Goal: Transaction & Acquisition: Purchase product/service

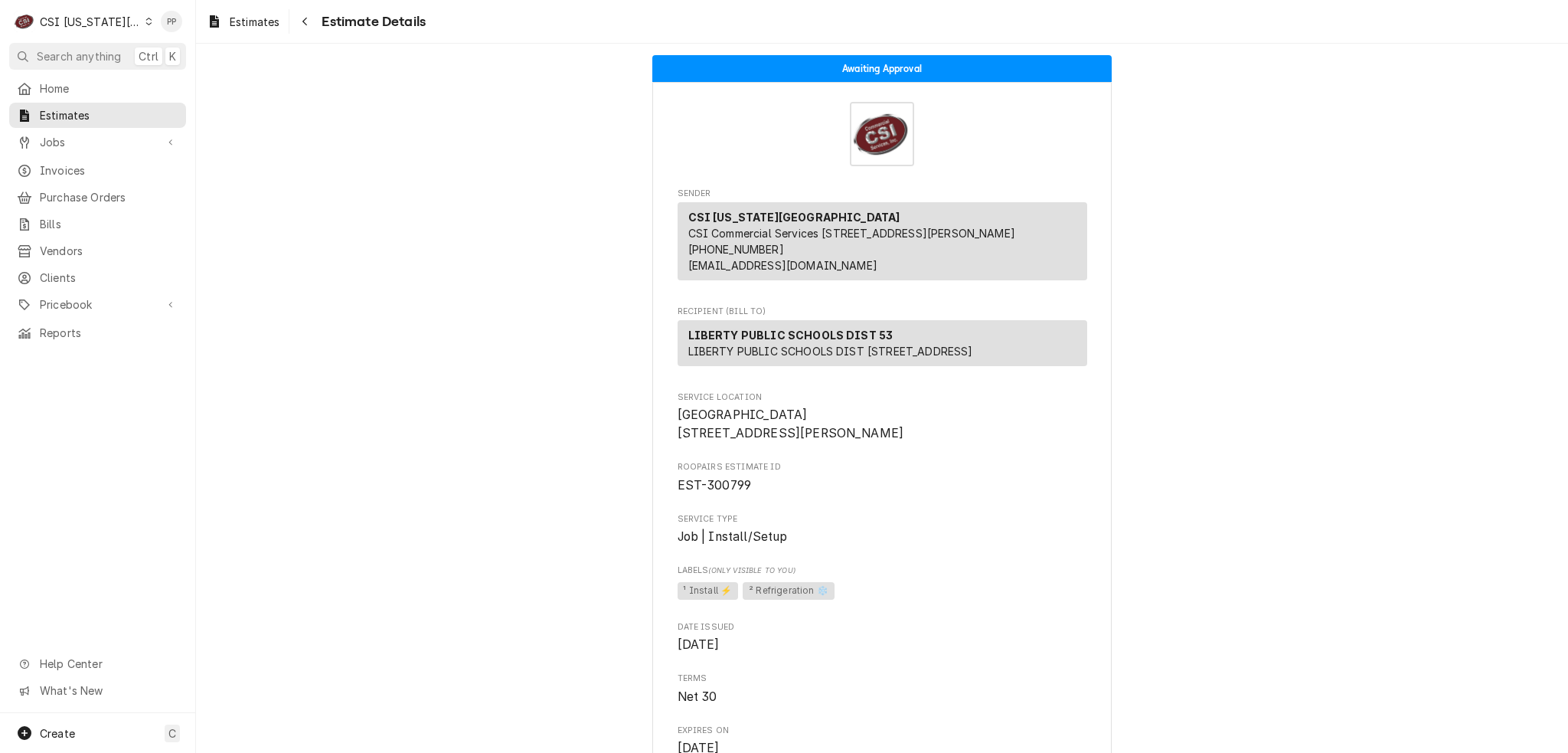
click at [2, 355] on div "Home Estimates Jobs Jobs Job Series Invoices Purchase Orders Bills Vendors Clie…" at bounding box center [97, 395] width 195 height 638
click at [222, 16] on div "Estimates" at bounding box center [243, 21] width 79 height 19
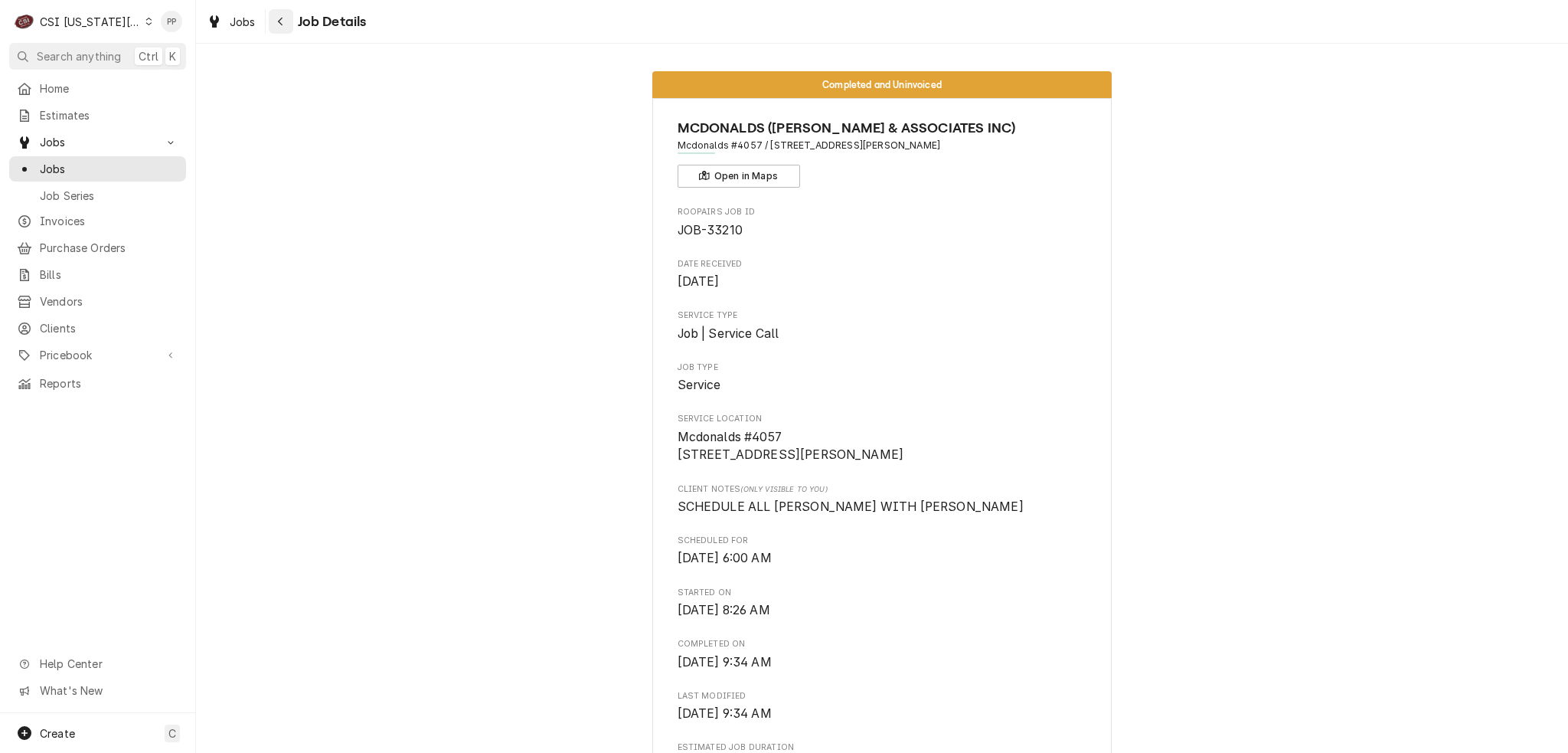
click at [269, 24] on button "Navigate back" at bounding box center [280, 21] width 25 height 25
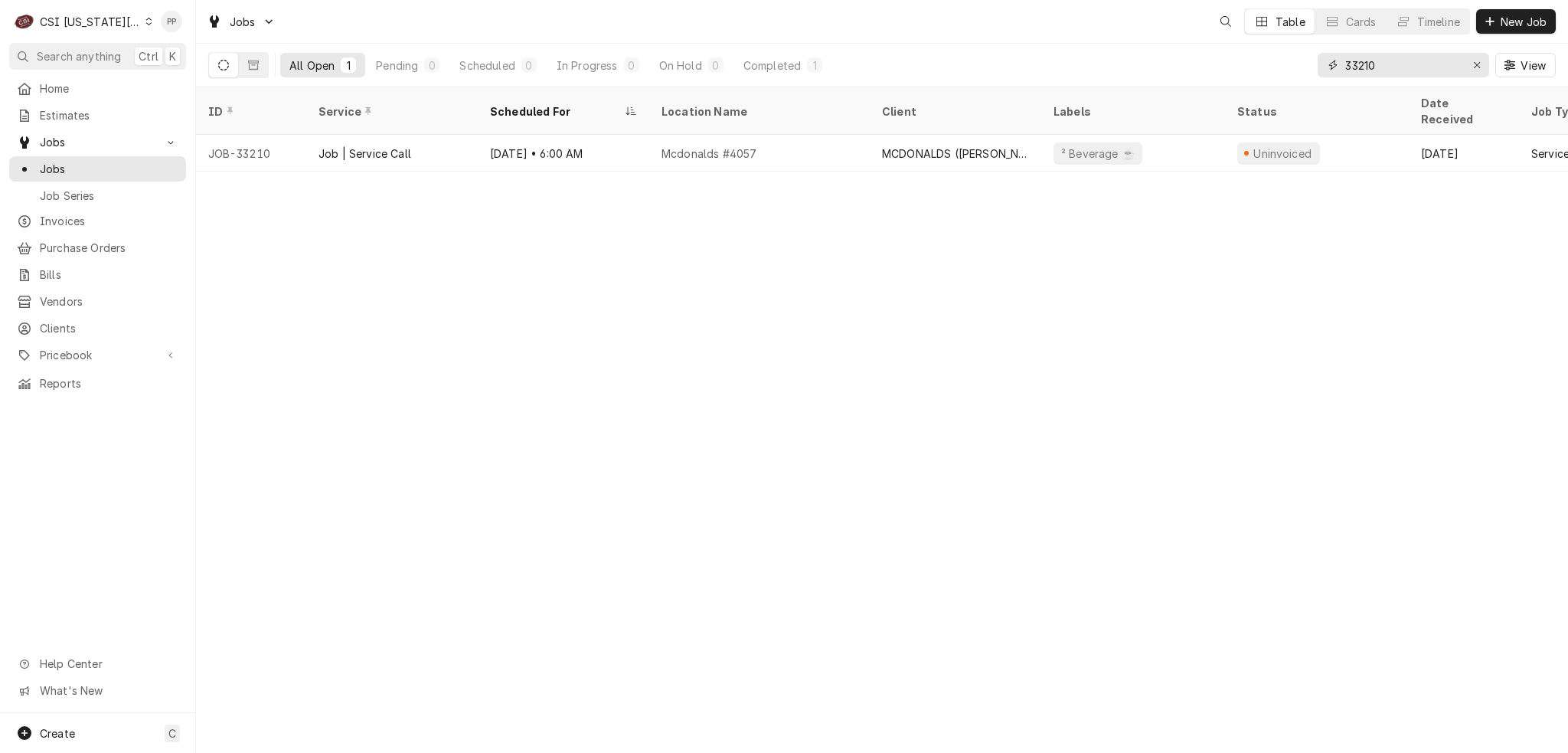
click at [1390, 60] on input "33210" at bounding box center [1402, 65] width 115 height 25
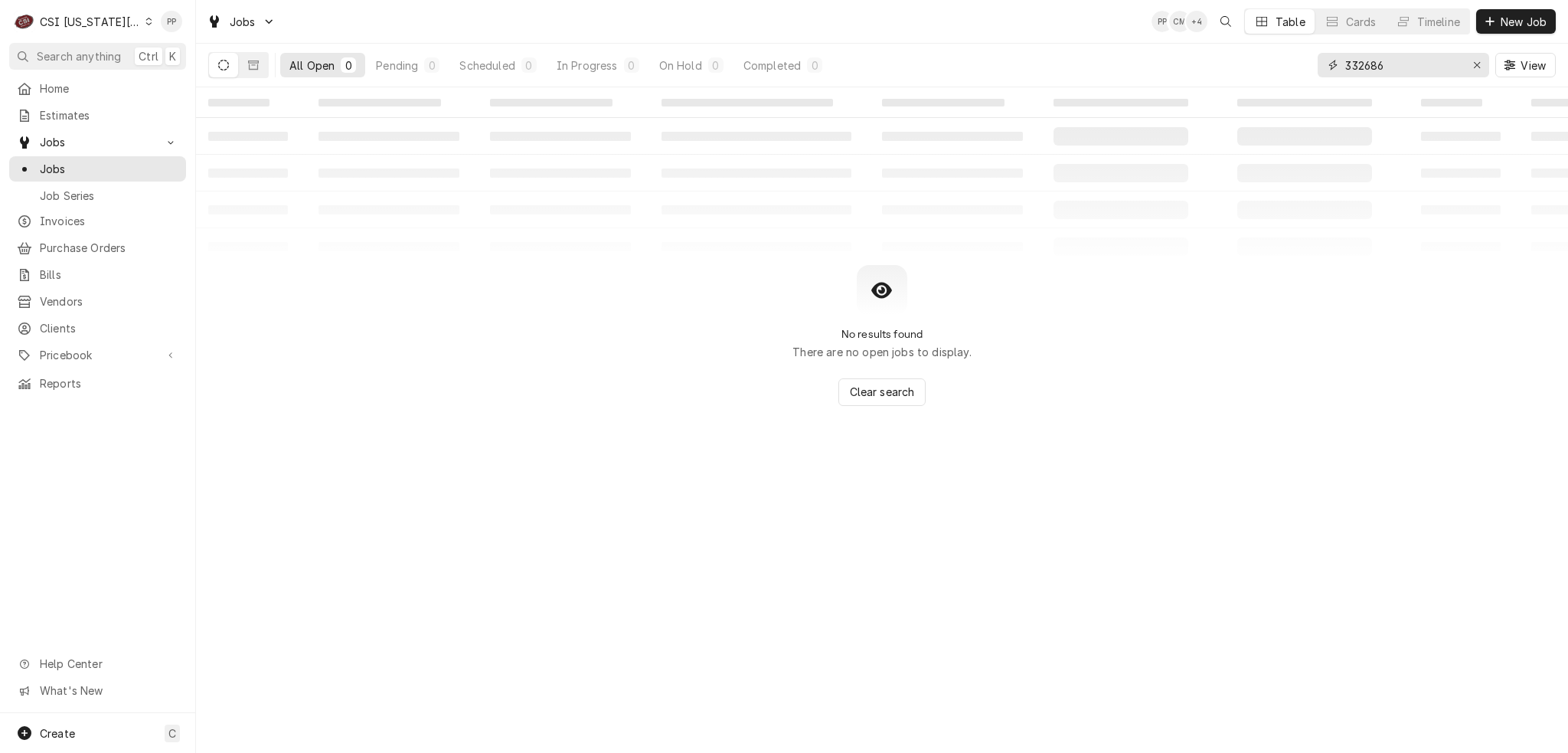
click at [1350, 67] on input "332686" at bounding box center [1402, 65] width 115 height 25
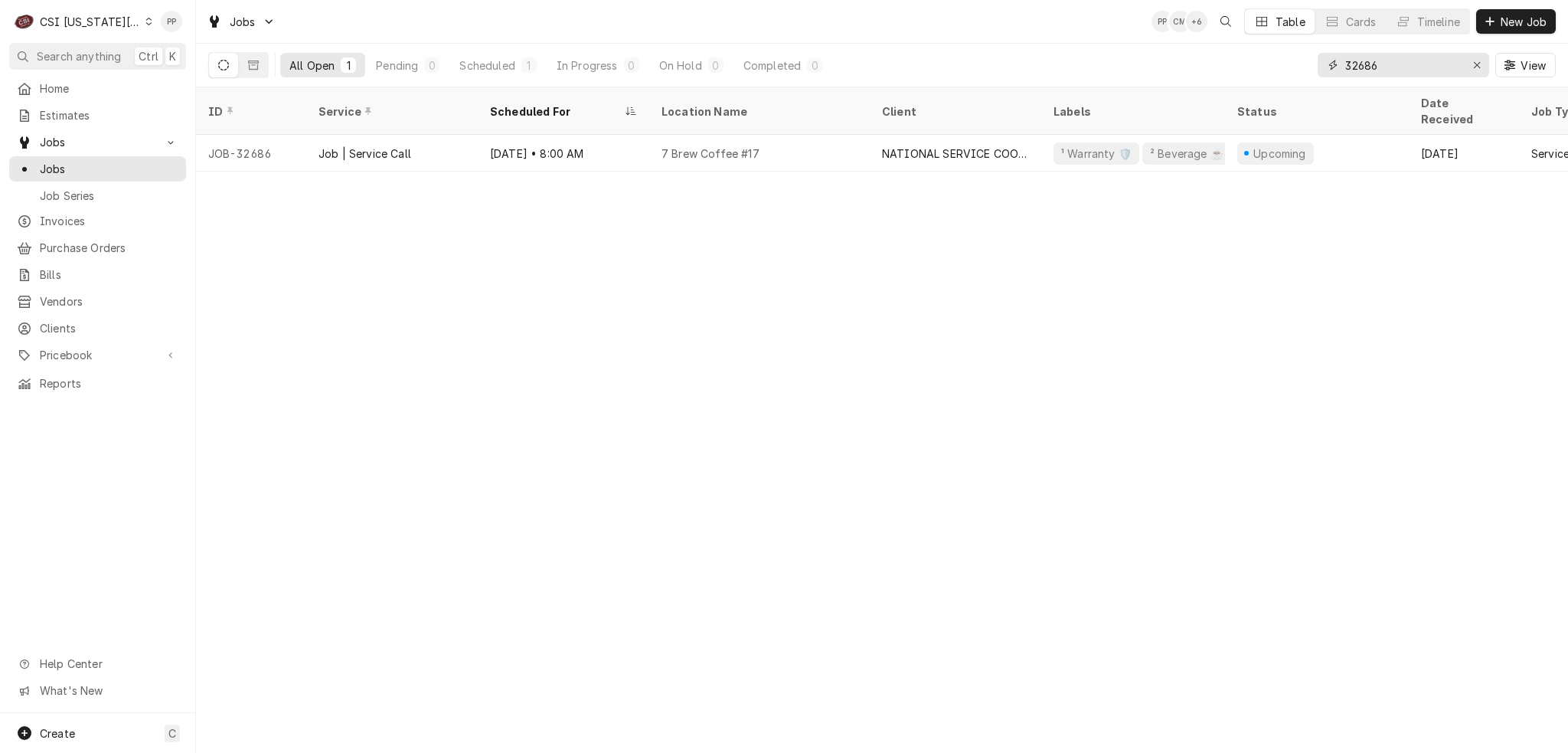
type input "32686"
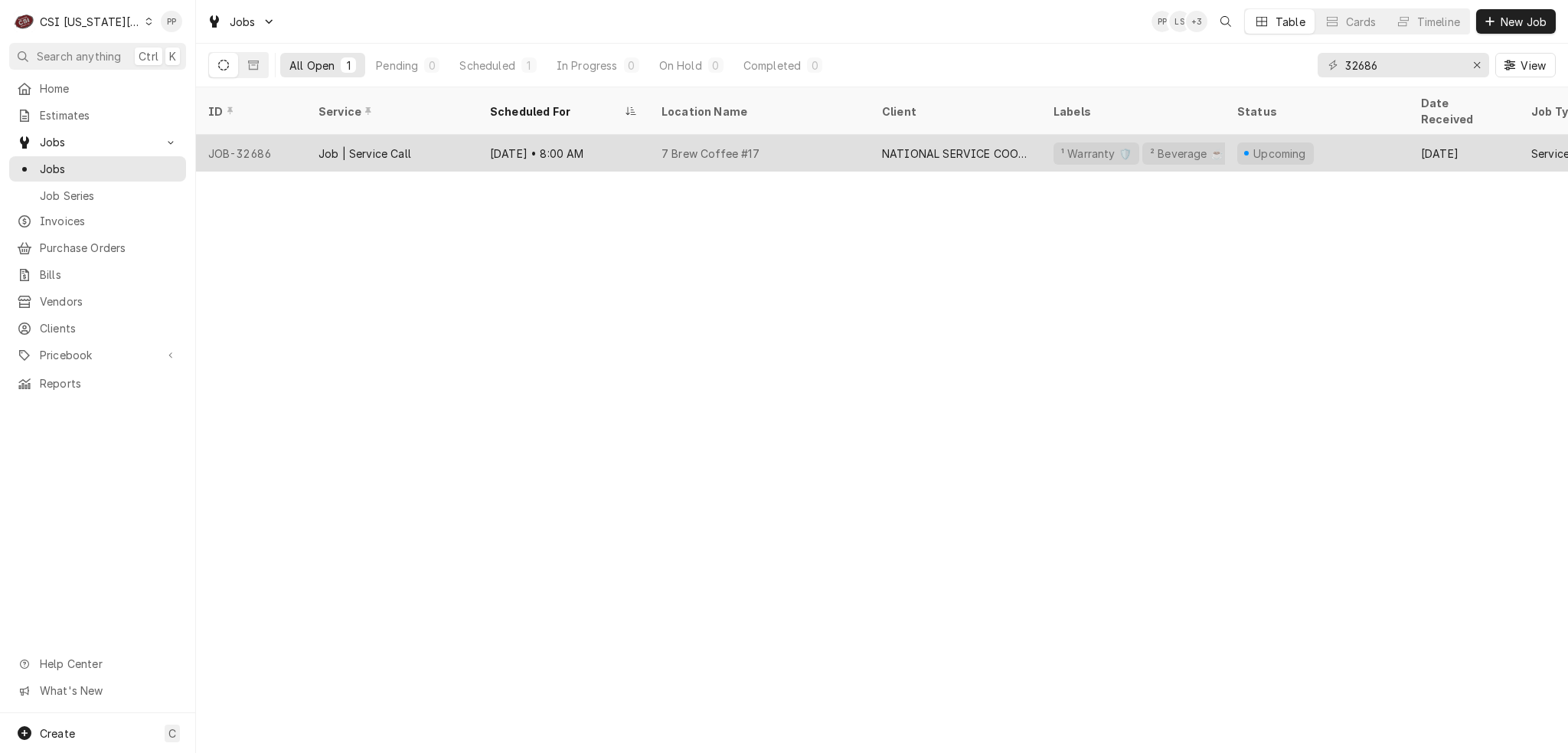
click at [251, 140] on div "JOB-32686" at bounding box center [251, 153] width 110 height 36
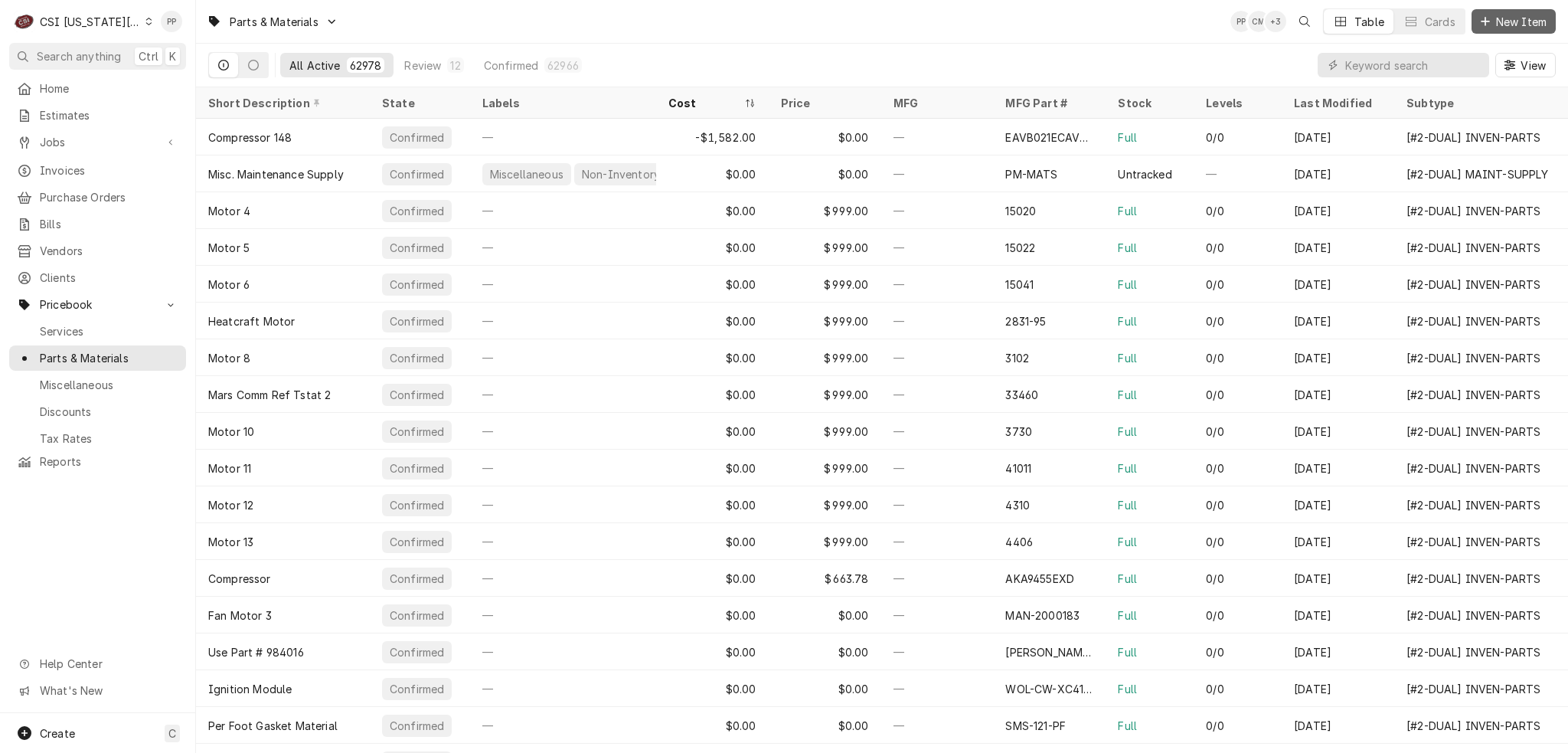
click at [1548, 18] on span "New Item" at bounding box center [1522, 22] width 57 height 16
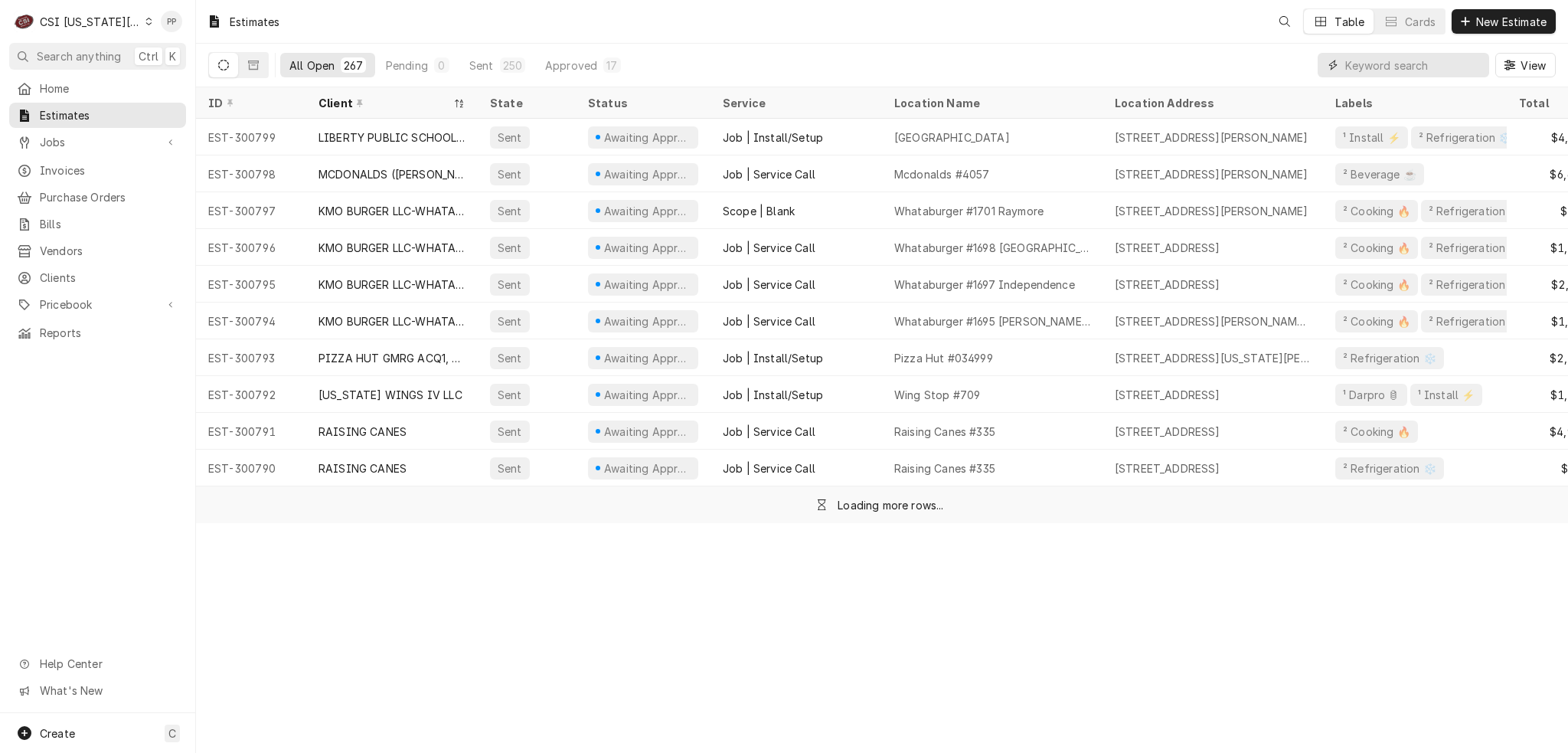
click at [1390, 64] on input "Dynamic Content Wrapper" at bounding box center [1413, 65] width 137 height 25
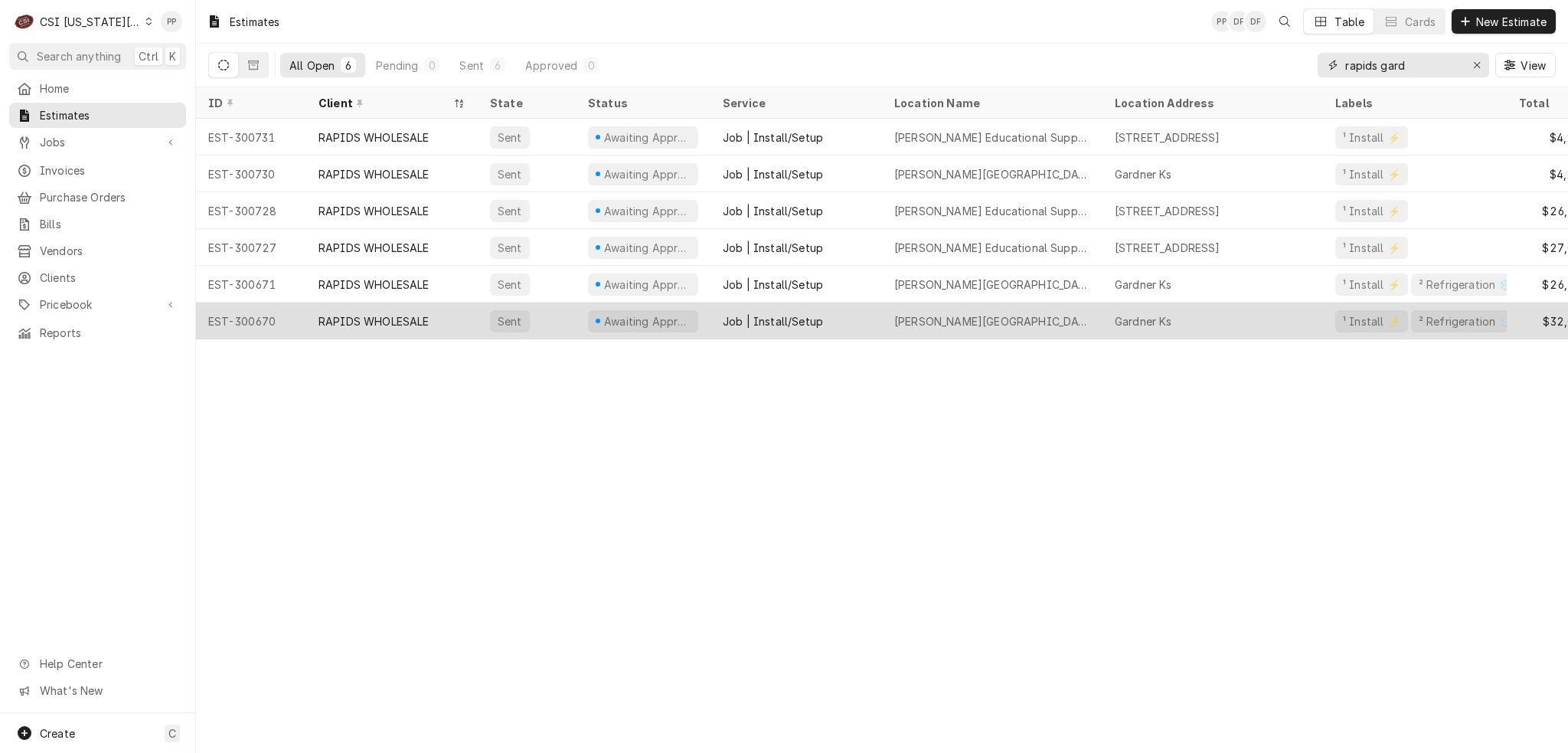
type input "rapids gard"
click at [971, 304] on div "[PERSON_NAME][GEOGRAPHIC_DATA]" at bounding box center [993, 320] width 220 height 36
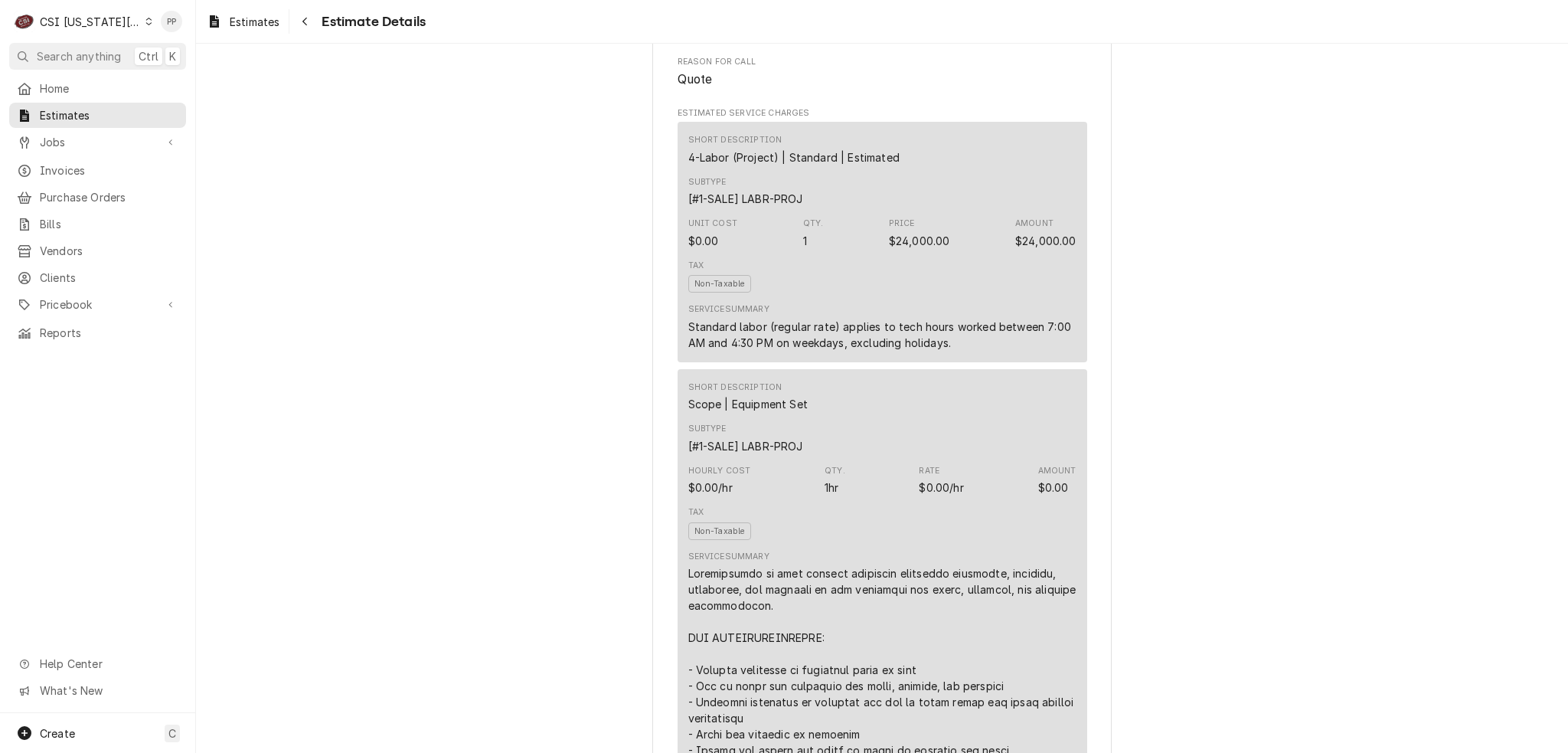
scroll to position [843, 0]
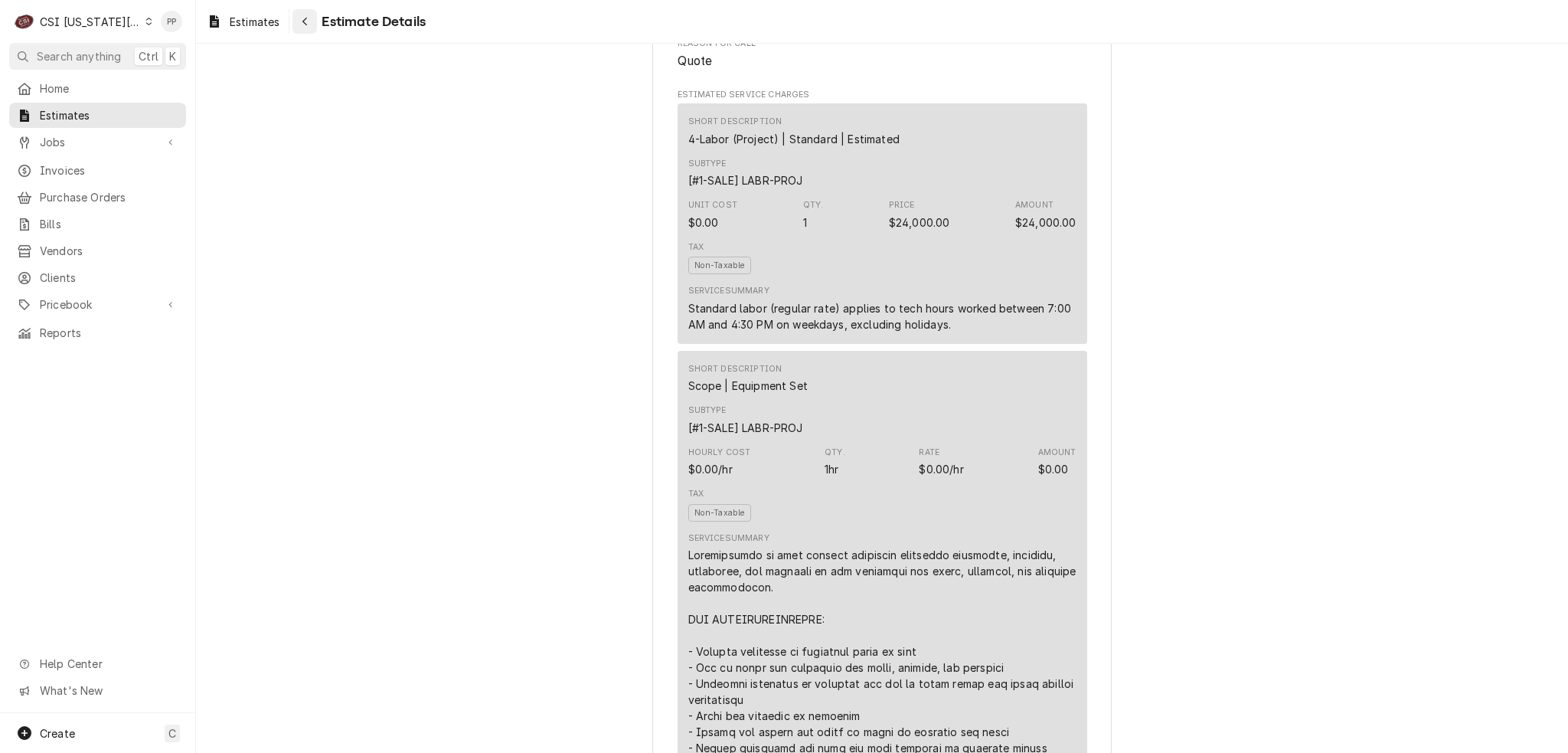
click at [297, 16] on button "Navigate back" at bounding box center [304, 21] width 25 height 25
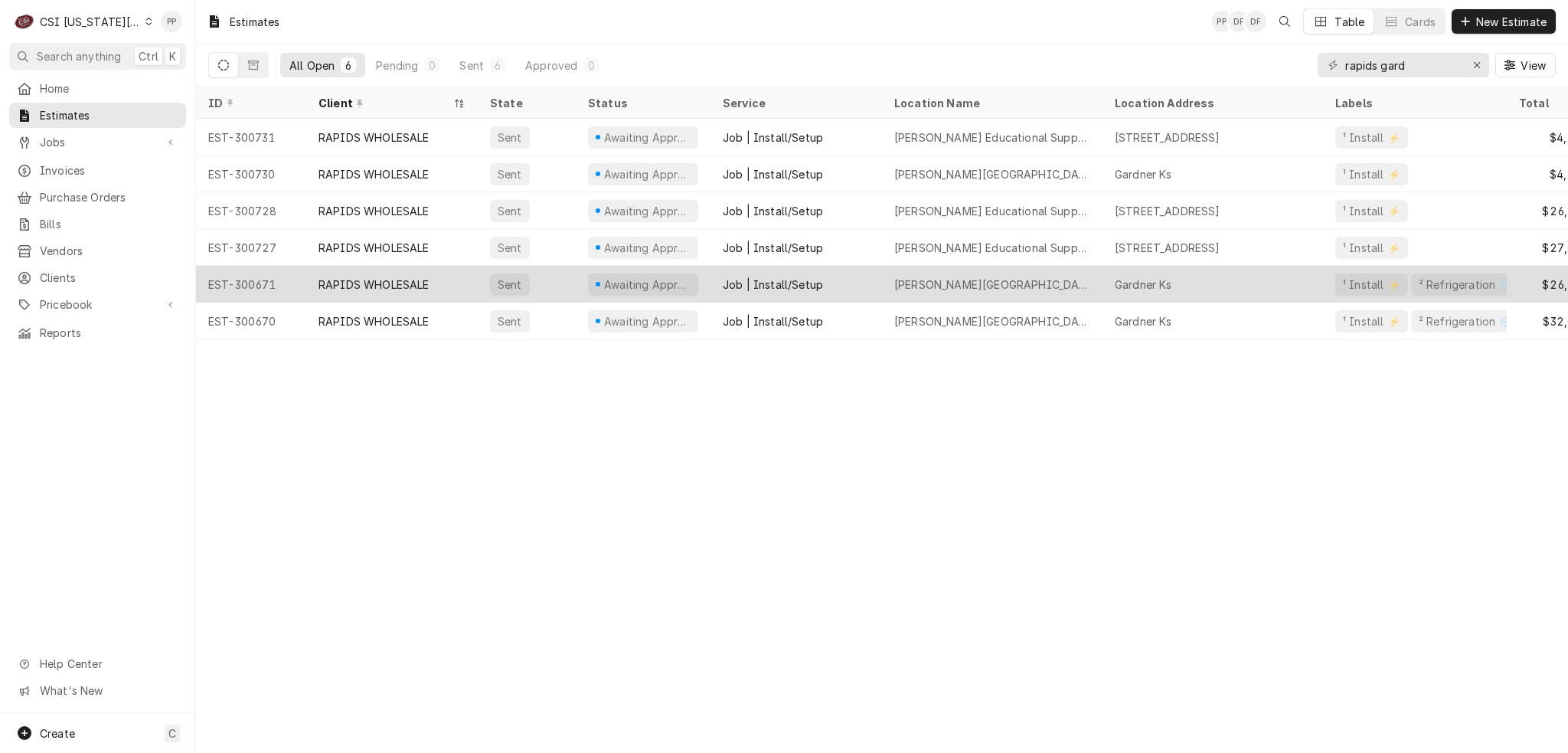
click at [831, 295] on div "Job | Install/Setup" at bounding box center [796, 283] width 171 height 36
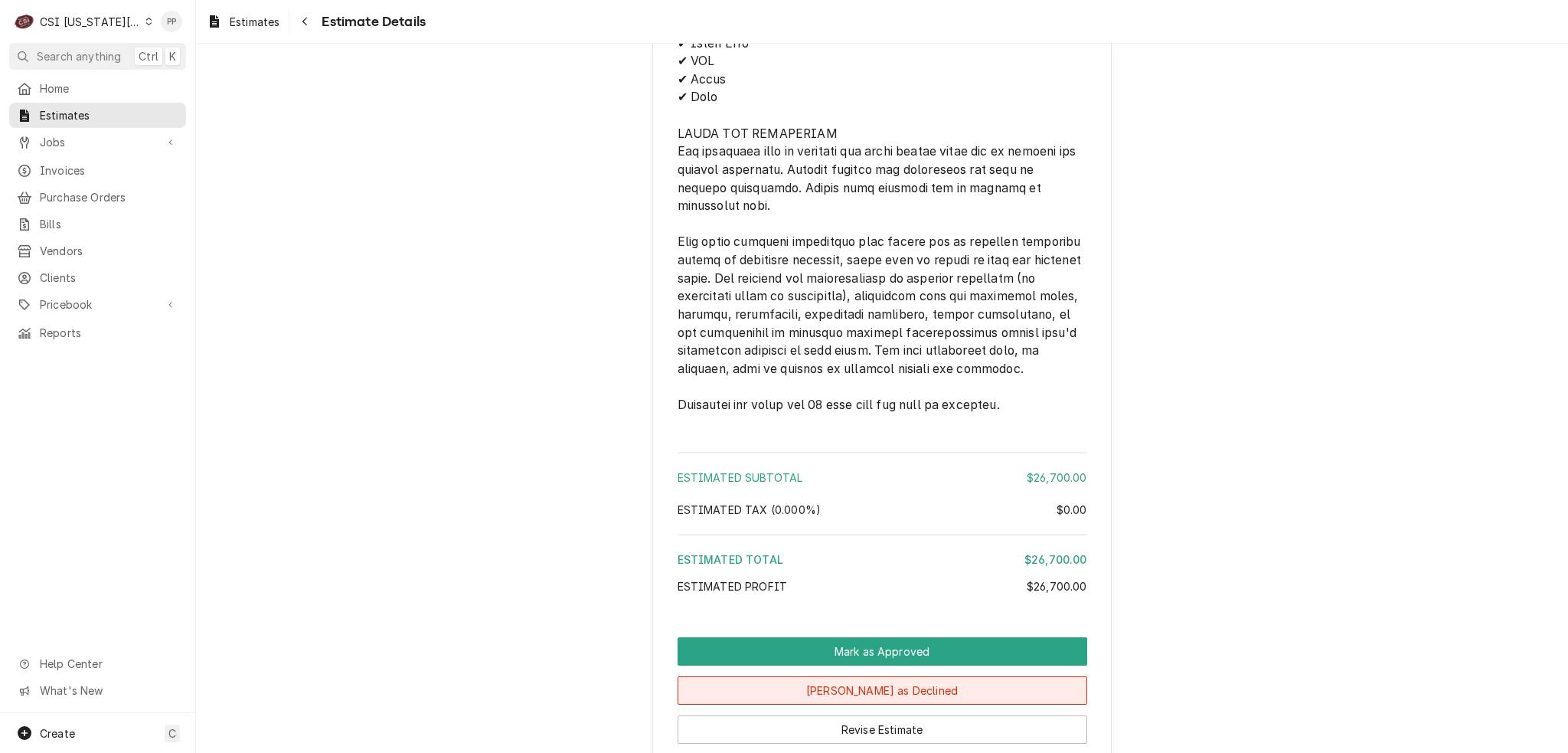
scroll to position [3209, 0]
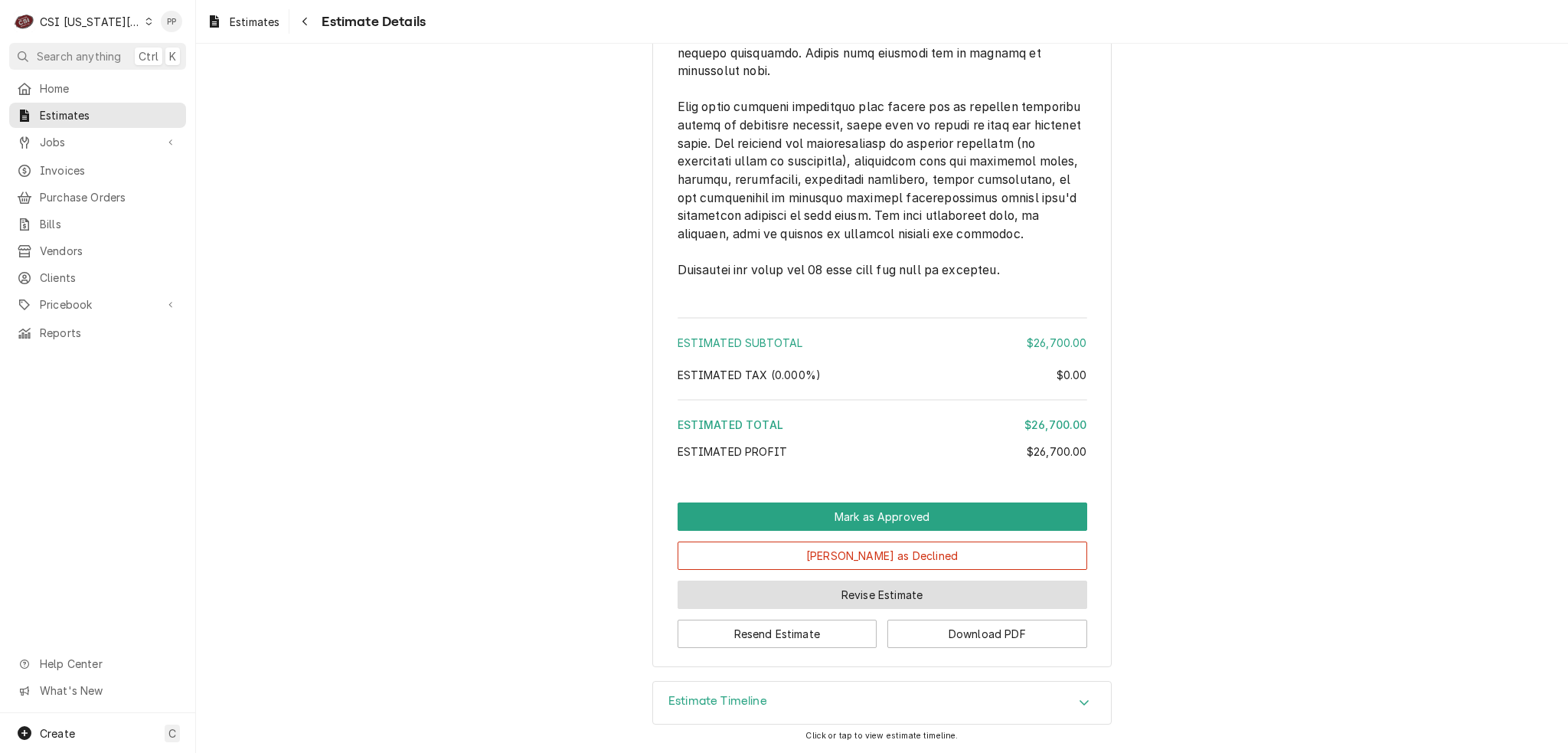
click at [806, 604] on button "Revise Estimate" at bounding box center [882, 595] width 409 height 29
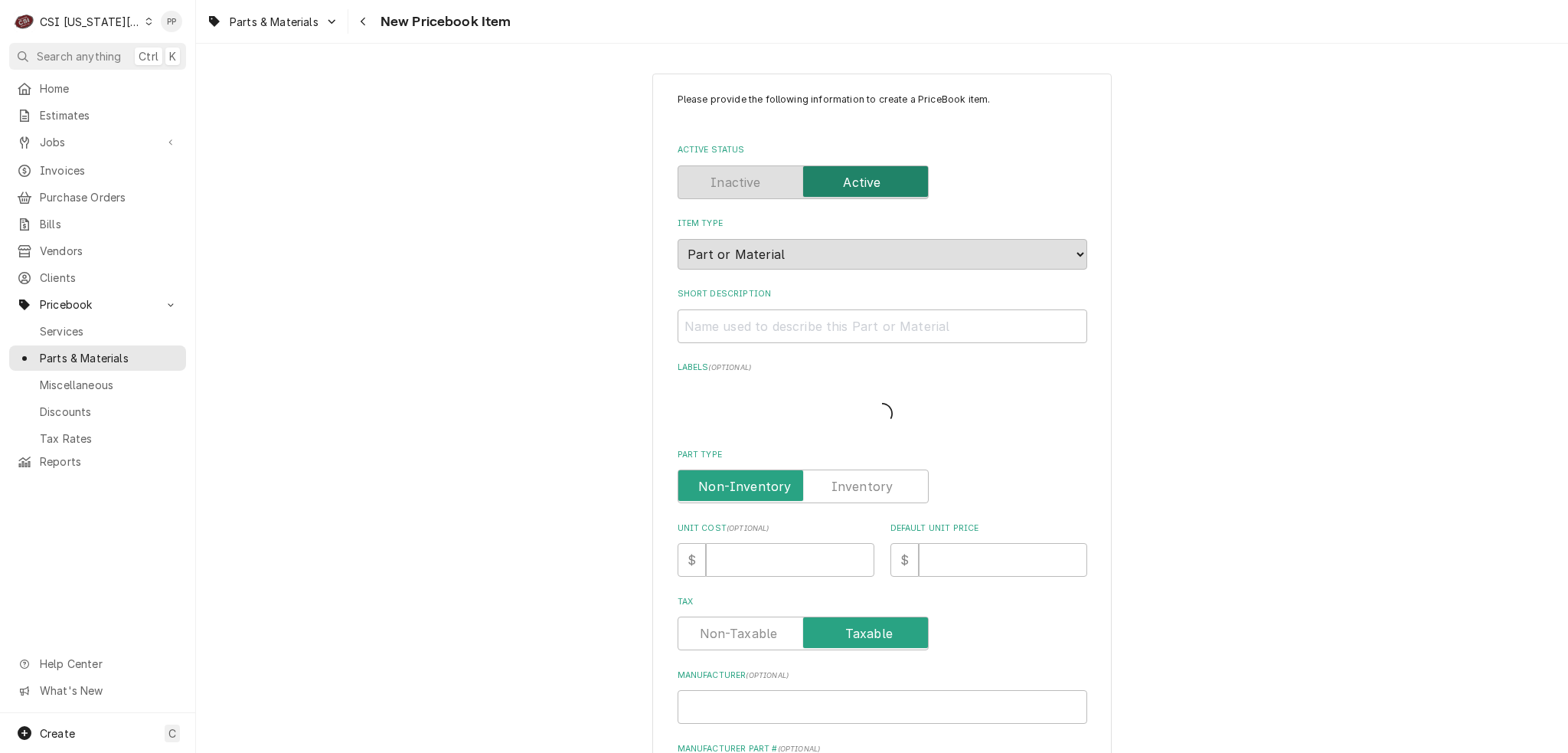
type textarea "x"
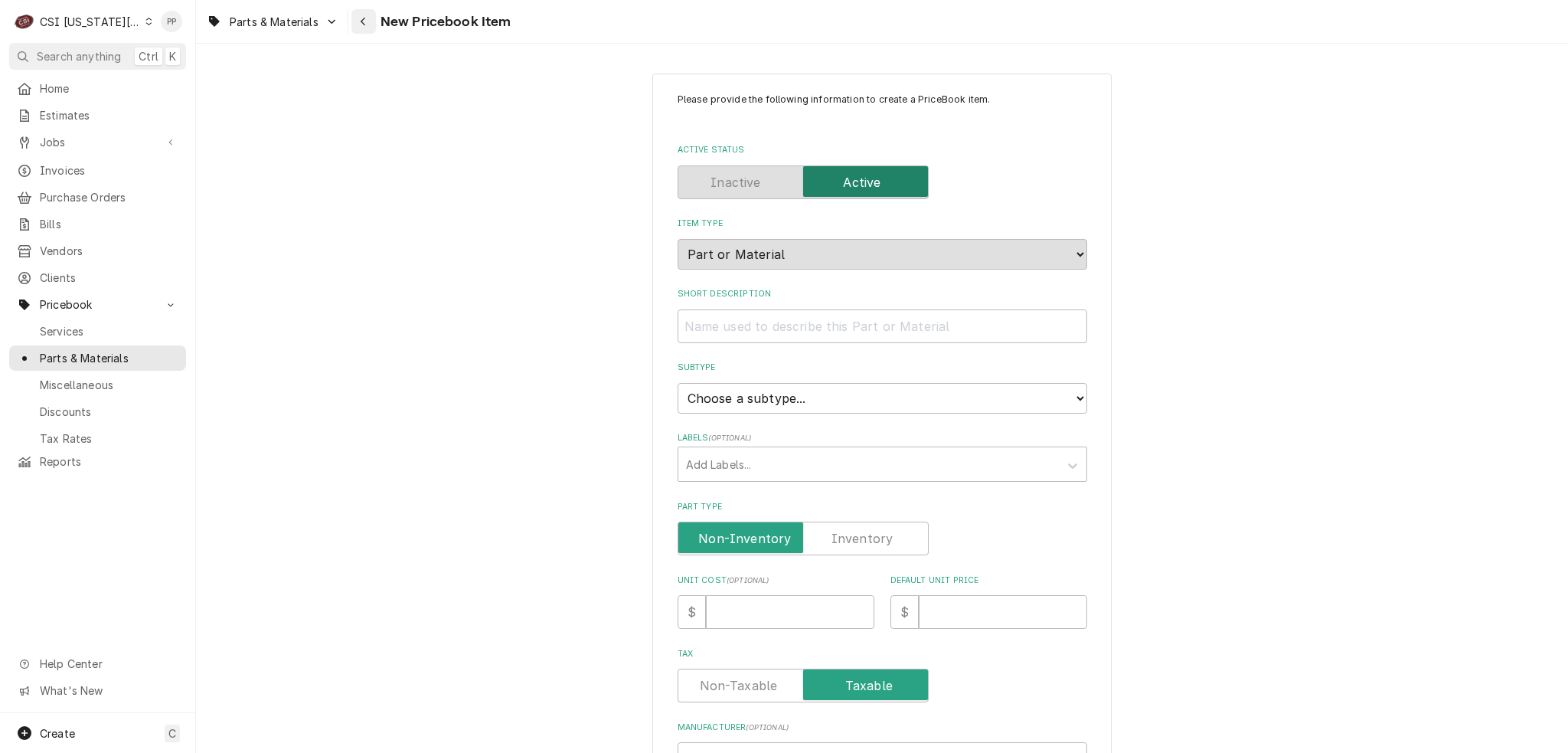
click at [364, 22] on icon "Navigate back" at bounding box center [363, 21] width 7 height 11
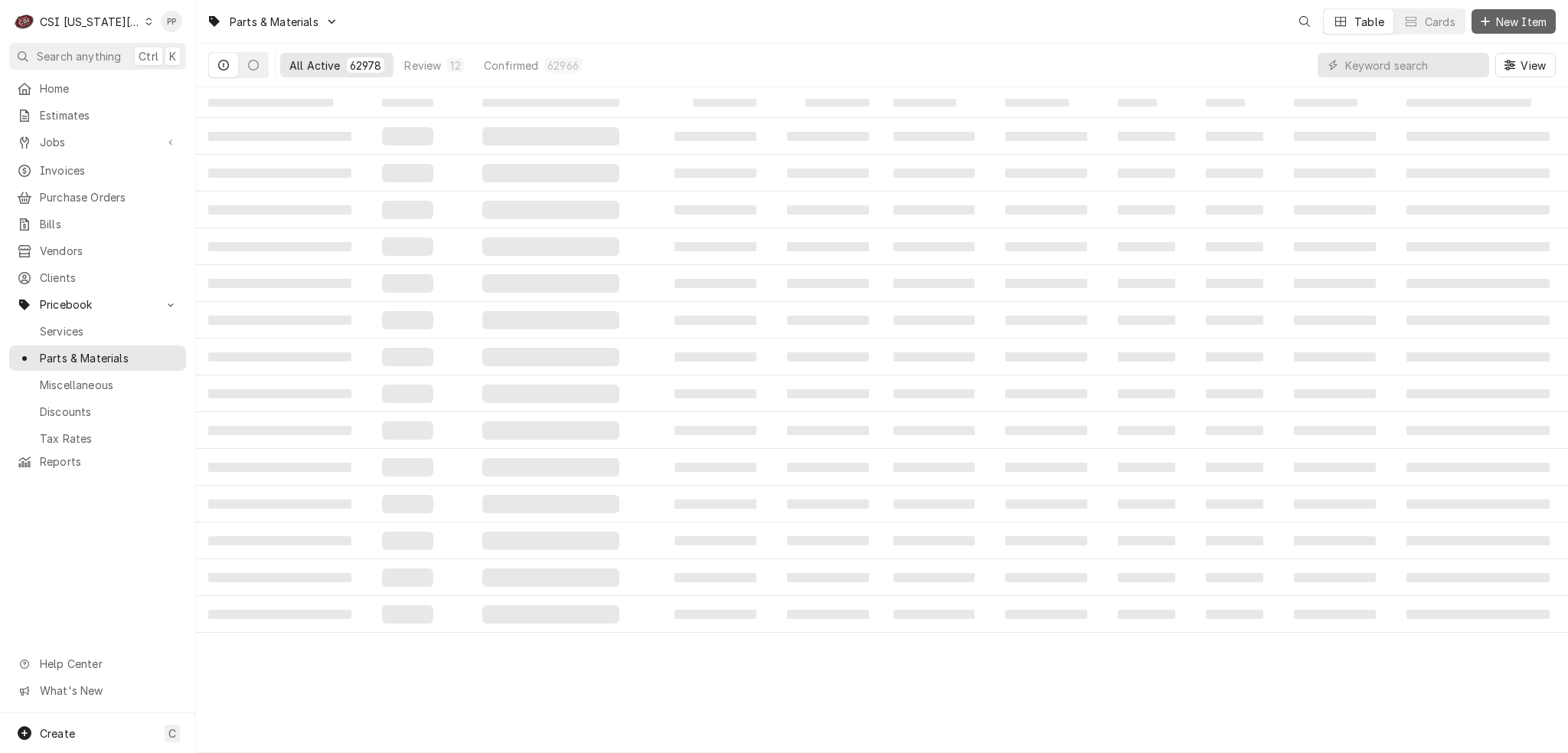
click at [1504, 25] on span "New Item" at bounding box center [1522, 22] width 57 height 16
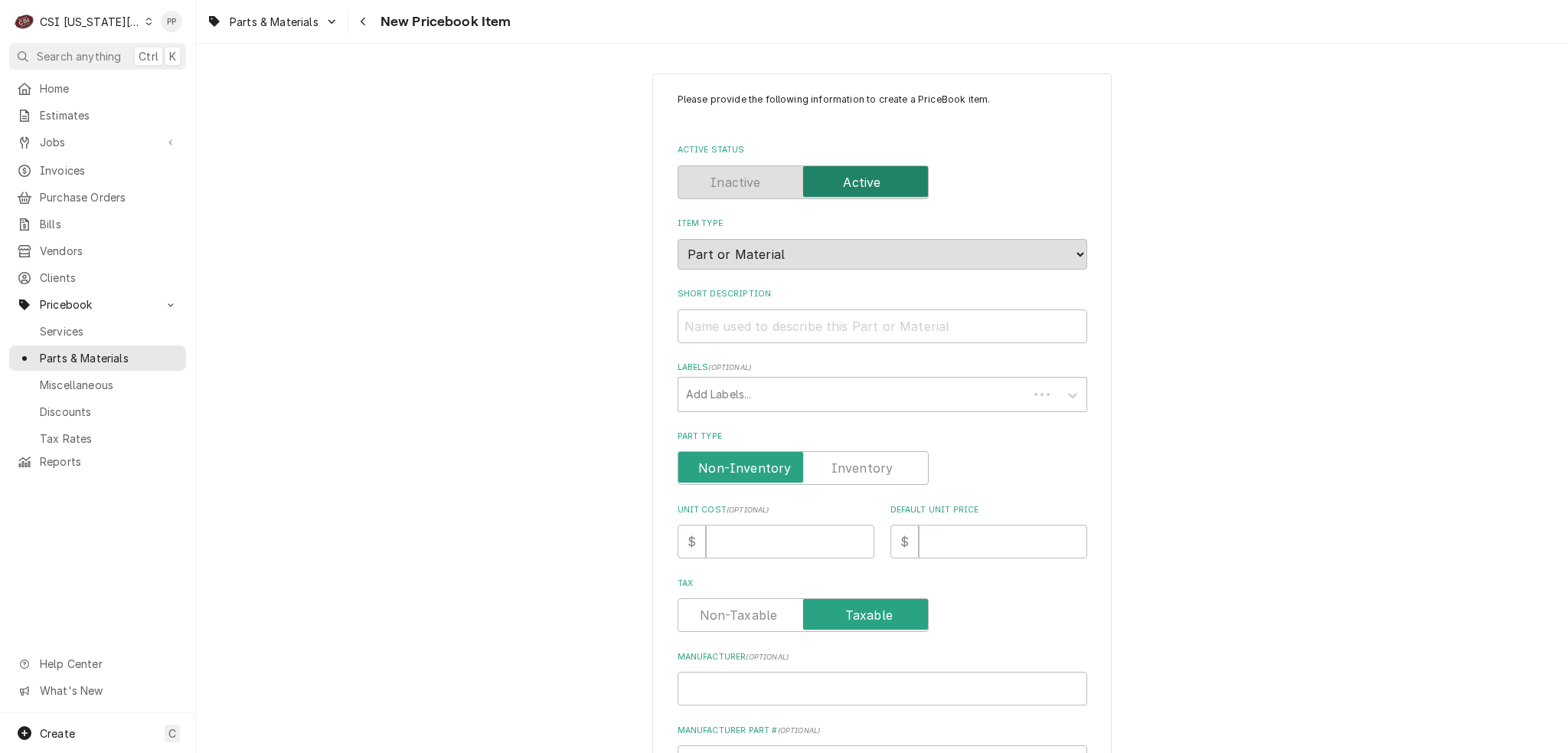
type textarea "x"
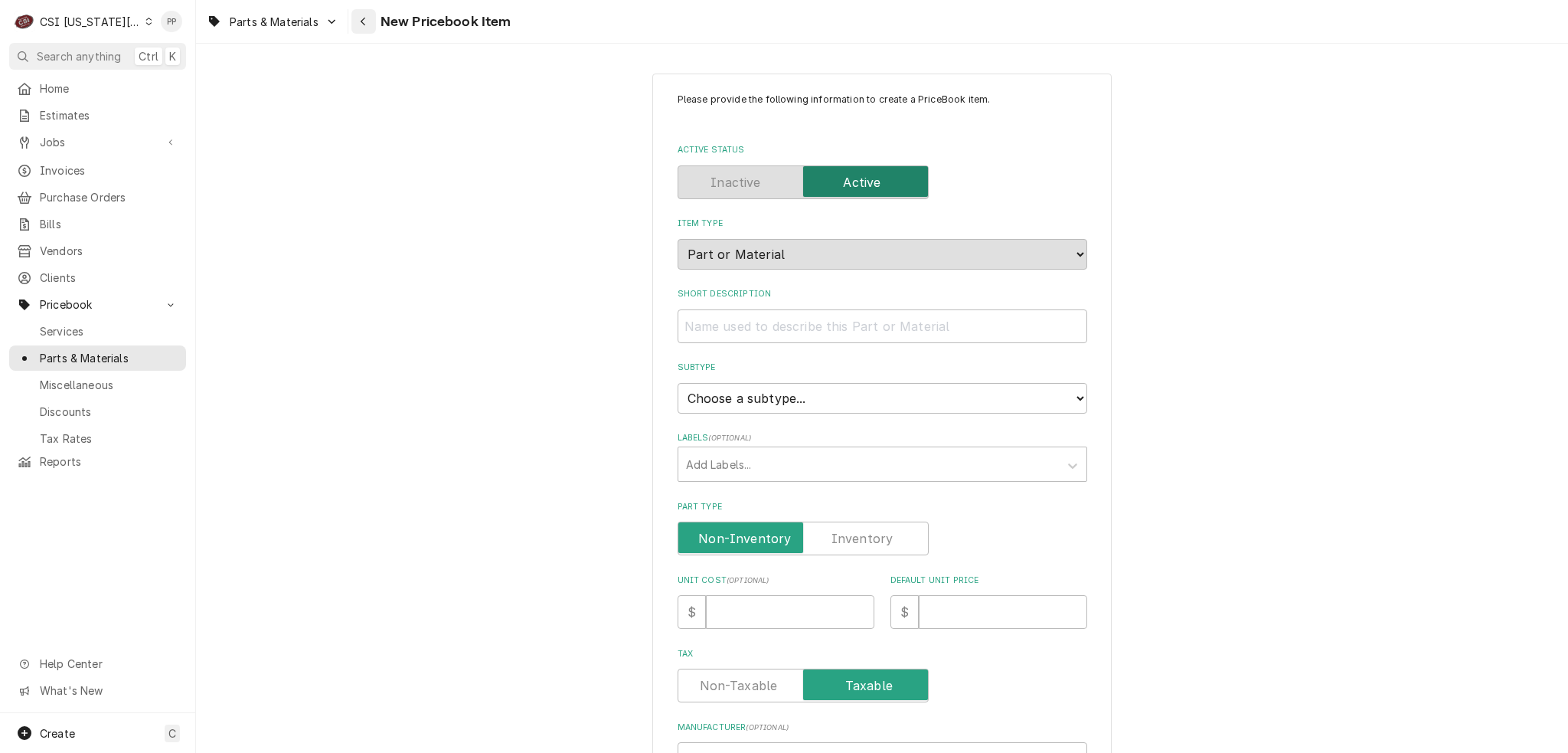
click at [356, 17] on div "Navigate back" at bounding box center [364, 22] width 16 height 16
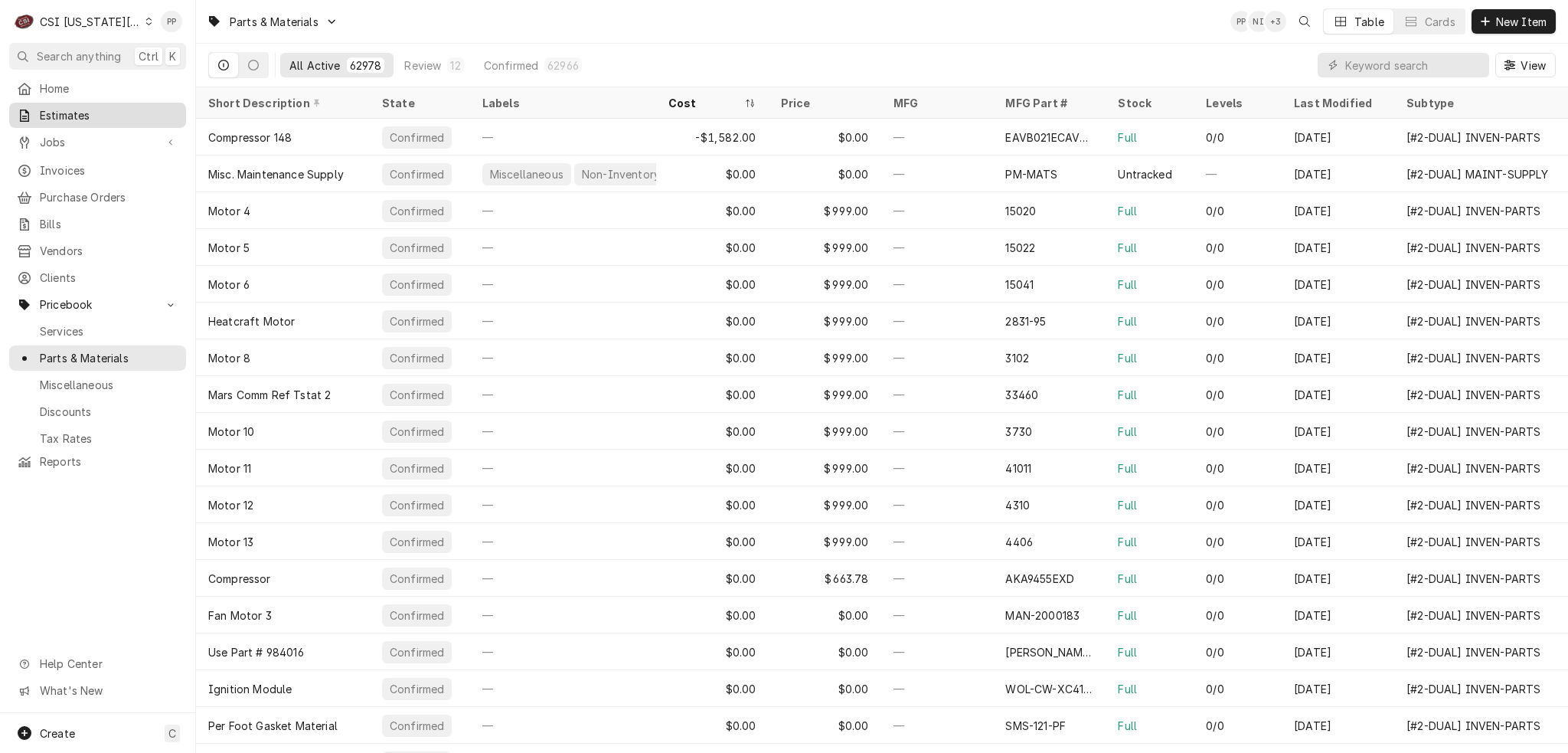
click at [77, 116] on span "Estimates" at bounding box center [108, 115] width 139 height 16
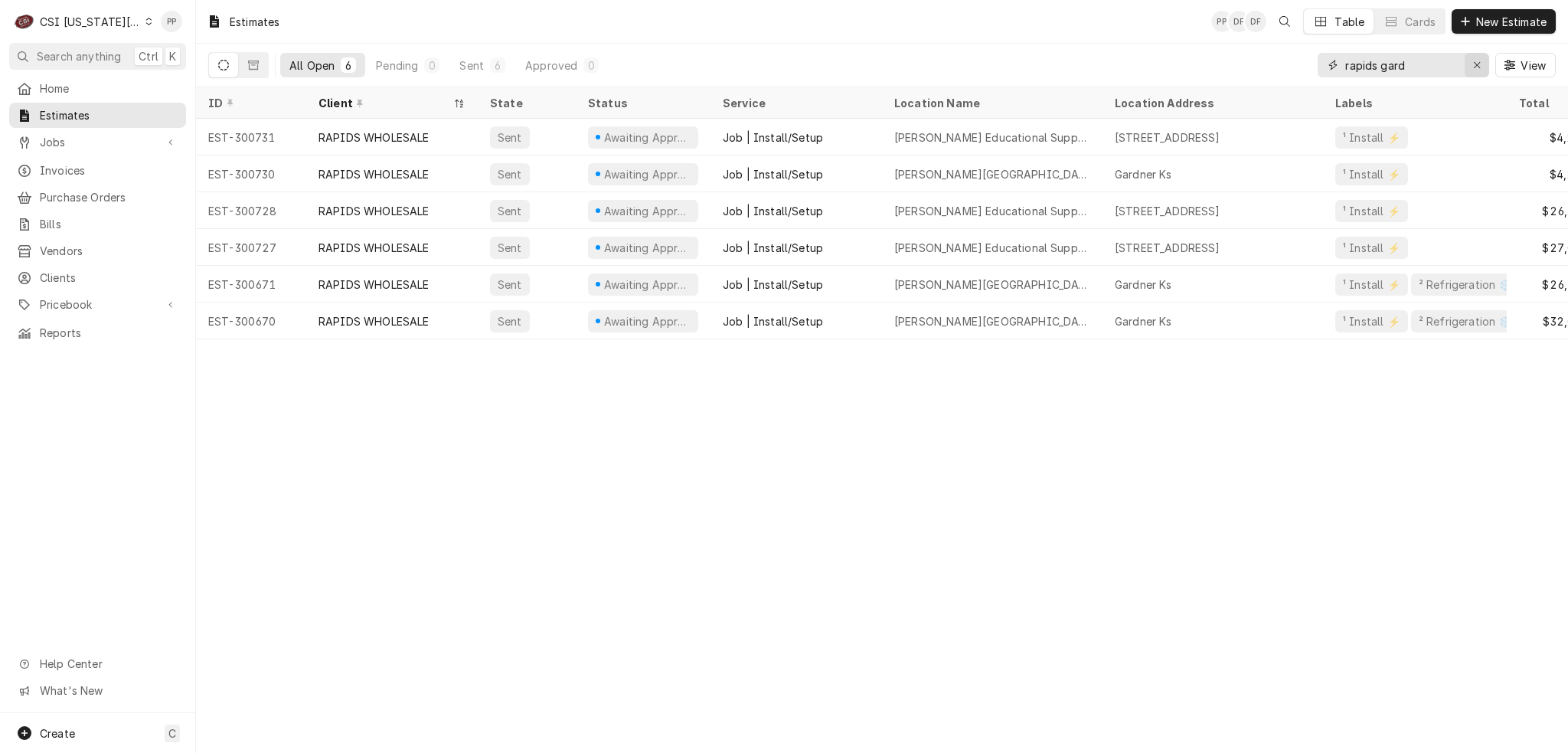
click at [1478, 67] on icon "Erase input" at bounding box center [1477, 65] width 6 height 6
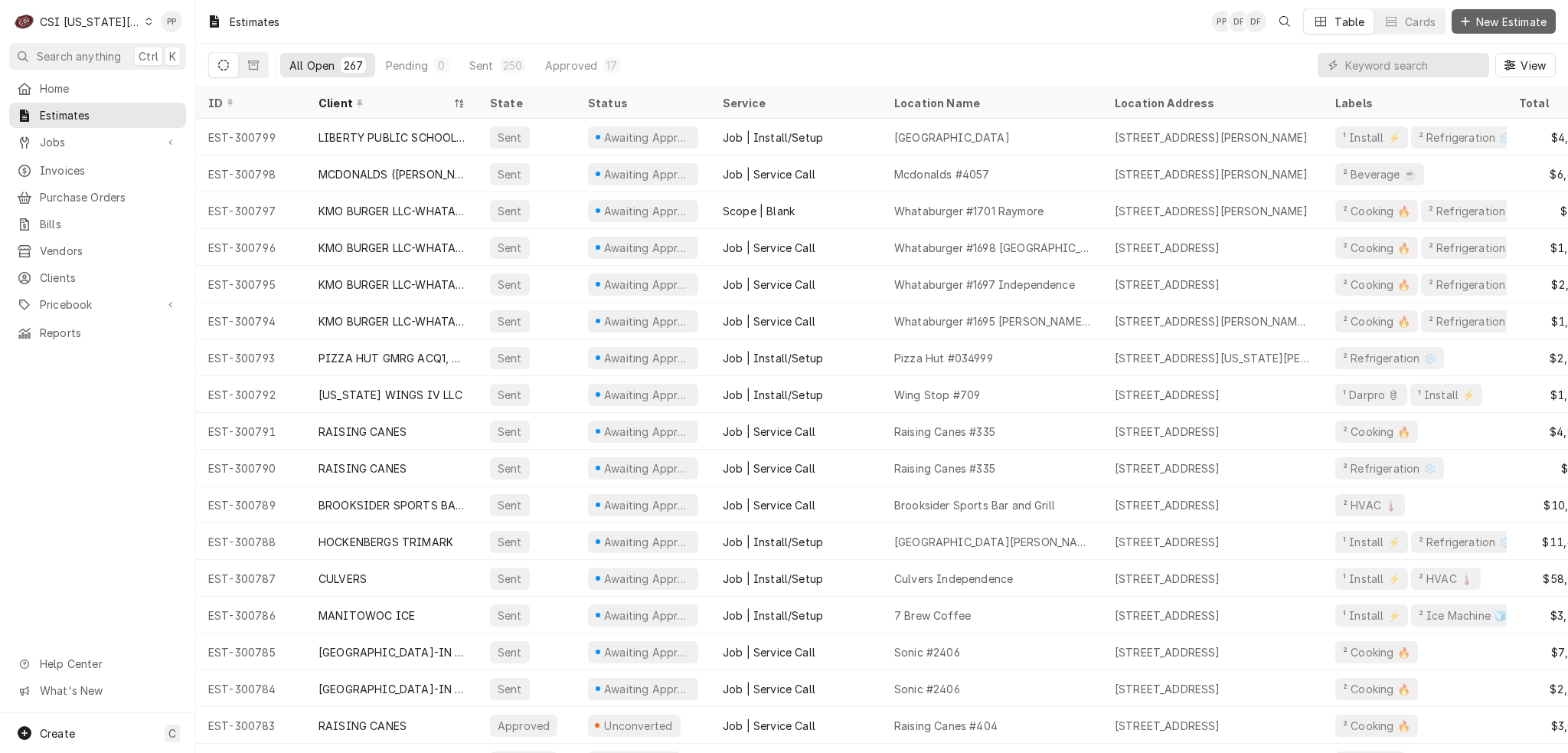
click at [1530, 18] on span "New Estimate" at bounding box center [1511, 22] width 77 height 16
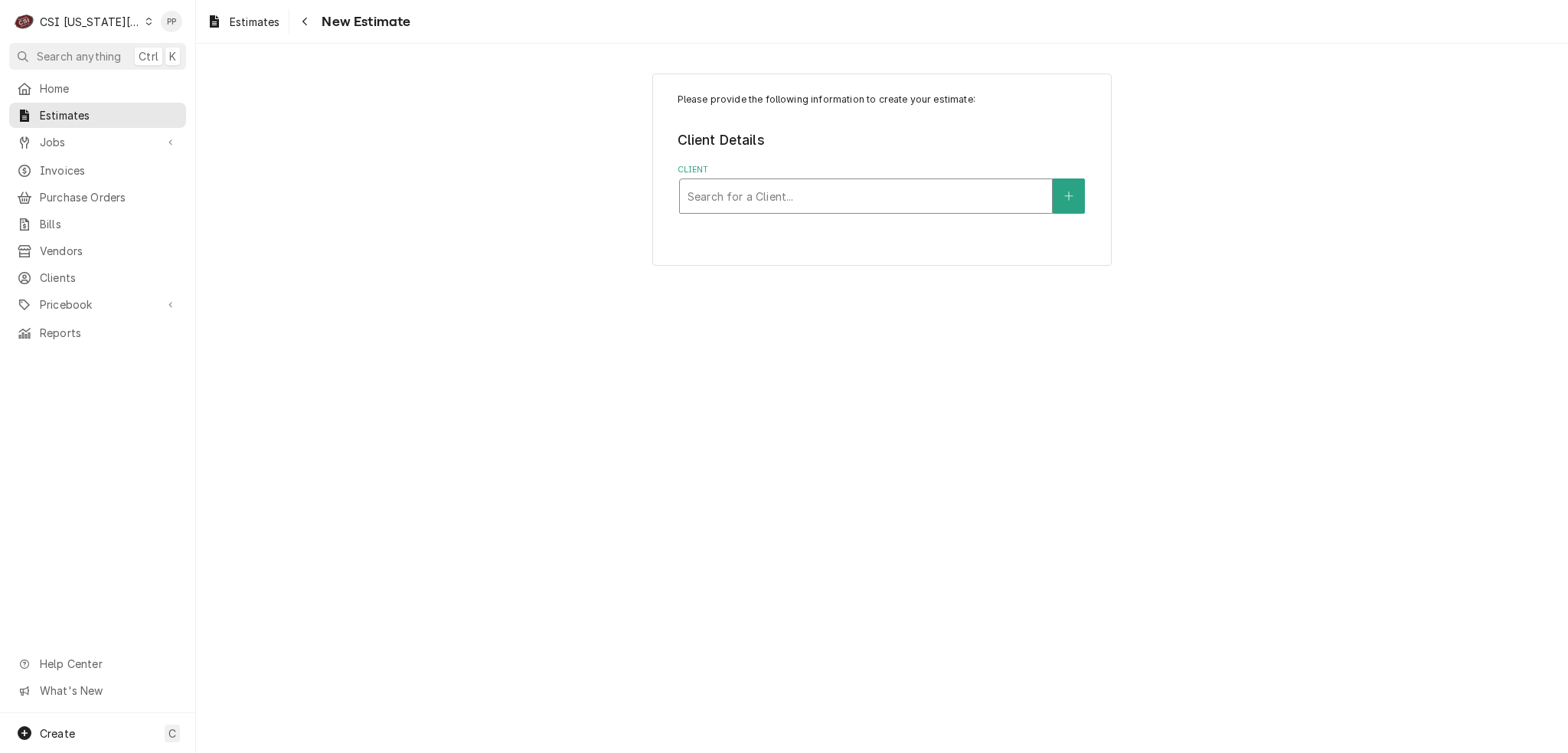
click at [693, 202] on div "Client" at bounding box center [866, 196] width 357 height 28
type input "rapids"
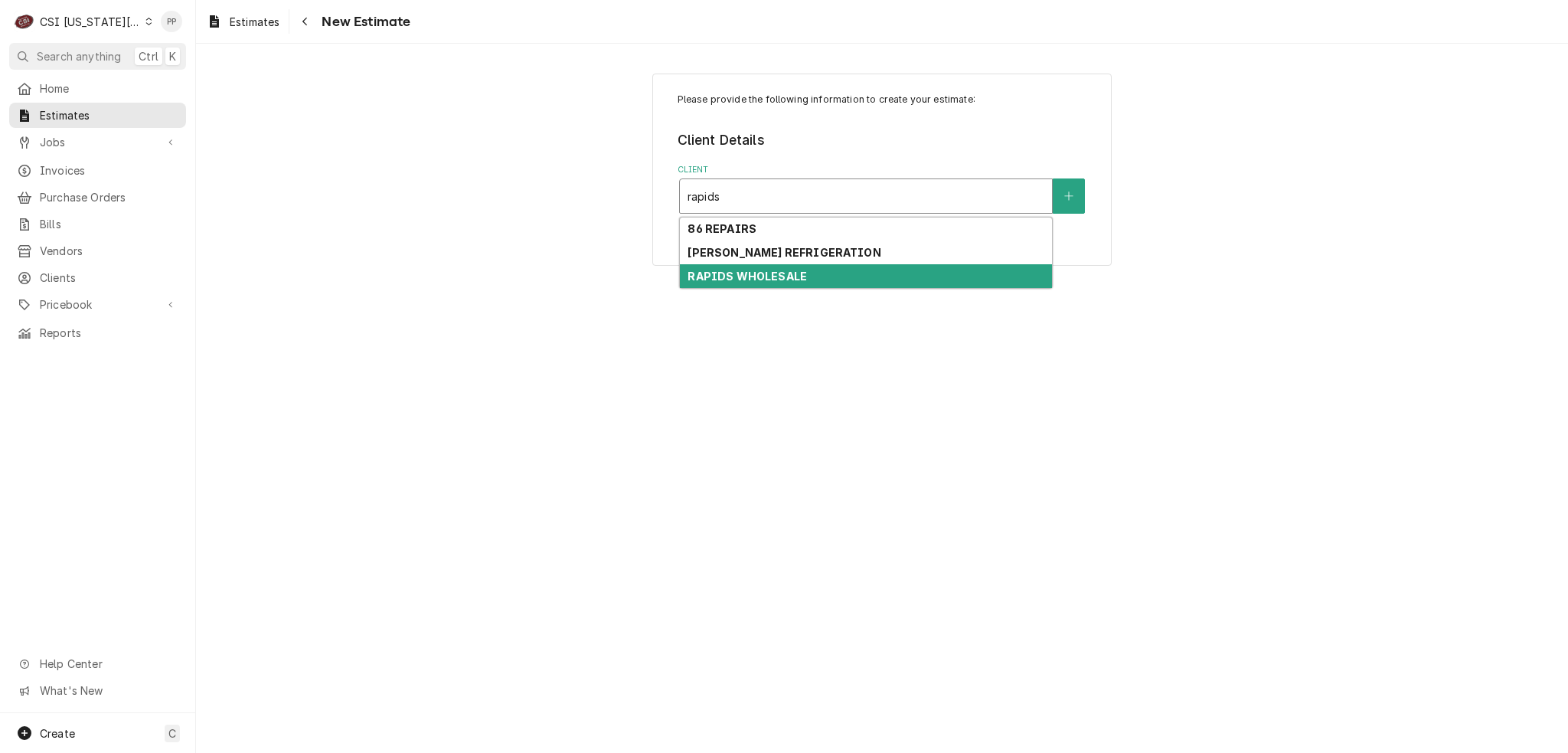
click at [772, 270] on strong "RAPIDS WHOLESALE" at bounding box center [747, 276] width 119 height 13
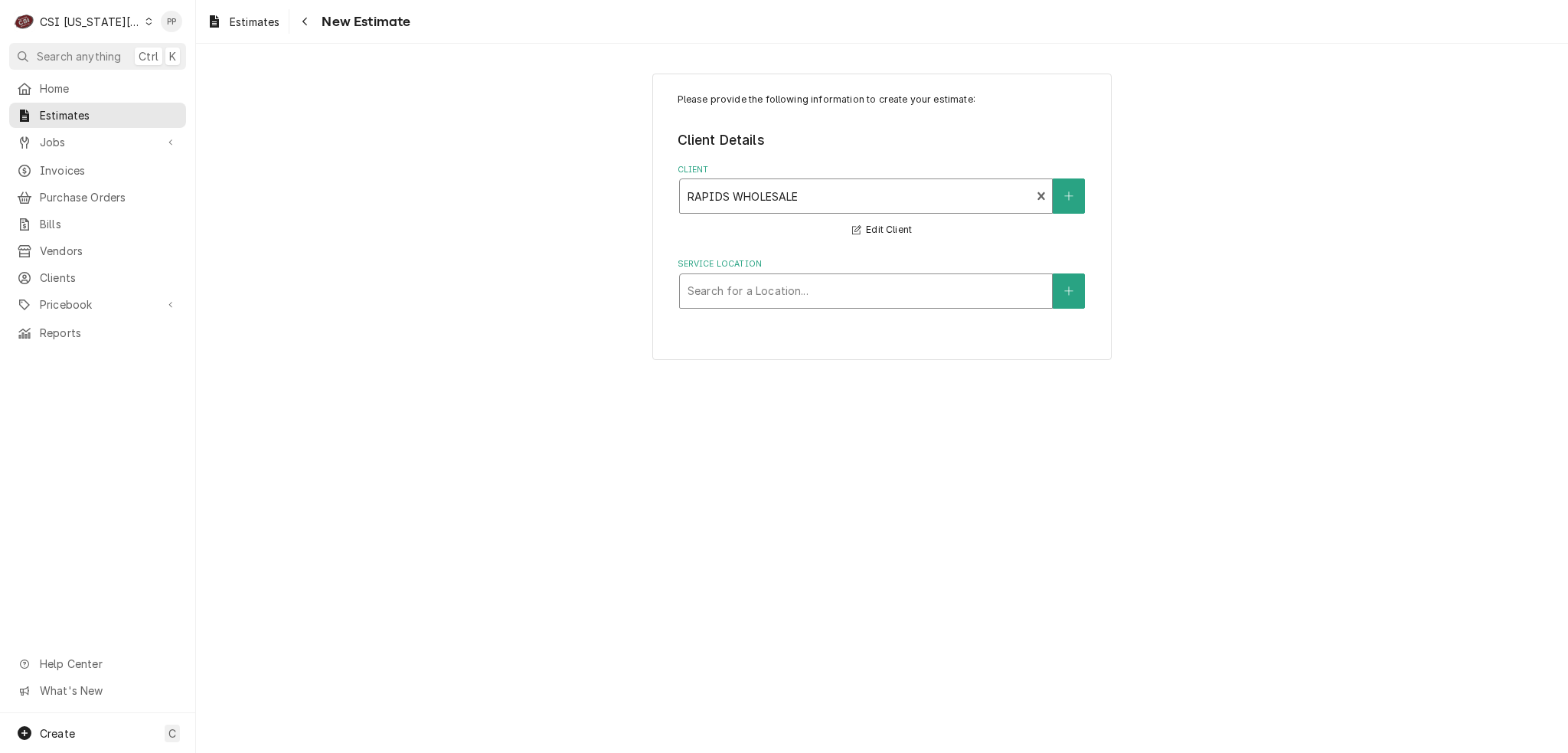
click at [793, 285] on div "Service Location" at bounding box center [866, 291] width 357 height 28
type input "gardner"
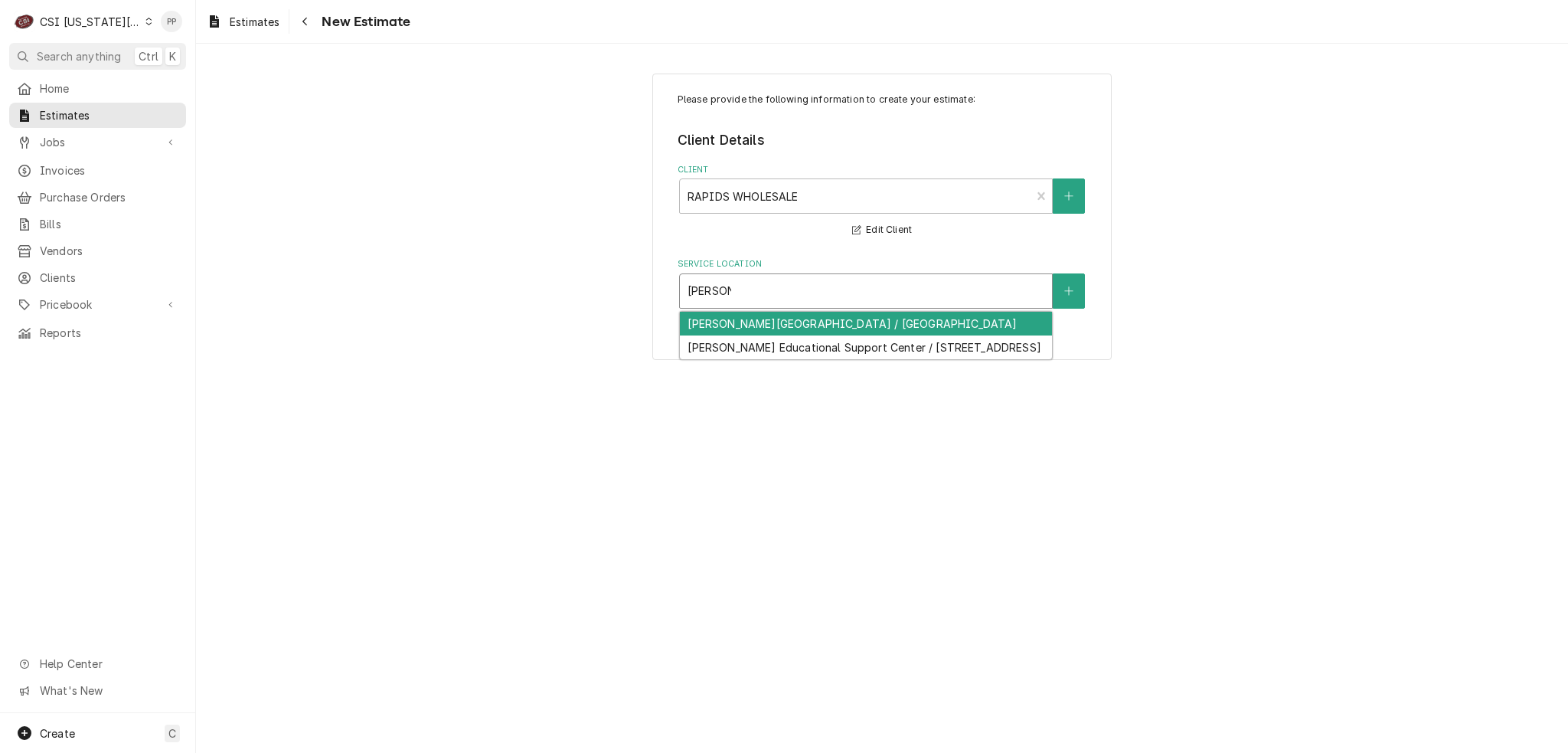
click at [828, 320] on div "Gardner Edgerton Elementary School / Gardner Ks" at bounding box center [866, 324] width 372 height 24
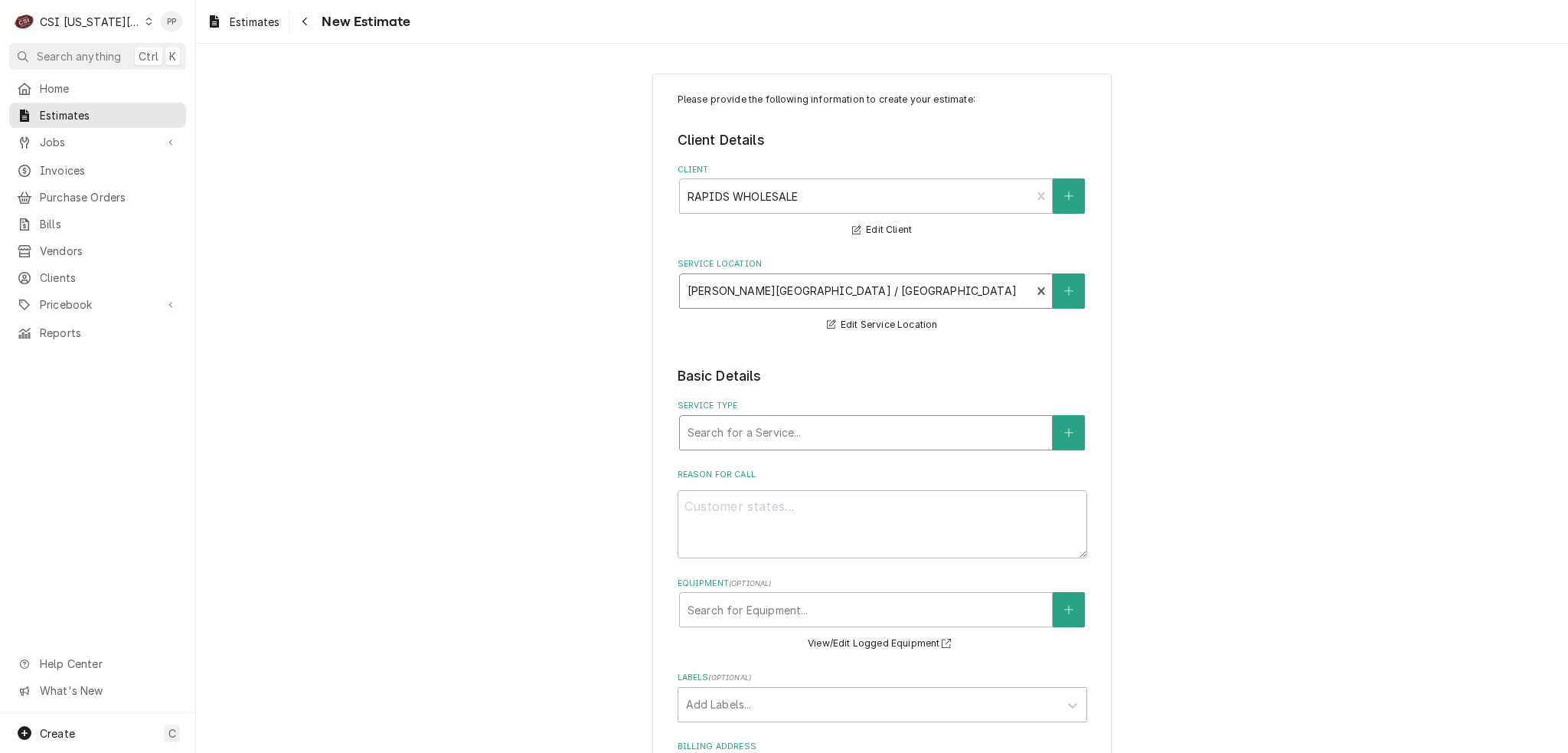
click at [809, 419] on div "Service Type" at bounding box center [866, 433] width 357 height 28
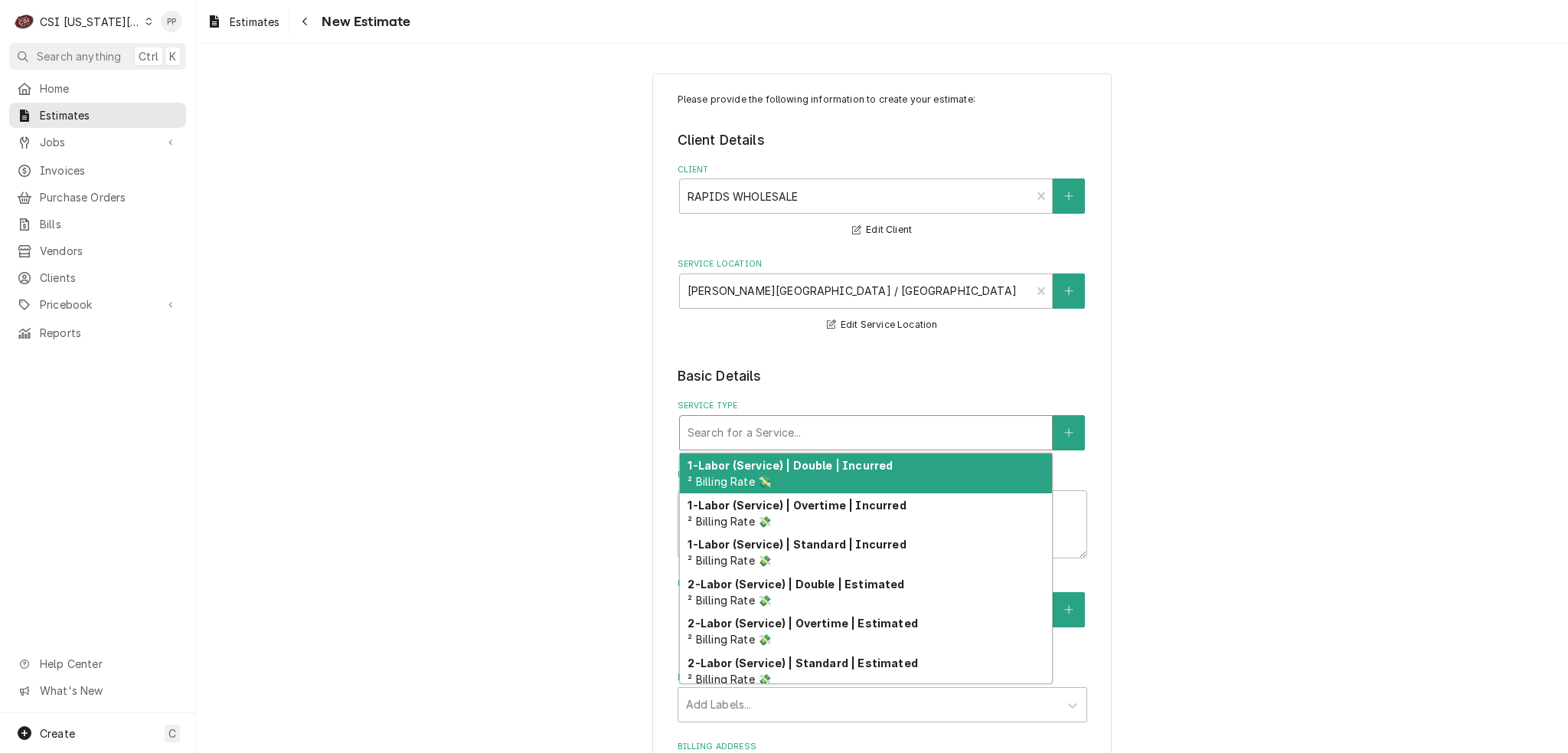
type textarea "x"
type input "j"
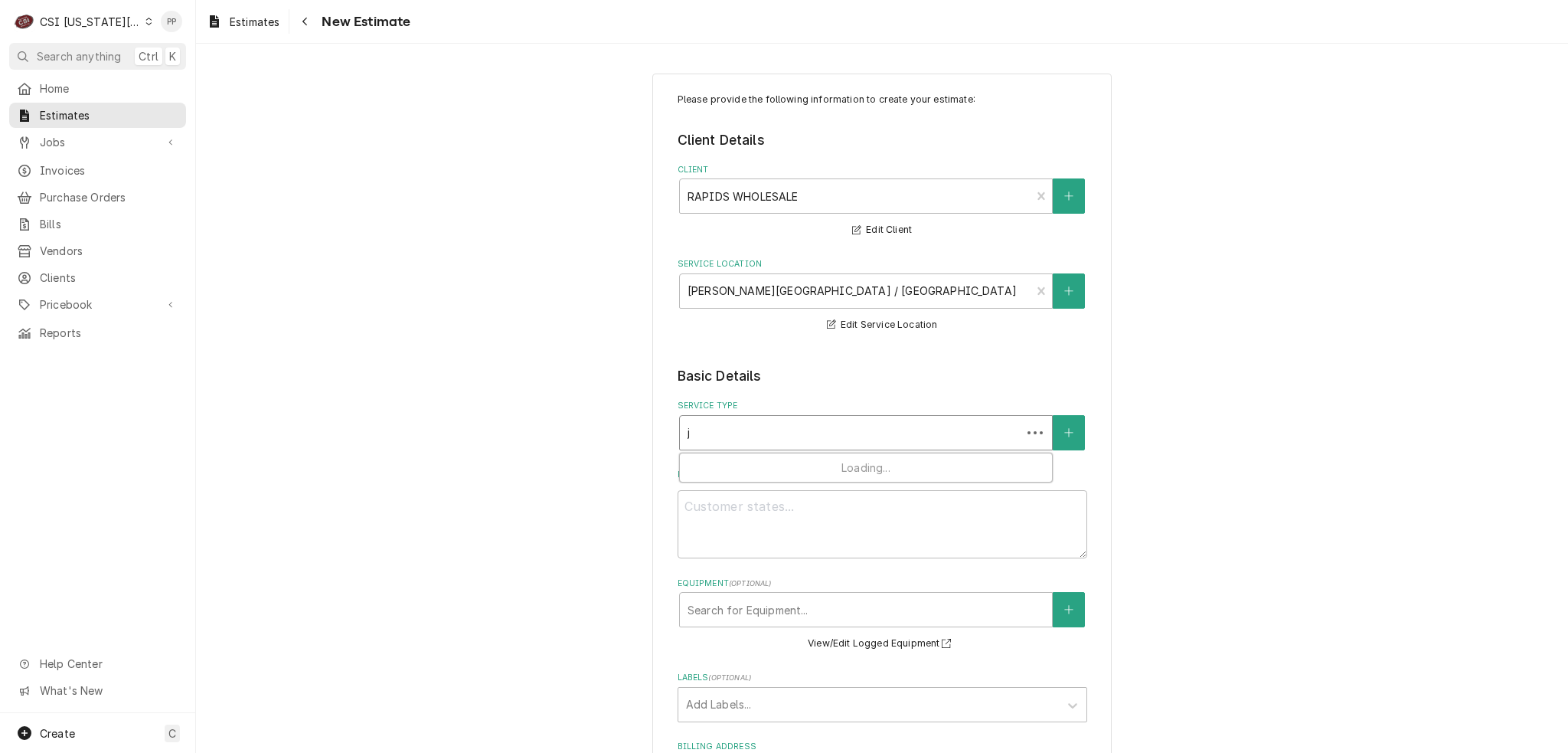
type textarea "x"
type input "jo"
type textarea "x"
type input "job"
type textarea "x"
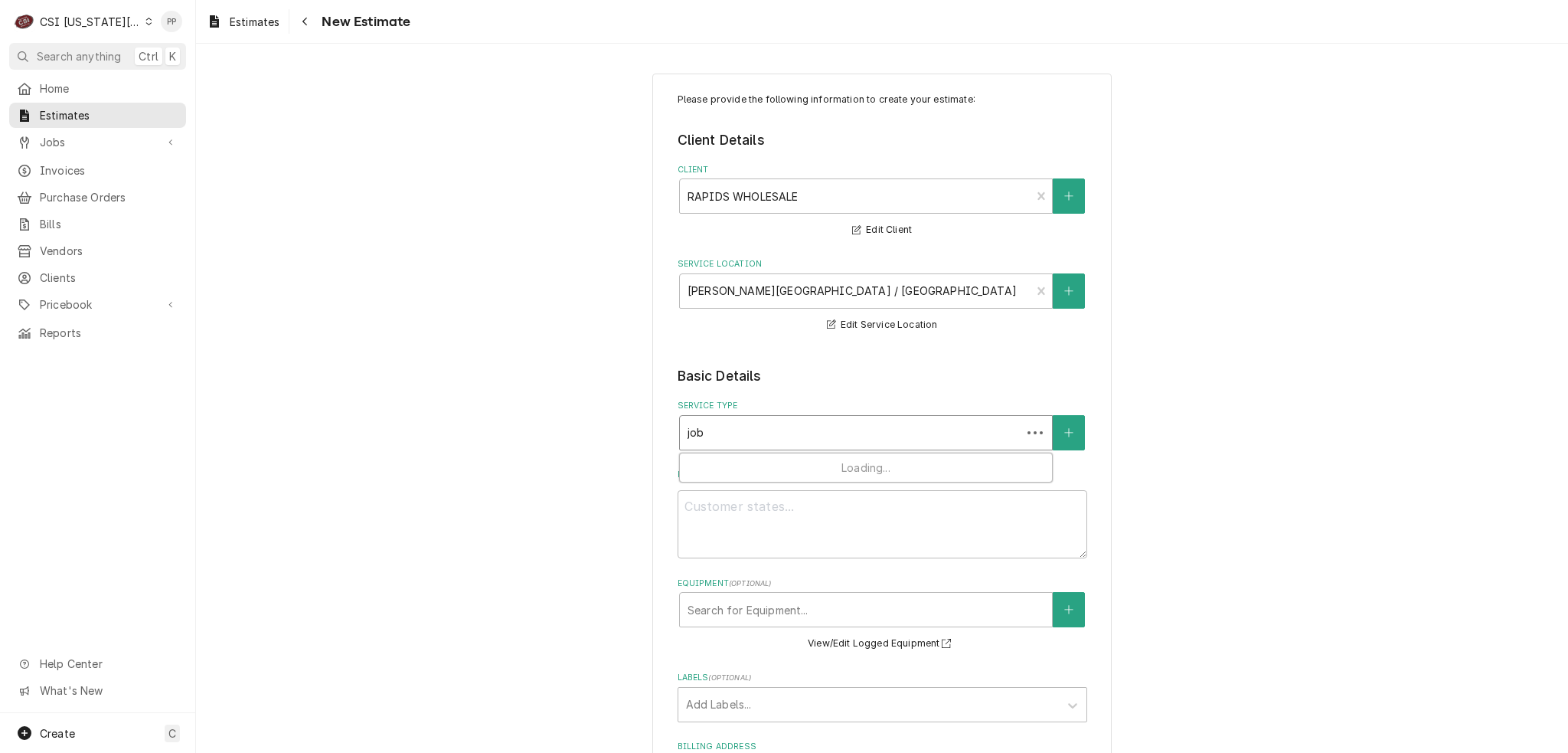
type input "job"
type textarea "x"
type input "job s"
type textarea "x"
type input "job se"
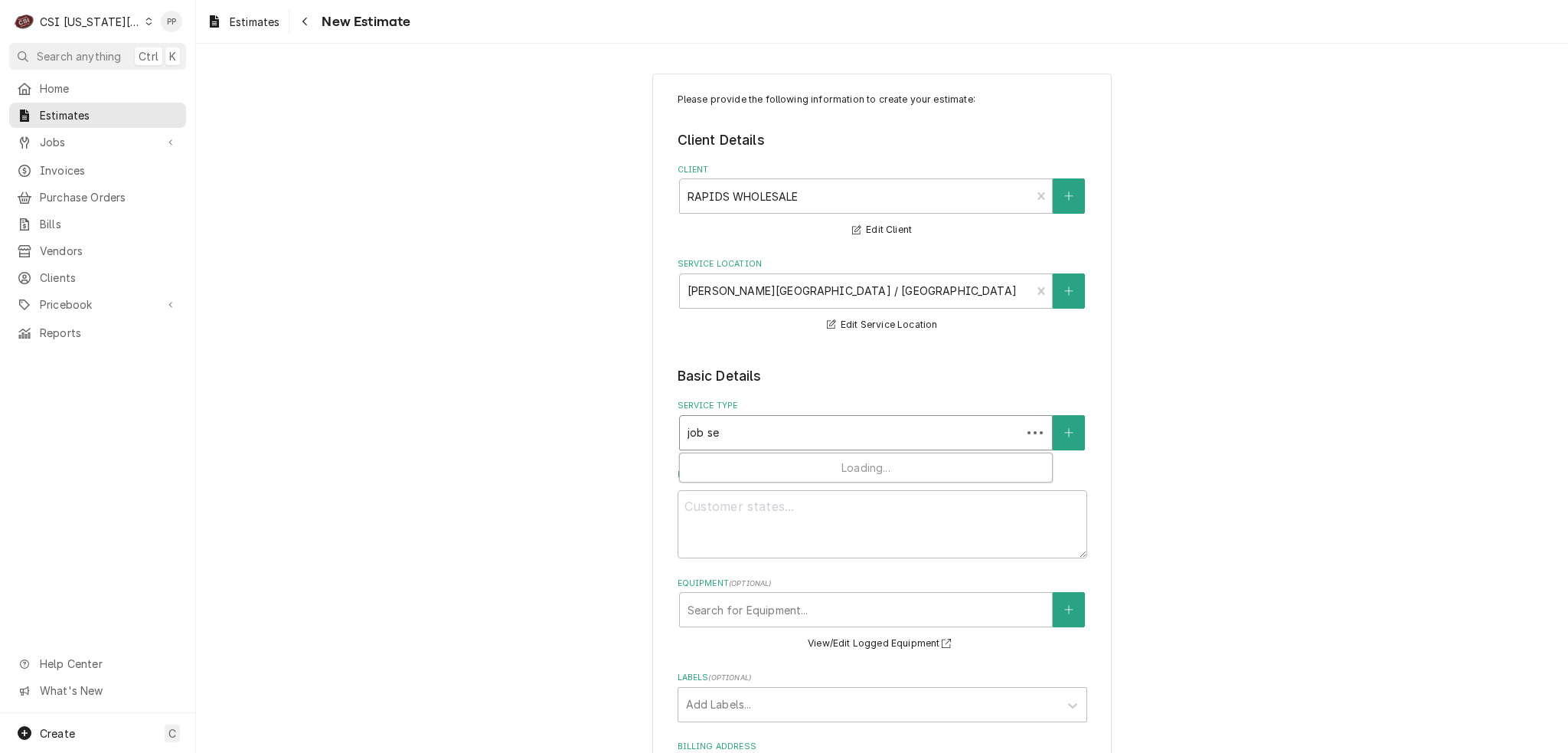
type textarea "x"
type input "job ser"
type textarea "x"
type input "job serv"
type textarea "x"
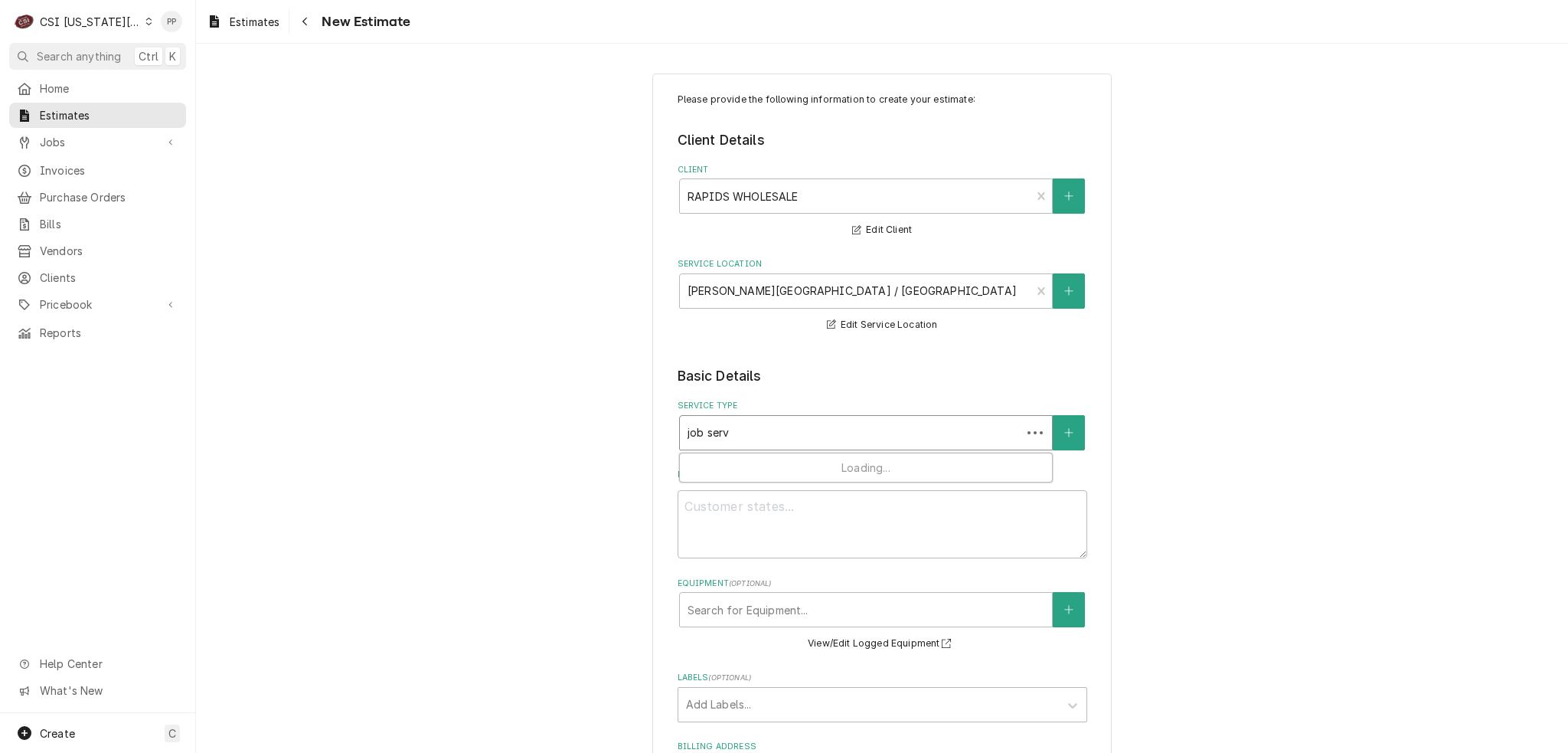
type input "job servi"
type textarea "x"
type input "job servic"
type textarea "x"
type input "job service"
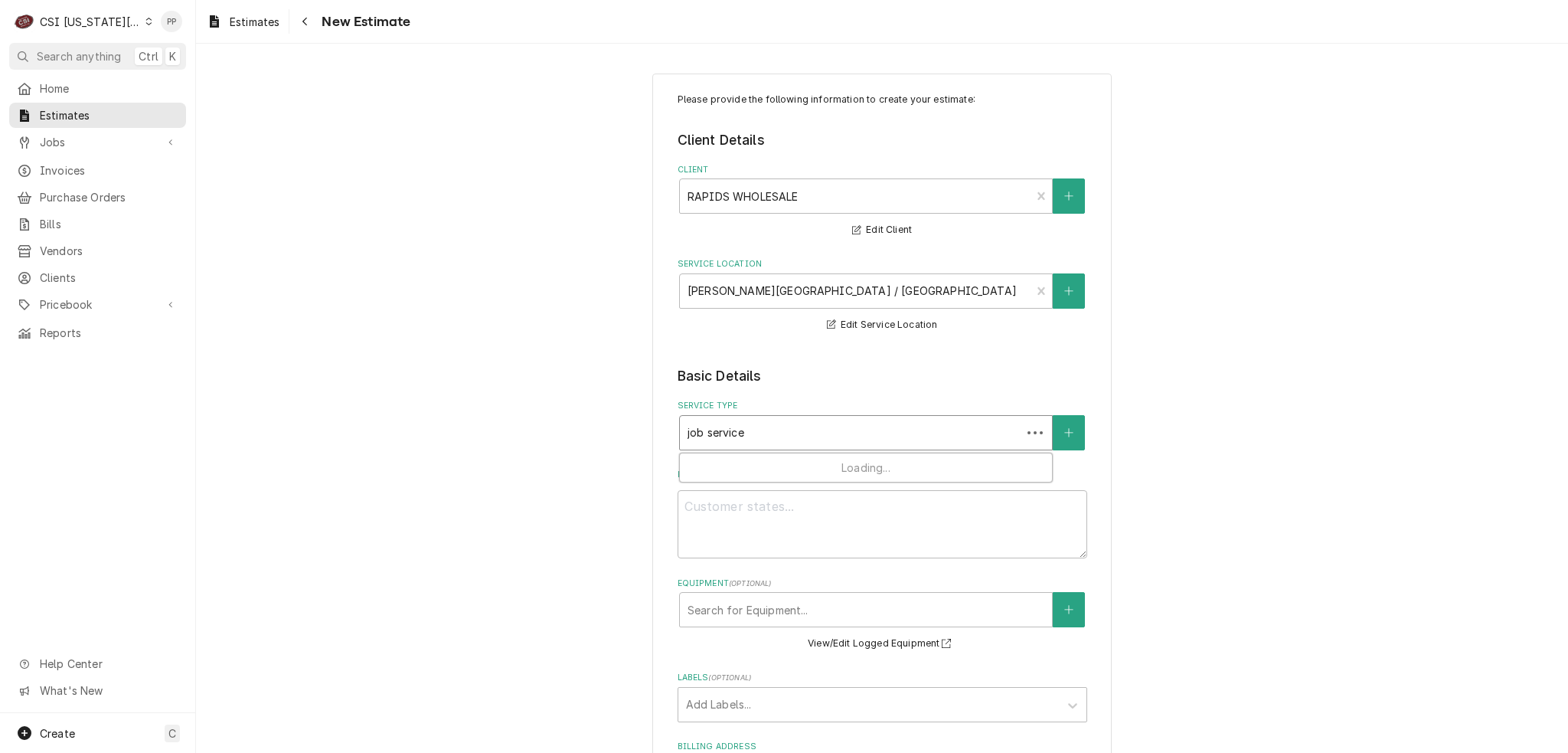
type textarea "x"
type input "job servic"
type textarea "x"
type input "job servi"
type textarea "x"
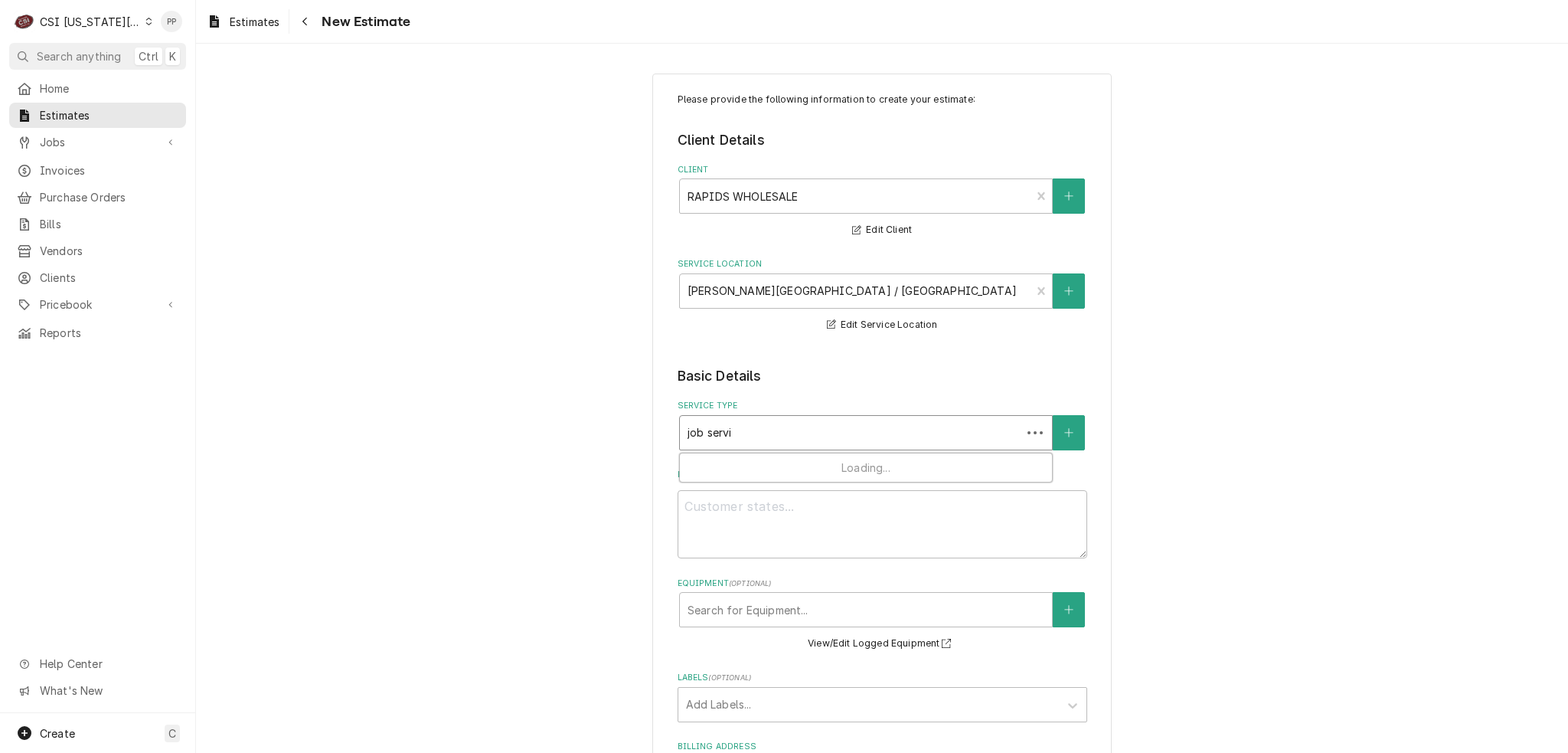
type input "job serv"
type textarea "x"
type input "job ser"
type textarea "x"
type input "job se"
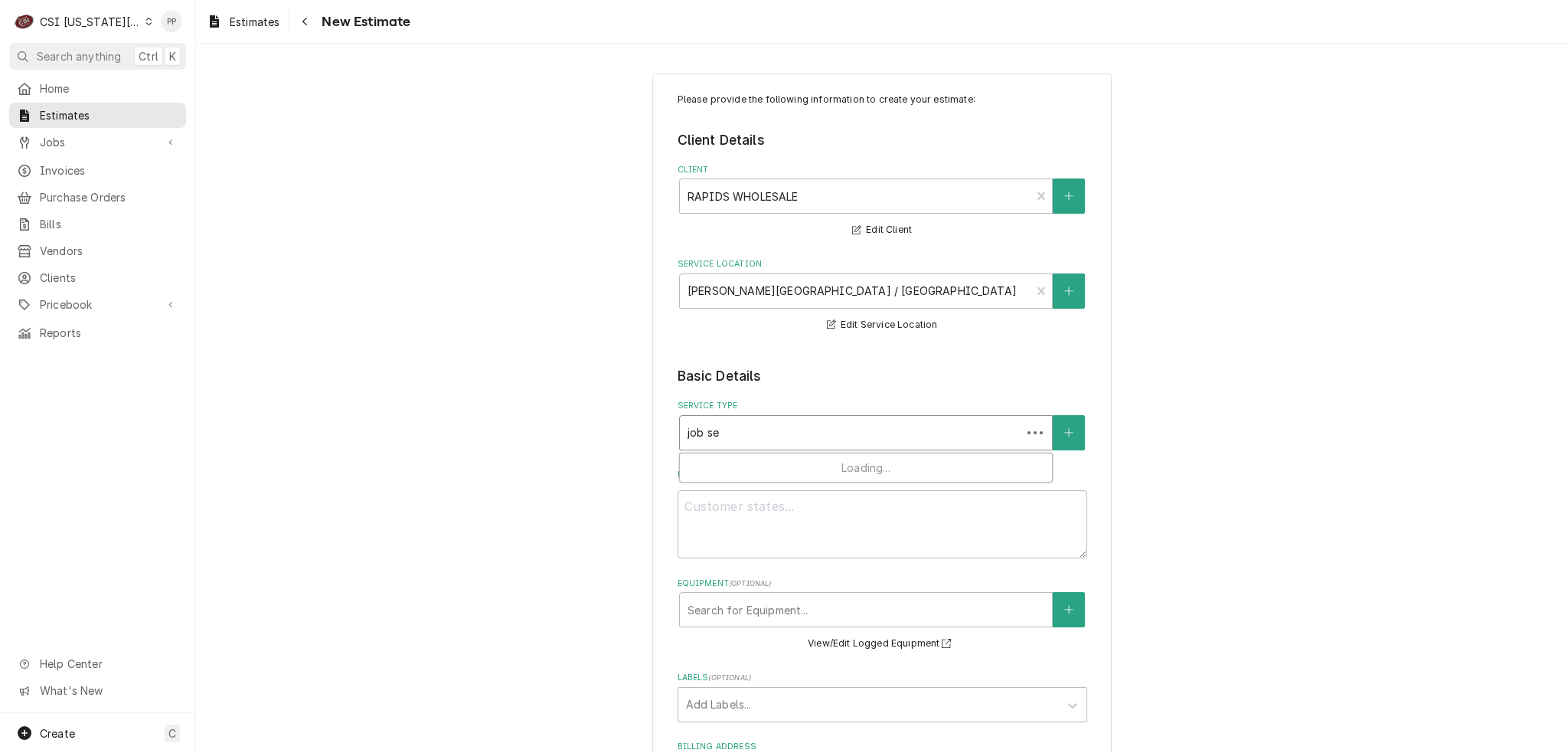
type textarea "x"
type input "job s"
type textarea "x"
type input "job"
type textarea "x"
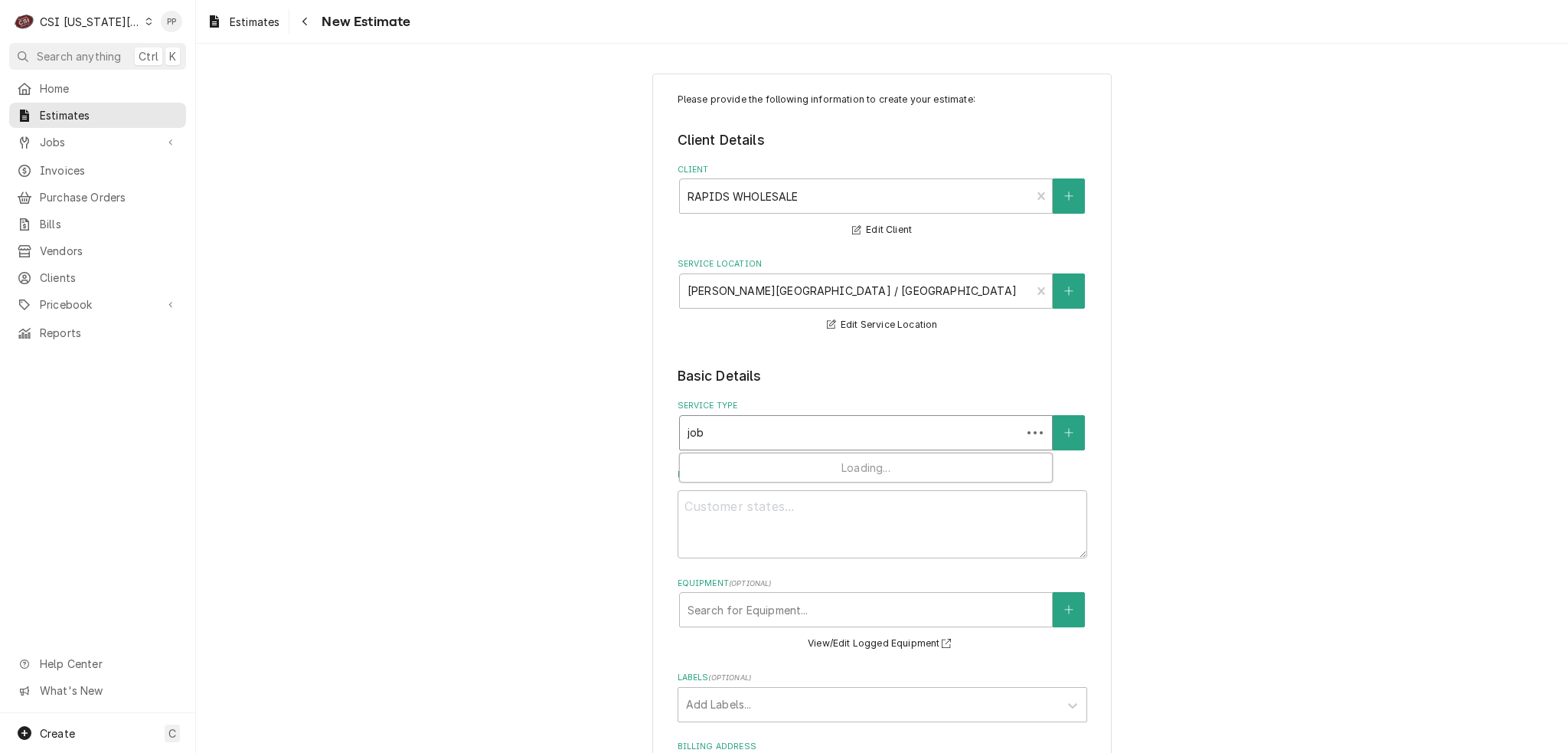
type input "job i"
type textarea "x"
type input "job in"
type textarea "x"
type input "job ins"
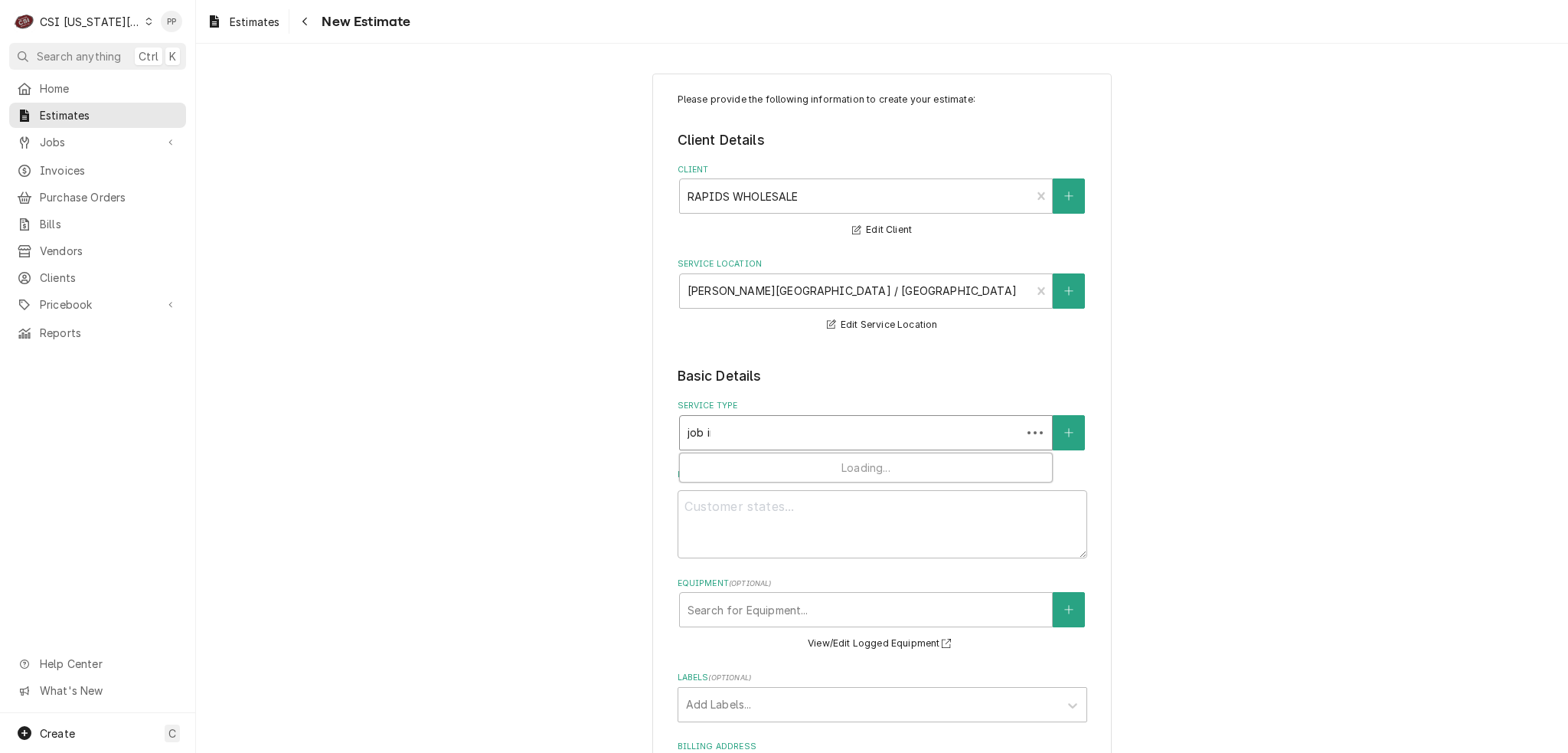
type textarea "x"
type input "job inst"
type textarea "x"
type input "job insta"
type textarea "x"
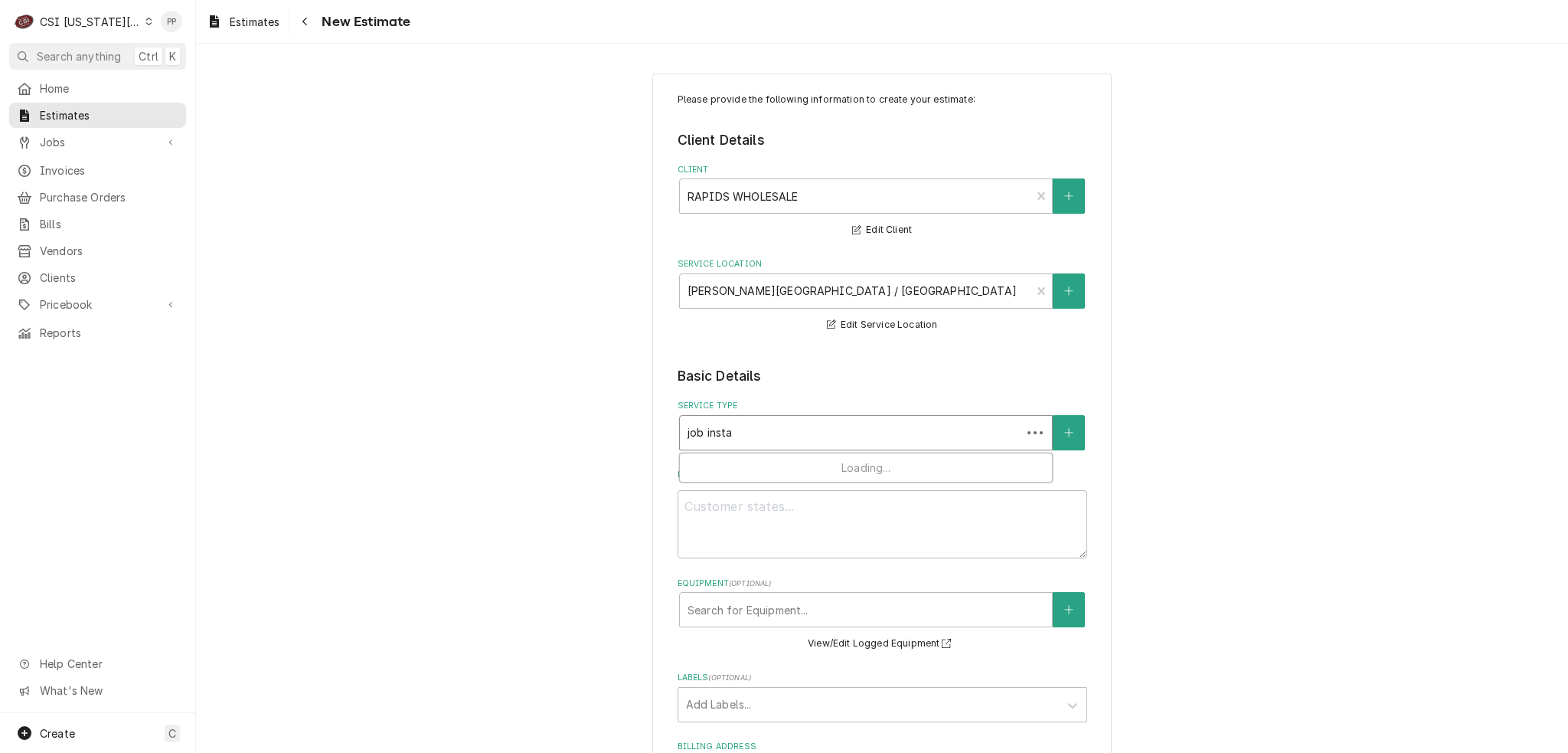
type input "job instal"
type textarea "x"
type input "job install"
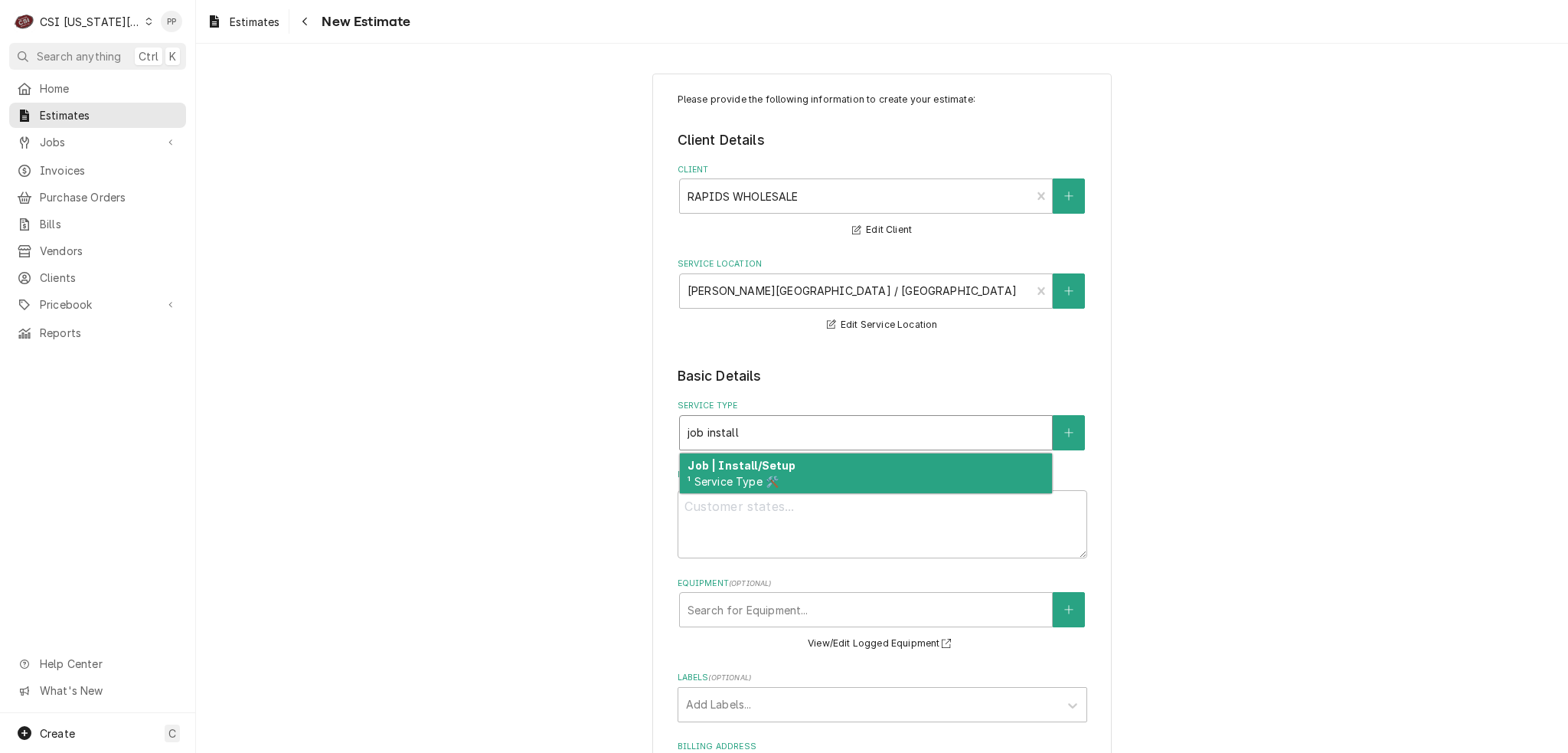
click at [765, 469] on strong "Job | Install/Setup" at bounding box center [742, 465] width 108 height 13
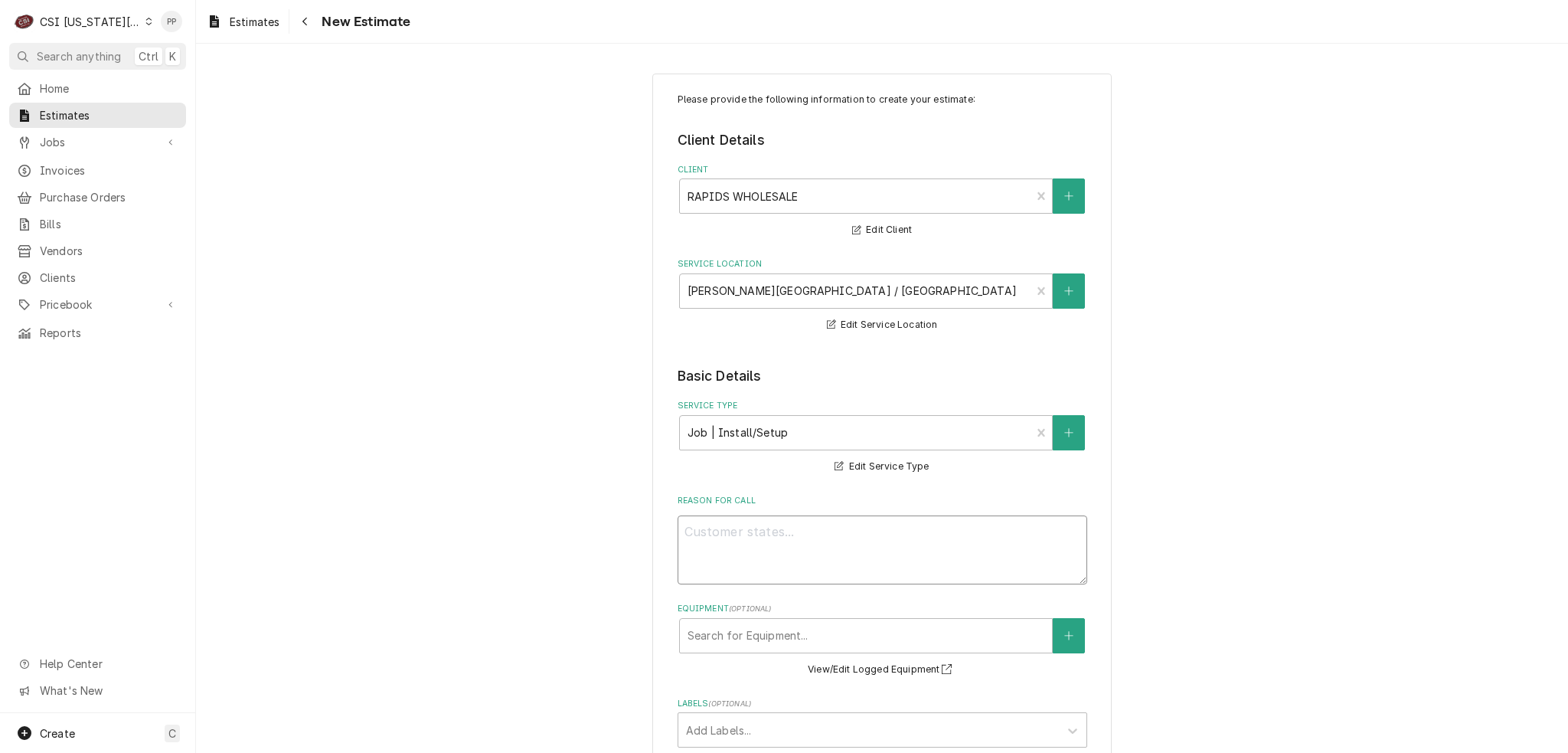
click at [774, 516] on textarea "Reason For Call" at bounding box center [882, 550] width 409 height 69
type textarea "x"
type textarea "Q"
type textarea "x"
type textarea "Qu"
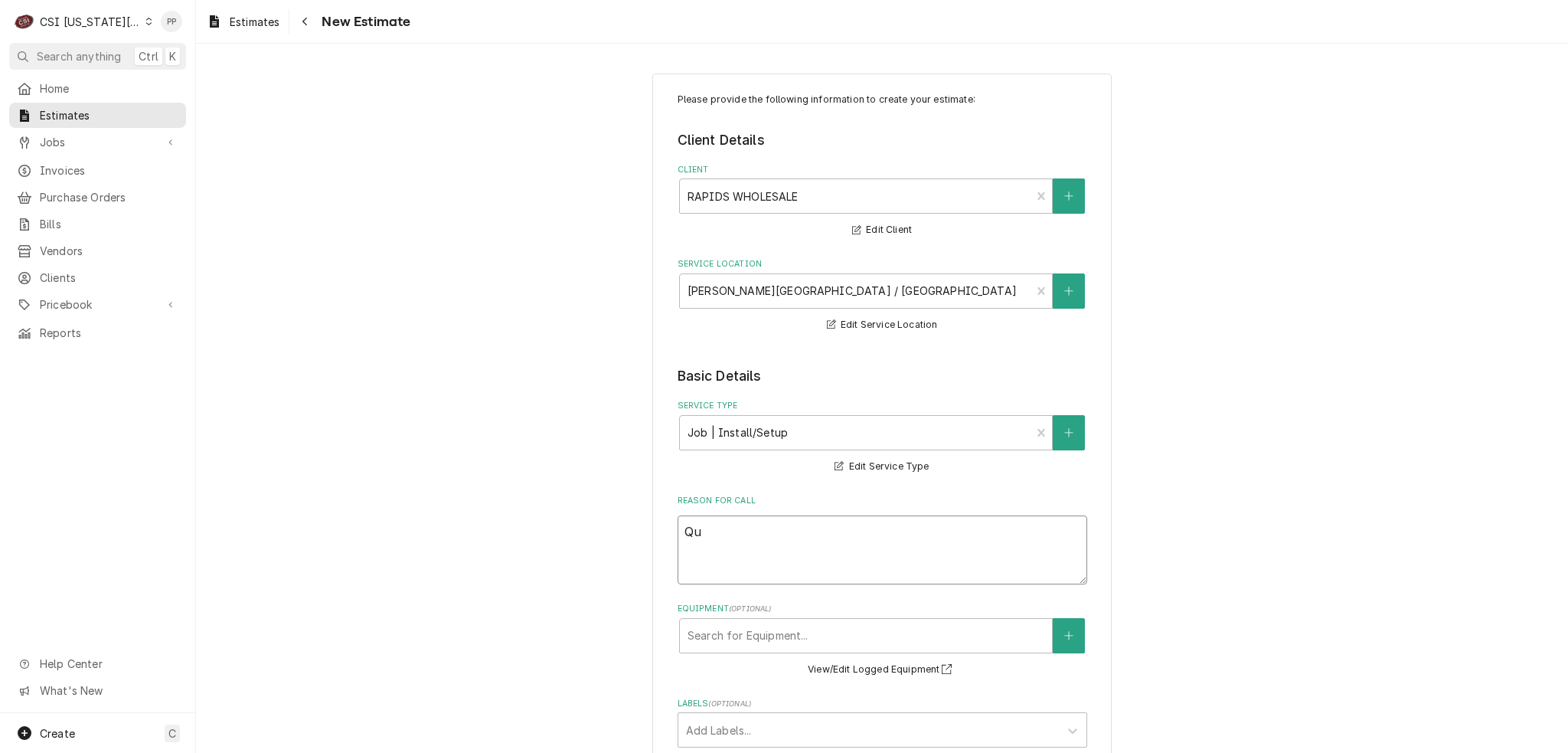
type textarea "x"
type textarea "Quo"
type textarea "x"
type textarea "Quot"
type textarea "x"
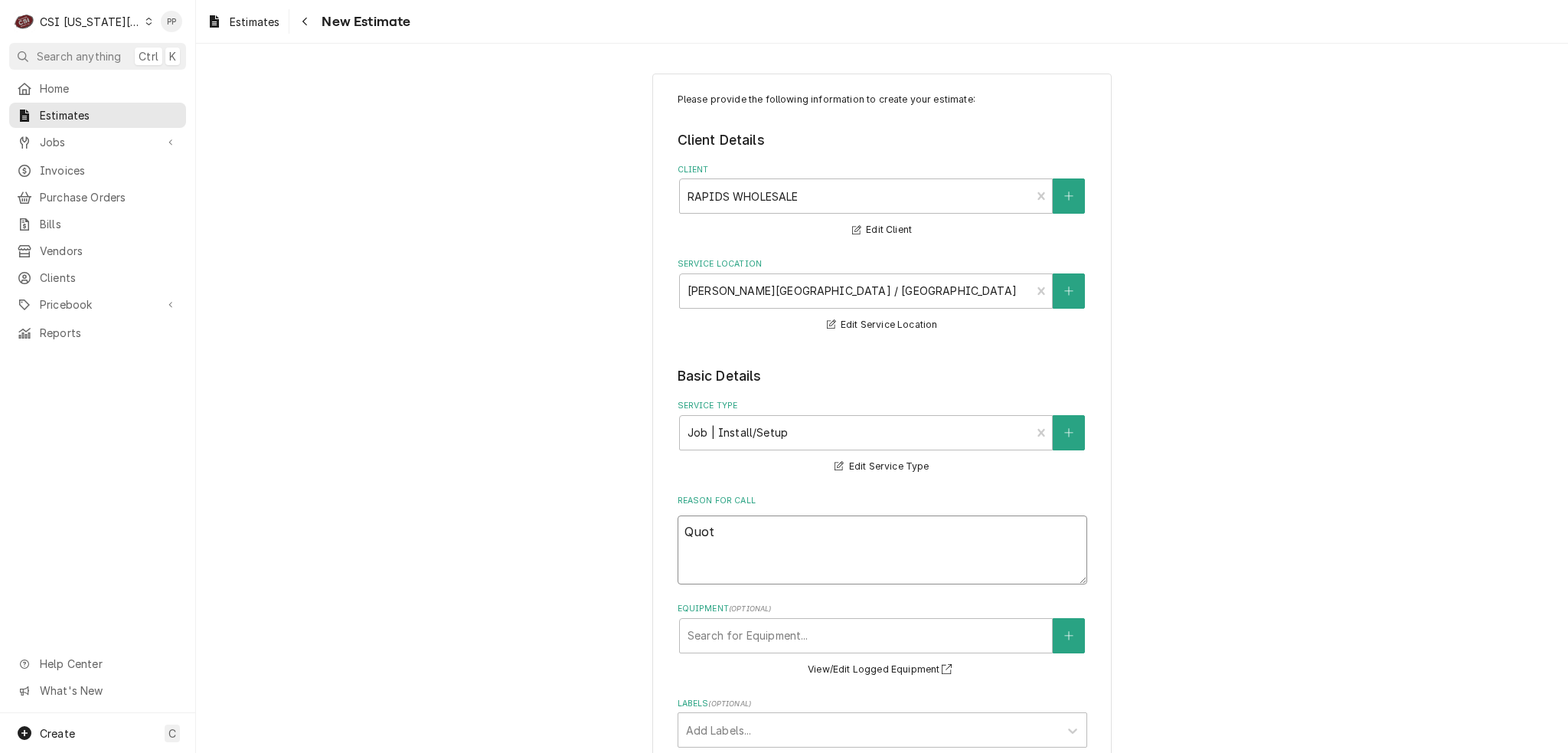
type textarea "Quote"
type textarea "x"
type textarea "Quote"
type textarea "x"
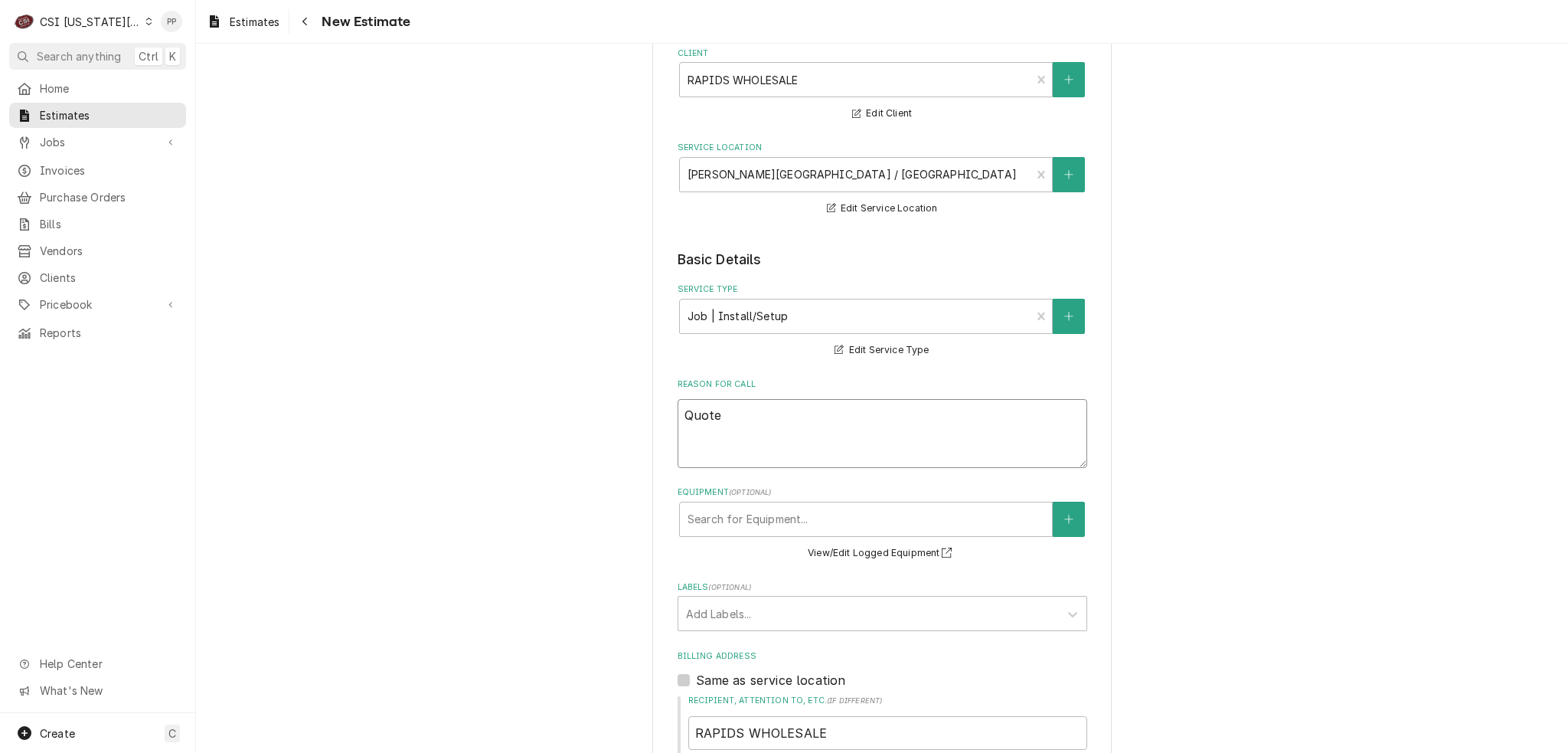
scroll to position [306, 0]
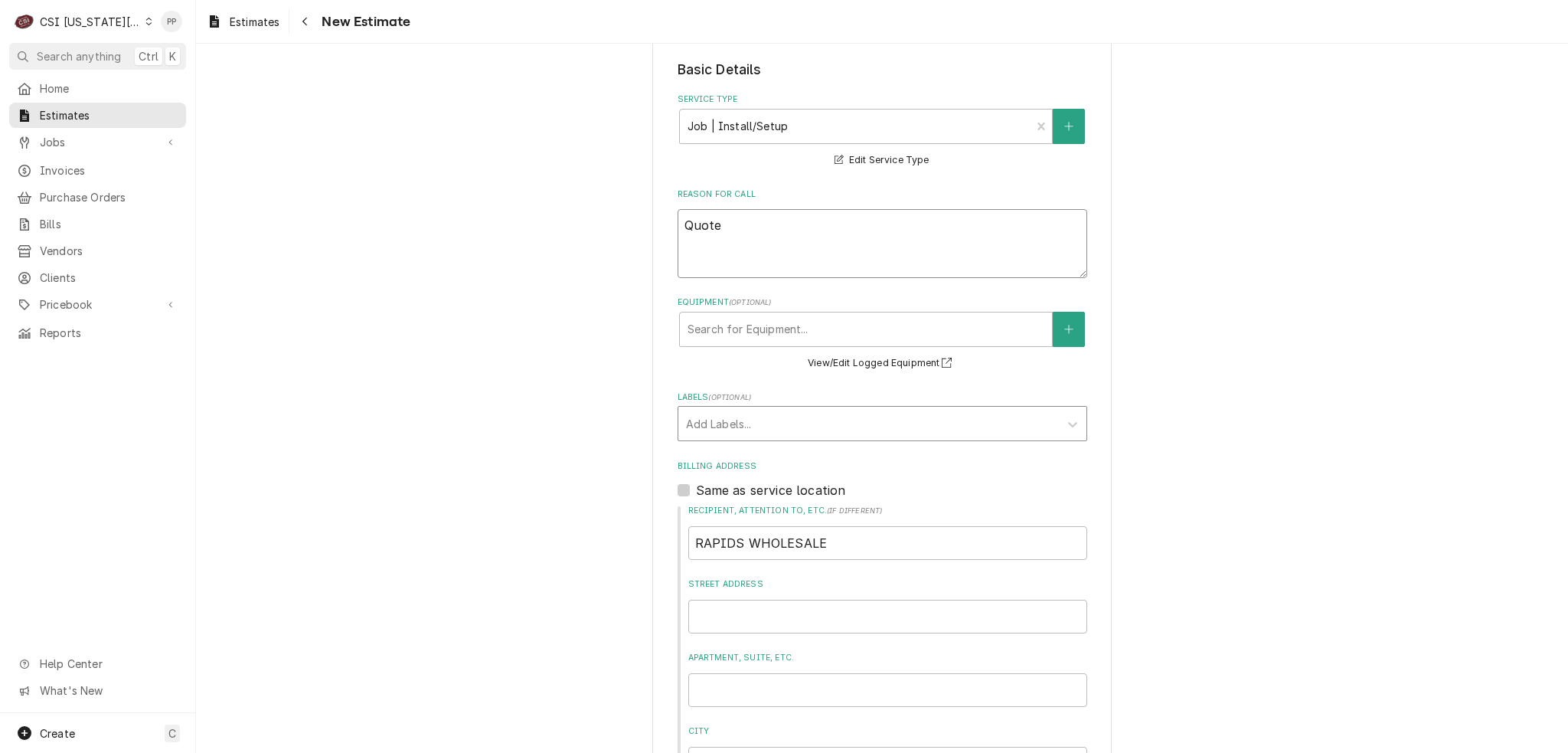
type textarea "Quote"
click at [768, 417] on div "Labels" at bounding box center [868, 423] width 365 height 28
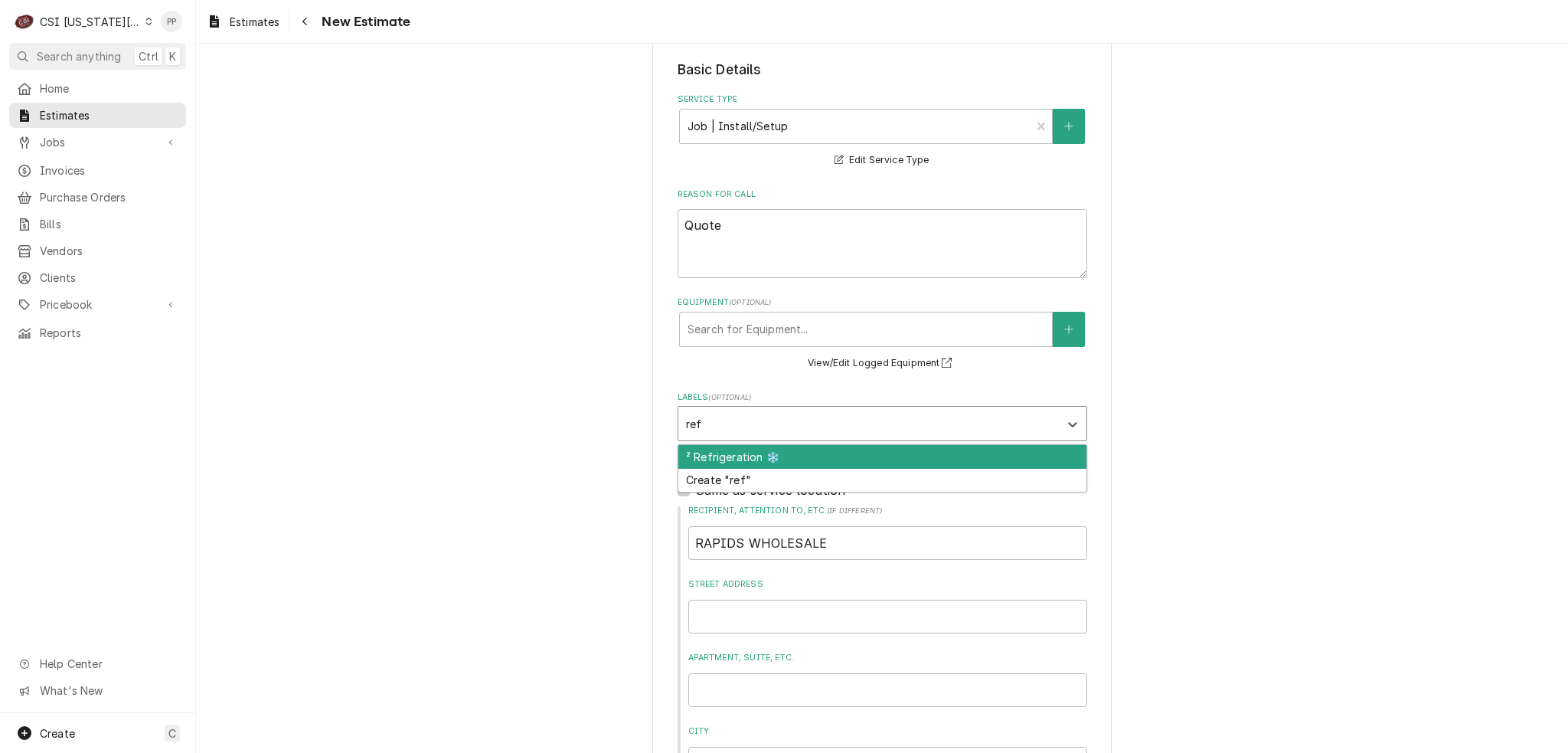
type input "refr"
click at [782, 465] on div "² Refrigeration ❄️" at bounding box center [882, 457] width 408 height 24
type textarea "x"
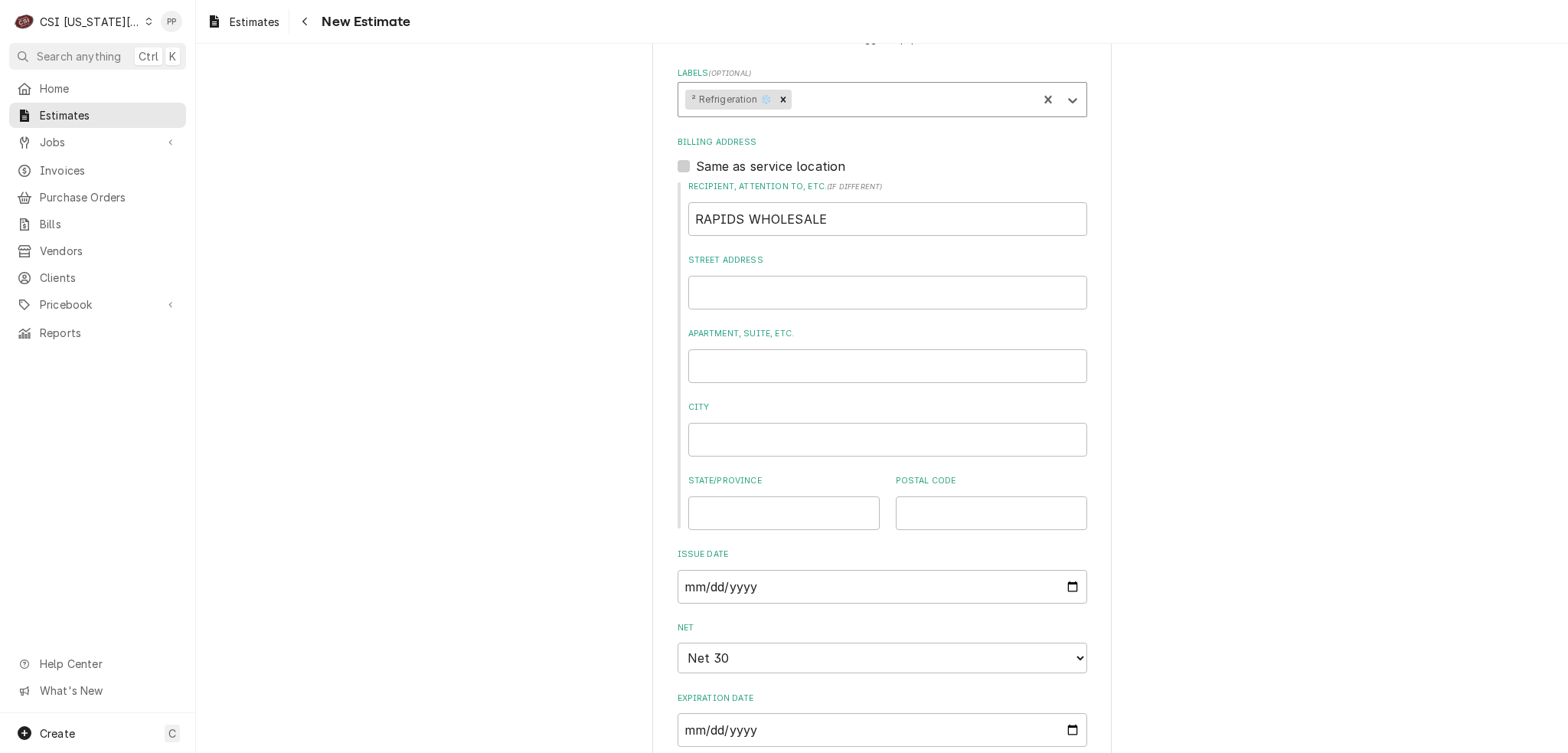
type textarea "x"
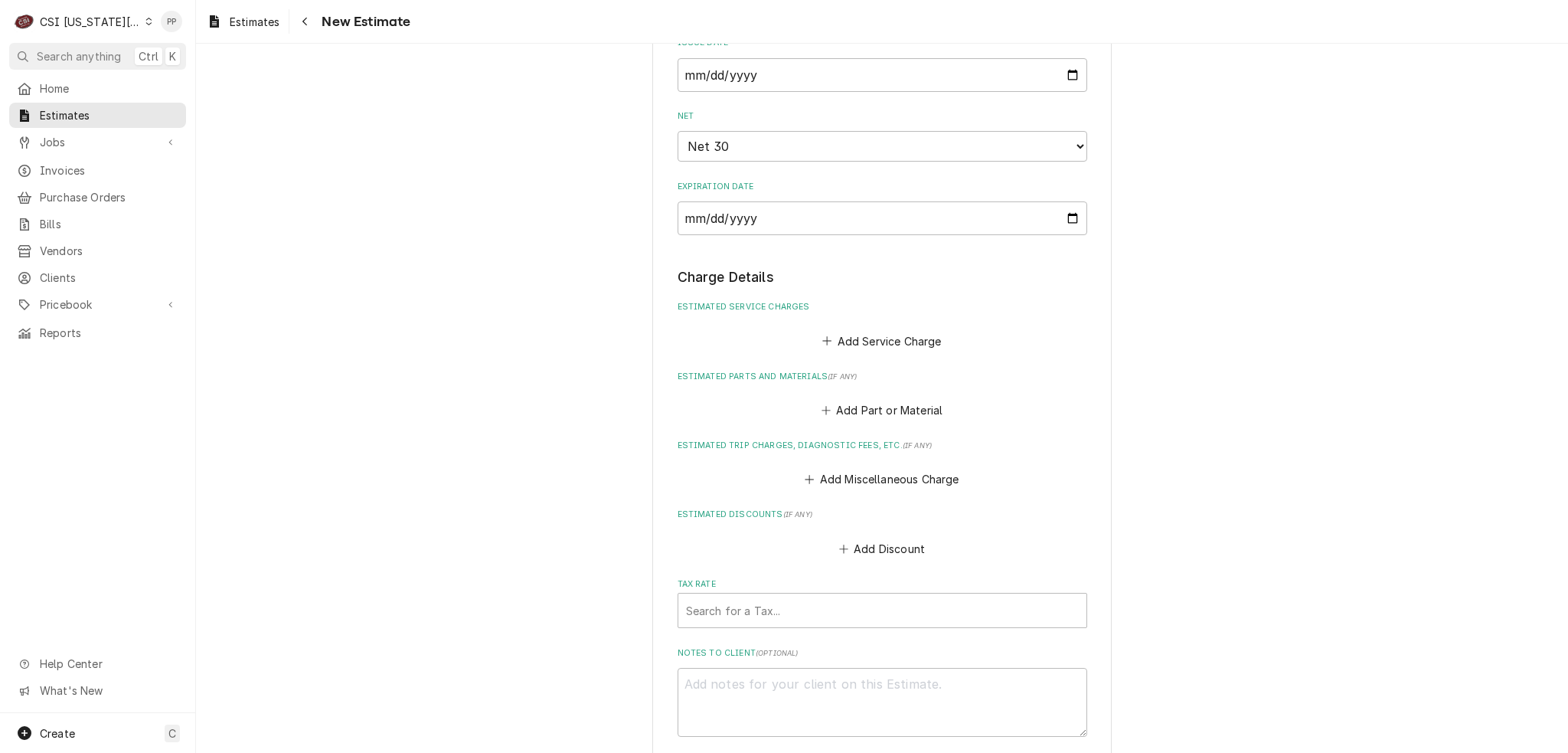
scroll to position [1225, 0]
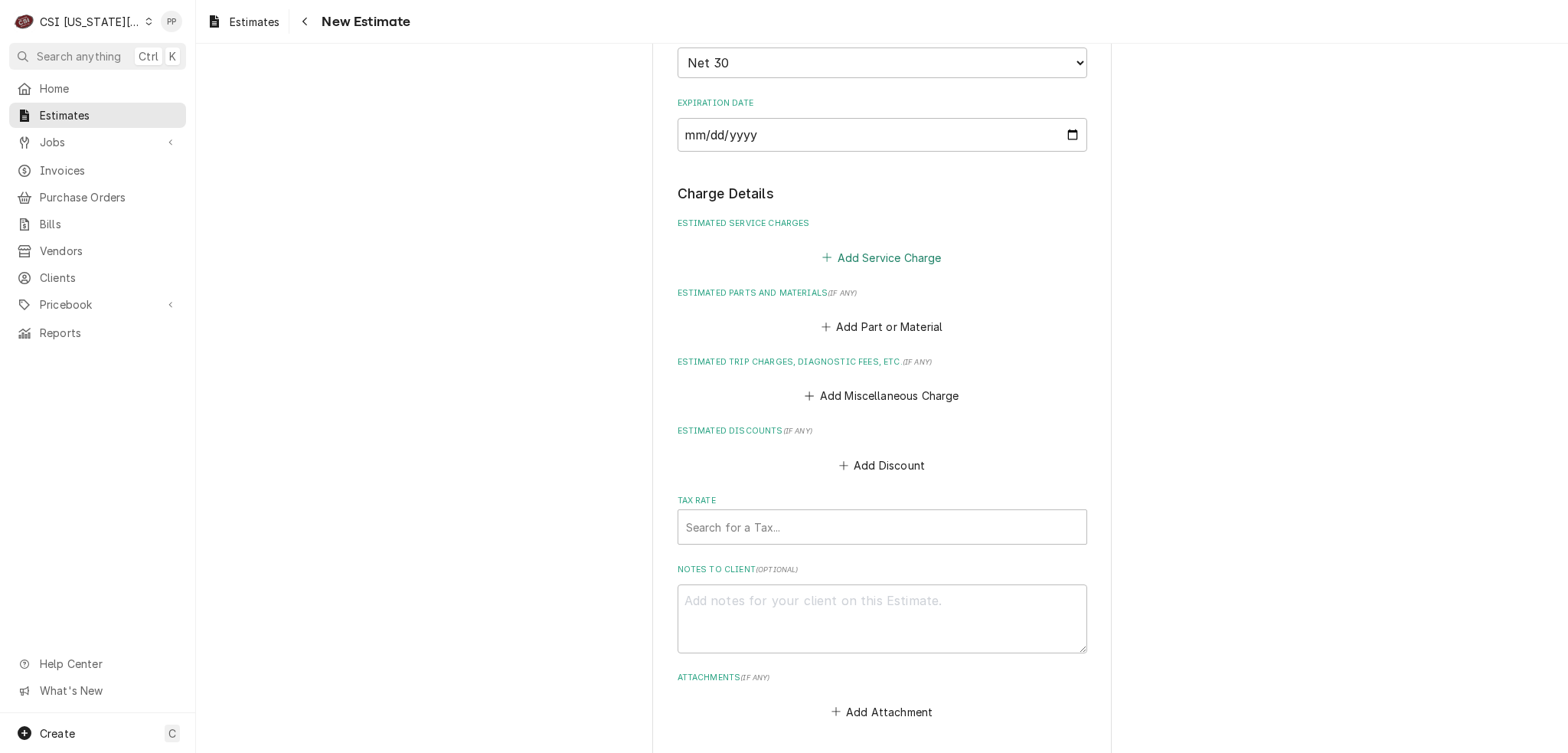
click at [903, 251] on button "Add Service Charge" at bounding box center [882, 258] width 124 height 22
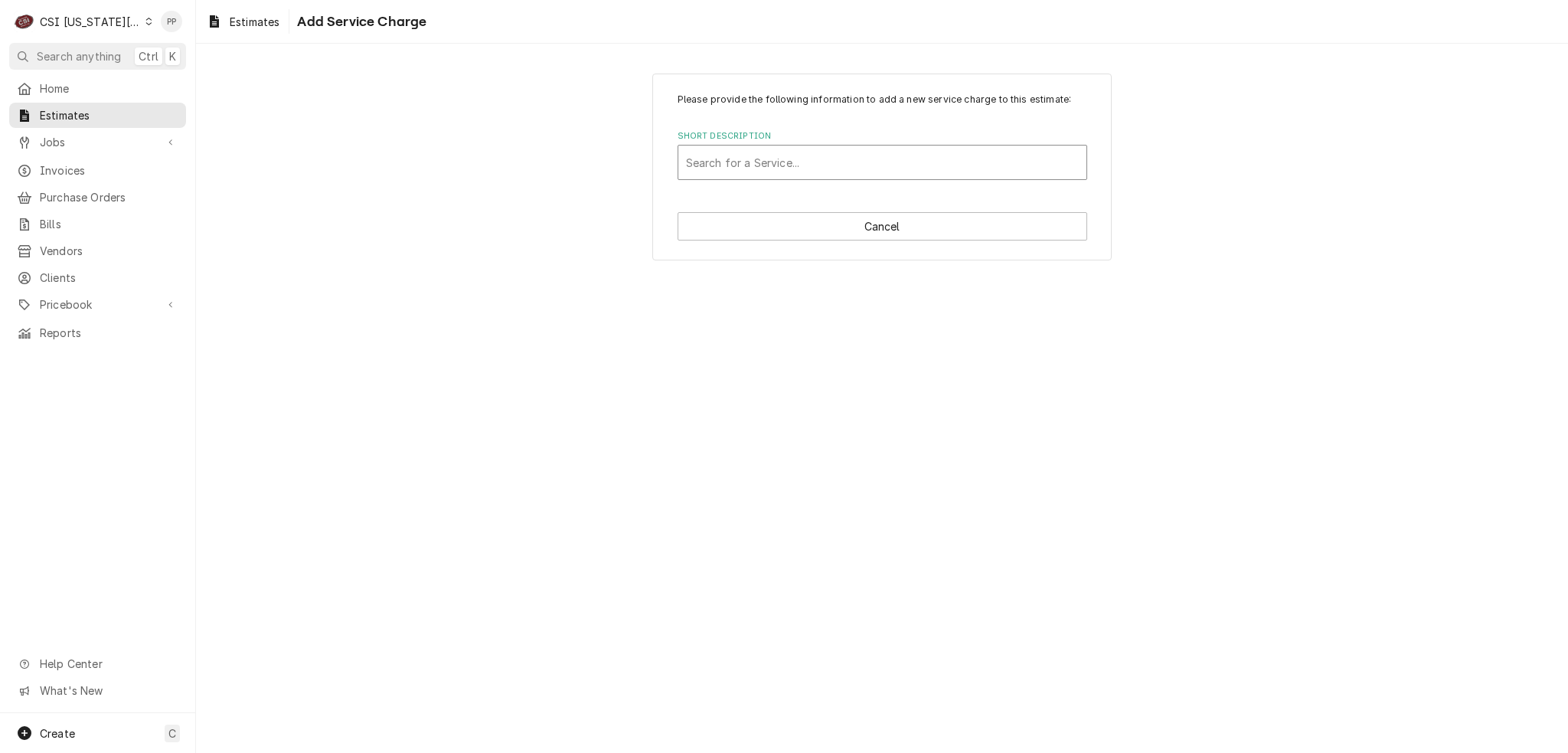
click at [834, 158] on div "Short Description" at bounding box center [881, 162] width 392 height 28
type input "reefer"
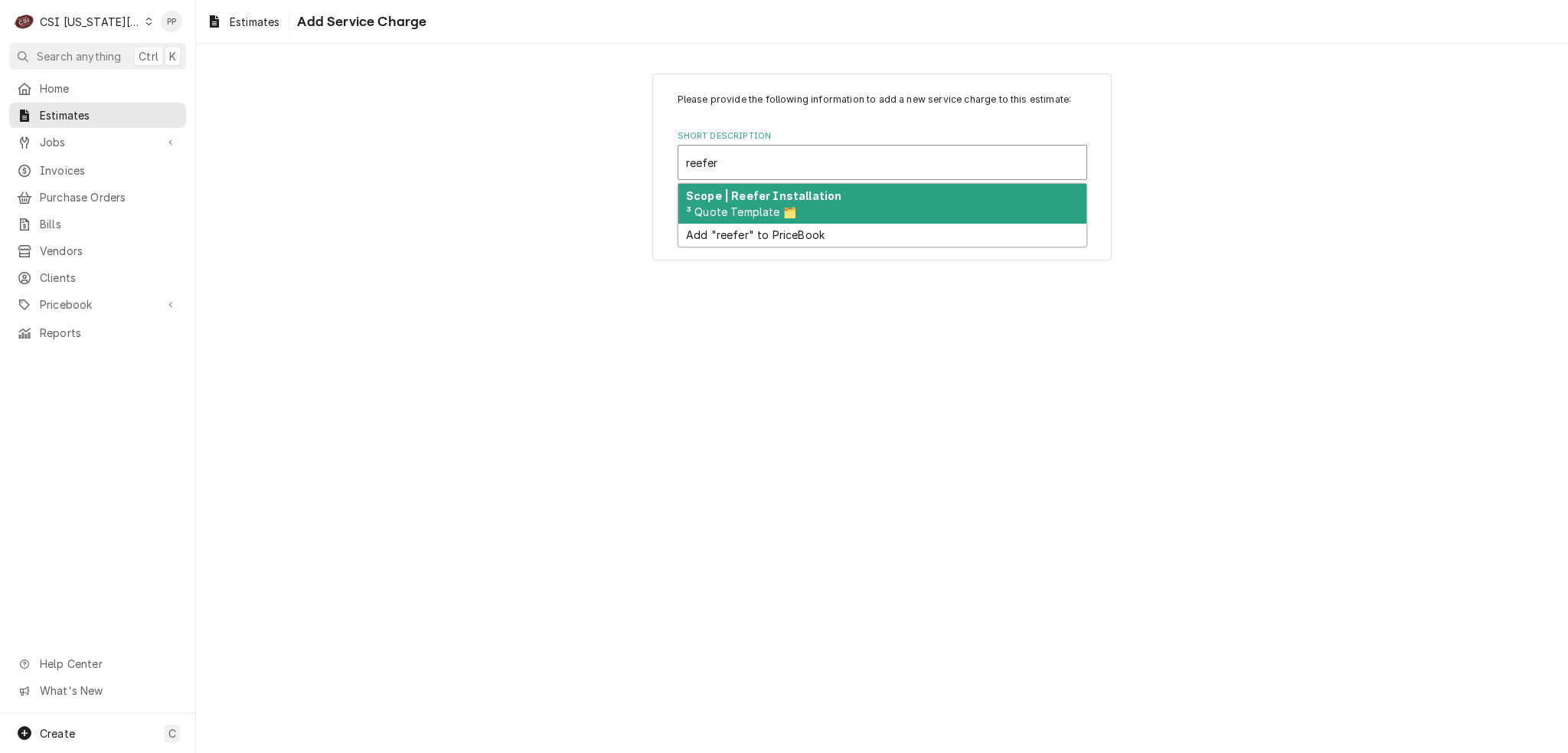
click at [833, 195] on div "Scope | Reefer Installation ³ Quote Template 🗂️" at bounding box center [882, 204] width 408 height 39
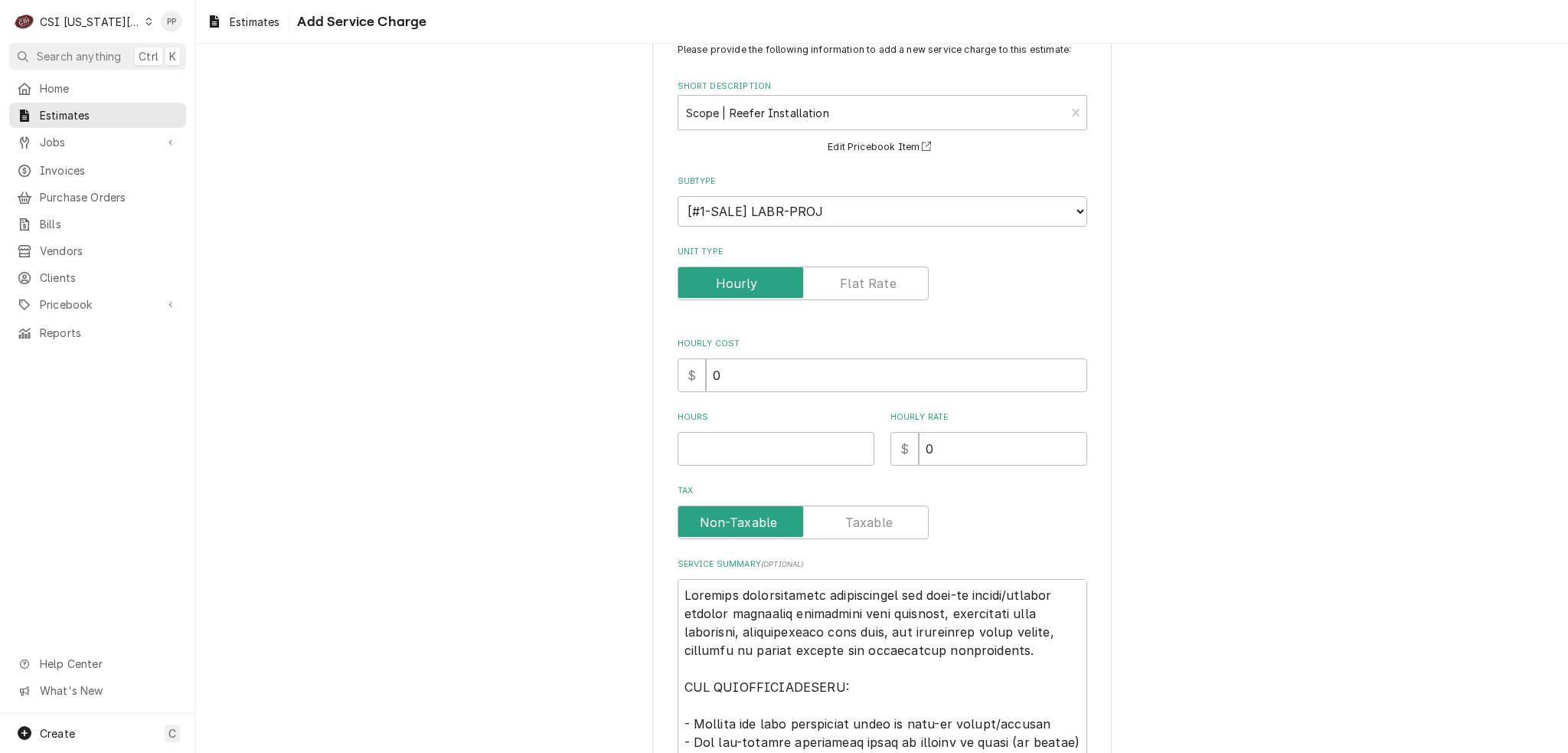
scroll to position [77, 0]
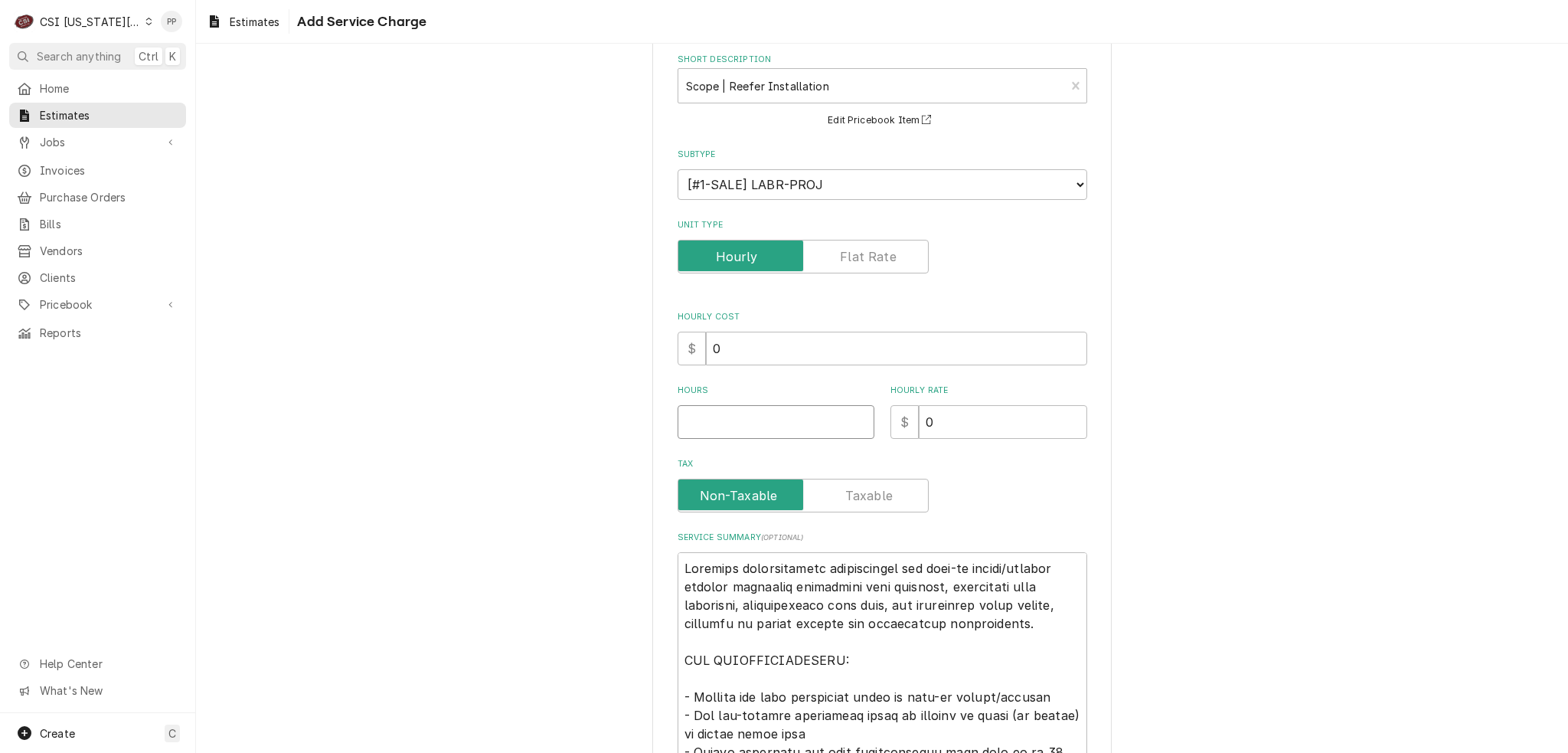
click at [772, 408] on input "Hours" at bounding box center [776, 422] width 197 height 33
type textarea "x"
type input "1"
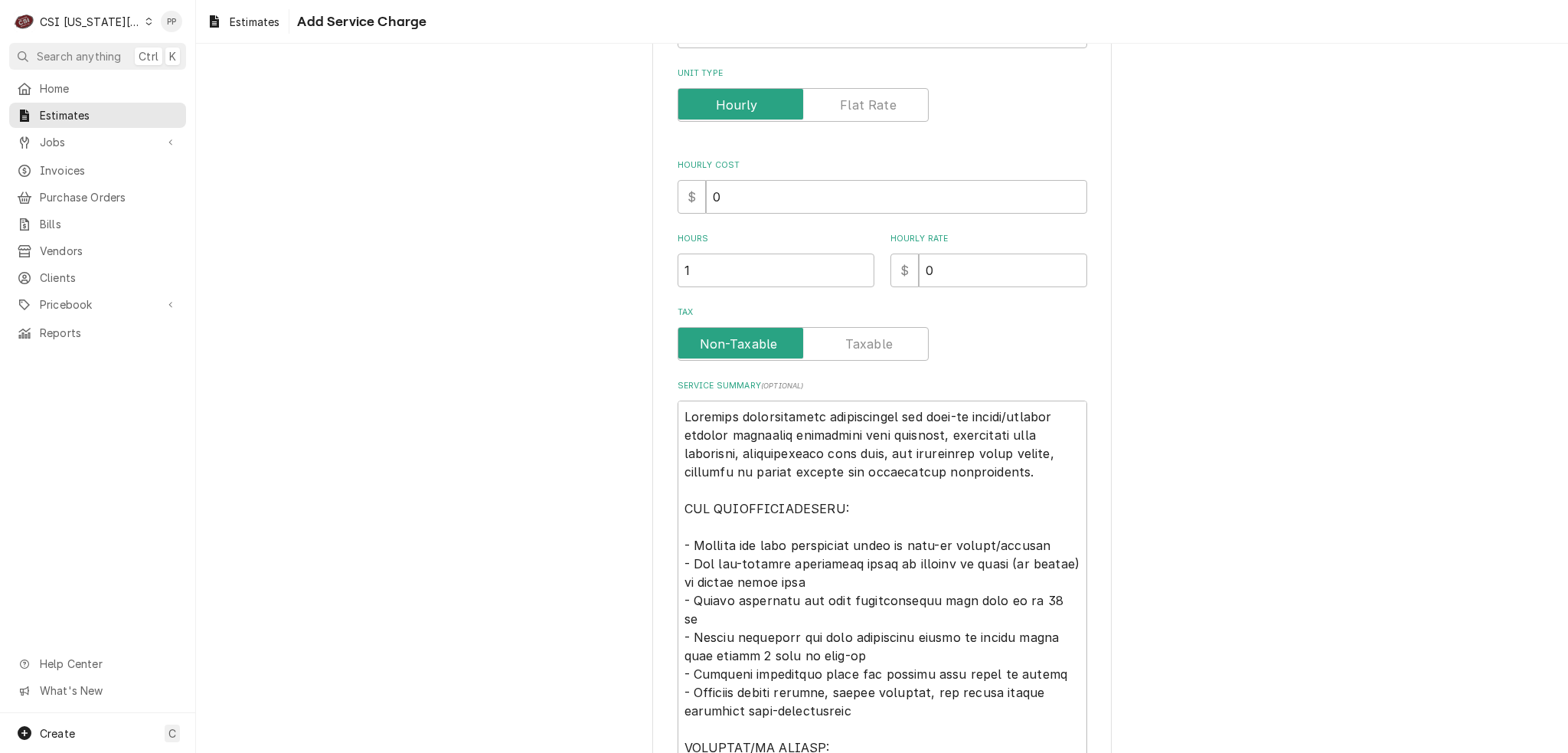
scroll to position [569, 0]
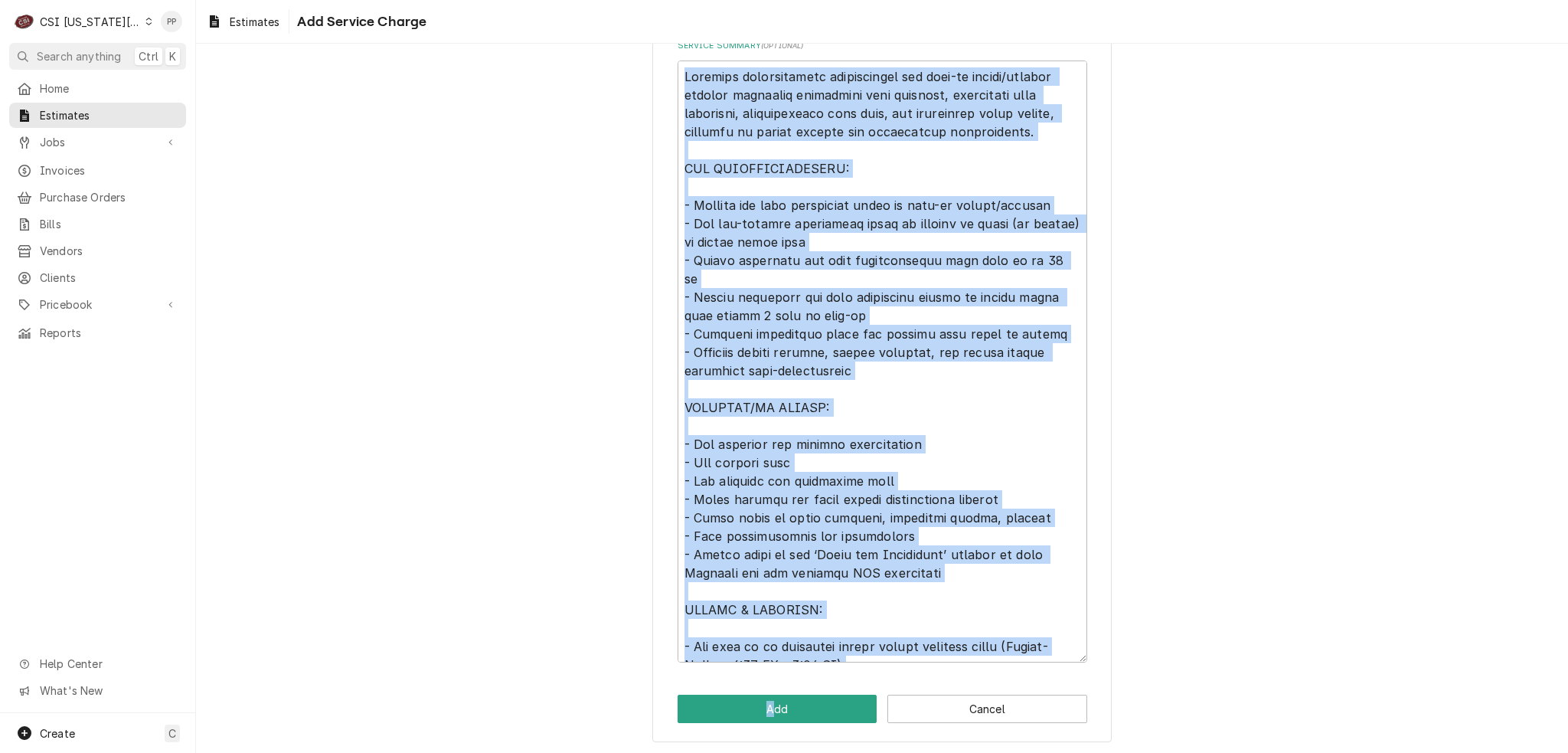
click at [767, 689] on div "Please provide the following information to add a new service charge to this es…" at bounding box center [881, 124] width 459 height 1238
click at [990, 409] on textarea "Service Summary ( optional )" at bounding box center [882, 361] width 409 height 602
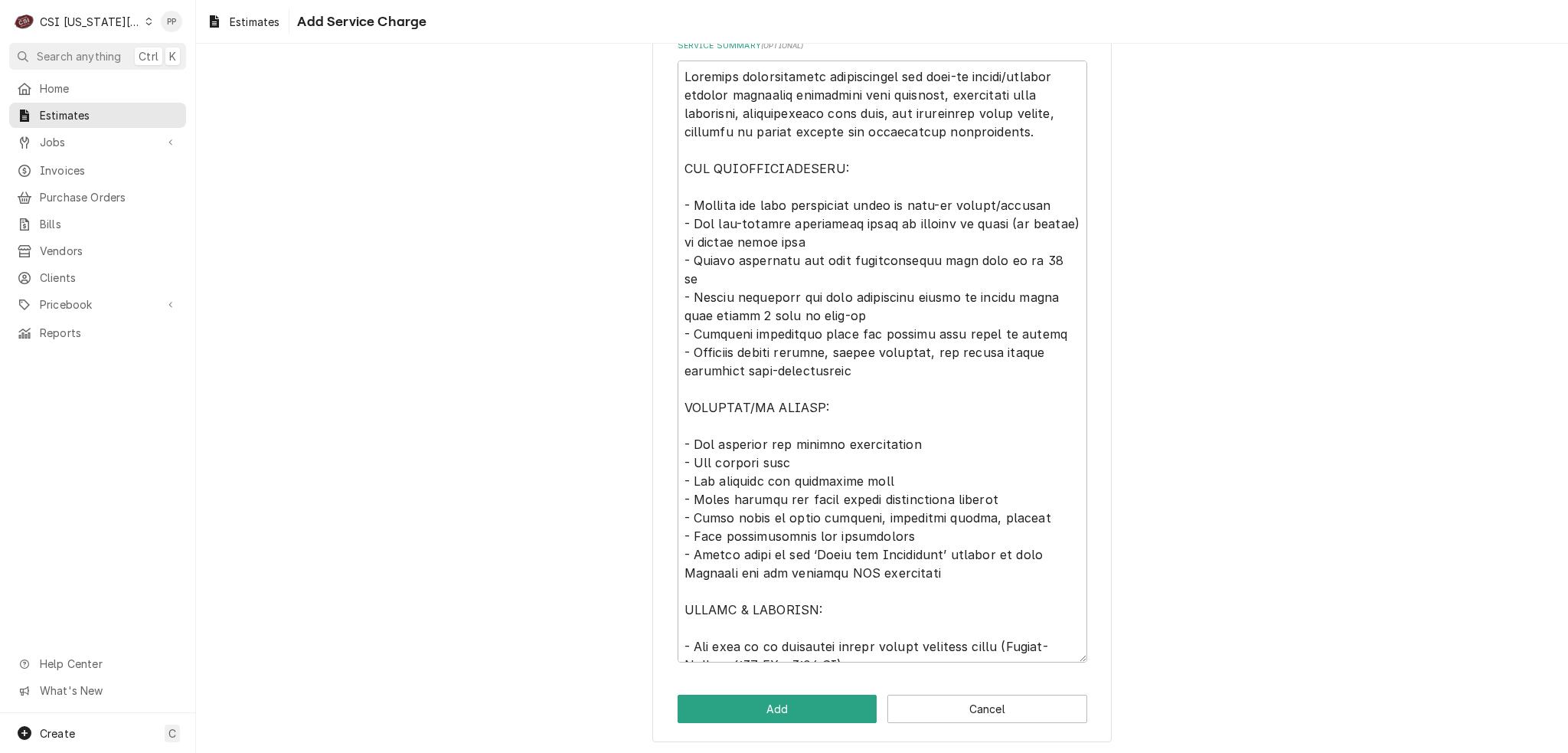
click at [765, 722] on div "Please provide the following information to add a new service charge to this es…" at bounding box center [881, 124] width 459 height 1238
click at [798, 703] on button "Add" at bounding box center [777, 709] width 200 height 29
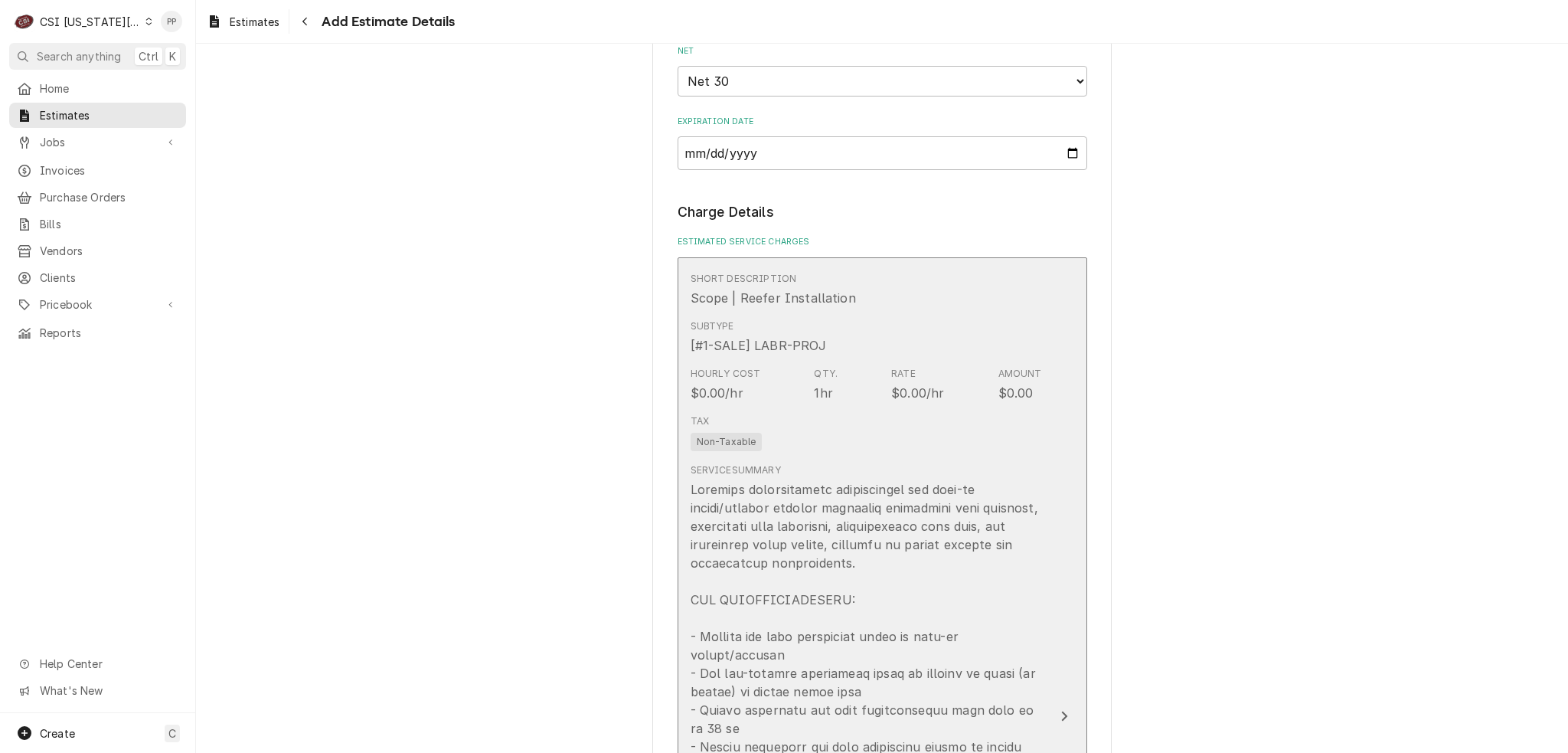
scroll to position [1208, 0]
type textarea "x"
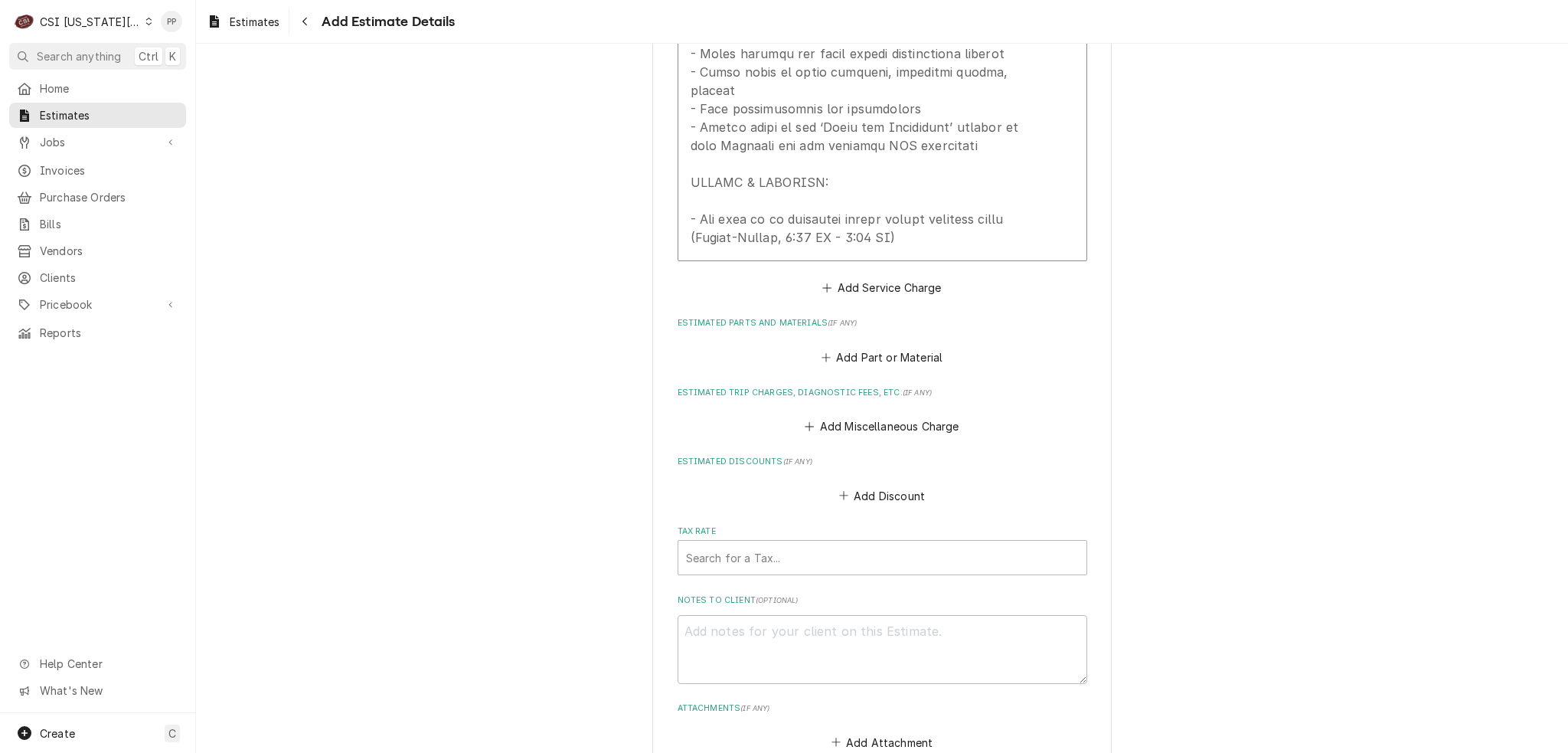
scroll to position [2127, 0]
click at [900, 341] on button "Add Part or Material" at bounding box center [881, 351] width 126 height 22
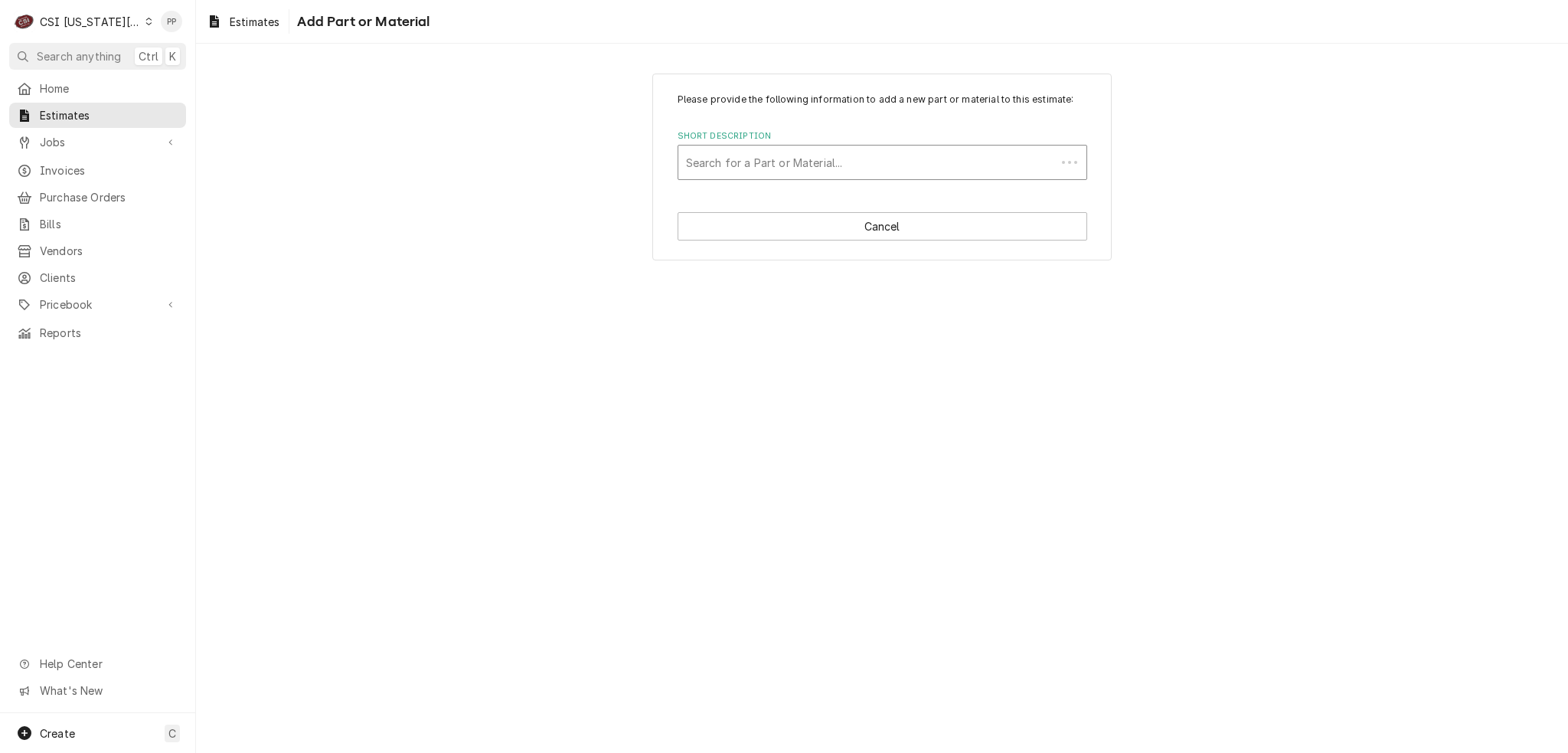
click at [805, 164] on div "Short Description" at bounding box center [867, 162] width 362 height 28
type input "pro mat"
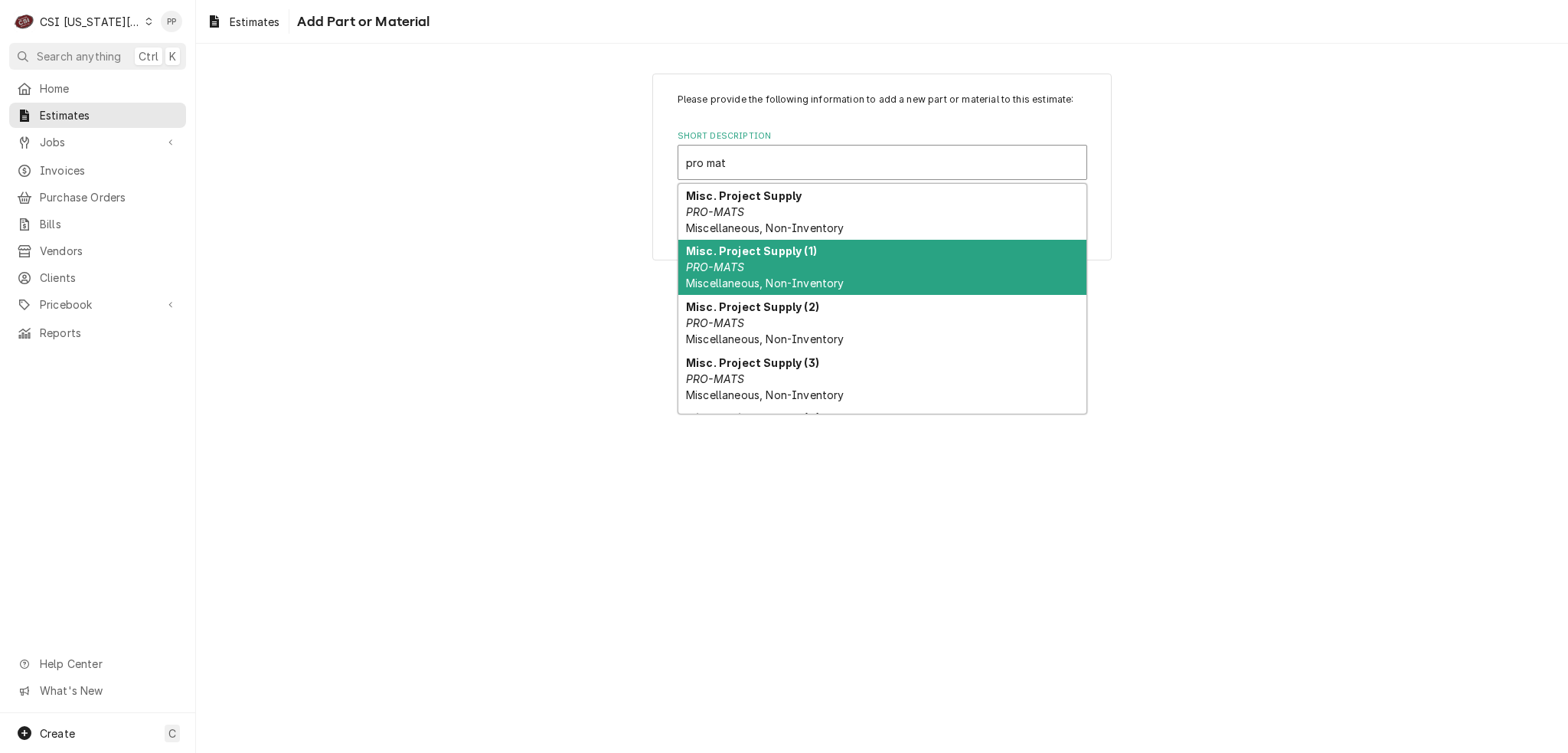
click at [819, 258] on div "Misc. Project Supply (1) PRO-MATS Miscellaneous, Non-Inventory" at bounding box center [882, 268] width 408 height 56
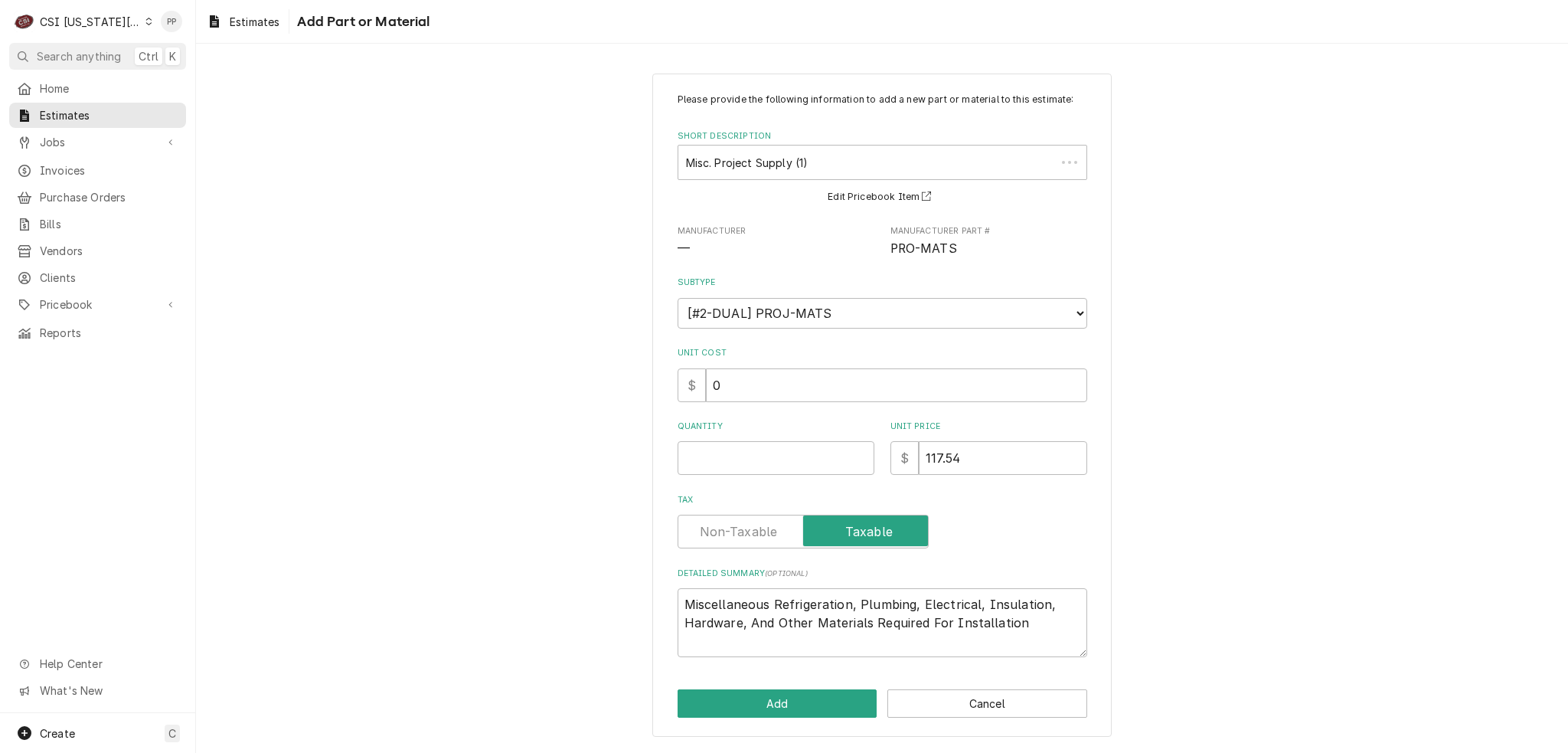
click at [795, 477] on div "Please provide the following information to add a new part or material to this …" at bounding box center [882, 375] width 409 height 565
click at [784, 465] on input "Quantity" at bounding box center [776, 458] width 197 height 33
type textarea "x"
type input "1"
type textarea "x"
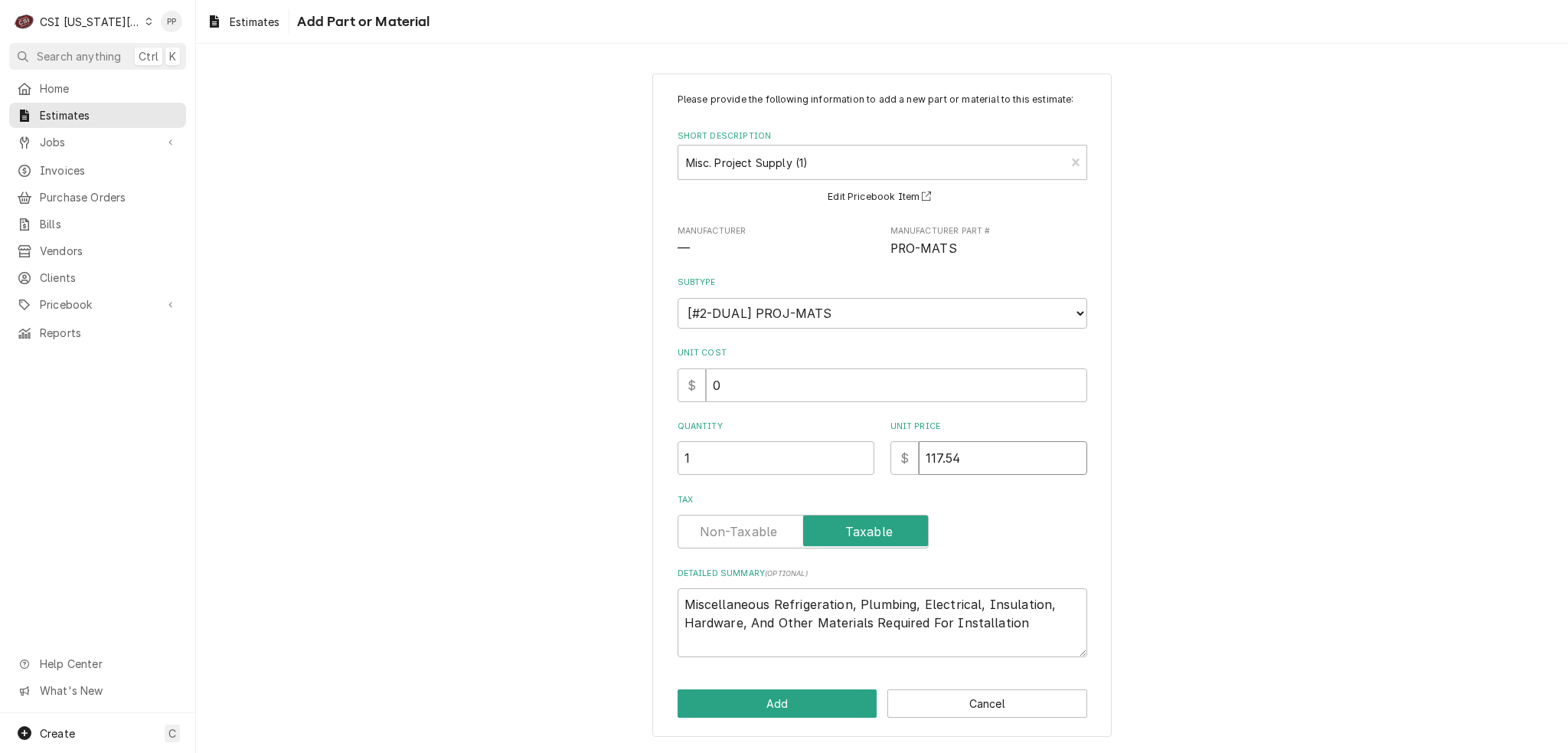
type input "3"
type textarea "x"
type input "35"
type textarea "x"
type input "350"
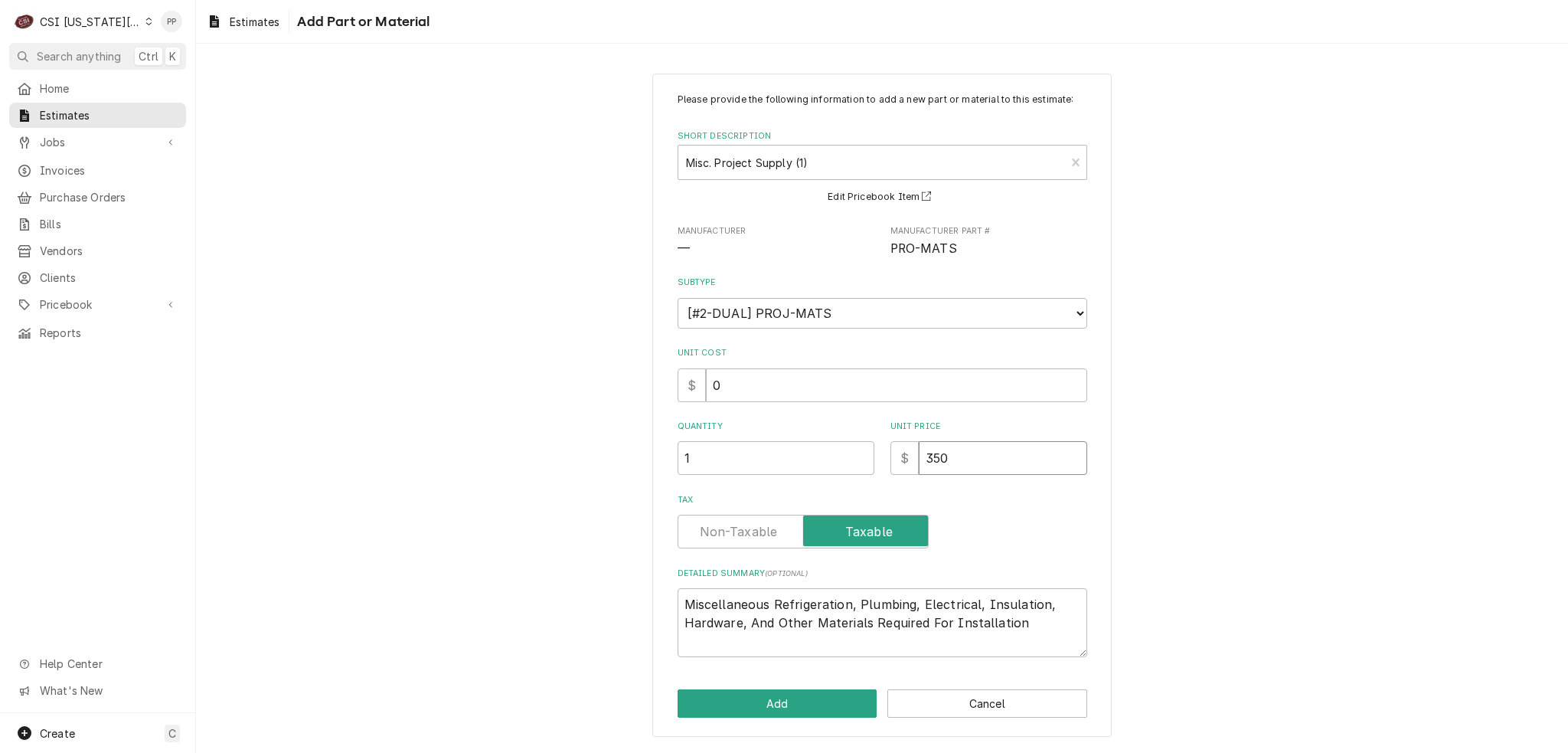
type textarea "x"
type input "3500"
type textarea "x"
type input "3500"
click at [777, 706] on button "Add" at bounding box center [777, 703] width 200 height 29
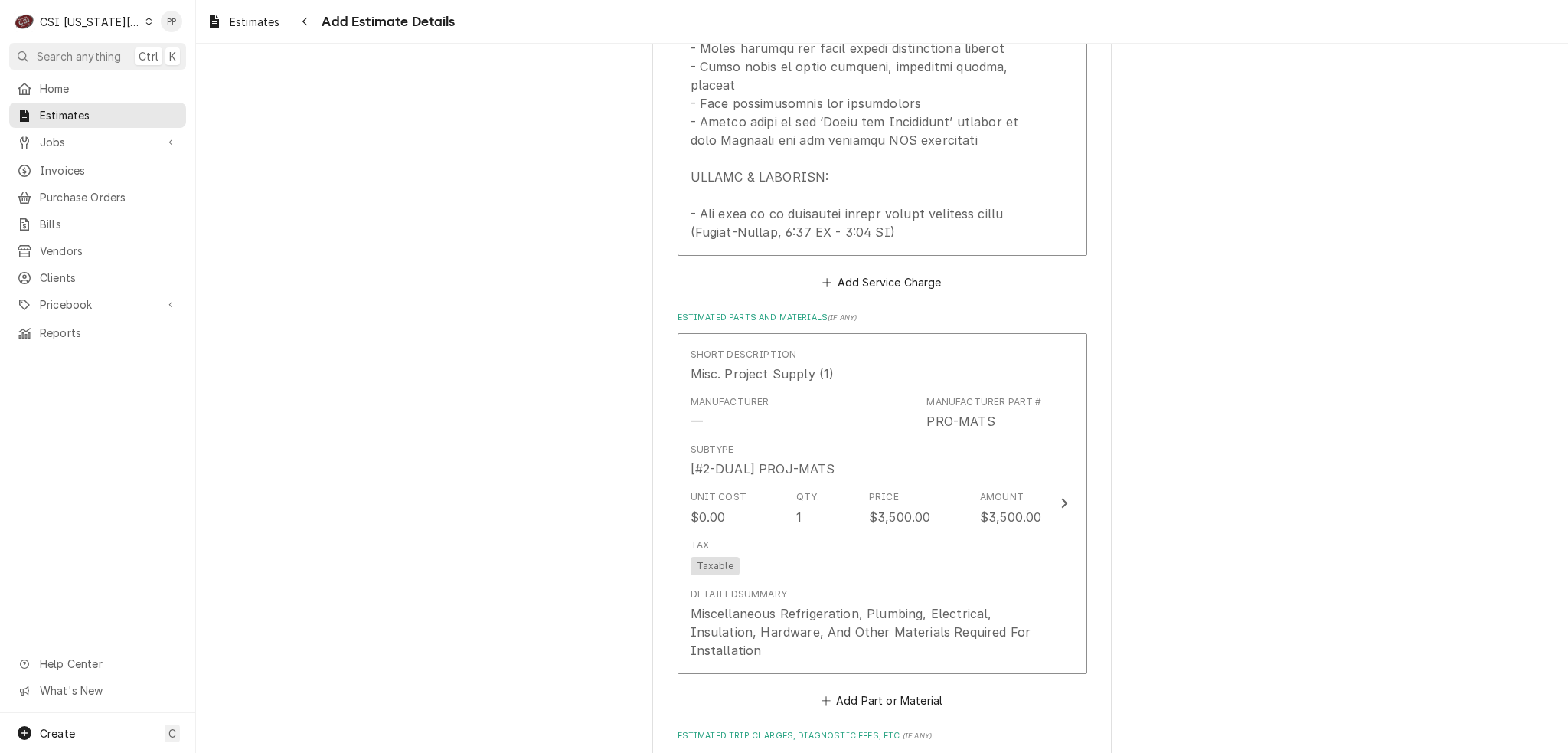
scroll to position [2155, 0]
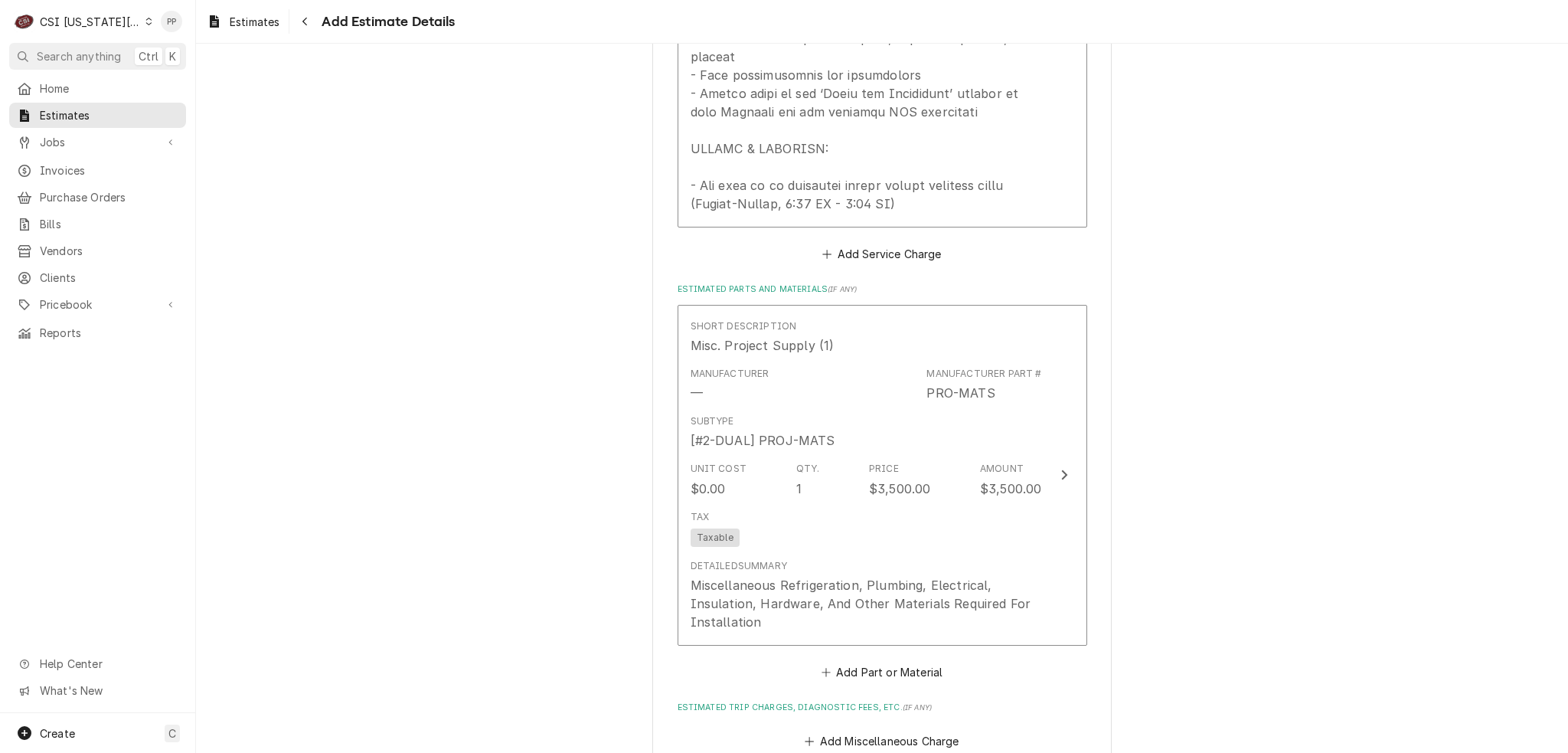
type textarea "x"
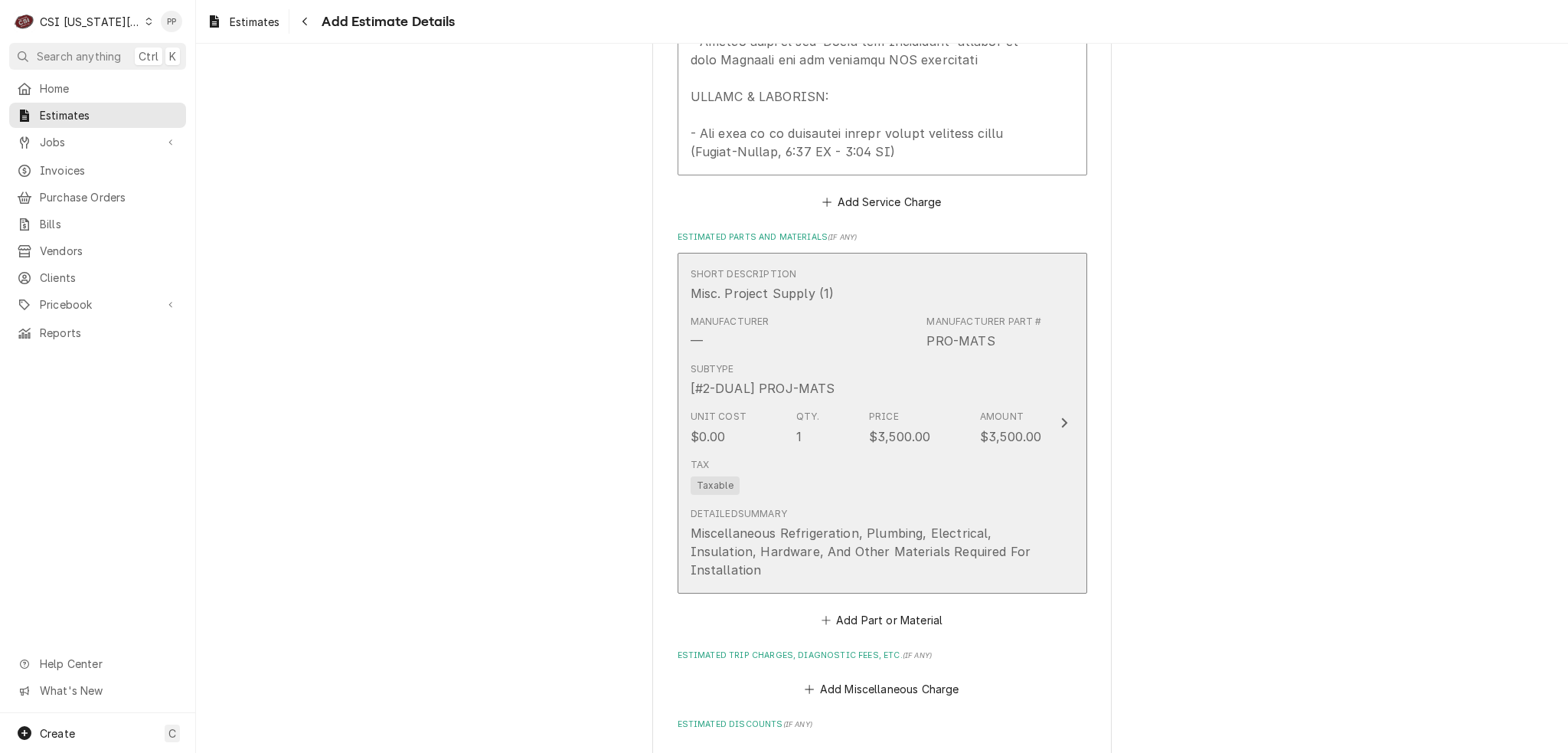
scroll to position [2462, 0]
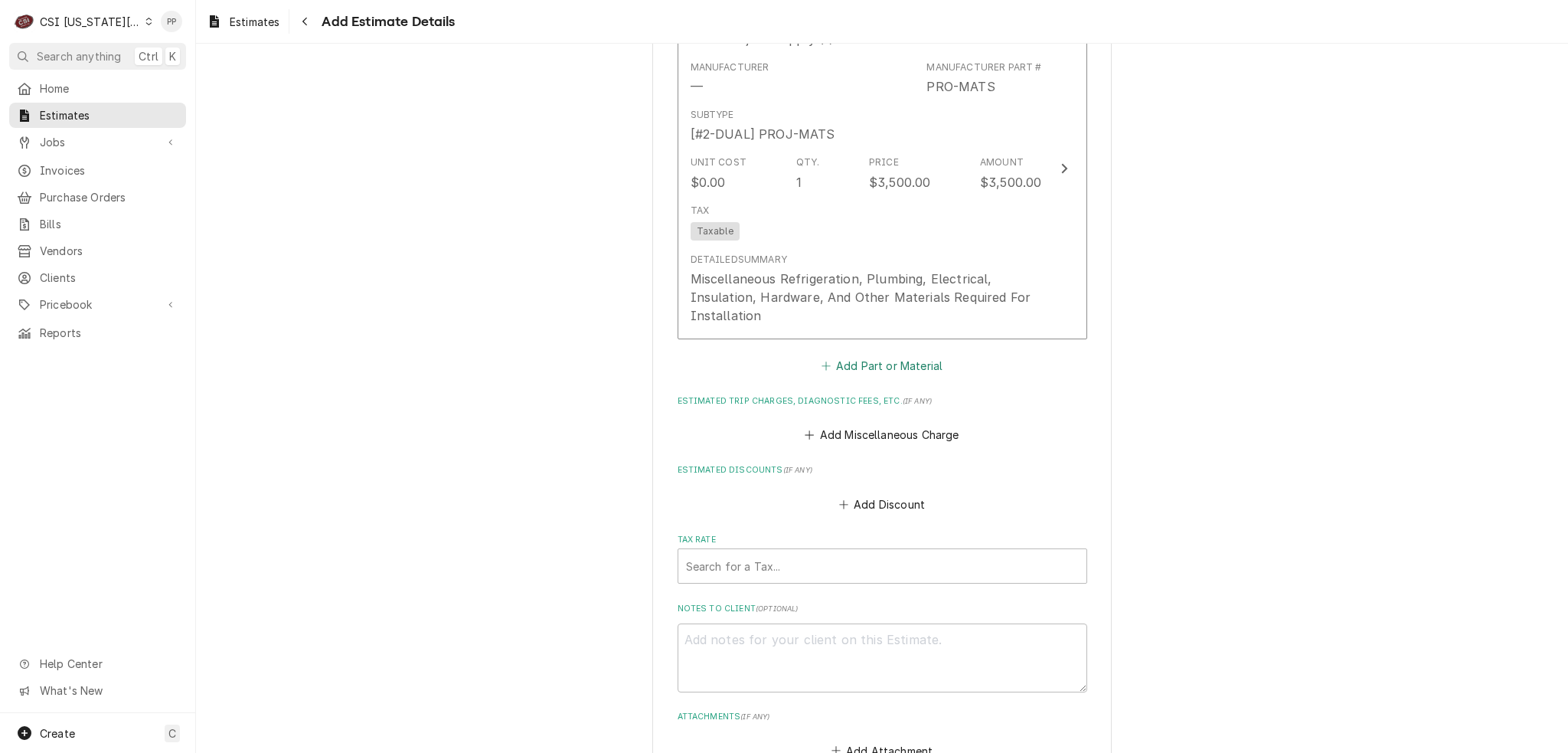
click at [897, 355] on button "Add Part or Material" at bounding box center [881, 366] width 126 height 22
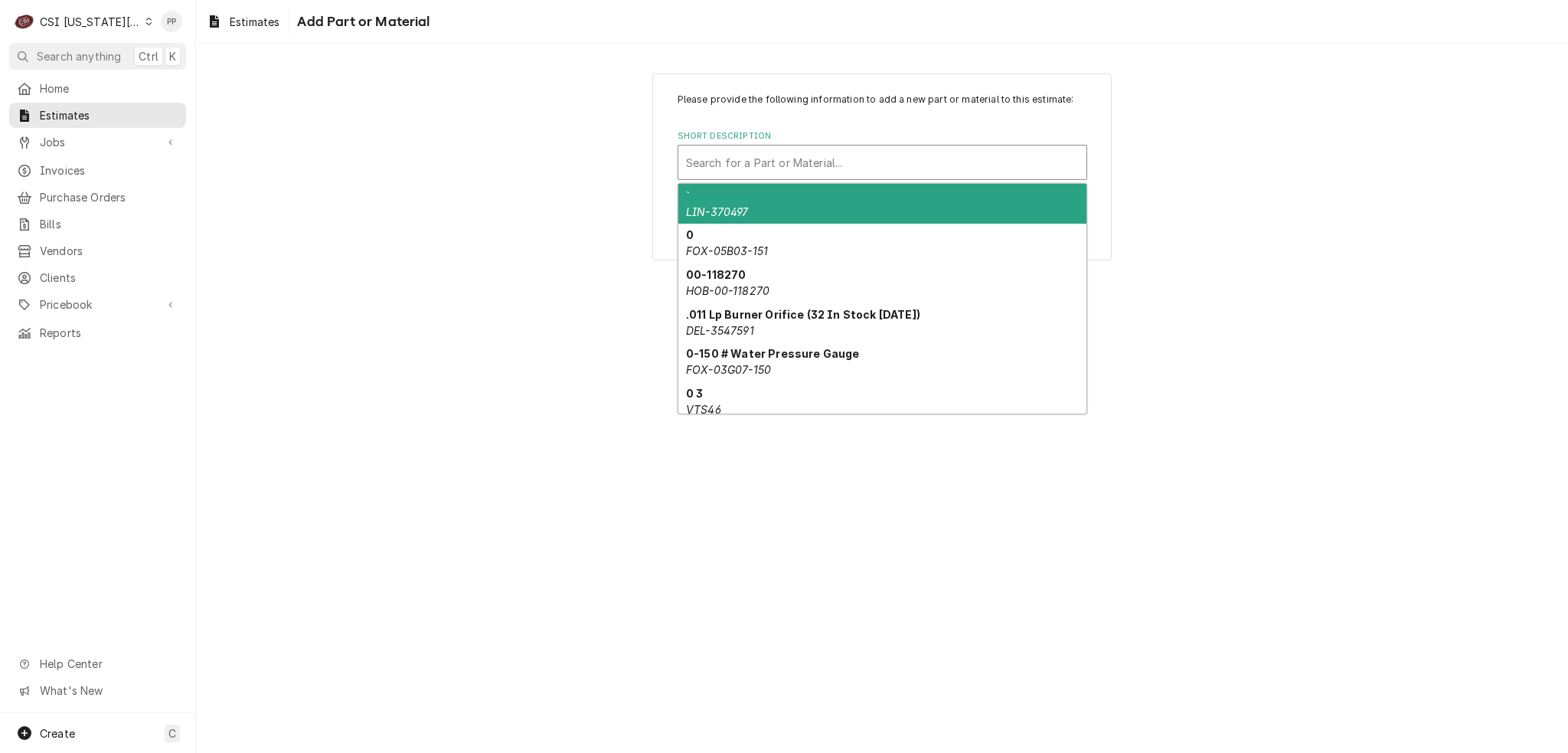
click at [873, 165] on div "Short Description" at bounding box center [881, 162] width 392 height 28
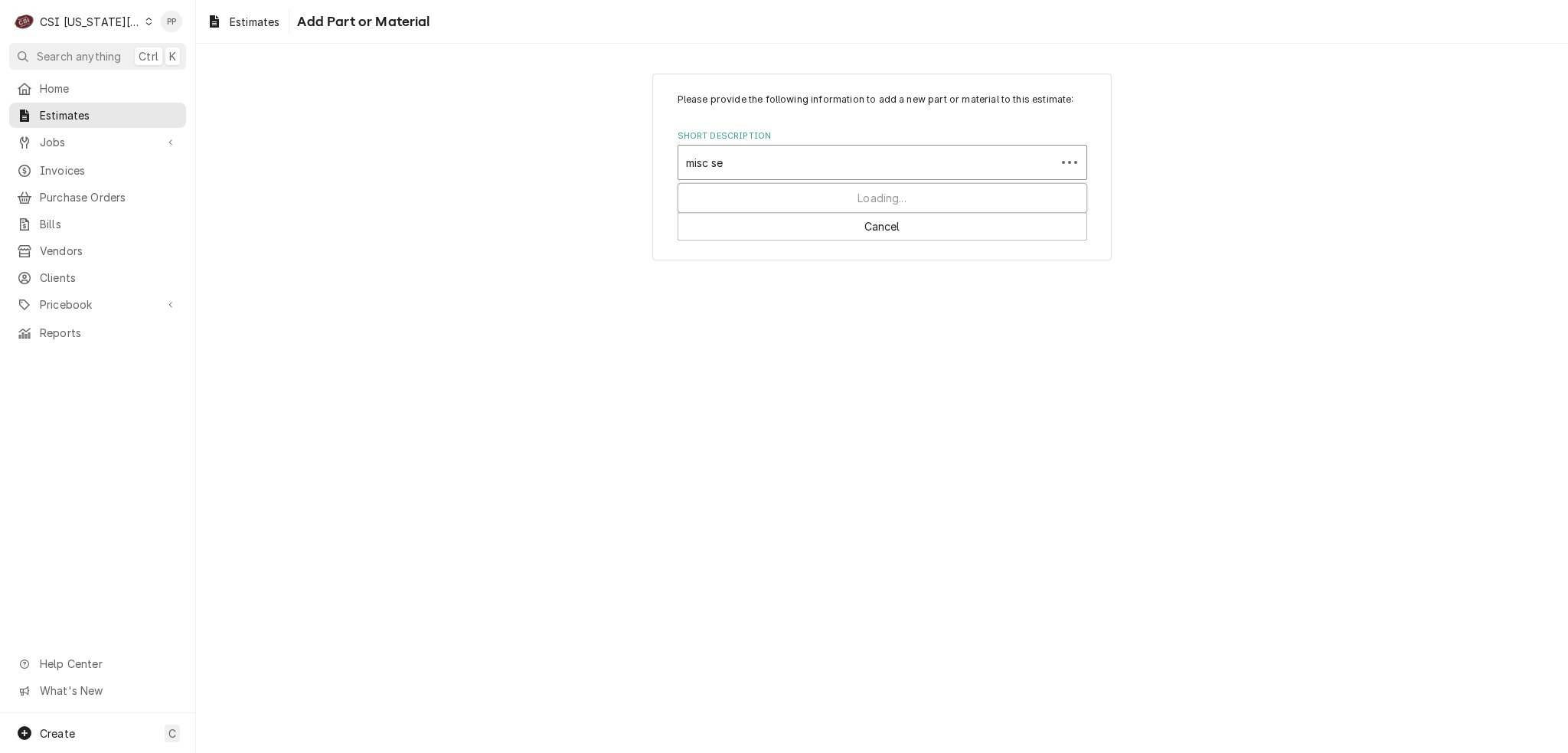
type input "misc ser"
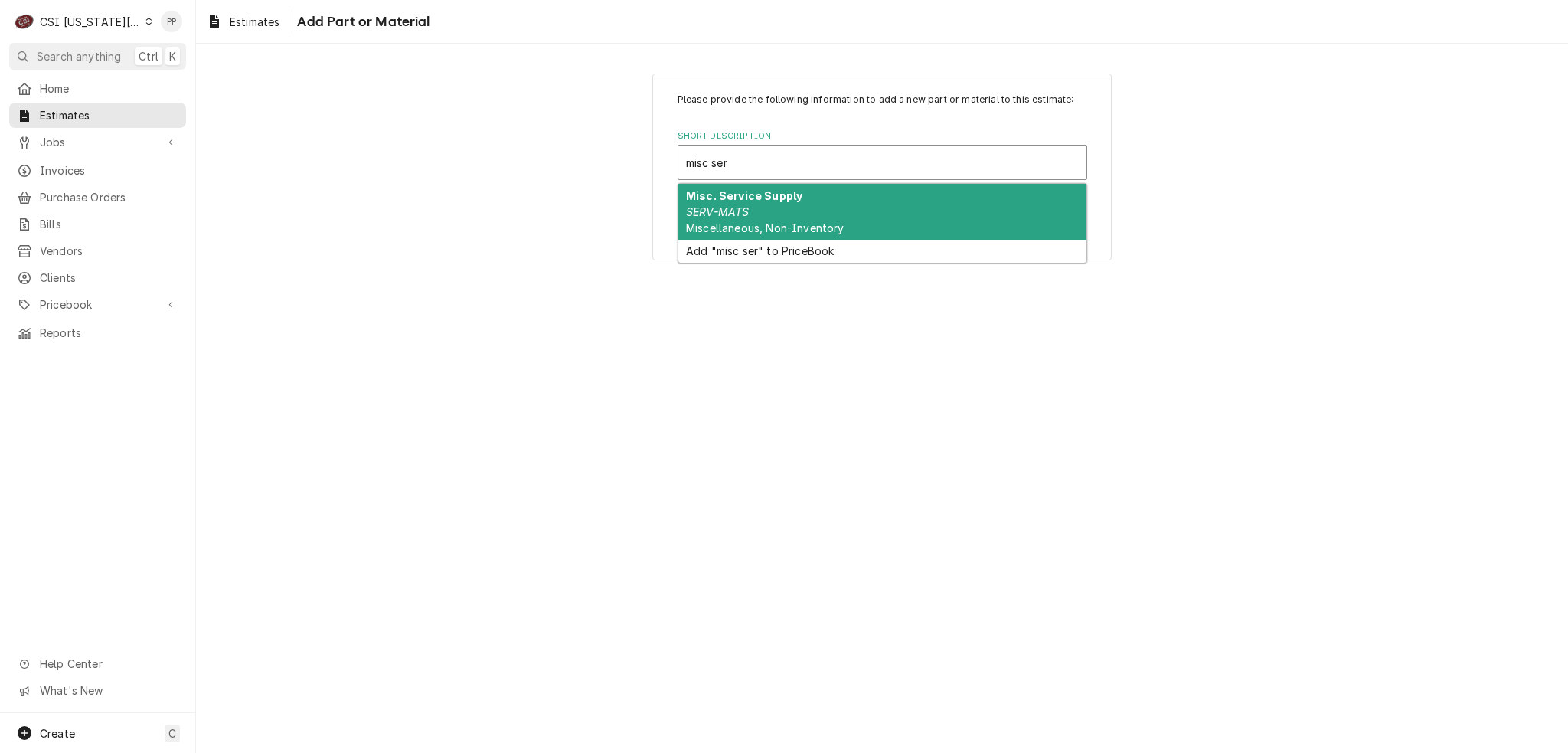
click at [851, 206] on div "Misc. Service Supply SERV-MATS Miscellaneous, Non-Inventory" at bounding box center [882, 212] width 408 height 56
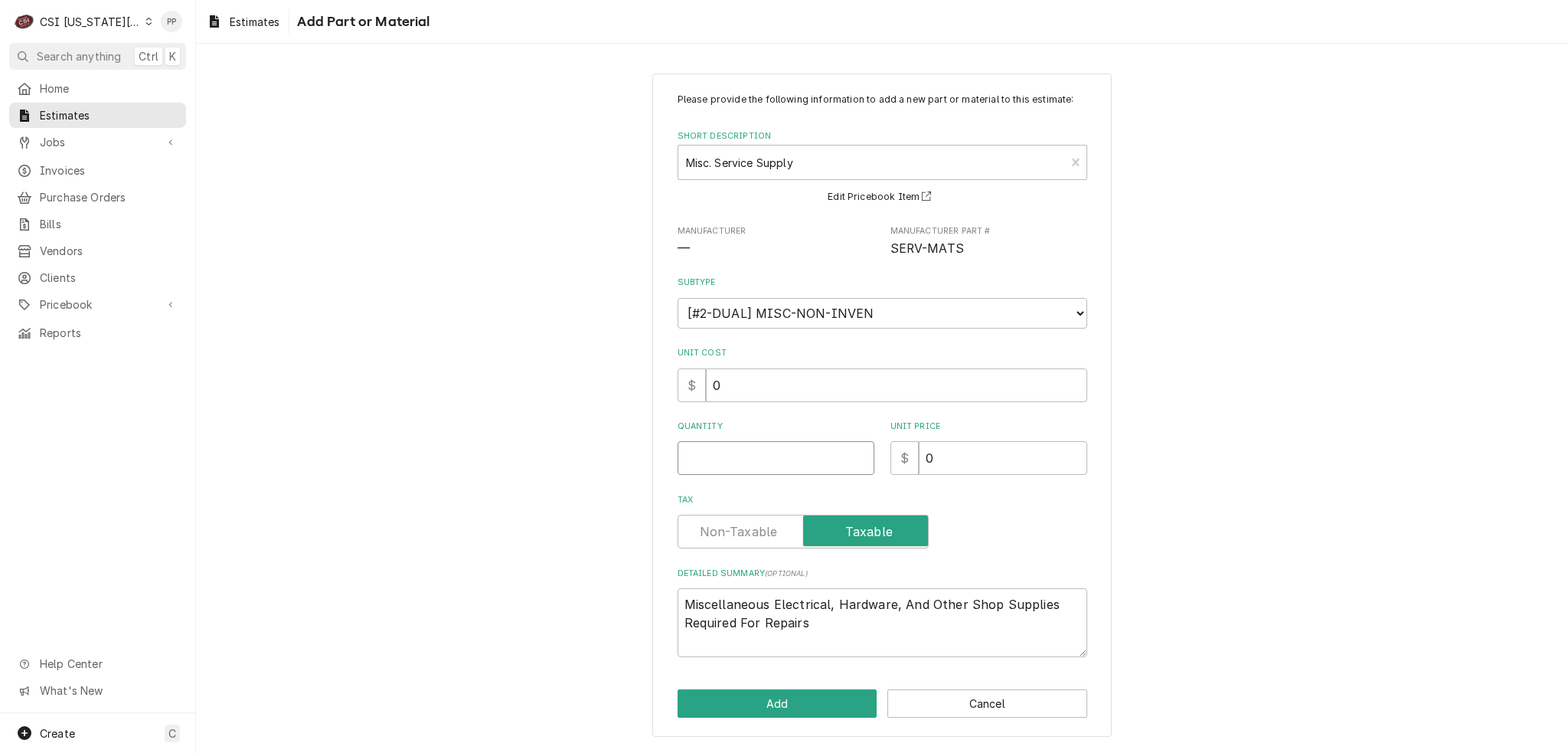
drag, startPoint x: 732, startPoint y: 456, endPoint x: 804, endPoint y: 469, distance: 73.2
click at [735, 458] on input "Quantity" at bounding box center [776, 458] width 197 height 33
type textarea "x"
type input "1"
click at [790, 478] on div "Please provide the following information to add a new part or material to this …" at bounding box center [882, 375] width 409 height 565
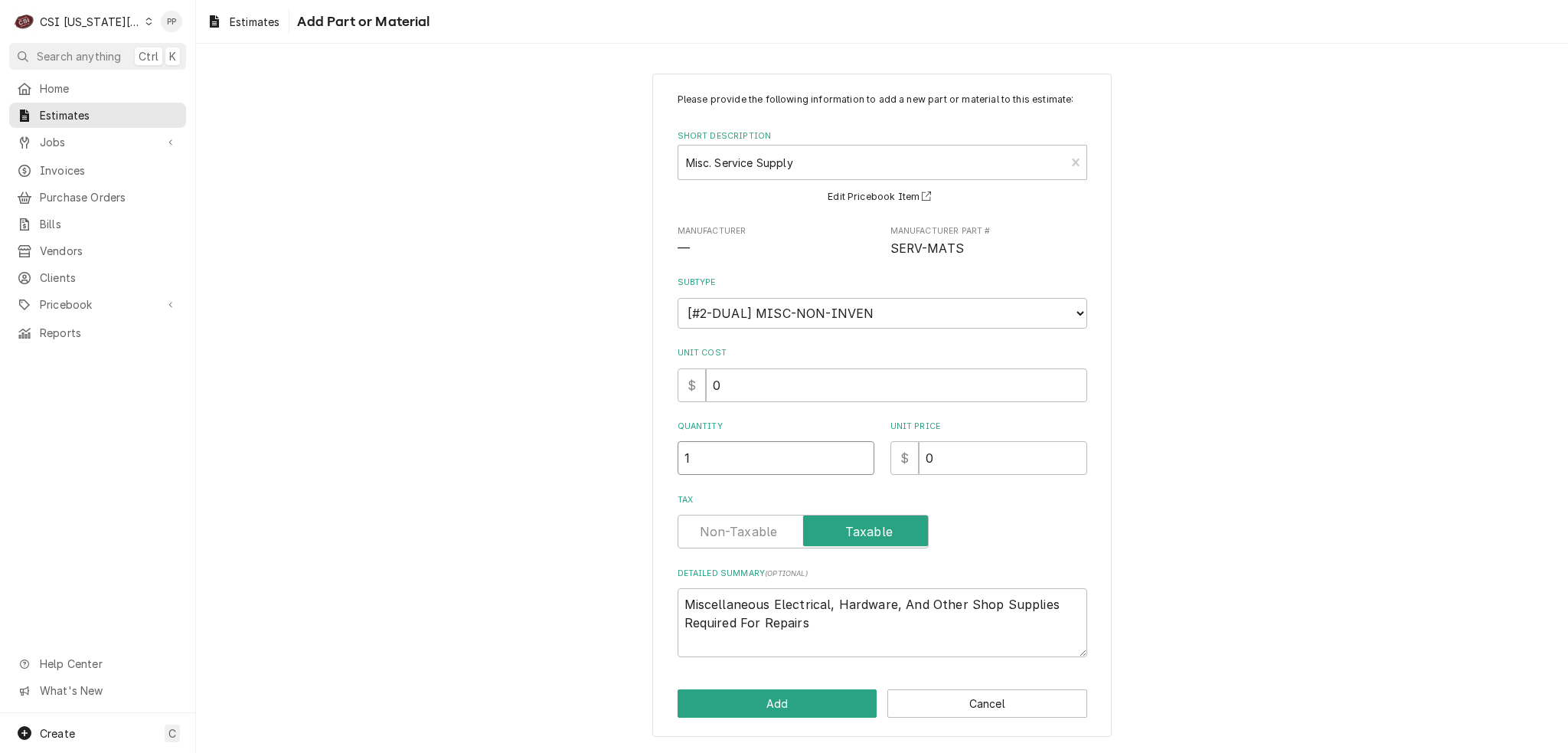
type textarea "x"
type input "10"
type textarea "x"
type input "1"
type textarea "x"
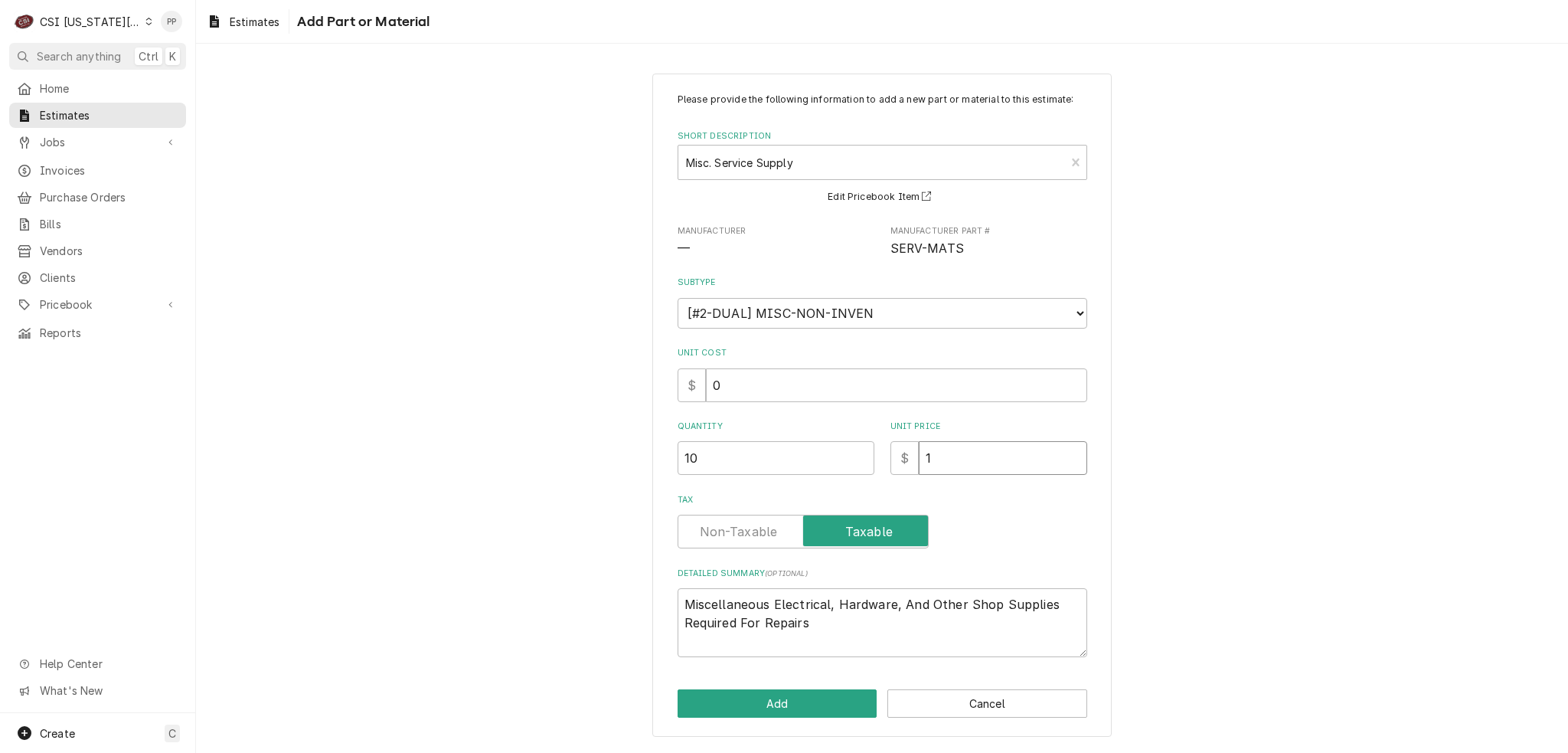
type input "10"
type textarea "x"
type input "100"
type textarea "x"
type input "100"
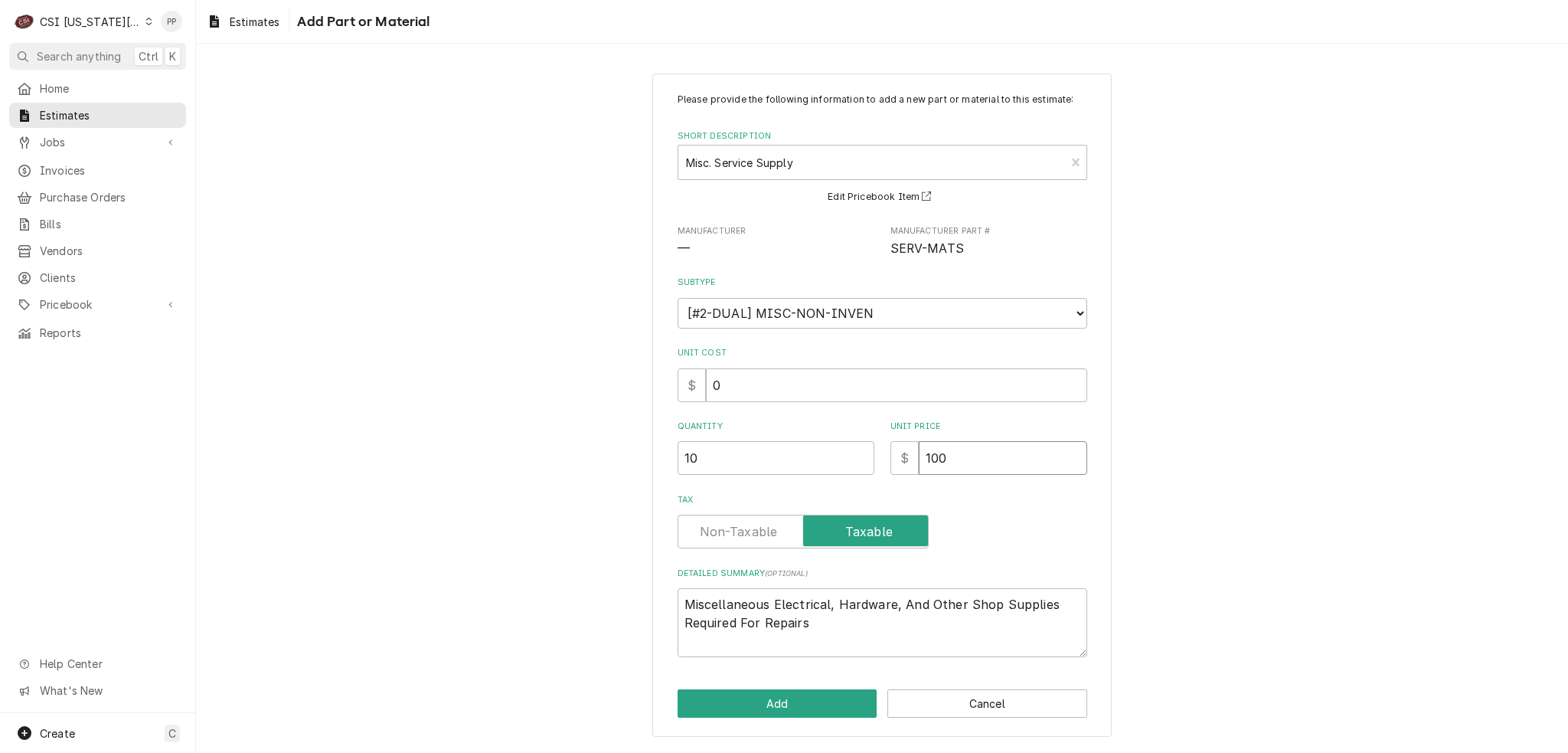
type textarea "x"
type input "10"
type textarea "x"
type input "1"
type textarea "x"
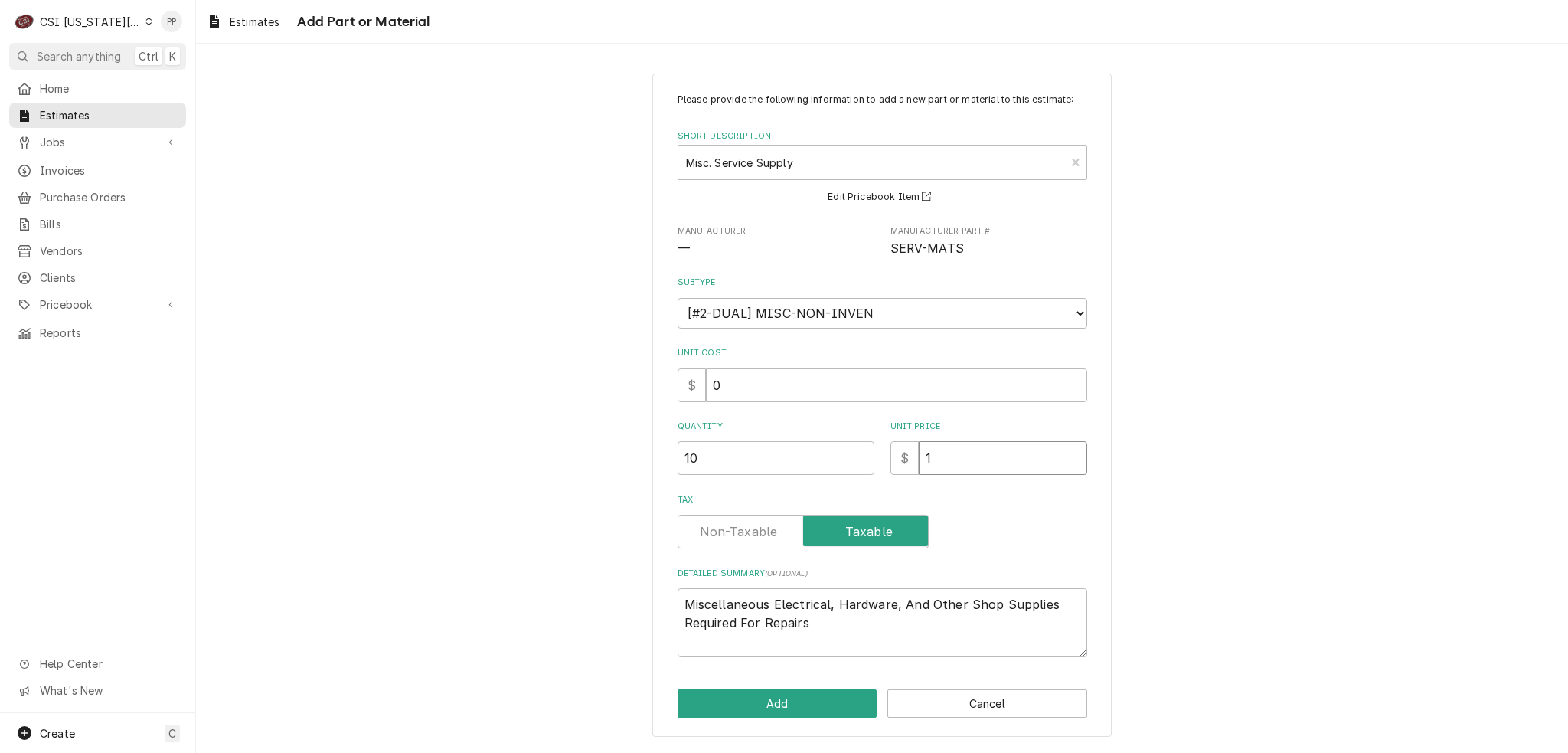
type input "12"
type textarea "x"
type input "120"
click at [997, 639] on textarea "Miscellaneous Electrical, Hardware, And Other Shop Supplies Required For Repairs" at bounding box center [882, 623] width 409 height 69
drag, startPoint x: 982, startPoint y: 634, endPoint x: 401, endPoint y: 527, distance: 590.8
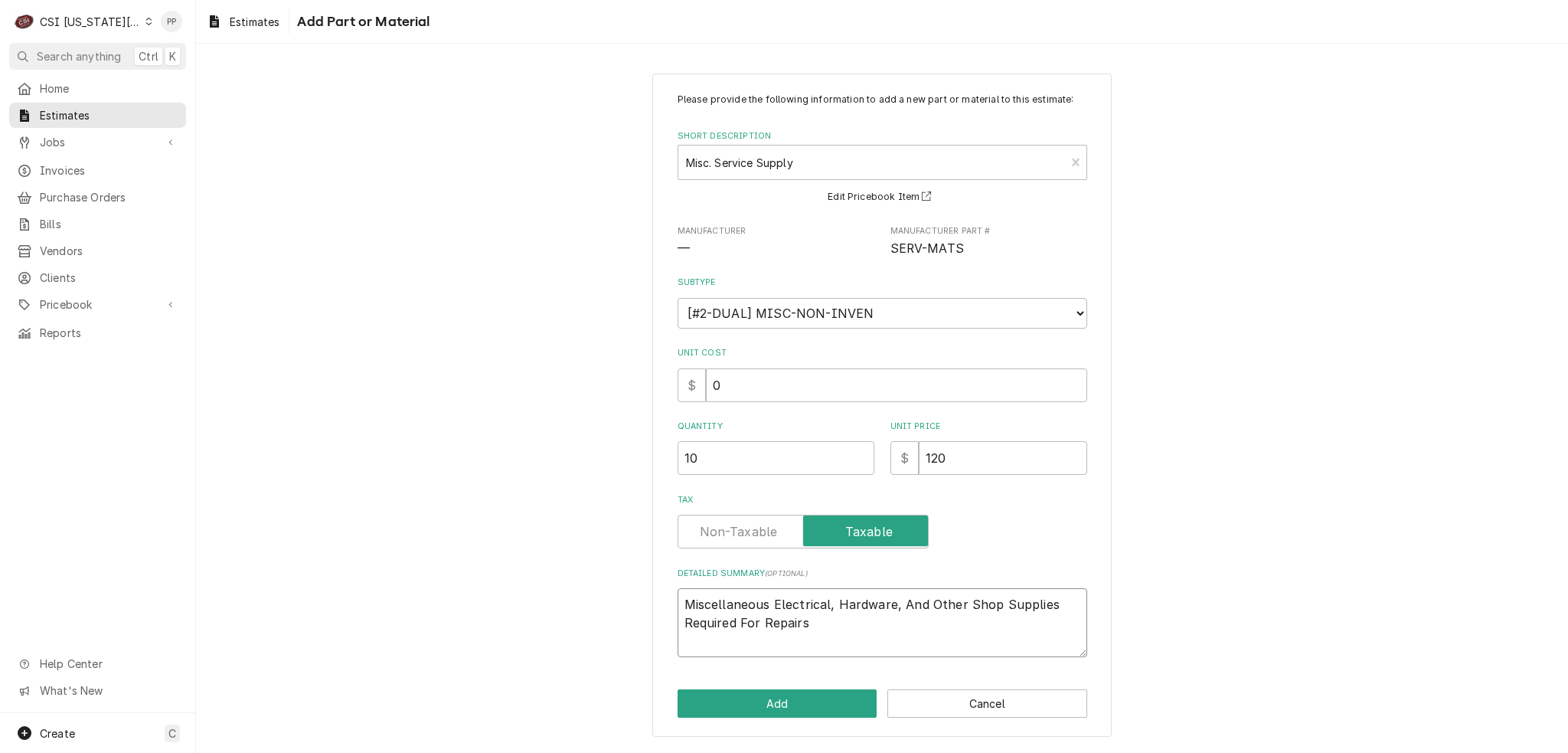
click at [408, 529] on div "Please provide the following information to add a new part or material to this …" at bounding box center [881, 406] width 1372 height 691
type textarea "x"
type textarea "A"
type textarea "x"
type textarea "A2"
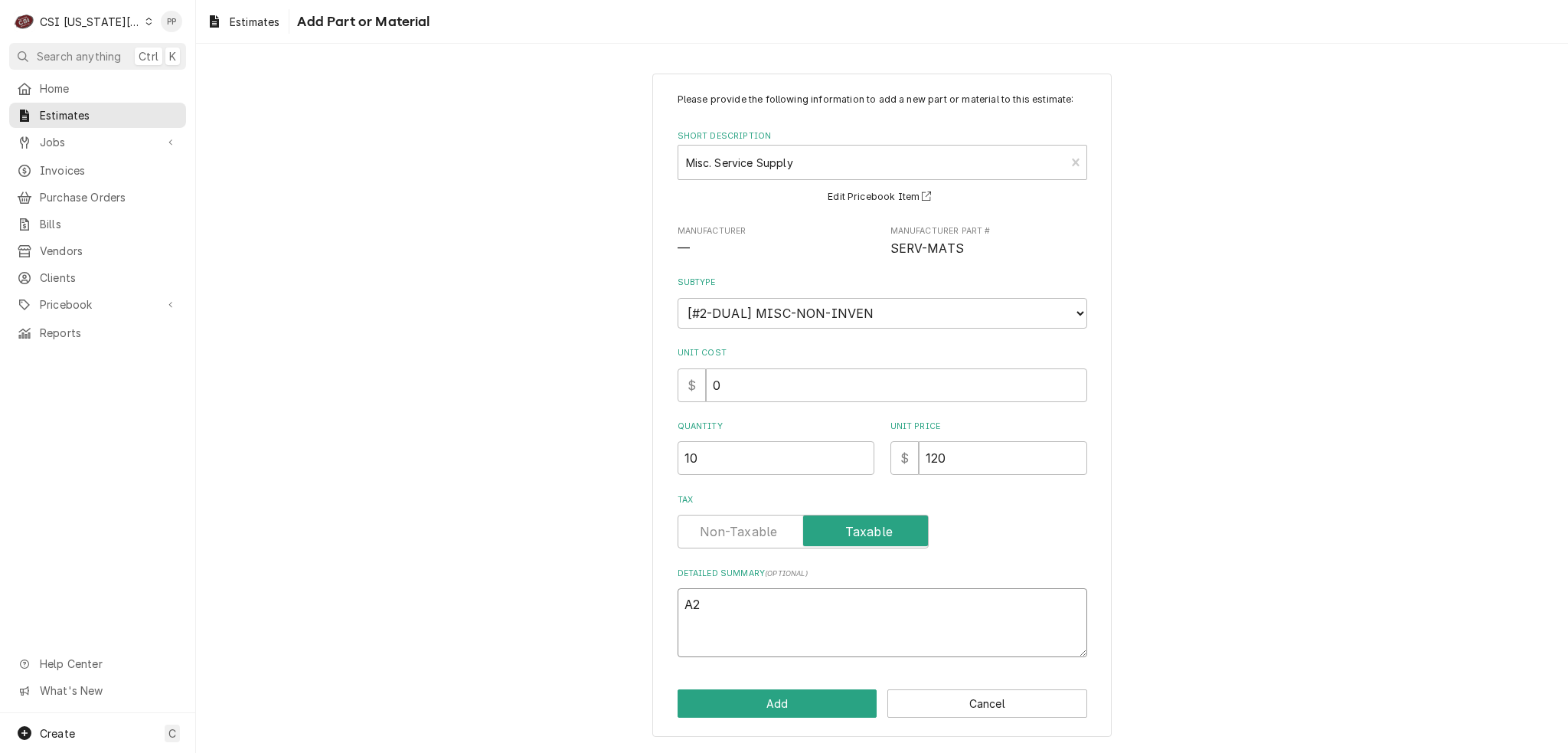
type textarea "x"
type textarea "A2L"
type textarea "x"
type textarea "A2L"
type textarea "x"
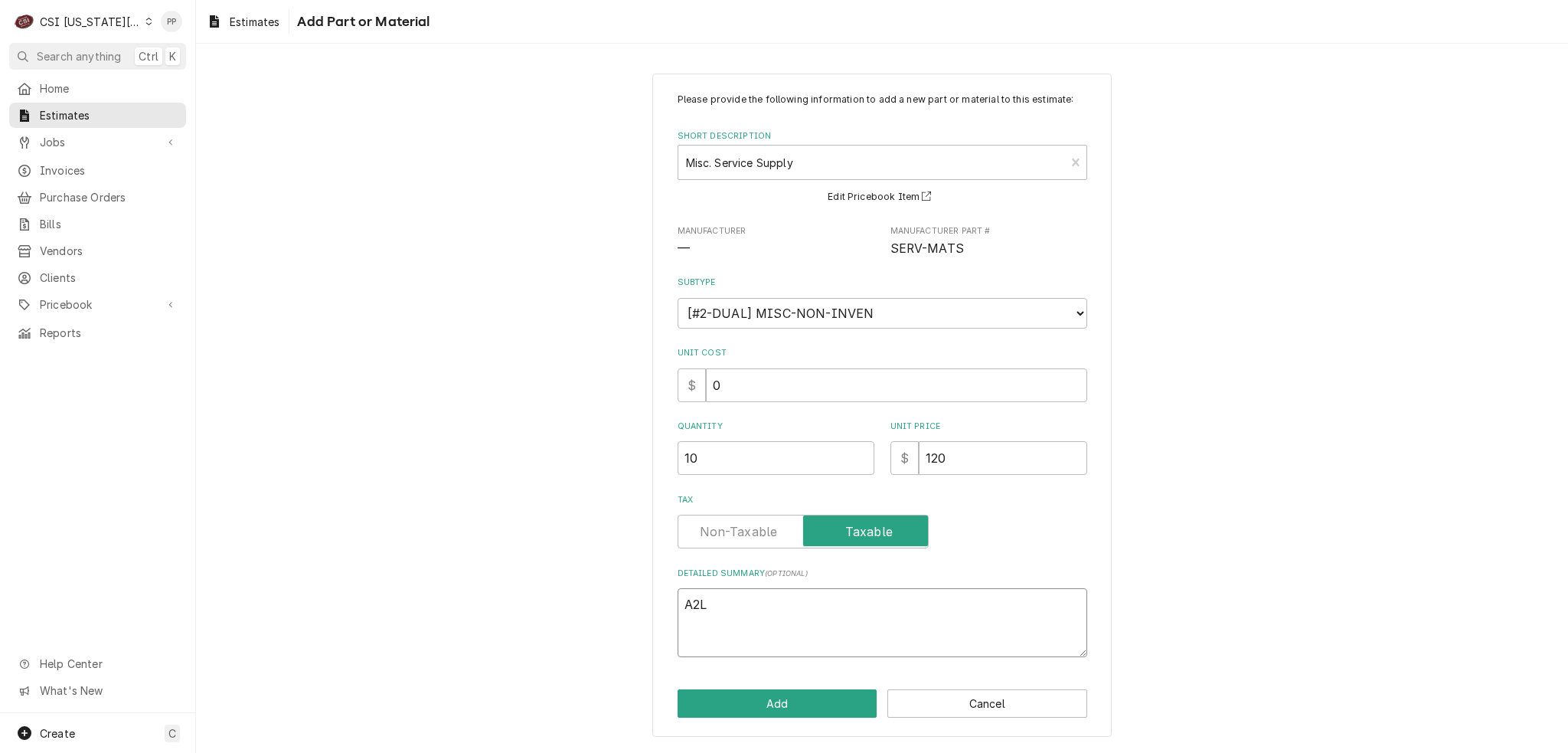
type textarea "A2L r"
type textarea "x"
type textarea "A2L re"
type textarea "x"
type textarea "A2L ref"
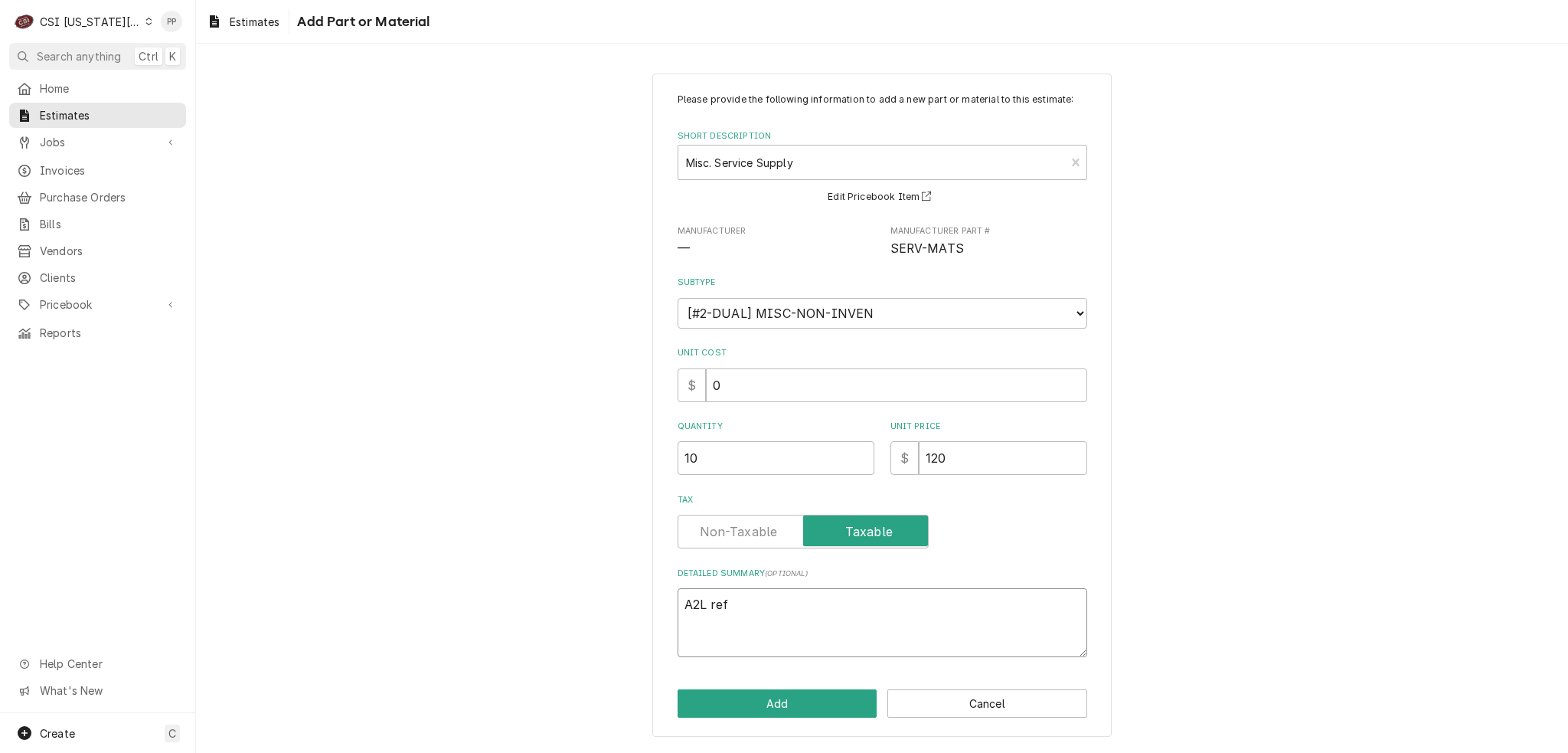
type textarea "x"
type textarea "A2L refr"
type textarea "x"
type textarea "A2L refri"
type textarea "x"
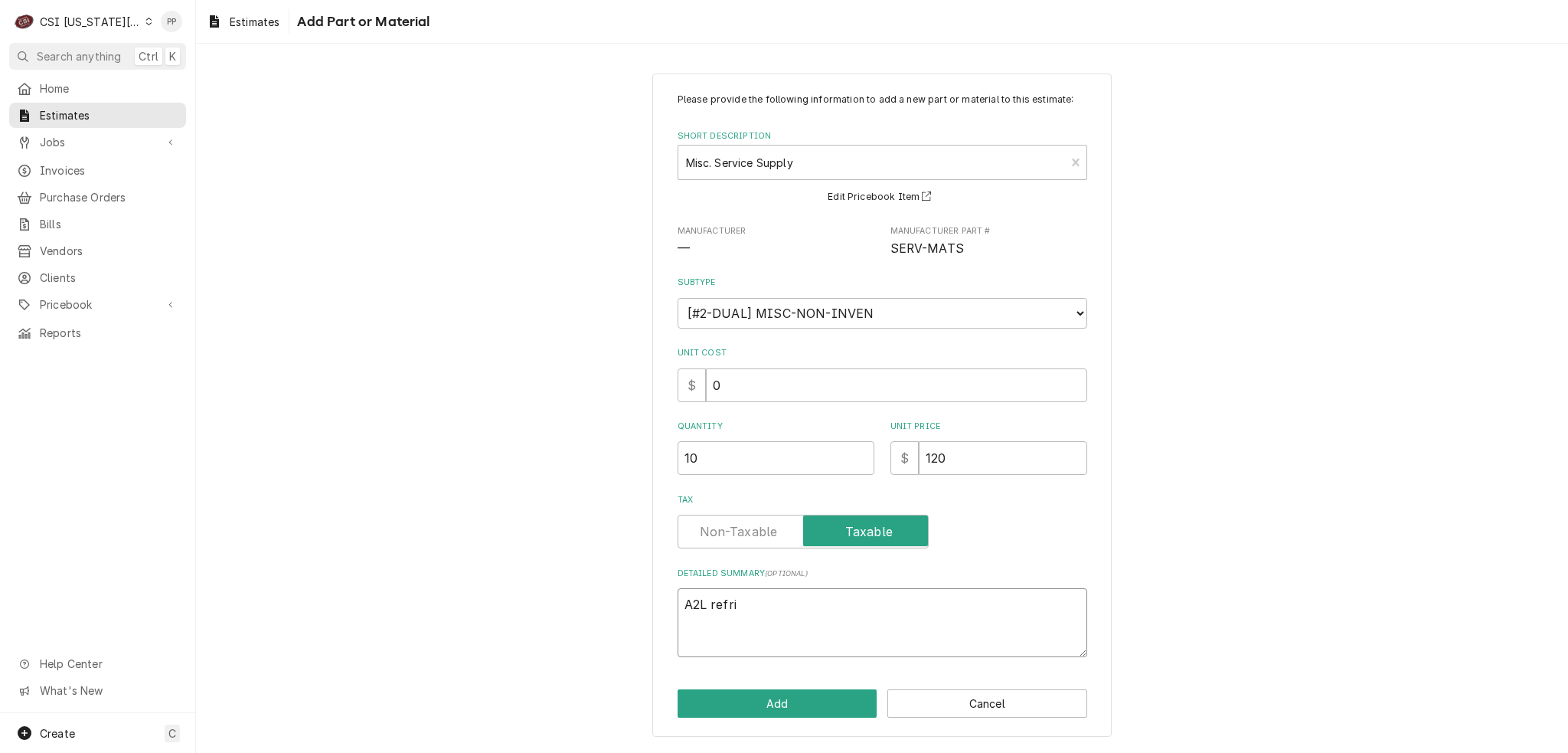
type textarea "A2L refrig"
type textarea "x"
type textarea "A2L refrige"
type textarea "x"
type textarea "A2L refriger"
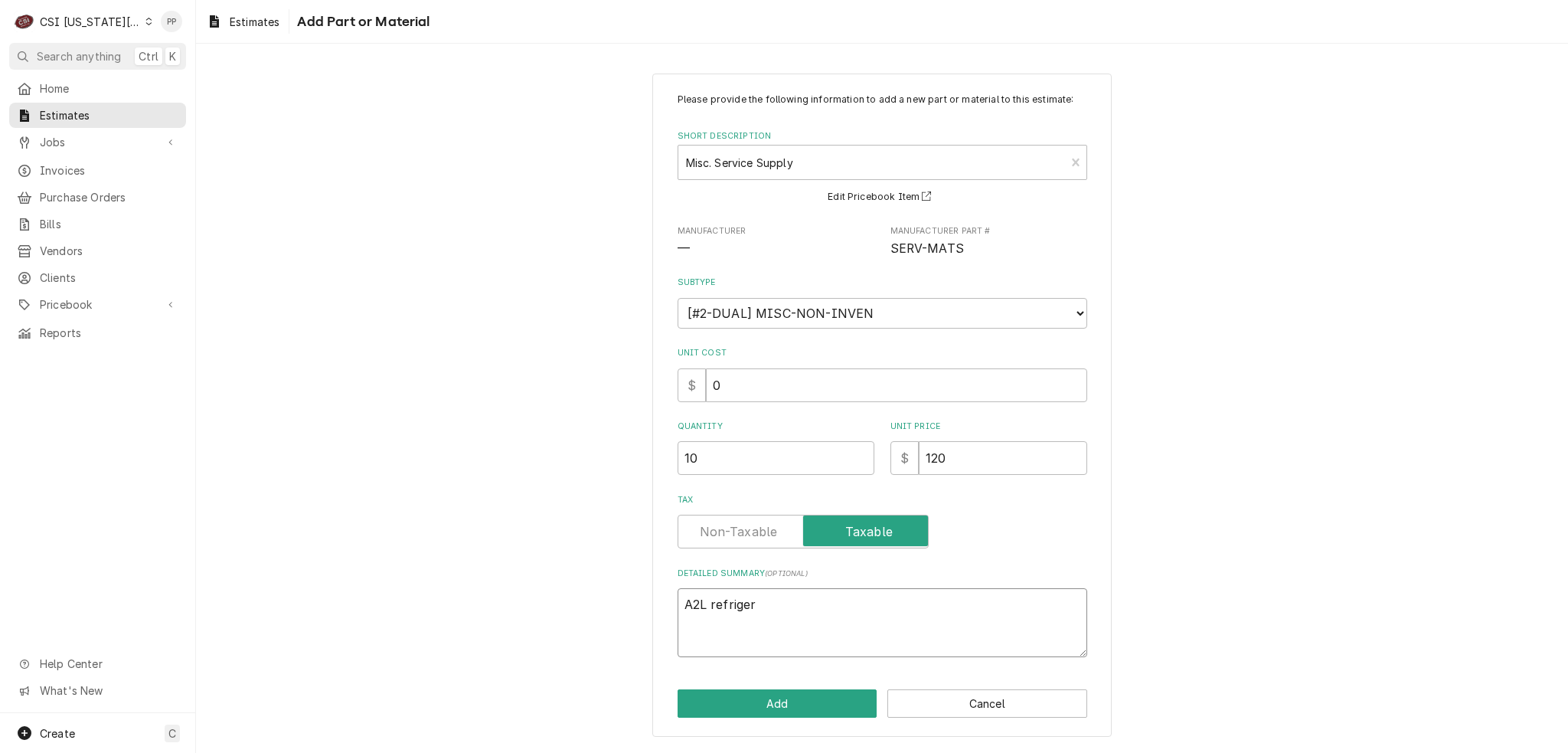
type textarea "x"
type textarea "A2L refrigera"
type textarea "x"
type textarea "A2L refrigerat"
type textarea "x"
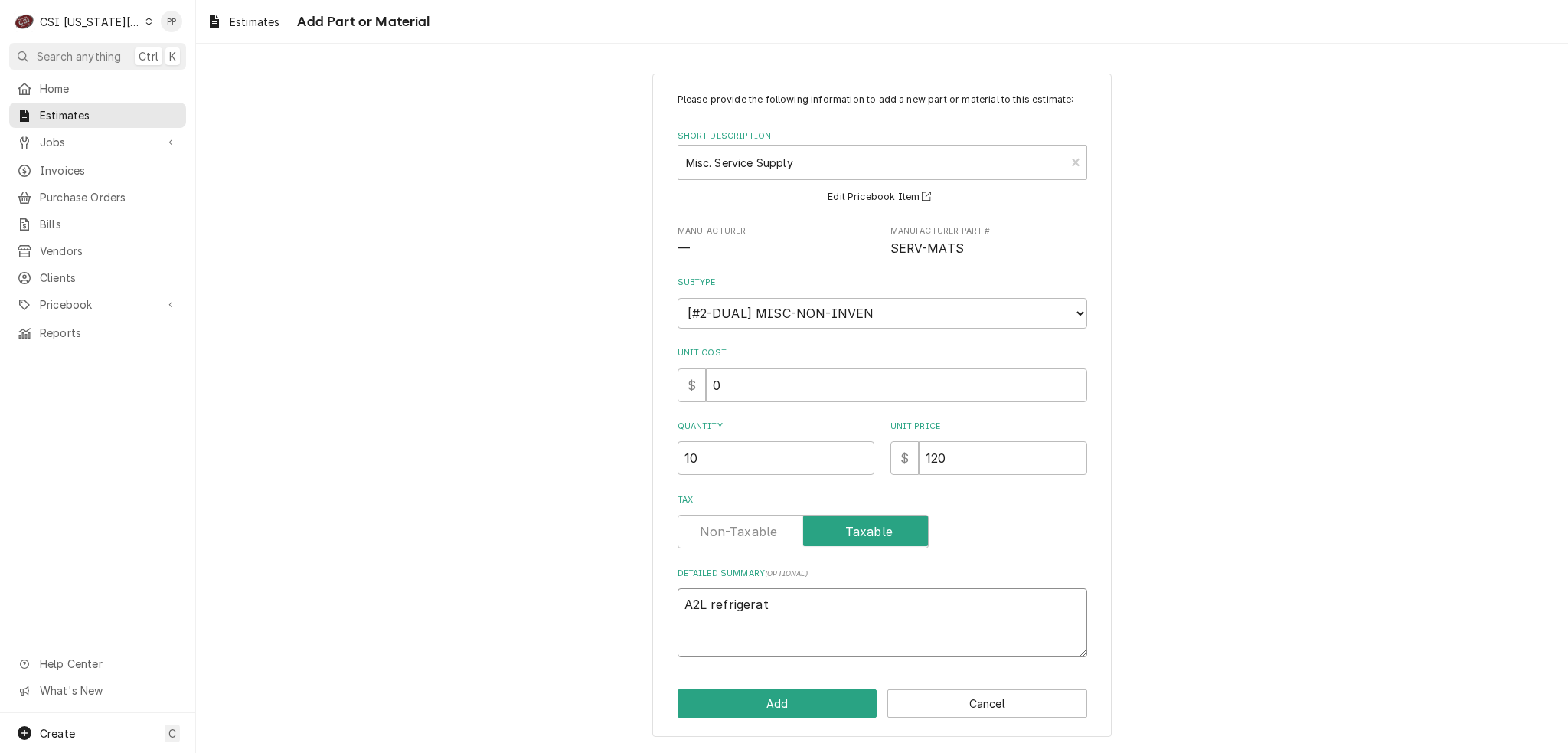
type textarea "A2L refrigeratn"
type textarea "x"
type textarea "A2L refrigerat"
type textarea "x"
type textarea "A2L refrigera"
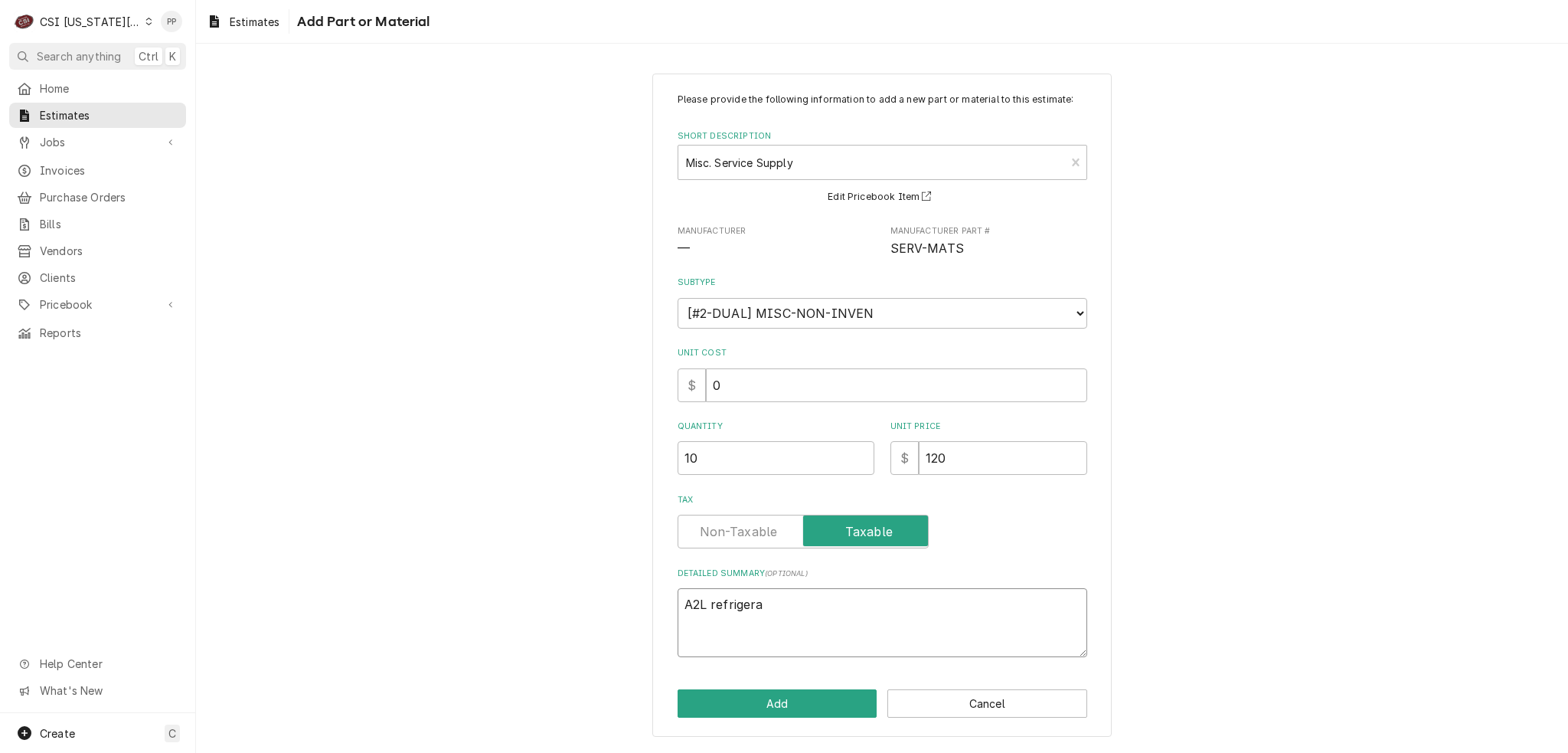
type textarea "x"
type textarea "A2L refrigeran"
type textarea "x"
type textarea "A2L refrigerant"
type textarea "x"
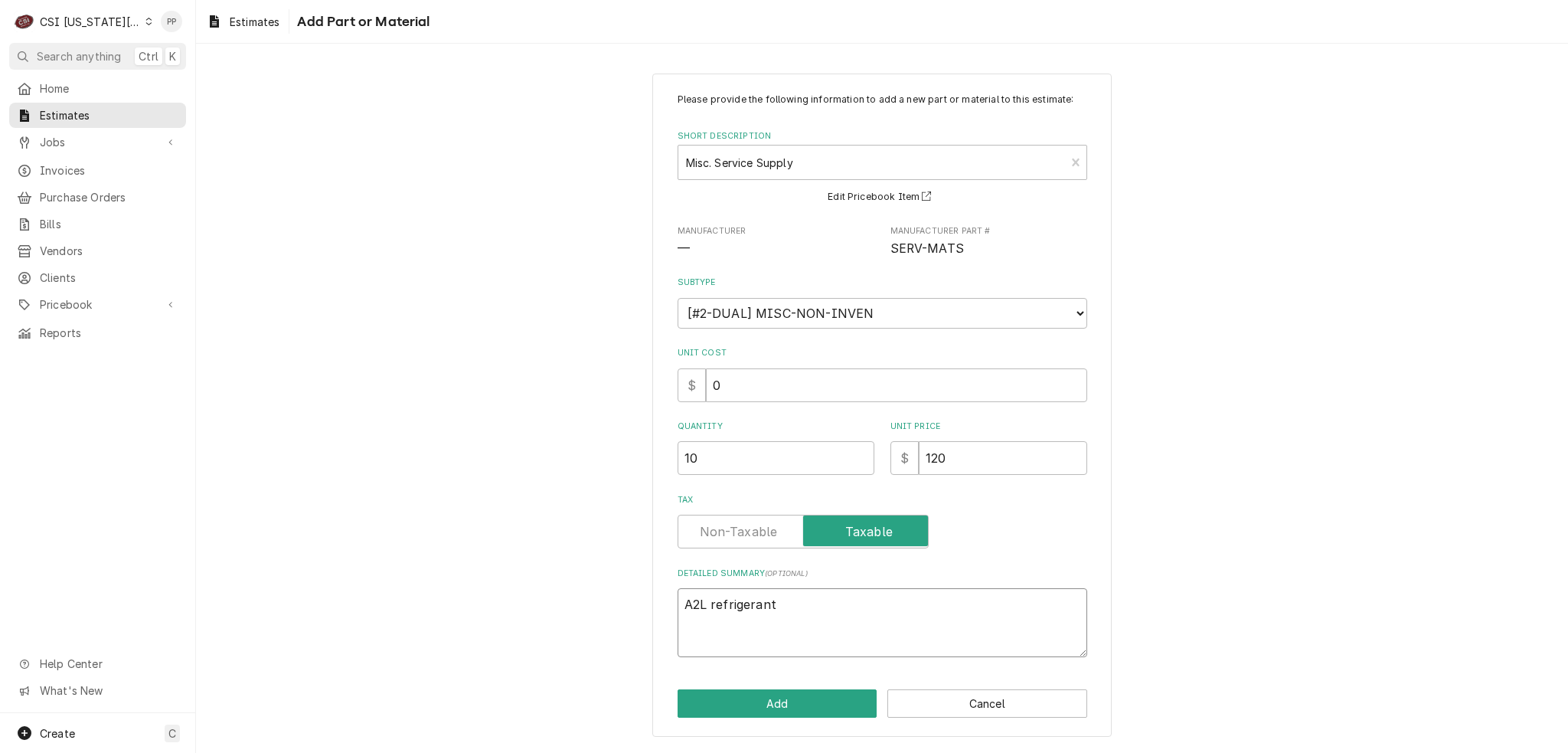
type textarea "A2L refrigerant"
type textarea "x"
type textarea "A2L refrigerant"
click at [745, 686] on div "Please provide the following information to add a new part or material to this …" at bounding box center [881, 406] width 459 height 664
click at [752, 695] on button "Add" at bounding box center [777, 703] width 200 height 29
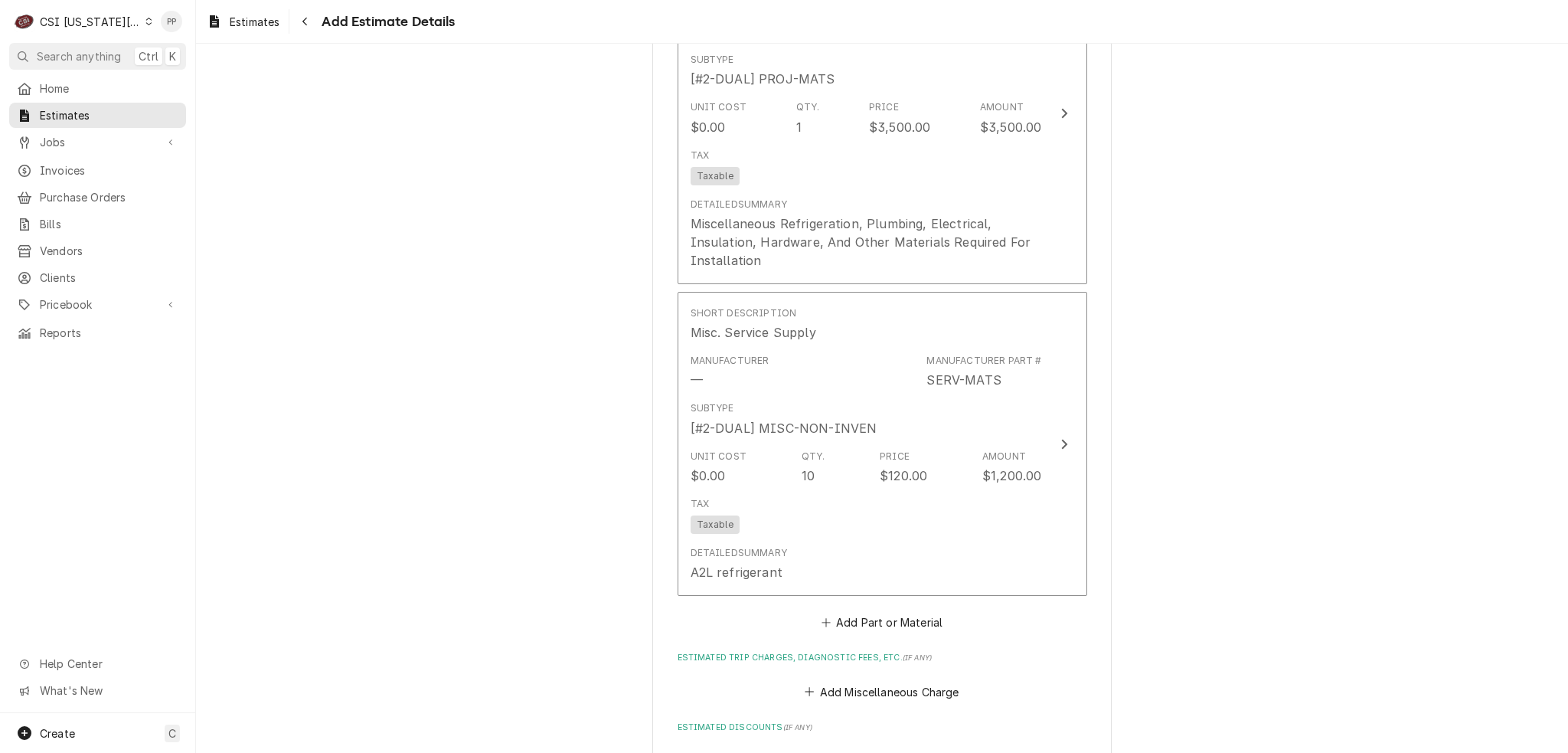
scroll to position [2594, 0]
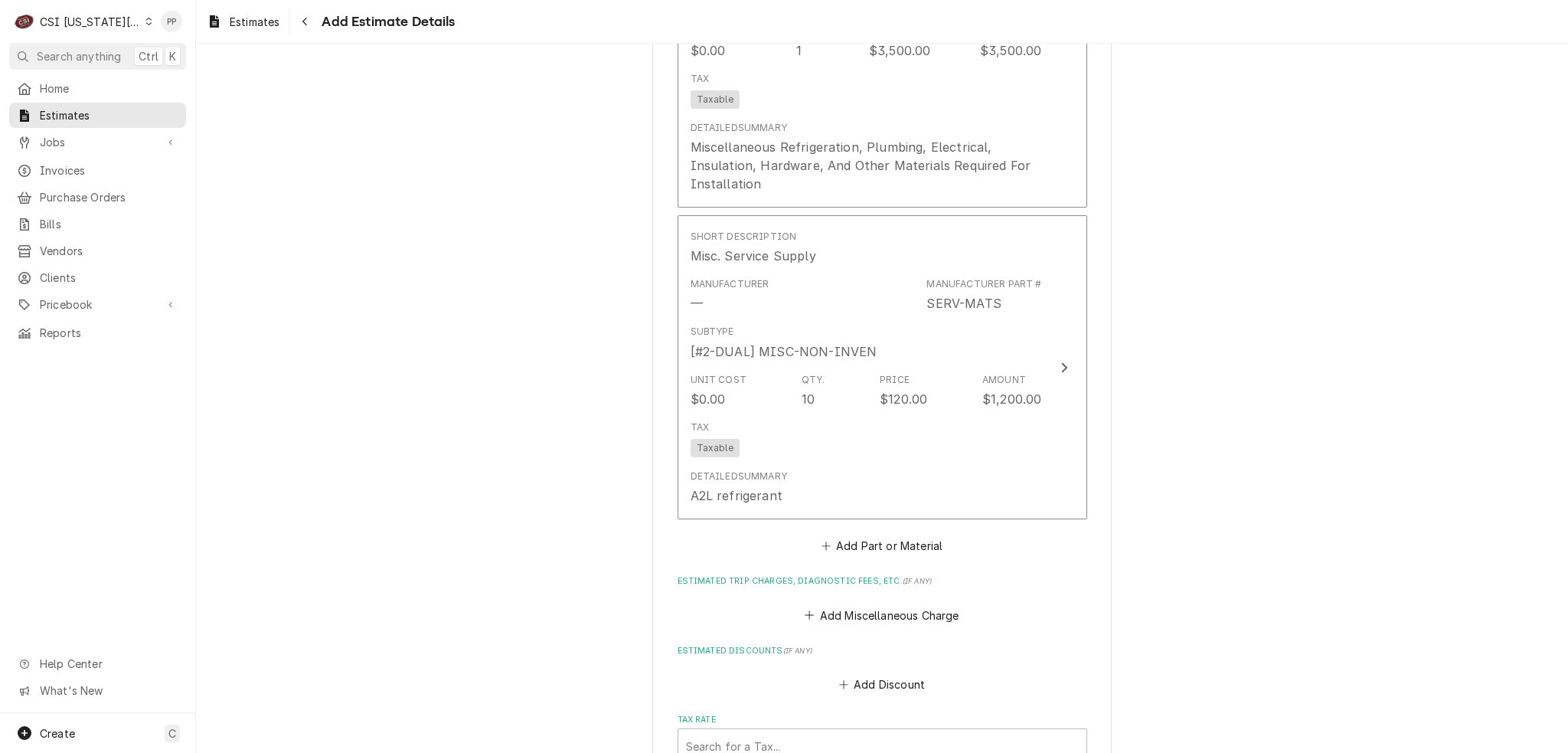
type textarea "x"
click at [855, 604] on button "Add Miscellaneous Charge" at bounding box center [882, 615] width 159 height 22
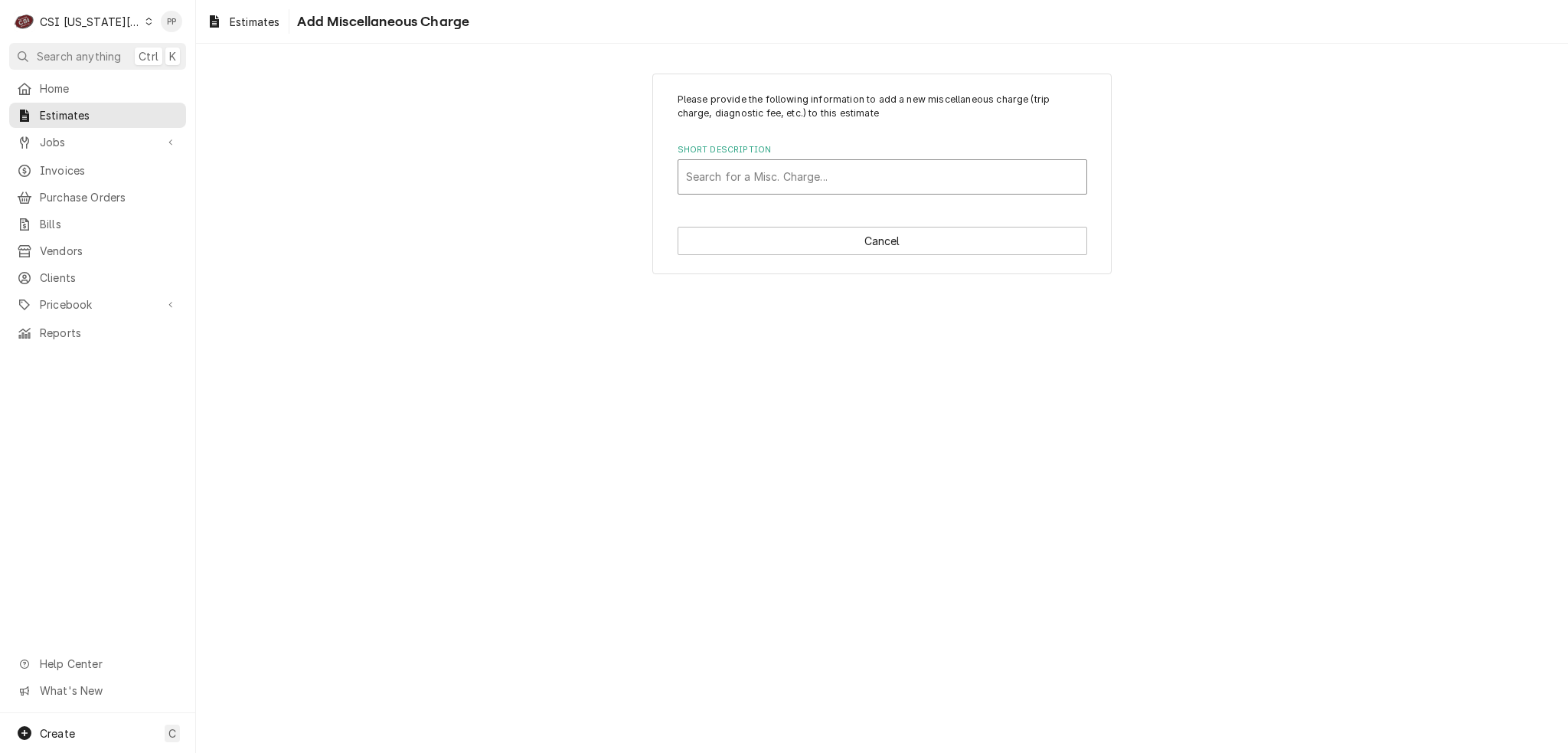
click at [761, 179] on div "Short Description" at bounding box center [881, 177] width 392 height 28
type input "crane"
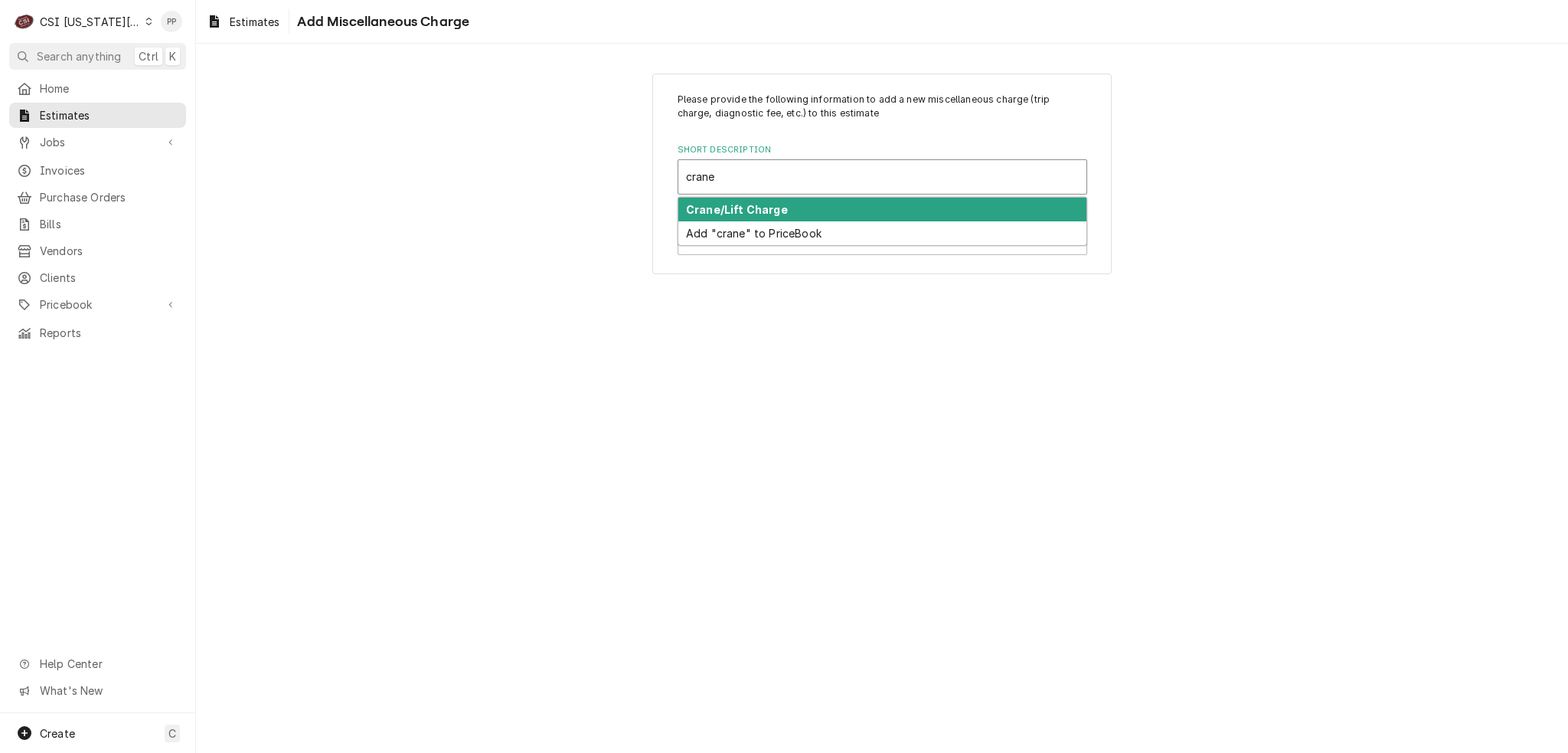
click at [752, 199] on div "Crane/Lift Charge" at bounding box center [882, 210] width 408 height 24
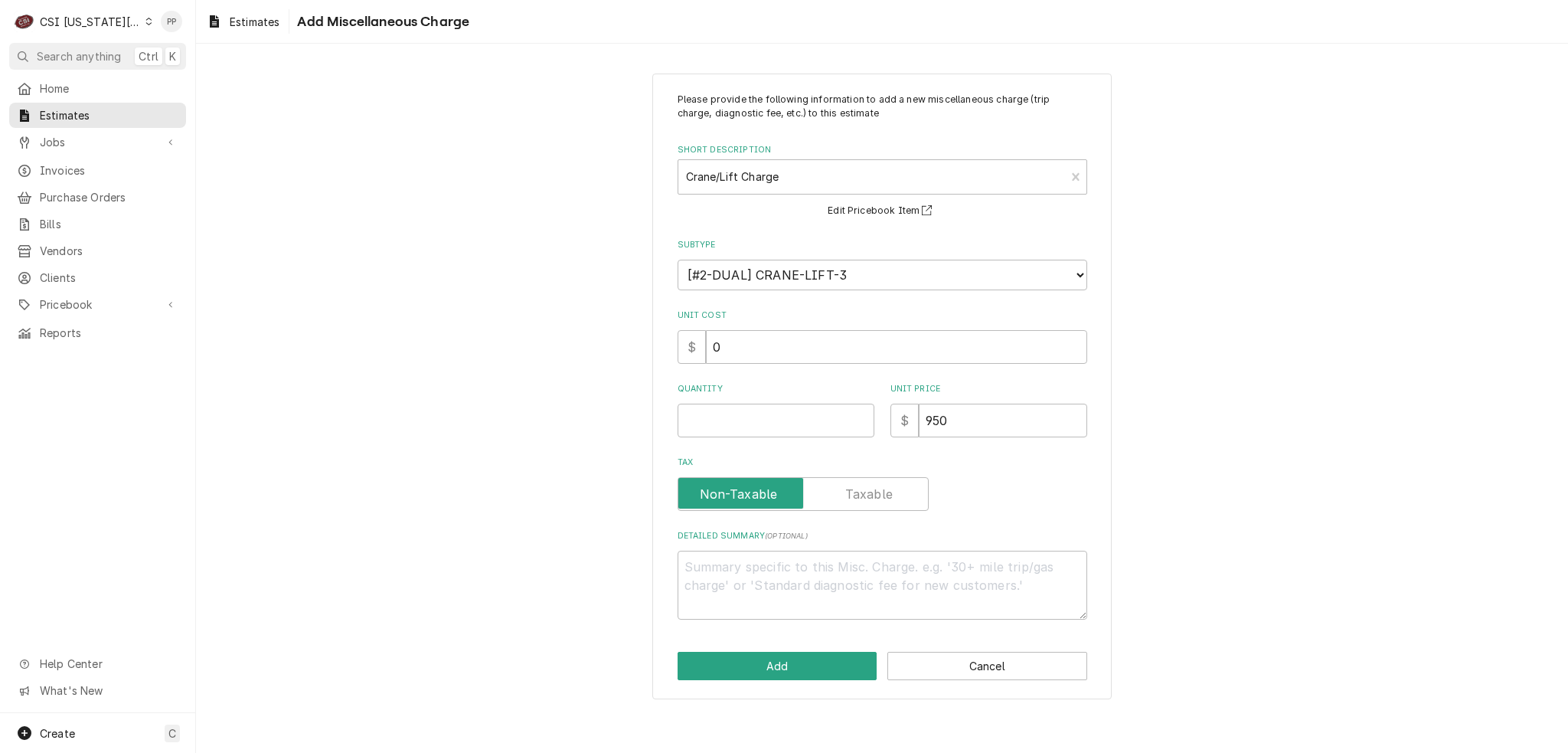
click at [772, 437] on div "Please provide the following information to add a new miscellaneous charge (tri…" at bounding box center [882, 355] width 409 height 527
click at [772, 422] on input "Quantity" at bounding box center [776, 420] width 197 height 33
type textarea "x"
type input "1"
type textarea "x"
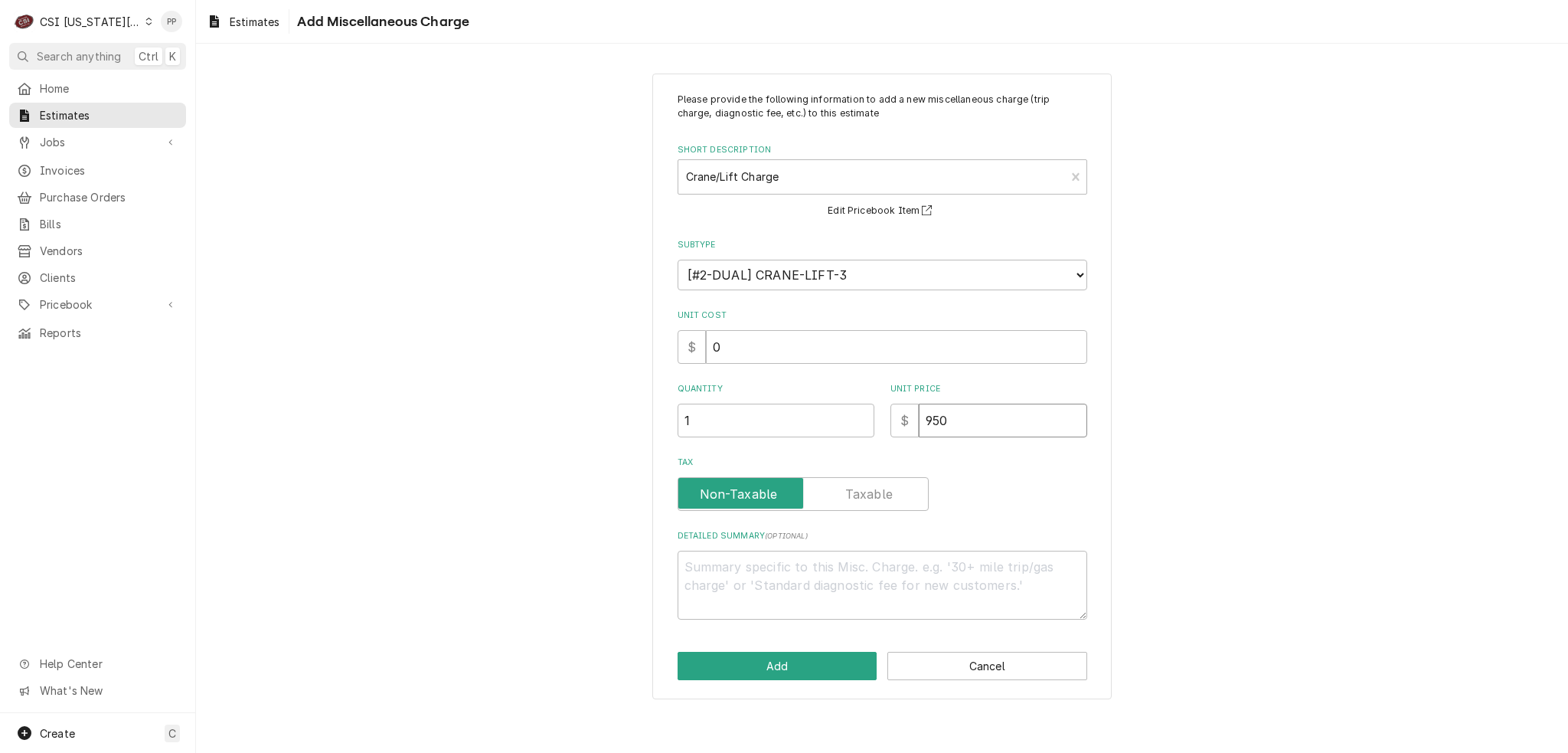
type input "1"
type textarea "x"
type input "10"
type textarea "x"
type input "100"
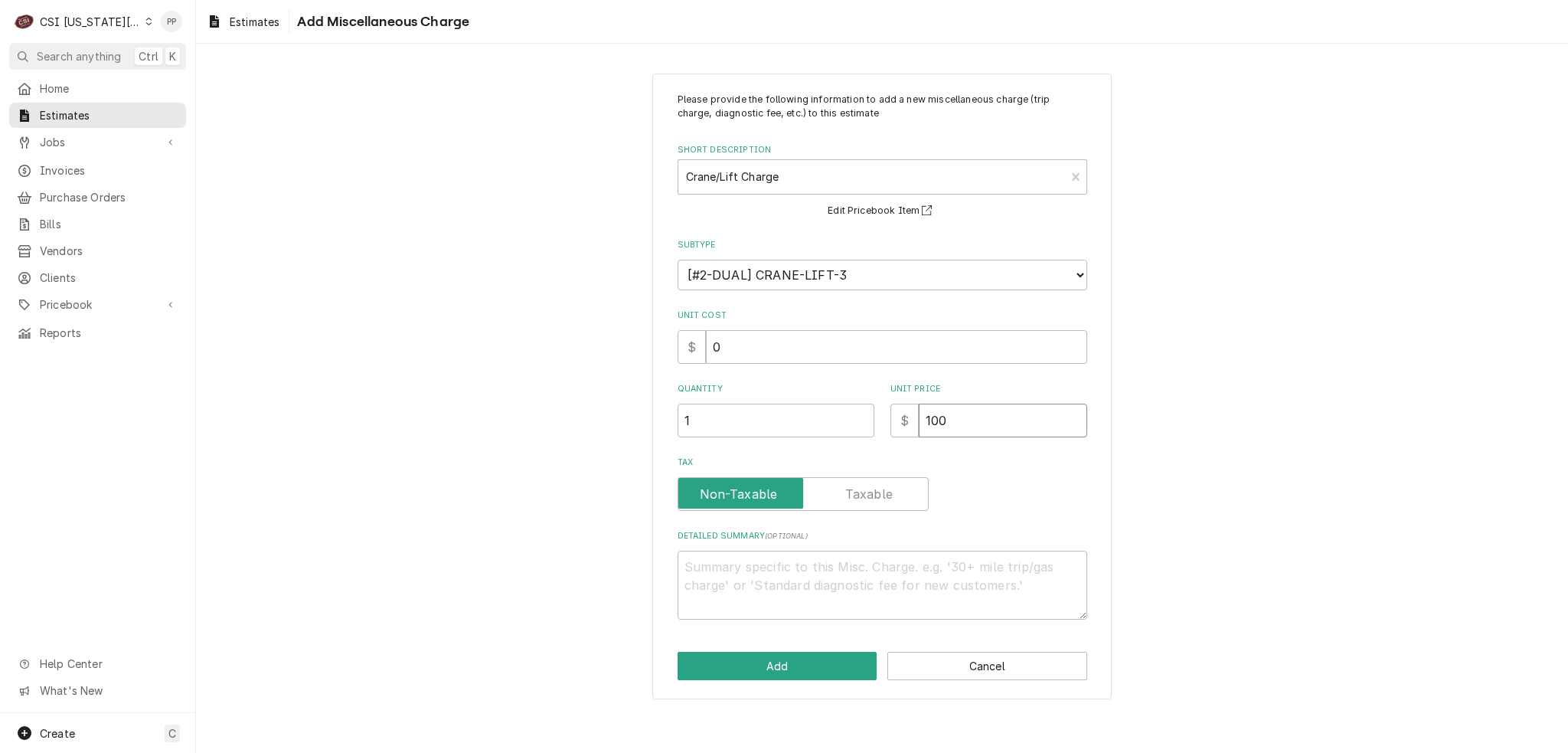
type textarea "x"
type input "1000"
type textarea "x"
type input "1000"
click at [778, 657] on button "Add" at bounding box center [777, 665] width 200 height 29
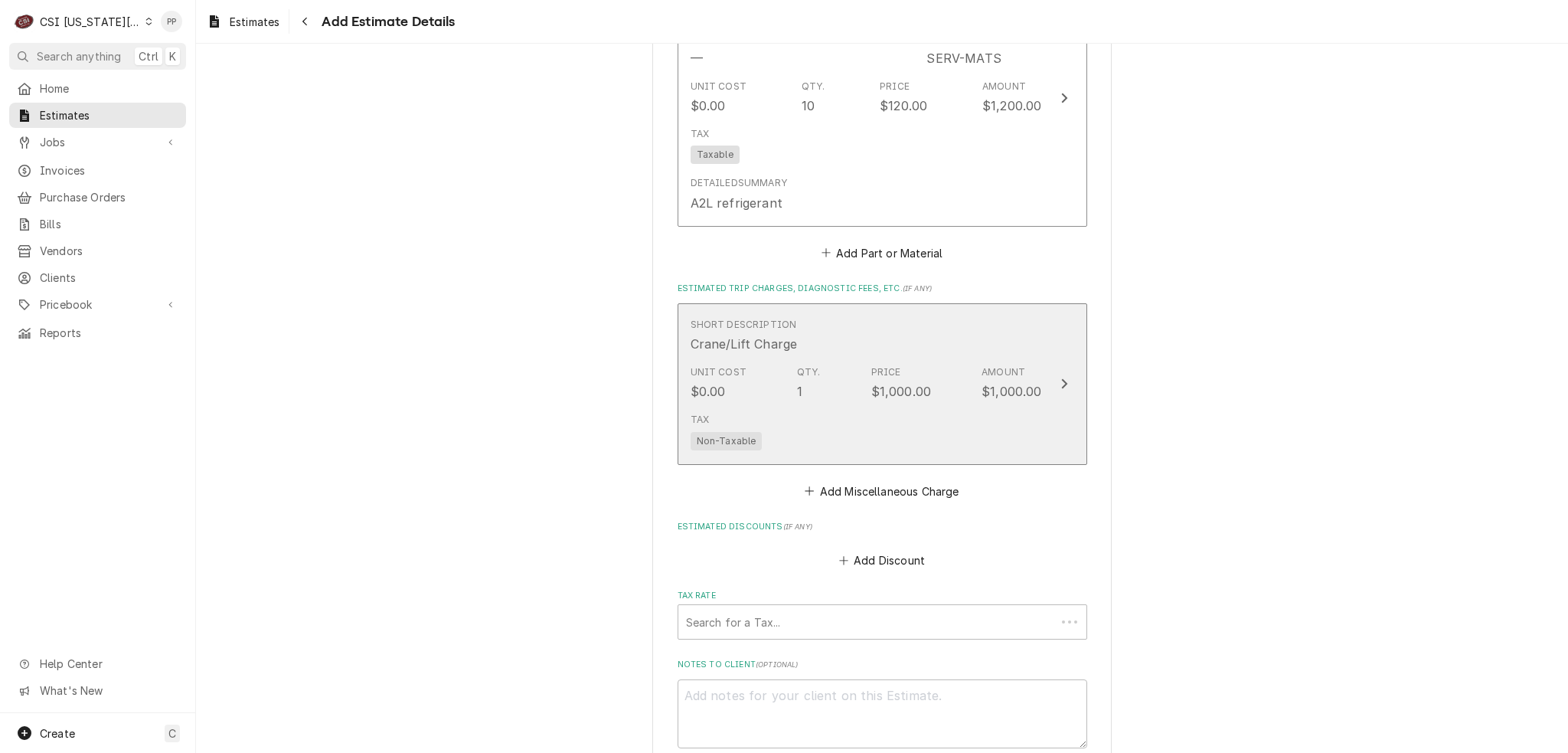
scroll to position [2743, 0]
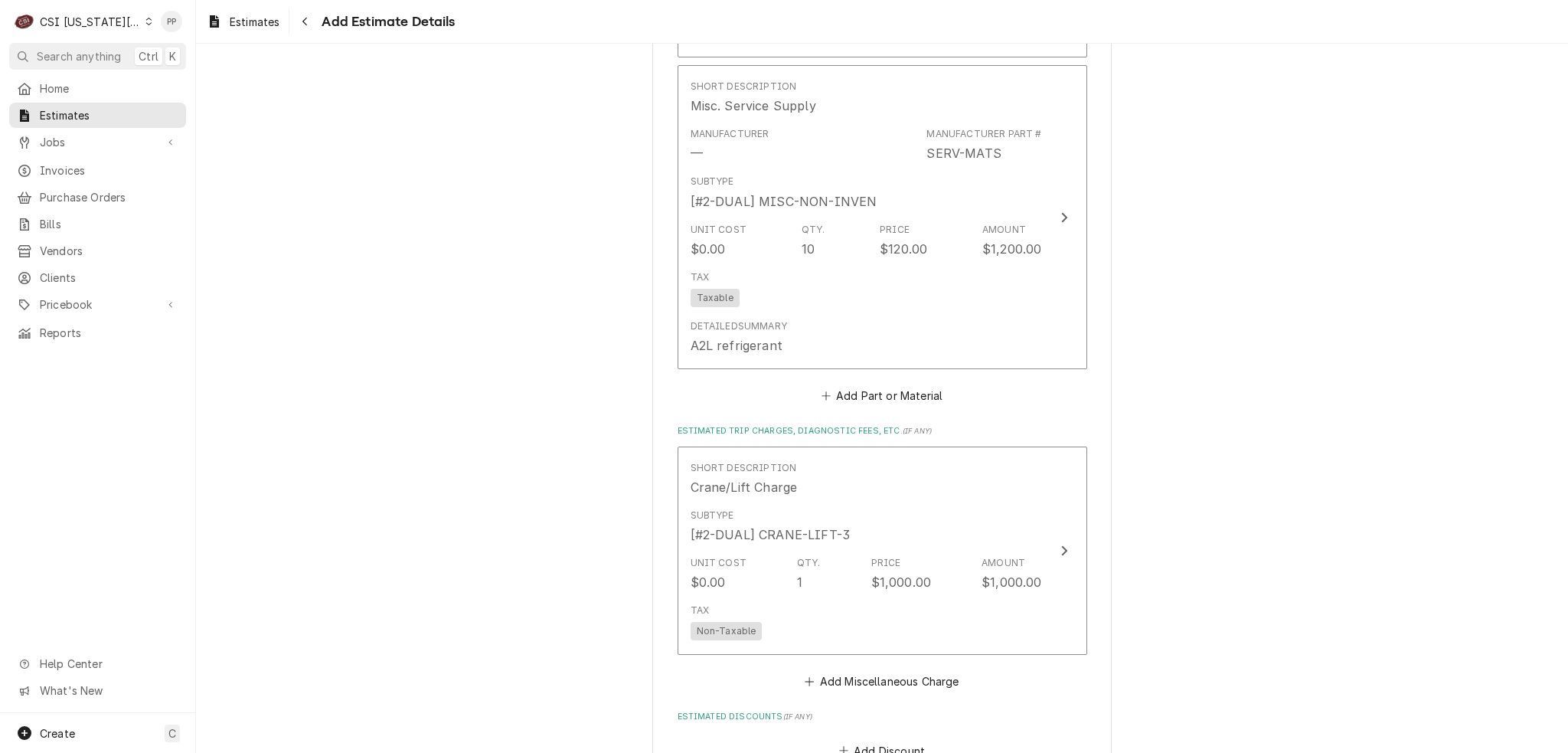
type textarea "x"
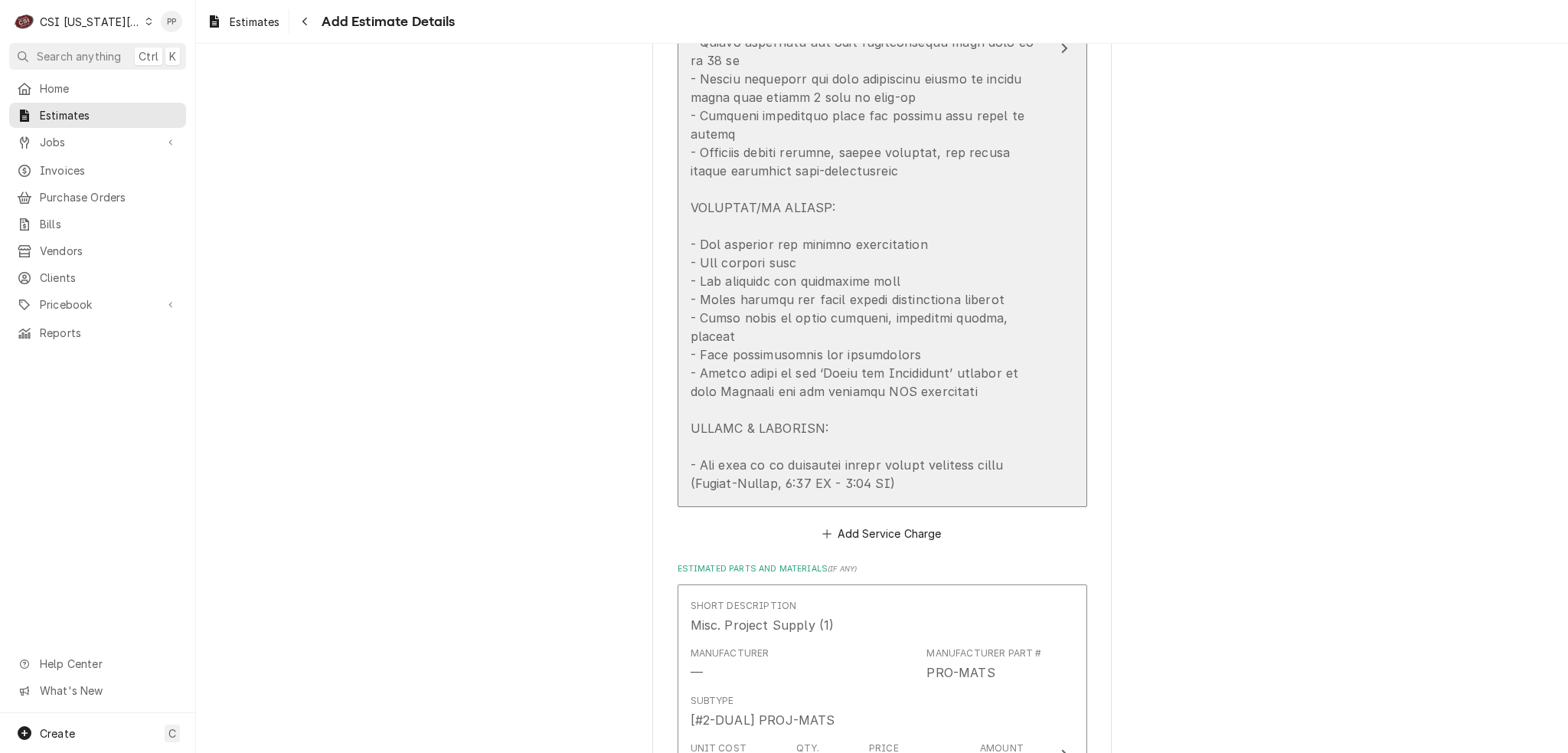
scroll to position [1901, 0]
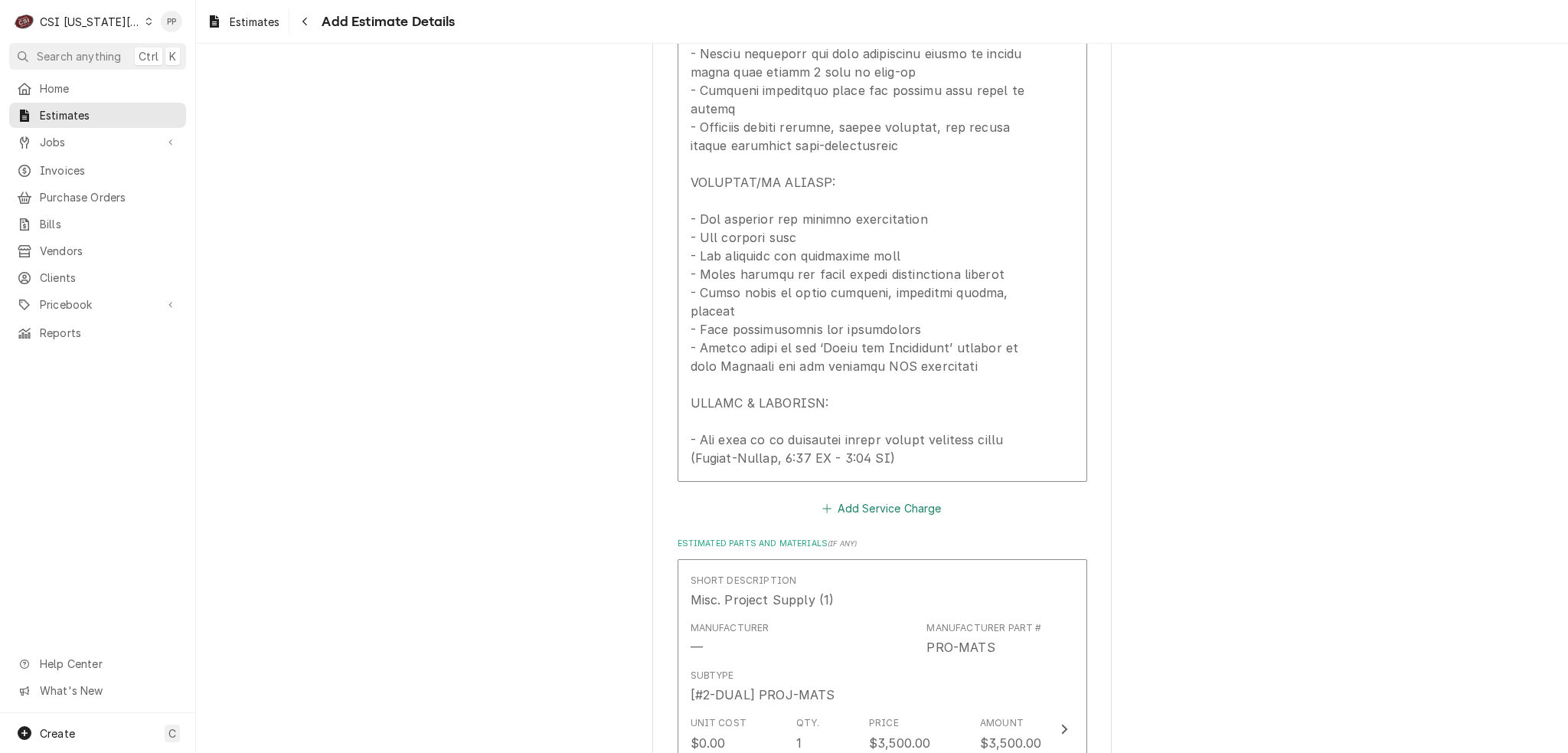
click at [885, 498] on button "Add Service Charge" at bounding box center [882, 509] width 124 height 22
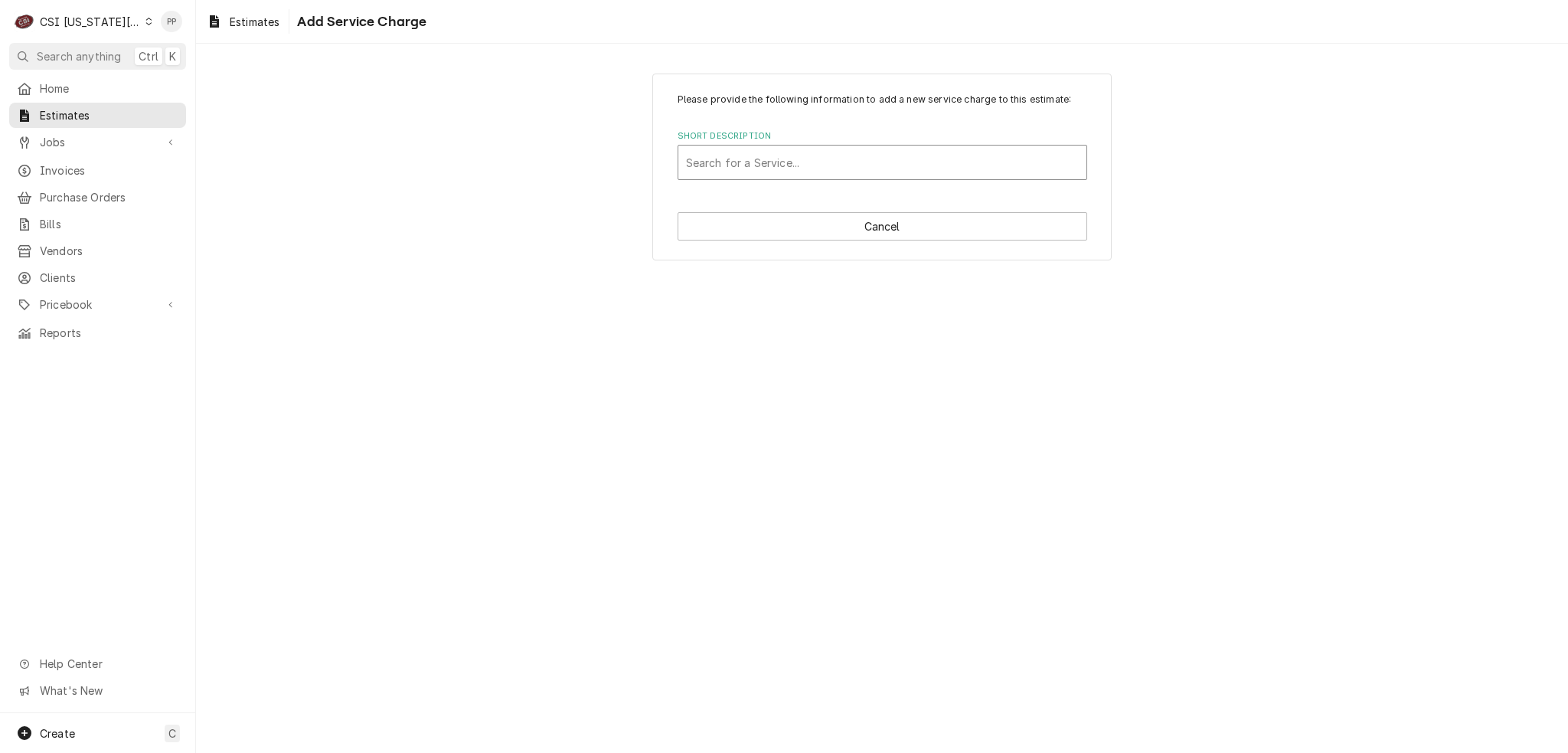
click at [833, 168] on div "Short Description" at bounding box center [881, 162] width 392 height 28
type input "l"
type input "project labor estim"
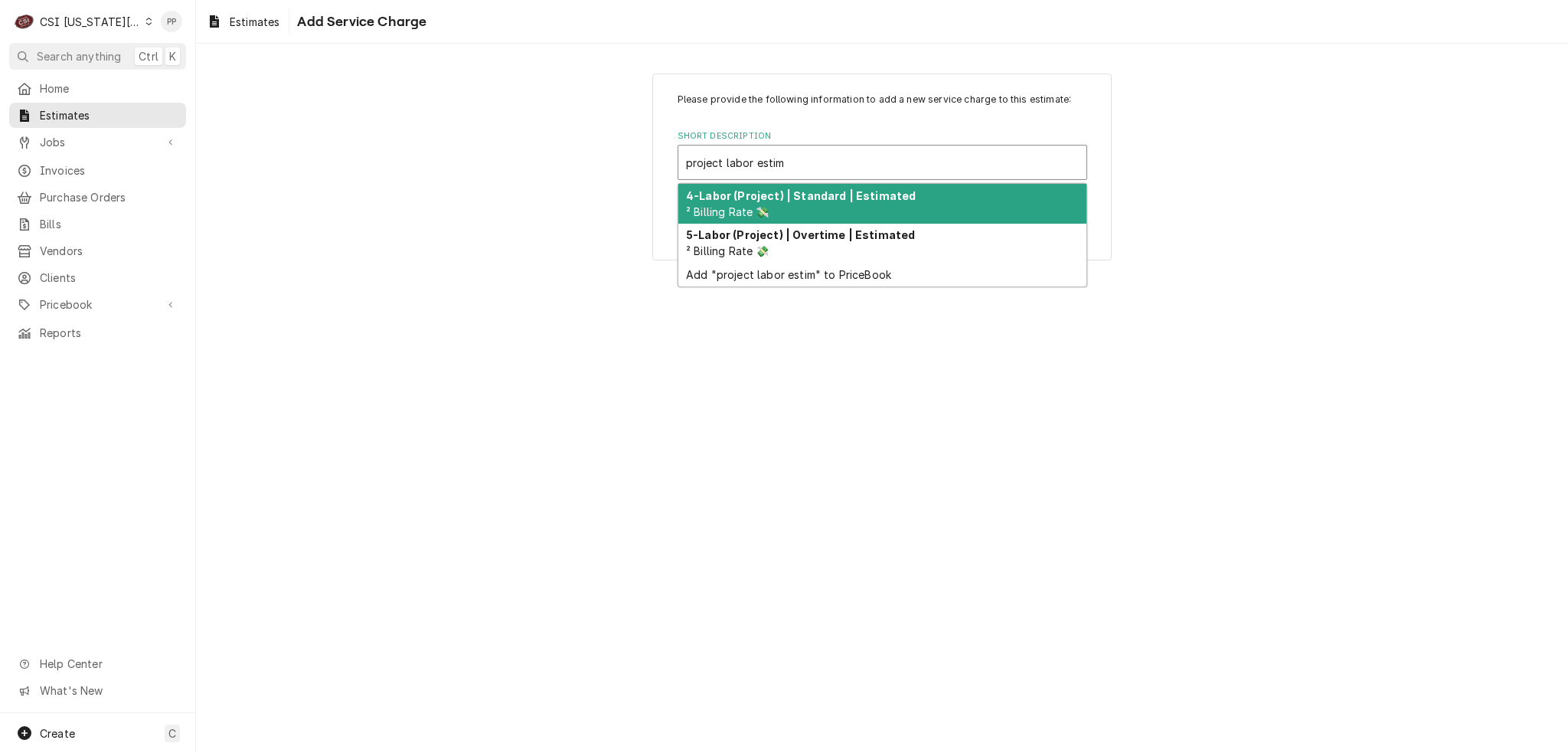
click at [790, 202] on div "4-Labor (Project) | Standard | Estimated ² Billing Rate 💸" at bounding box center [882, 204] width 408 height 39
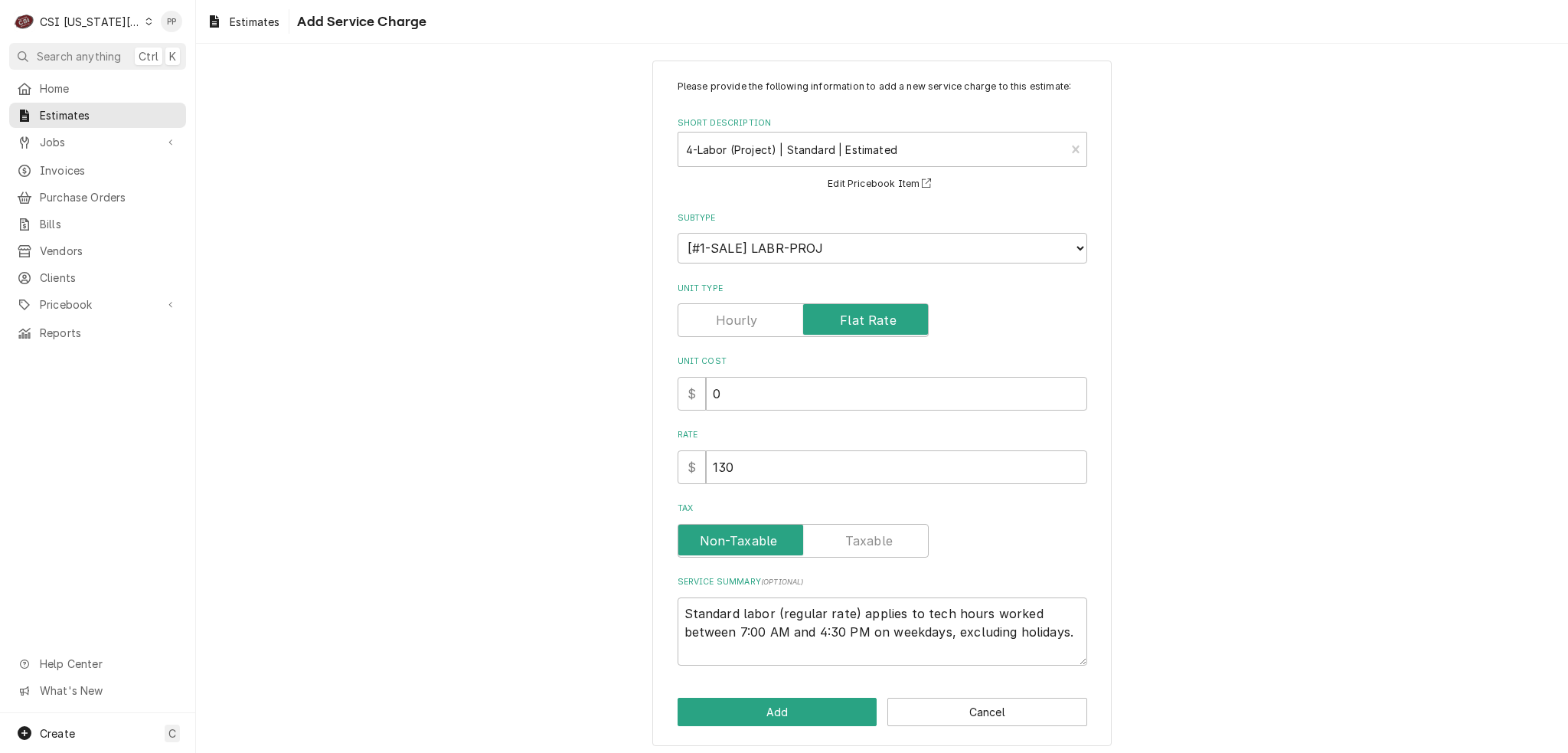
scroll to position [17, 0]
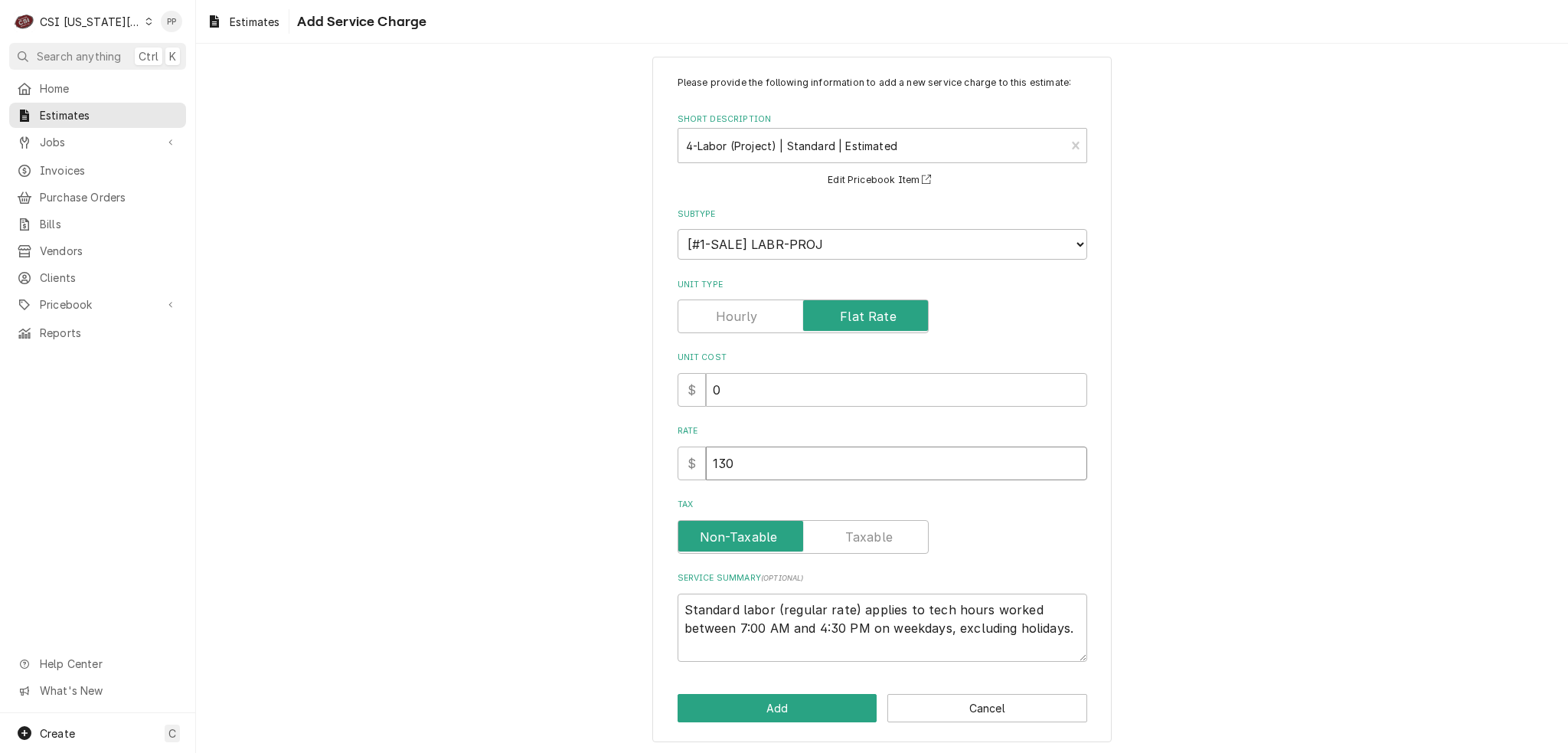
drag, startPoint x: 782, startPoint y: 462, endPoint x: 735, endPoint y: 468, distance: 47.4
click at [747, 465] on input "130" at bounding box center [897, 464] width 382 height 33
drag, startPoint x: 693, startPoint y: 463, endPoint x: 734, endPoint y: 467, distance: 41.2
click at [668, 464] on div "Please provide the following information to add a new service charge to this es…" at bounding box center [881, 400] width 459 height 686
type textarea "x"
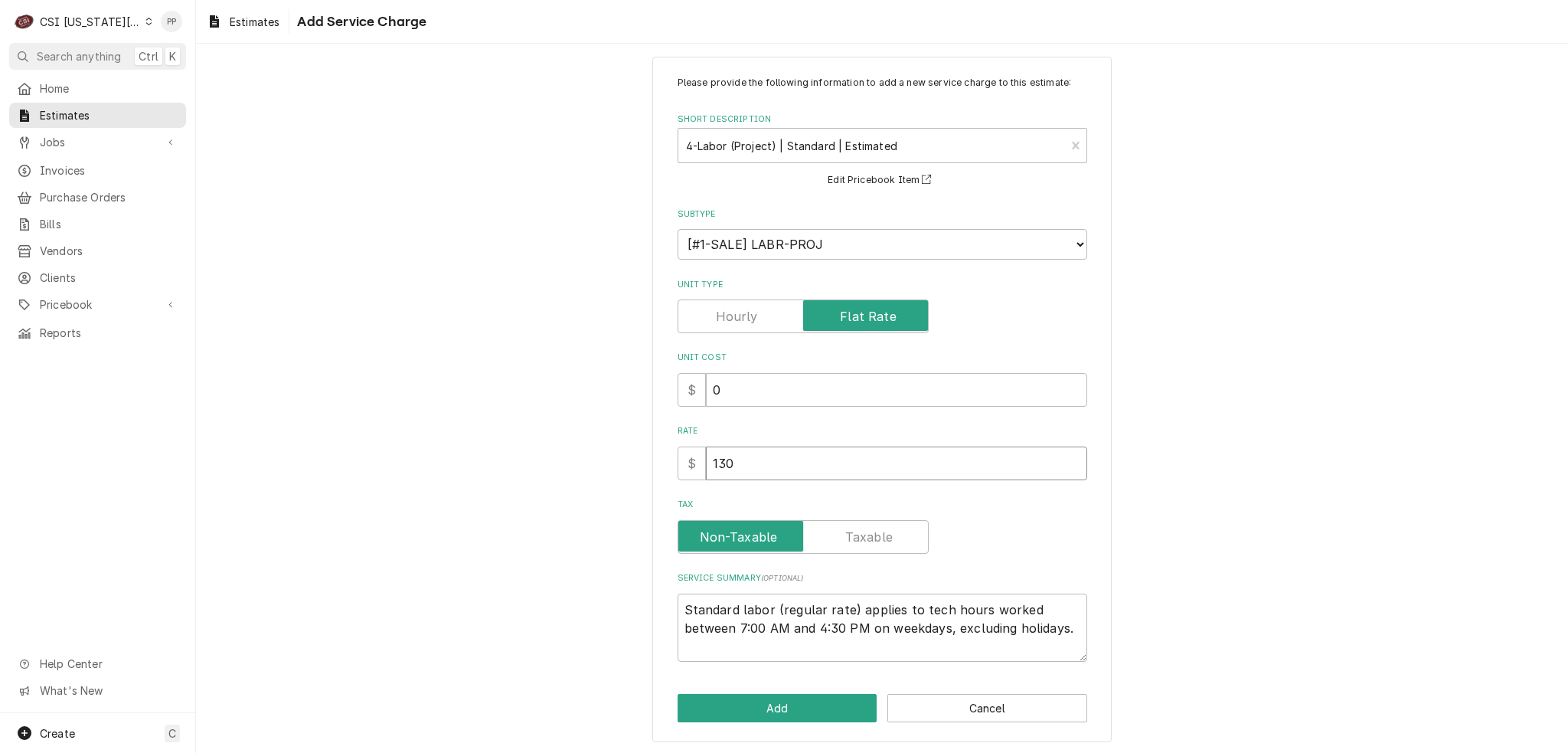
type input "1"
type textarea "x"
type input "12"
type textarea "x"
type input "126"
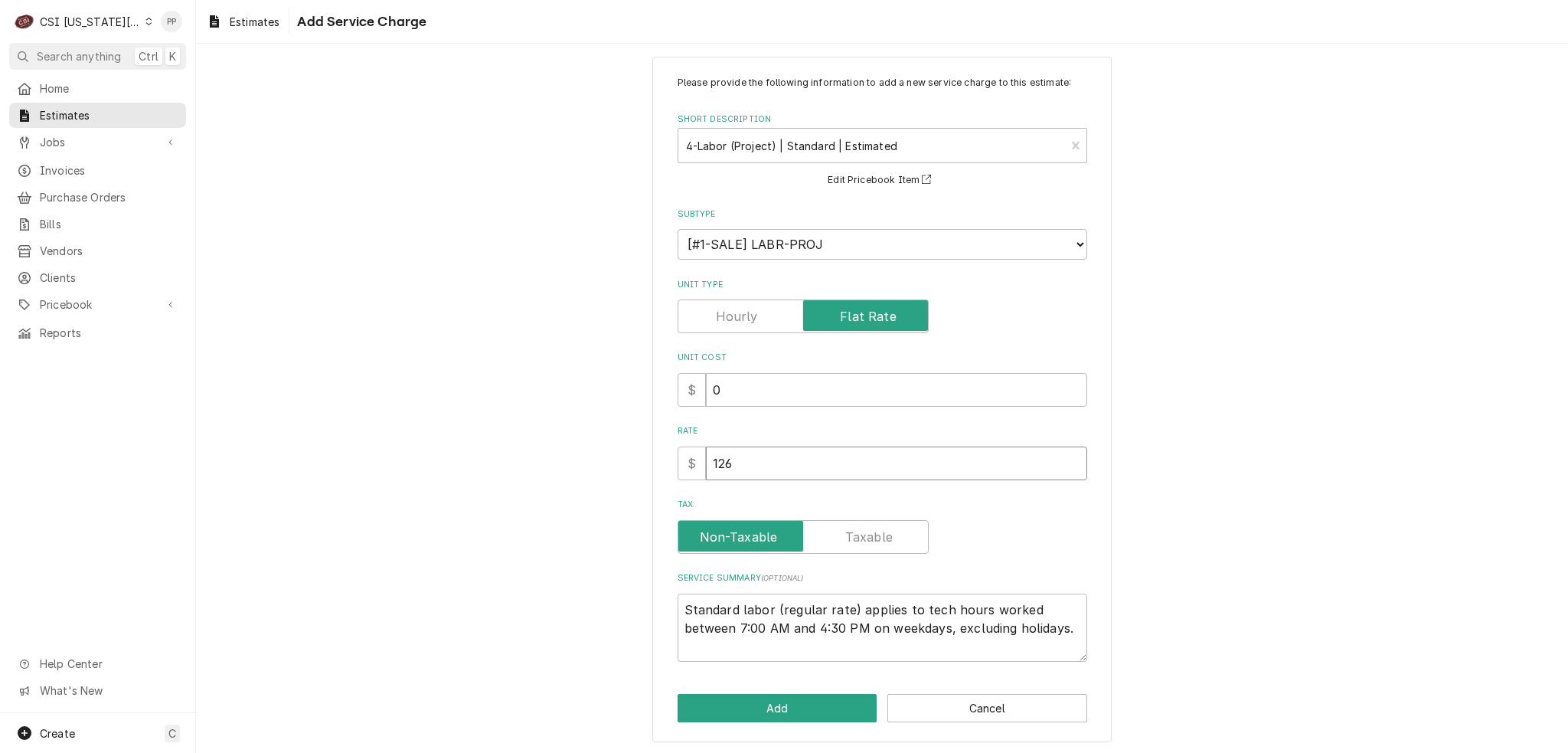
type textarea "x"
type input "1260"
type textarea "x"
type input "12600"
type textarea "x"
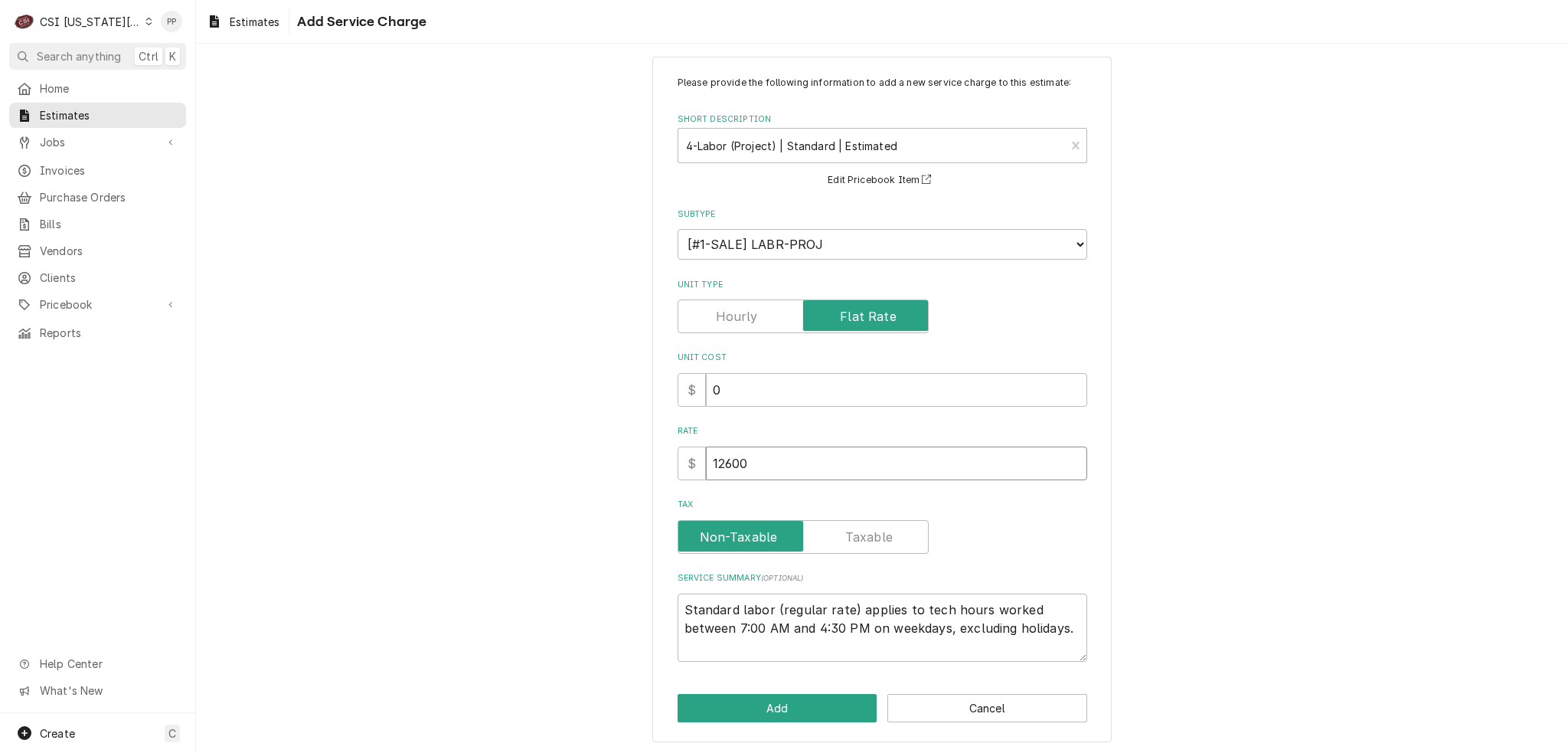
type input "12600"
click at [779, 700] on button "Add" at bounding box center [777, 708] width 200 height 29
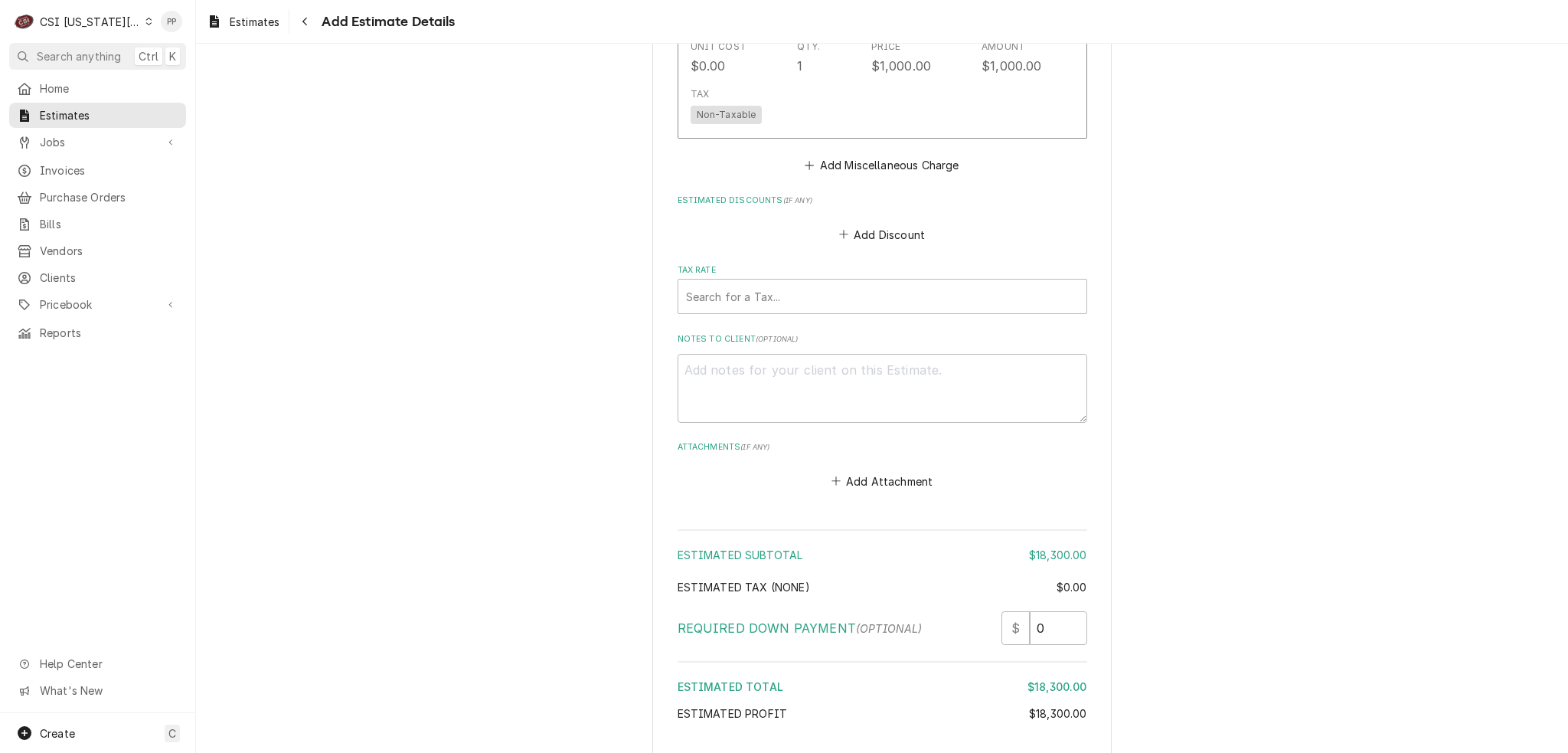
scroll to position [3648, 0]
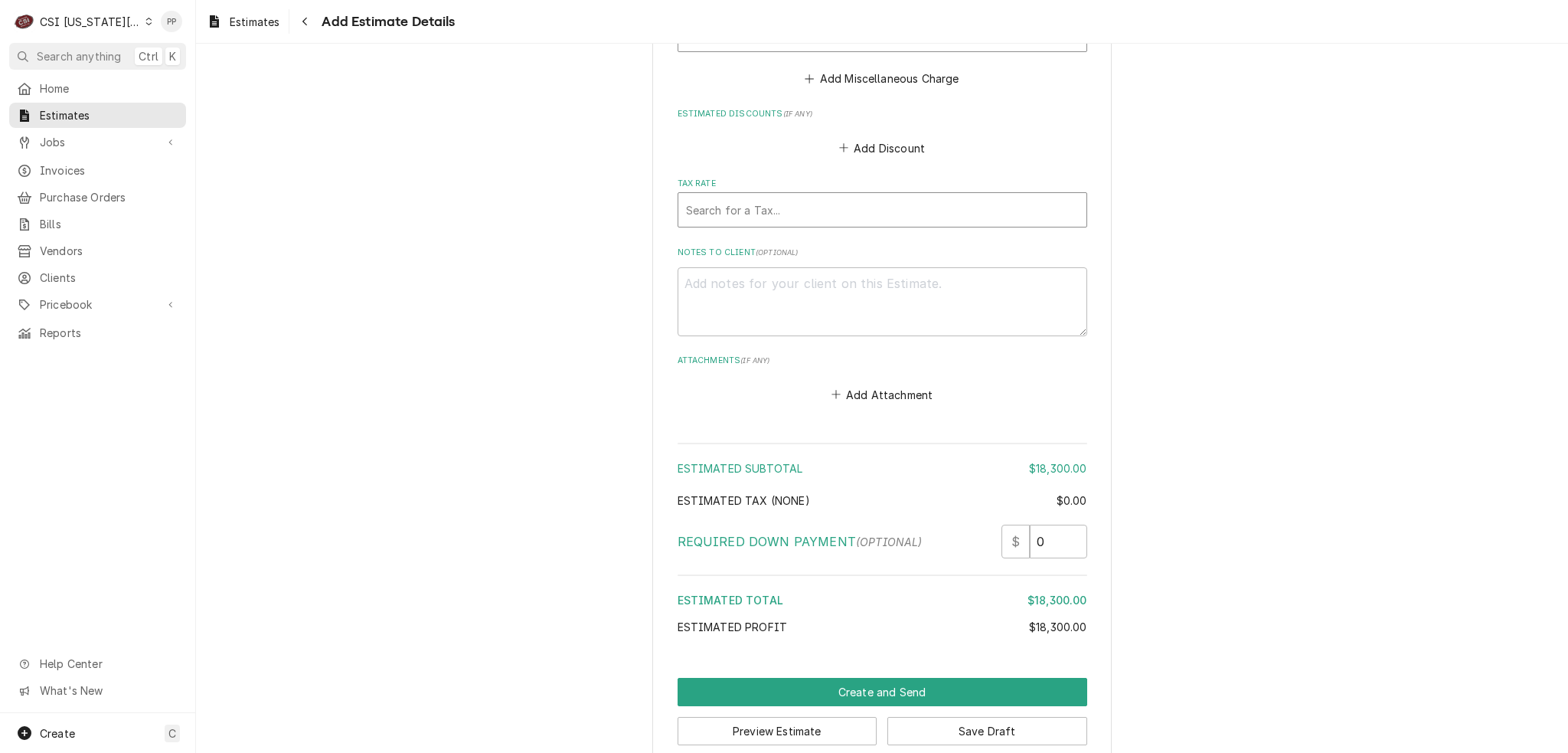
click at [827, 196] on div "Tax Rate" at bounding box center [881, 210] width 392 height 28
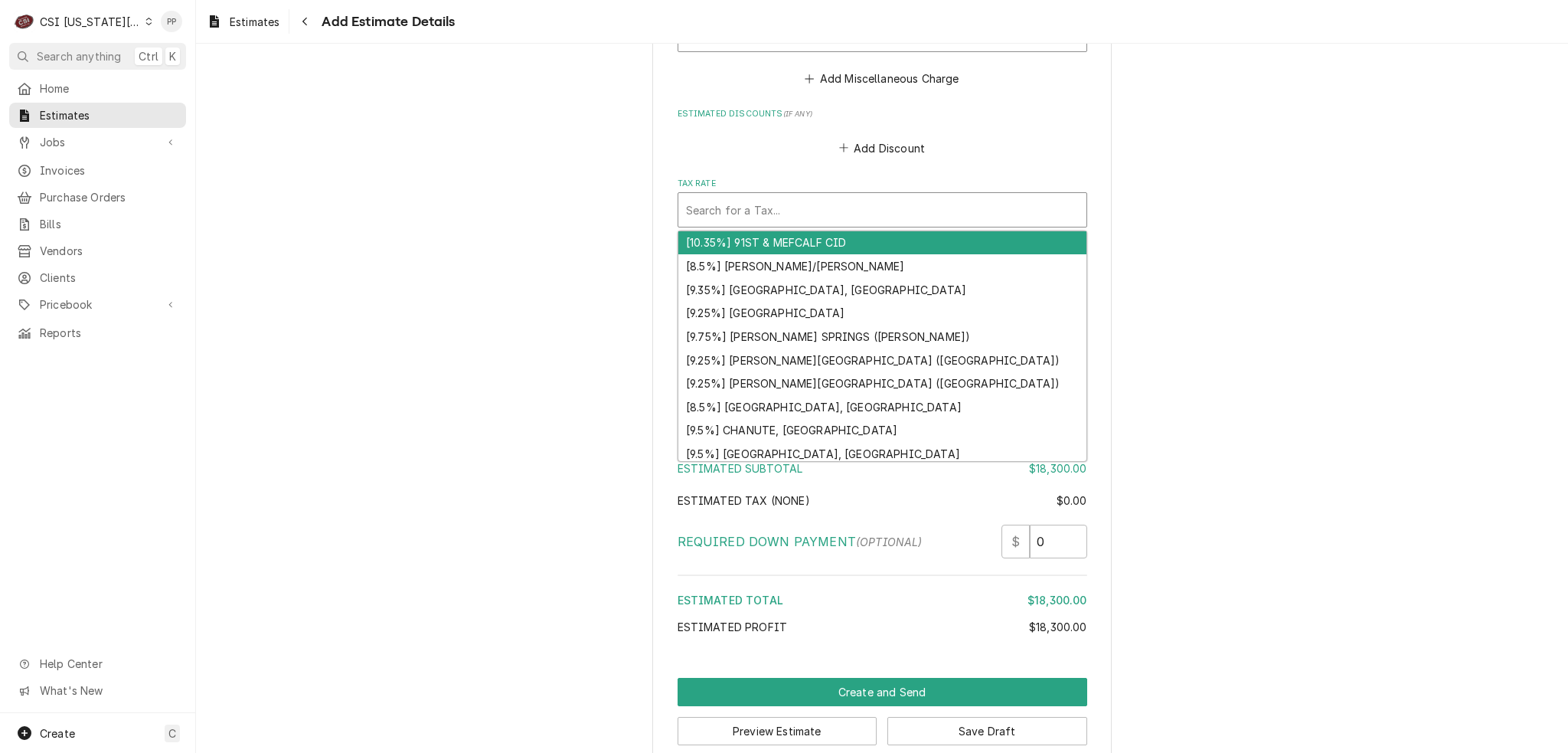
type textarea "x"
type input "e"
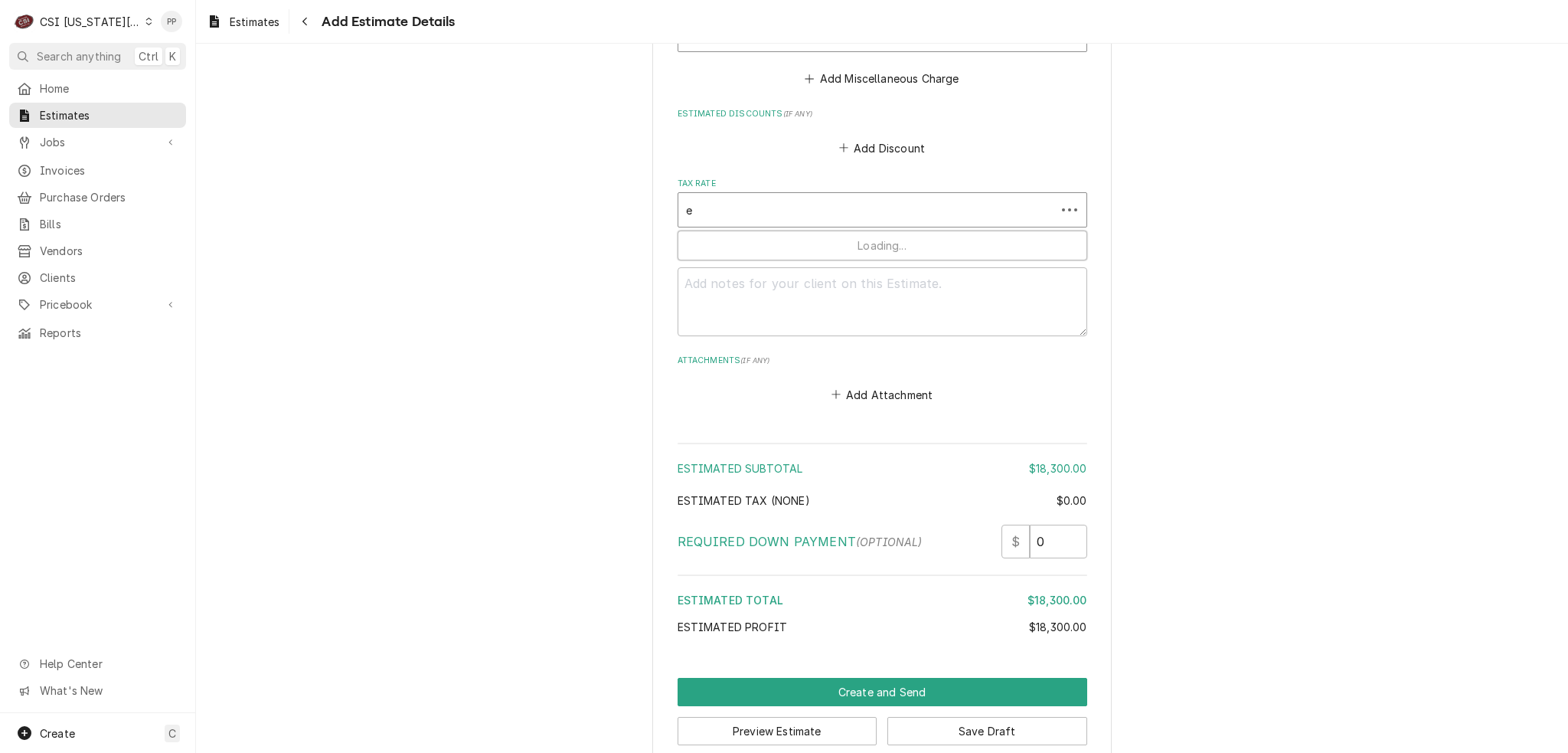
type textarea "x"
type input "ex"
type textarea "x"
type input "exe"
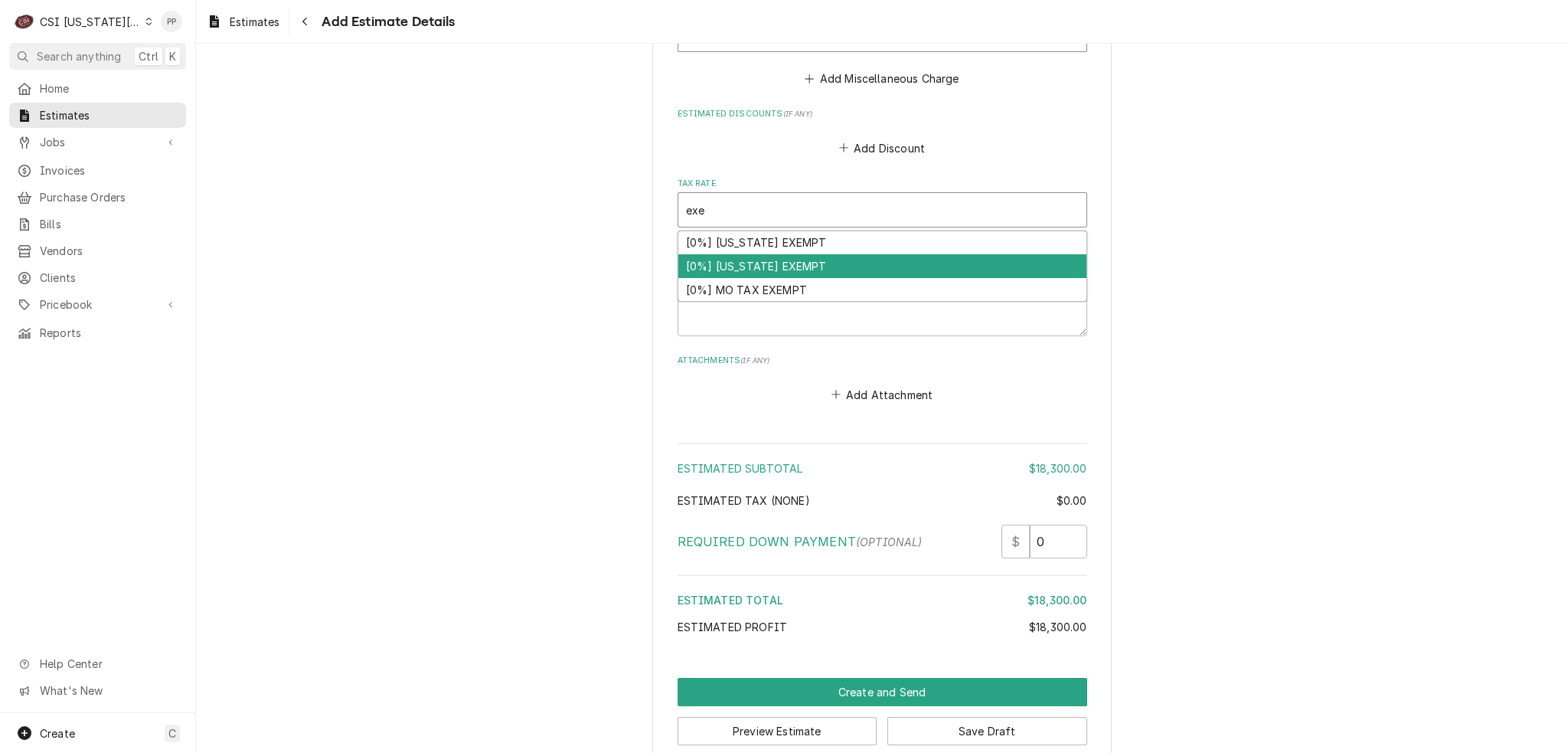
click at [820, 254] on div "[0%] KANSAS EXEMPT" at bounding box center [882, 266] width 408 height 24
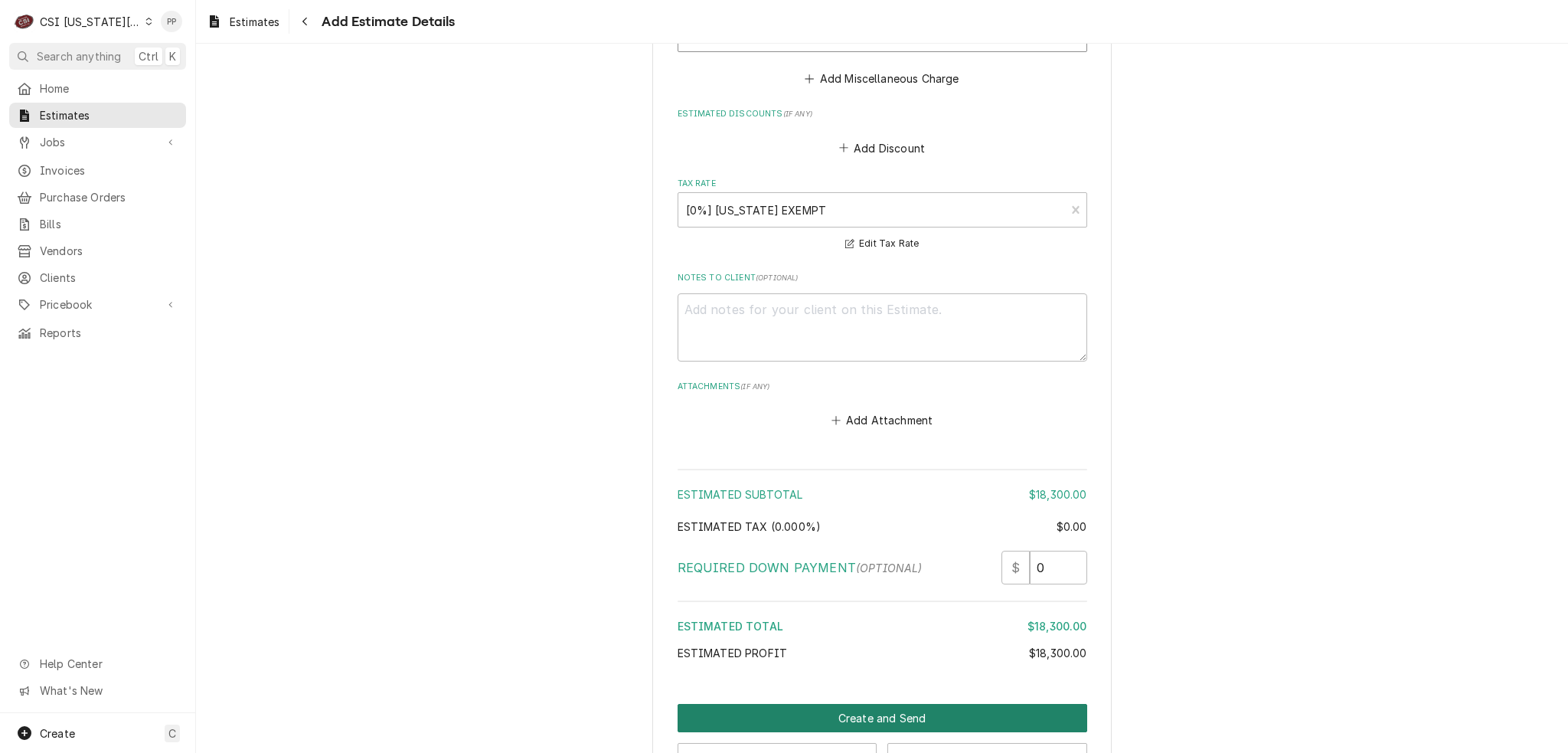
click at [928, 704] on button "Create and Send" at bounding box center [882, 718] width 409 height 29
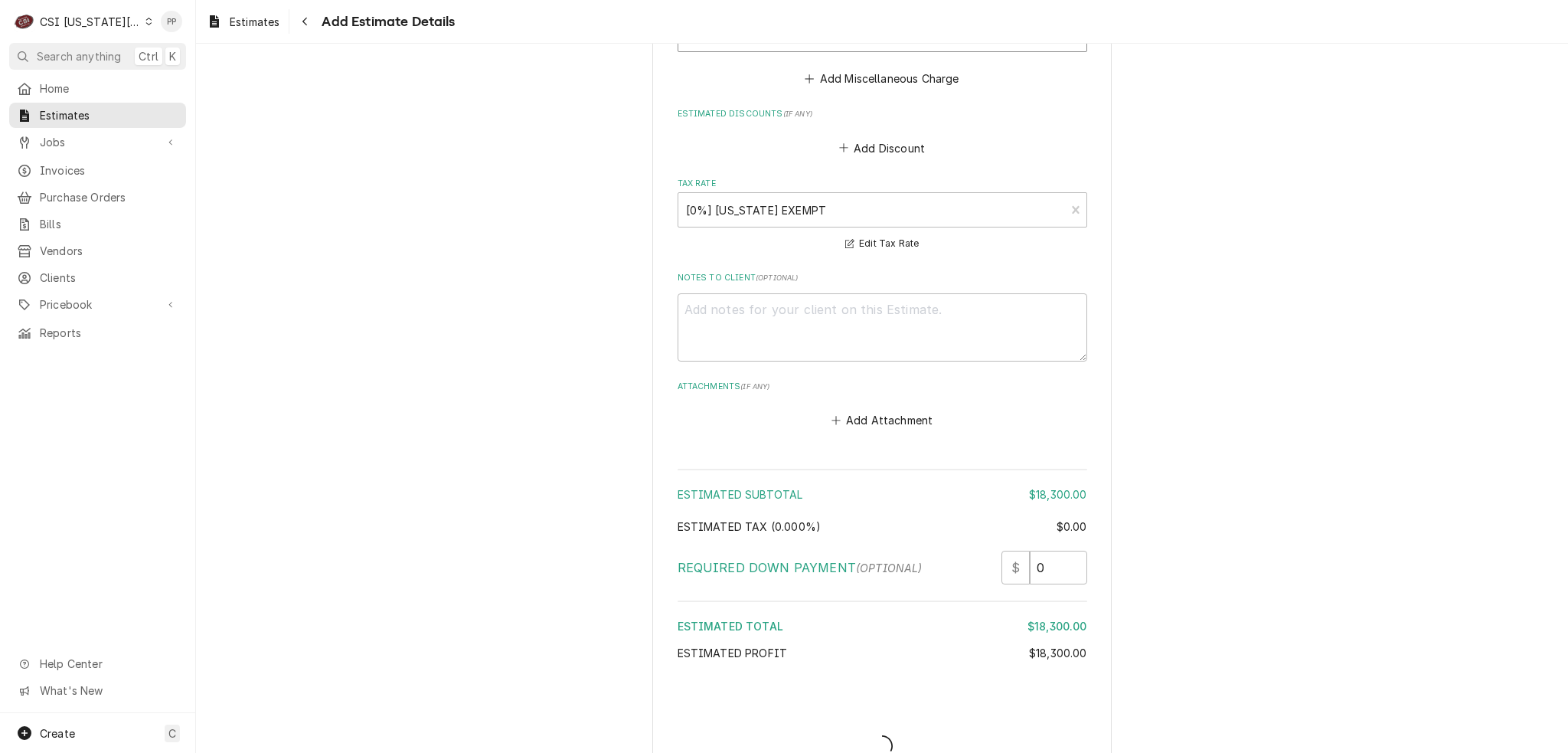
type textarea "x"
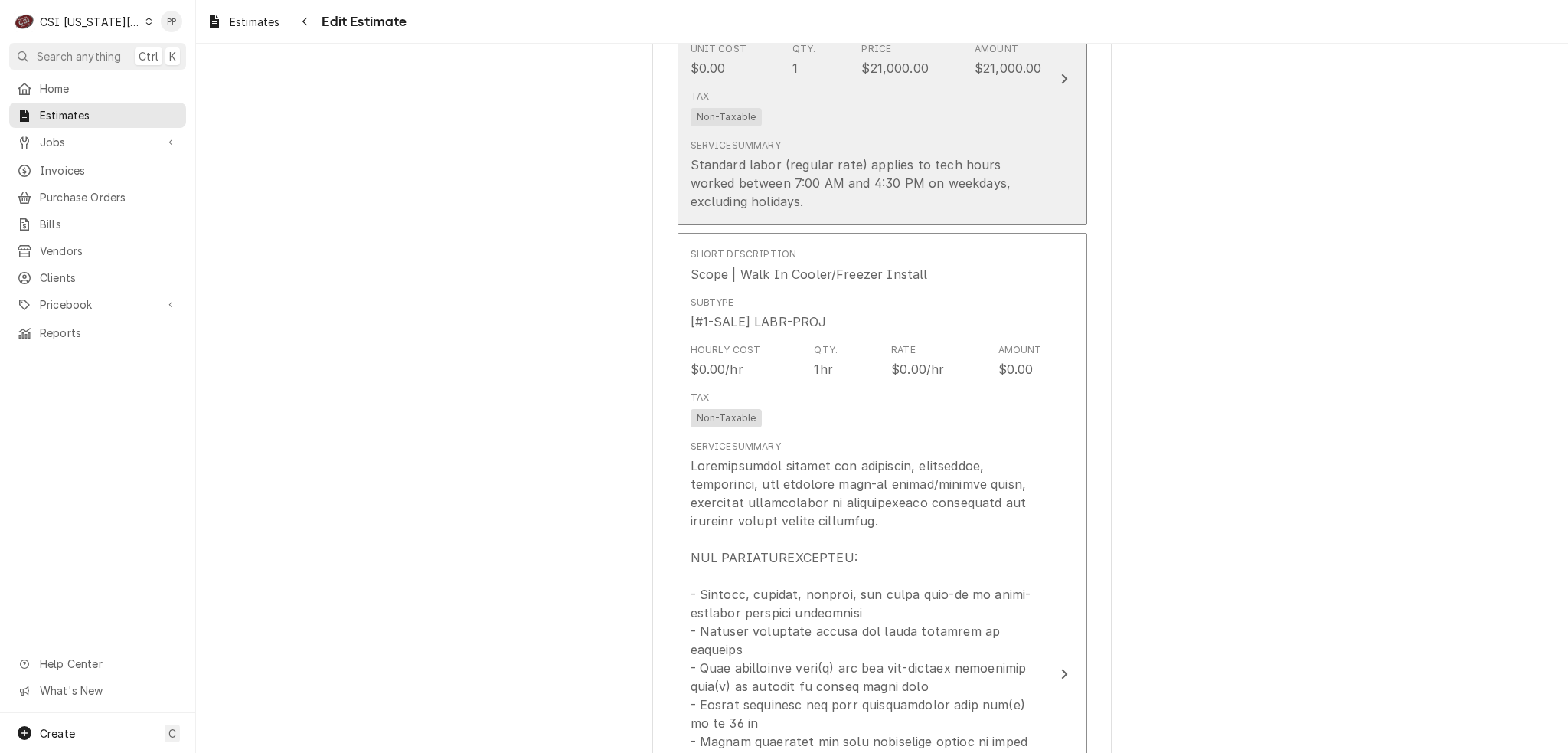
scroll to position [1456, 0]
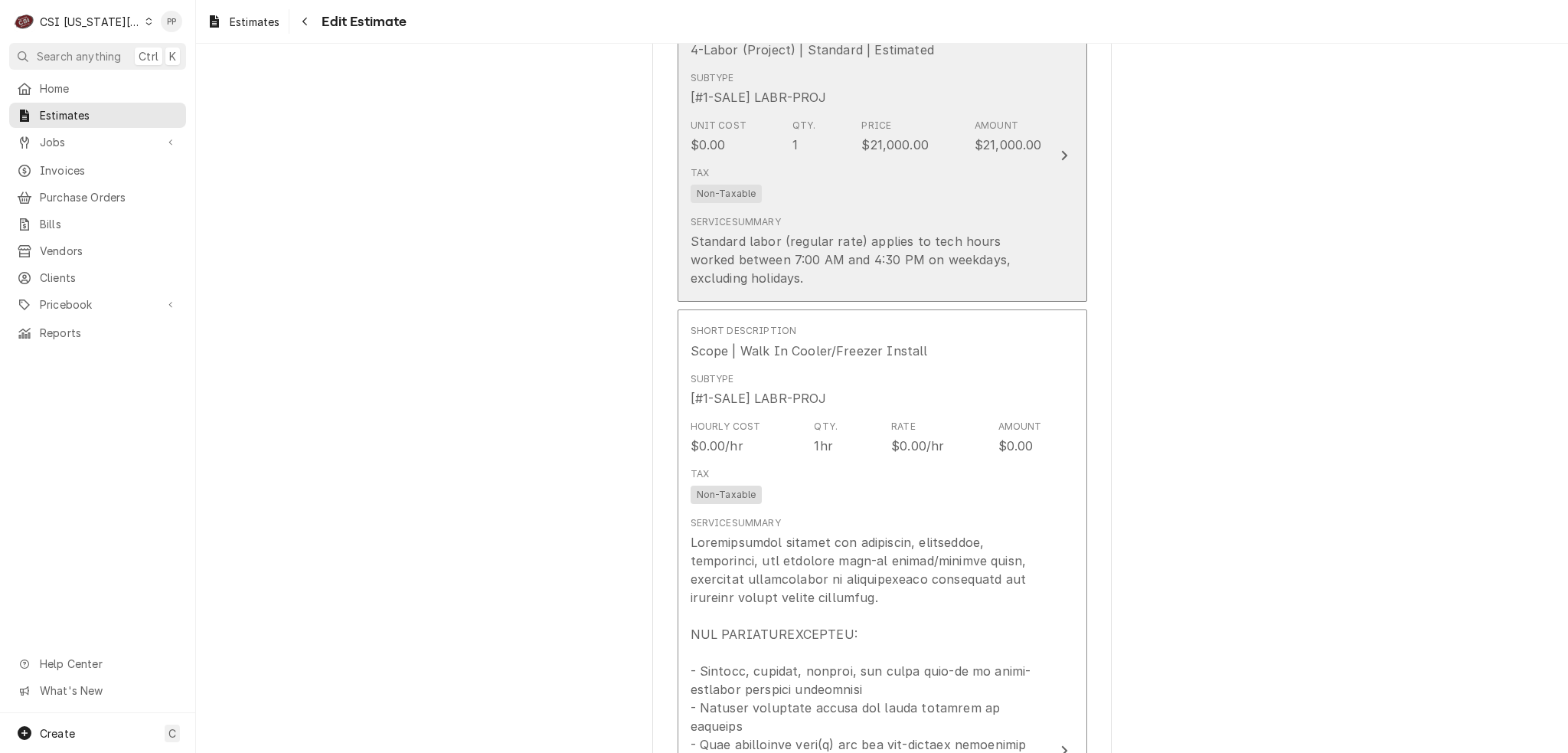
click at [1003, 171] on div "Tax Non-Taxable" at bounding box center [866, 185] width 351 height 49
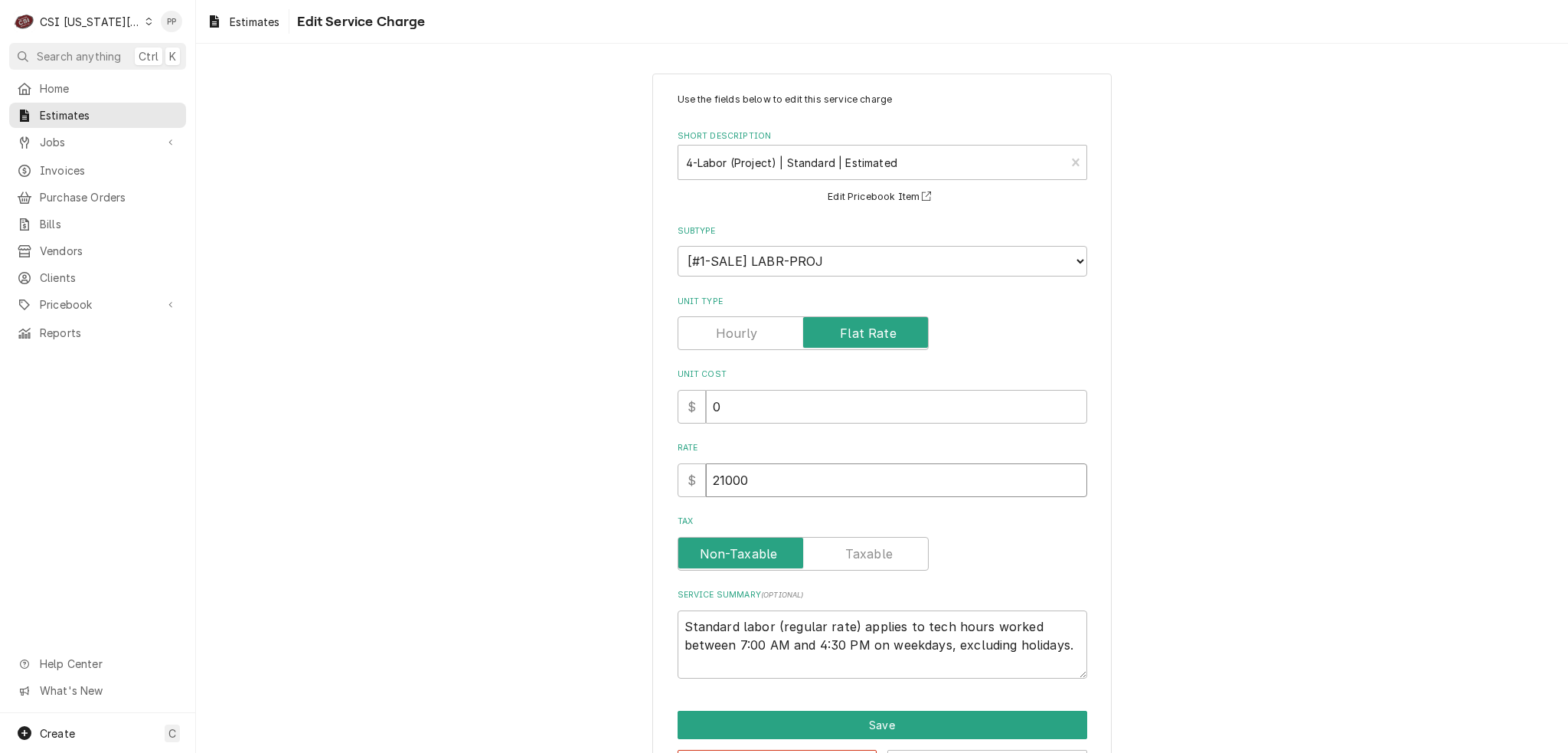
drag, startPoint x: 800, startPoint y: 472, endPoint x: 619, endPoint y: 474, distance: 181.0
click at [619, 474] on div "Use the fields below to edit this service charge Short Description 4-Labor (Pro…" at bounding box center [881, 436] width 1372 height 752
type textarea "x"
type input "1"
type textarea "x"
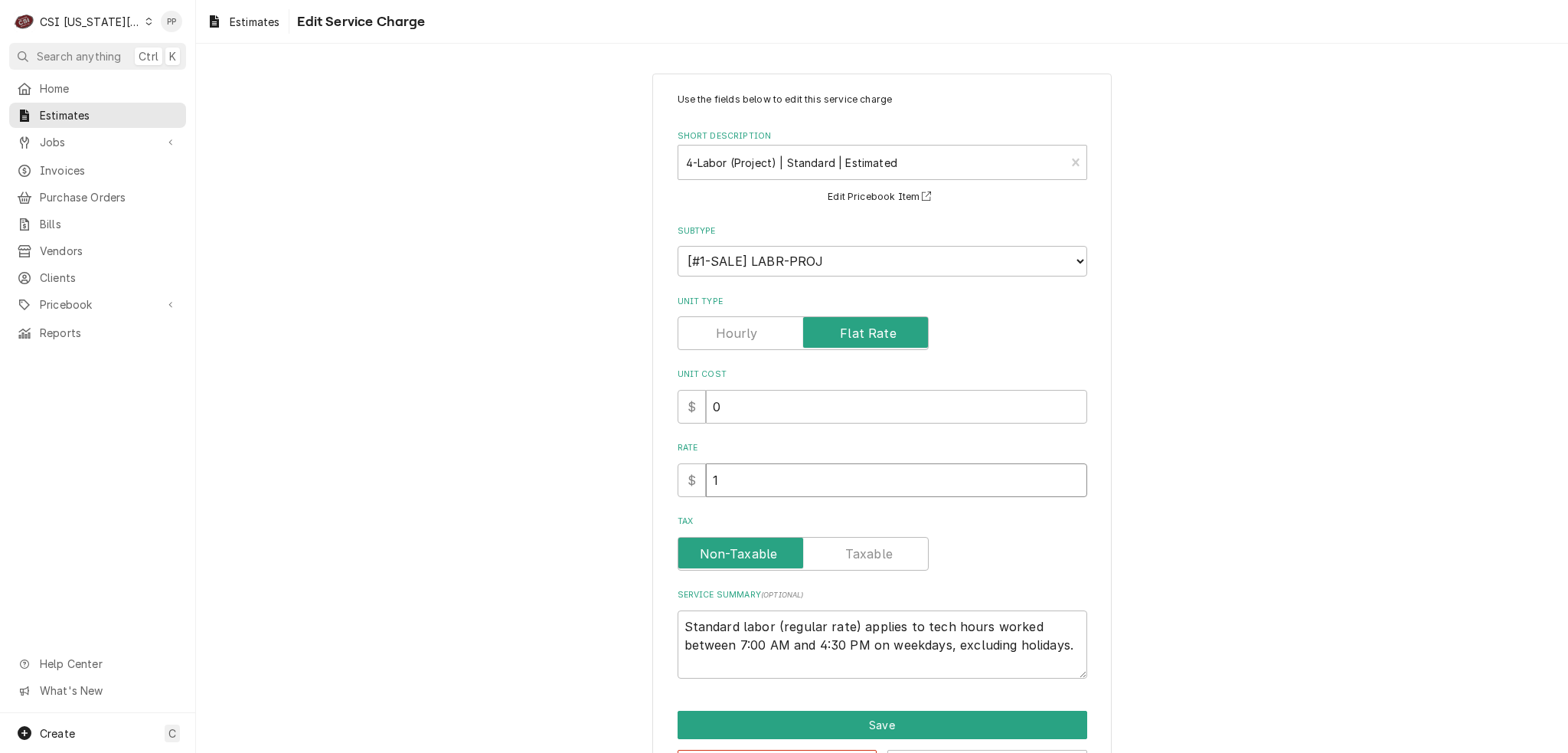
type input "11"
type textarea "x"
type input "119"
type textarea "x"
type input "1190"
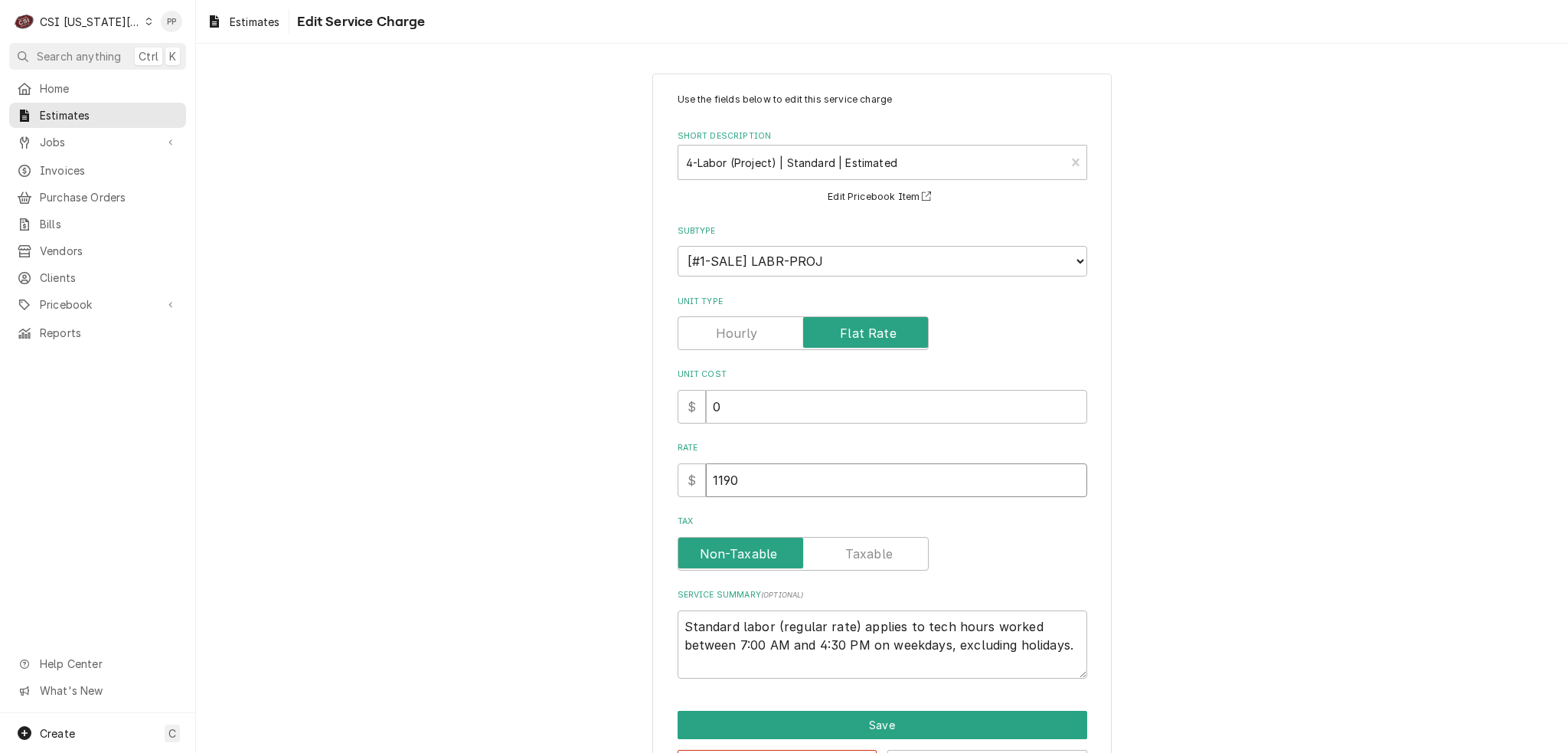
type textarea "x"
type input "11900"
type textarea "x"
type input "11900"
click at [812, 718] on button "Save" at bounding box center [882, 724] width 409 height 29
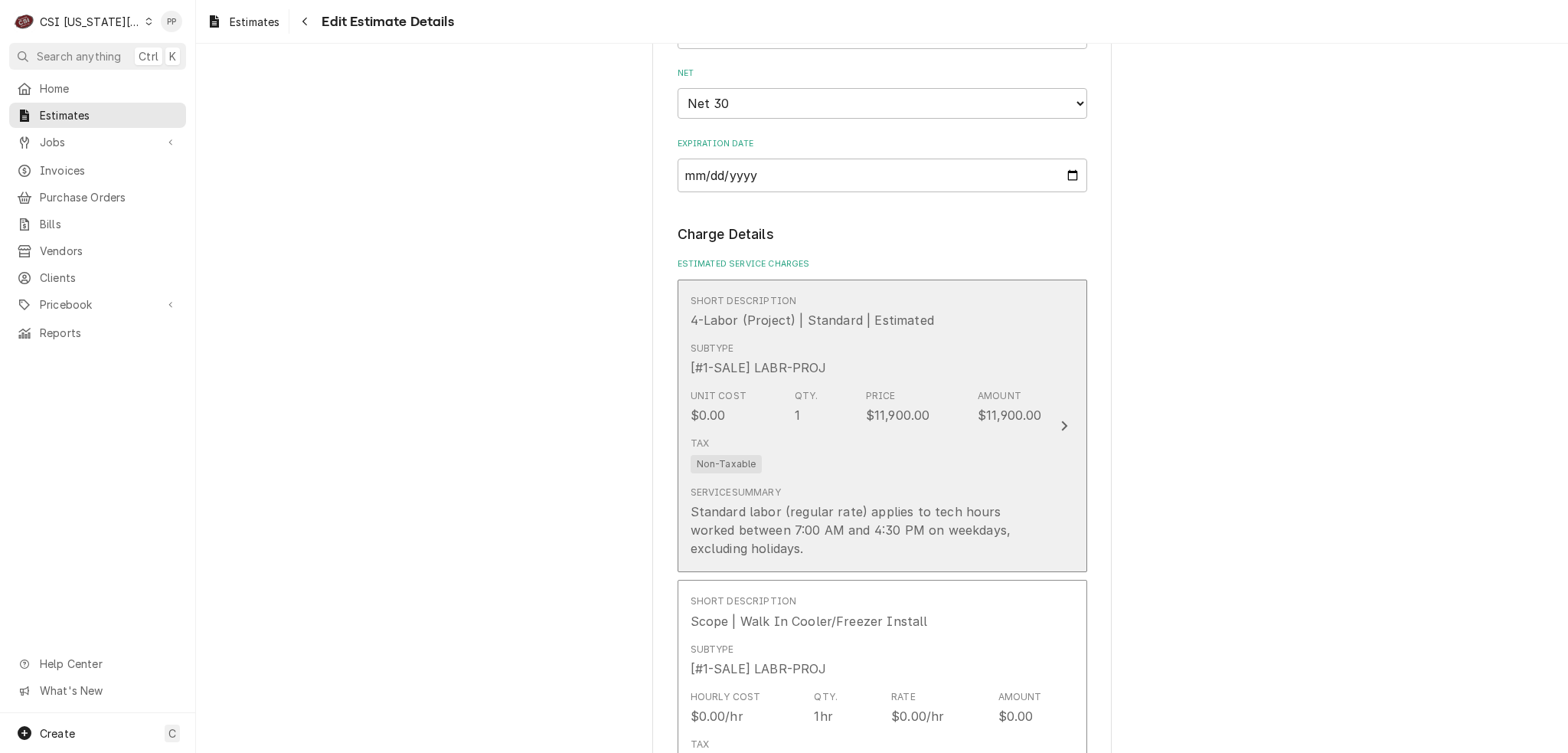
scroll to position [1208, 0]
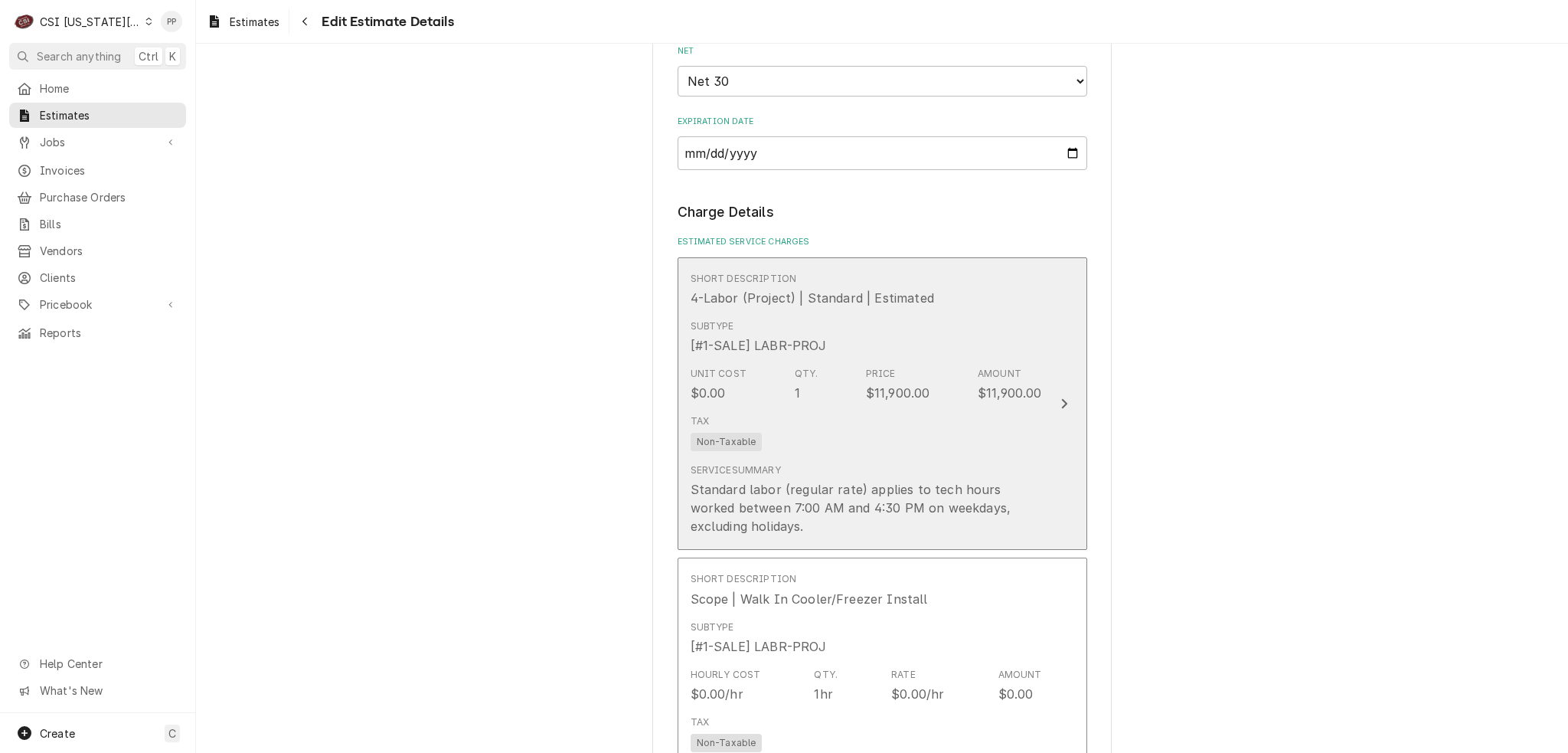
click at [947, 430] on div "Tax Non-Taxable" at bounding box center [866, 433] width 351 height 49
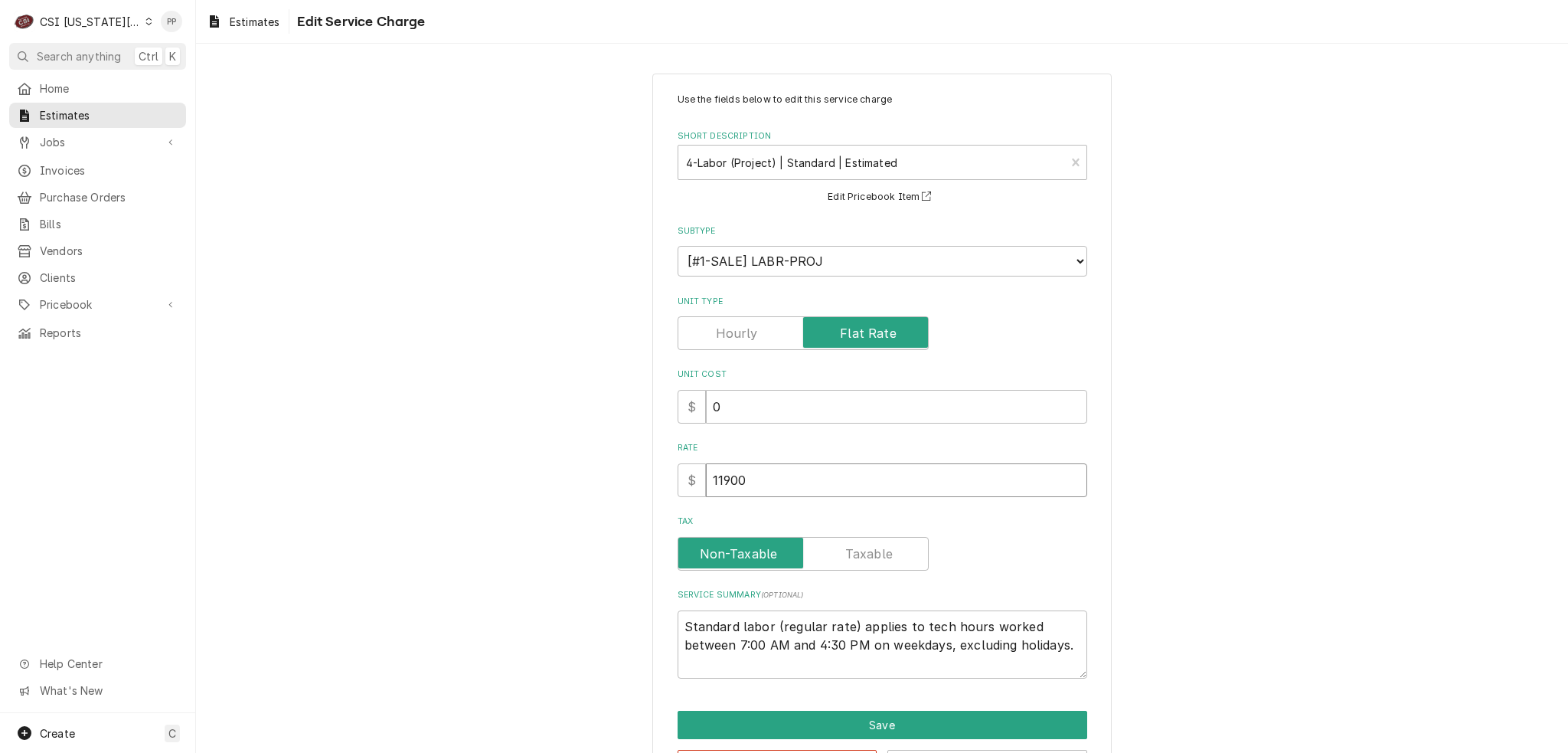
drag, startPoint x: 761, startPoint y: 485, endPoint x: 693, endPoint y: 487, distance: 68.0
click at [686, 487] on div "$ 11900" at bounding box center [882, 480] width 409 height 33
type textarea "x"
type input "8"
type textarea "x"
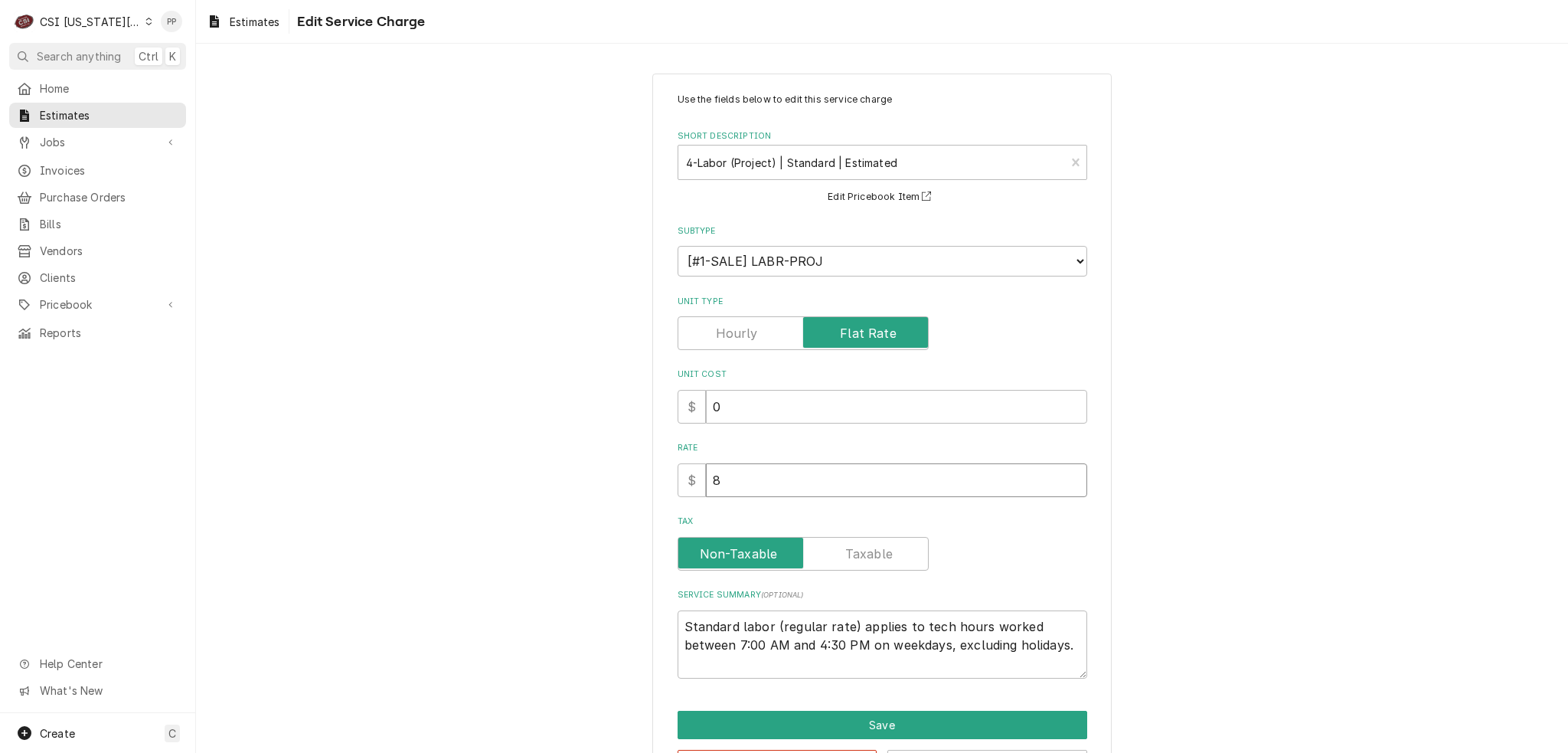
type input "84"
type textarea "x"
type input "840"
type textarea "x"
type input "8400"
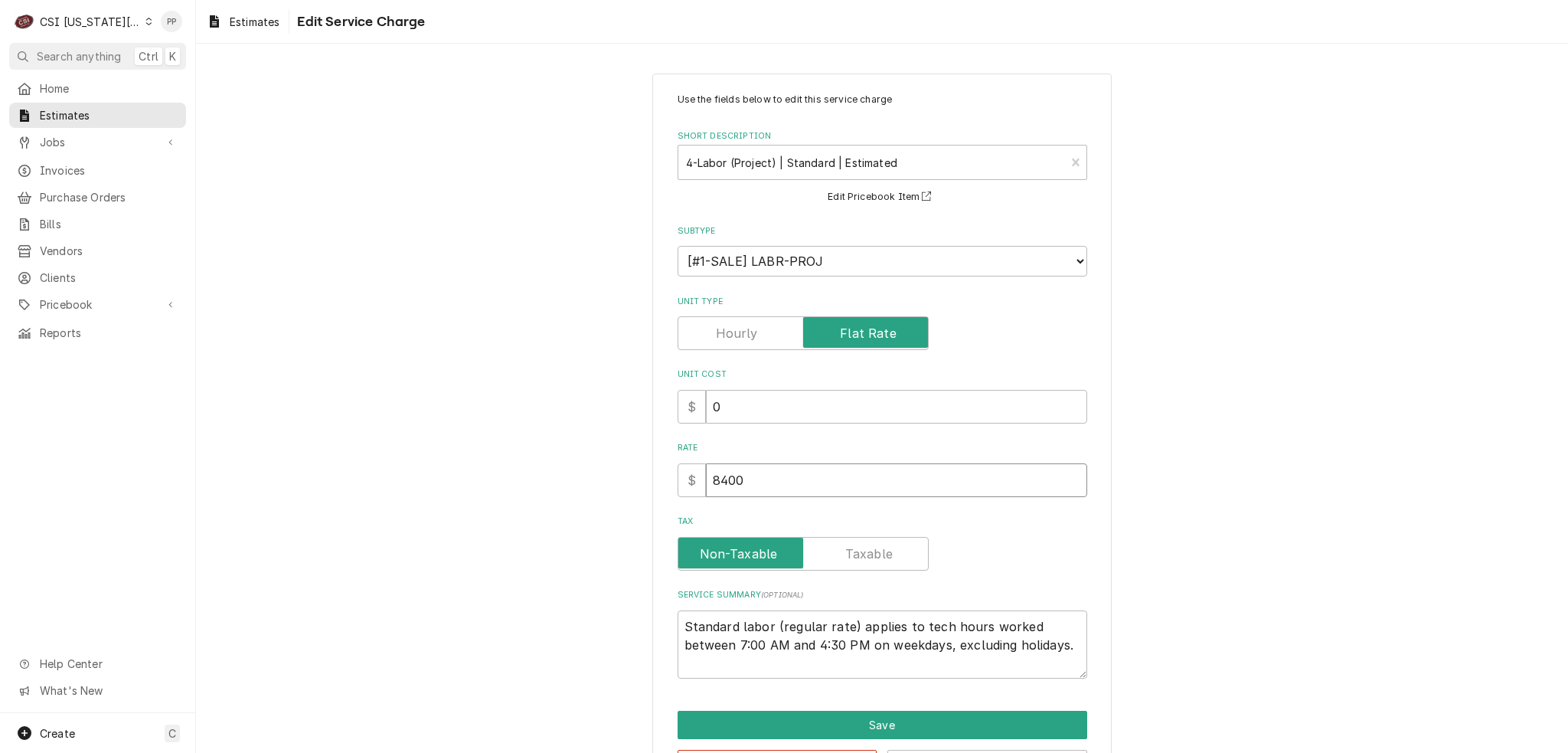
type textarea "x"
type input "8400"
click at [874, 717] on button "Save" at bounding box center [882, 724] width 409 height 29
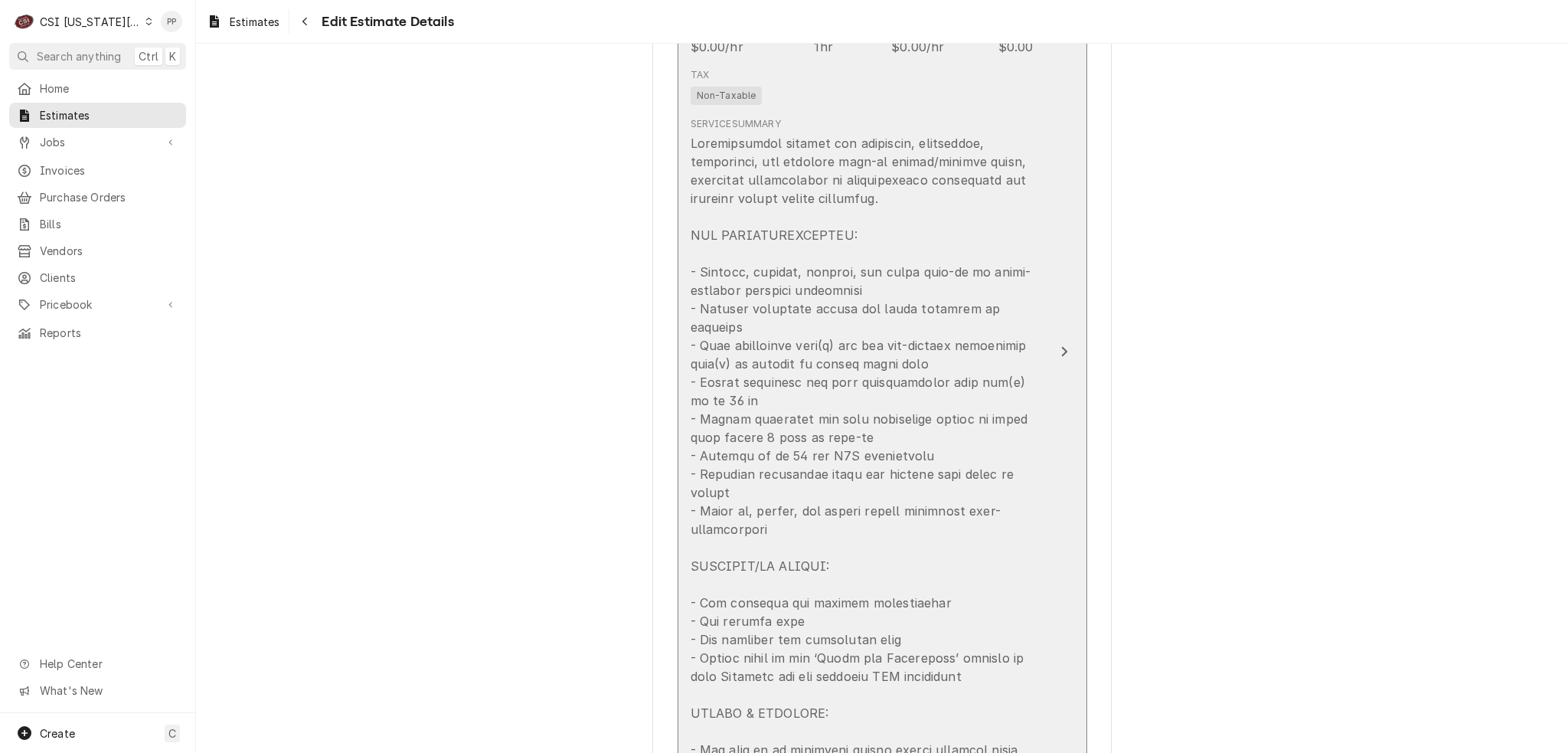
scroll to position [1878, 0]
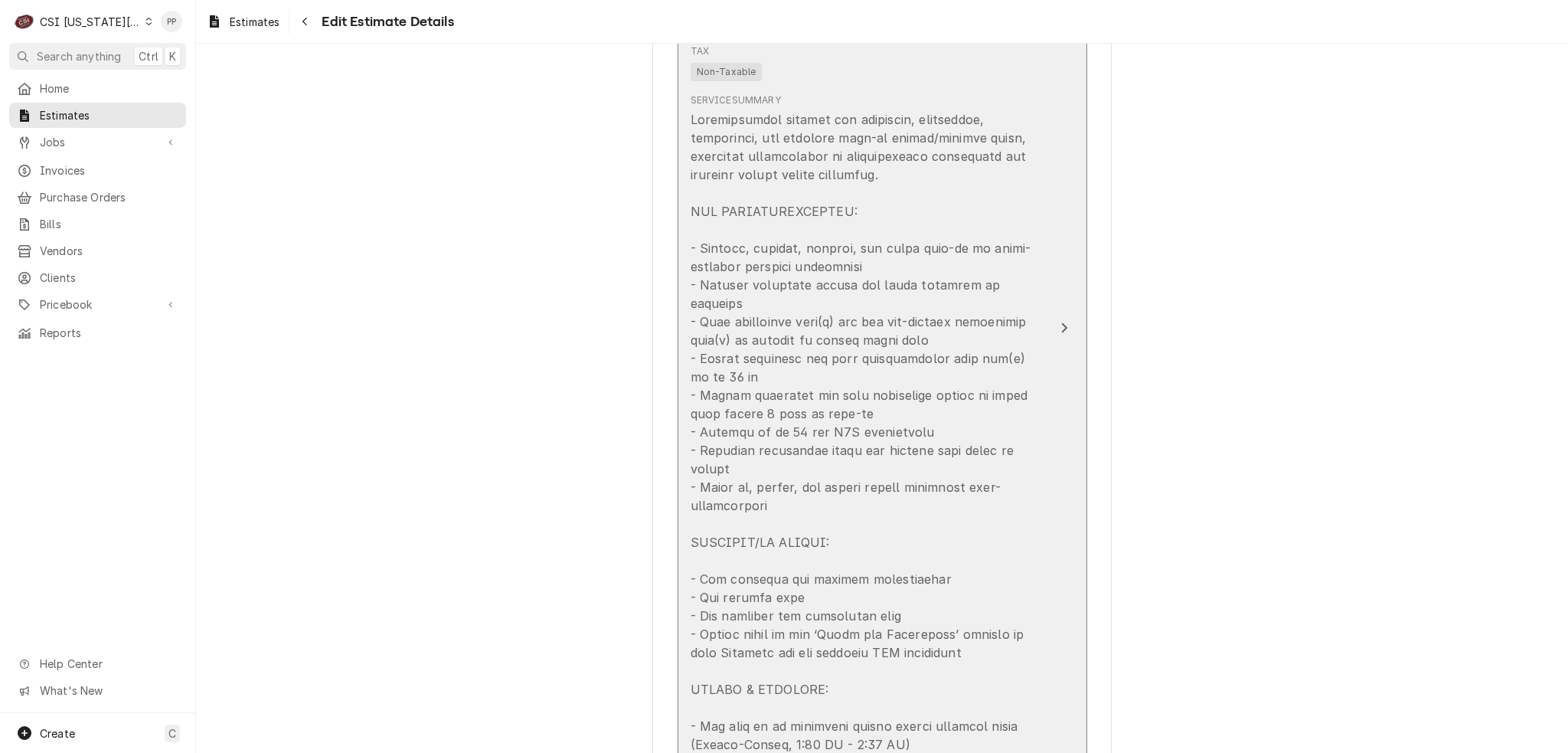
click at [929, 324] on div "Update Line Item" at bounding box center [866, 432] width 351 height 644
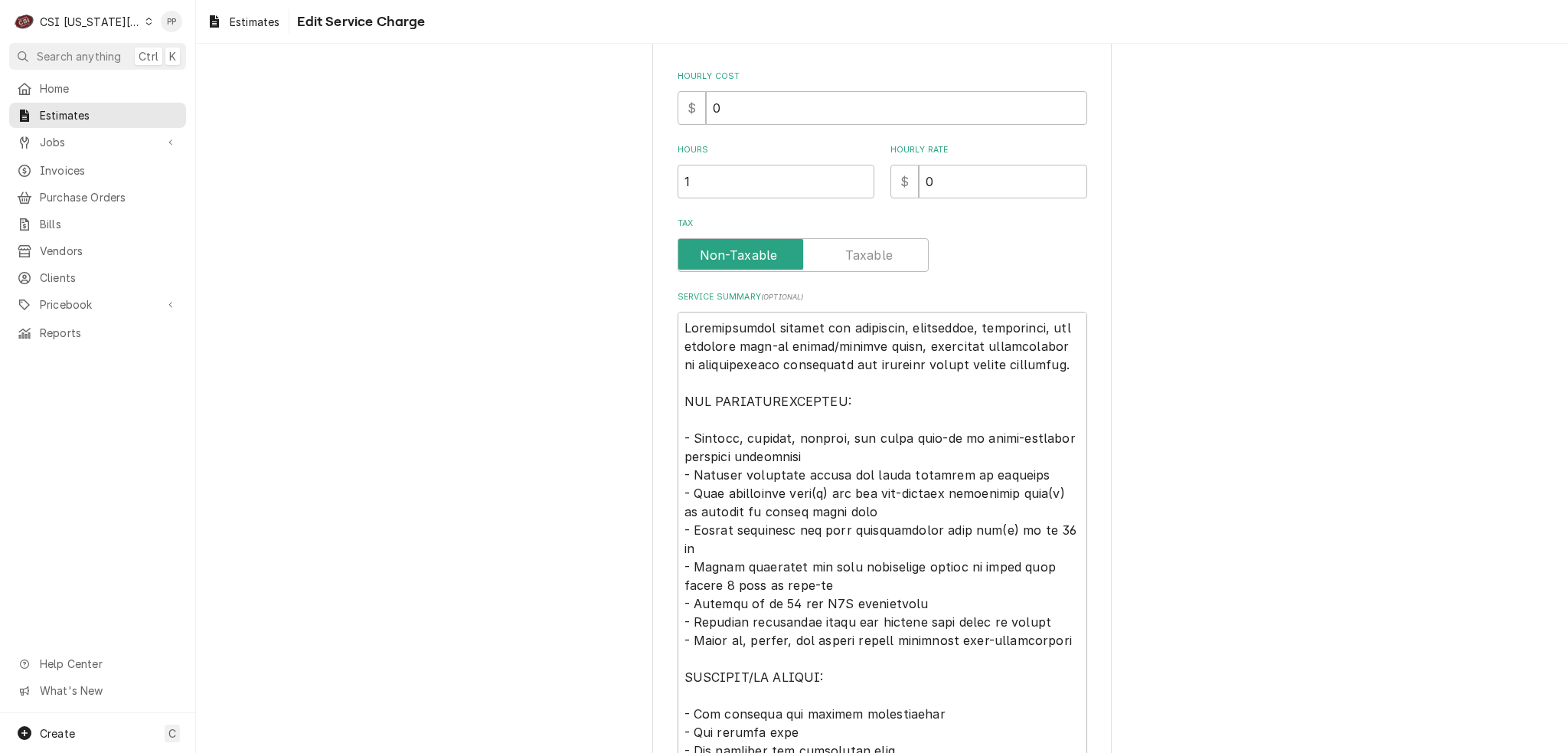
scroll to position [383, 0]
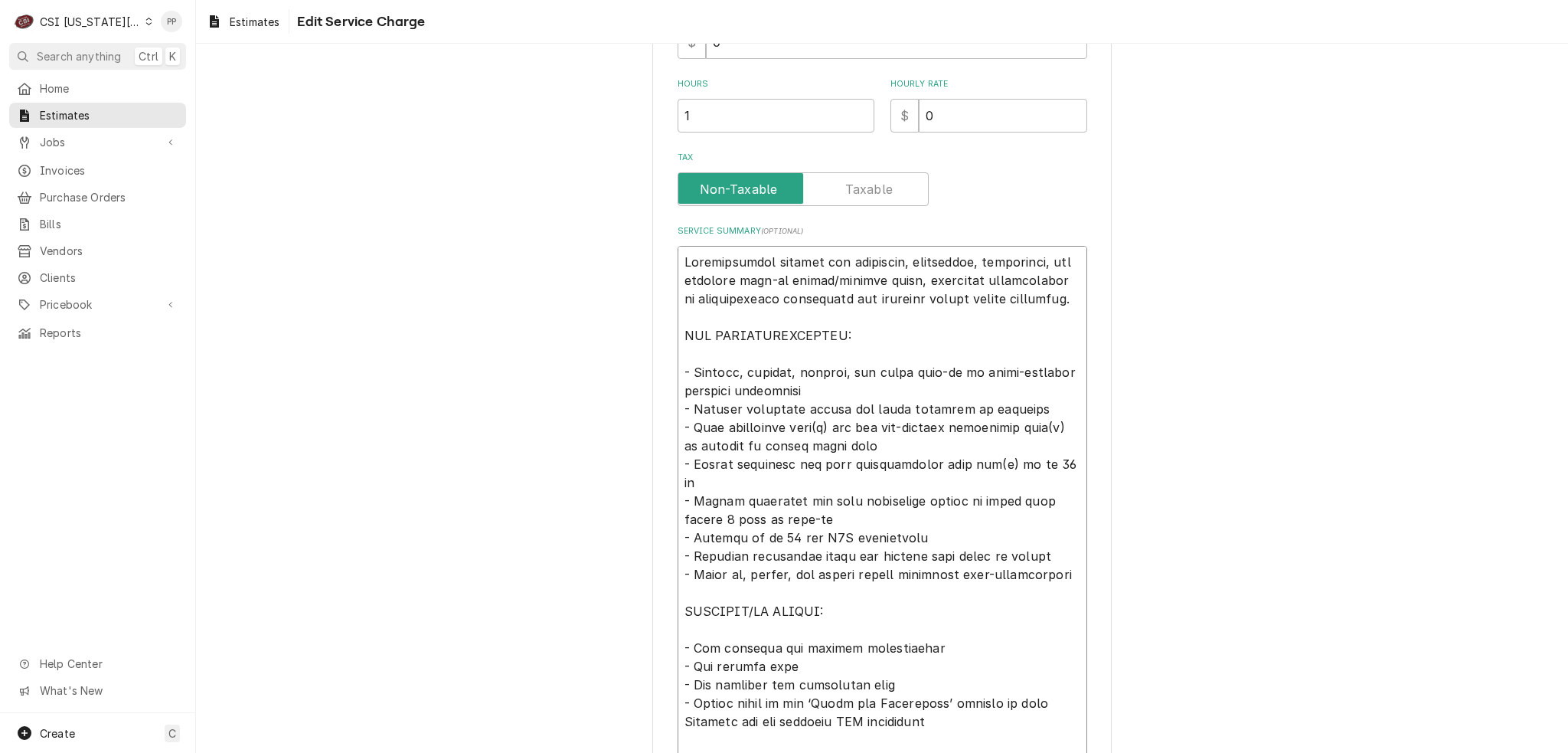
click at [888, 278] on textarea "Service Summary ( optional )" at bounding box center [882, 529] width 409 height 565
drag, startPoint x: 891, startPoint y: 279, endPoint x: 1043, endPoint y: 312, distance: 155.5
click at [1043, 312] on textarea "Service Summary ( optional )" at bounding box center [882, 529] width 409 height 565
type textarea "x"
type textarea "Comprehensive service for receiving, inspecting, delivering, and erecting walk-…"
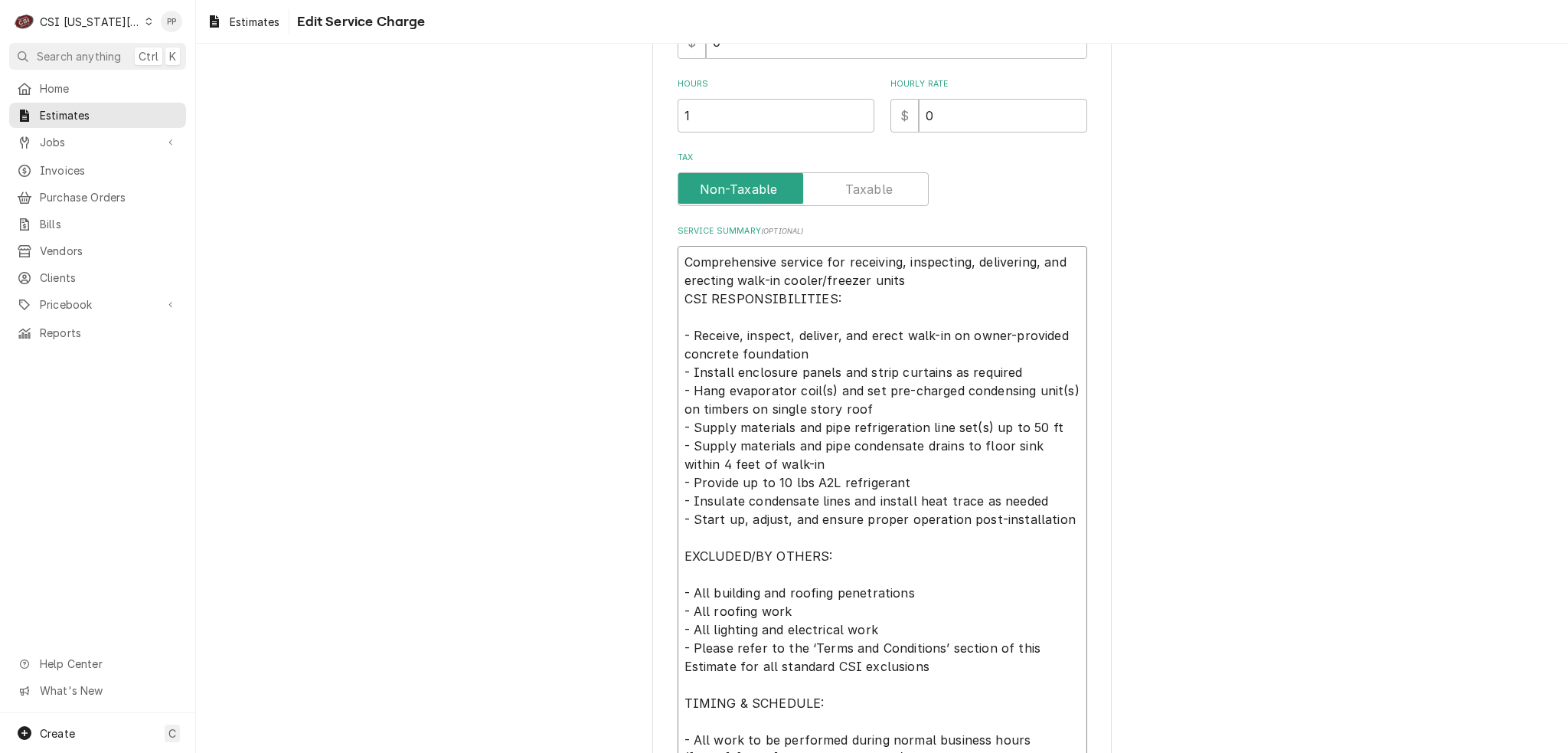
type textarea "x"
type textarea "Comprehensive service for receiving, inspecting, delivering, and erecting walk-…"
click at [985, 321] on textarea "Comprehensive service for receiving, inspecting, delivering, and erecting walk-…" at bounding box center [882, 510] width 409 height 529
click at [944, 282] on textarea "Comprehensive service for receiving, inspecting, delivering, and erecting walk-…" at bounding box center [882, 510] width 409 height 529
type textarea "x"
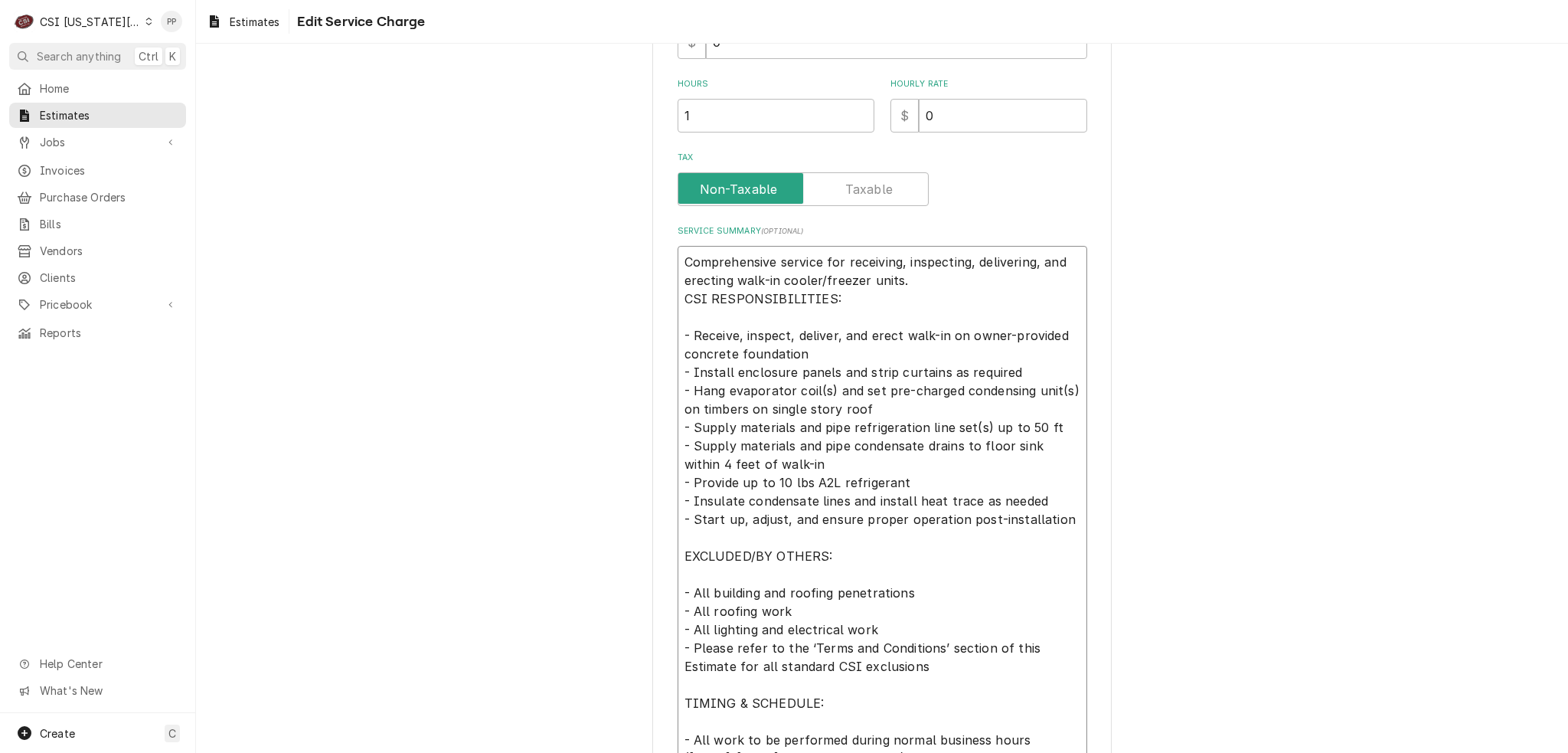
type textarea "Comprehensive service for receiving, inspecting, delivering, and erecting walk-…"
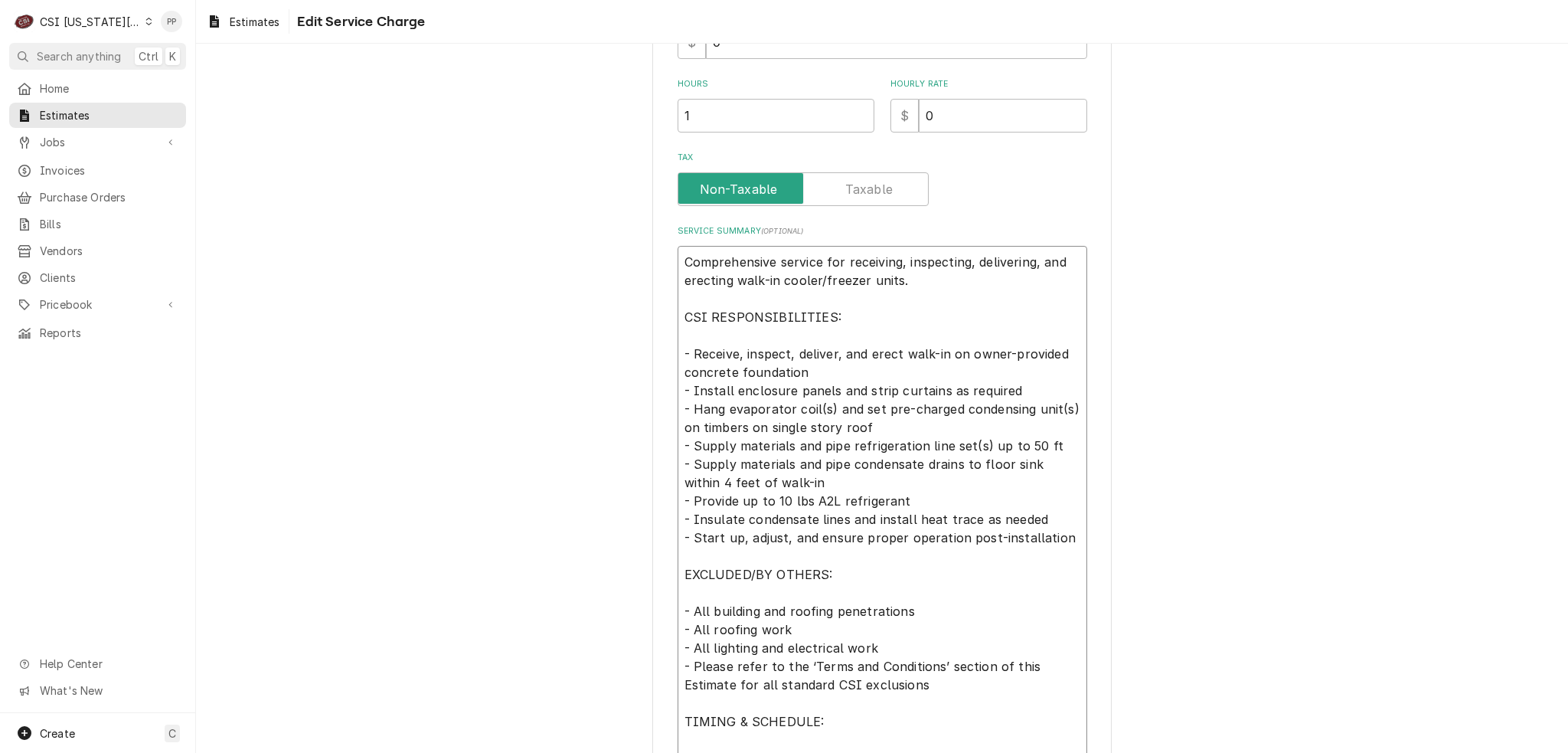
drag, startPoint x: 676, startPoint y: 405, endPoint x: 1066, endPoint y: 533, distance: 410.5
click at [1066, 533] on textarea "Comprehensive service for receiving, inspecting, delivering, and erecting walk-…" at bounding box center [882, 520] width 409 height 547
type textarea "x"
type textarea "Comprehensive service for receiving, inspecting, delivering, and erecting walk-…"
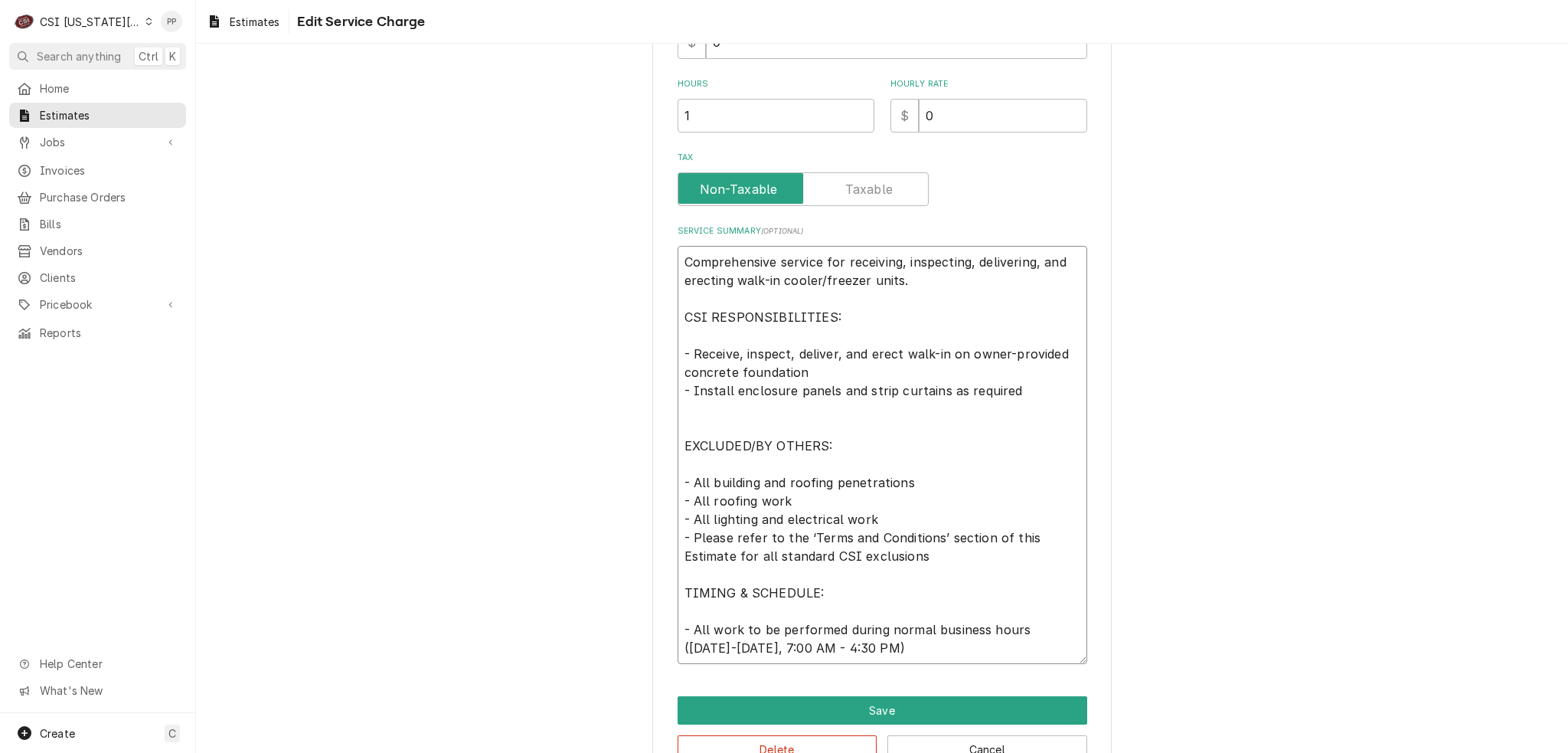
type textarea "x"
type textarea "Comprehensive service for receiving, inspecting, delivering, and erecting walk-…"
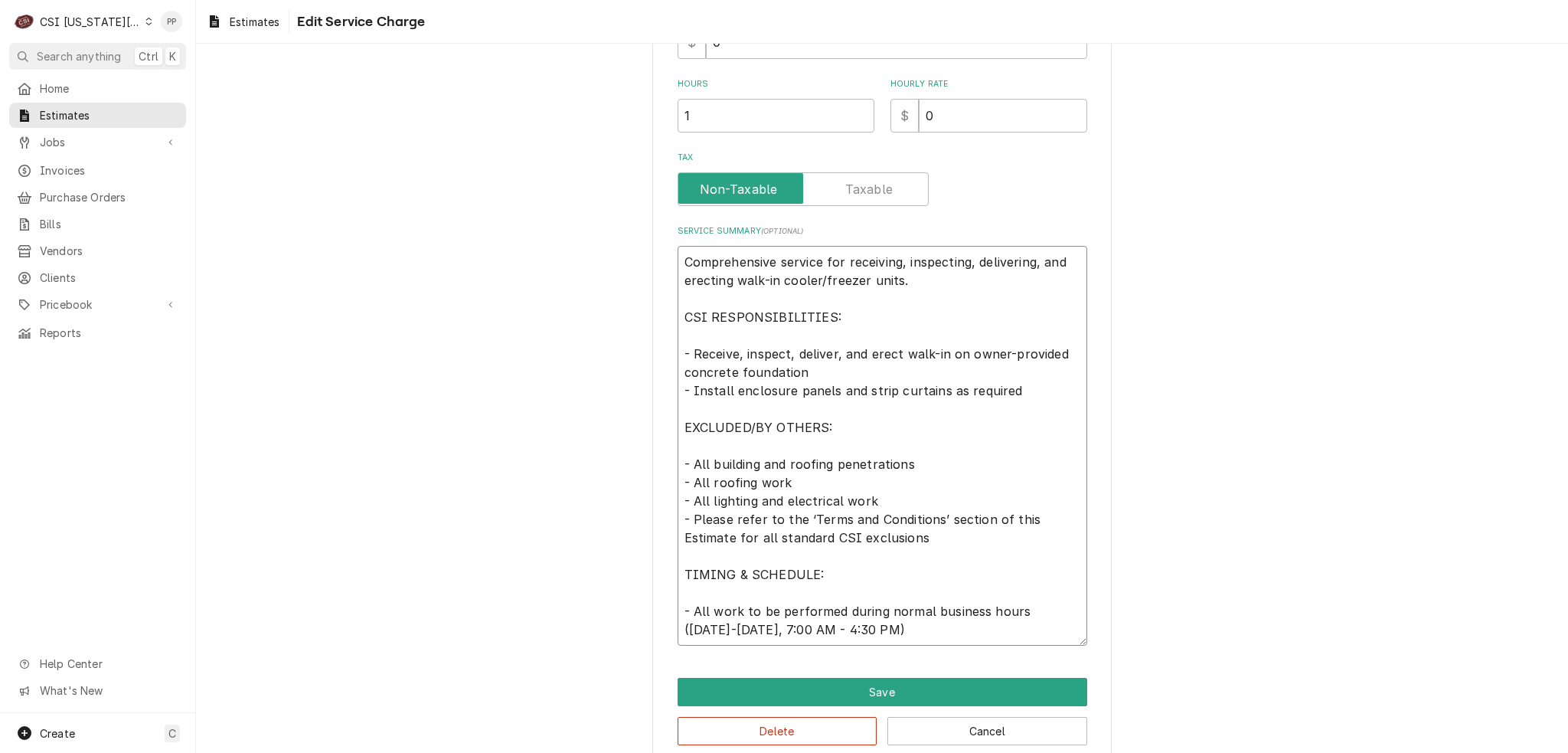
click at [907, 467] on textarea "Comprehensive service for receiving, inspecting, delivering, and erecting walk-…" at bounding box center [882, 446] width 409 height 400
type textarea "x"
type textarea "Comprehensive service for receiving, inspecting, delivering, and erecting walk-…"
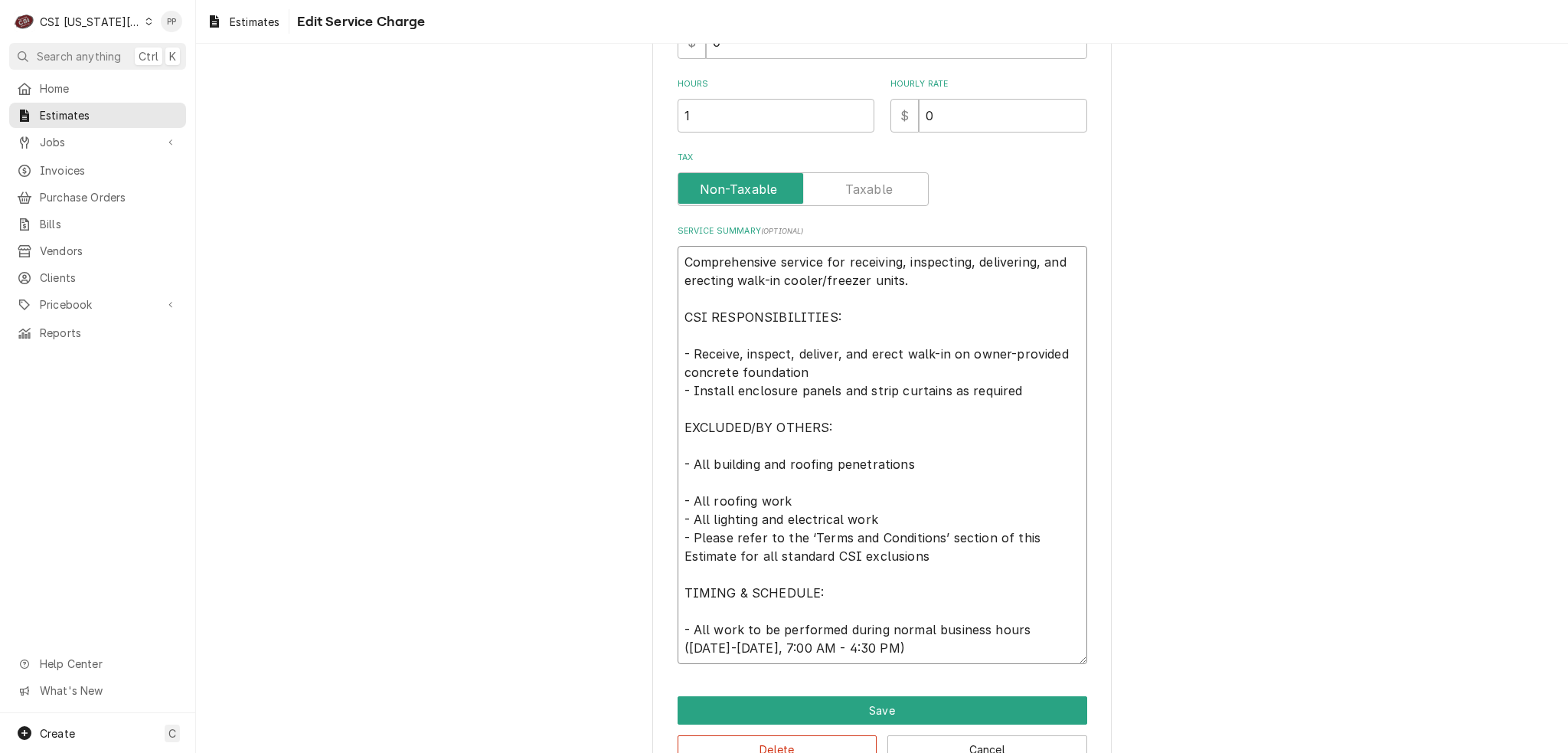
type textarea "x"
type textarea "Comprehensive service for receiving, inspecting, delivering, and erecting walk-…"
type textarea "x"
type textarea "Comprehensive service for receiving, inspecting, delivering, and erecting walk-…"
type textarea "x"
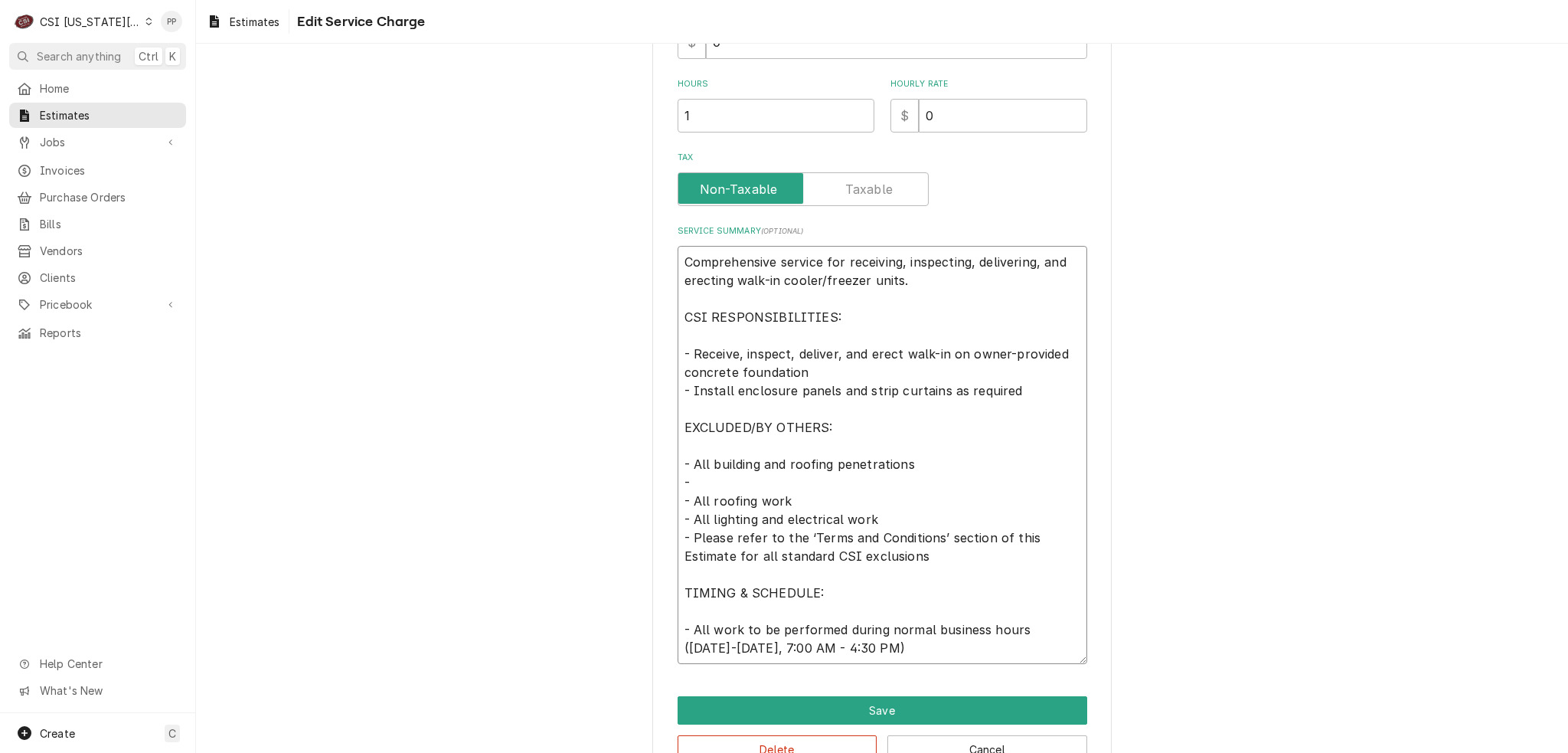
type textarea "Comprehensive service for receiving, inspecting, delivering, and erecting walk-…"
type textarea "x"
type textarea "Comprehensive service for receiving, inspecting, delivering, and erecting walk-…"
type textarea "x"
type textarea "Comprehensive service for receiving, inspecting, delivering, and erecting walk-…"
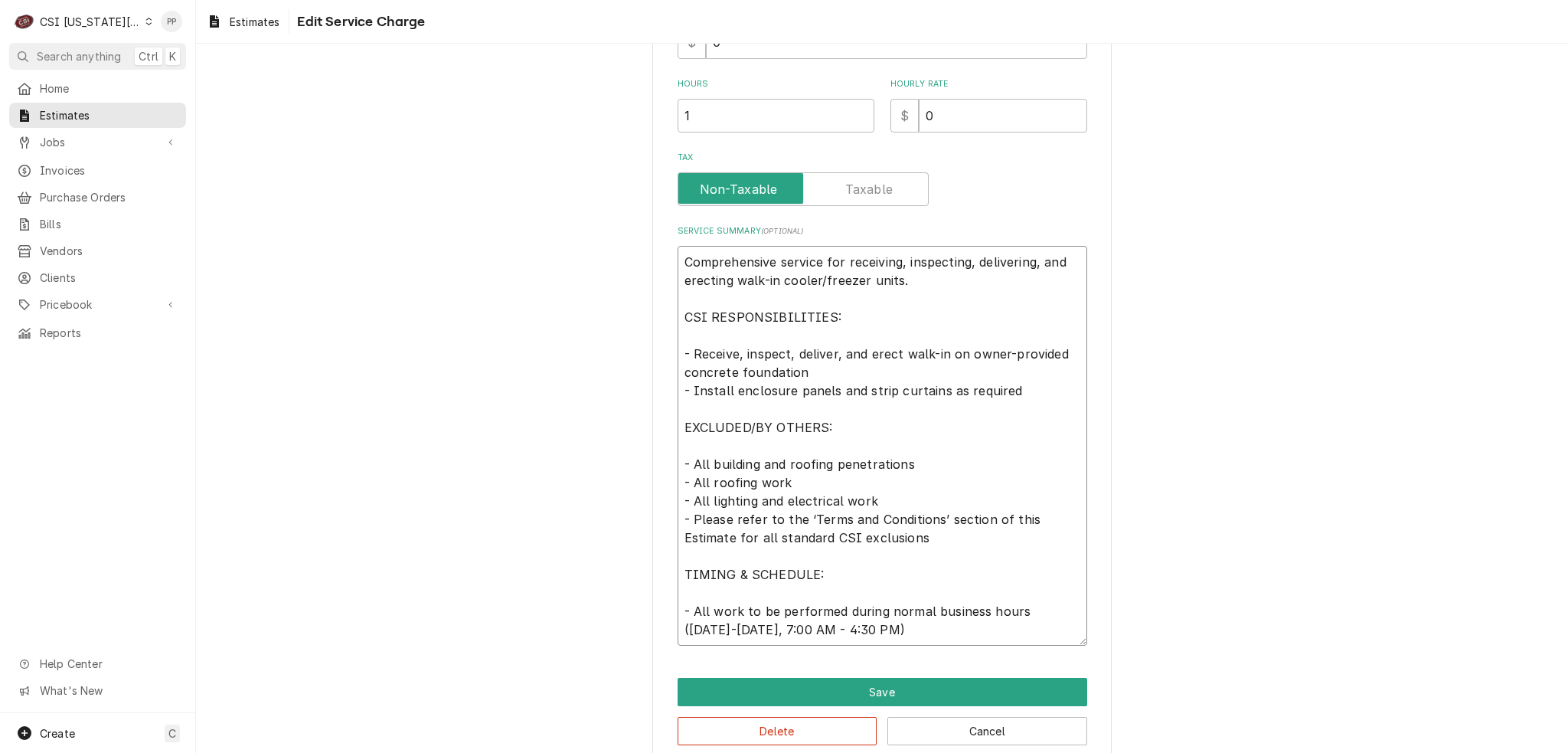
type textarea "x"
type textarea "Comprehensive service for receiving, inspecting, delivering, and erecting walk-…"
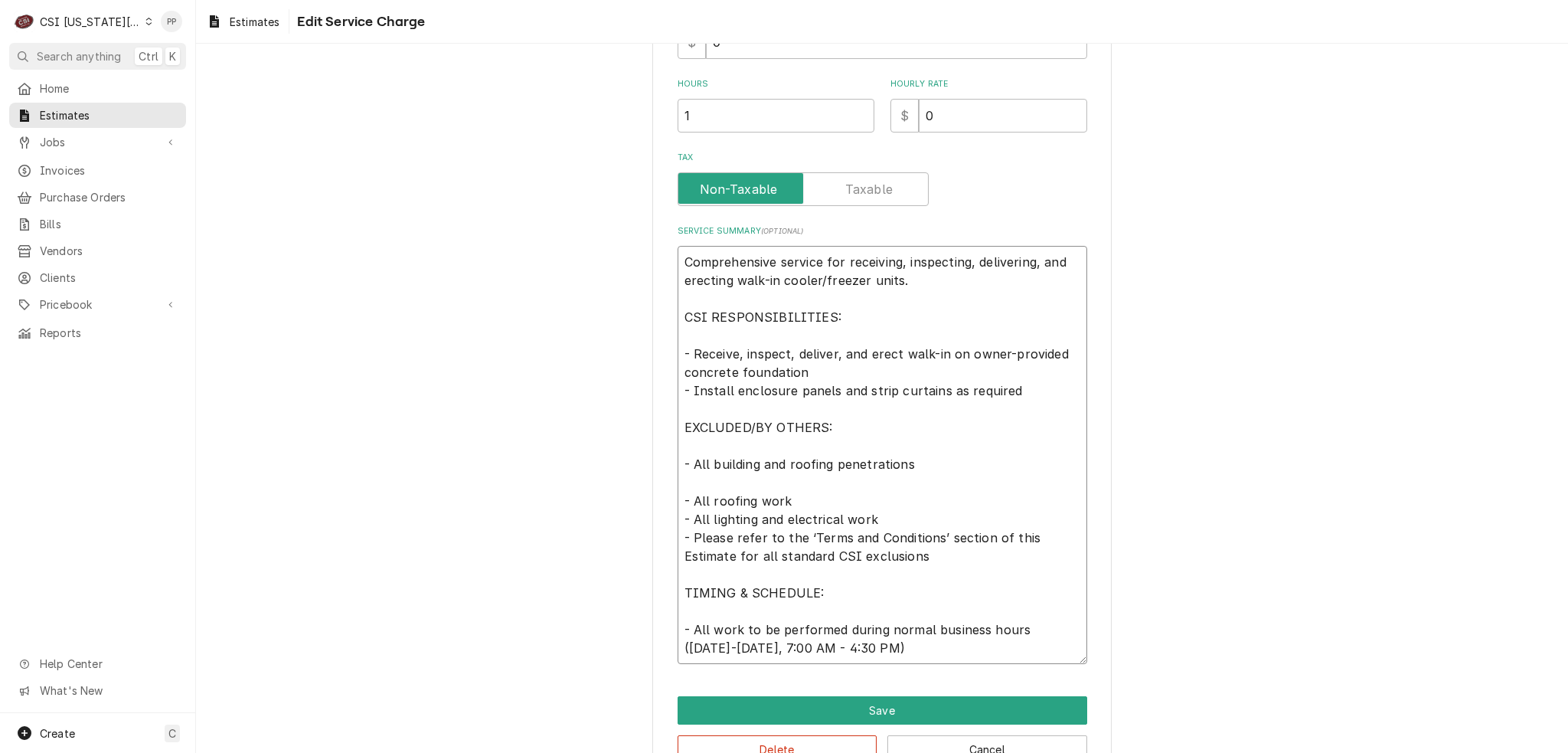
type textarea "x"
type textarea "Comprehensive service for receiving, inspecting, delivering, and erecting walk-…"
type textarea "x"
type textarea "Comprehensive service for receiving, inspecting, delivering, and erecting walk-…"
type textarea "x"
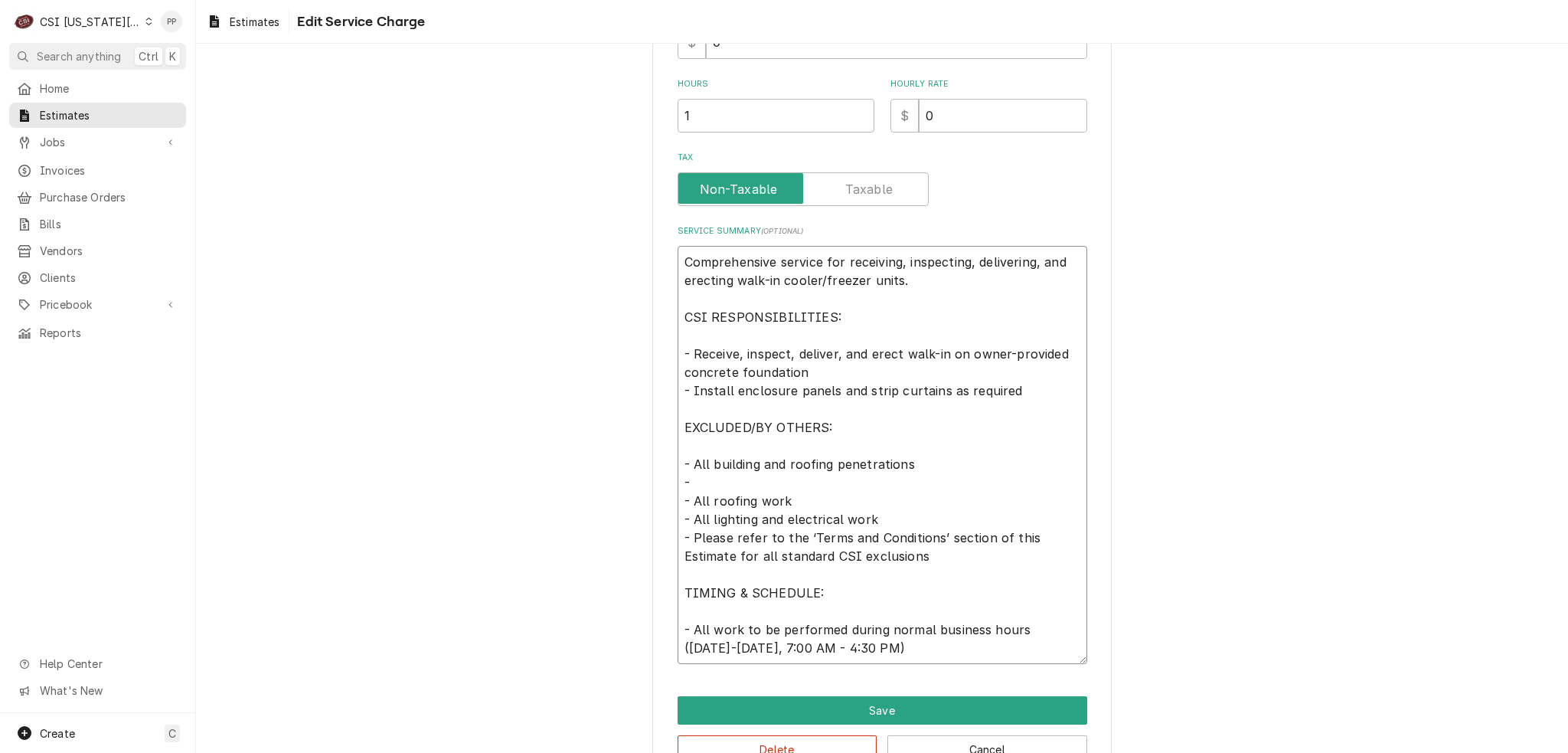
type textarea "Comprehensive service for receiving, inspecting, delivering, and erecting walk-…"
type textarea "x"
type textarea "Comprehensive service for receiving, inspecting, delivering, and erecting walk-…"
type textarea "x"
type textarea "Comprehensive service for receiving, inspecting, delivering, and erecting walk-…"
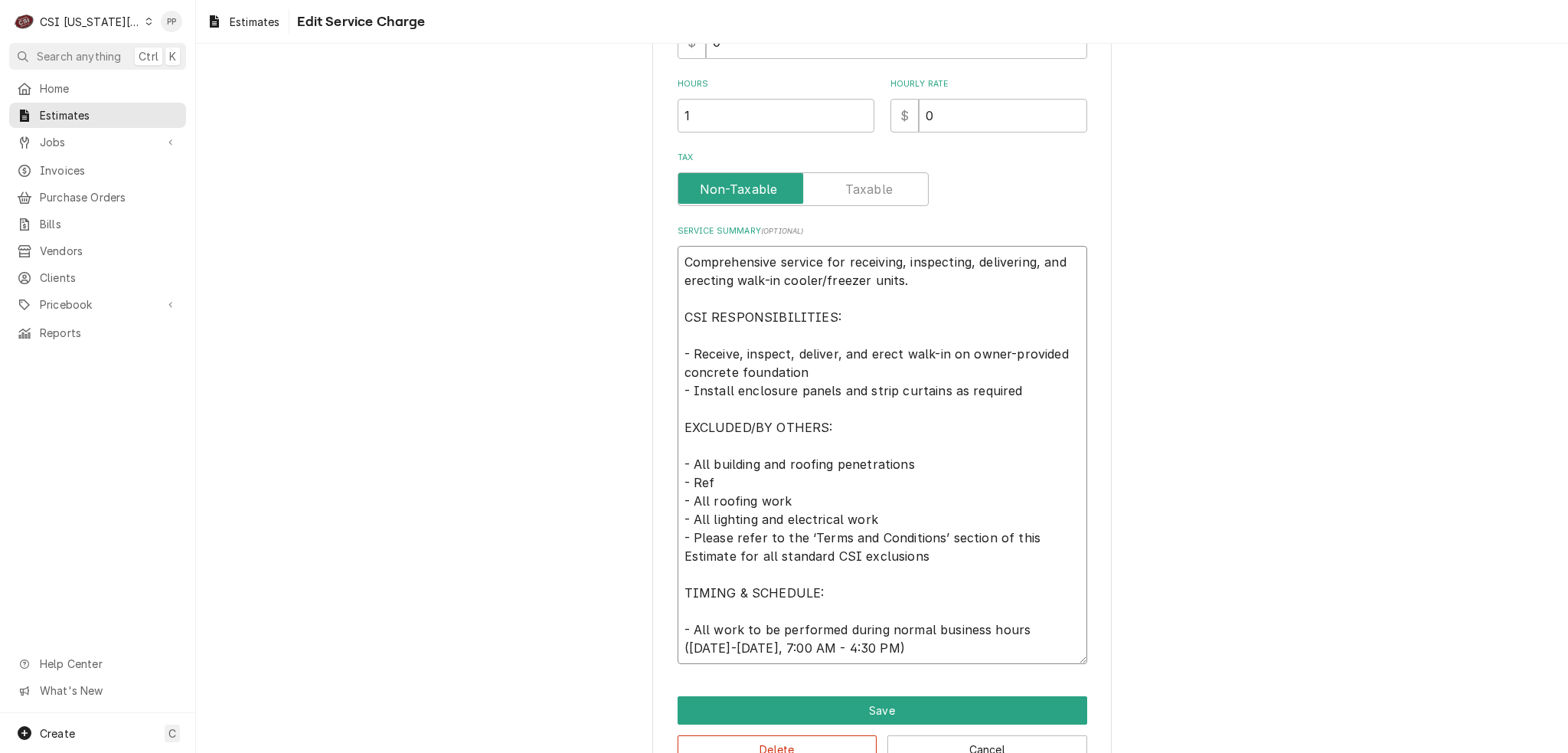
type textarea "x"
type textarea "Comprehensive service for receiving, inspecting, delivering, and erecting walk-…"
type textarea "x"
type textarea "Comprehensive service for receiving, inspecting, delivering, and erecting walk-…"
type textarea "x"
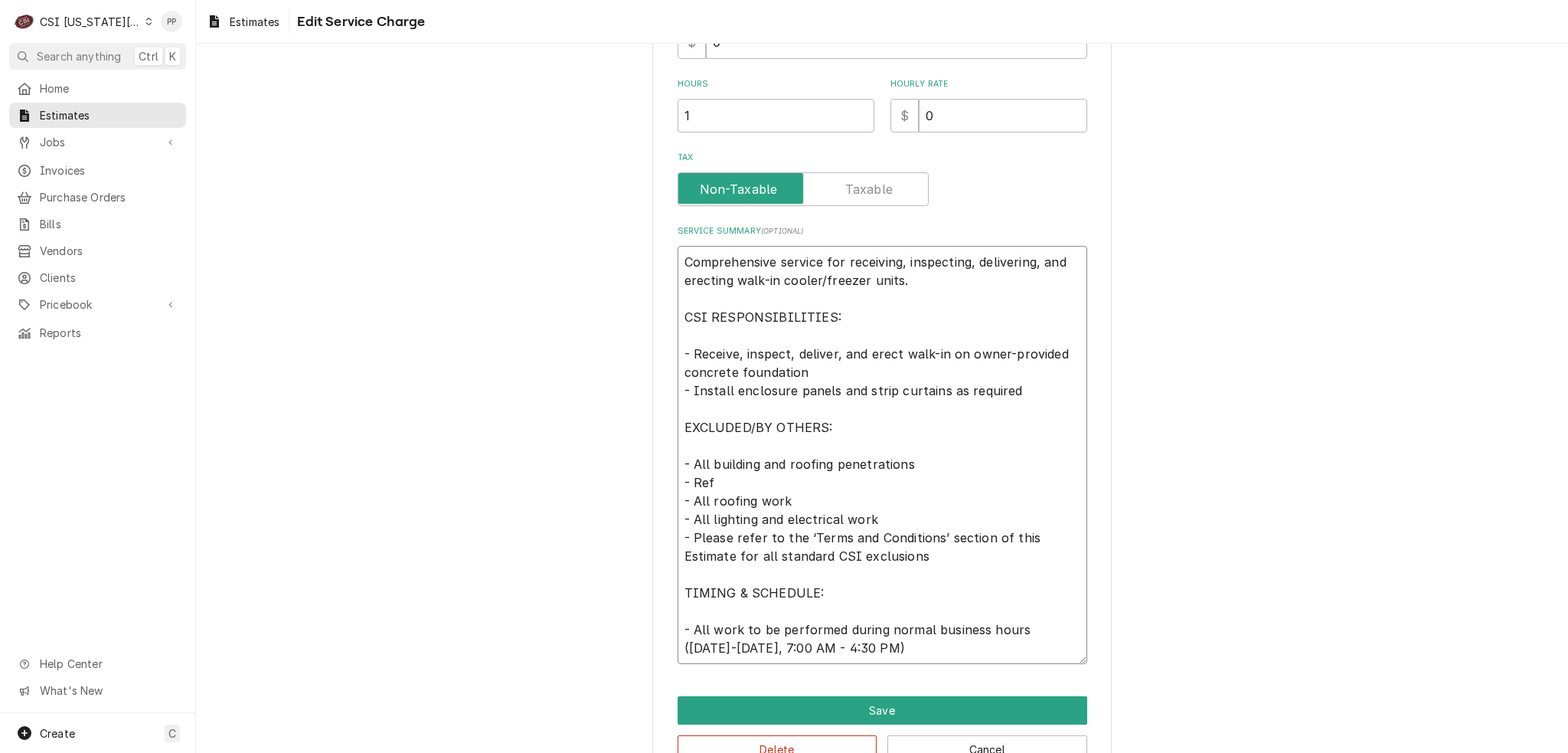
type textarea "Comprehensive service for receiving, inspecting, delivering, and erecting walk-…"
type textarea "x"
type textarea "Comprehensive service for receiving, inspecting, delivering, and erecting walk-…"
type textarea "x"
type textarea "Comprehensive service for receiving, inspecting, delivering, and erecting walk-…"
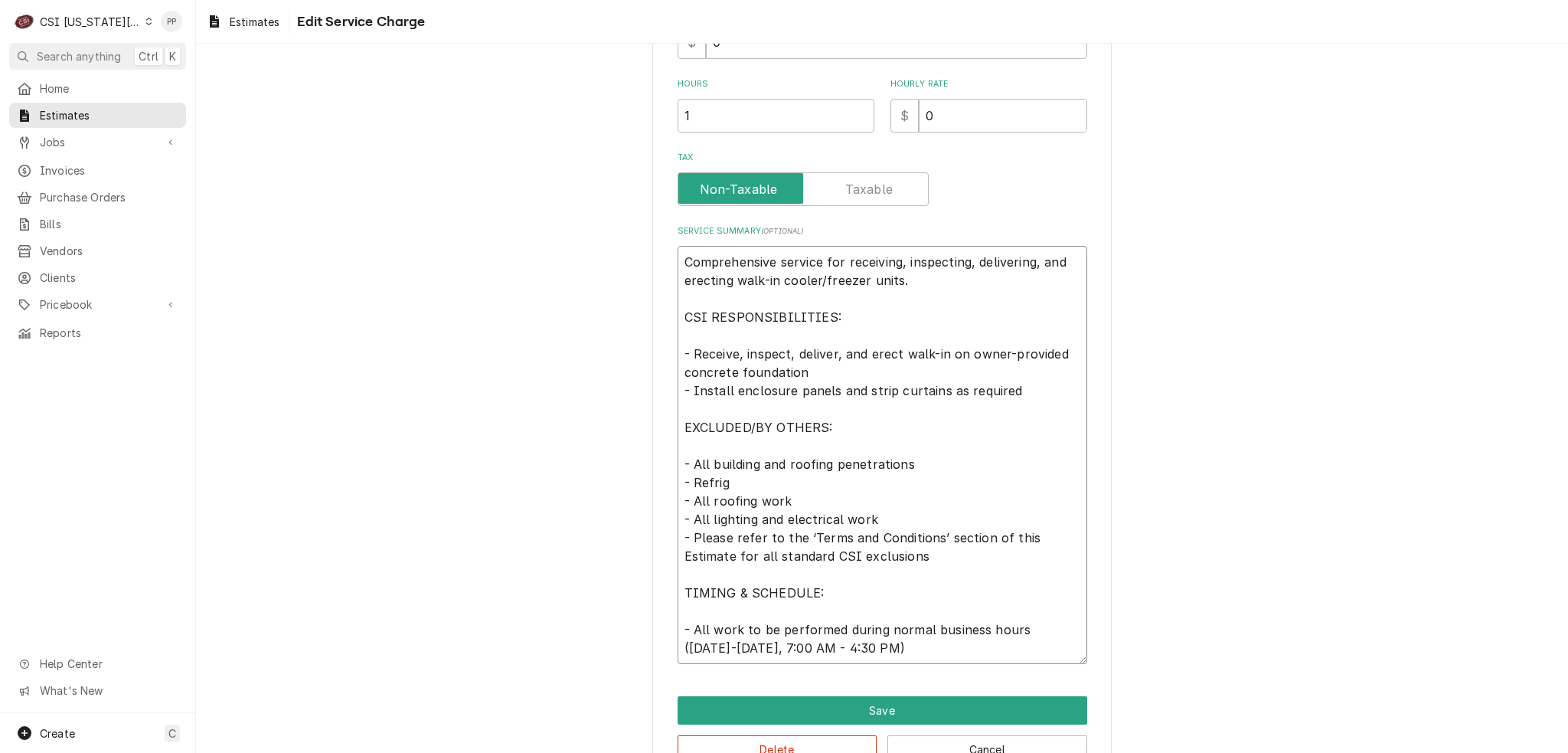
type textarea "x"
type textarea "Comprehensive service for receiving, inspecting, delivering, and erecting walk-…"
type textarea "x"
type textarea "Comprehensive service for receiving, inspecting, delivering, and erecting walk-…"
type textarea "x"
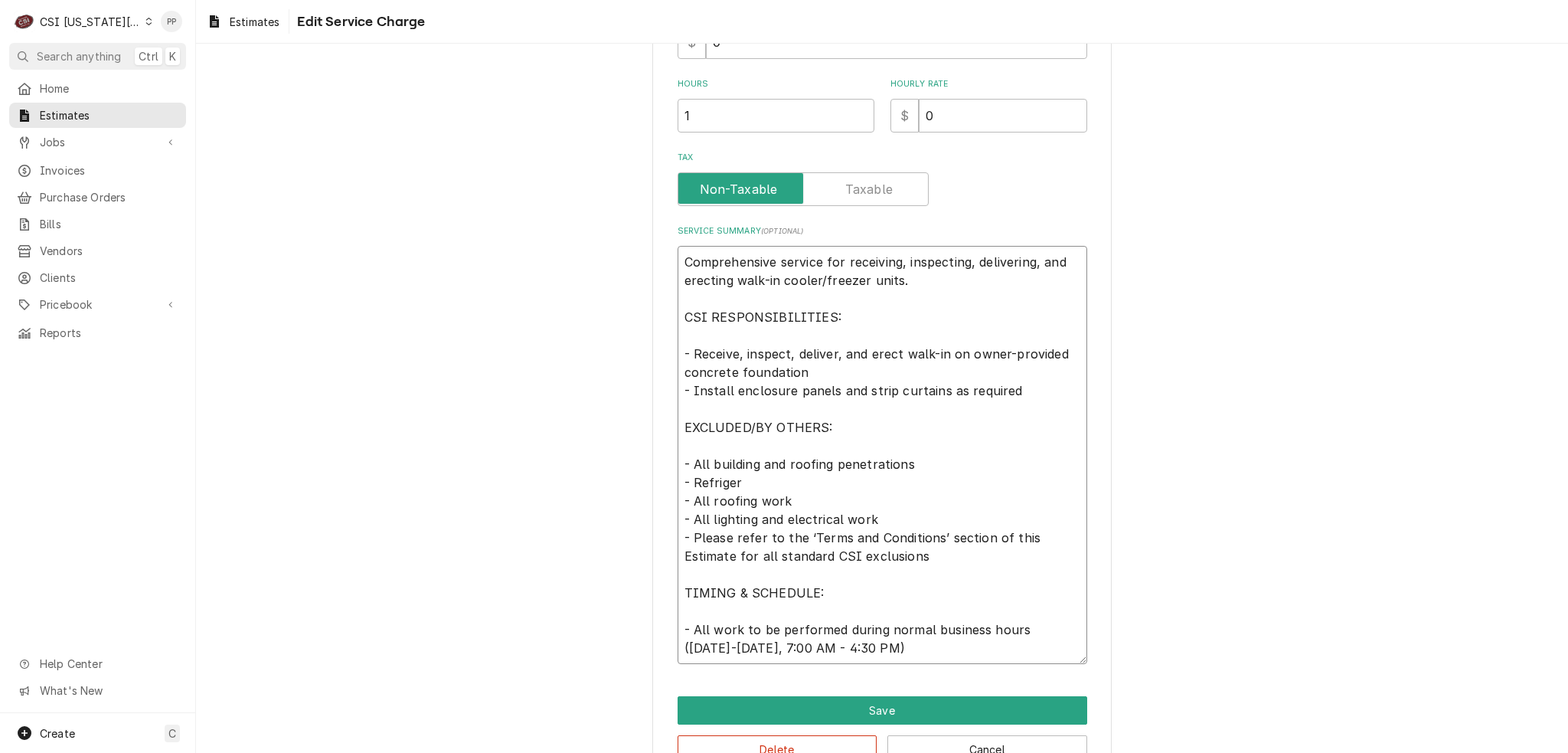
type textarea "Comprehensive service for receiving, inspecting, delivering, and erecting walk-…"
type textarea "x"
type textarea "Comprehensive service for receiving, inspecting, delivering, and erecting walk-…"
type textarea "x"
type textarea "Comprehensive service for receiving, inspecting, delivering, and erecting walk-…"
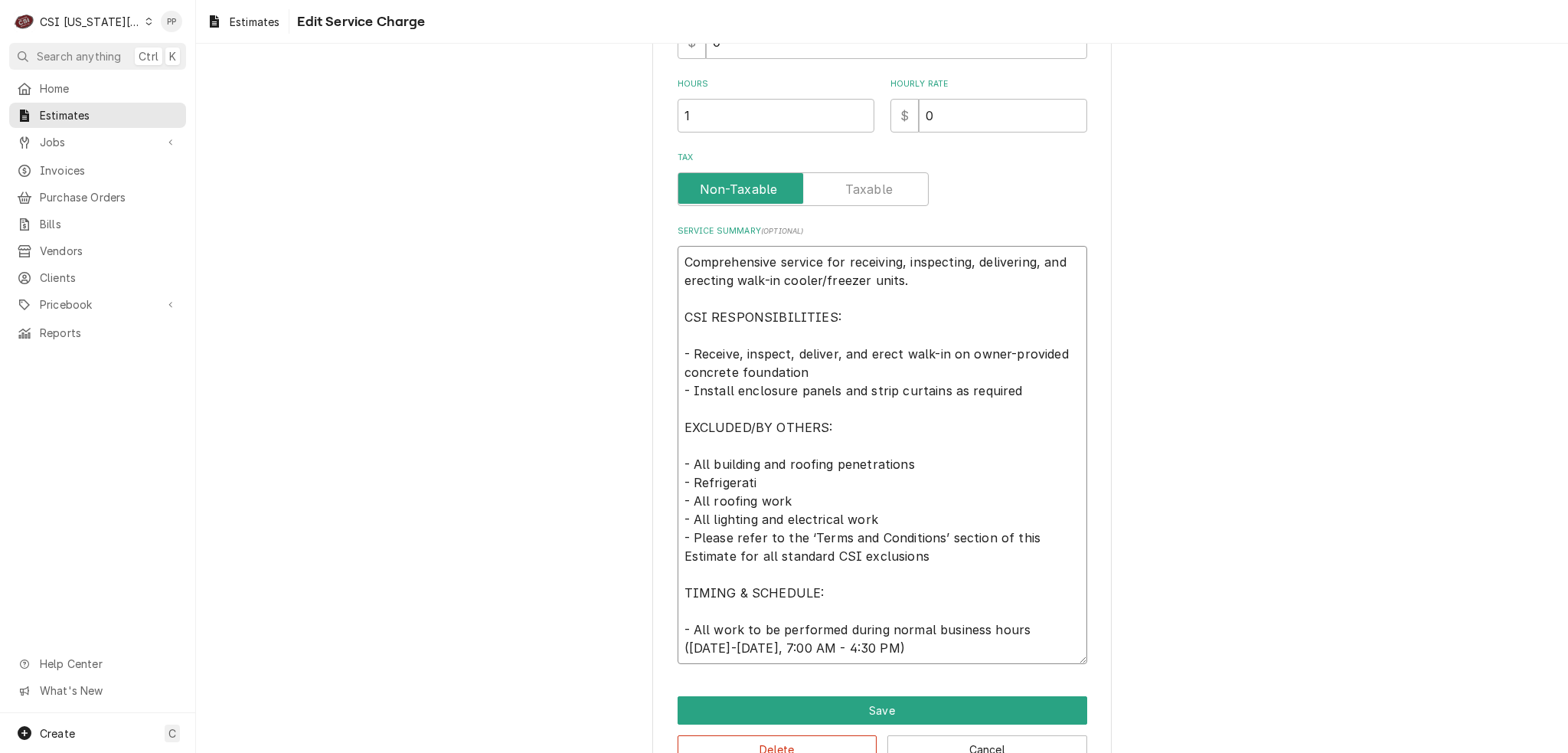
type textarea "x"
type textarea "Comprehensive service for receiving, inspecting, delivering, and erecting walk-…"
type textarea "x"
type textarea "Comprehensive service for receiving, inspecting, delivering, and erecting walk-…"
type textarea "x"
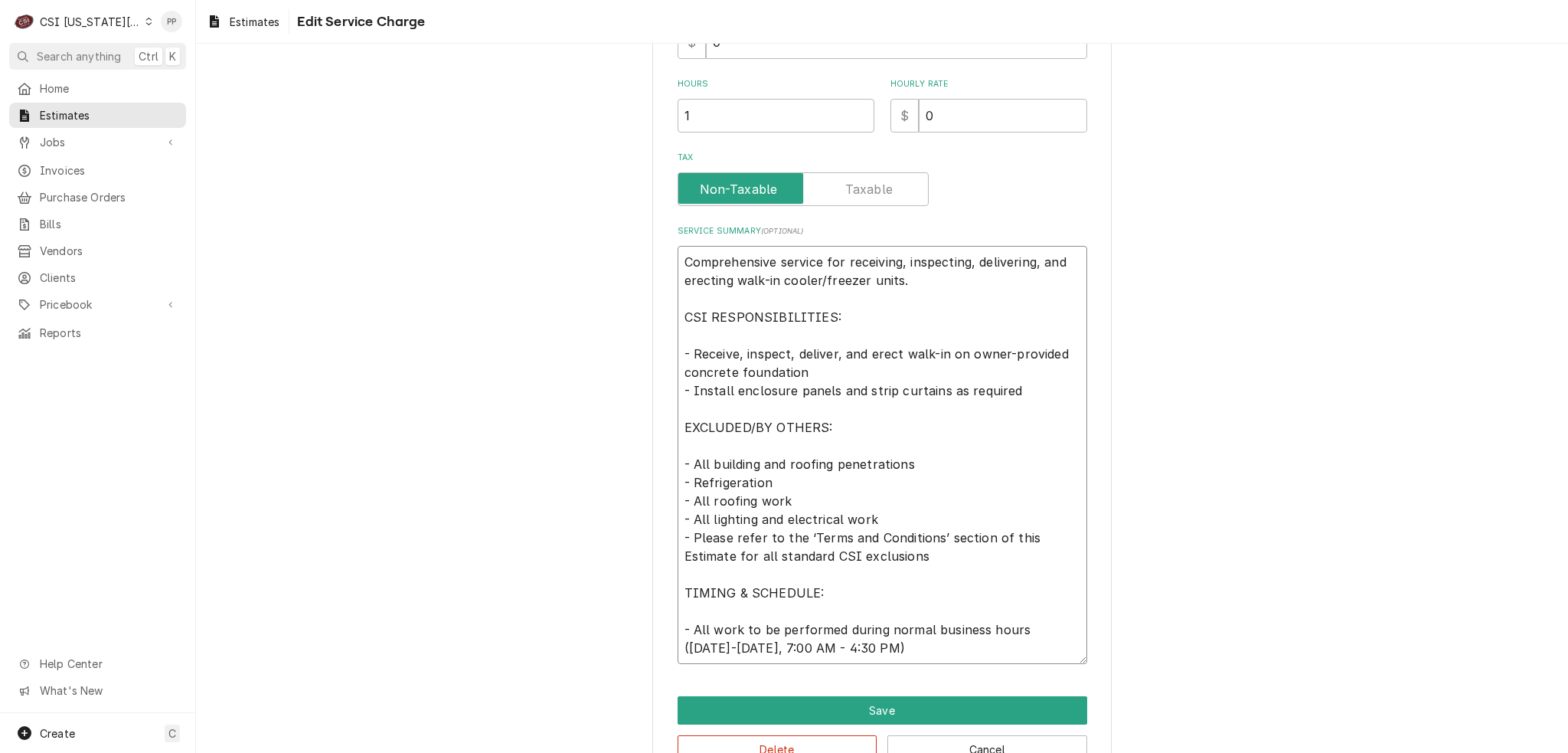
type textarea "Comprehensive service for receiving, inspecting, delivering, and erecting walk-…"
type textarea "x"
type textarea "Comprehensive service for receiving, inspecting, delivering, and erecting walk-…"
type textarea "x"
type textarea "Comprehensive service for receiving, inspecting, delivering, and erecting walk-…"
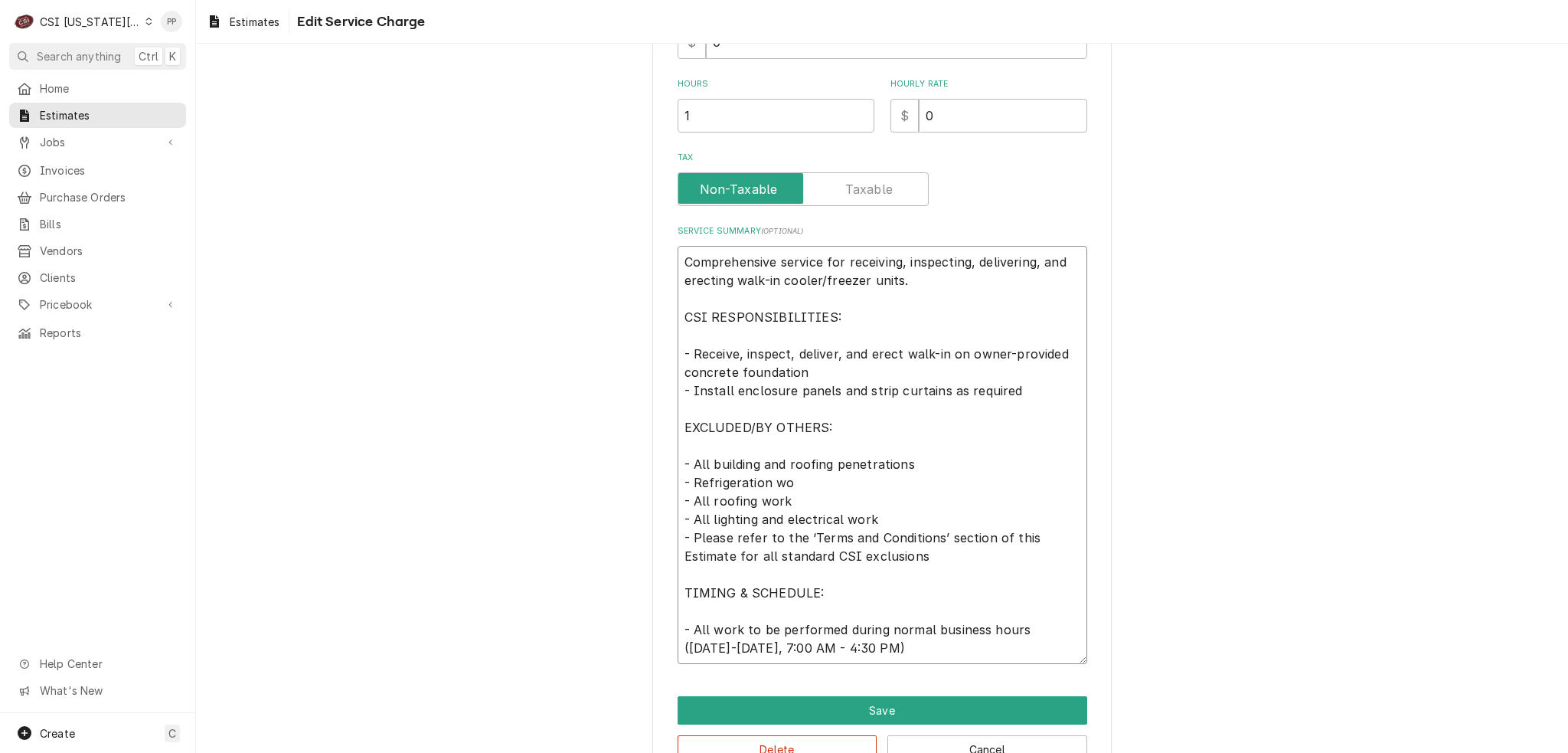
type textarea "x"
type textarea "Comprehensive service for receiving, inspecting, delivering, and erecting walk-…"
type textarea "x"
type textarea "Comprehensive service for receiving, inspecting, delivering, and erecting walk-…"
type textarea "x"
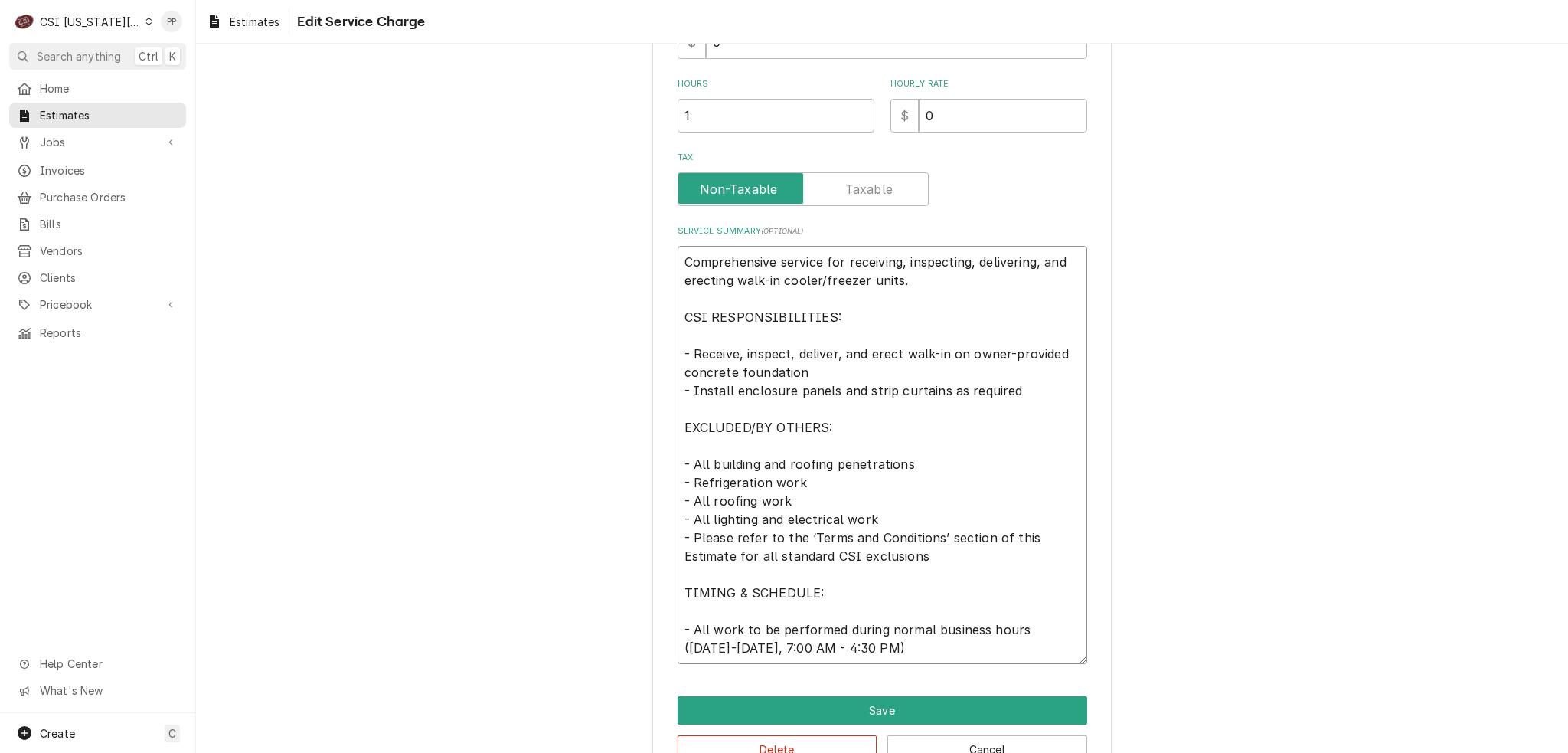
type textarea "Comprehensive service for receiving, inspecting, delivering, and erecting walk-…"
type textarea "x"
type textarea "Comprehensive service for receiving, inspecting, delivering, and erecting walk-…"
type textarea "x"
type textarea "Comprehensive service for receiving, inspecting, delivering, and erecting walk-…"
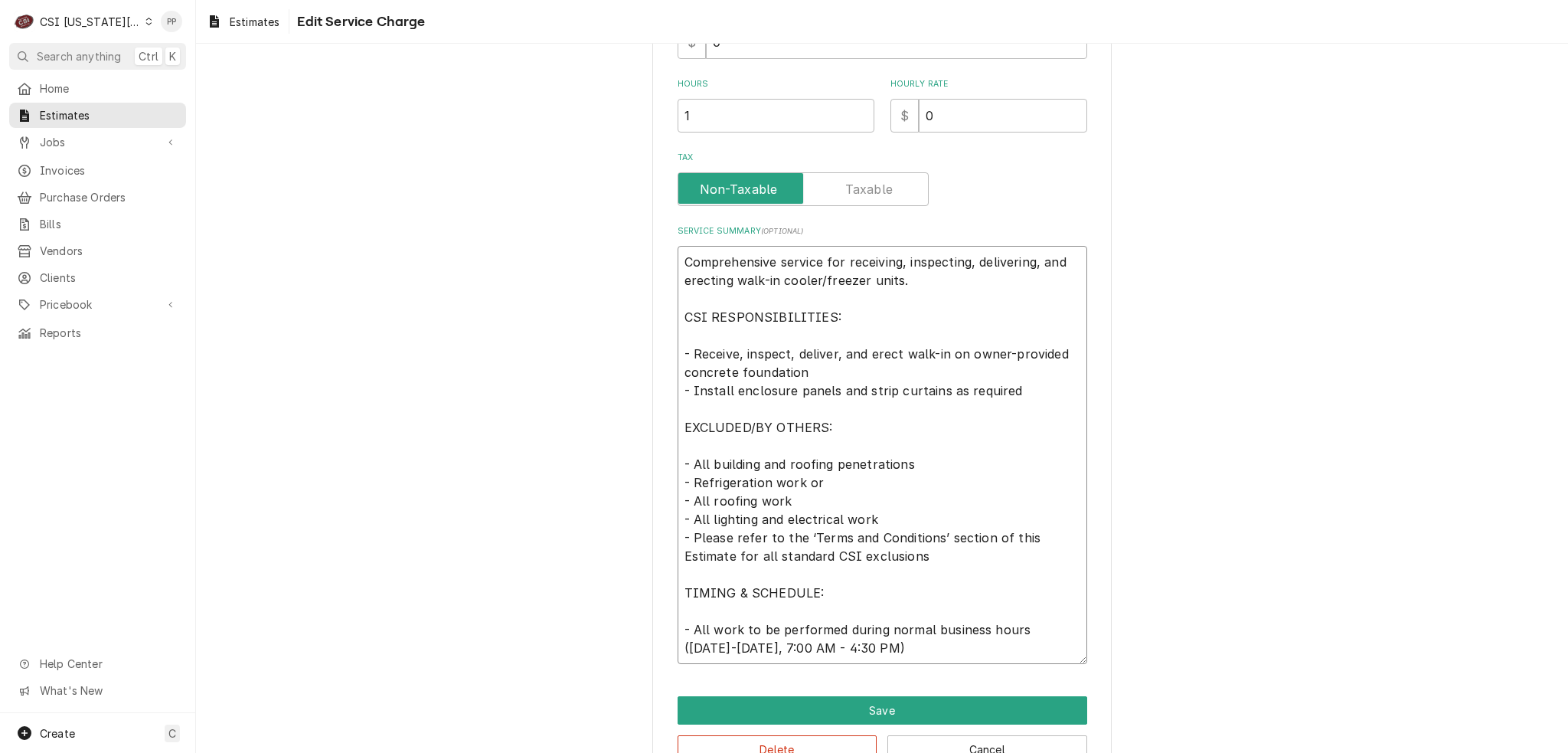
type textarea "x"
type textarea "Comprehensive service for receiving, inspecting, delivering, and erecting walk-…"
type textarea "x"
type textarea "Comprehensive service for receiving, inspecting, delivering, and erecting walk-…"
type textarea "x"
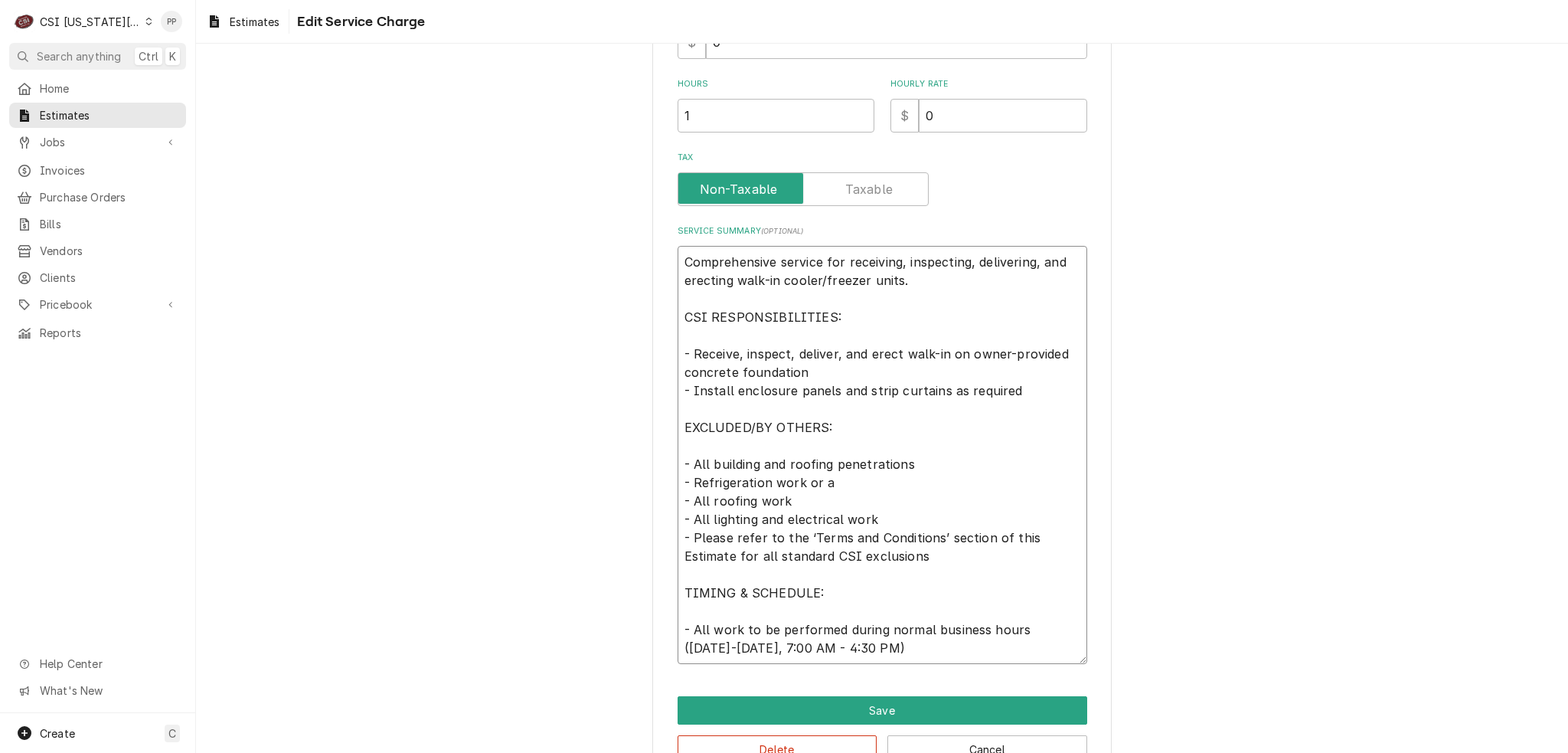
type textarea "Comprehensive service for receiving, inspecting, delivering, and erecting walk-…"
type textarea "x"
type textarea "Comprehensive service for receiving, inspecting, delivering, and erecting walk-…"
type textarea "x"
type textarea "Comprehensive service for receiving, inspecting, delivering, and erecting walk-…"
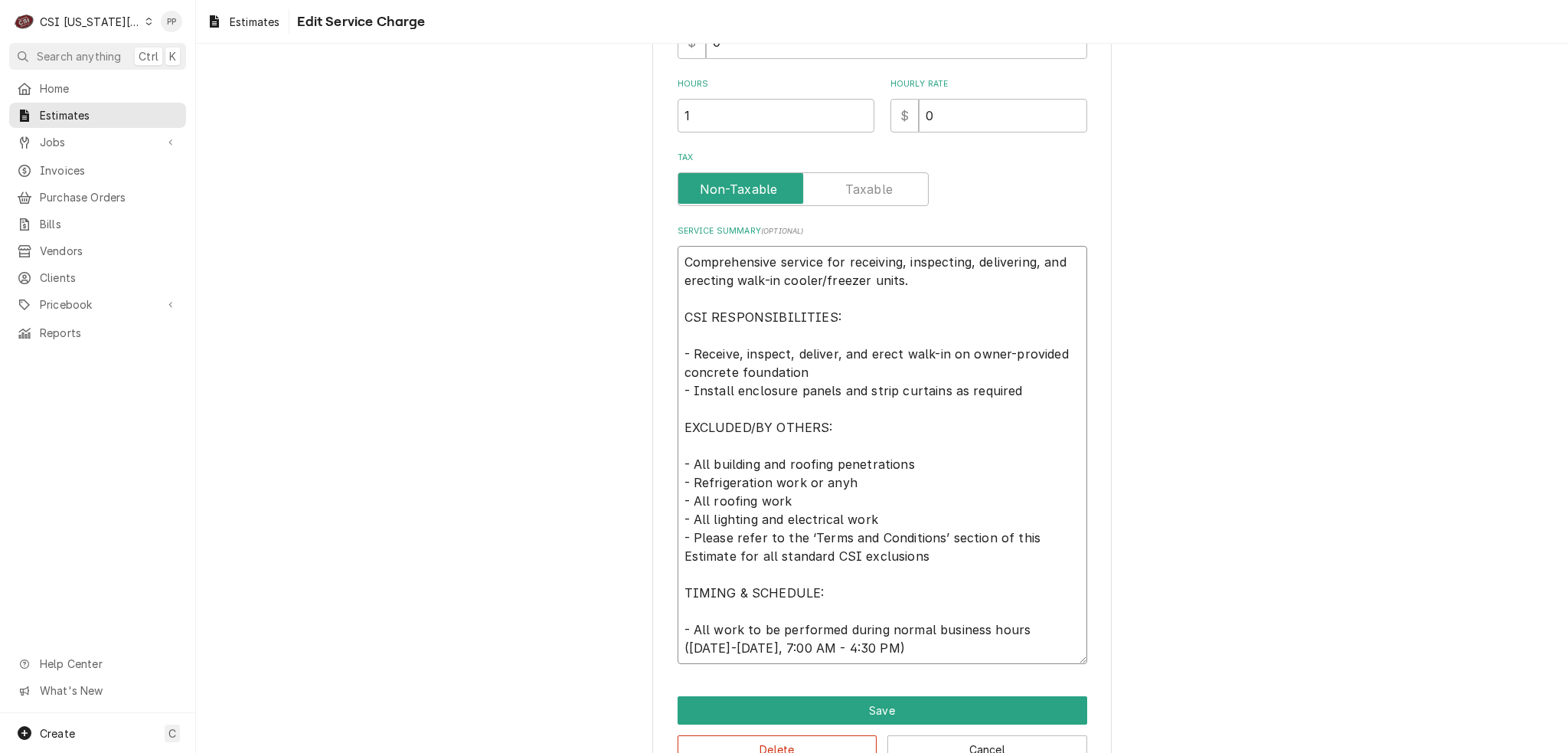
type textarea "x"
type textarea "Comprehensive service for receiving, inspecting, delivering, and erecting walk-…"
type textarea "x"
type textarea "Comprehensive service for receiving, inspecting, delivering, and erecting walk-…"
type textarea "x"
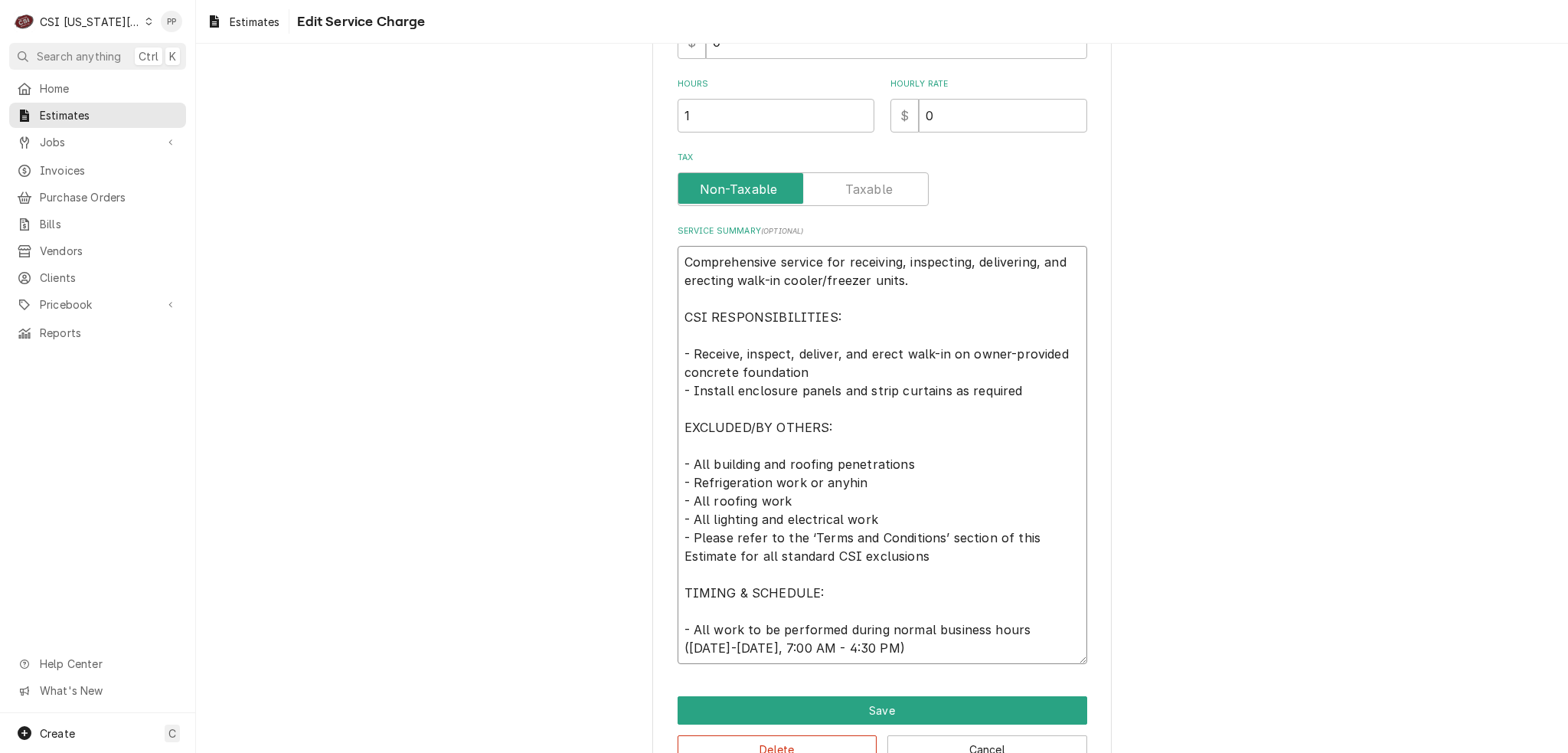
type textarea "Comprehensive service for receiving, inspecting, delivering, and erecting walk-…"
type textarea "x"
type textarea "Comprehensive service for receiving, inspecting, delivering, and erecting walk-…"
type textarea "x"
type textarea "Comprehensive service for receiving, inspecting, delivering, and erecting walk-…"
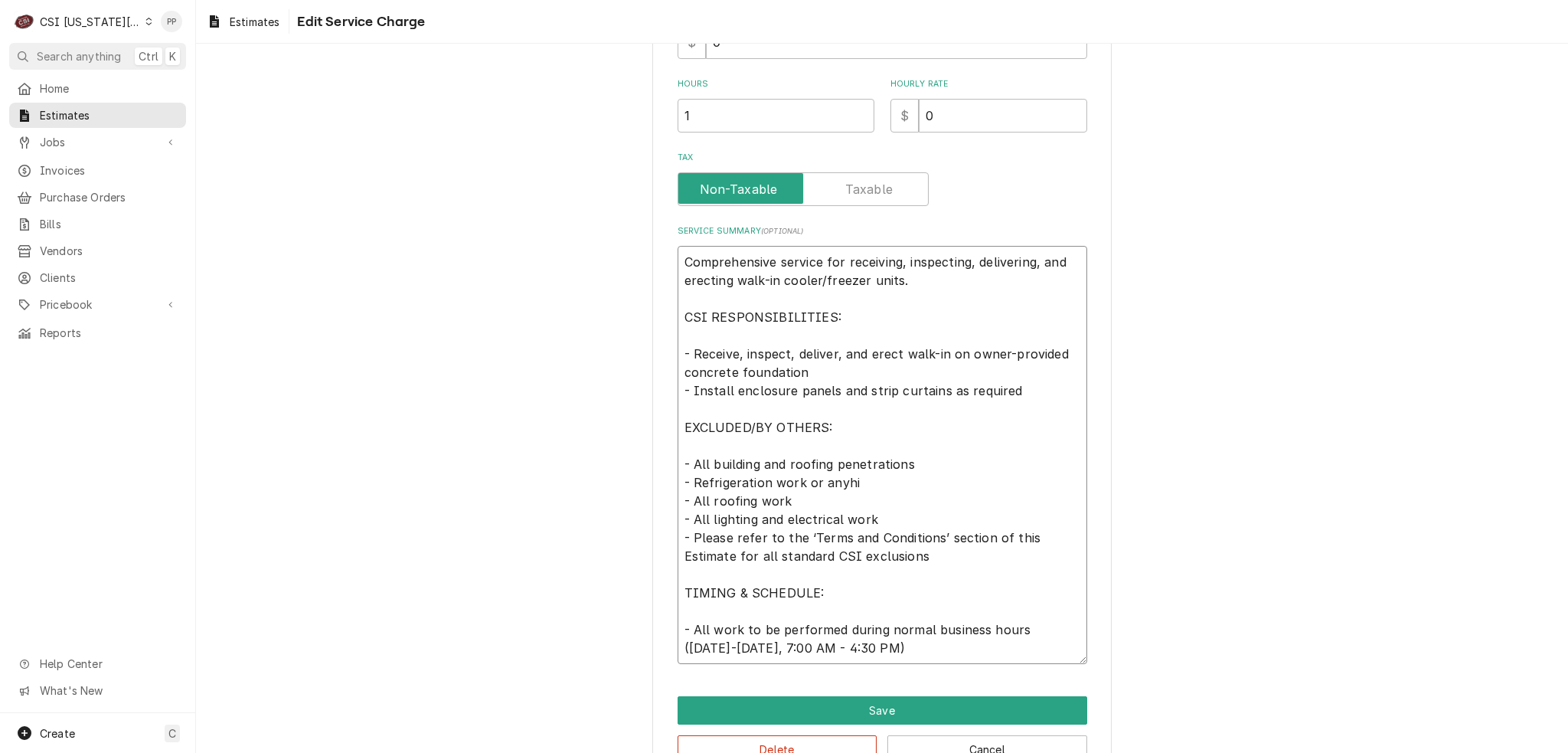
type textarea "x"
type textarea "Comprehensive service for receiving, inspecting, delivering, and erecting walk-…"
type textarea "x"
type textarea "Comprehensive service for receiving, inspecting, delivering, and erecting walk-…"
type textarea "x"
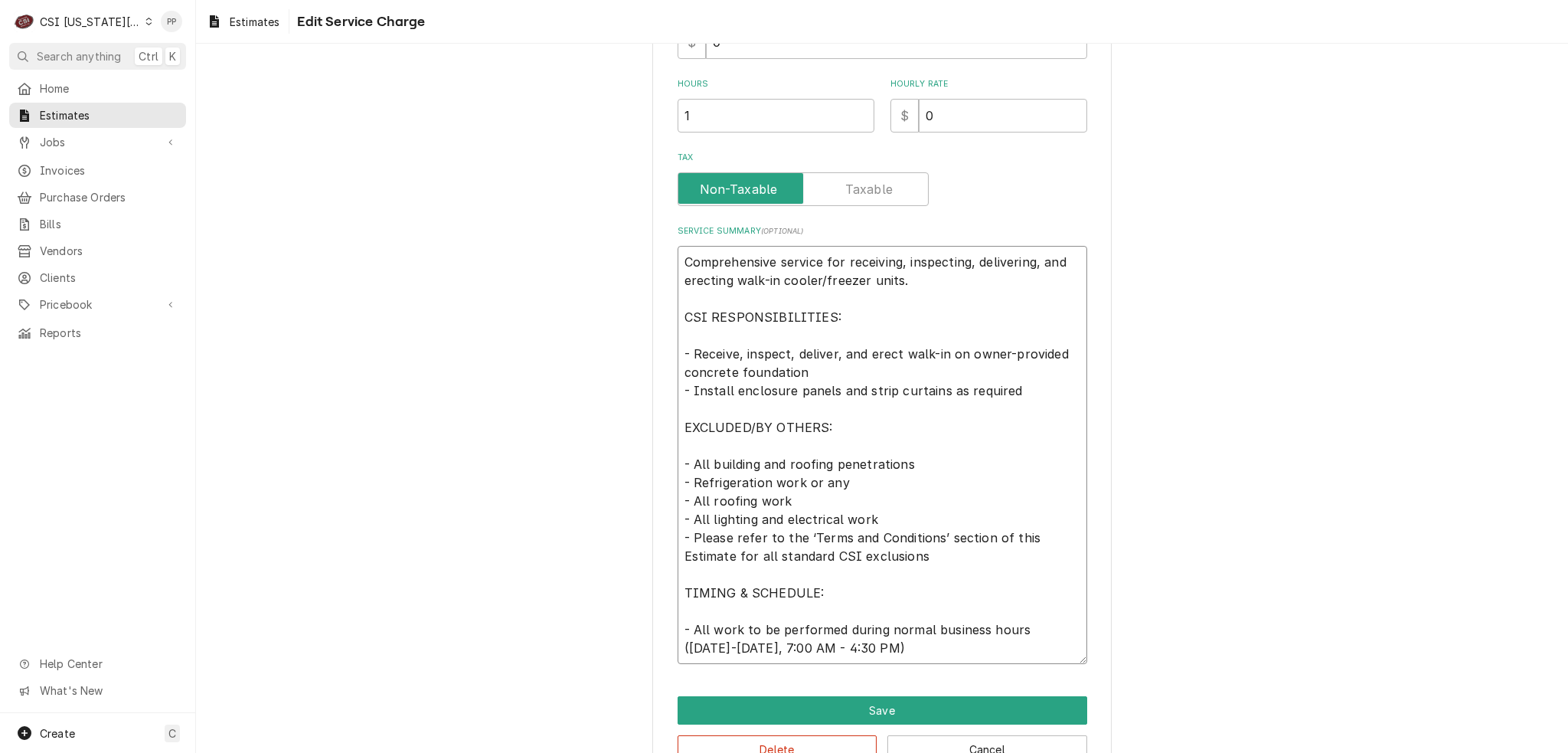
type textarea "Comprehensive service for receiving, inspecting, delivering, and erecting walk-…"
type textarea "x"
type textarea "Comprehensive service for receiving, inspecting, delivering, and erecting walk-…"
type textarea "x"
type textarea "Comprehensive service for receiving, inspecting, delivering, and erecting walk-…"
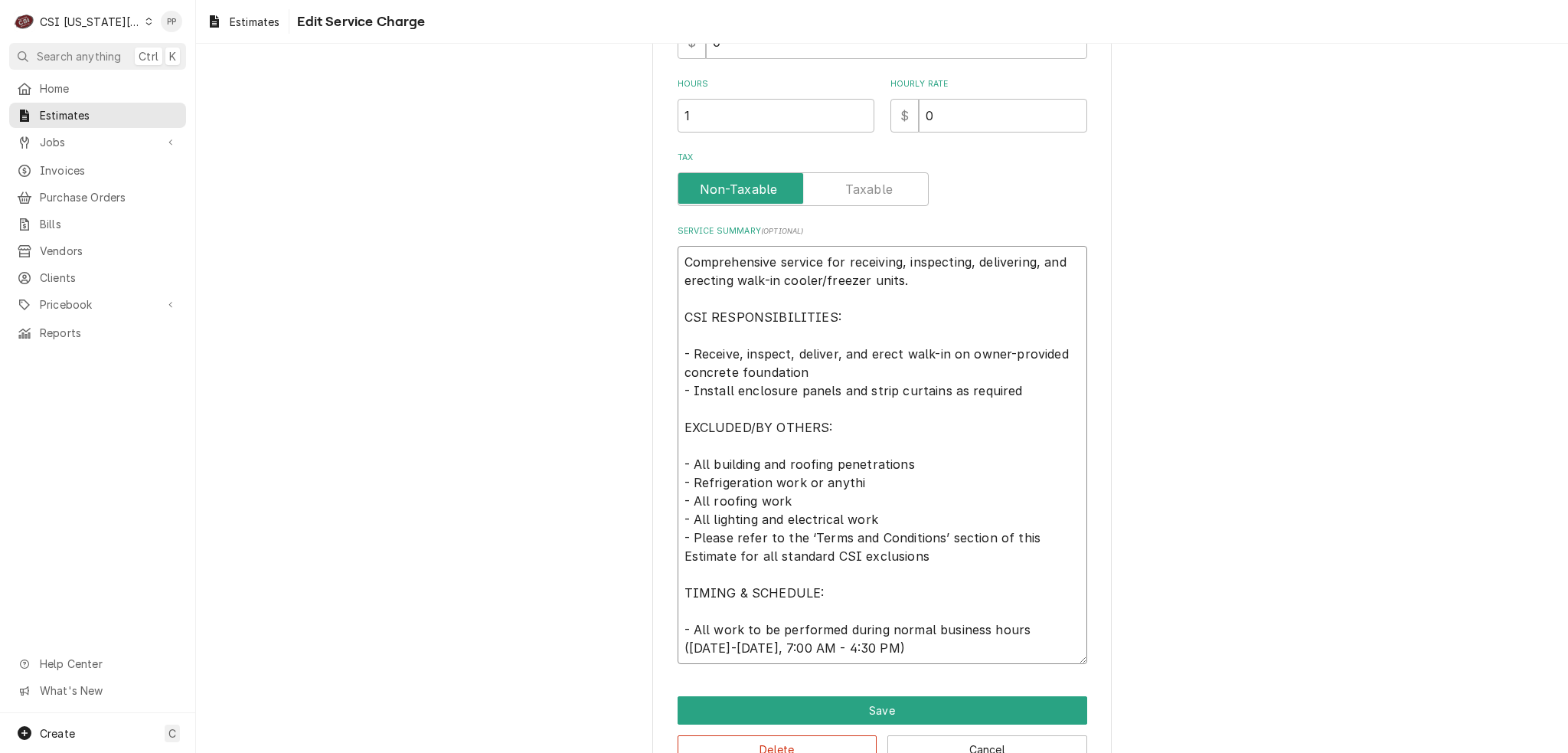
type textarea "x"
type textarea "Comprehensive service for receiving, inspecting, delivering, and erecting walk-…"
type textarea "x"
type textarea "Comprehensive service for receiving, inspecting, delivering, and erecting walk-…"
type textarea "x"
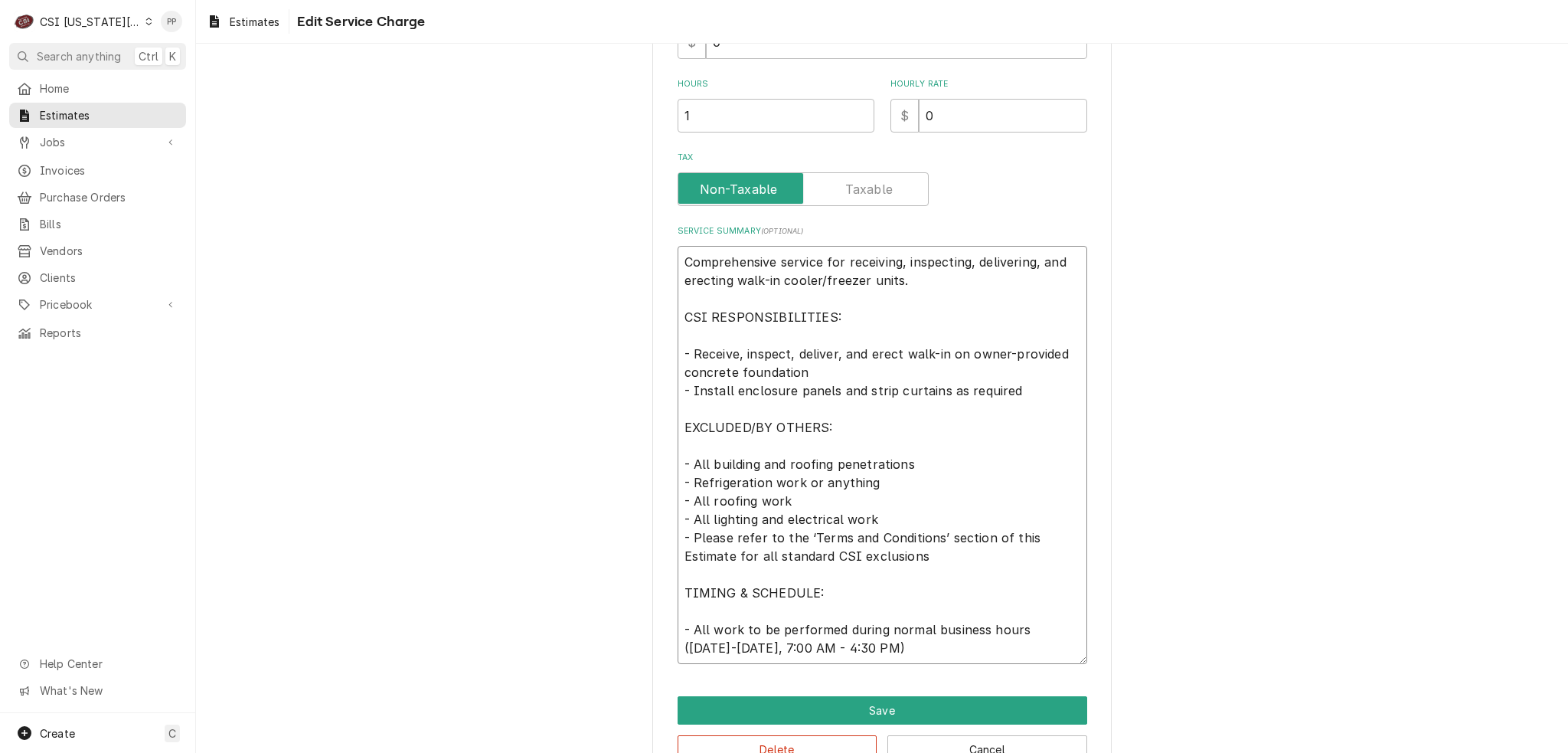
type textarea "Comprehensive service for receiving, inspecting, delivering, and erecting walk-…"
type textarea "x"
type textarea "Comprehensive service for receiving, inspecting, delivering, and erecting walk-…"
type textarea "x"
type textarea "Comprehensive service for receiving, inspecting, delivering, and erecting walk-…"
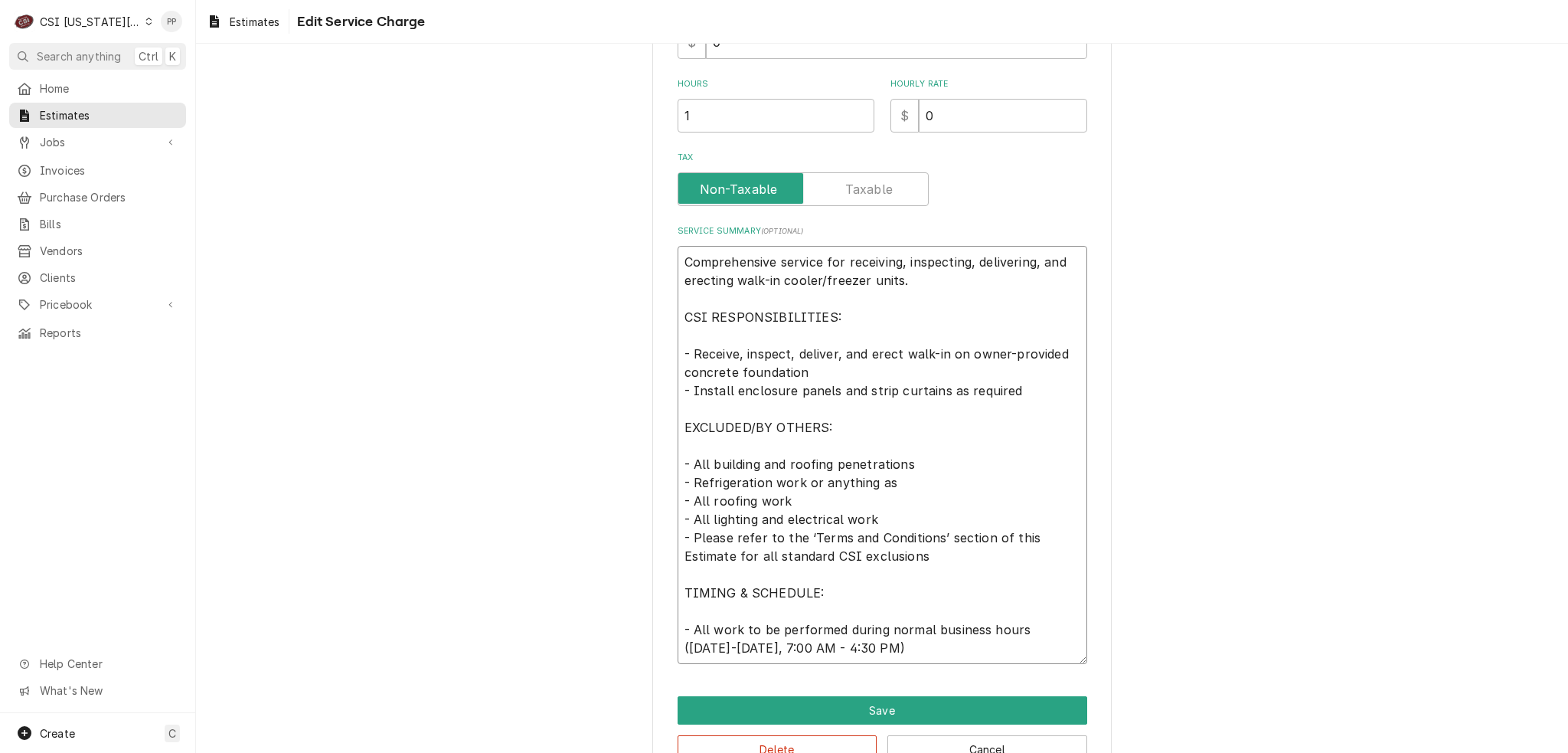
type textarea "x"
type textarea "Comprehensive service for receiving, inspecting, delivering, and erecting walk-…"
type textarea "x"
type textarea "Comprehensive service for receiving, inspecting, delivering, and erecting walk-…"
type textarea "x"
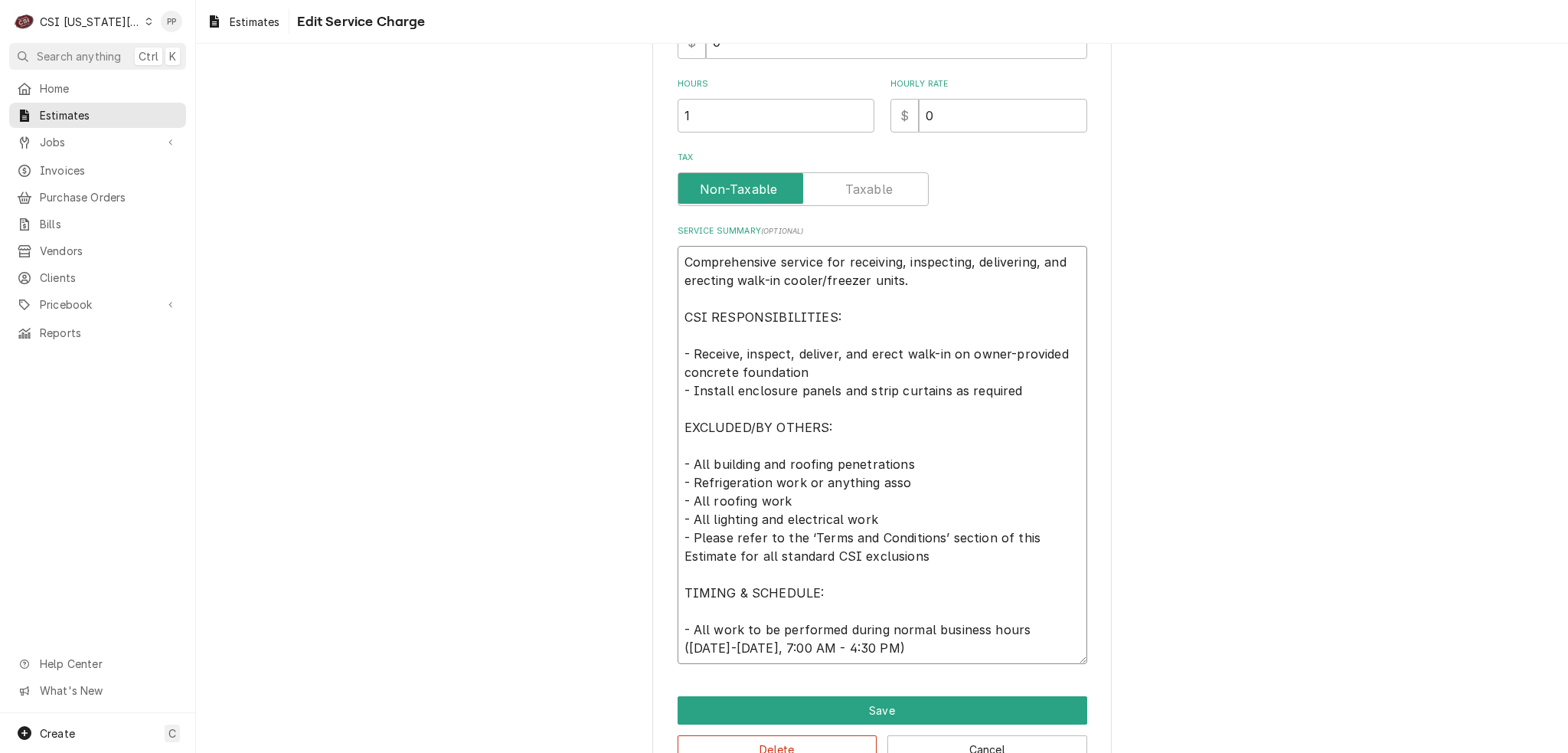
type textarea "Comprehensive service for receiving, inspecting, delivering, and erecting walk-…"
type textarea "x"
type textarea "Comprehensive service for receiving, inspecting, delivering, and erecting walk-…"
type textarea "x"
type textarea "Comprehensive service for receiving, inspecting, delivering, and erecting walk-…"
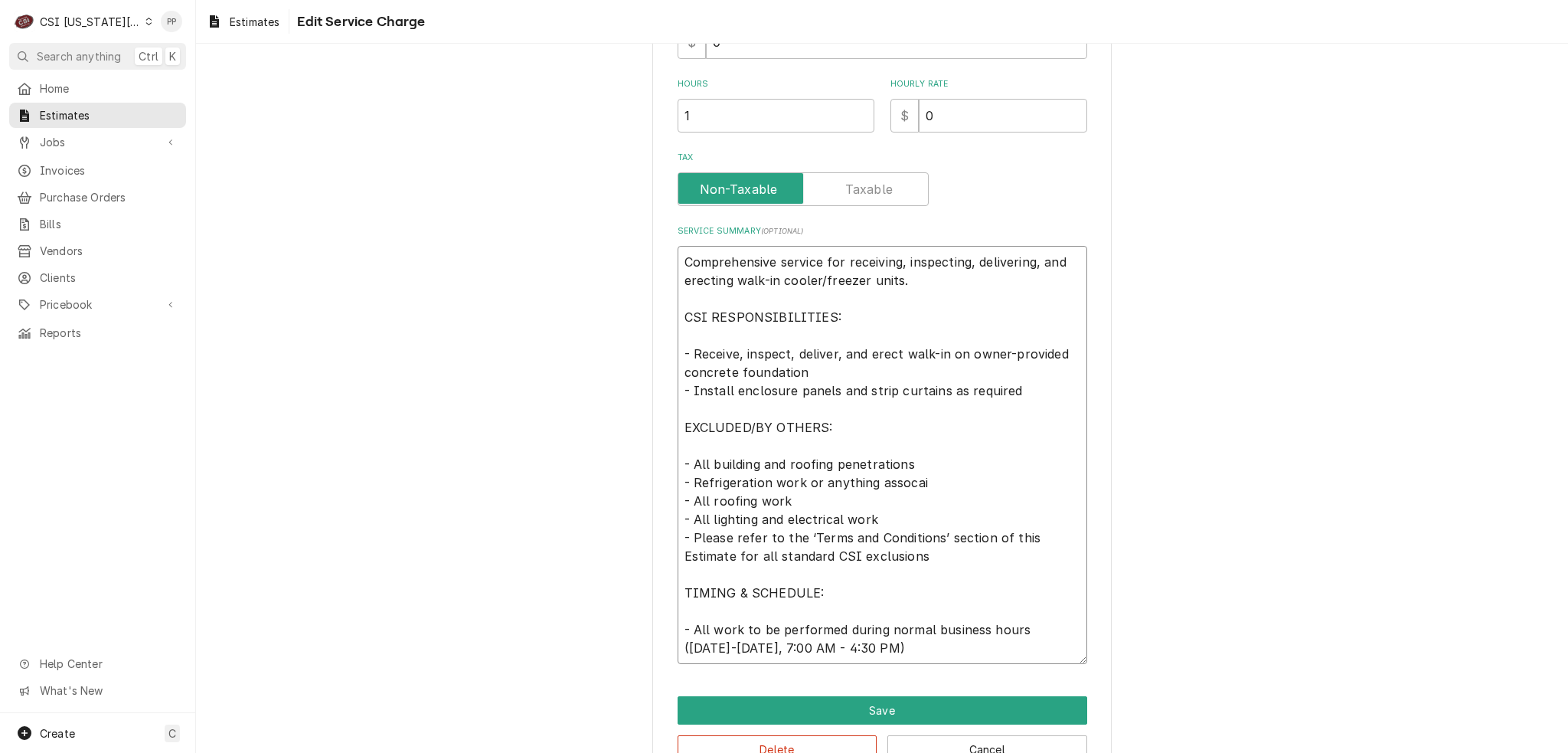
type textarea "x"
type textarea "Comprehensive service for receiving, inspecting, delivering, and erecting walk-…"
type textarea "x"
type textarea "Comprehensive service for receiving, inspecting, delivering, and erecting walk-…"
type textarea "x"
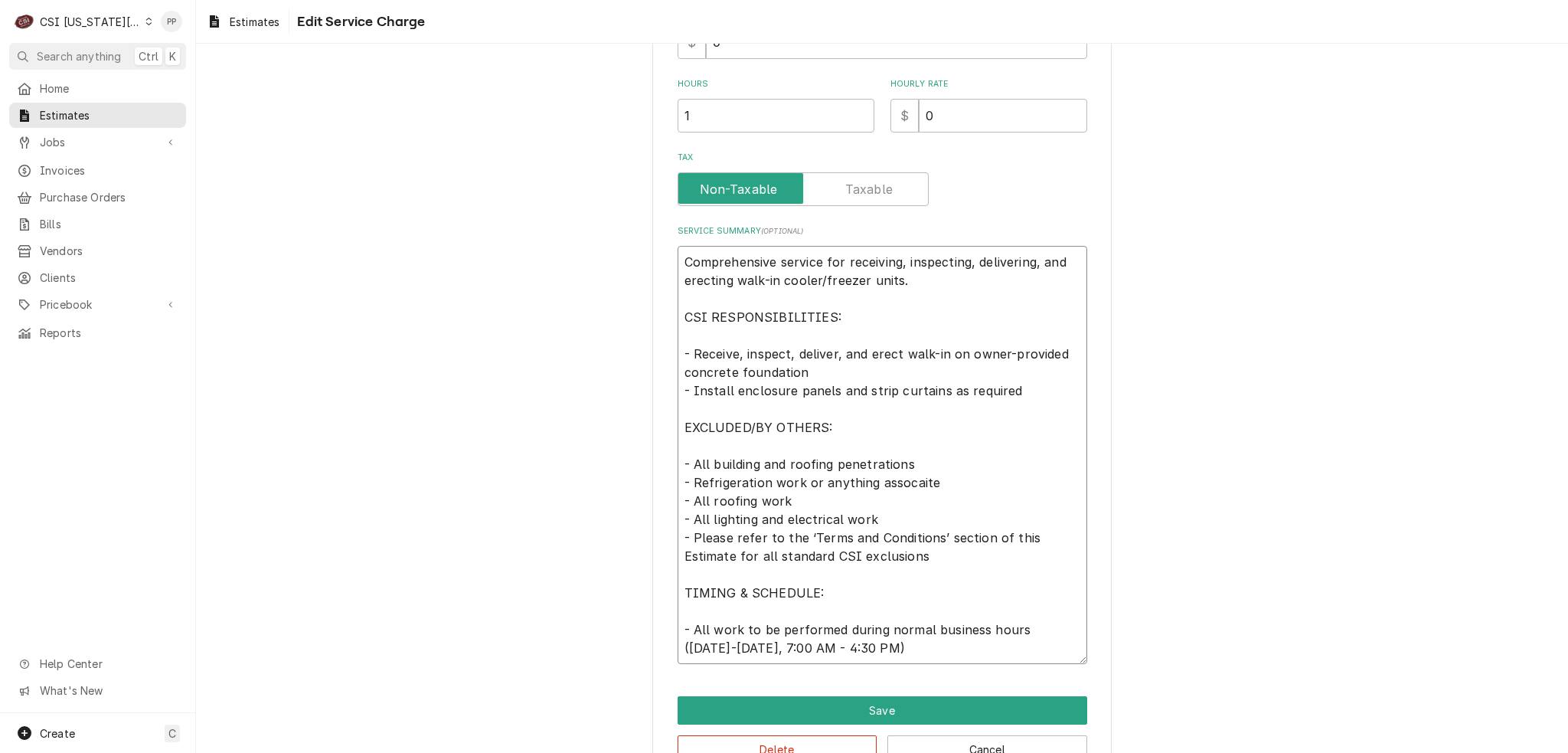
type textarea "Comprehensive service for receiving, inspecting, delivering, and erecting walk-…"
type textarea "x"
type textarea "Comprehensive service for receiving, inspecting, delivering, and erecting walk-…"
type textarea "x"
type textarea "Comprehensive service for receiving, inspecting, delivering, and erecting walk-…"
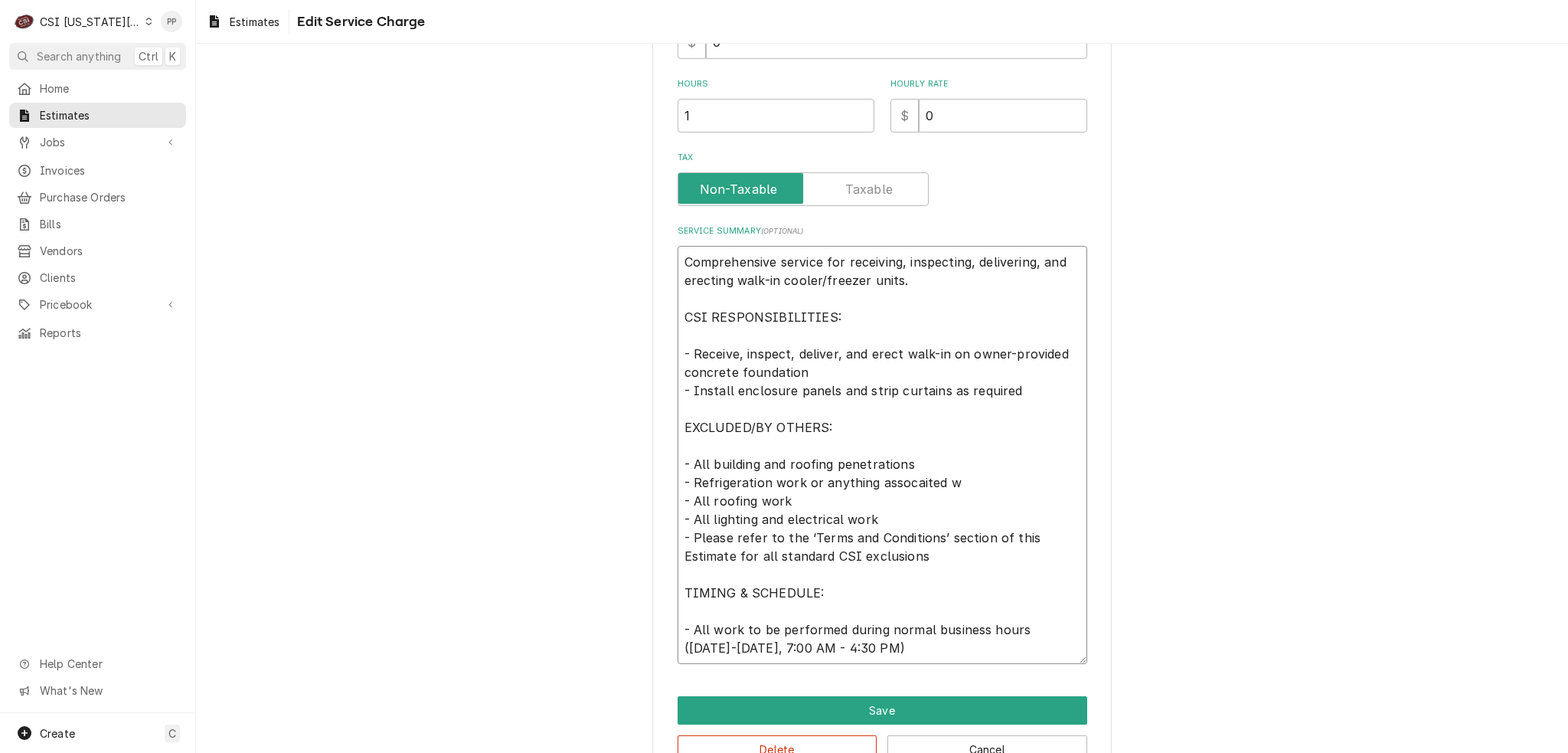
type textarea "x"
type textarea "Comprehensive service for receiving, inspecting, delivering, and erecting walk-…"
type textarea "x"
type textarea "Comprehensive service for receiving, inspecting, delivering, and erecting walk-…"
type textarea "x"
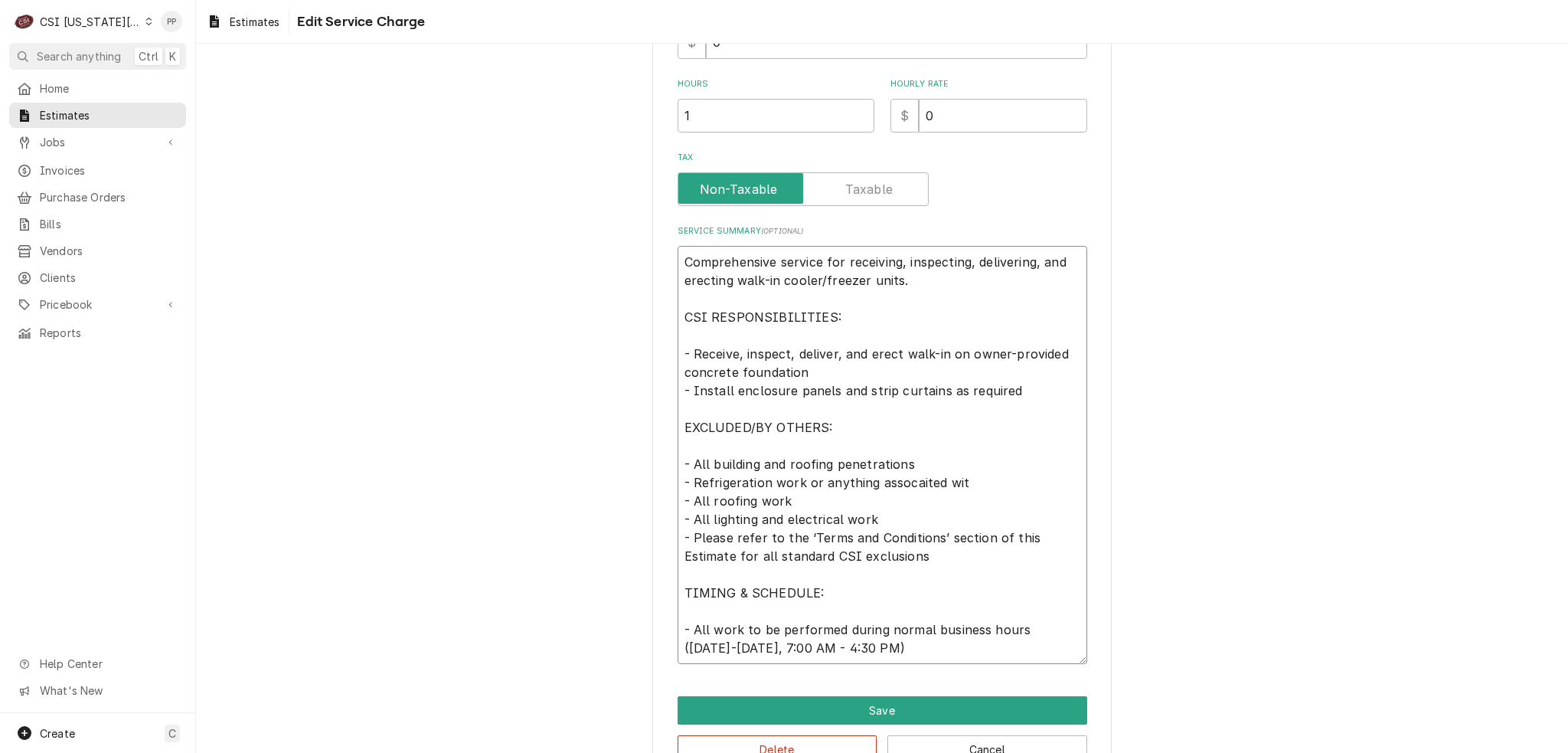
type textarea "Comprehensive service for receiving, inspecting, delivering, and erecting walk-…"
type textarea "x"
type textarea "Comprehensive service for receiving, inspecting, delivering, and erecting walk-…"
type textarea "x"
type textarea "Comprehensive service for receiving, inspecting, delivering, and erecting walk-…"
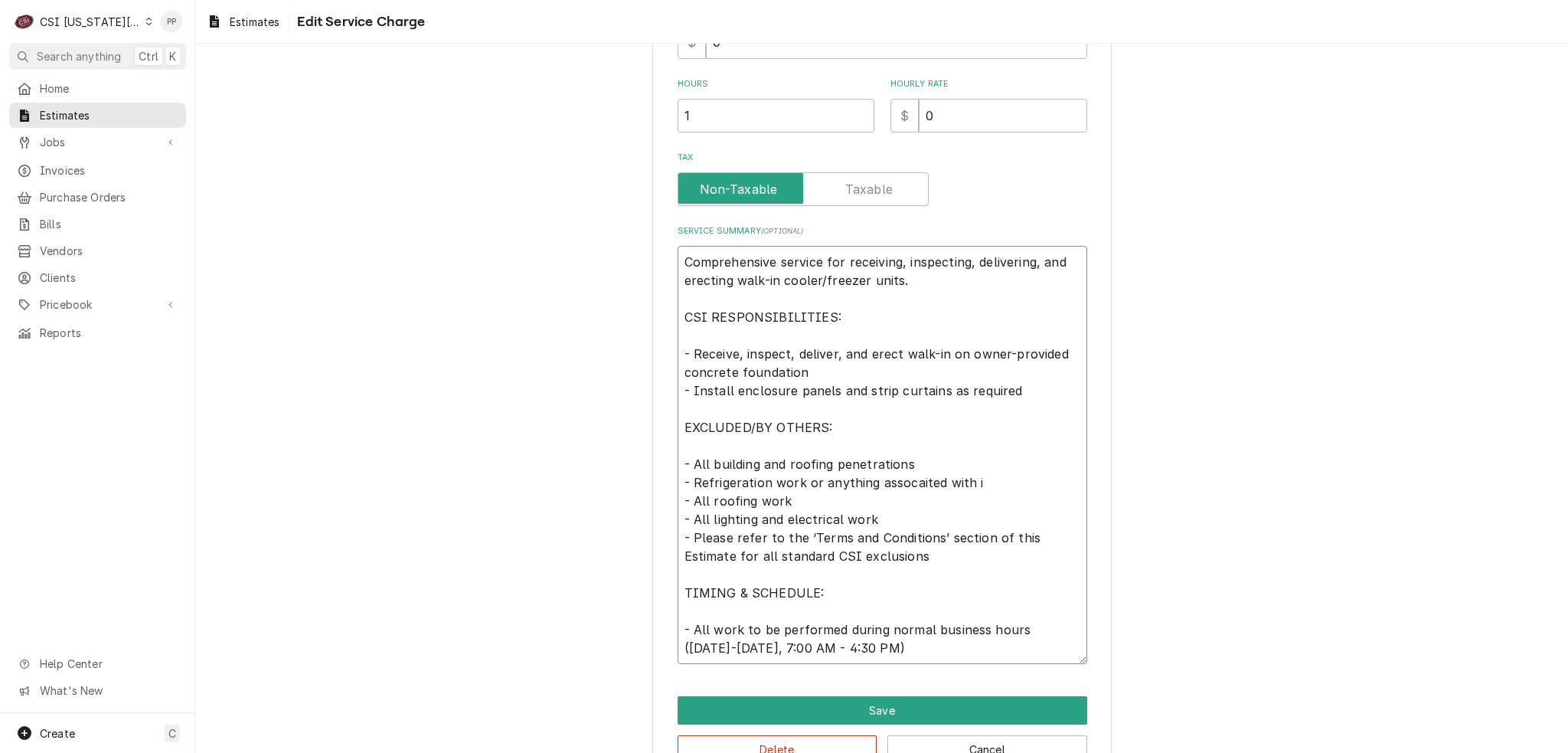
type textarea "x"
type textarea "Comprehensive service for receiving, inspecting, delivering, and erecting walk-…"
type textarea "x"
type textarea "Comprehensive service for receiving, inspecting, delivering, and erecting walk-…"
click at [907, 468] on textarea "Comprehensive service for receiving, inspecting, delivering, and erecting walk-…" at bounding box center [882, 455] width 409 height 418
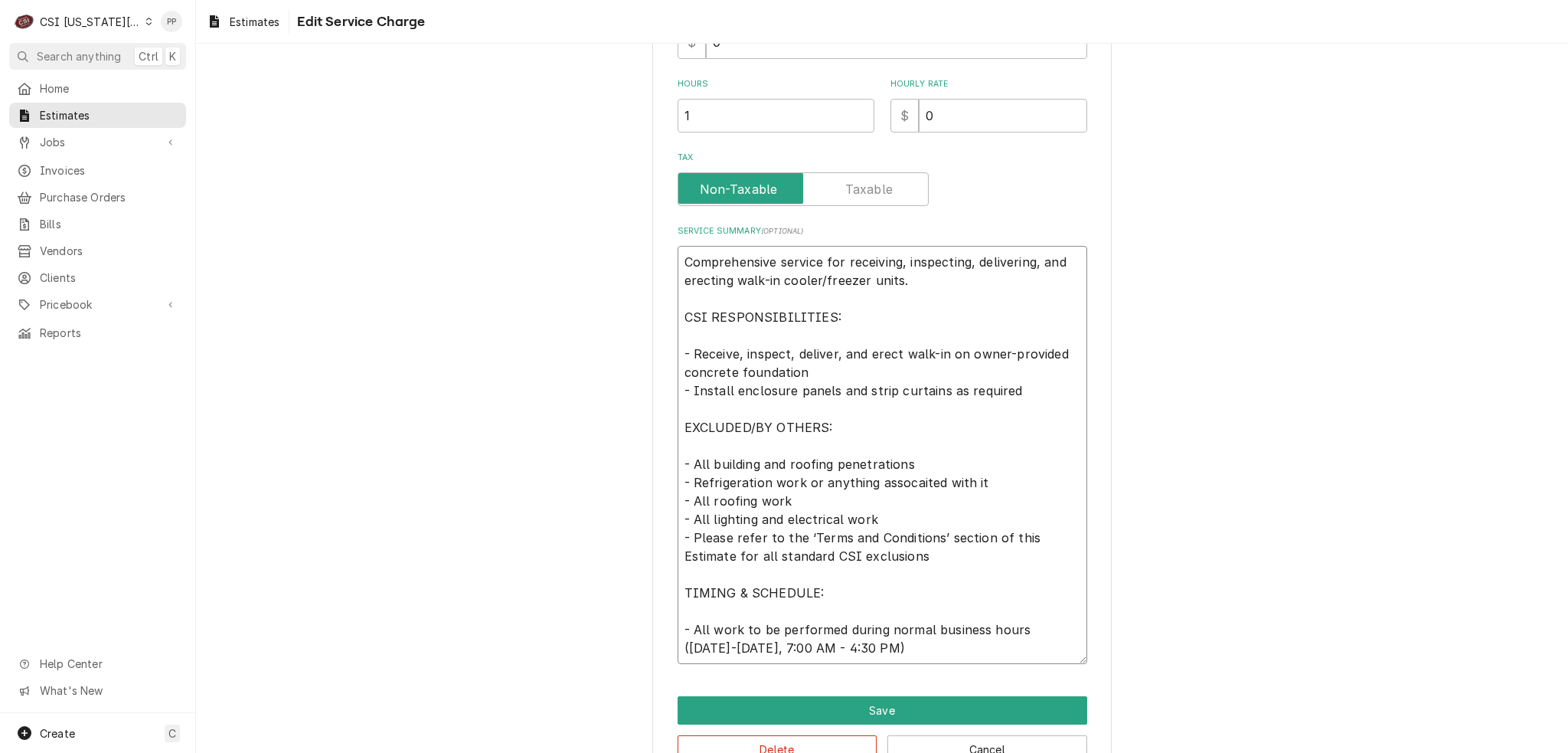
click at [913, 480] on textarea "Comprehensive service for receiving, inspecting, delivering, and erecting walk-…" at bounding box center [882, 455] width 409 height 418
type textarea "x"
type textarea "Comprehensive service for receiving, inspecting, delivering, and erecting walk-…"
click at [969, 554] on textarea "Comprehensive service for receiving, inspecting, delivering, and erecting walk-…" at bounding box center [882, 455] width 409 height 418
type textarea "x"
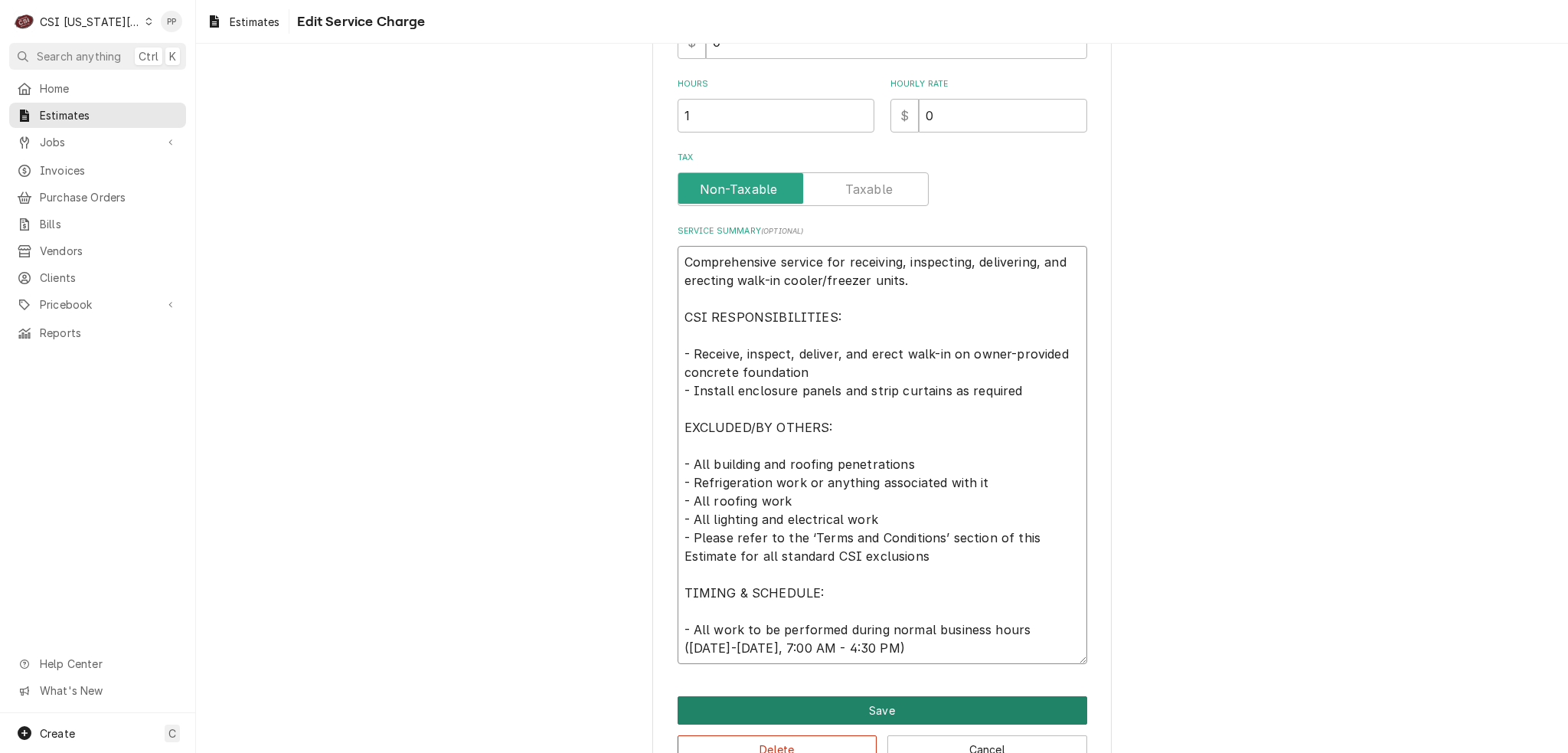
type textarea "Comprehensive service for receiving, inspecting, delivering, and erecting walk-…"
click at [855, 707] on button "Save" at bounding box center [882, 710] width 409 height 29
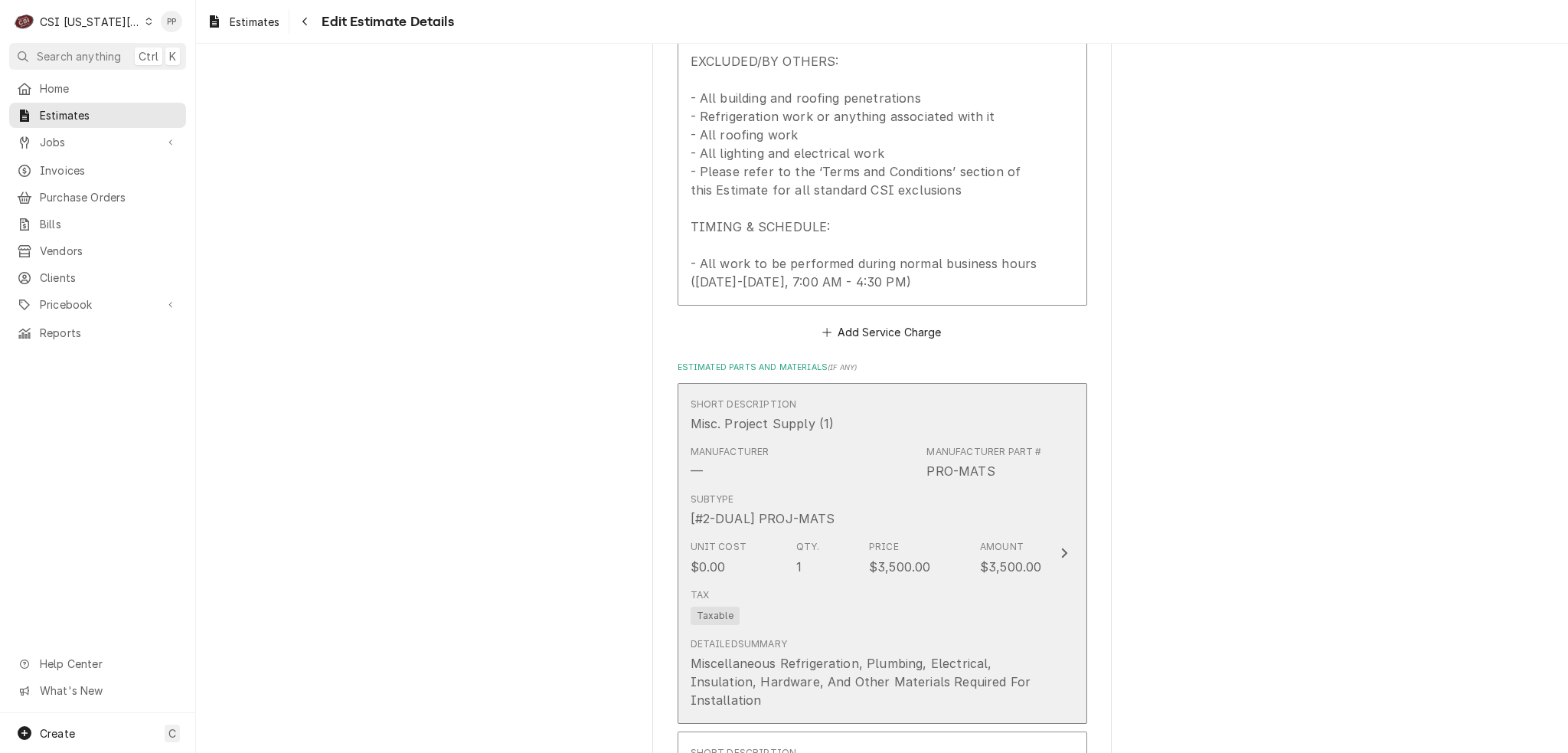
scroll to position [2338, 0]
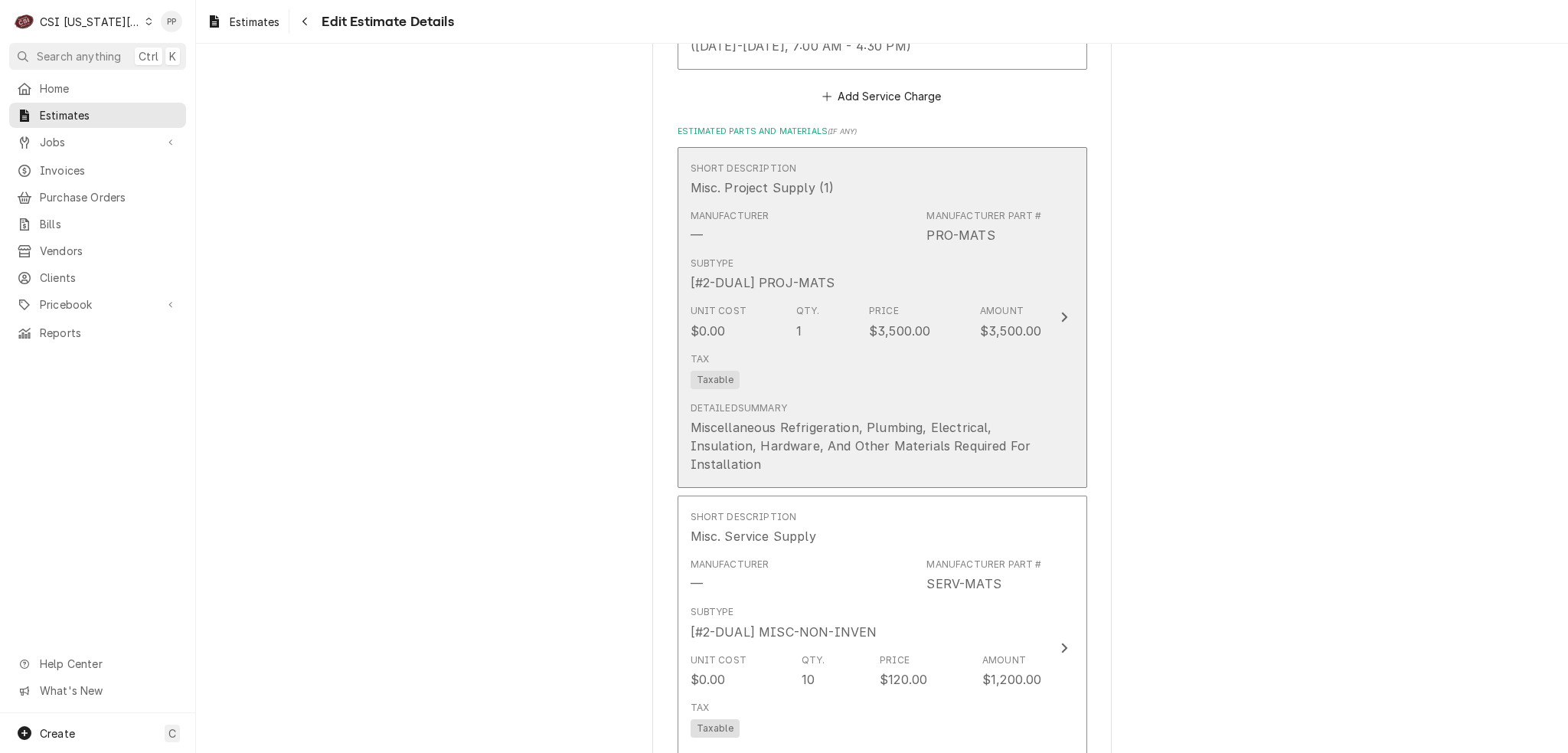
click at [977, 431] on div "Miscellaneous Refrigeration, Plumbing, Electrical, Insulation, Hardware, And Ot…" at bounding box center [866, 446] width 351 height 55
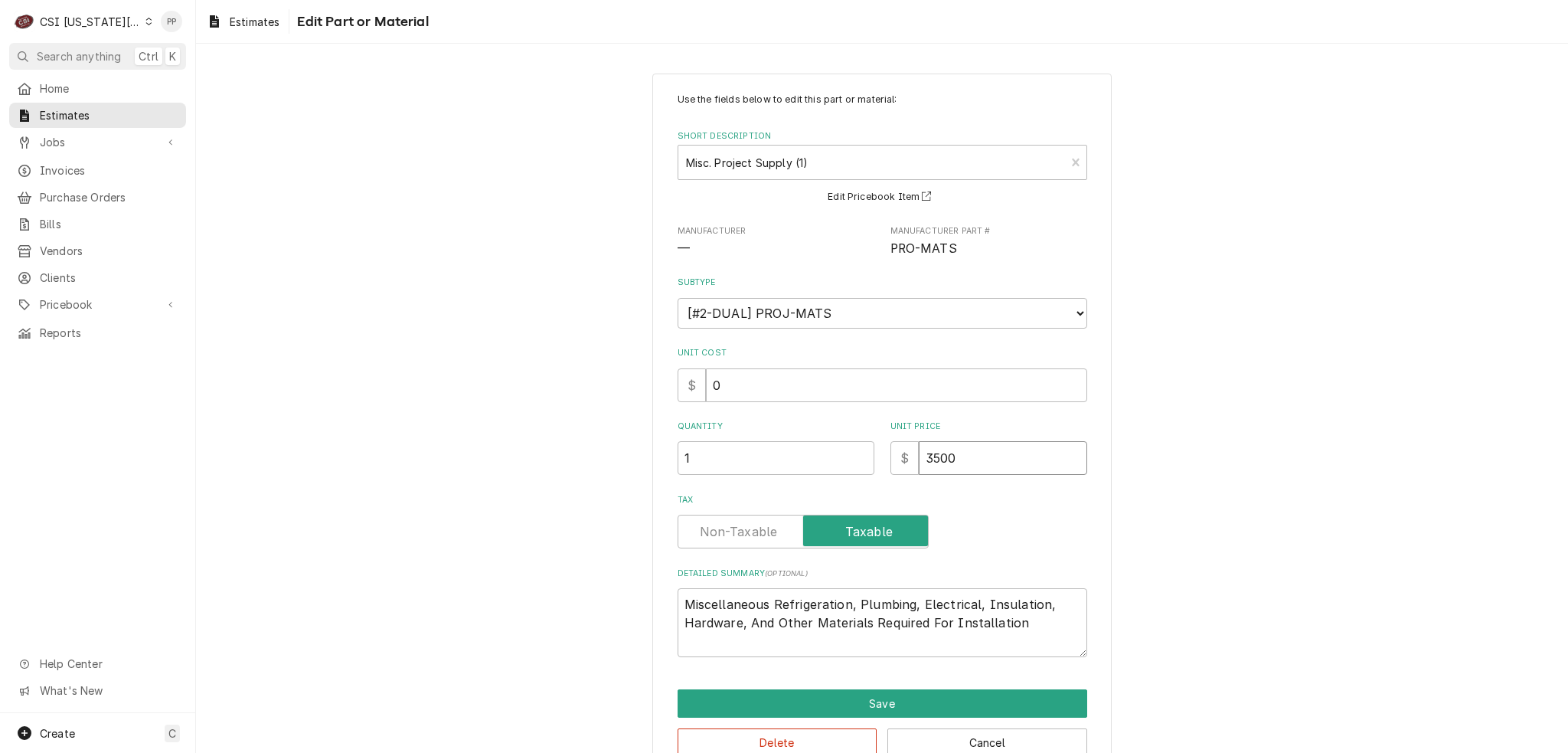
drag, startPoint x: 983, startPoint y: 462, endPoint x: 915, endPoint y: 455, distance: 68.4
click at [919, 456] on input "3500" at bounding box center [1002, 458] width 168 height 33
type textarea "x"
type input "2"
type textarea "x"
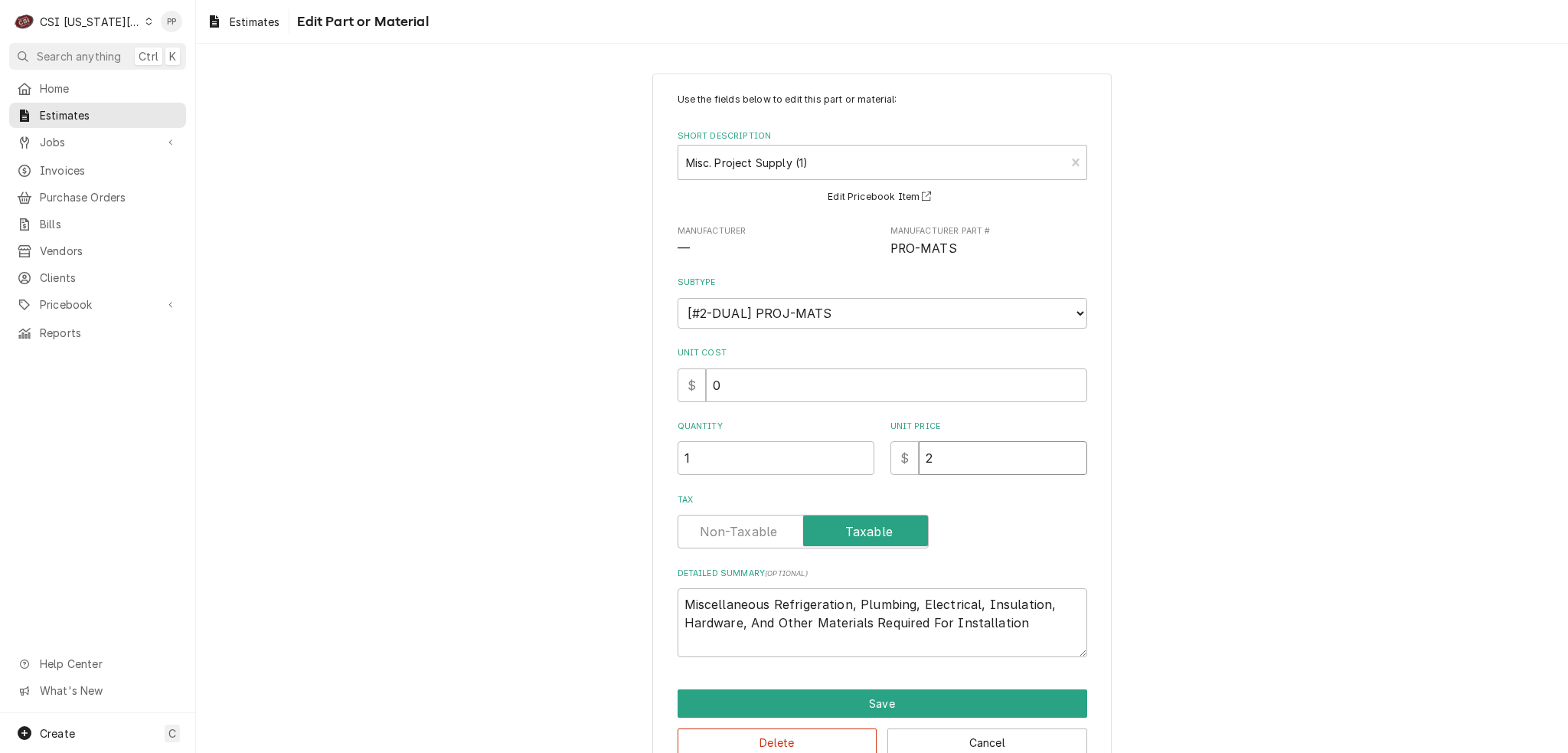
type input "25"
type textarea "x"
type input "250"
type textarea "x"
type input "250"
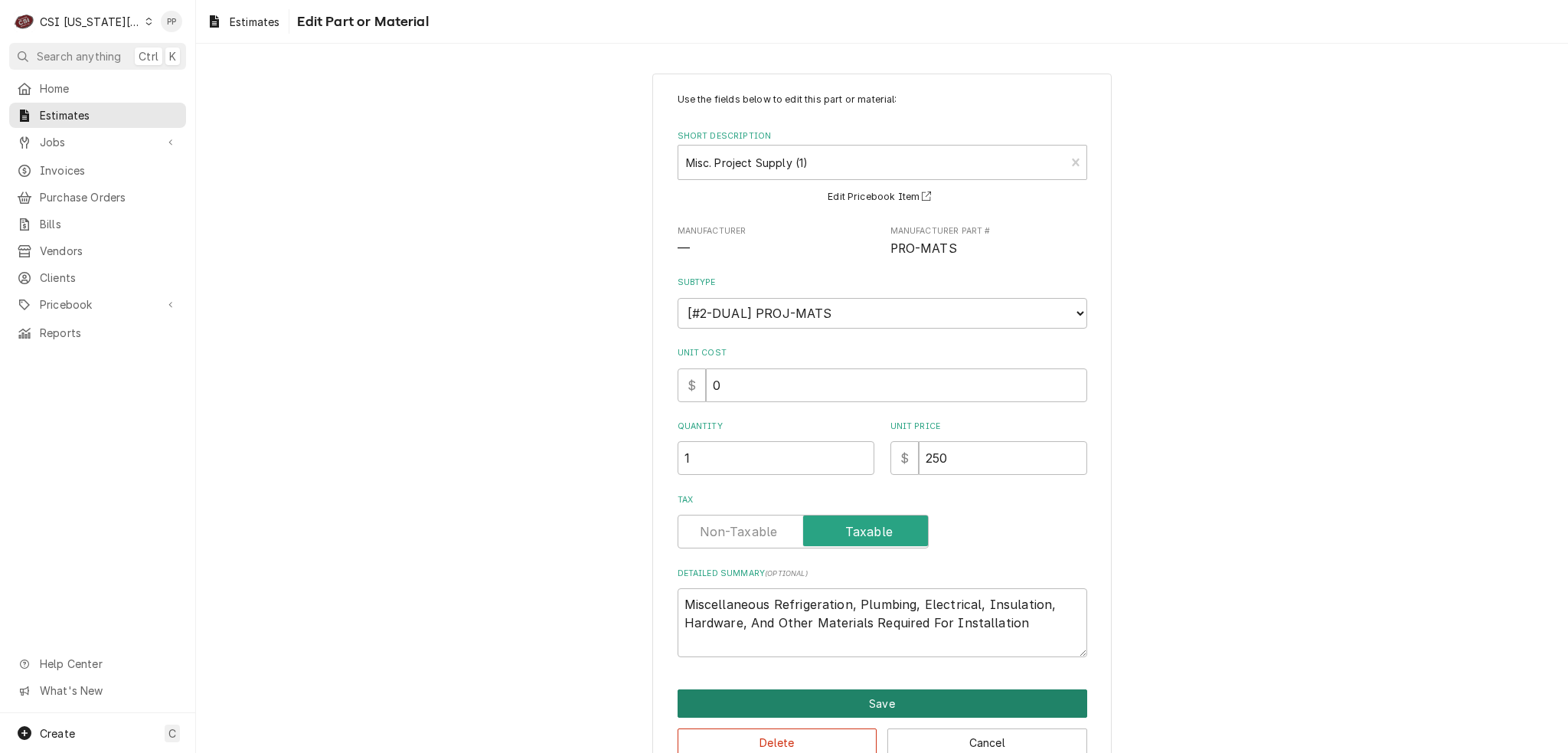
click at [819, 698] on button "Save" at bounding box center [882, 703] width 409 height 29
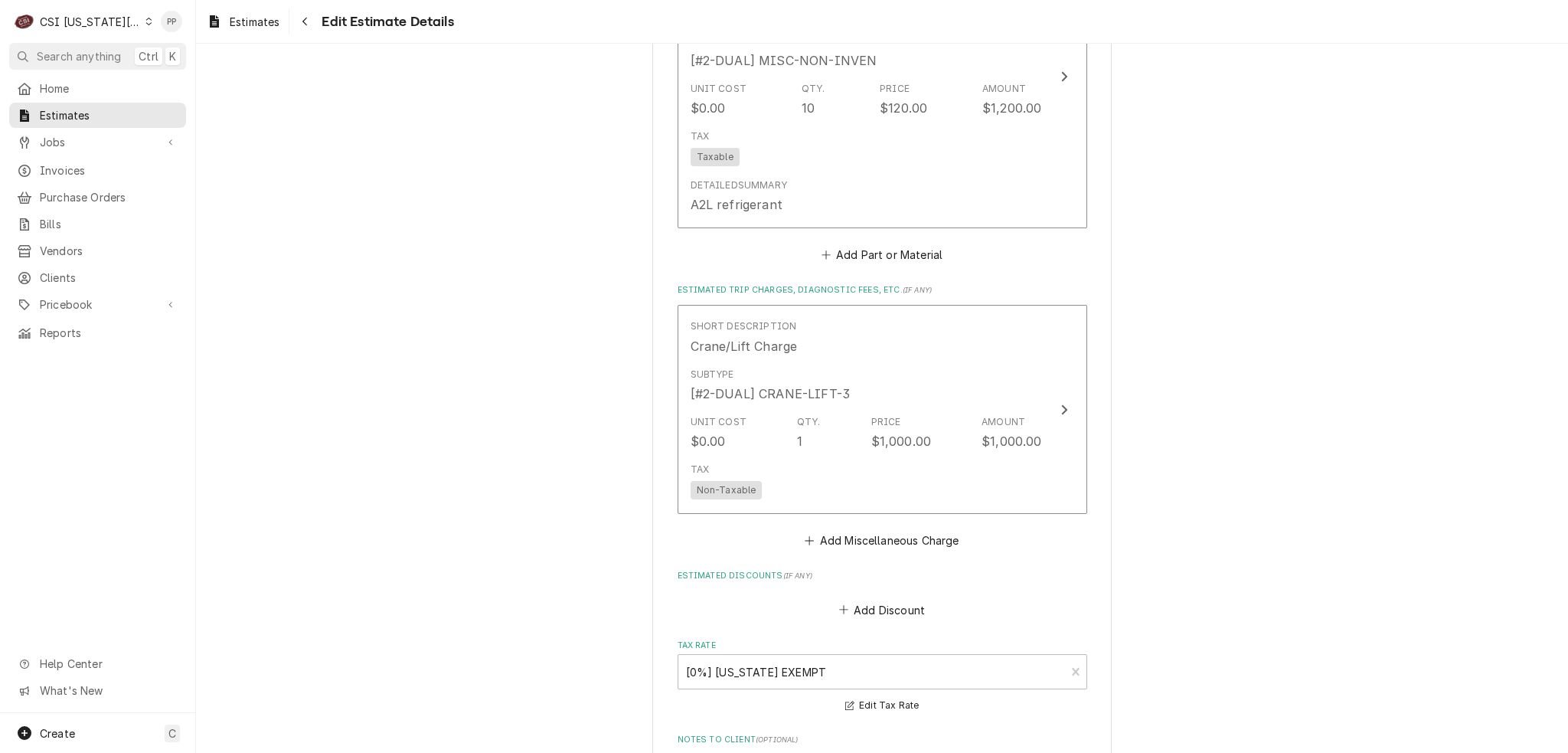
scroll to position [2951, 0]
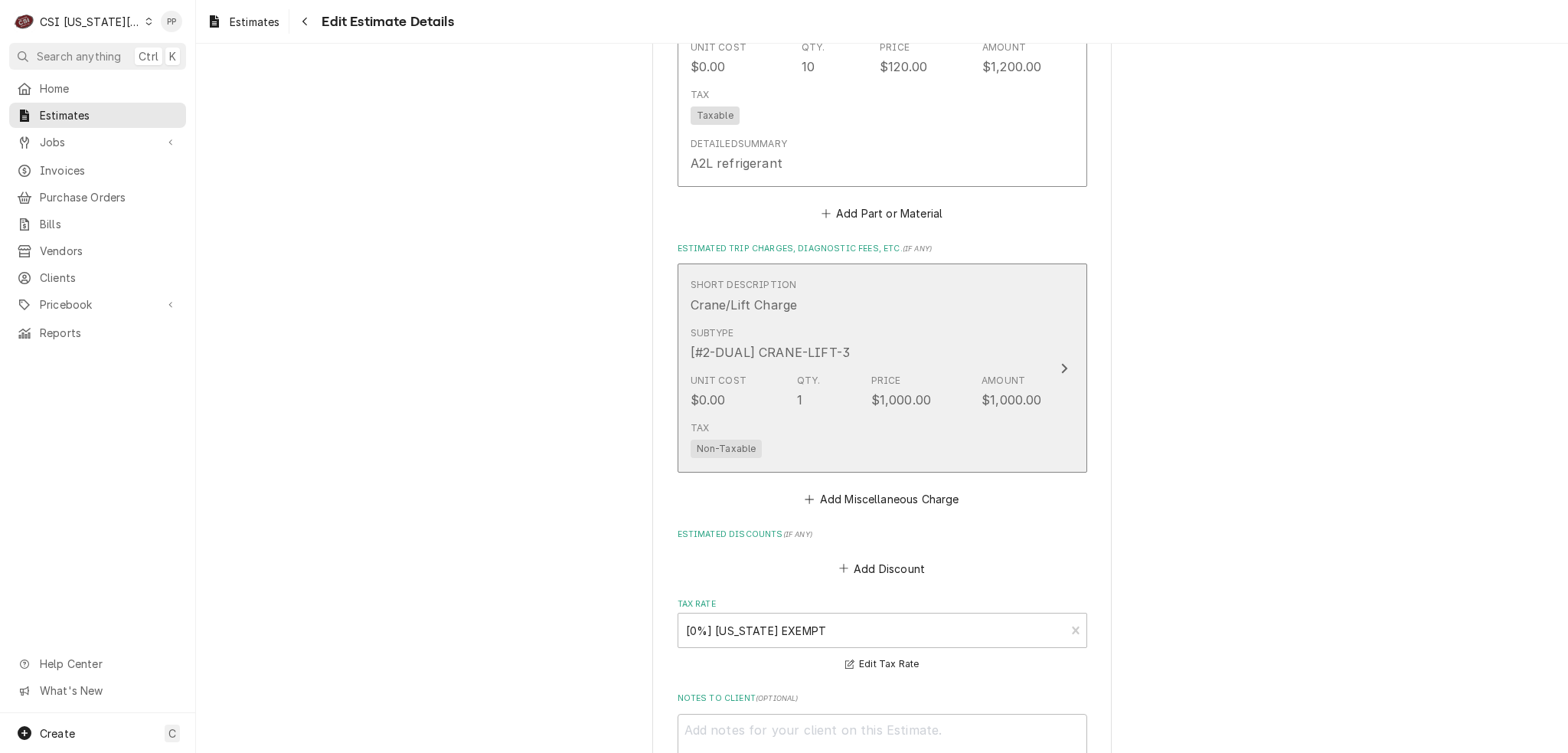
click at [967, 405] on div "Unit Cost $0.00 Qty. 1 Price $1,000.00 Amount $1,000.00" at bounding box center [866, 392] width 351 height 47
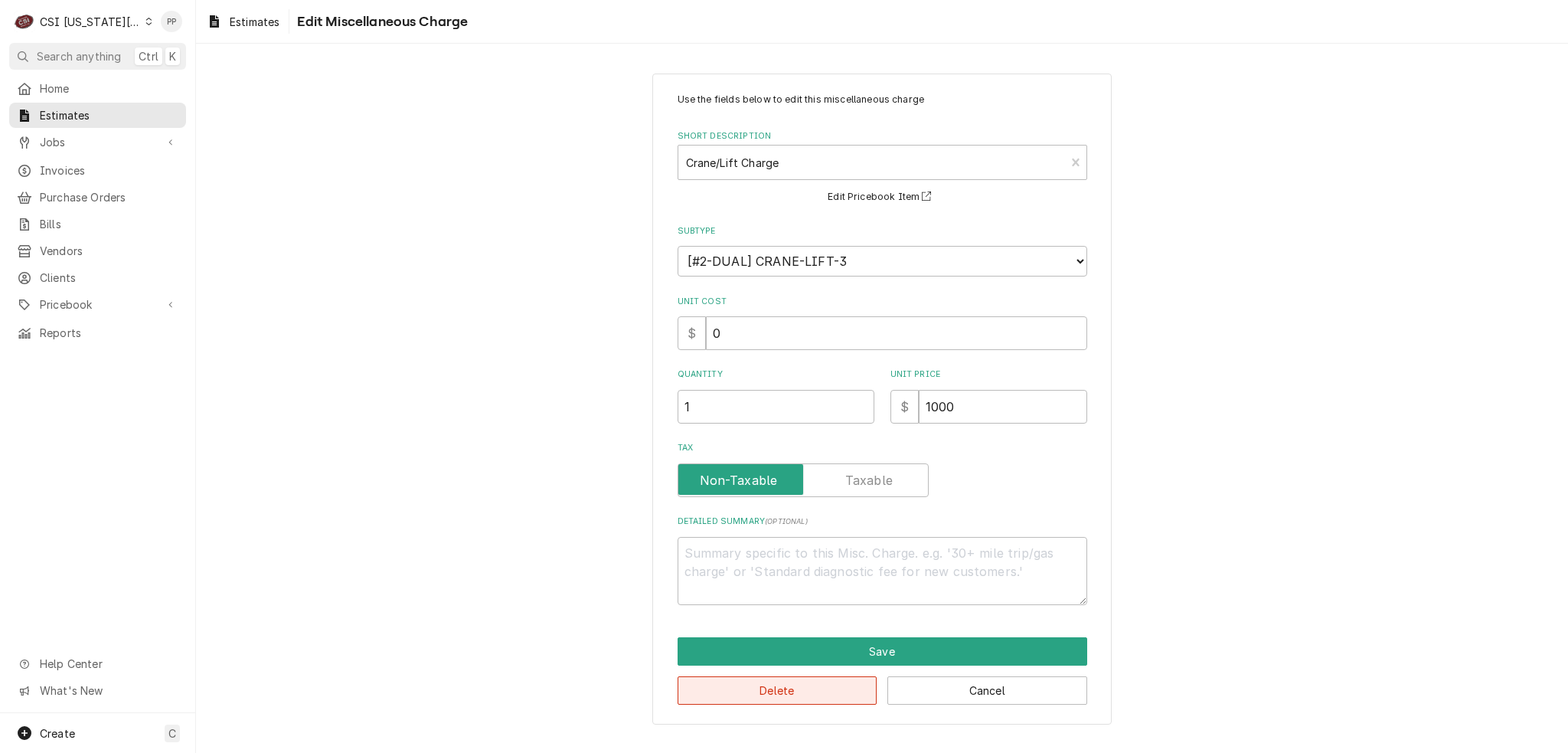
click at [801, 681] on button "Delete" at bounding box center [777, 690] width 200 height 29
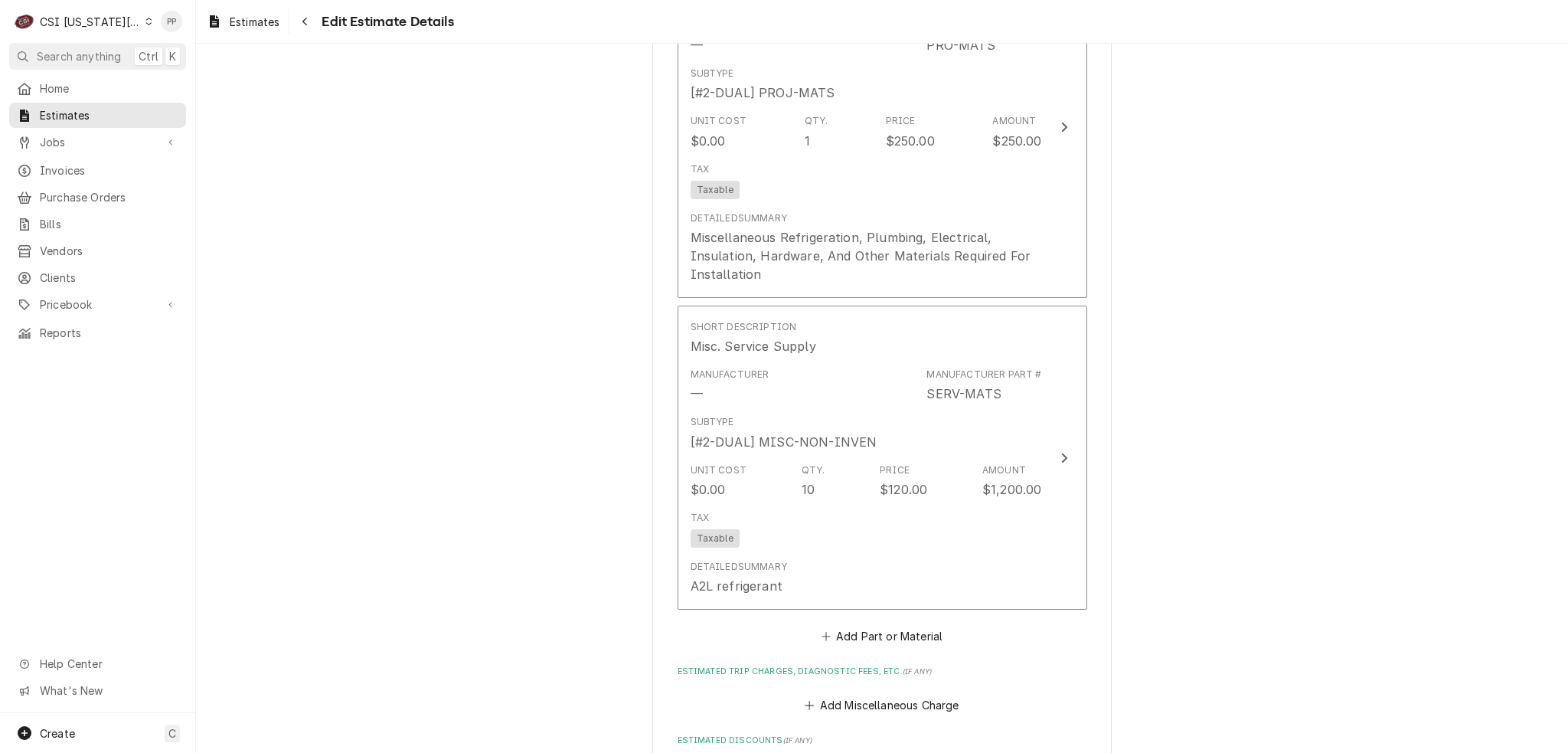
scroll to position [2375, 0]
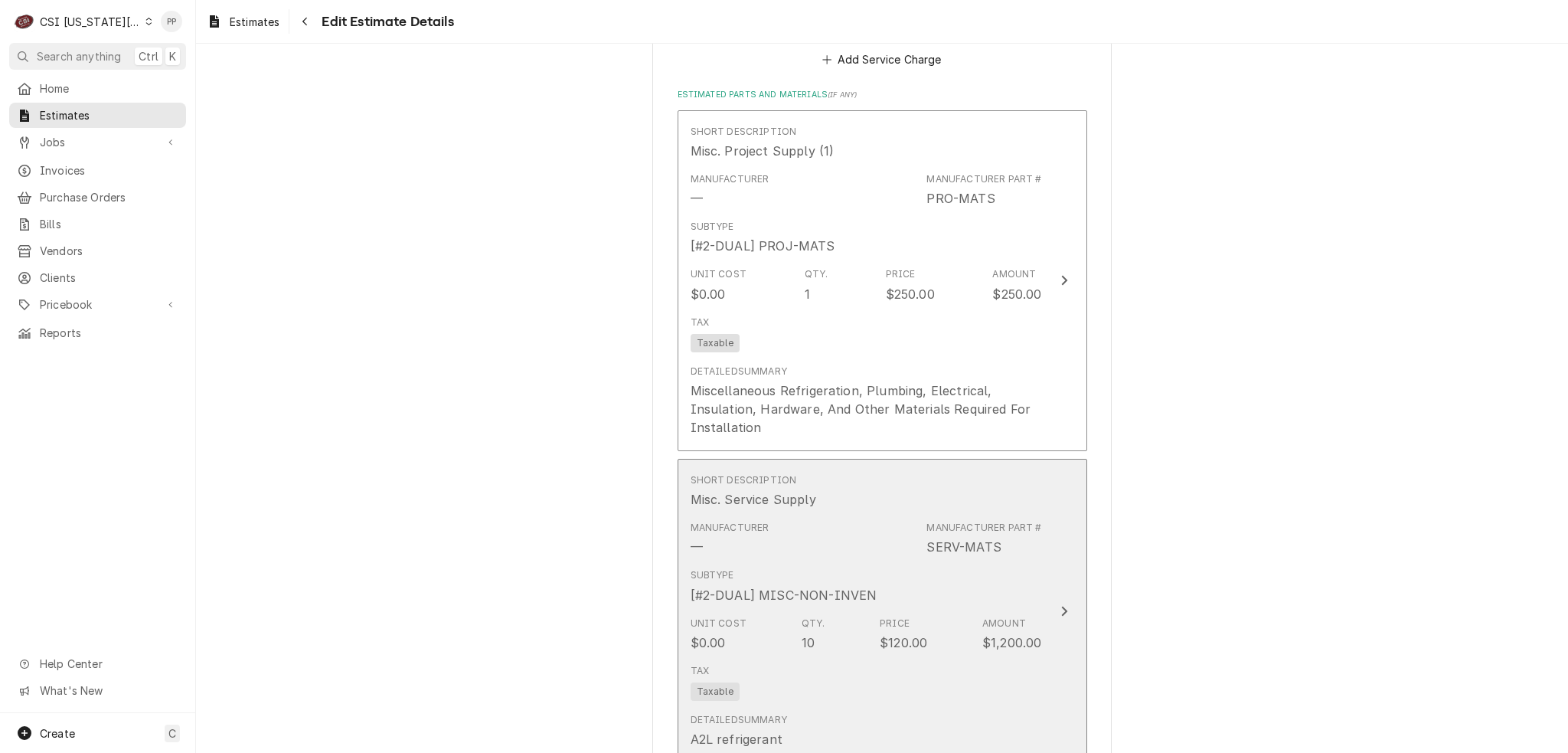
click at [893, 562] on div "Subtype [#2-DUAL] MISC-NON-INVEN" at bounding box center [866, 586] width 351 height 47
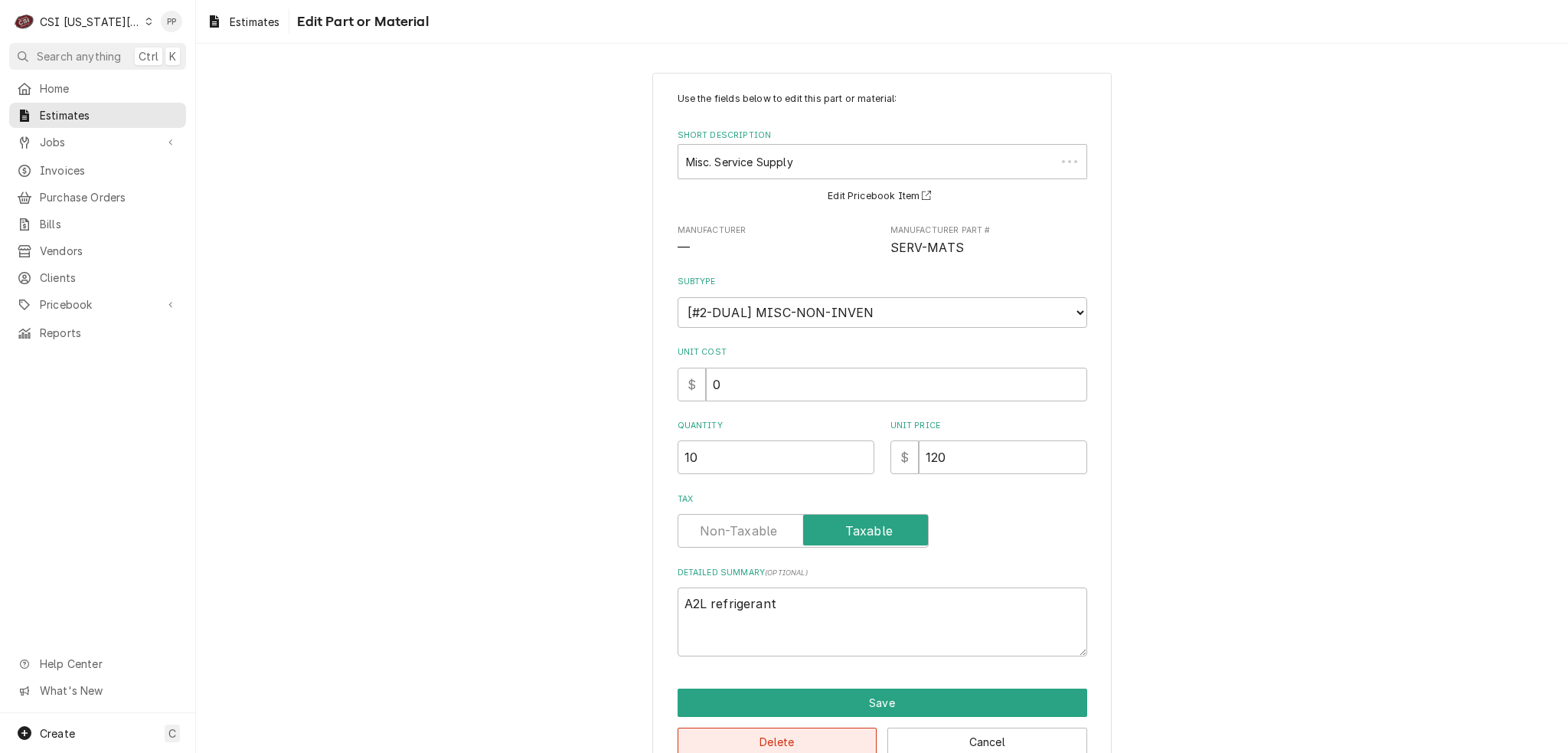
click at [778, 729] on button "Delete" at bounding box center [777, 741] width 200 height 29
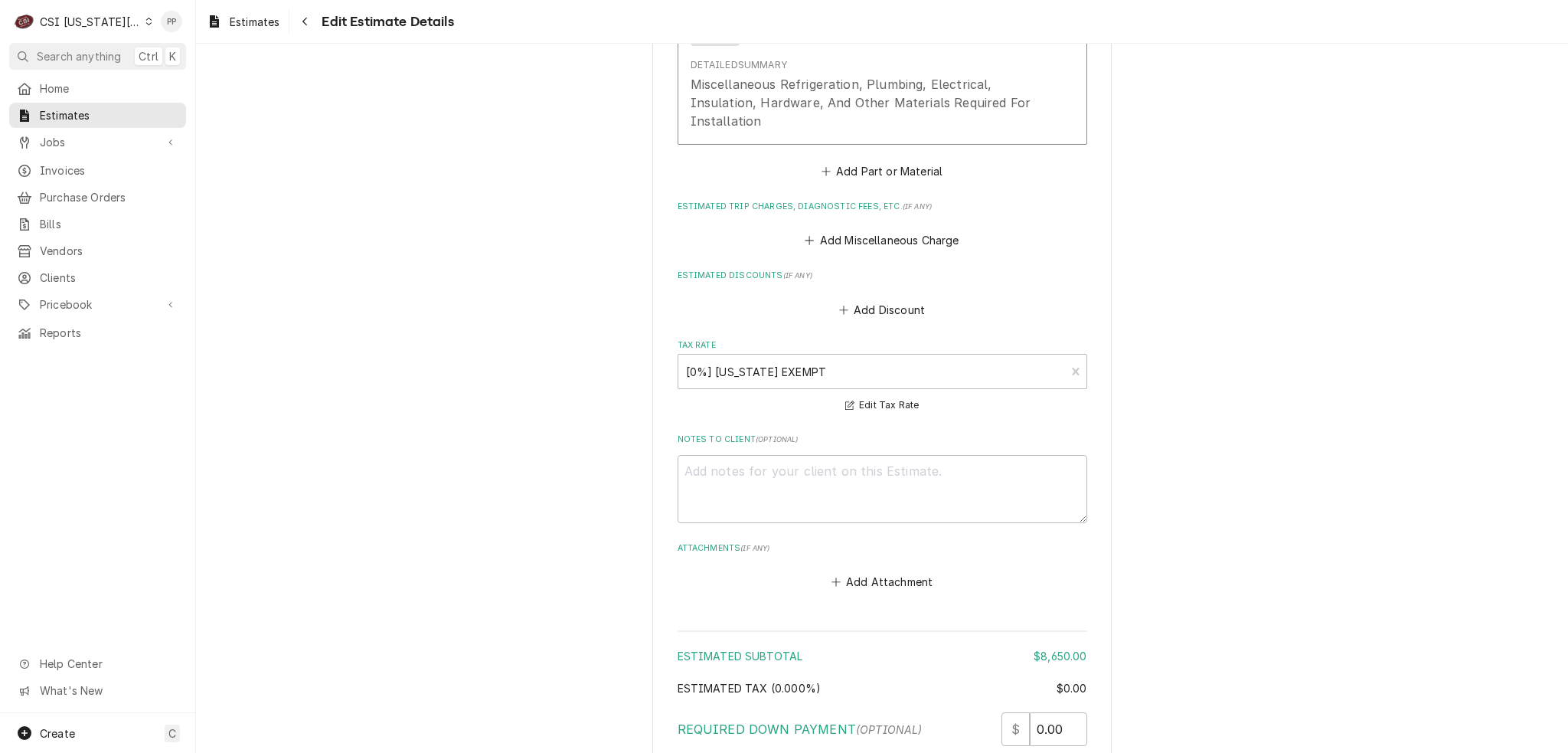
scroll to position [2921, 0]
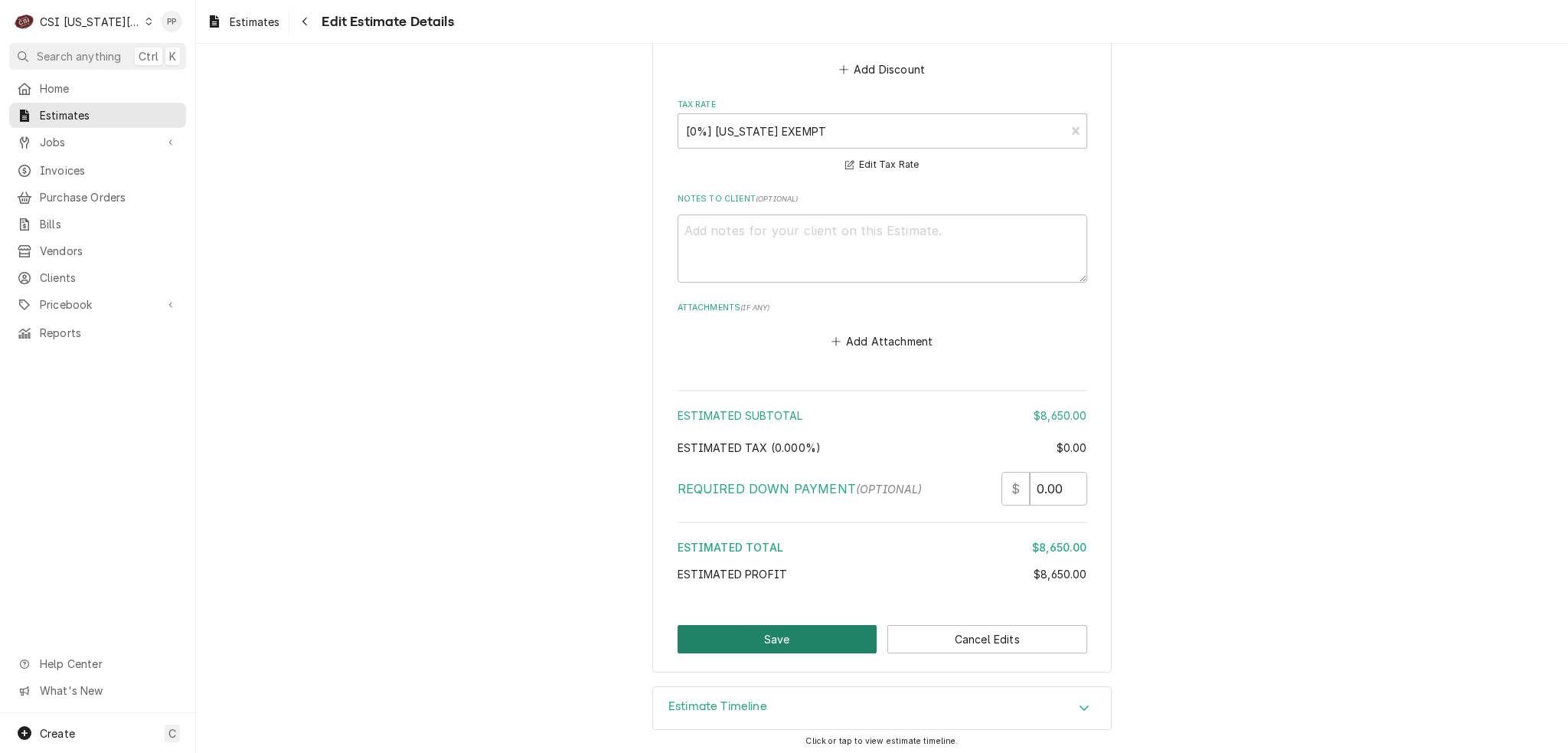
click at [808, 625] on button "Save" at bounding box center [777, 639] width 200 height 29
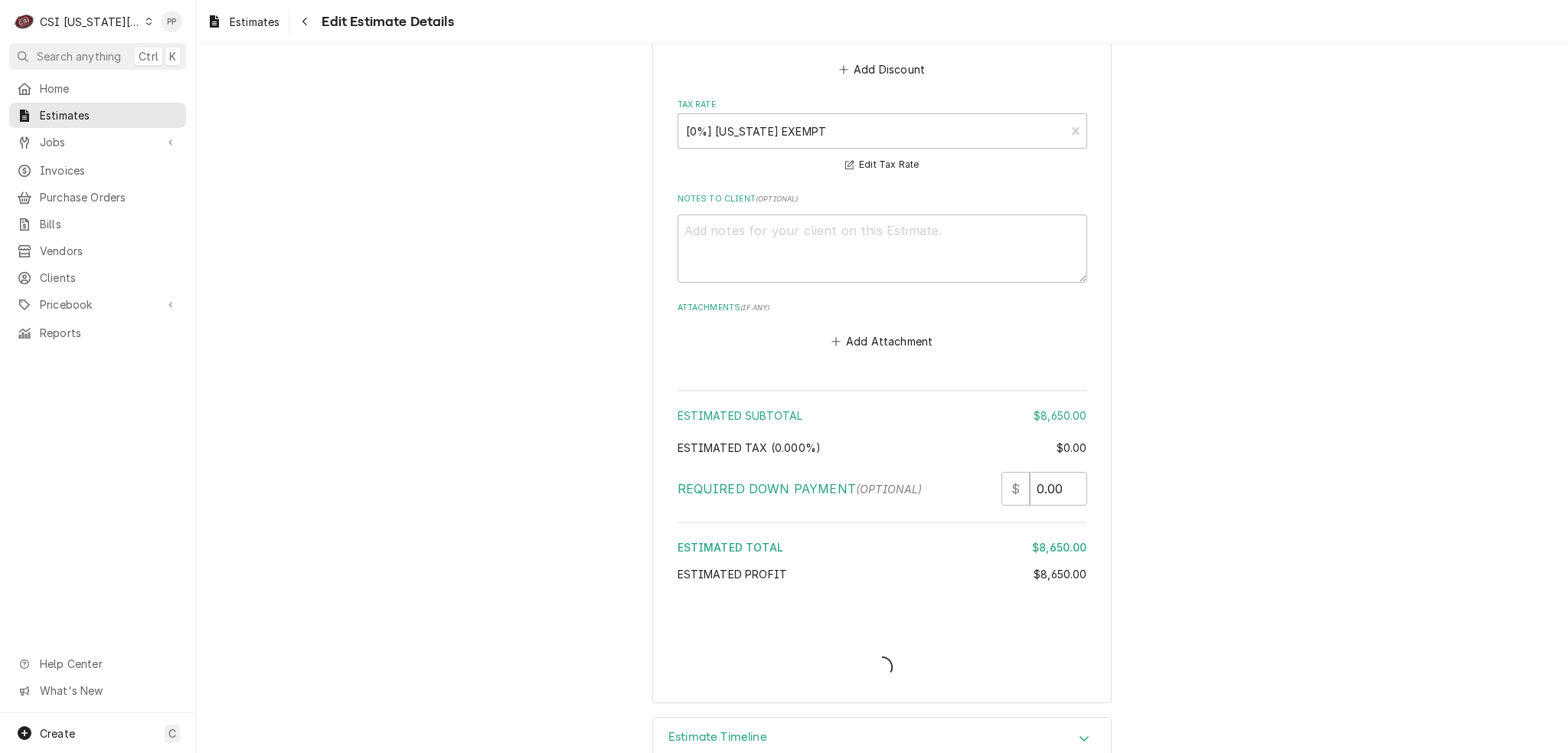
type textarea "x"
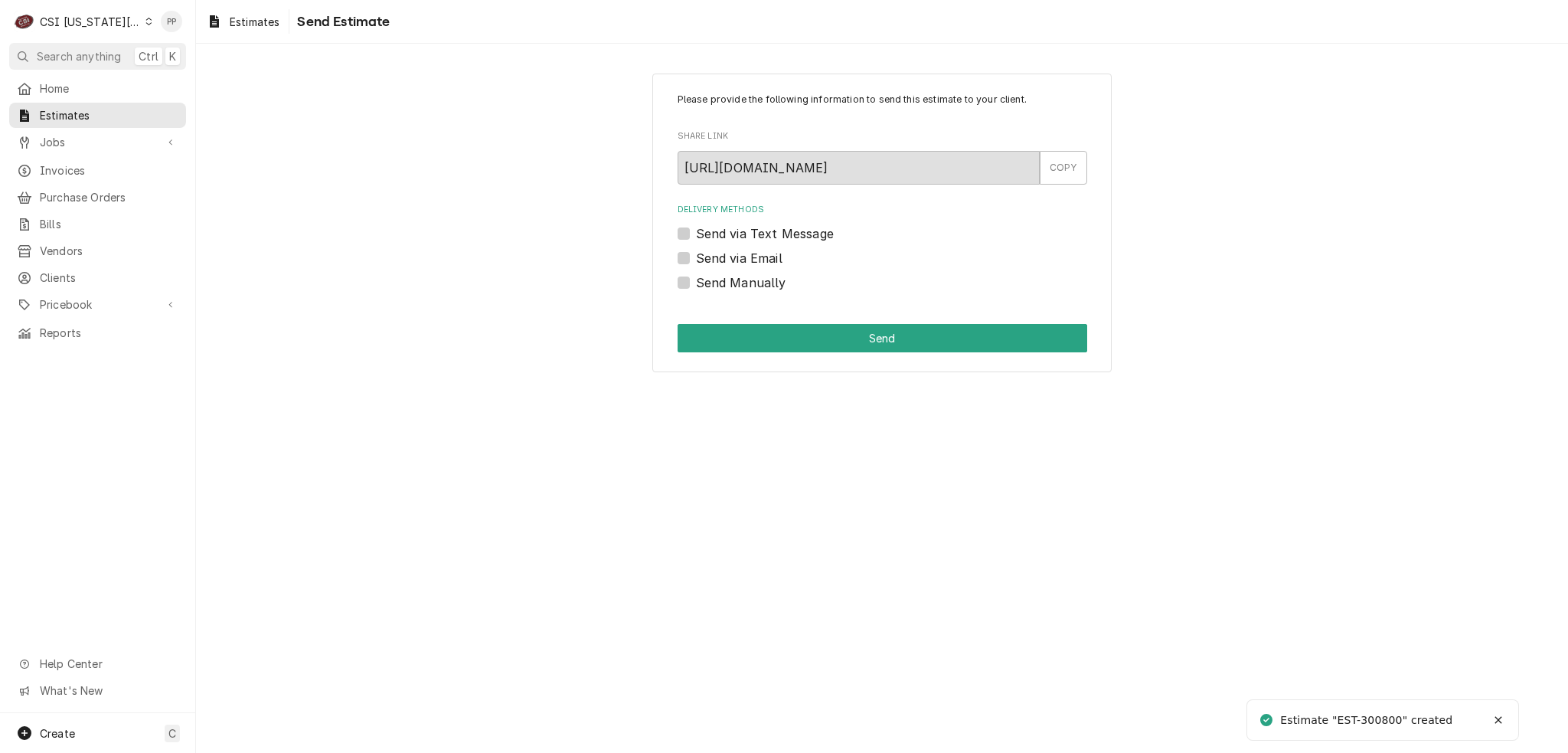
drag, startPoint x: 686, startPoint y: 254, endPoint x: 694, endPoint y: 265, distance: 13.6
click at [695, 255] on label "Send via Email" at bounding box center [739, 258] width 87 height 19
click at [695, 255] on input "Send via Email" at bounding box center [900, 266] width 409 height 33
checkbox input "true"
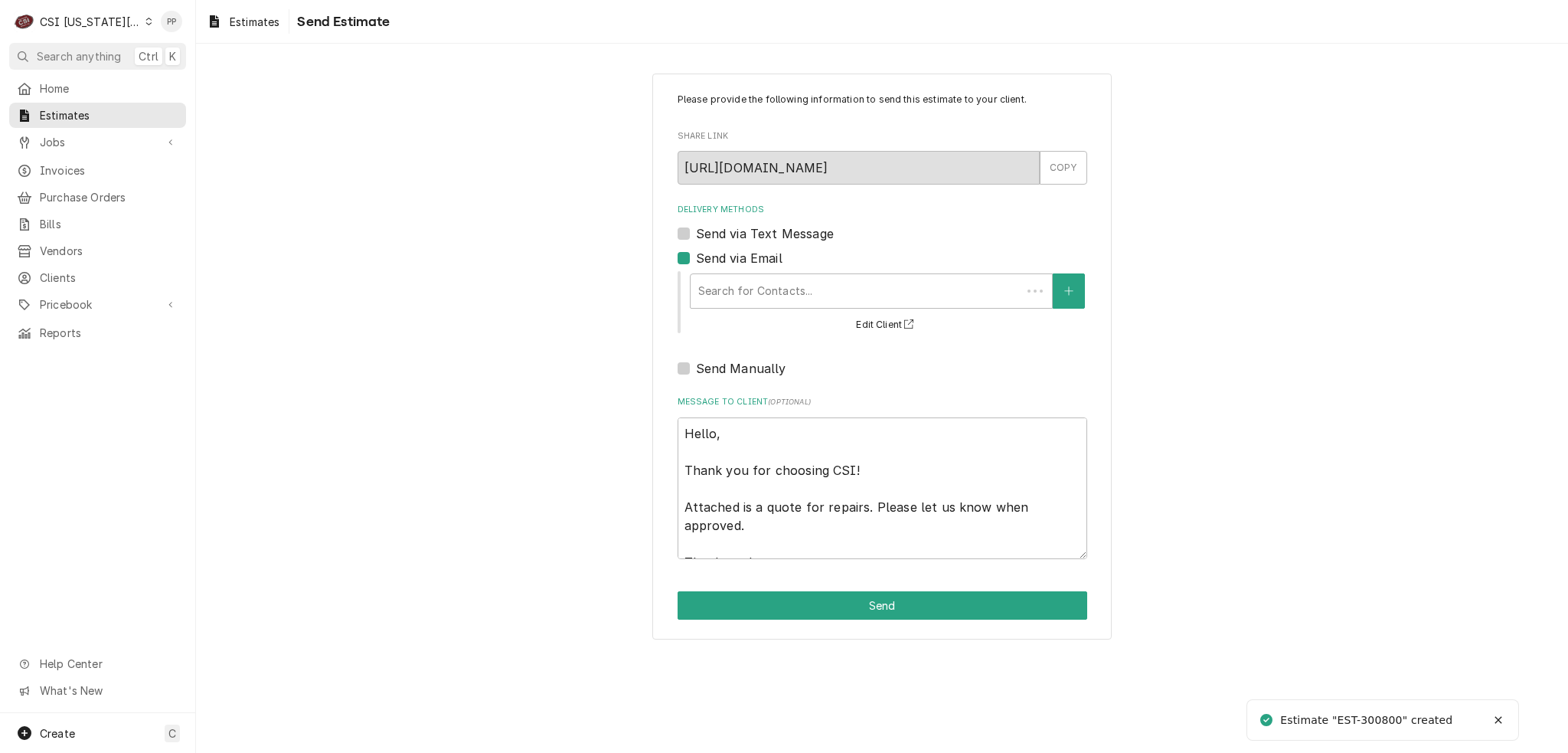
click at [761, 295] on div "Delivery Methods" at bounding box center [856, 291] width 316 height 28
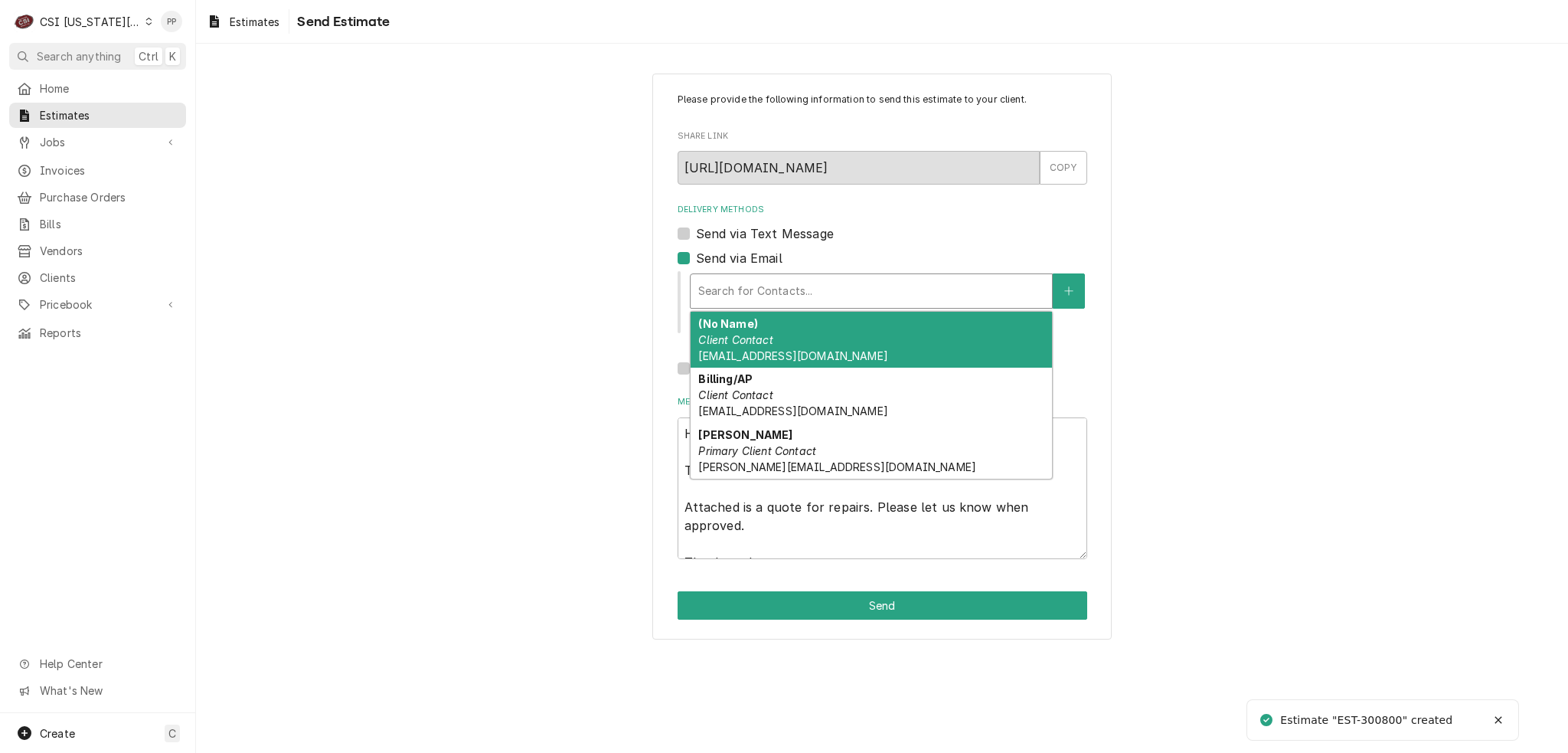
click at [833, 357] on div "(No Name) Client Contact Phil@csi1.com" at bounding box center [871, 340] width 361 height 56
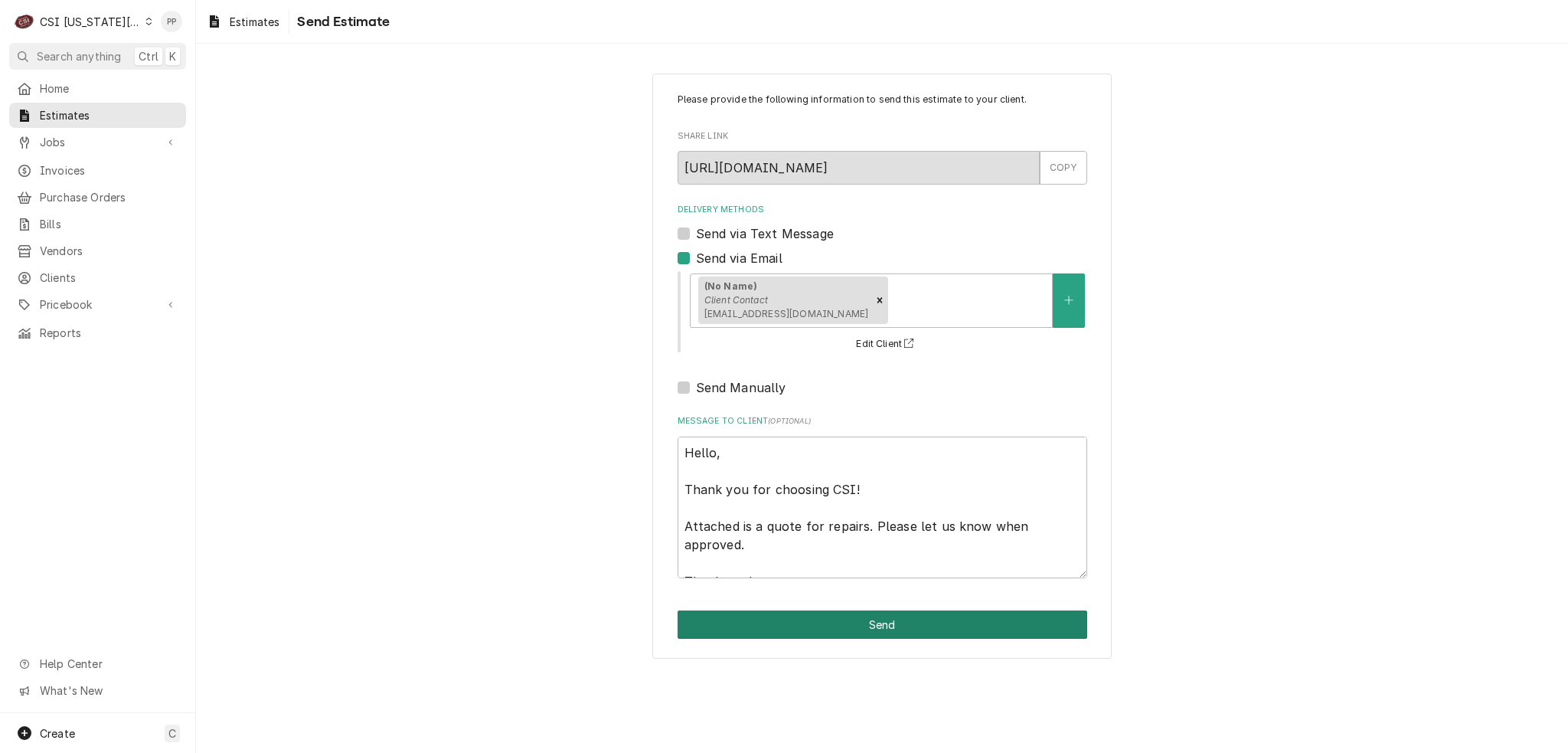
click at [819, 620] on button "Send" at bounding box center [882, 624] width 409 height 29
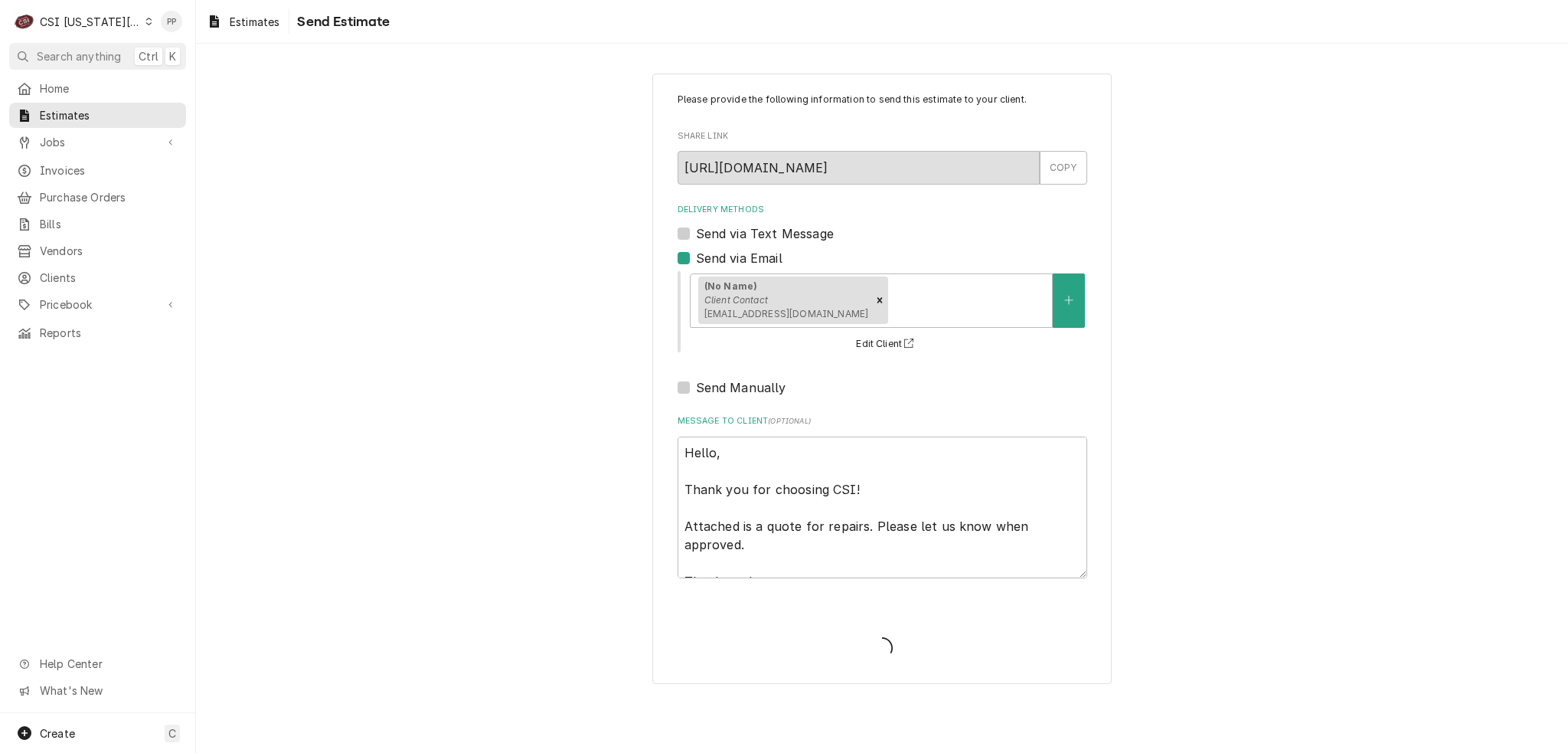
type textarea "x"
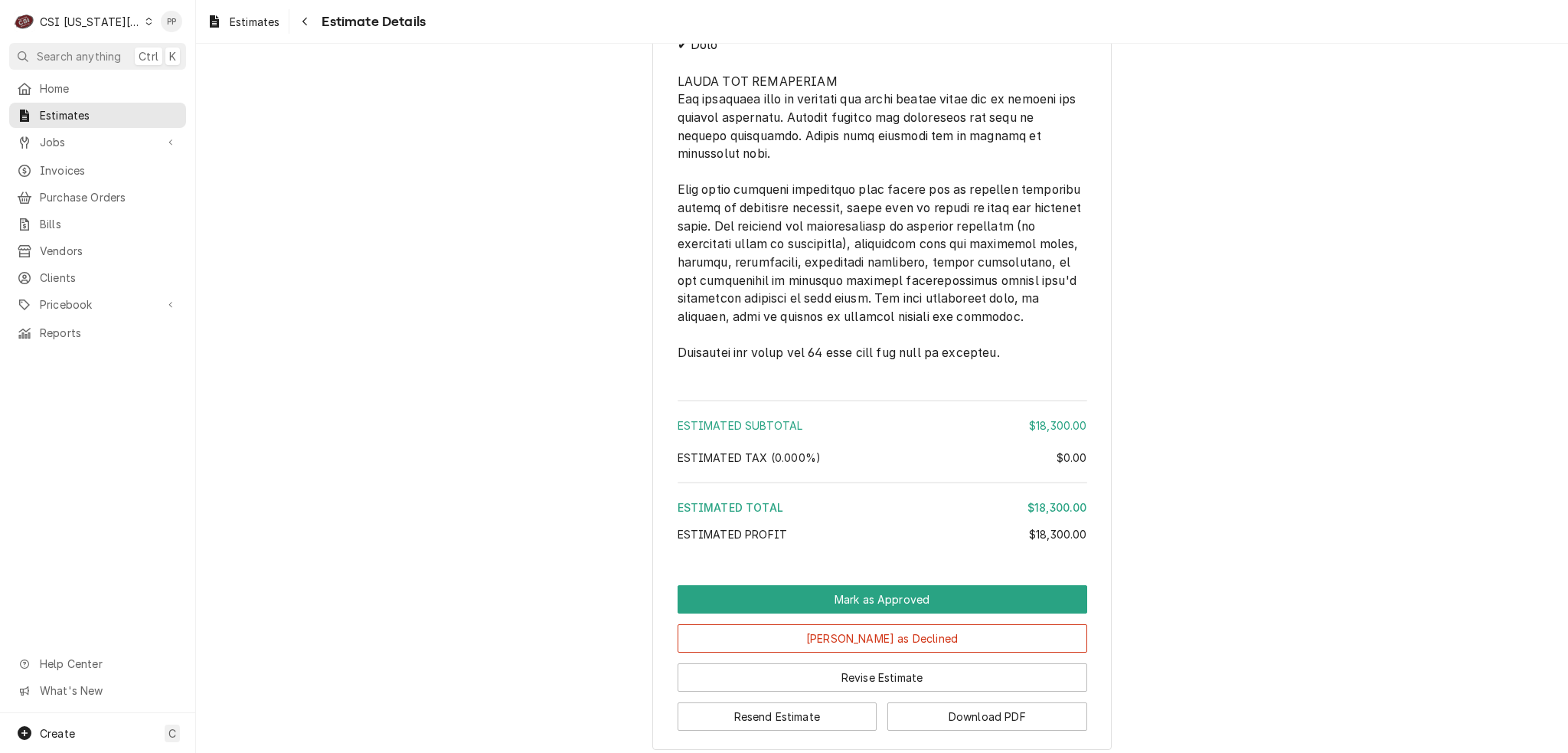
scroll to position [3240, 0]
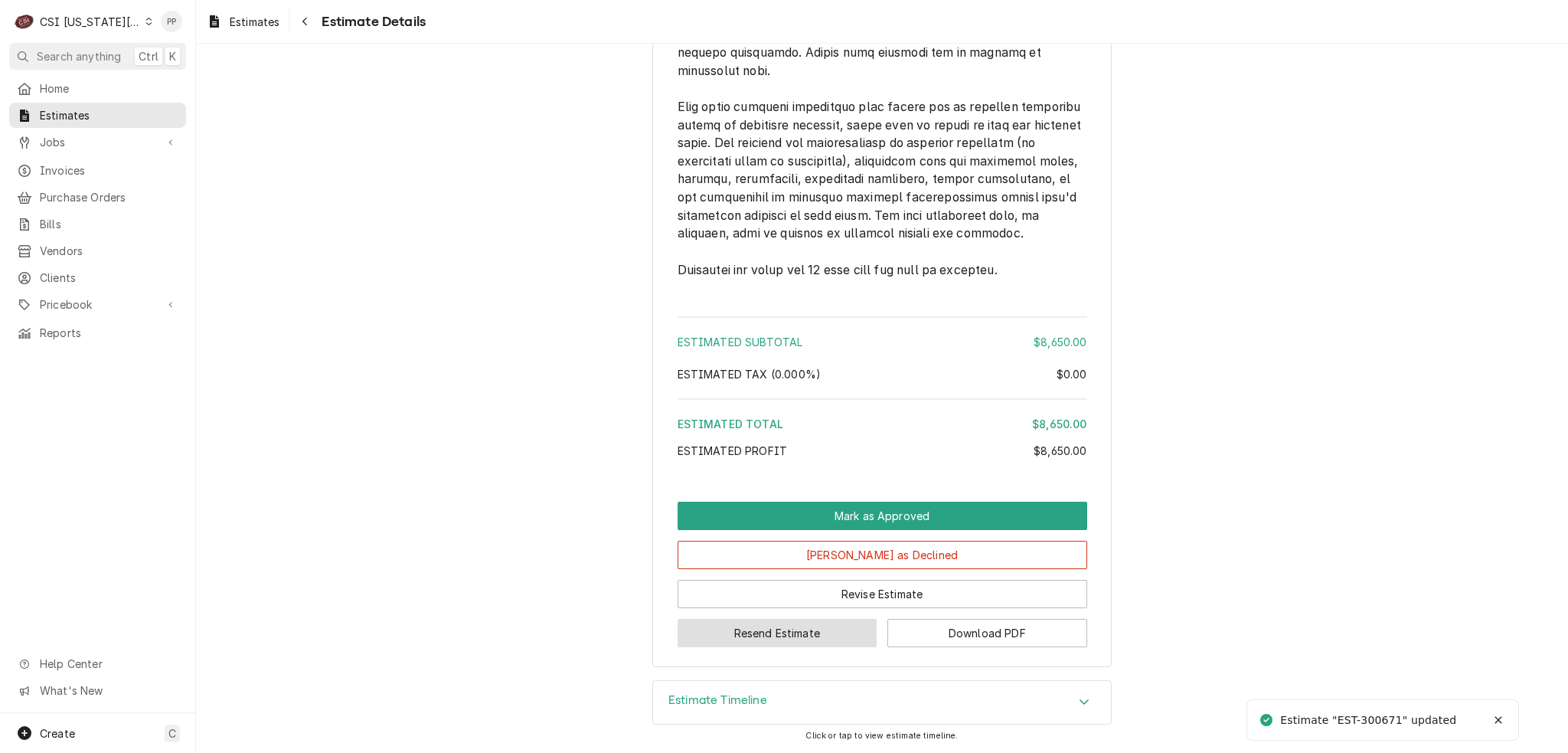
scroll to position [2635, 0]
click at [802, 631] on button "Resend Estimate" at bounding box center [777, 633] width 200 height 29
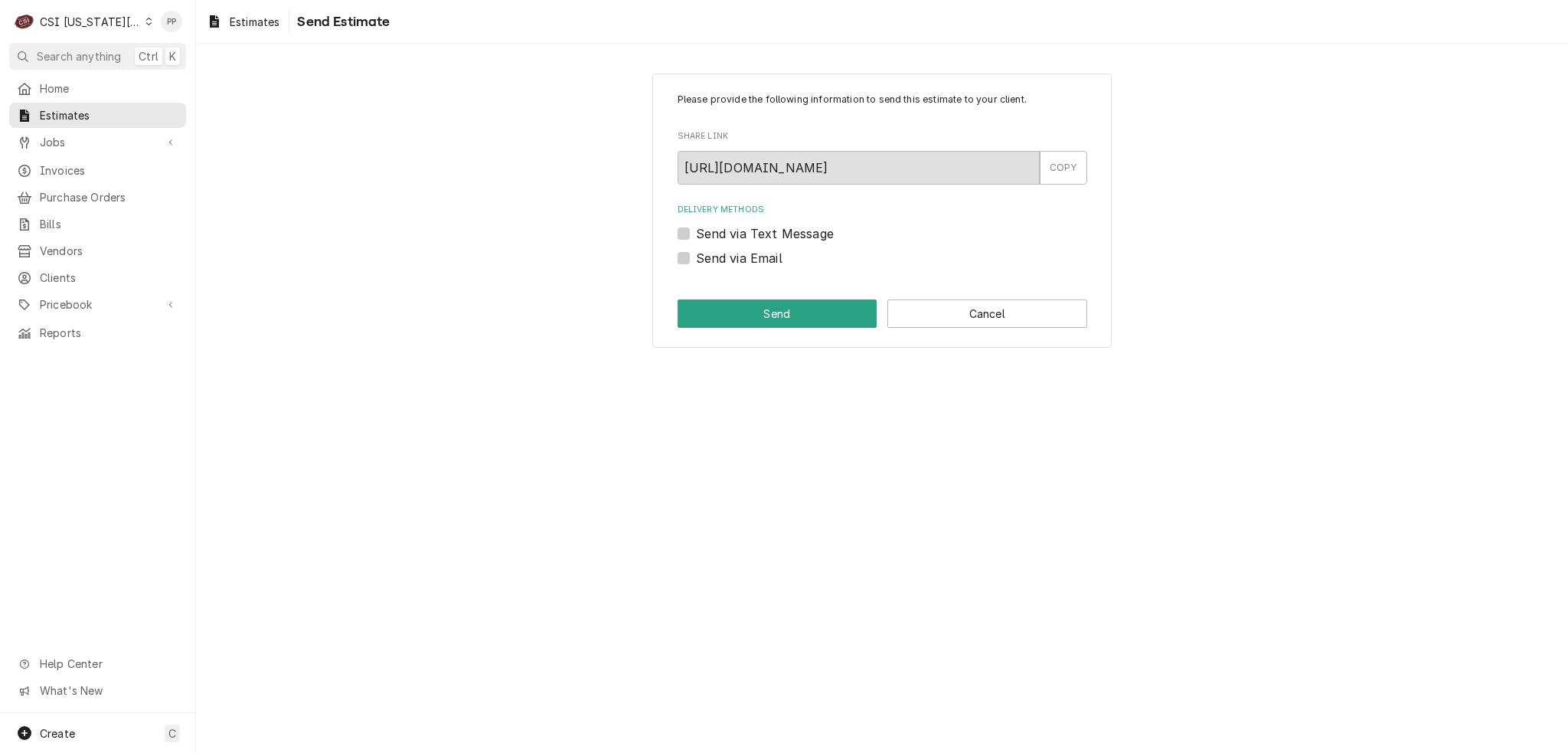
click at [695, 259] on label "Send via Email" at bounding box center [739, 258] width 87 height 19
click at [695, 259] on input "Send via Email" at bounding box center [900, 266] width 409 height 33
checkbox input "true"
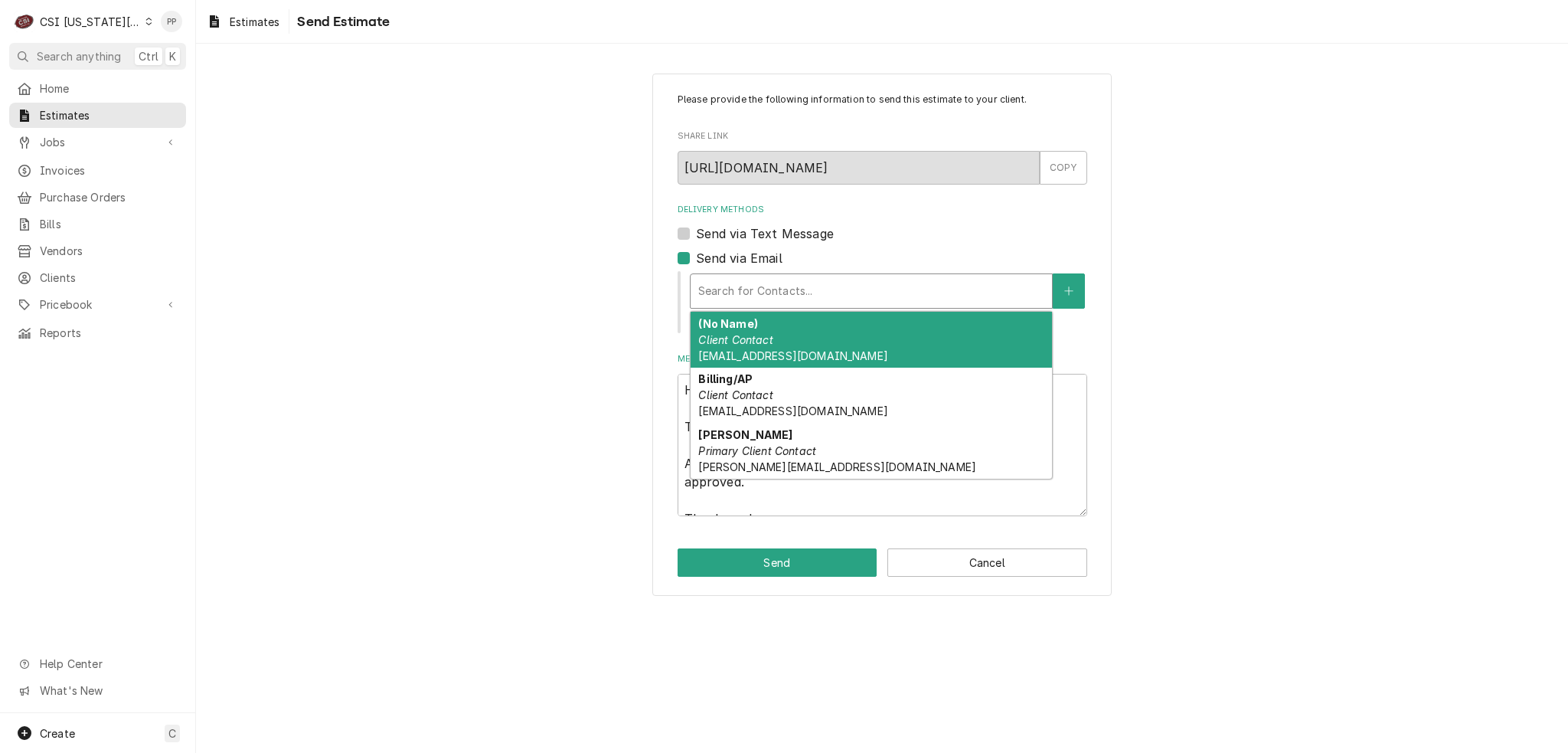
click at [712, 299] on div "Delivery Methods" at bounding box center [872, 291] width 346 height 28
click at [802, 344] on div "(No Name) Client Contact Phil@csi1.com" at bounding box center [871, 340] width 361 height 56
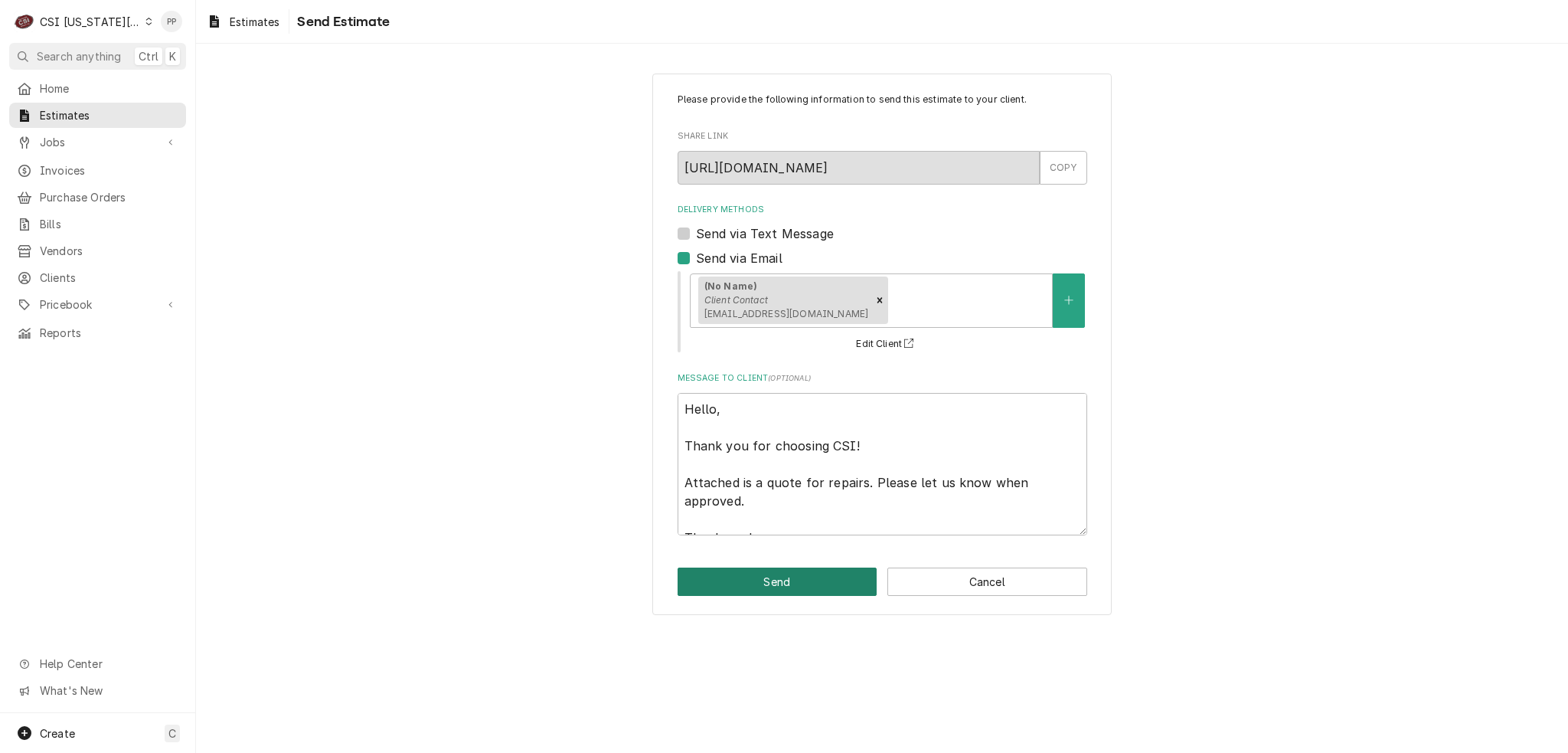
click at [803, 575] on button "Send" at bounding box center [777, 582] width 200 height 29
type textarea "x"
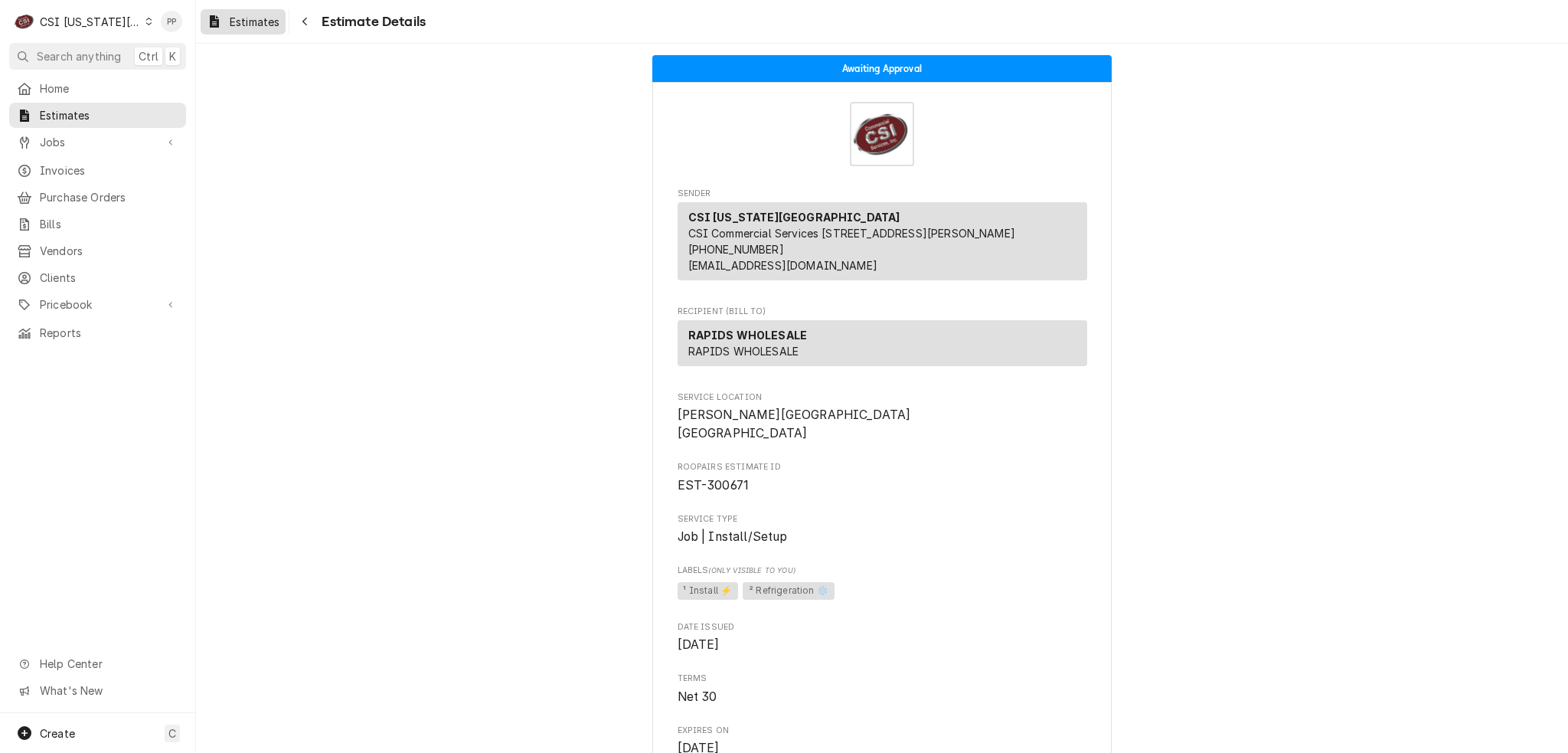
click at [254, 29] on span "Estimates" at bounding box center [254, 22] width 50 height 16
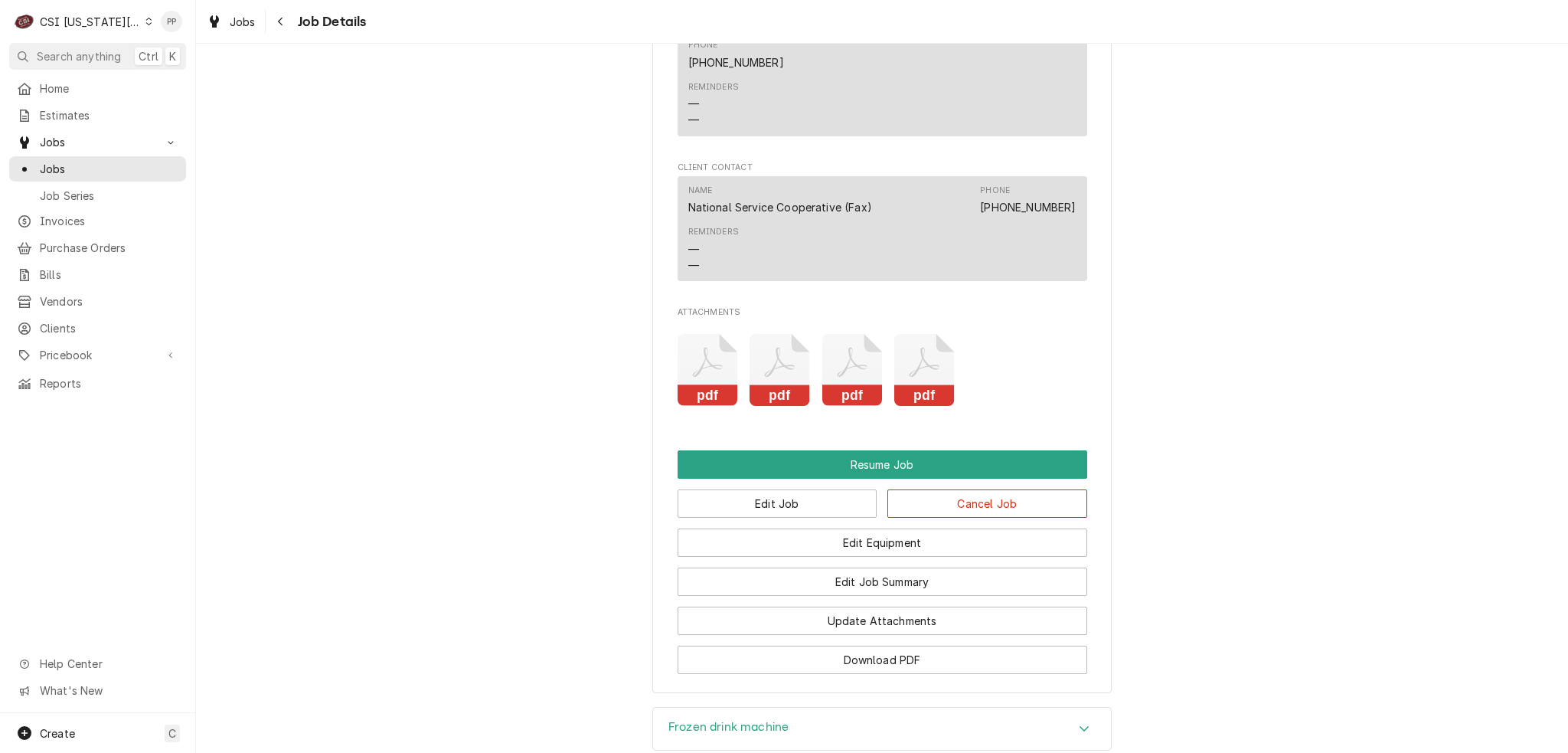
scroll to position [2998, 0]
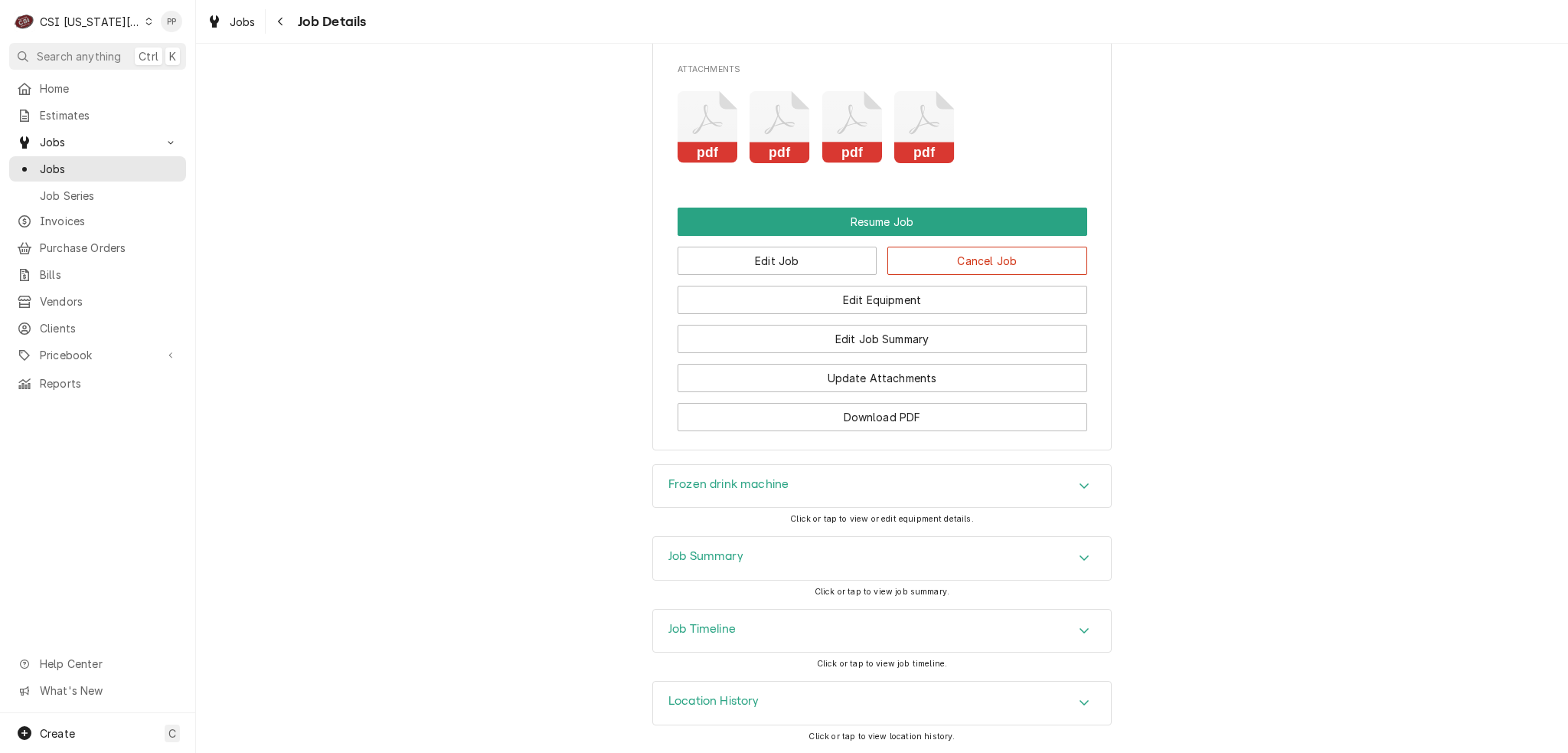
click at [824, 546] on div "Job Summary" at bounding box center [881, 559] width 457 height 43
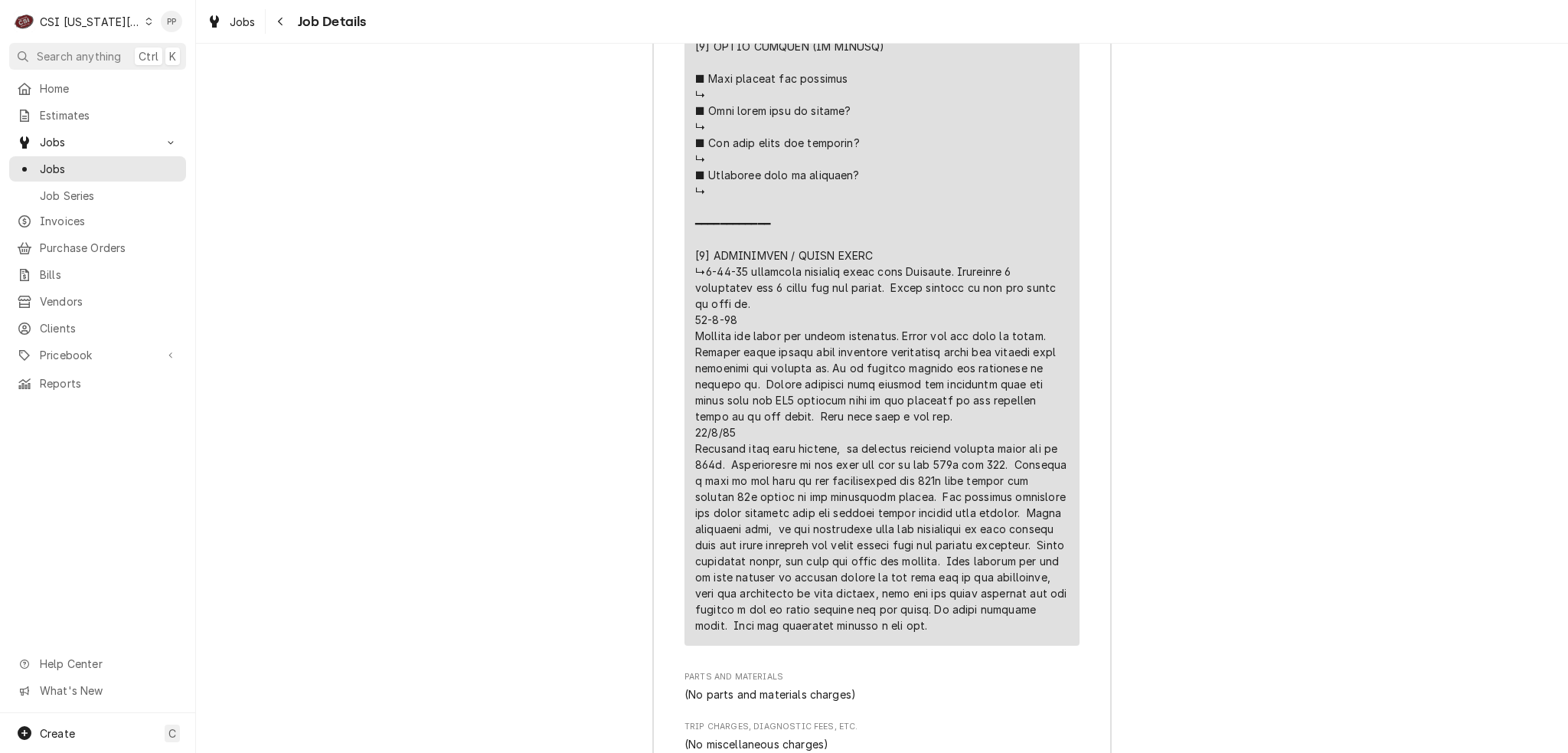
scroll to position [5373, 0]
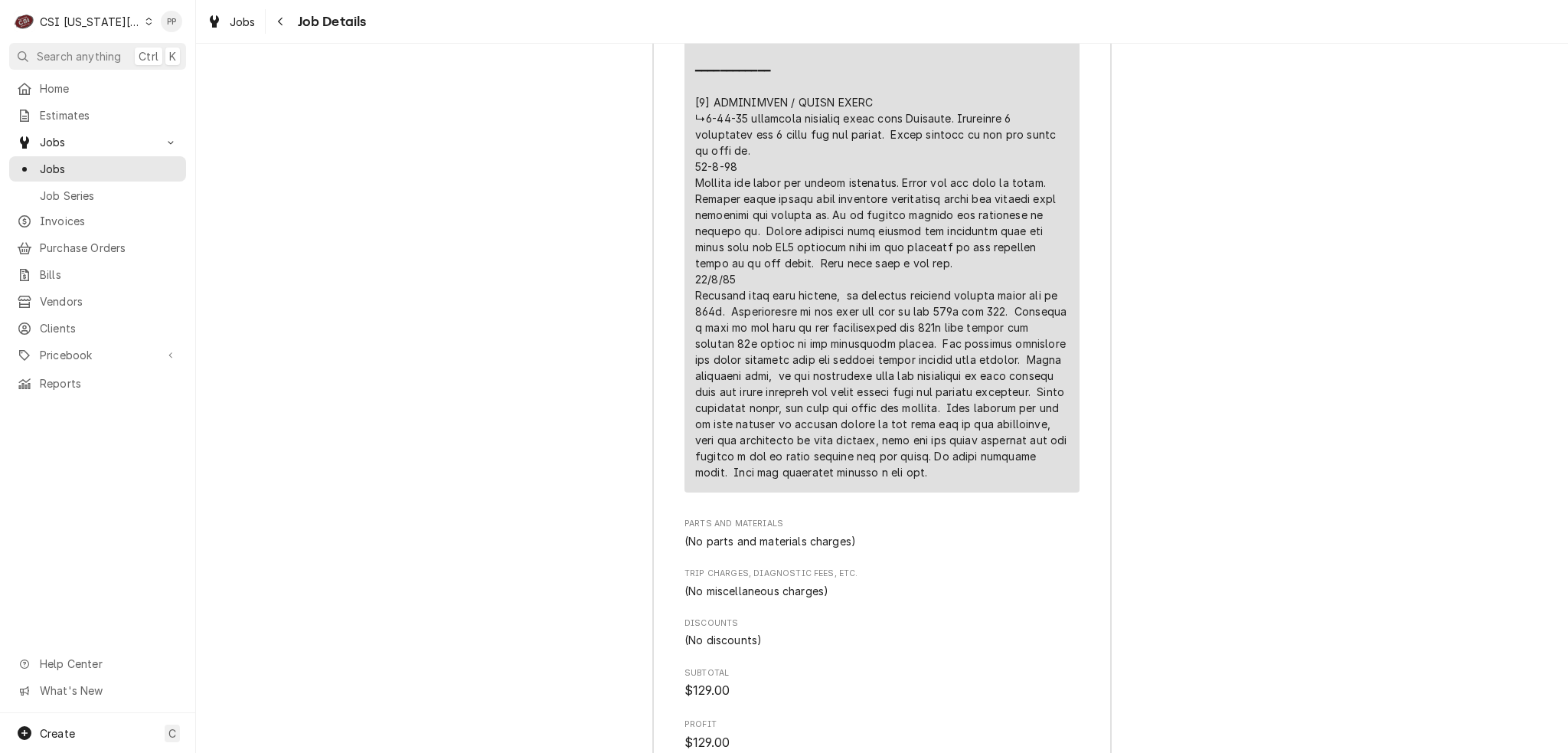
drag, startPoint x: 955, startPoint y: 487, endPoint x: 696, endPoint y: 136, distance: 436.2
copy div "240v. Transformers in the unit are set up for 208v not 240. Changing a wire in …"
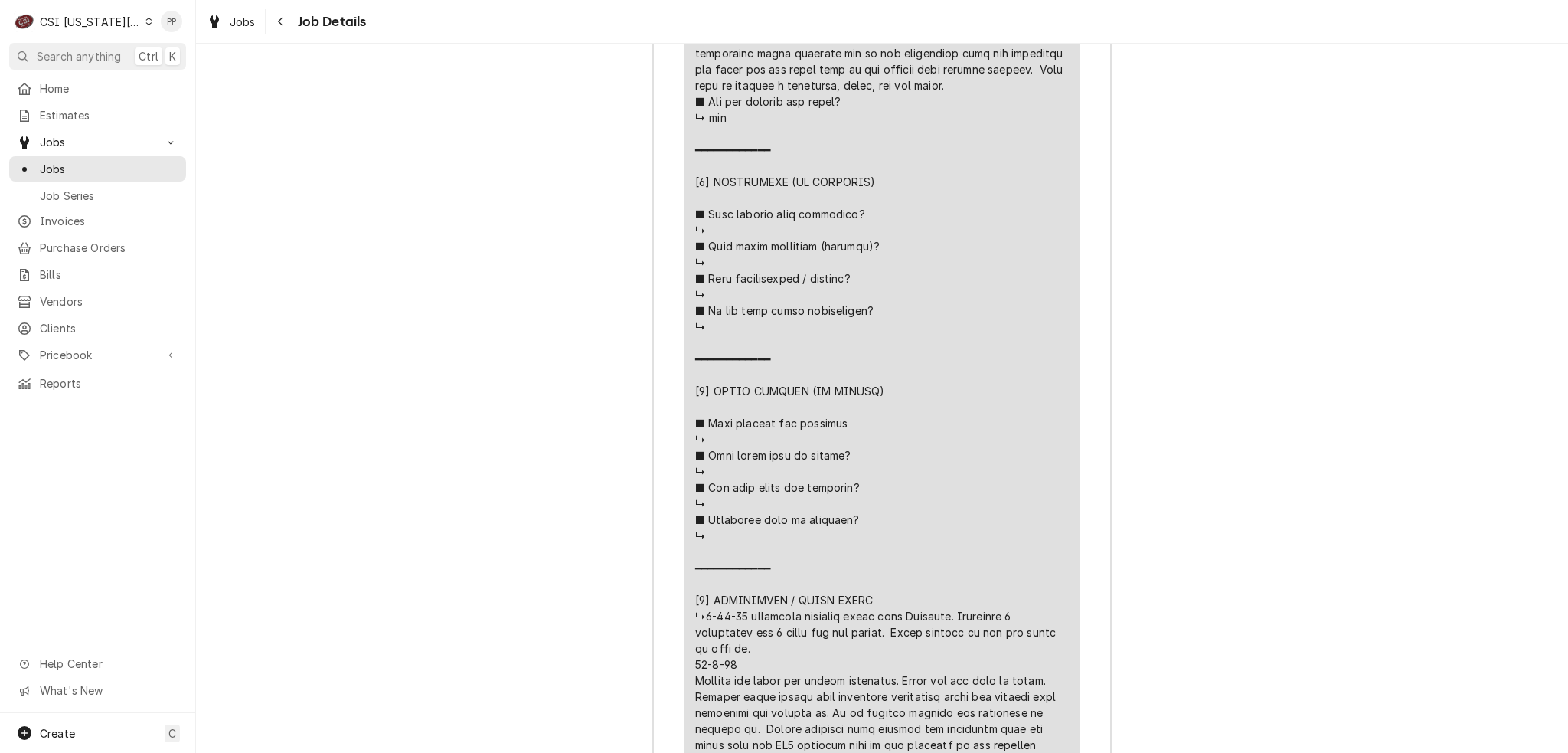
scroll to position [4722, 0]
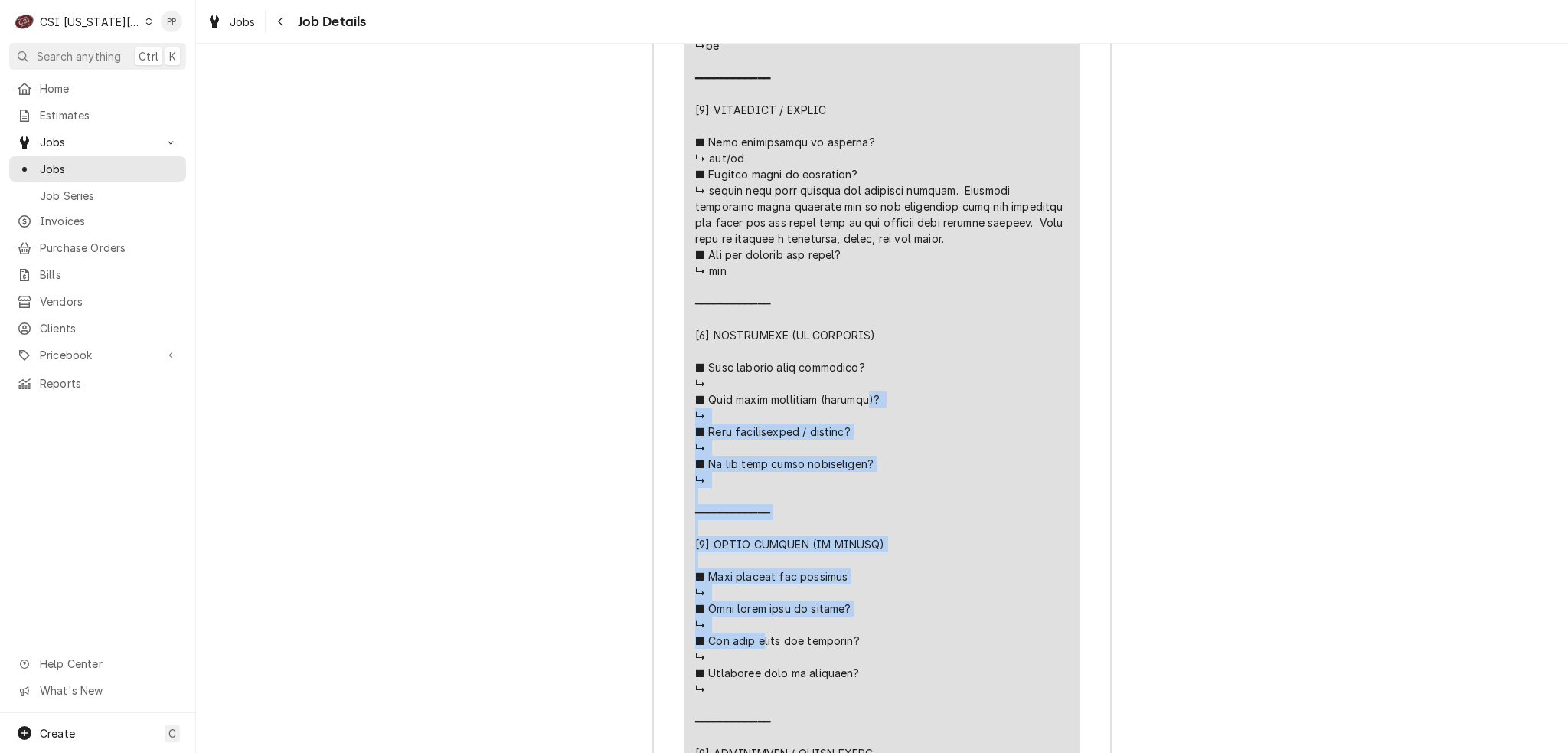
drag, startPoint x: 948, startPoint y: 205, endPoint x: 1051, endPoint y: 247, distance: 111.2
click at [1051, 247] on div "Line Item" at bounding box center [882, 367] width 374 height 1529
copy div ")? ↳ ■ 𝗨𝗻𝗶𝘁 𝗺𝗮𝗶𝗻𝘁𝗲𝗻𝗮𝗻𝗰𝗲𝗱 / 𝗰𝗹𝗲𝗮𝗻𝗲𝗱? ↳ ■ 𝗜𝘀 𝘁𝗵𝗲 𝘂𝗻𝗶𝘁 𝗳𝘂𝗹𝗹𝘆 𝗼𝗽𝗲𝗿𝗮𝘁𝗶𝗼𝗻𝗮𝗹? ↳ ━━━━━━…"
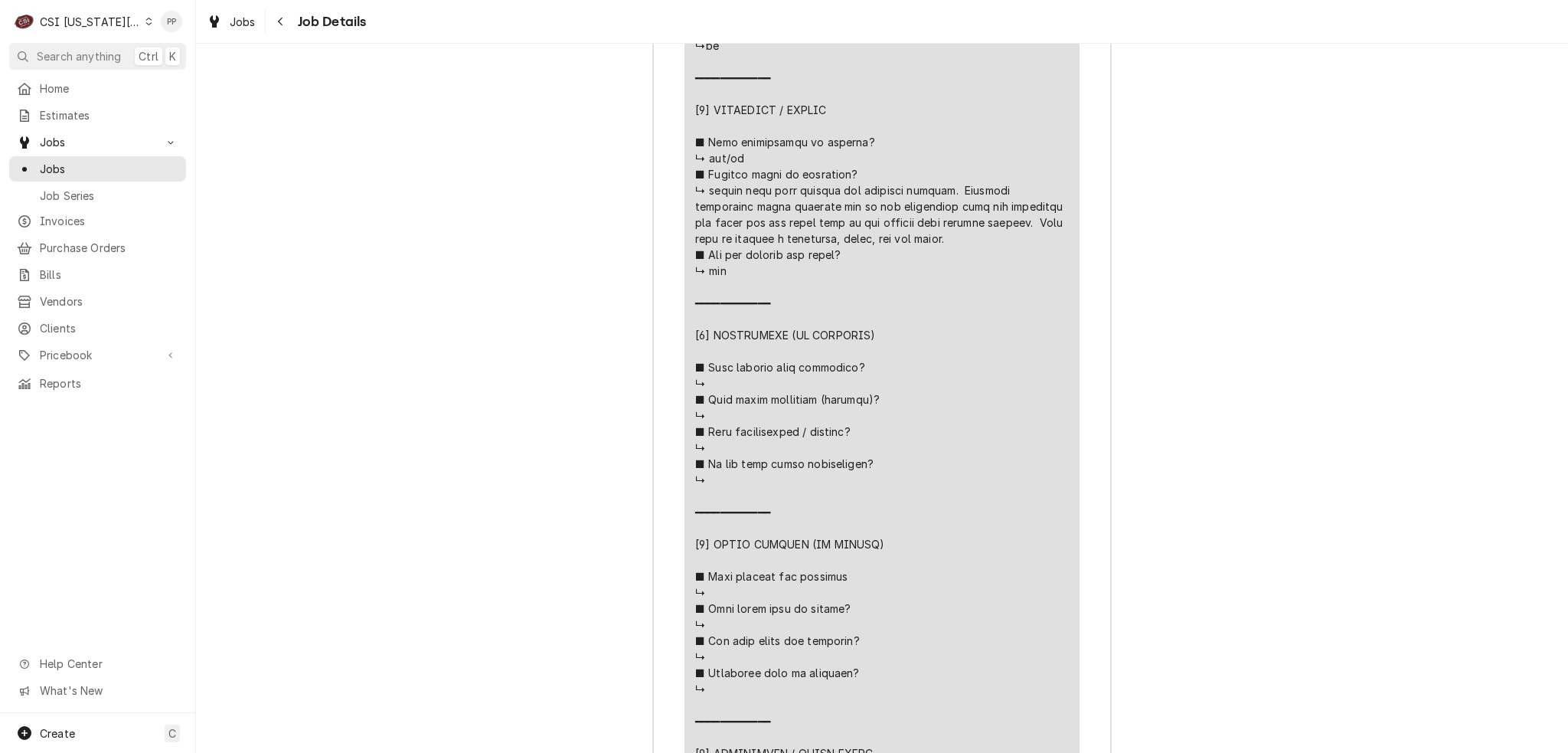
click at [945, 279] on div "Line Item" at bounding box center [882, 367] width 374 height 1529
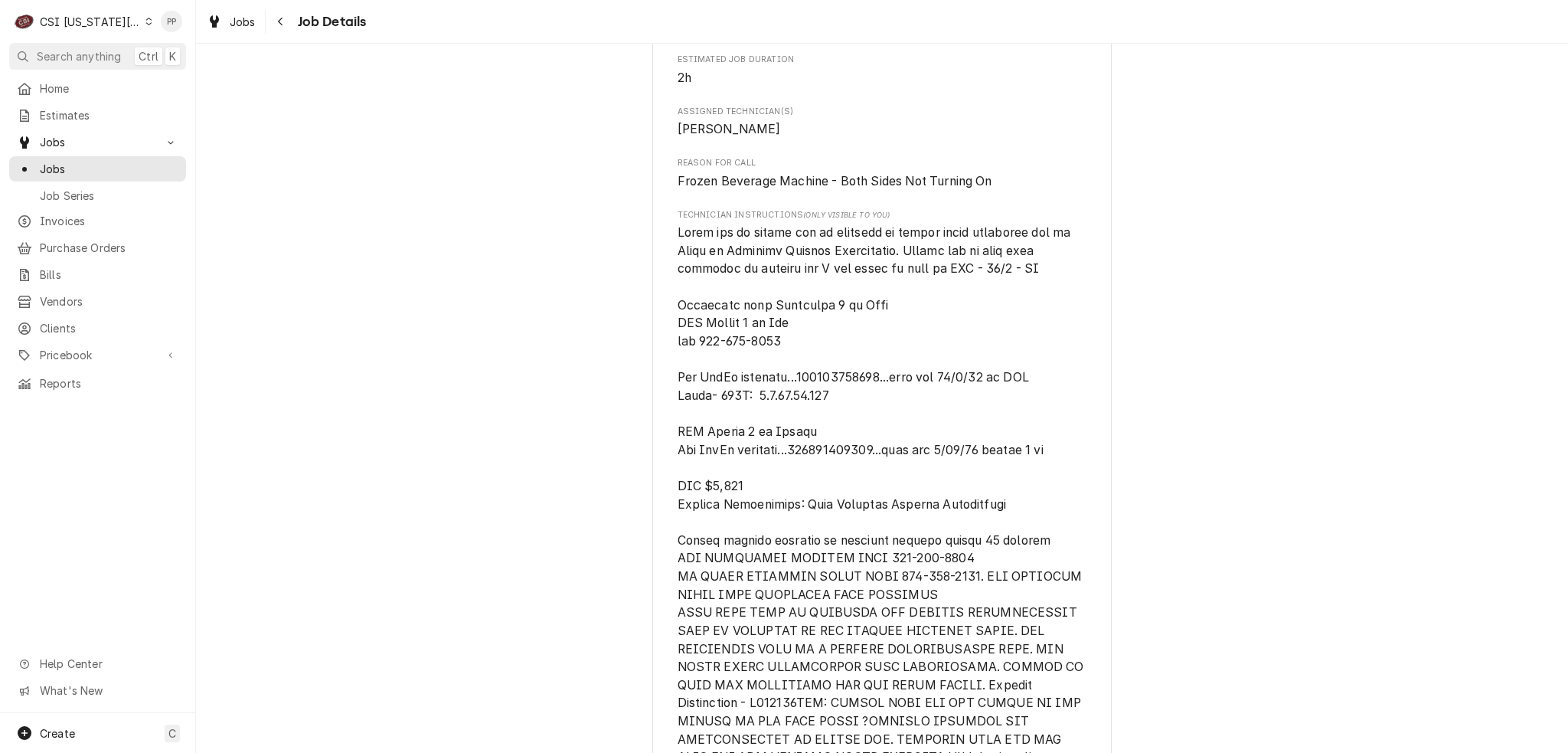
scroll to position [1658, 0]
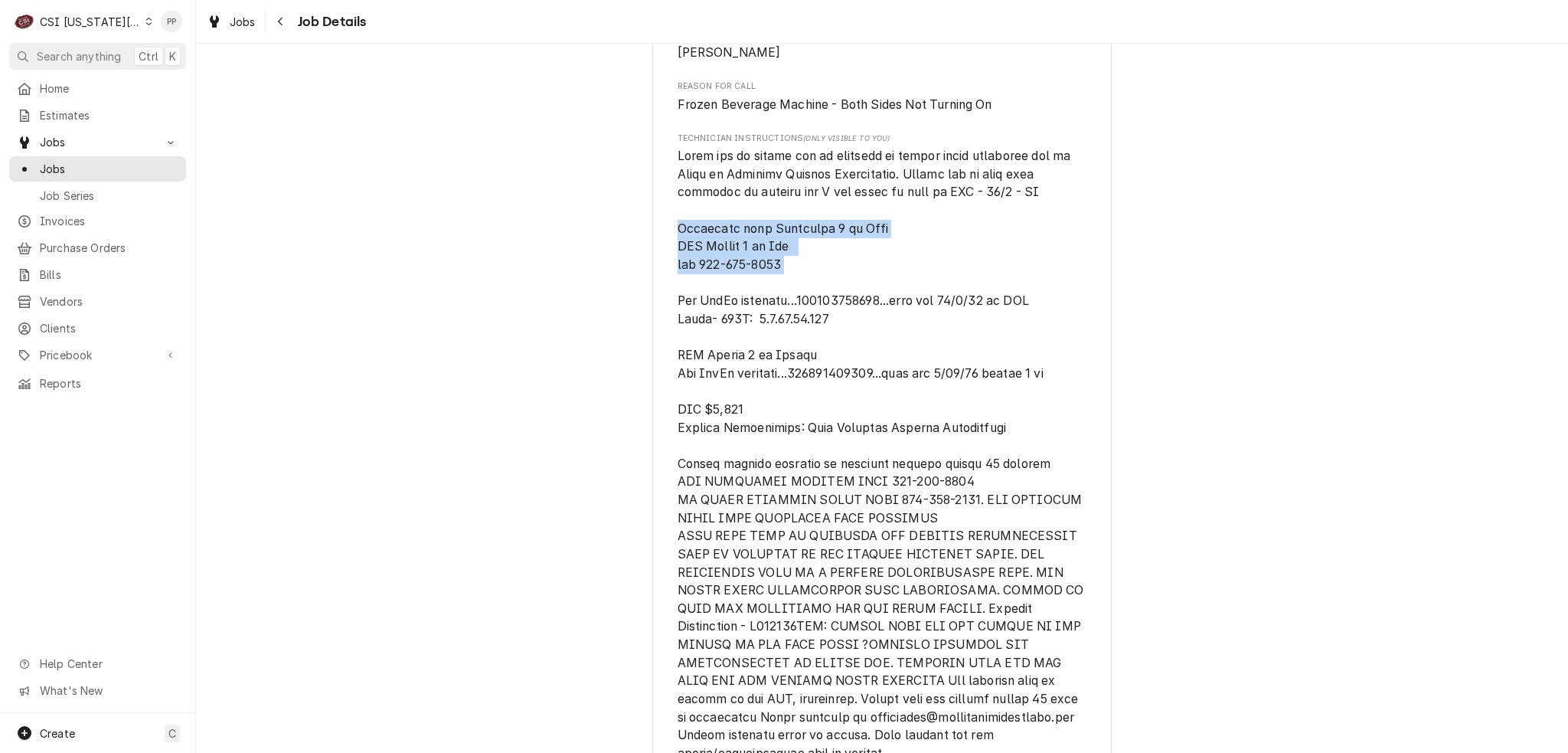
drag, startPoint x: 677, startPoint y: 257, endPoint x: 919, endPoint y: 307, distance: 247.1
click at [925, 311] on span "[object Object]" at bounding box center [882, 472] width 409 height 652
click at [910, 306] on span "[object Object]" at bounding box center [882, 472] width 409 height 652
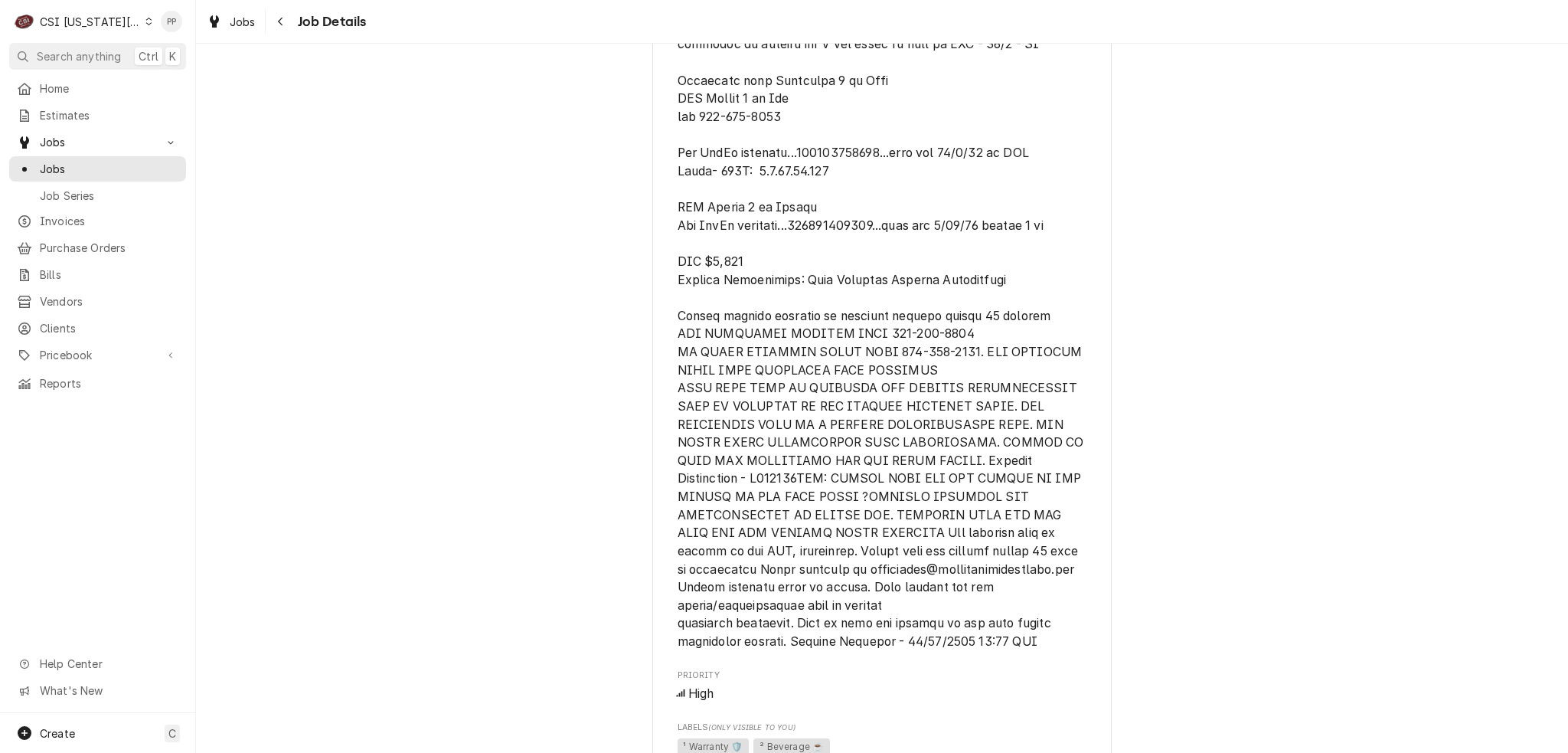
scroll to position [1811, 0]
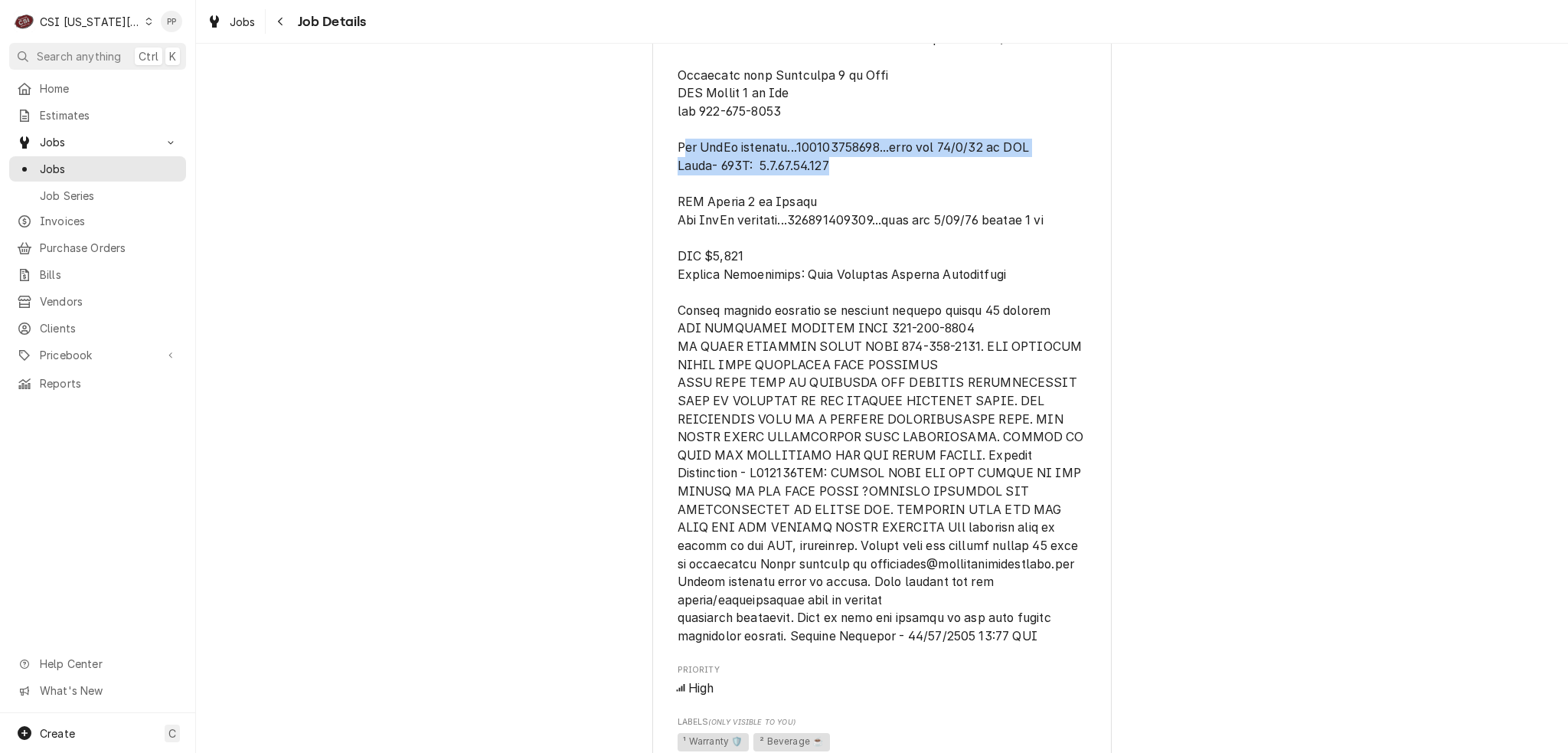
drag, startPoint x: 680, startPoint y: 181, endPoint x: 928, endPoint y: 213, distance: 250.1
click at [925, 210] on span "[object Object]" at bounding box center [882, 320] width 409 height 652
click at [928, 214] on span "[object Object]" at bounding box center [882, 320] width 409 height 652
drag, startPoint x: 674, startPoint y: 228, endPoint x: 952, endPoint y: 280, distance: 282.8
click at [952, 280] on span "[object Object]" at bounding box center [882, 320] width 409 height 652
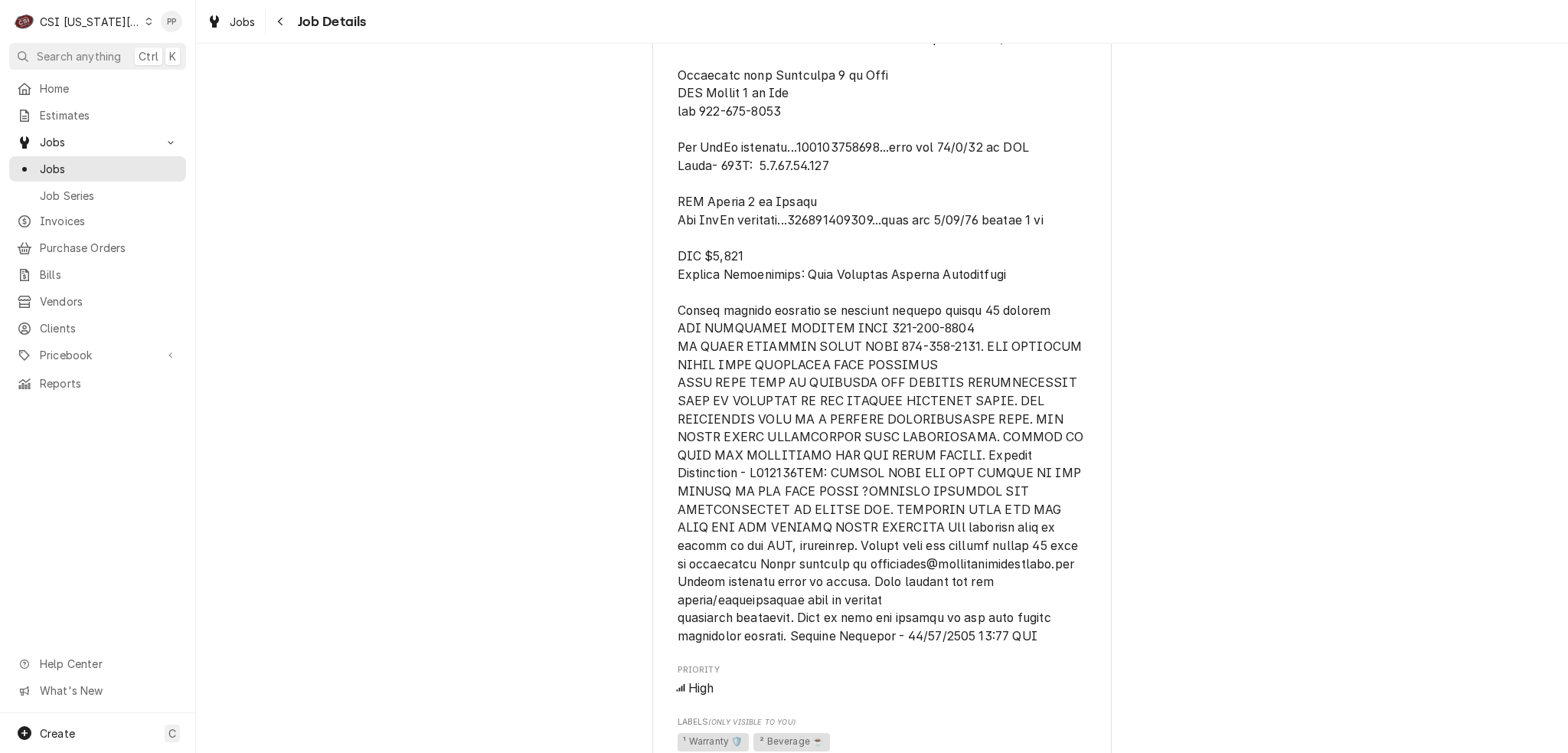
click at [952, 280] on span "[object Object]" at bounding box center [882, 320] width 409 height 652
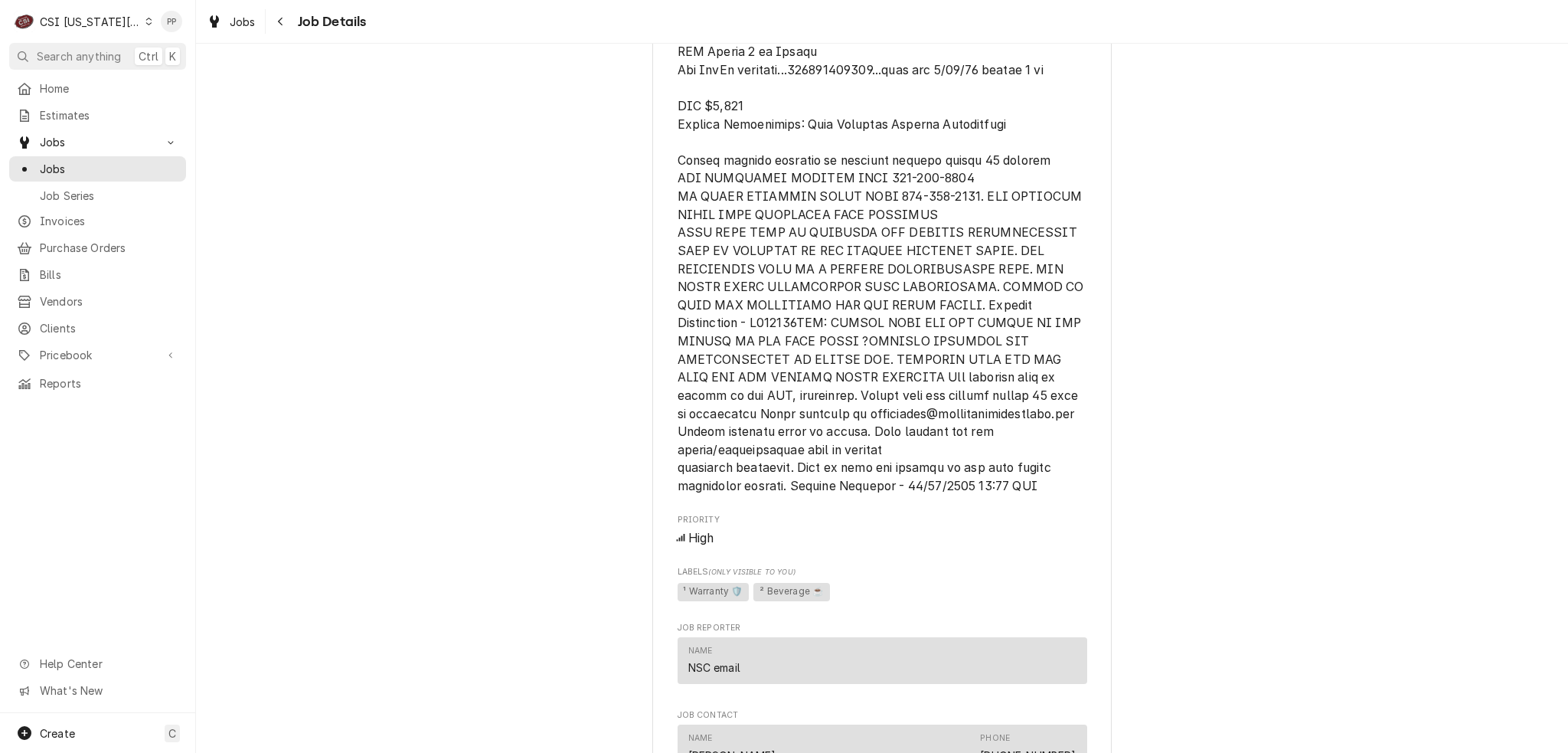
scroll to position [1965, 0]
drag, startPoint x: 692, startPoint y: 151, endPoint x: 1107, endPoint y: 169, distance: 415.4
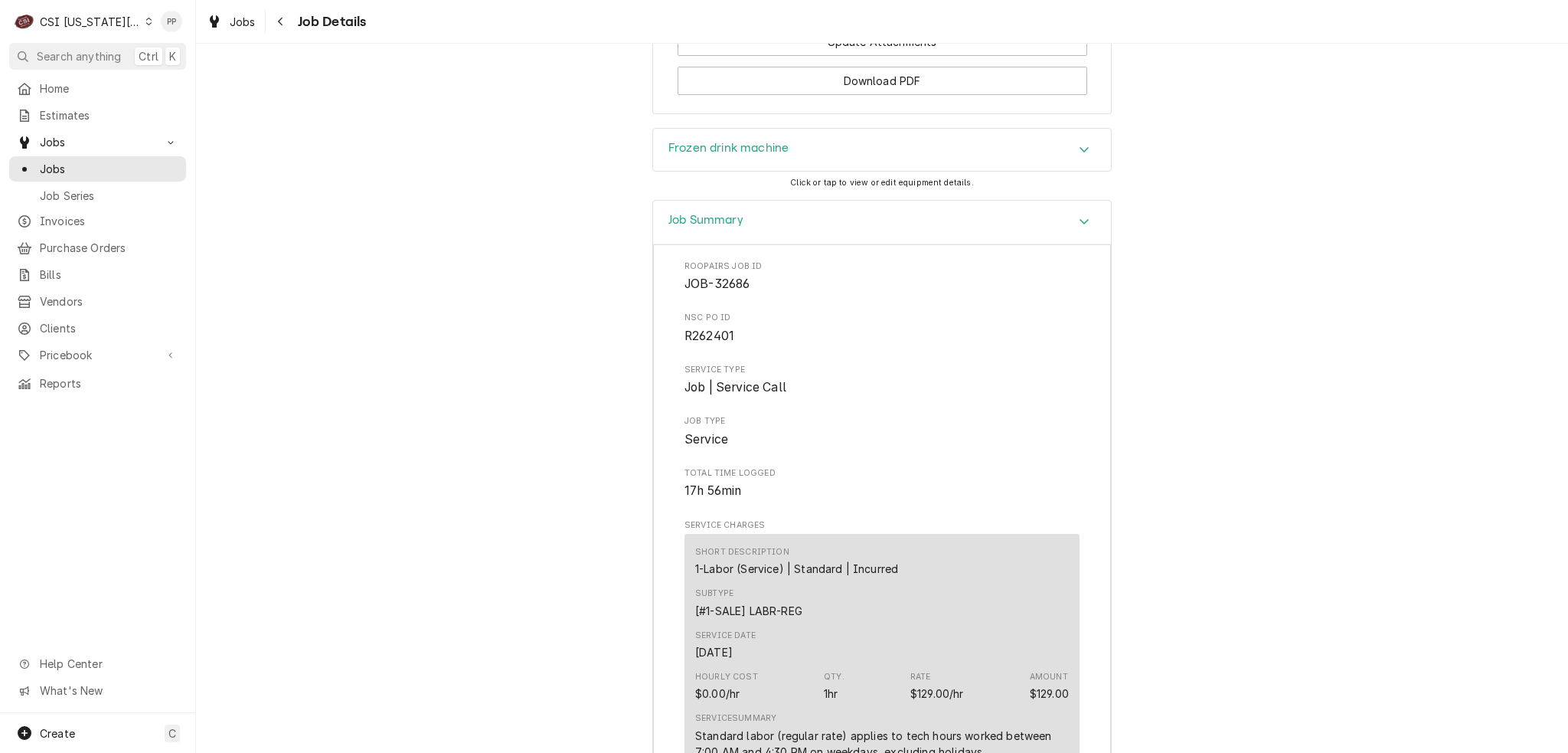
scroll to position [3113, 0]
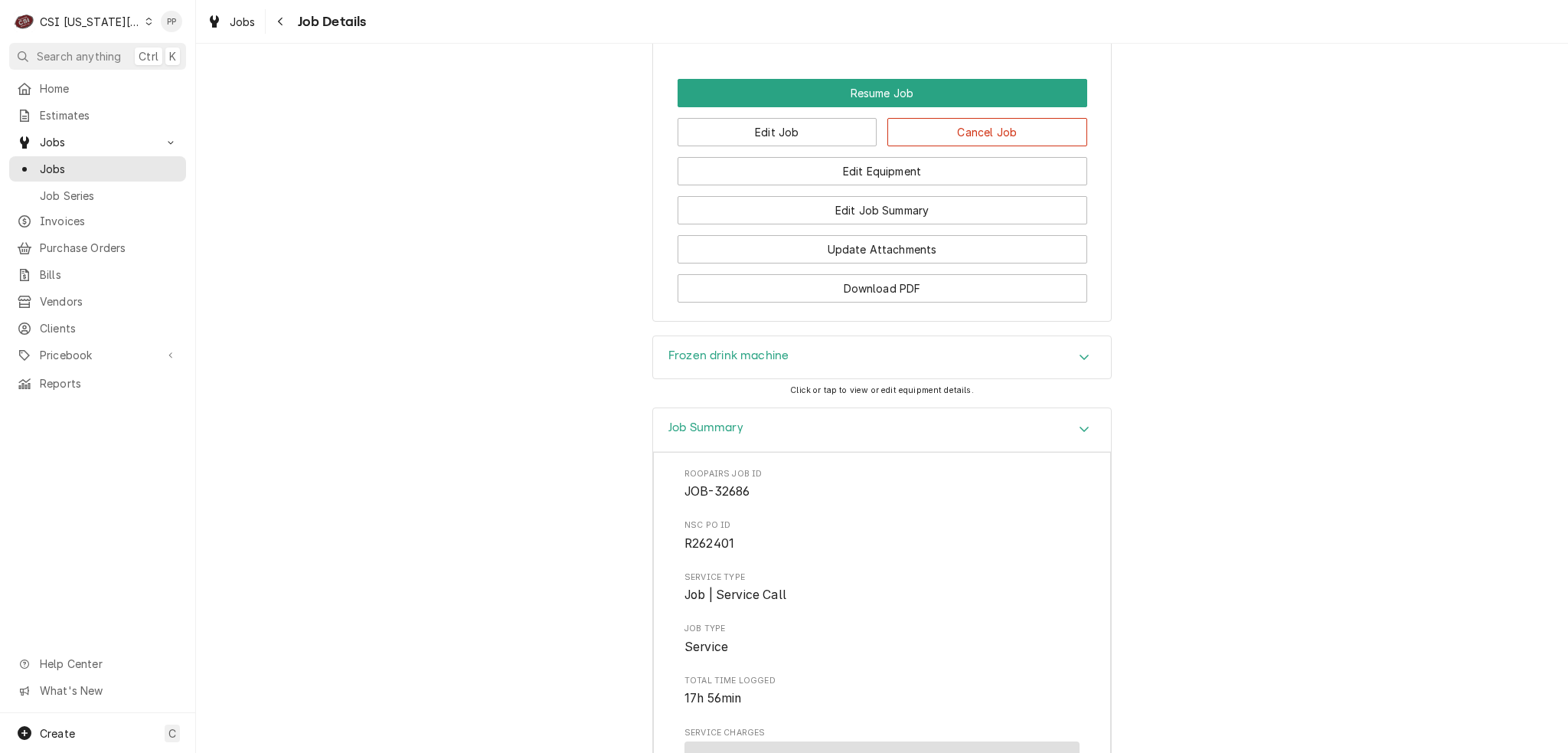
drag, startPoint x: 1087, startPoint y: 437, endPoint x: 1075, endPoint y: 437, distance: 12.0
click at [1083, 437] on div "Accordion Header" at bounding box center [1083, 429] width 23 height 19
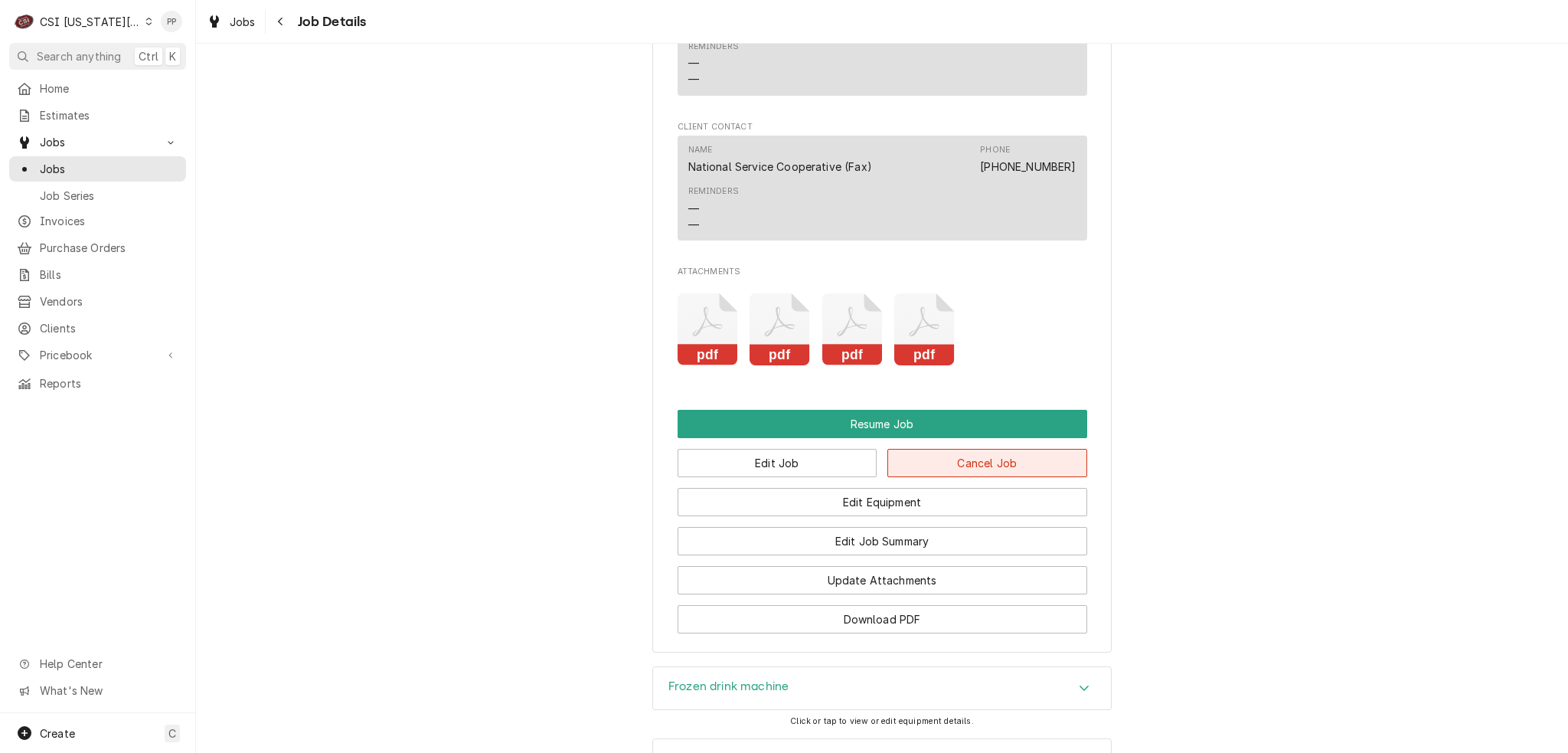
scroll to position [2921, 0]
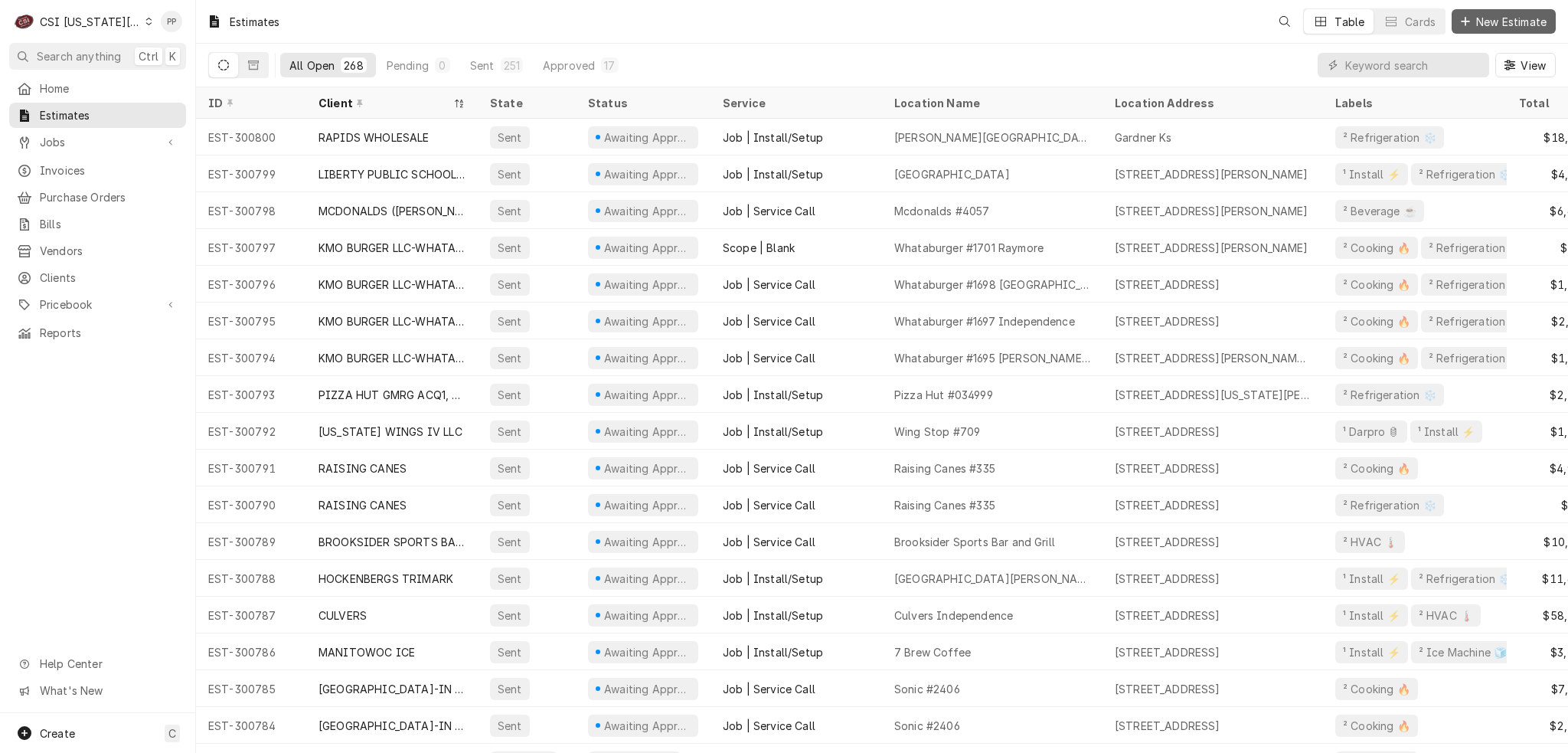
click at [1482, 26] on span "New Estimate" at bounding box center [1511, 22] width 77 height 16
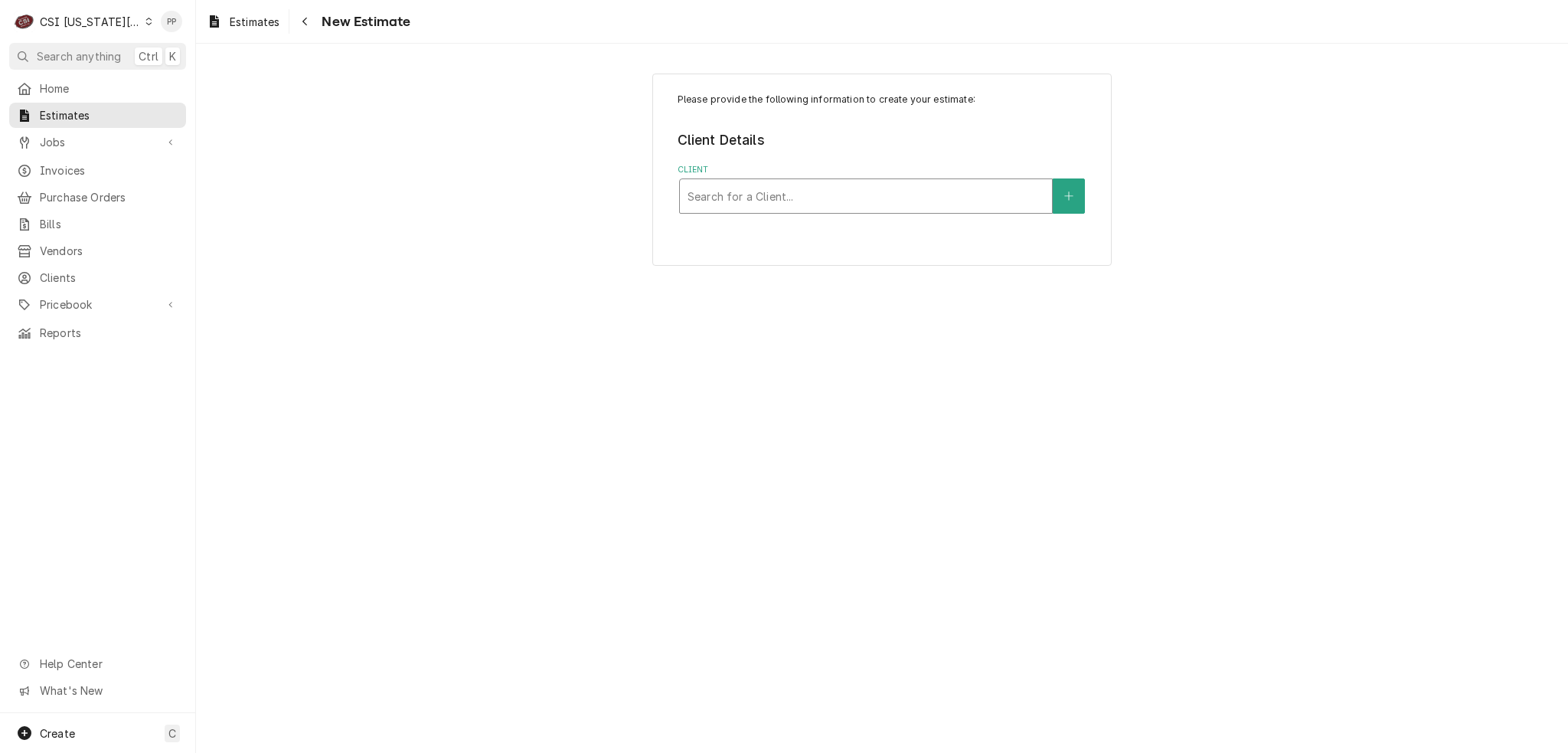
click at [741, 189] on div "Client" at bounding box center [866, 196] width 357 height 28
type input "national service"
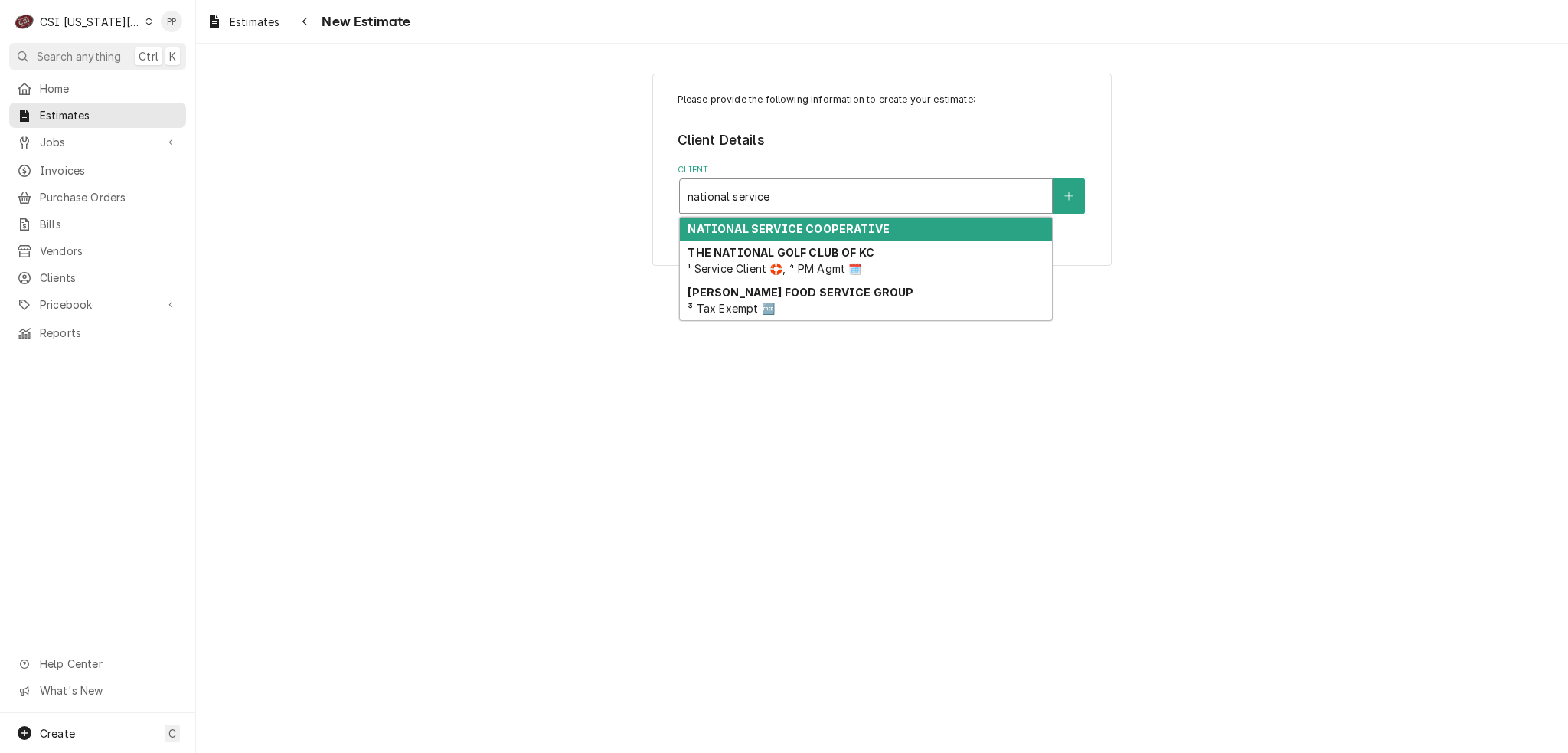
click at [761, 229] on strong "NATIONAL SERVICE COOPERATIVE" at bounding box center [788, 228] width 202 height 13
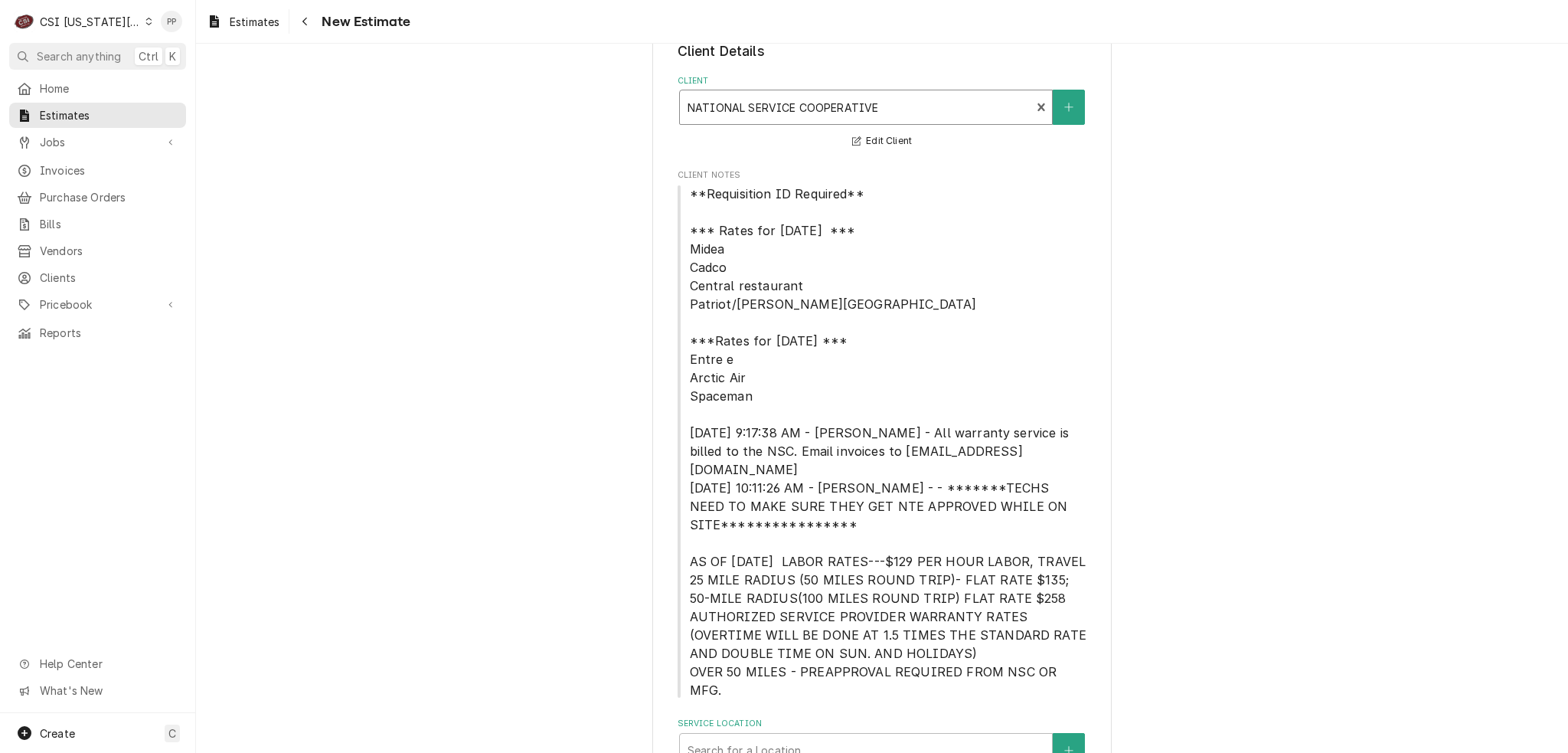
scroll to position [150, 0]
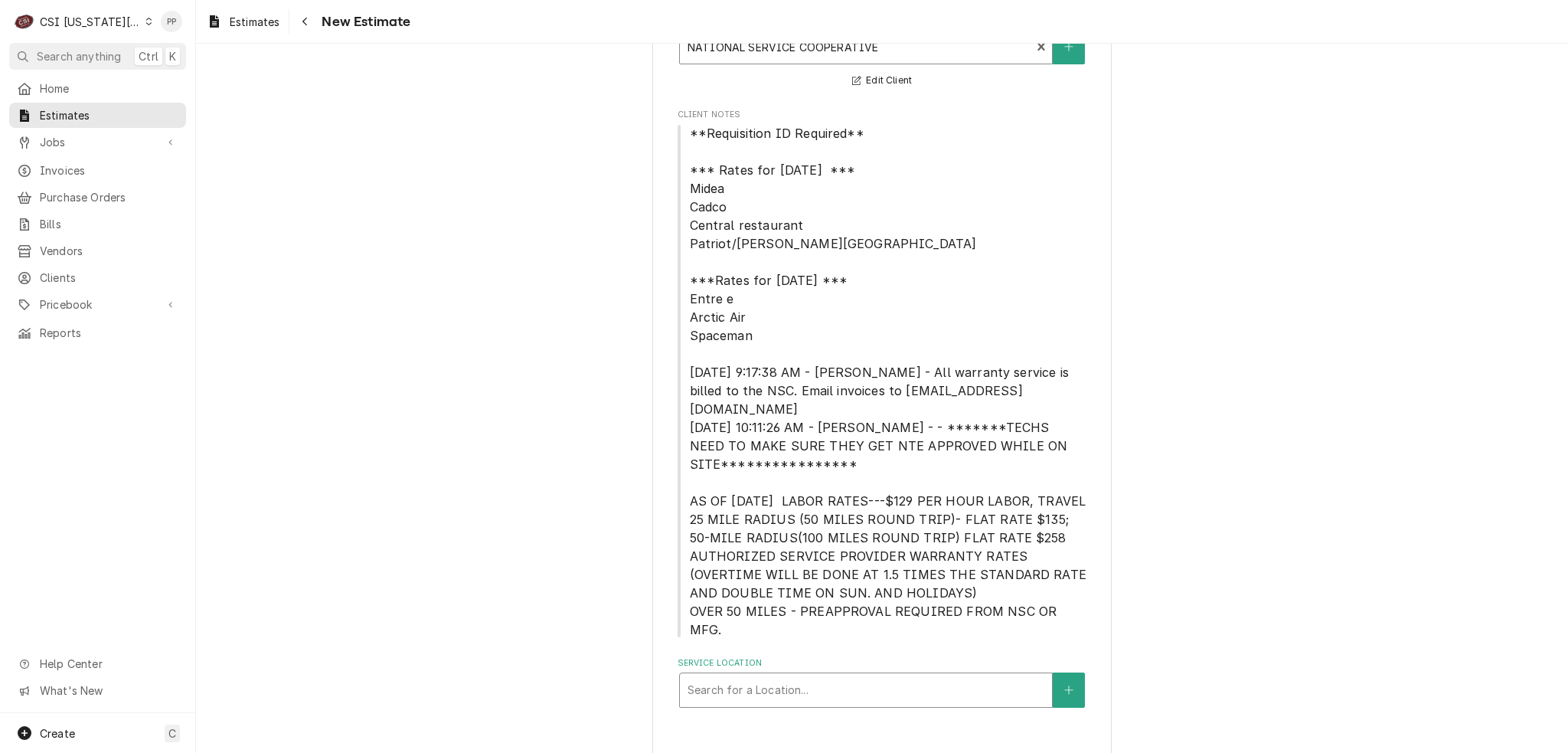
click at [814, 678] on div "Service Location" at bounding box center [866, 690] width 357 height 28
type input "7 bre"
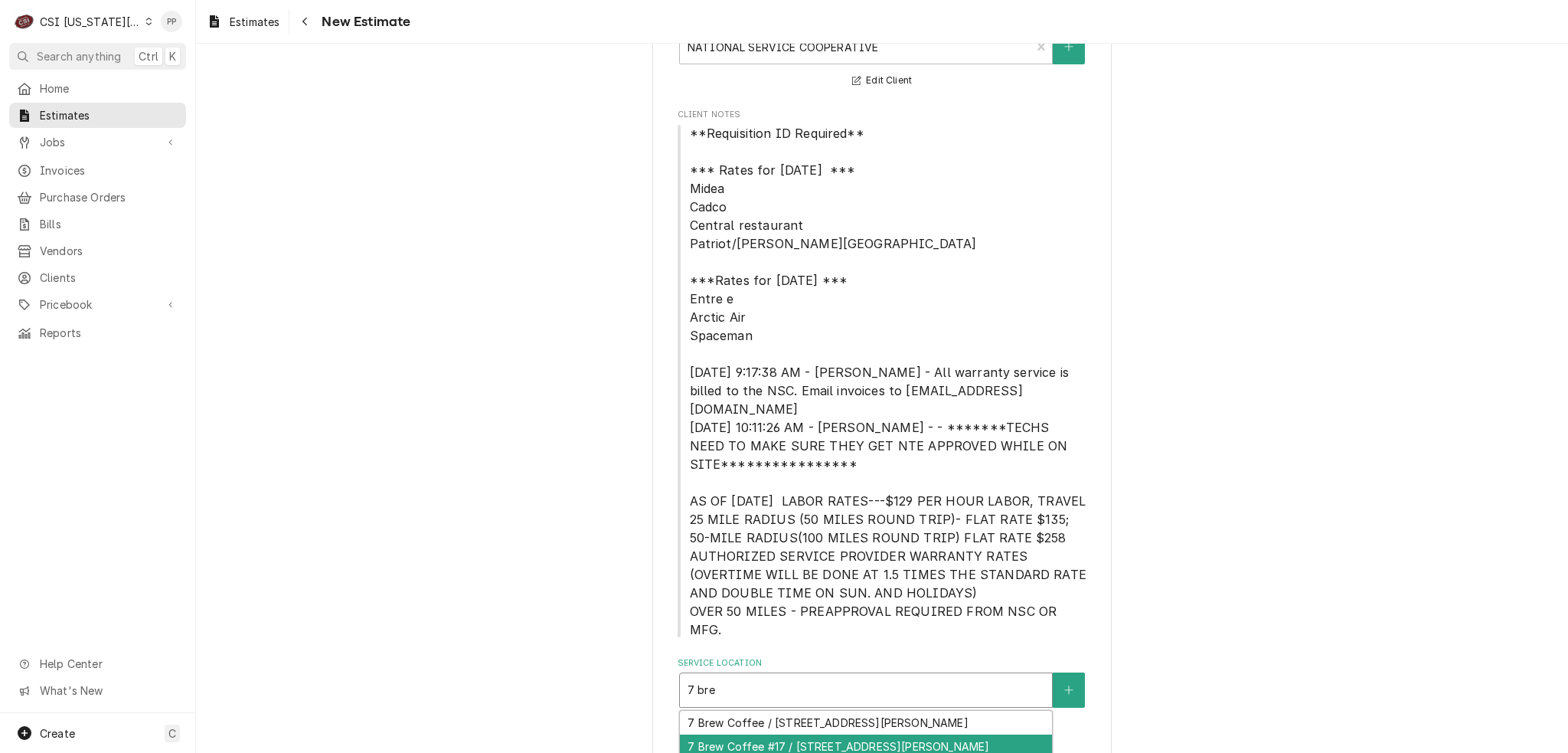
click at [817, 734] on div "7 Brew Coffee #17 / [STREET_ADDRESS][PERSON_NAME]" at bounding box center [866, 746] width 372 height 24
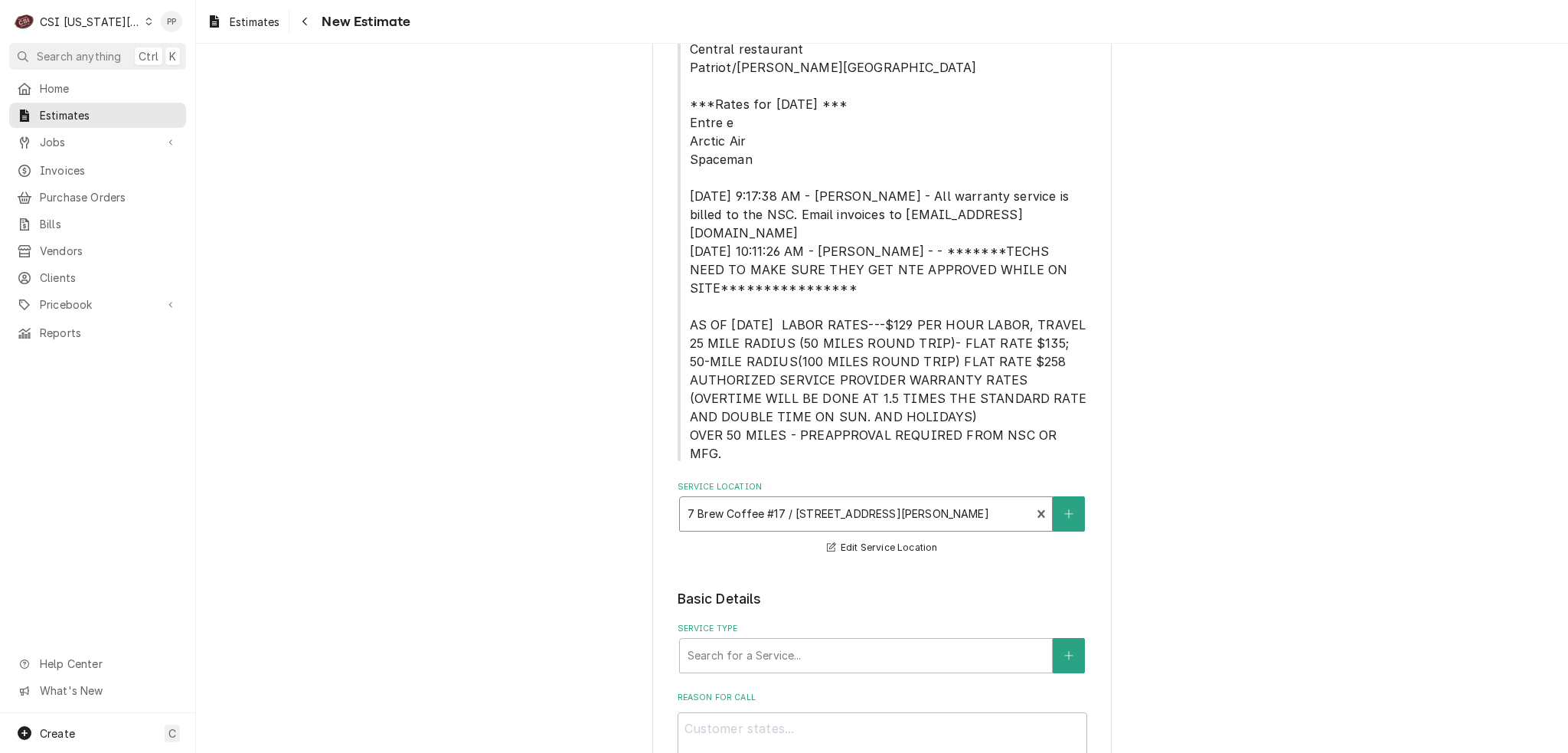
scroll to position [686, 0]
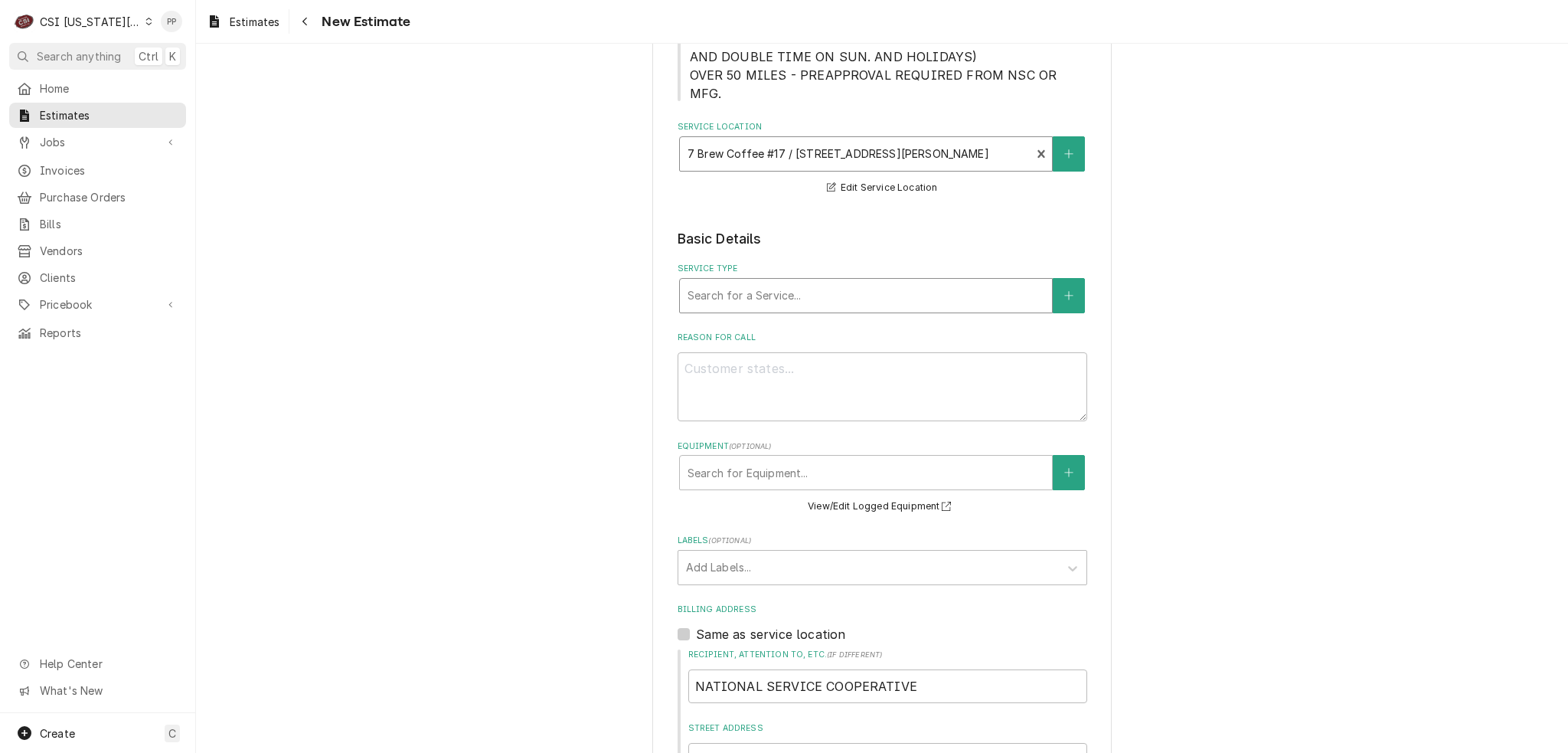
click at [816, 282] on div "Service Type" at bounding box center [866, 295] width 357 height 28
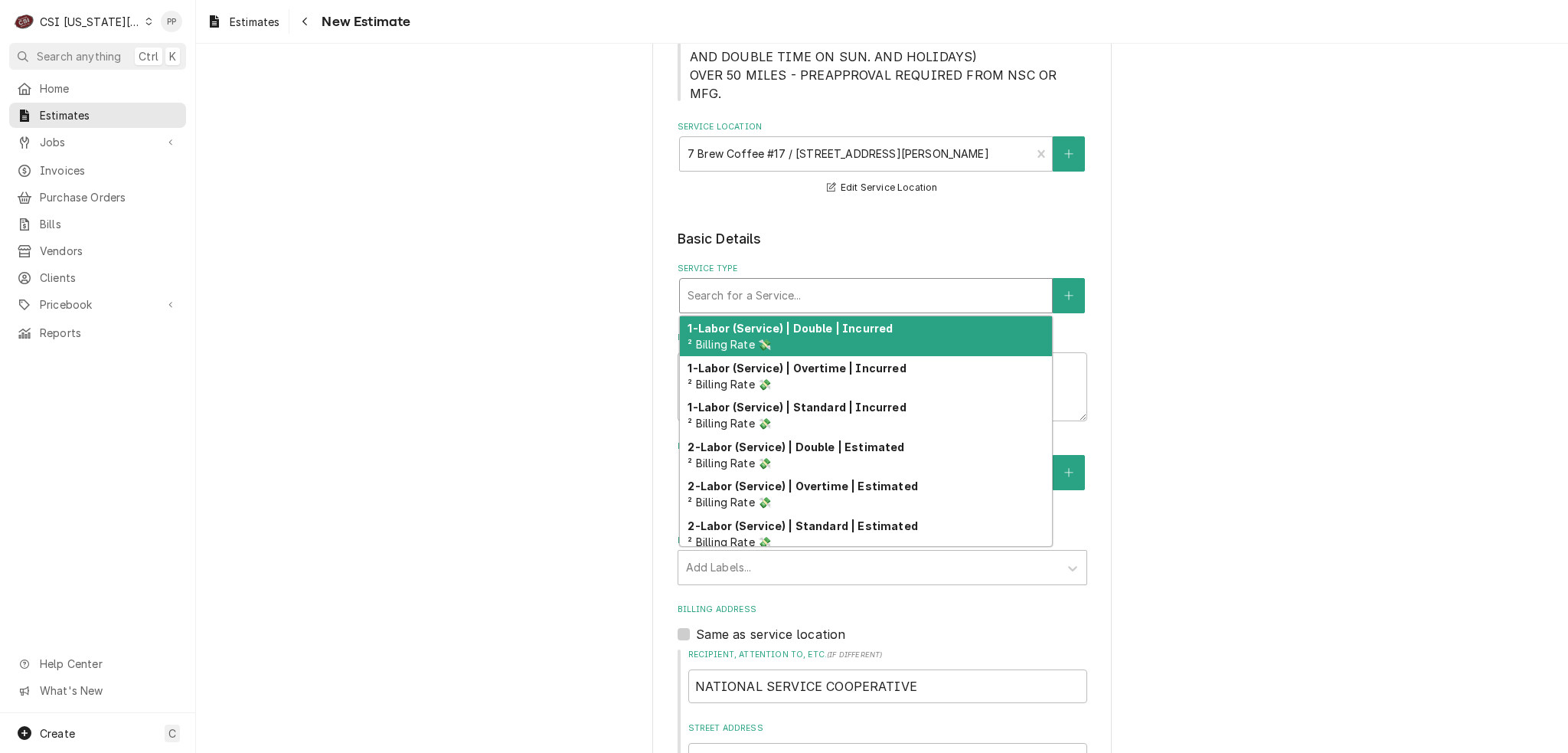
type textarea "x"
type input "j"
type textarea "x"
type input "jo"
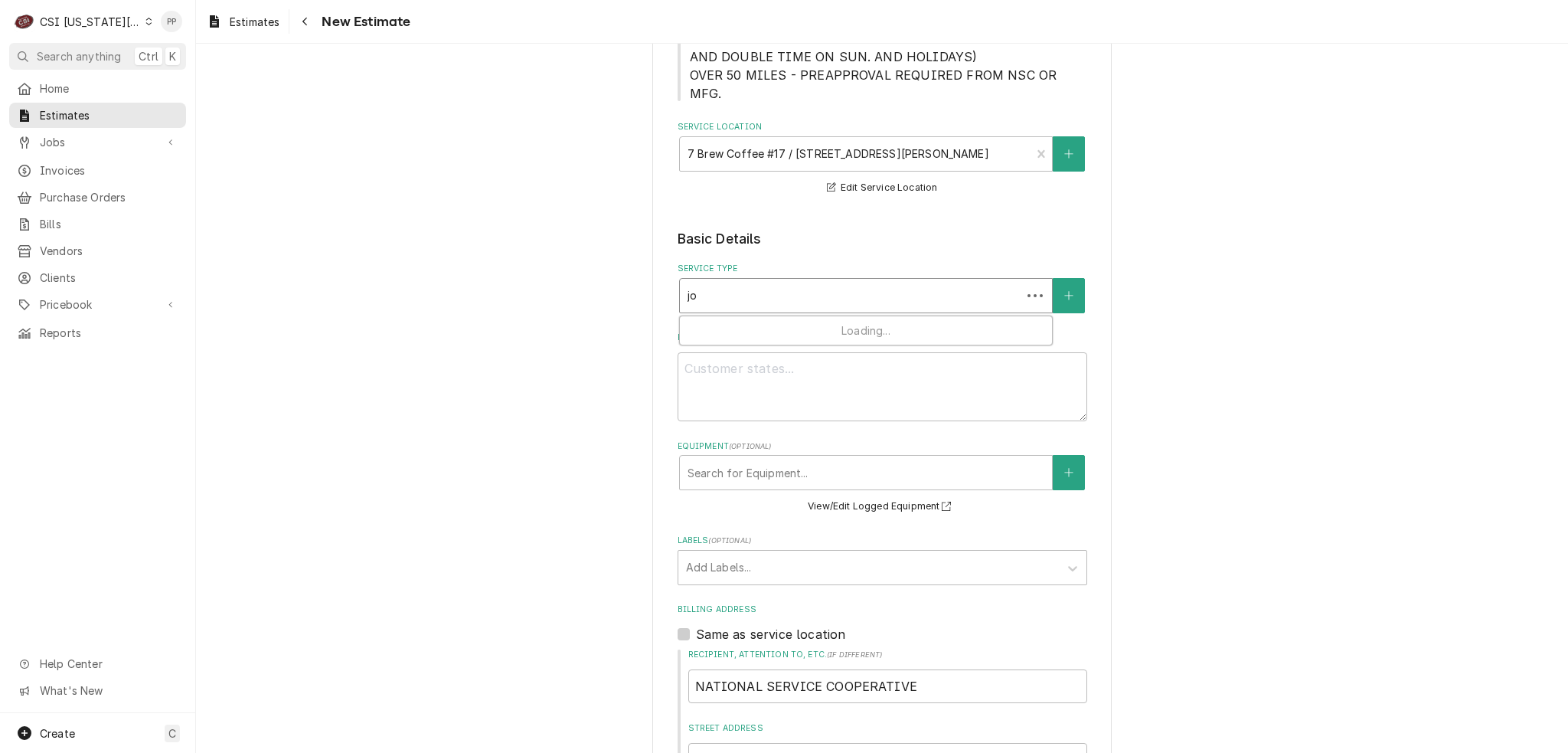
type textarea "x"
type input "job"
type textarea "x"
type input "job"
type textarea "x"
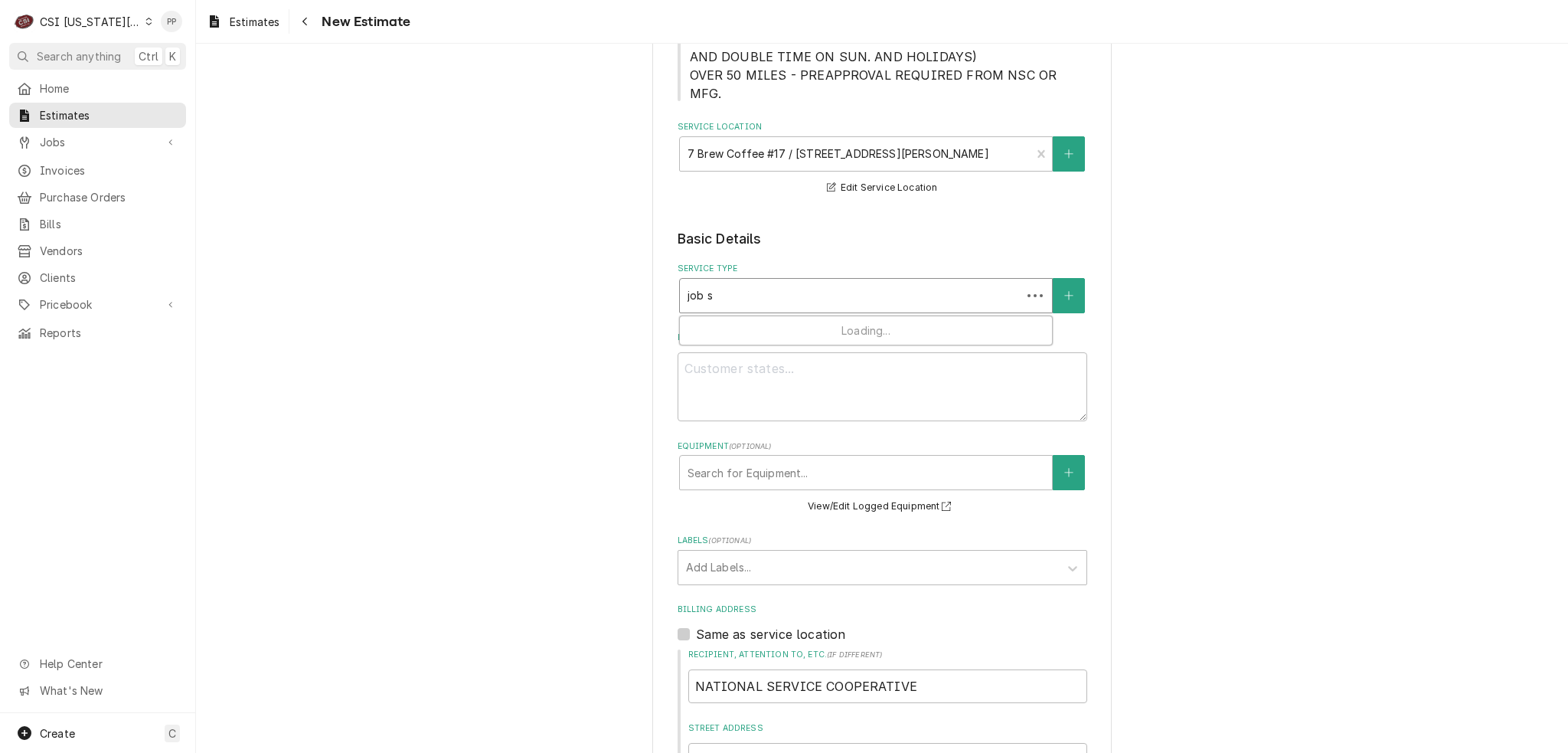
type input "job se"
type textarea "x"
type input "job ser"
type textarea "x"
type input "job serv"
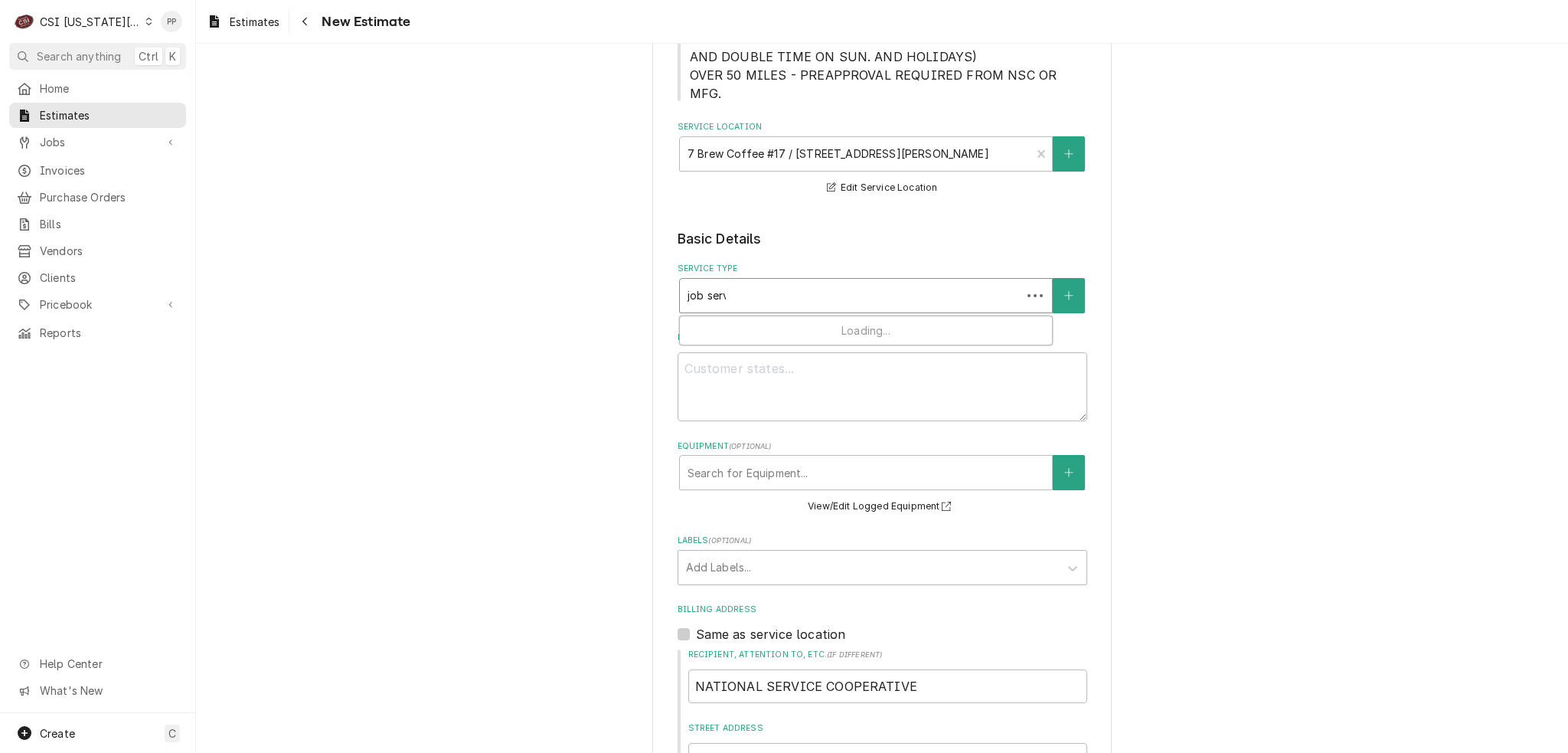
type textarea "x"
type input "job servic"
type textarea "x"
type input "job service"
type textarea "x"
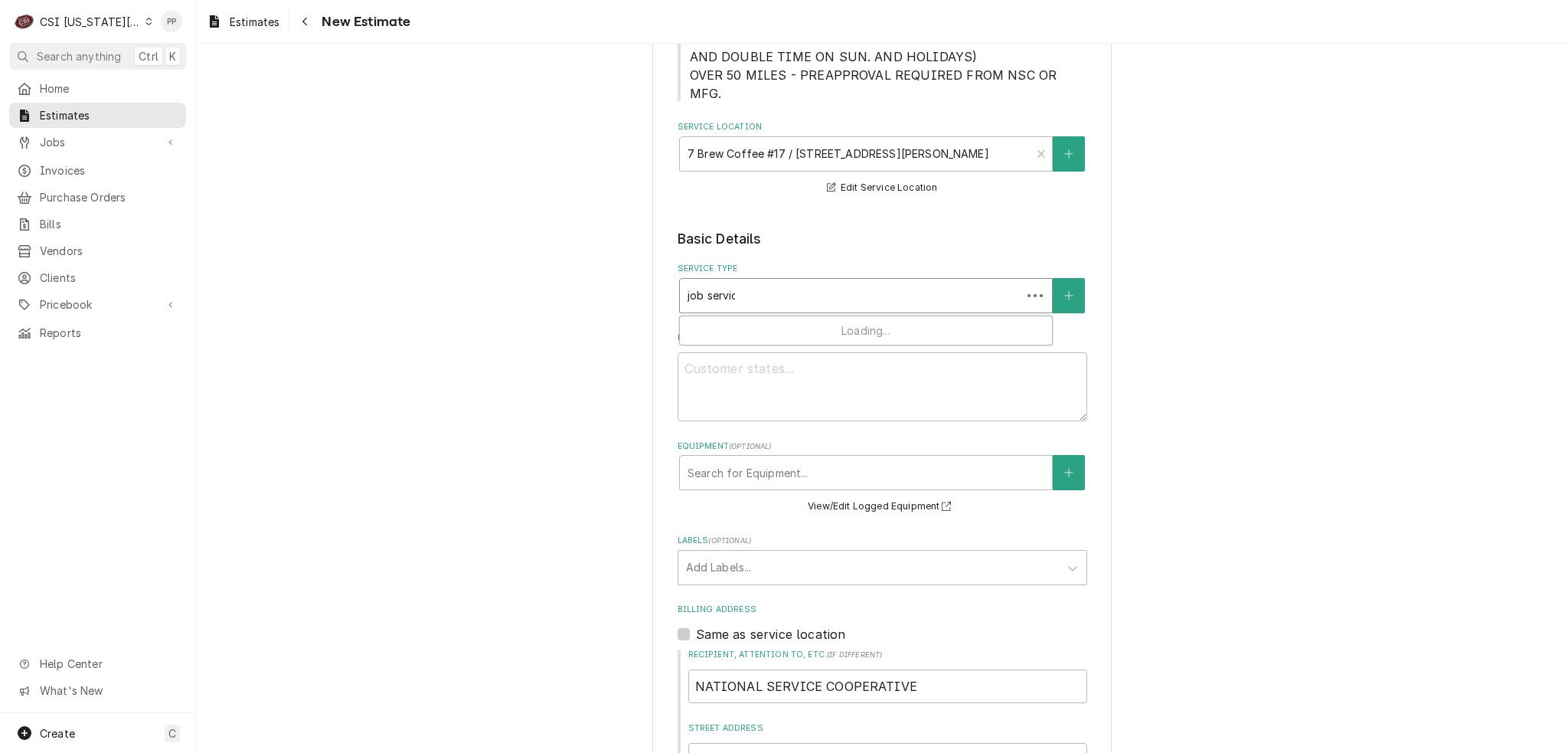
type input "job service"
type textarea "x"
type input "job service c"
type textarea "x"
type input "job service ca"
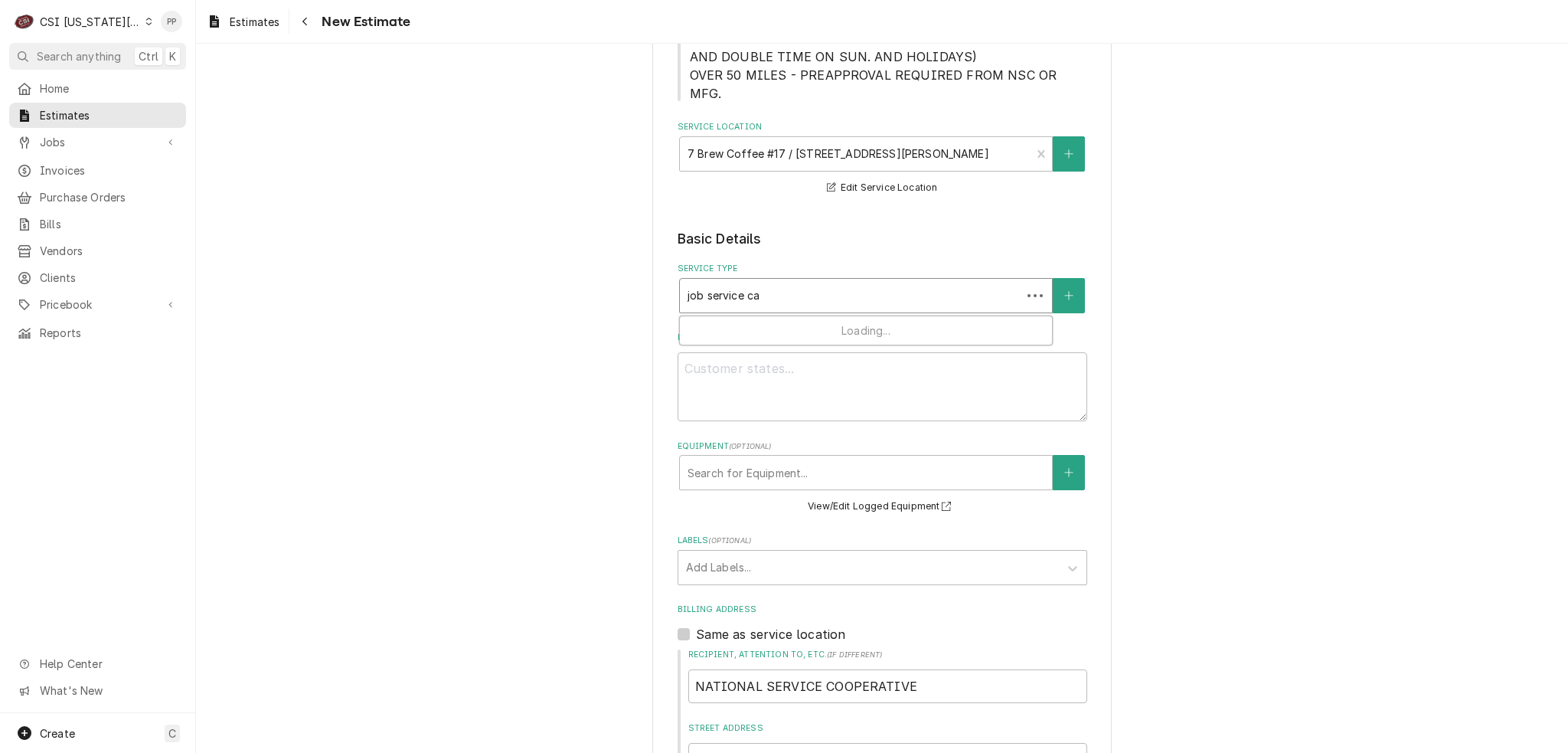
type textarea "x"
type input "job service cal"
type textarea "x"
type input "job service call"
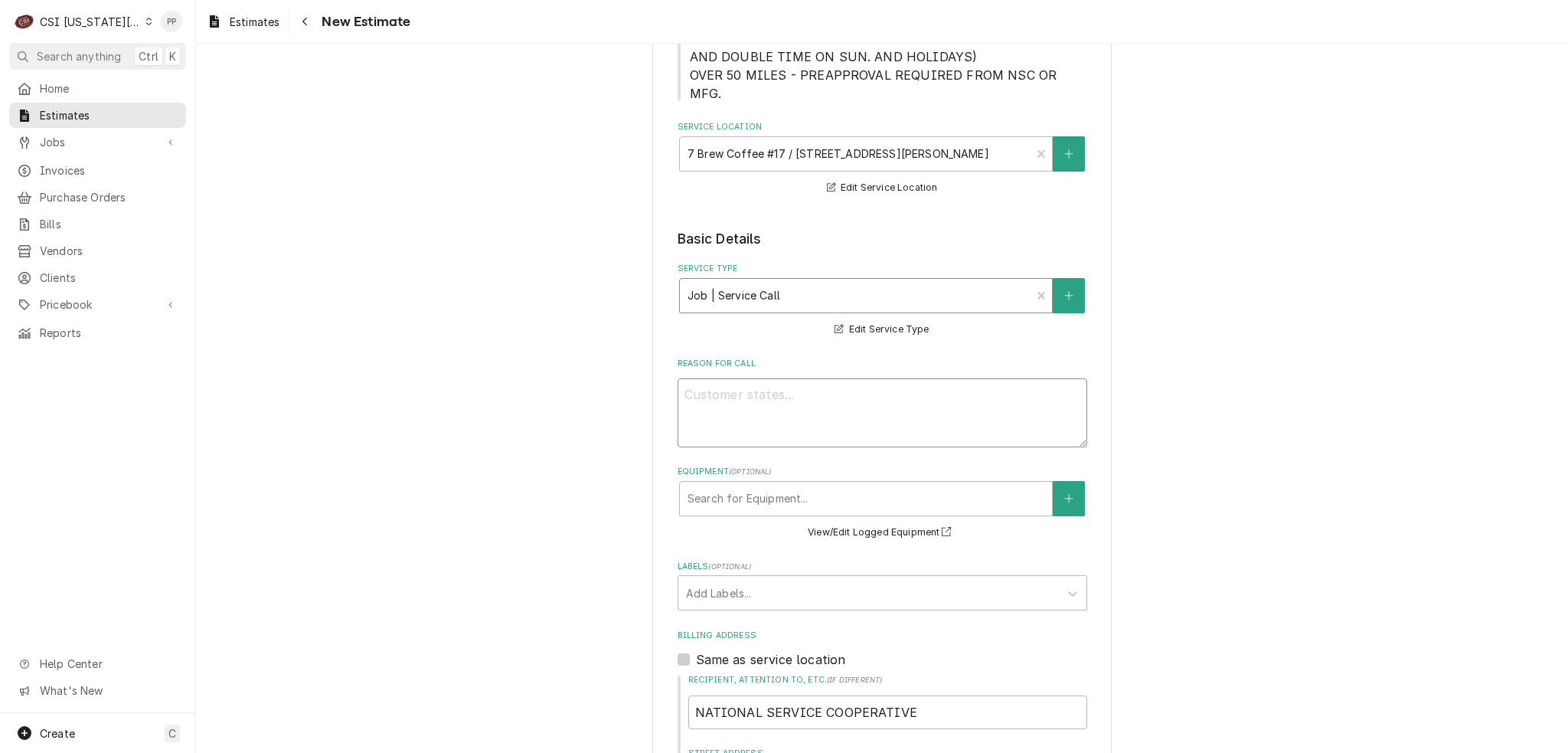
type textarea "x"
type textarea "Q"
type textarea "x"
type textarea "Qu"
type textarea "x"
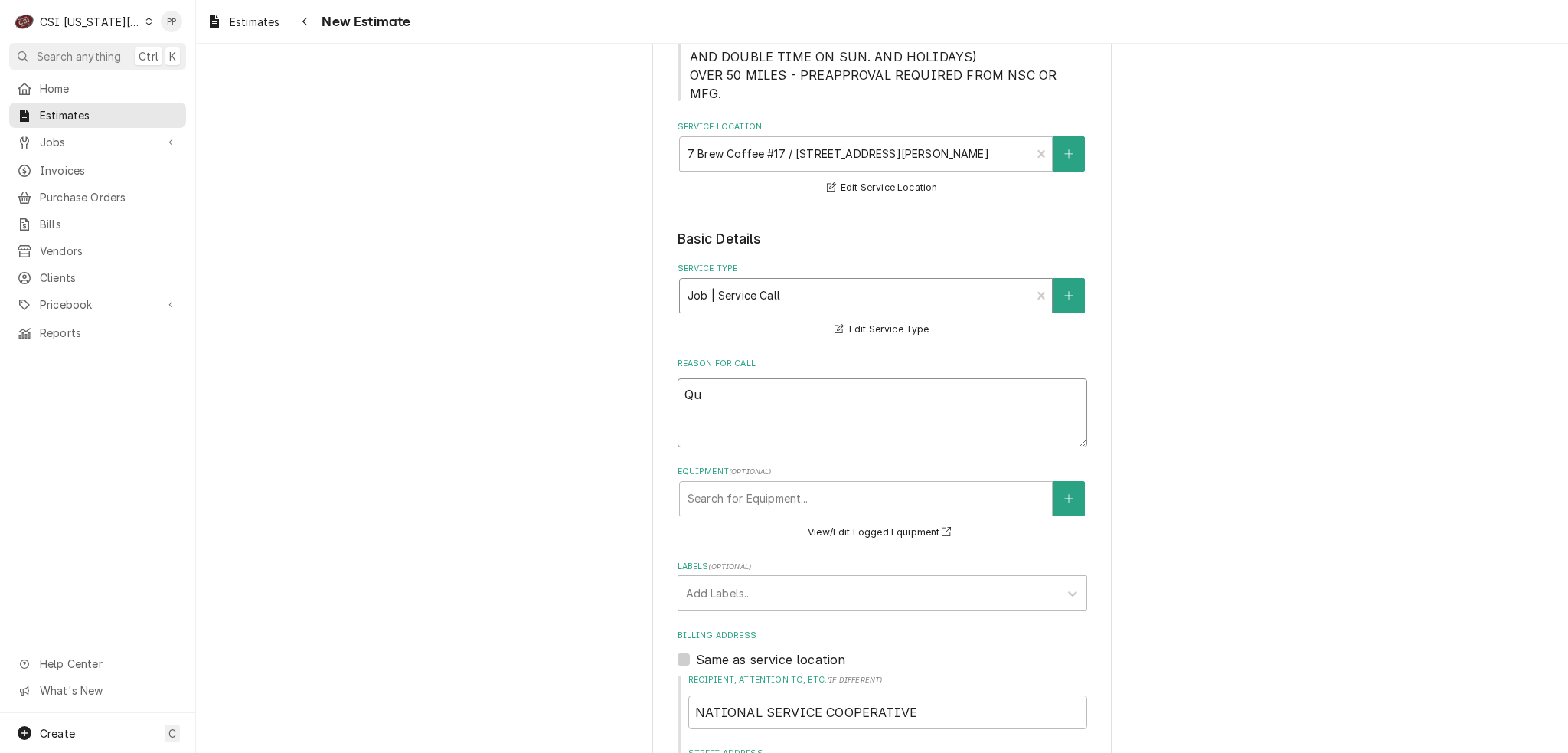
type textarea "Quo"
type textarea "x"
type textarea "Quot"
type textarea "x"
type textarea "Quote"
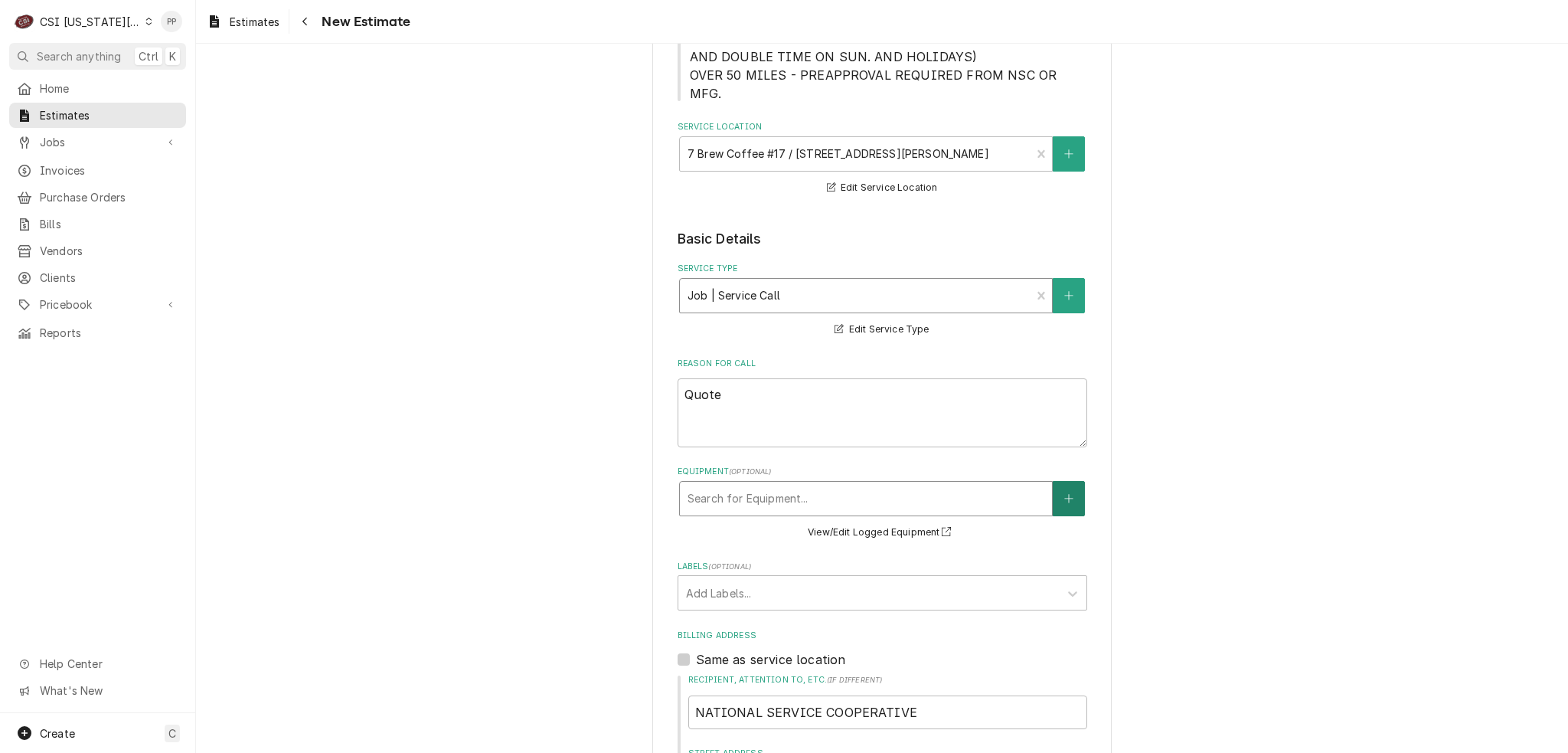
type textarea "x"
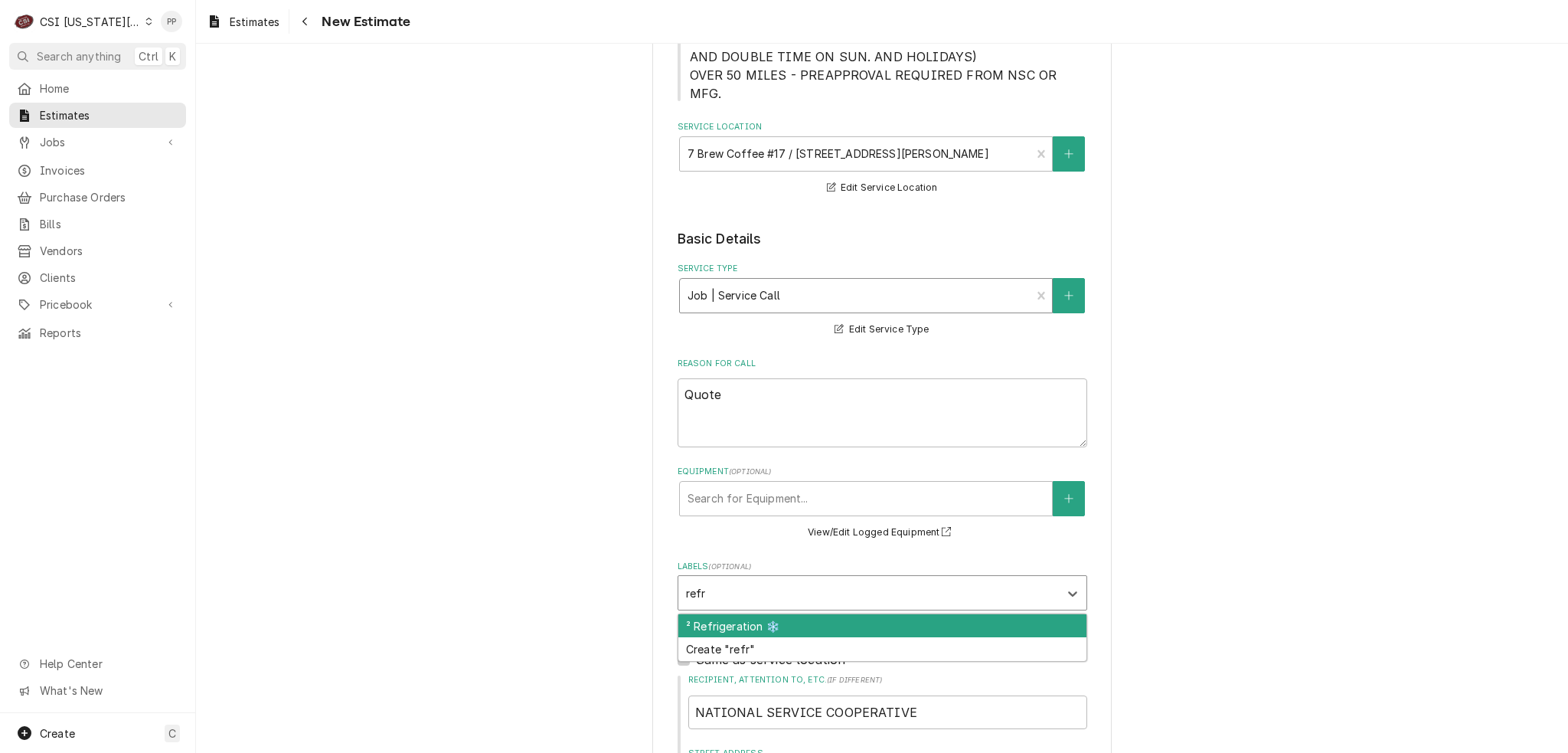
type input "refri"
type textarea "x"
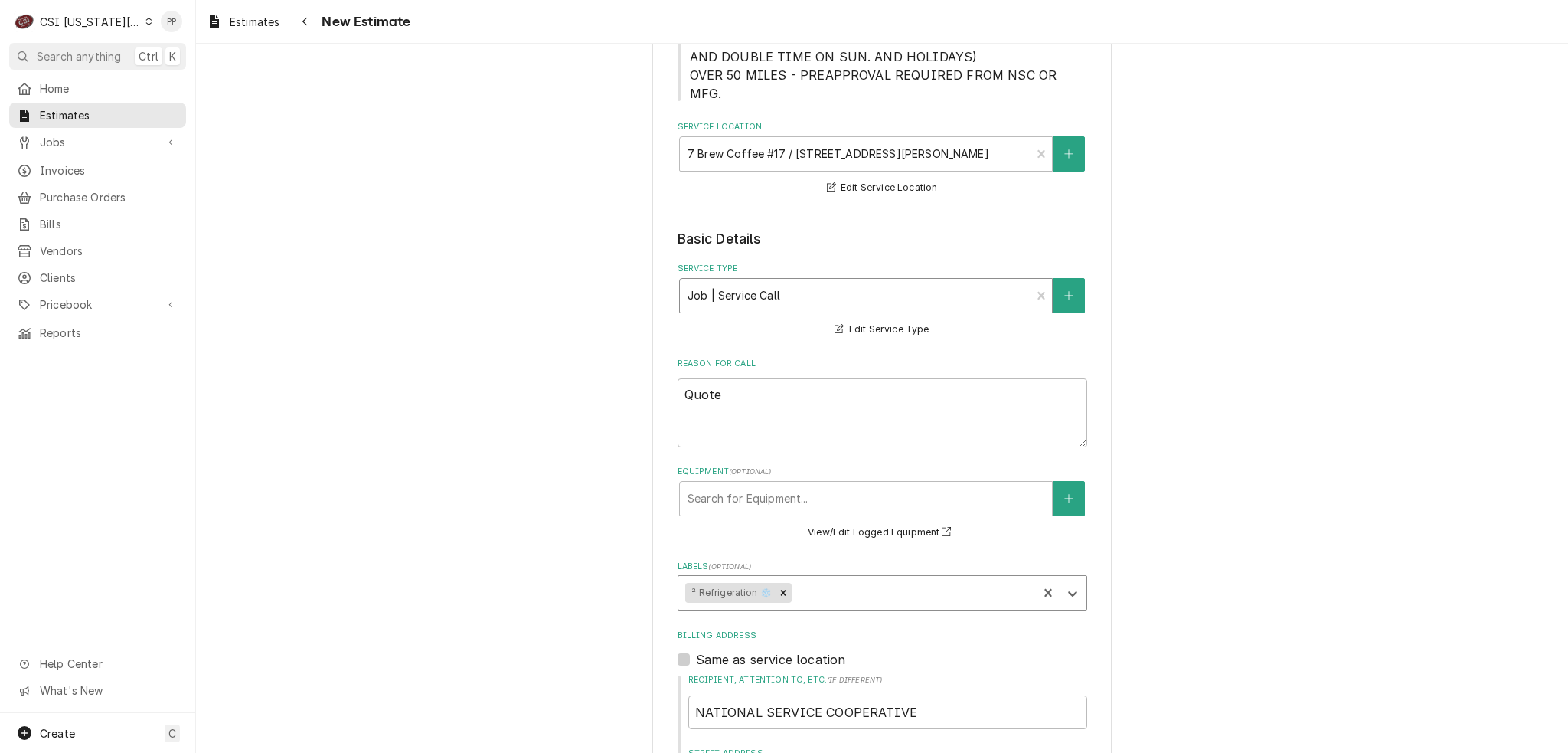
type textarea "x"
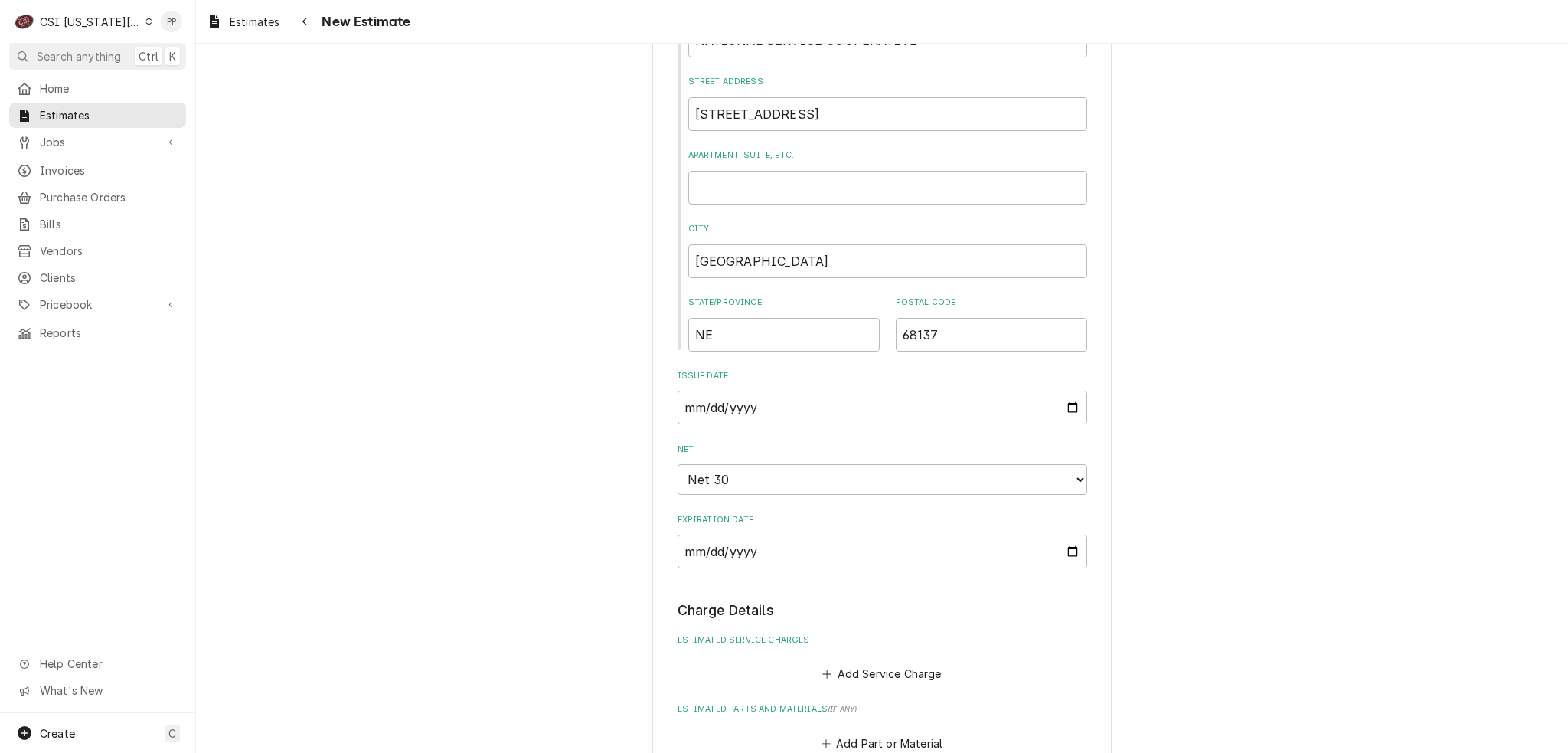
scroll to position [1529, 0]
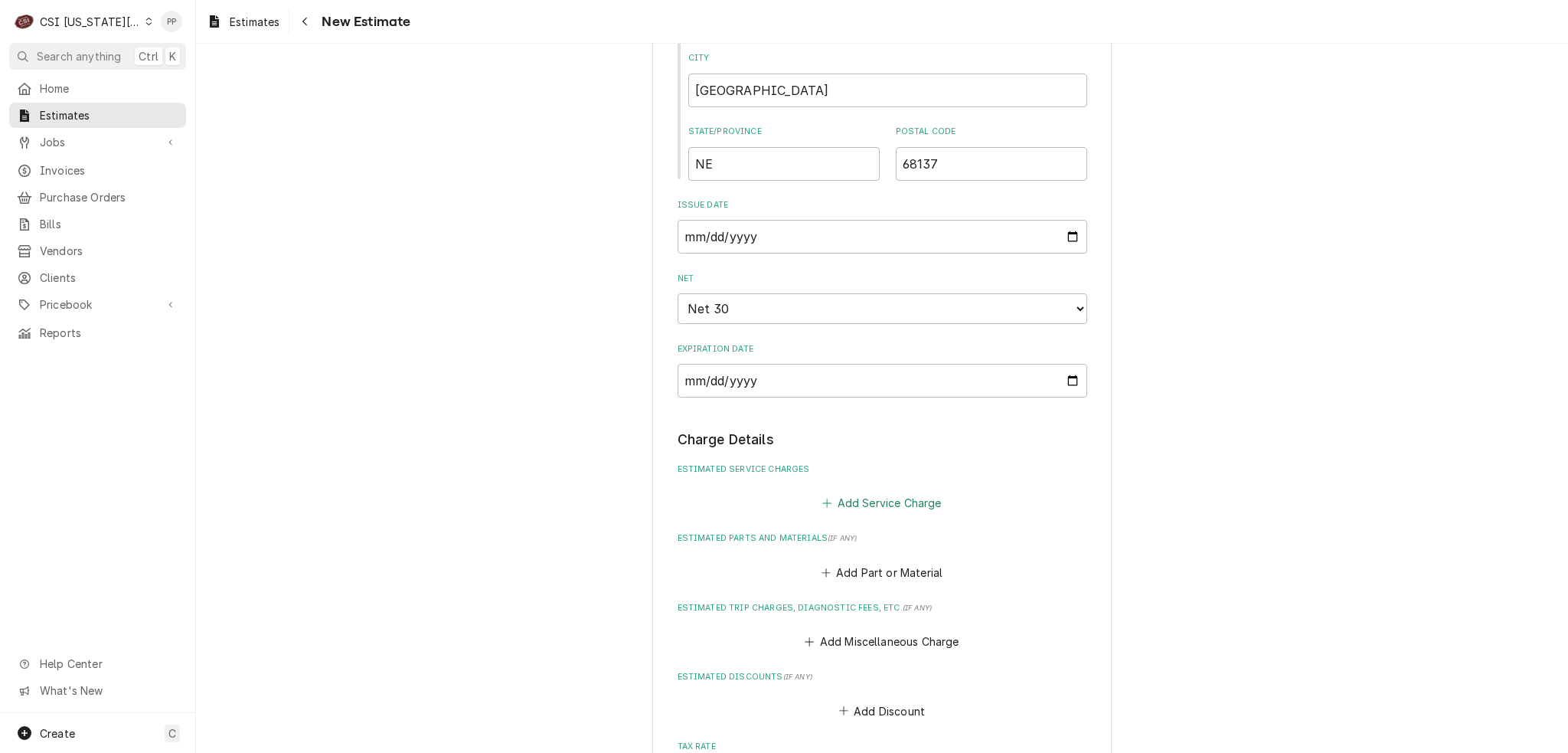
click at [876, 492] on button "Add Service Charge" at bounding box center [882, 503] width 124 height 22
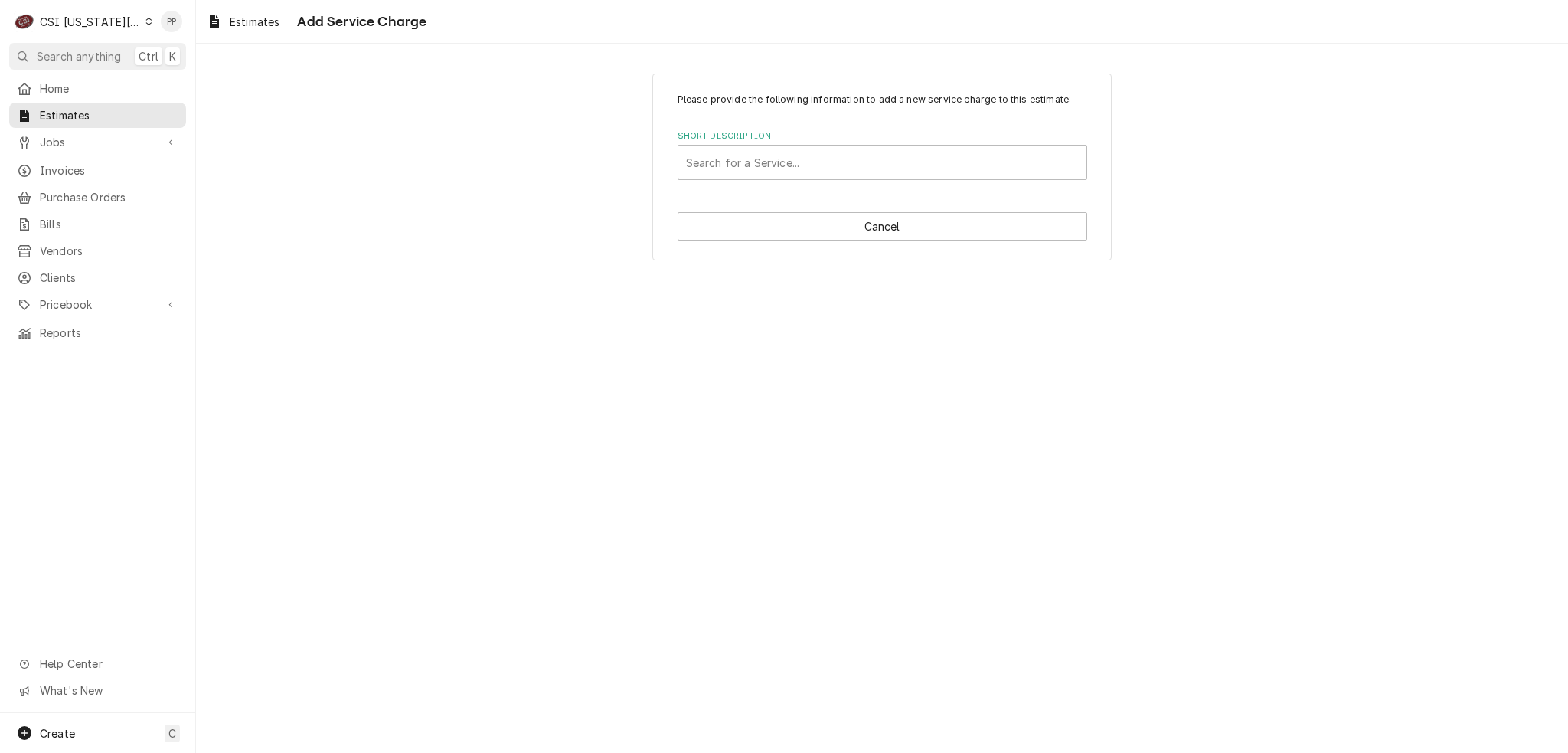
click at [818, 181] on div "Please provide the following information to add a new service charge to this es…" at bounding box center [881, 167] width 459 height 187
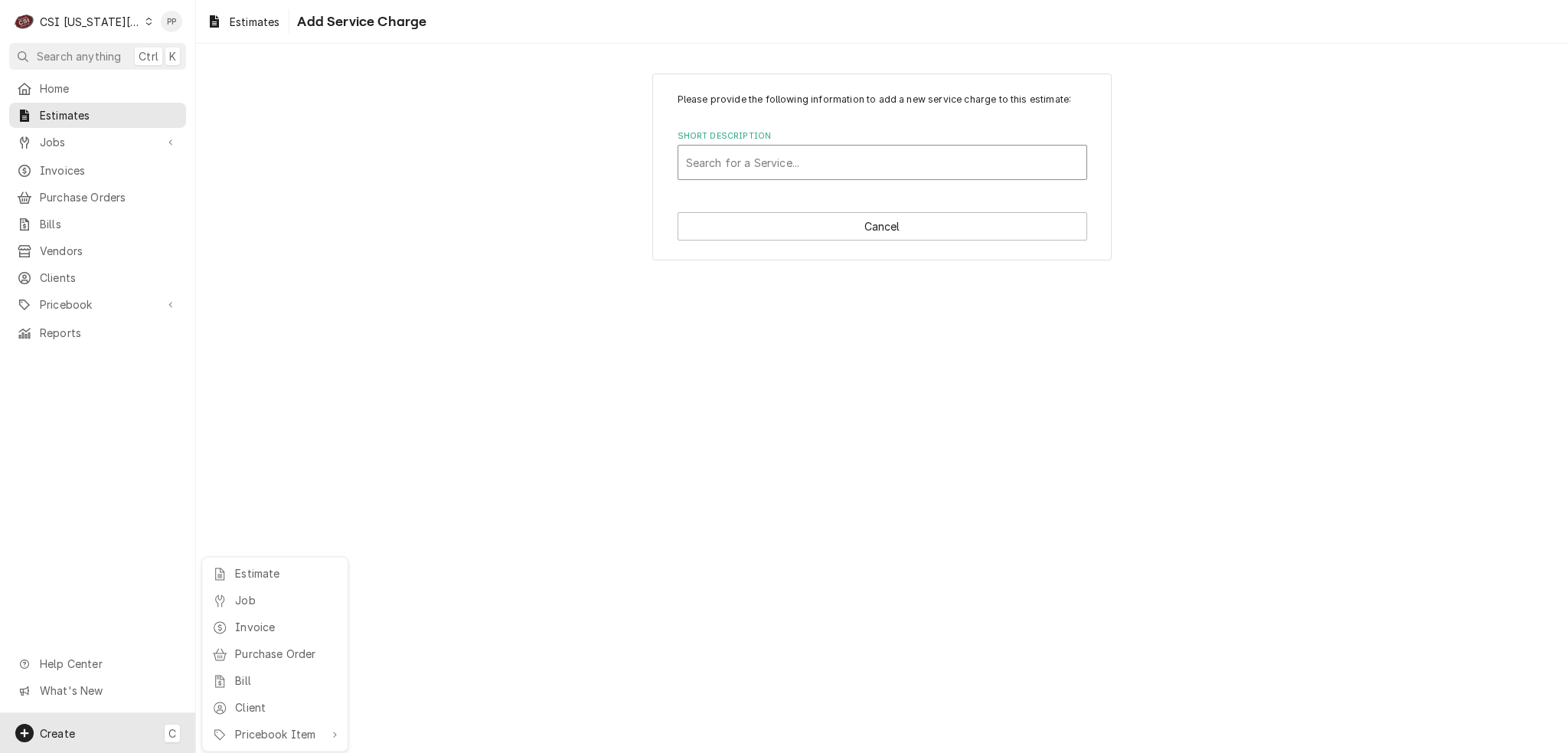
click at [820, 156] on html "C CSI Kansas City PP Search anything Ctrl K Home Estimates Jobs Jobs Job Series…" at bounding box center [784, 376] width 1568 height 753
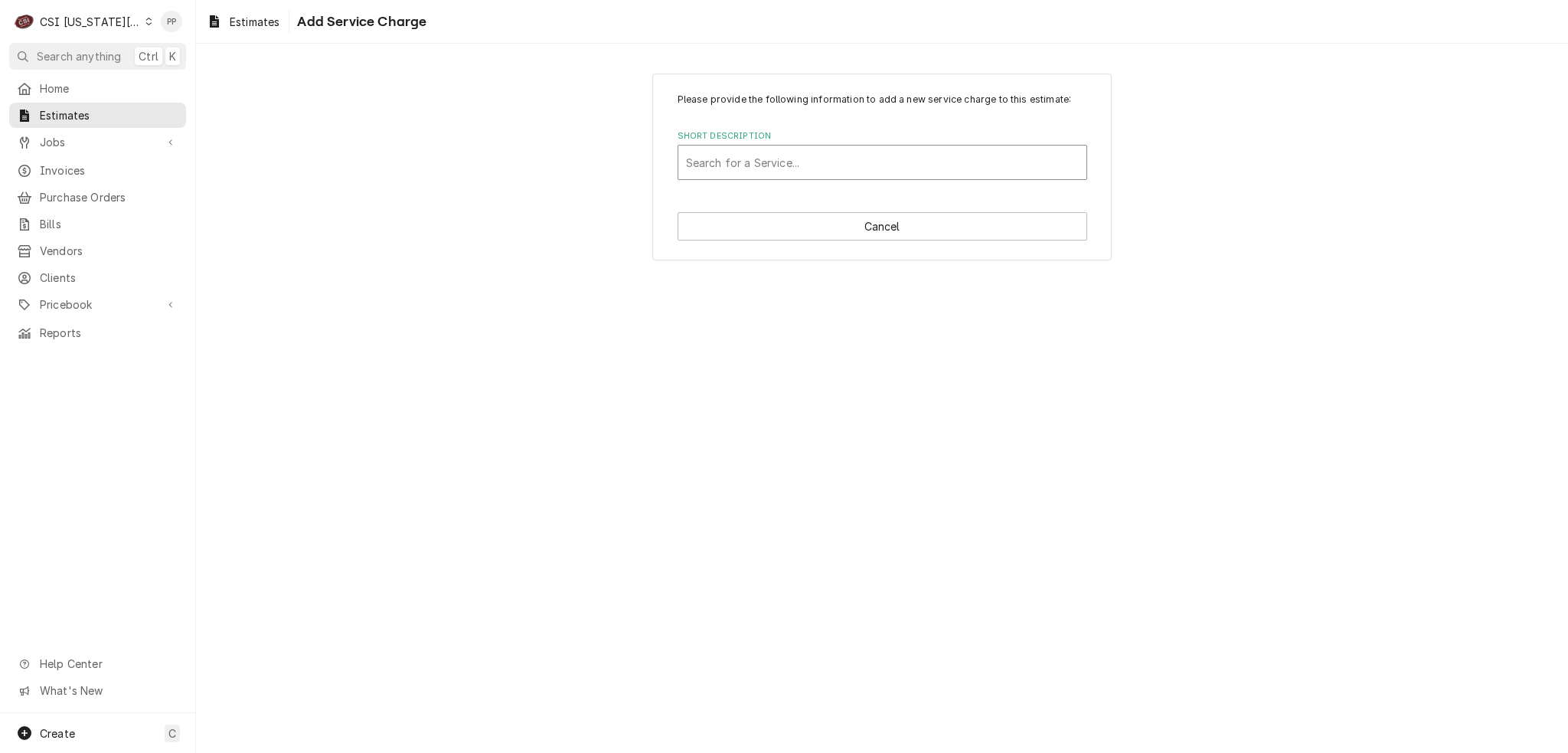
click at [820, 156] on div "Short Description" at bounding box center [881, 162] width 392 height 28
type input "scope blank"
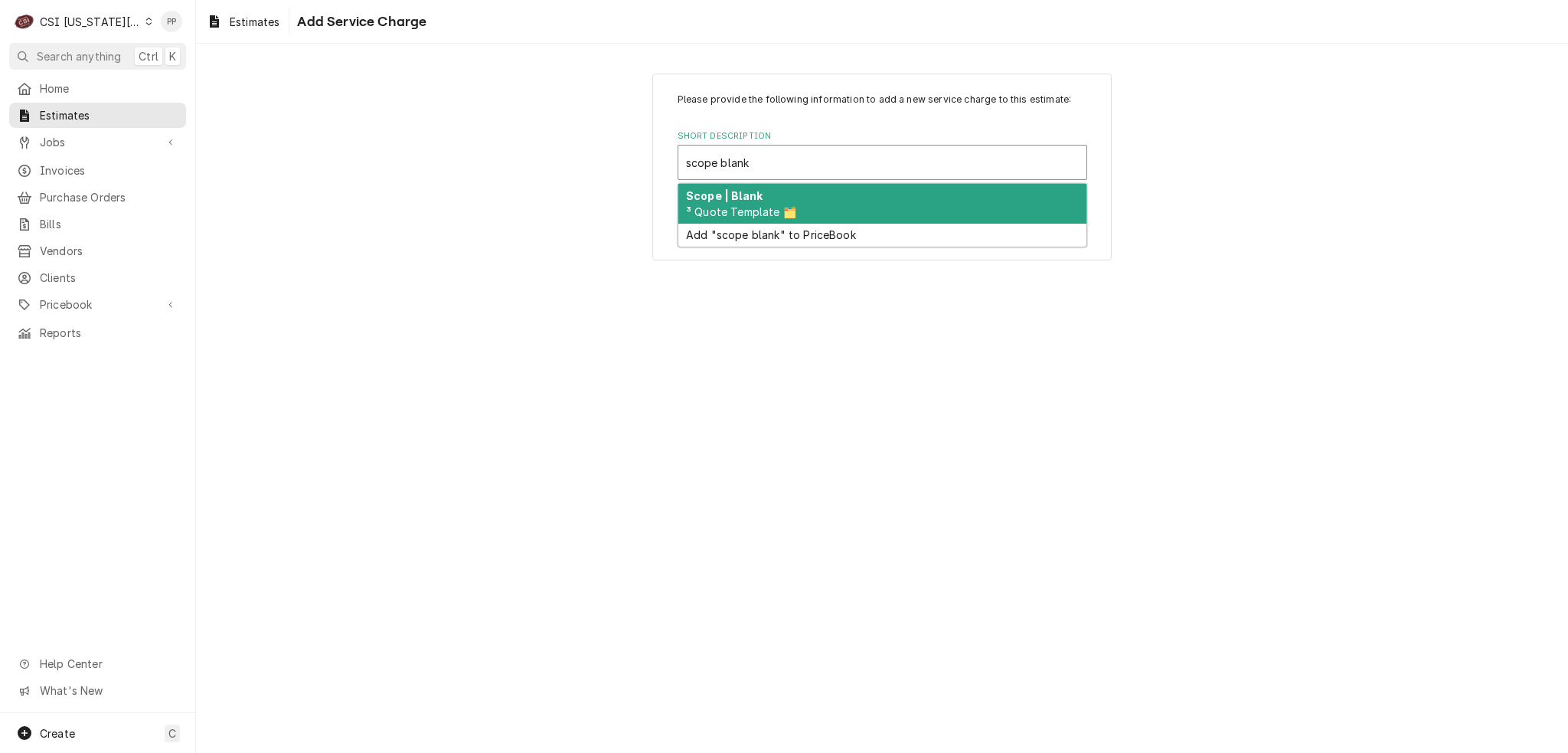
click at [741, 204] on div "Scope | Blank ³ Quote Template 🗂️" at bounding box center [882, 204] width 408 height 39
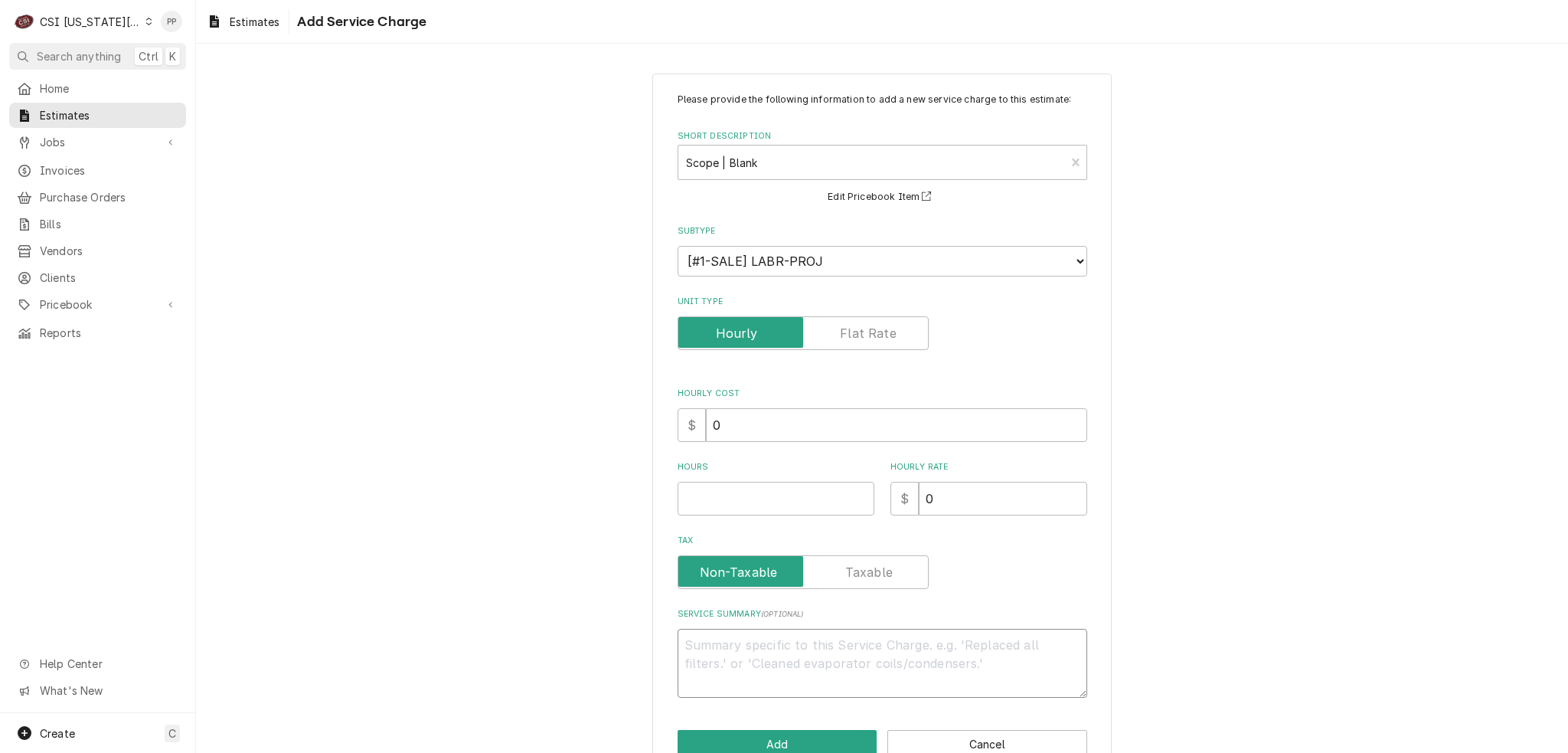
click at [704, 652] on textarea "Service Summary ( optional )" at bounding box center [882, 663] width 409 height 69
type textarea "x"
type textarea "S"
type textarea "x"
type textarea "Sp"
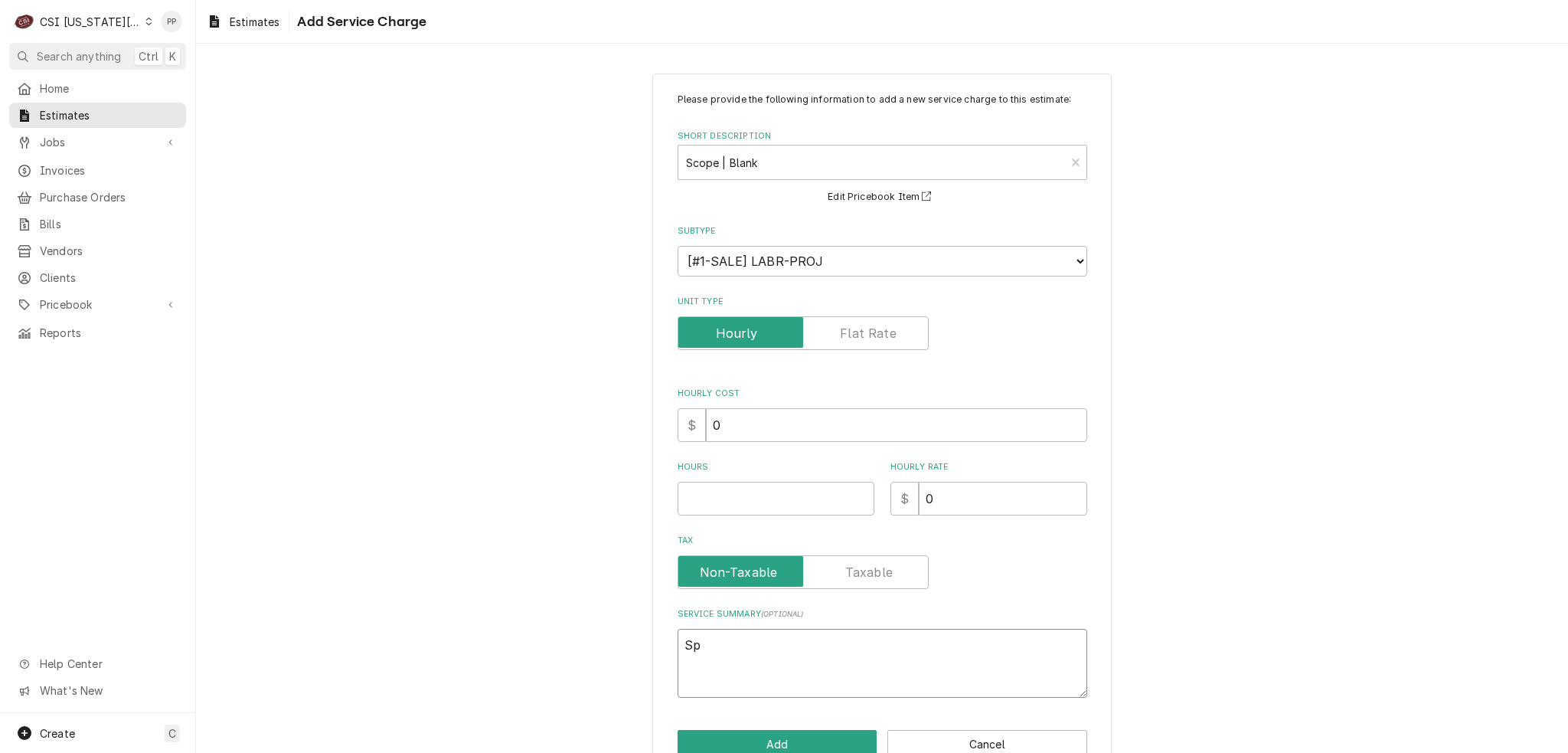
type textarea "x"
type textarea "Spe"
type textarea "x"
type textarea "Spea"
type textarea "x"
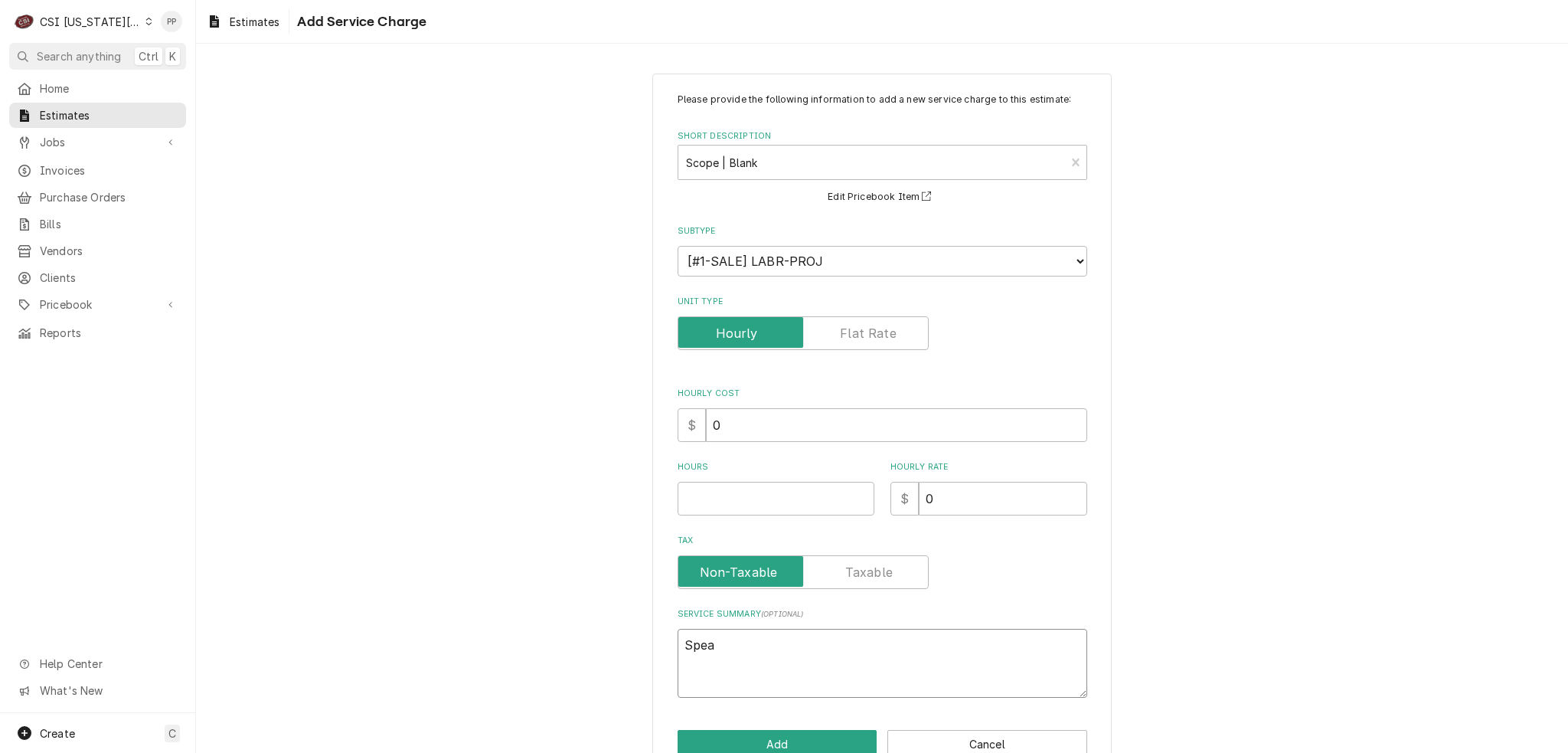
type textarea "Speac"
type textarea "x"
type textarea "Spea"
type textarea "x"
type textarea "Spe"
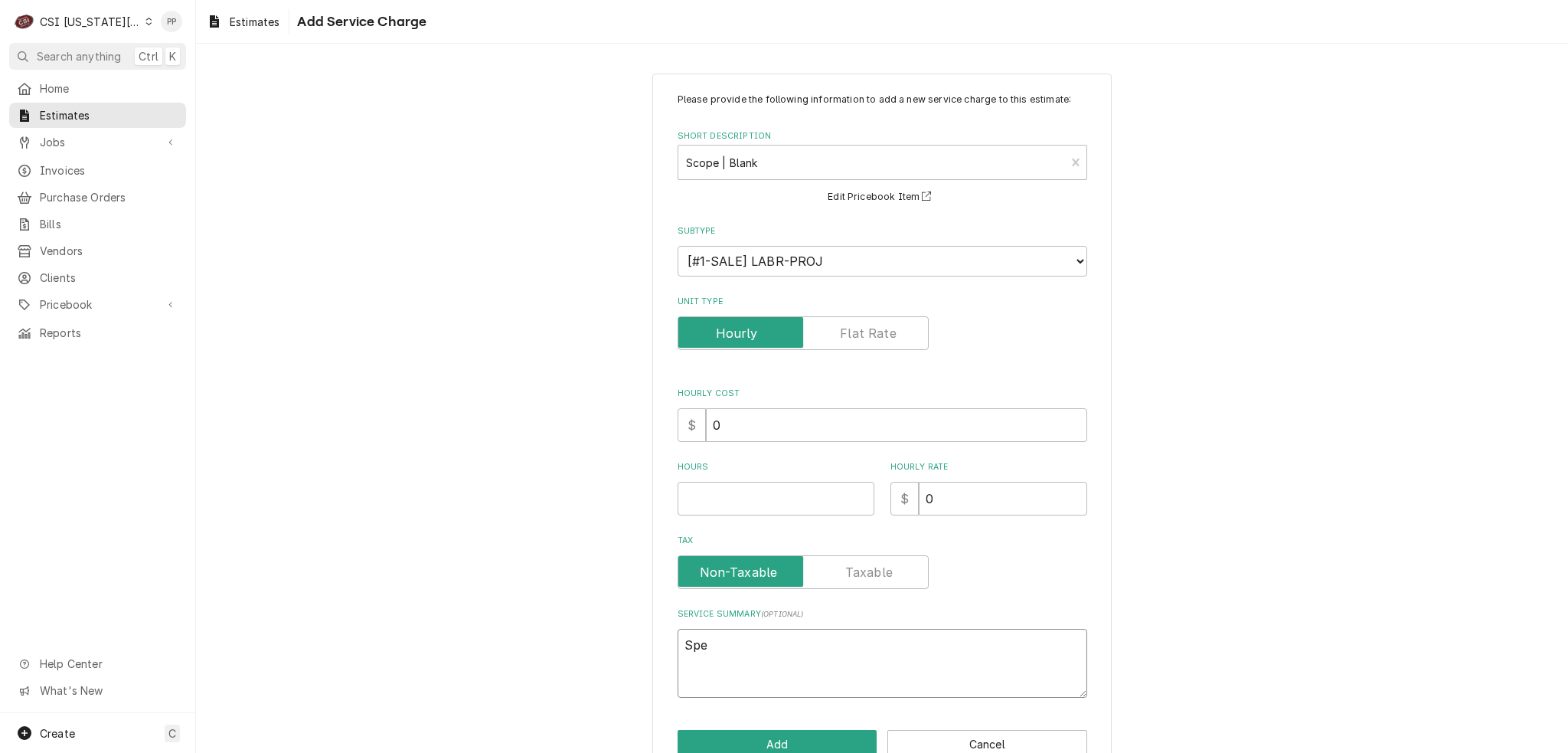
type textarea "x"
type textarea "Spea"
type textarea "x"
type textarea "Spe"
type textarea "x"
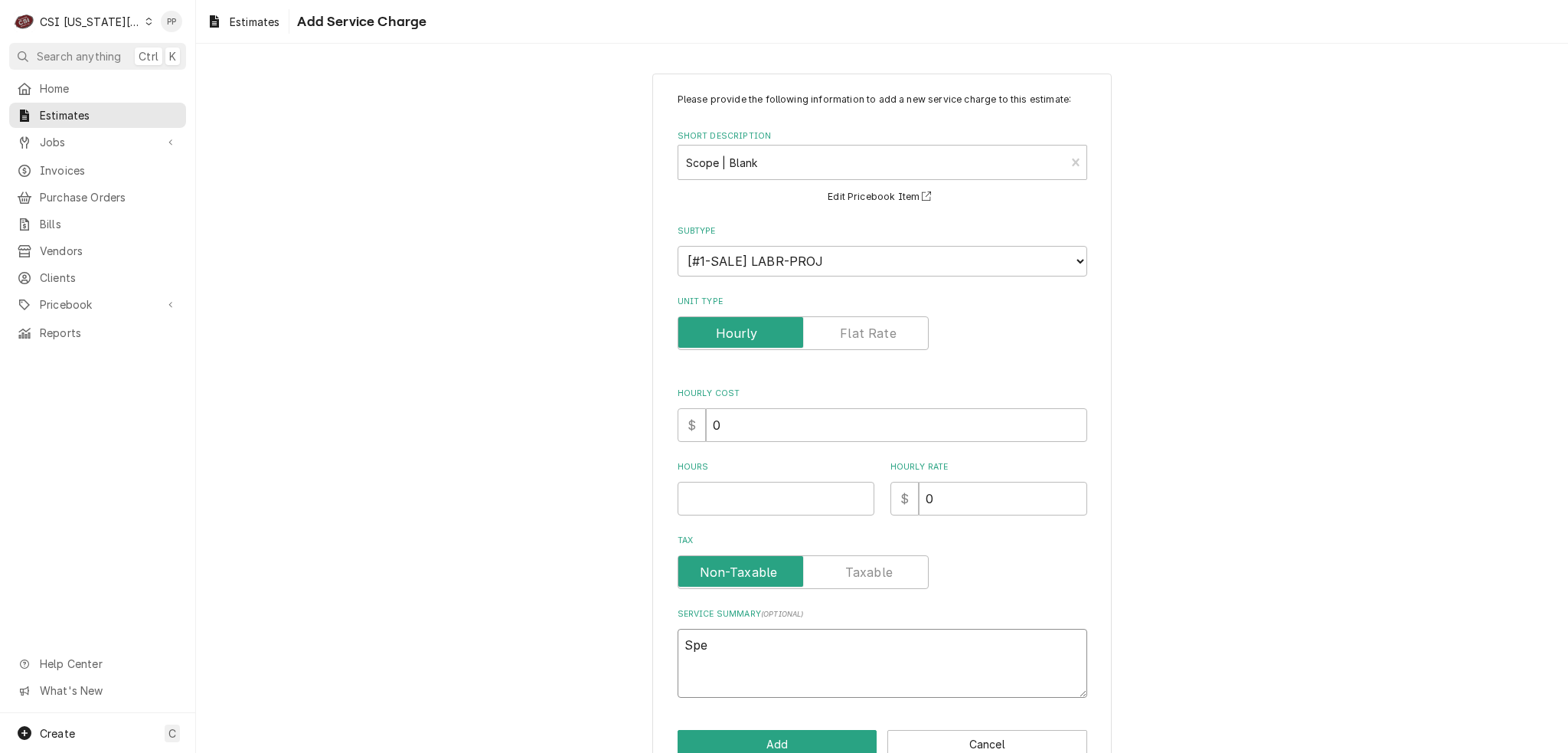
type textarea "Sp"
type textarea "x"
type textarea "Spa"
type textarea "x"
type textarea "Spac"
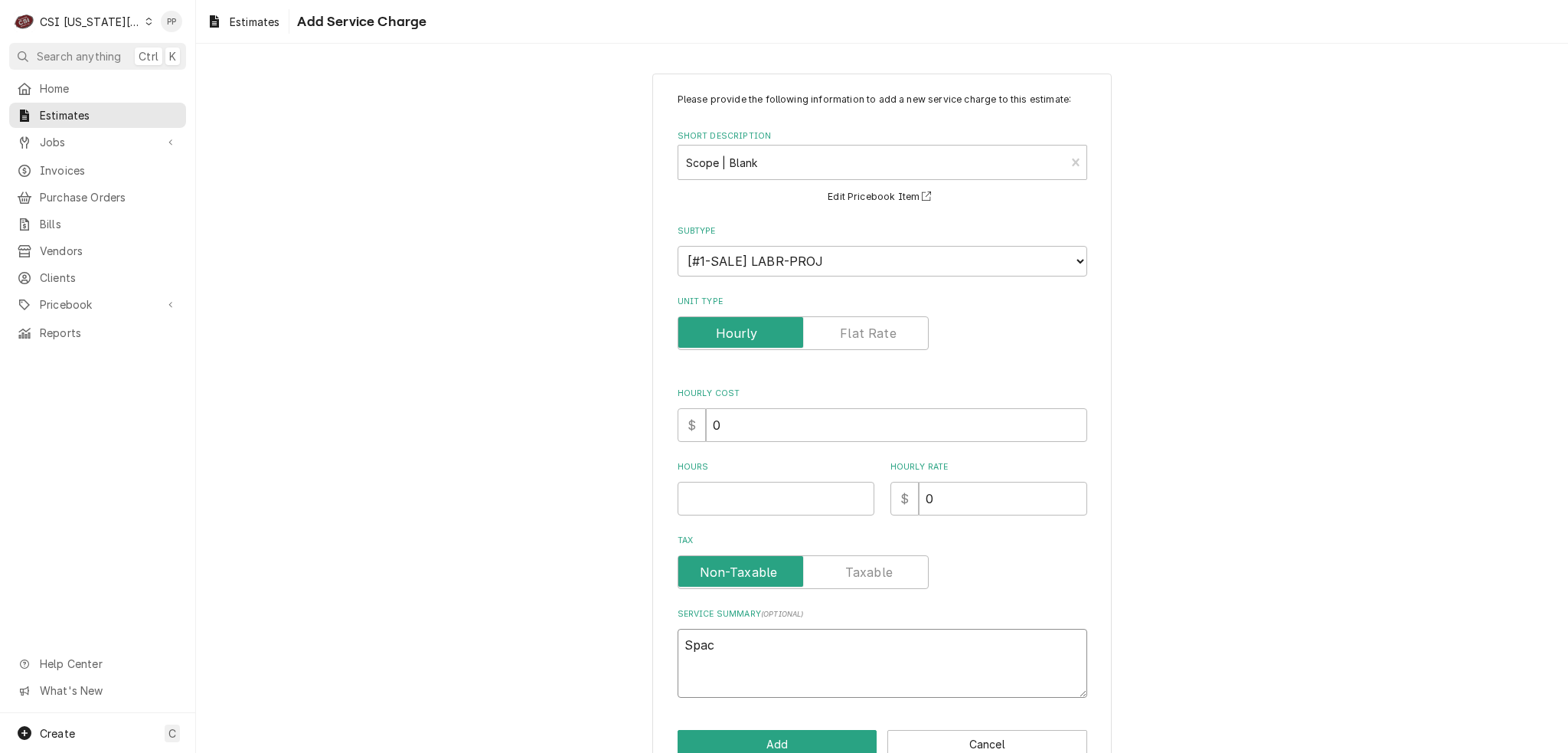
type textarea "x"
type textarea "Space"
type textarea "x"
type textarea "Spacen"
type textarea "x"
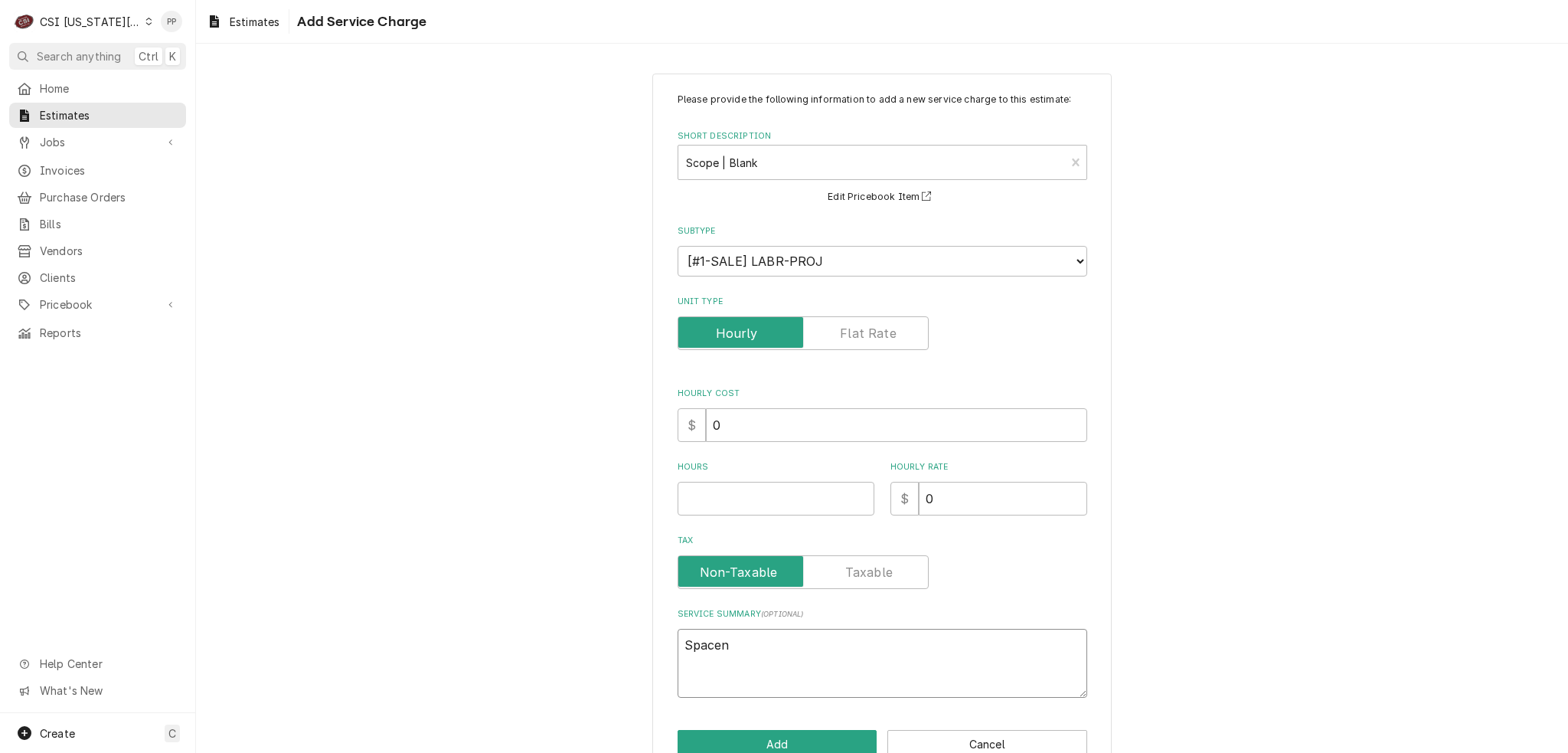
type textarea "Spacenm"
type textarea "x"
type textarea "Spacenma"
type textarea "x"
type textarea "Spacenm"
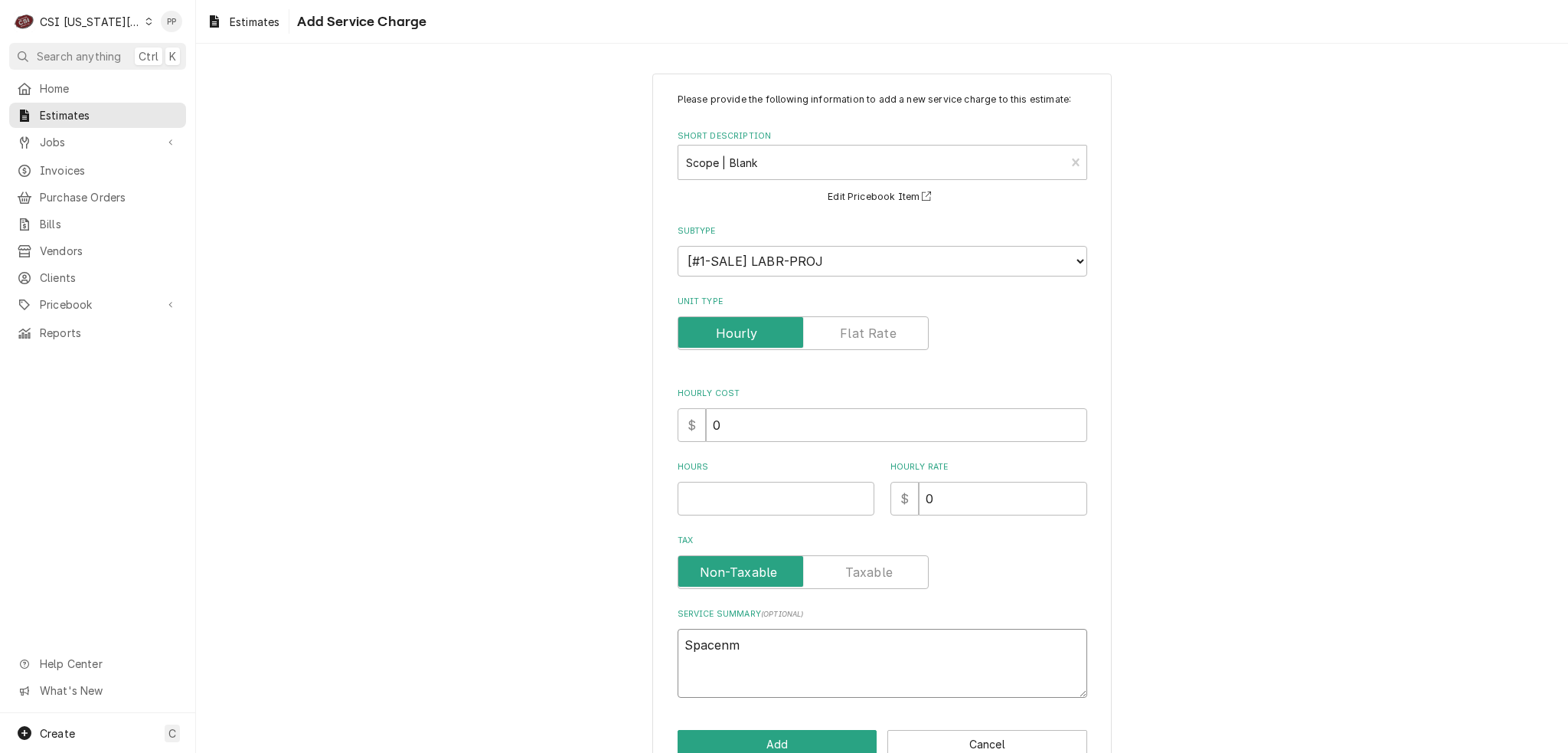
type textarea "x"
type textarea "Spacen"
type textarea "x"
type textarea "Space"
type textarea "x"
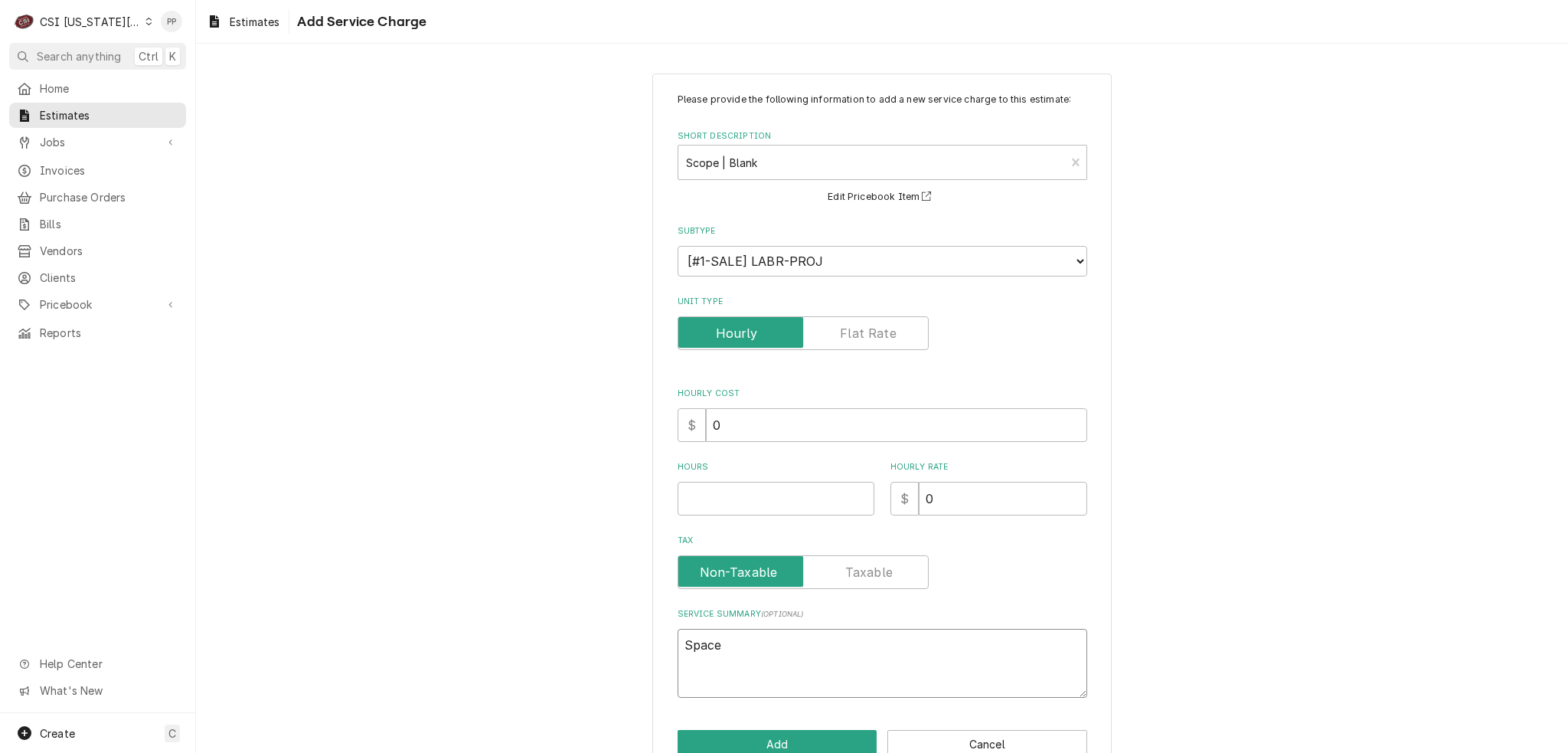
type textarea "Spacem"
type textarea "x"
type textarea "Spacema"
type textarea "x"
type textarea "Spaceman"
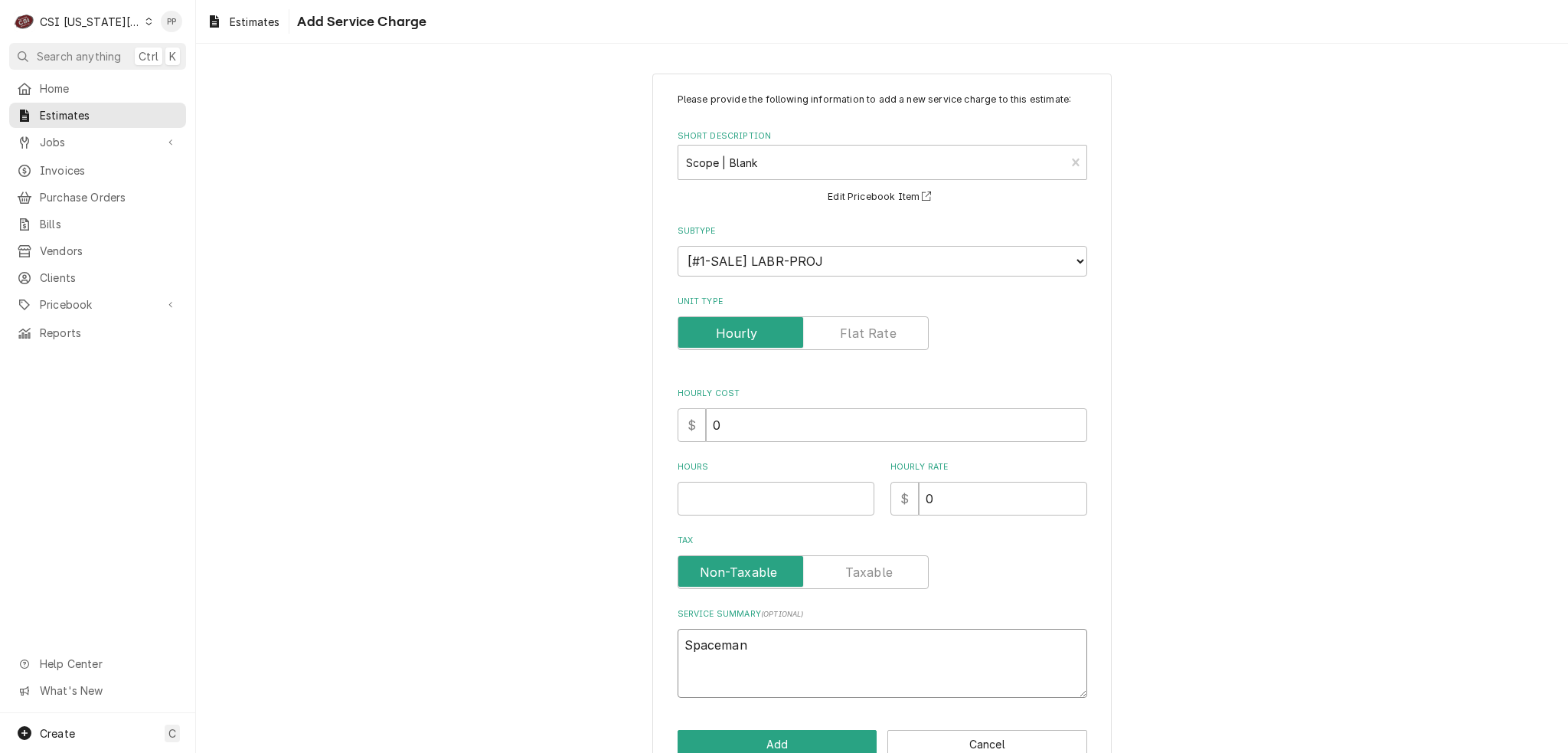
type textarea "x"
type textarea "Spaceman"
type textarea "x"
type textarea "Spaceman M"
type textarea "x"
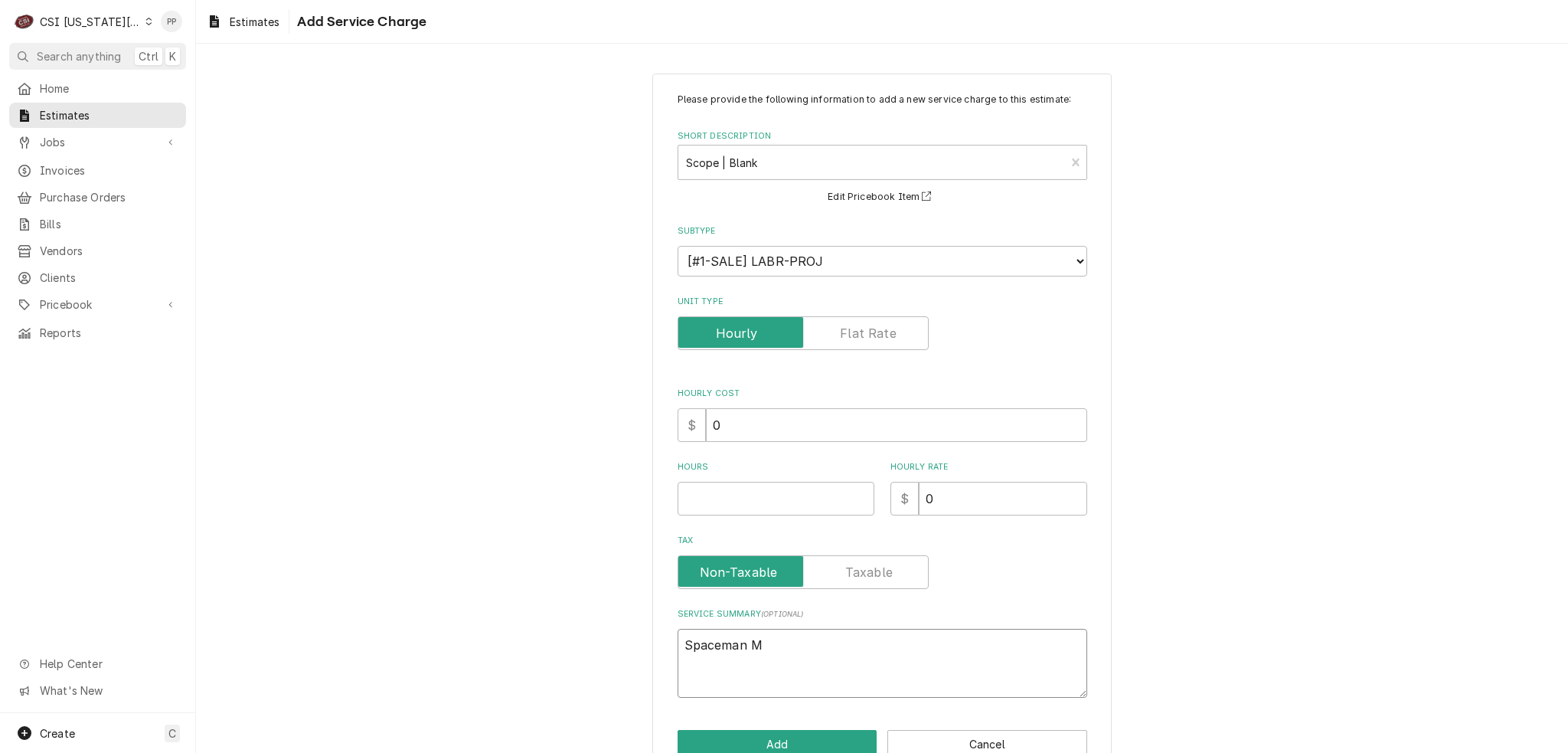
type textarea "Spaceman Mo"
type textarea "x"
type textarea "Spaceman Mod"
type textarea "x"
type textarea "Spaceman Mode"
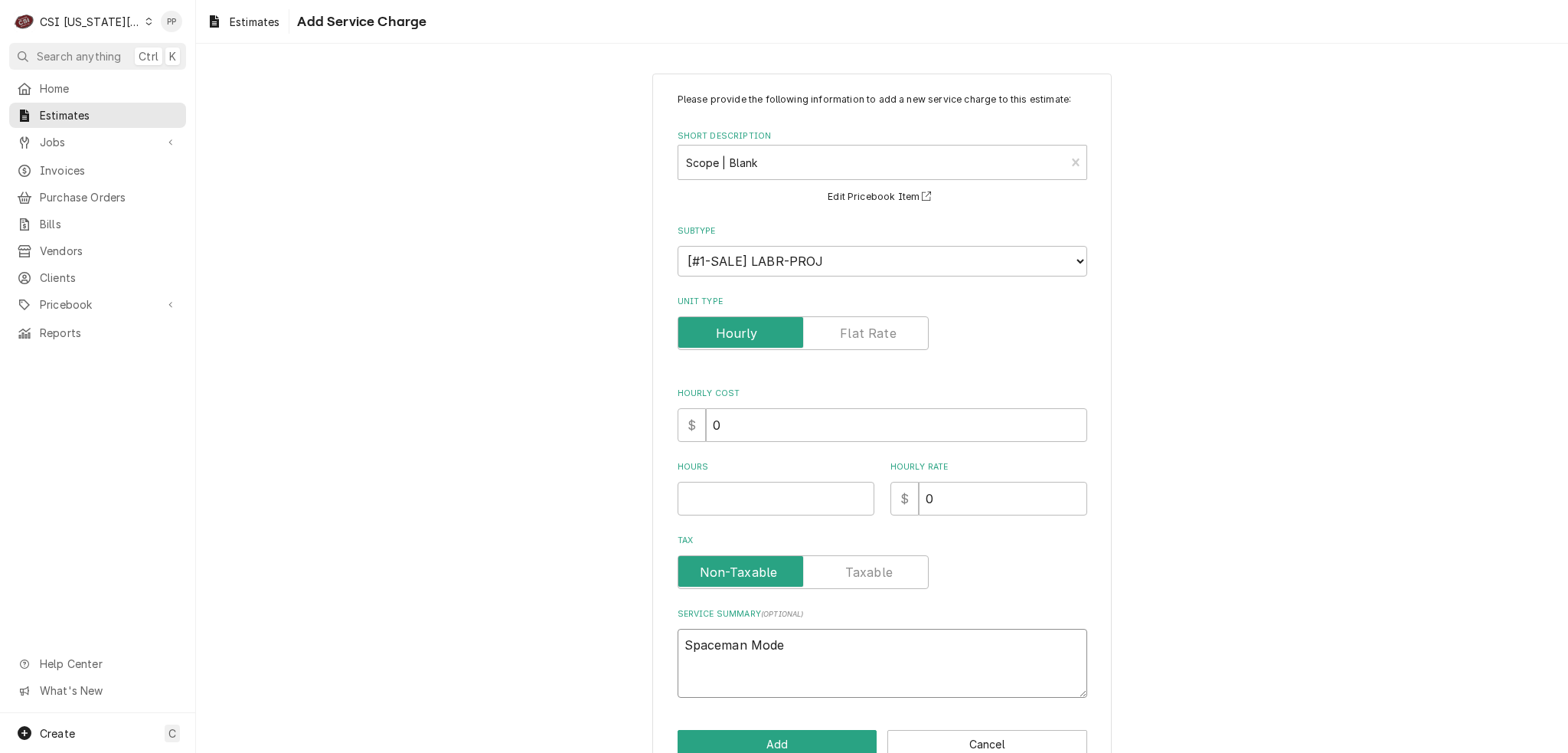
type textarea "x"
type textarea "Spaceman Model"
type textarea "x"
type textarea "Spaceman Model"
type textarea "x"
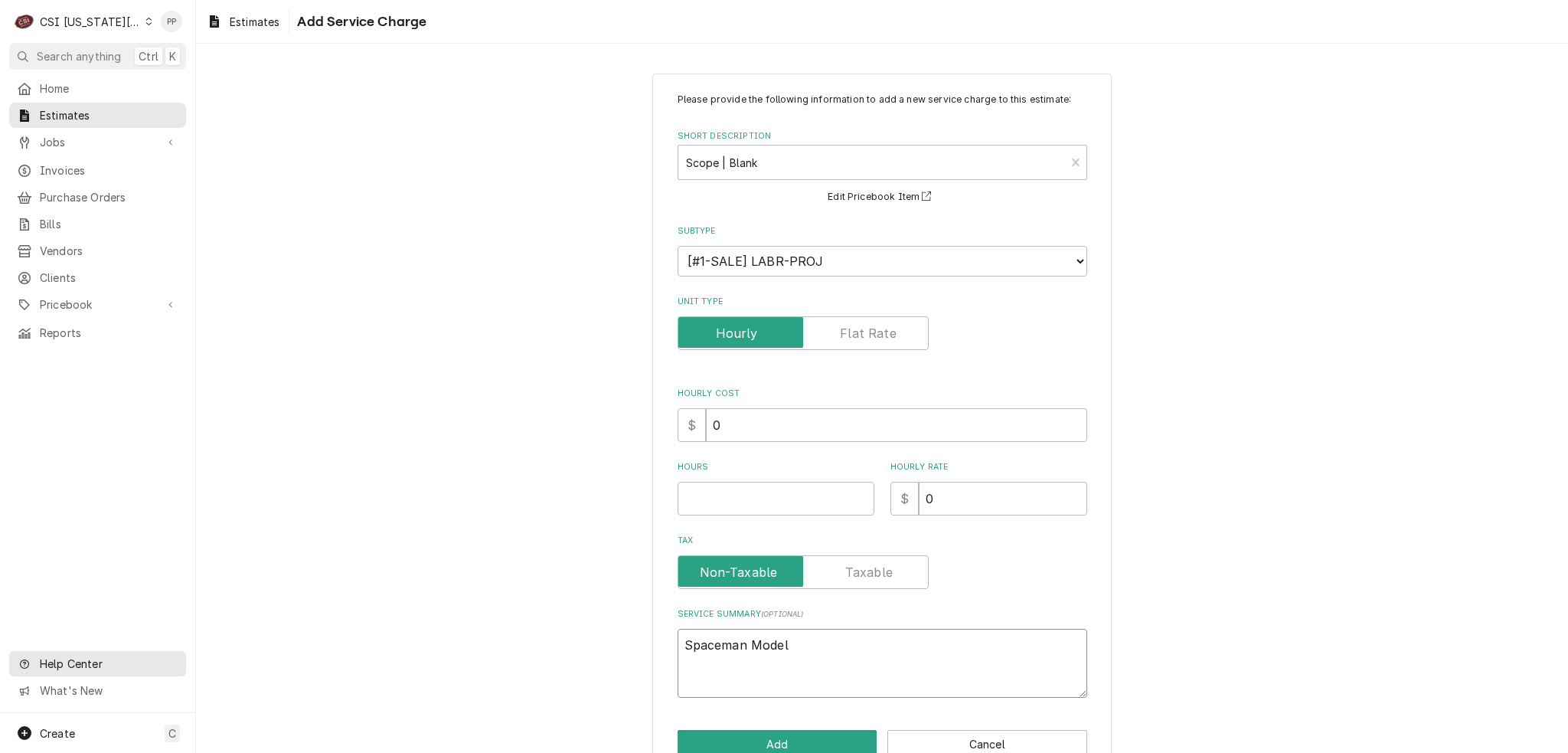
type textarea "Spaceman Model 6"
type textarea "x"
type textarea "Spaceman Model 66"
type textarea "x"
type textarea "Spaceman Model 669"
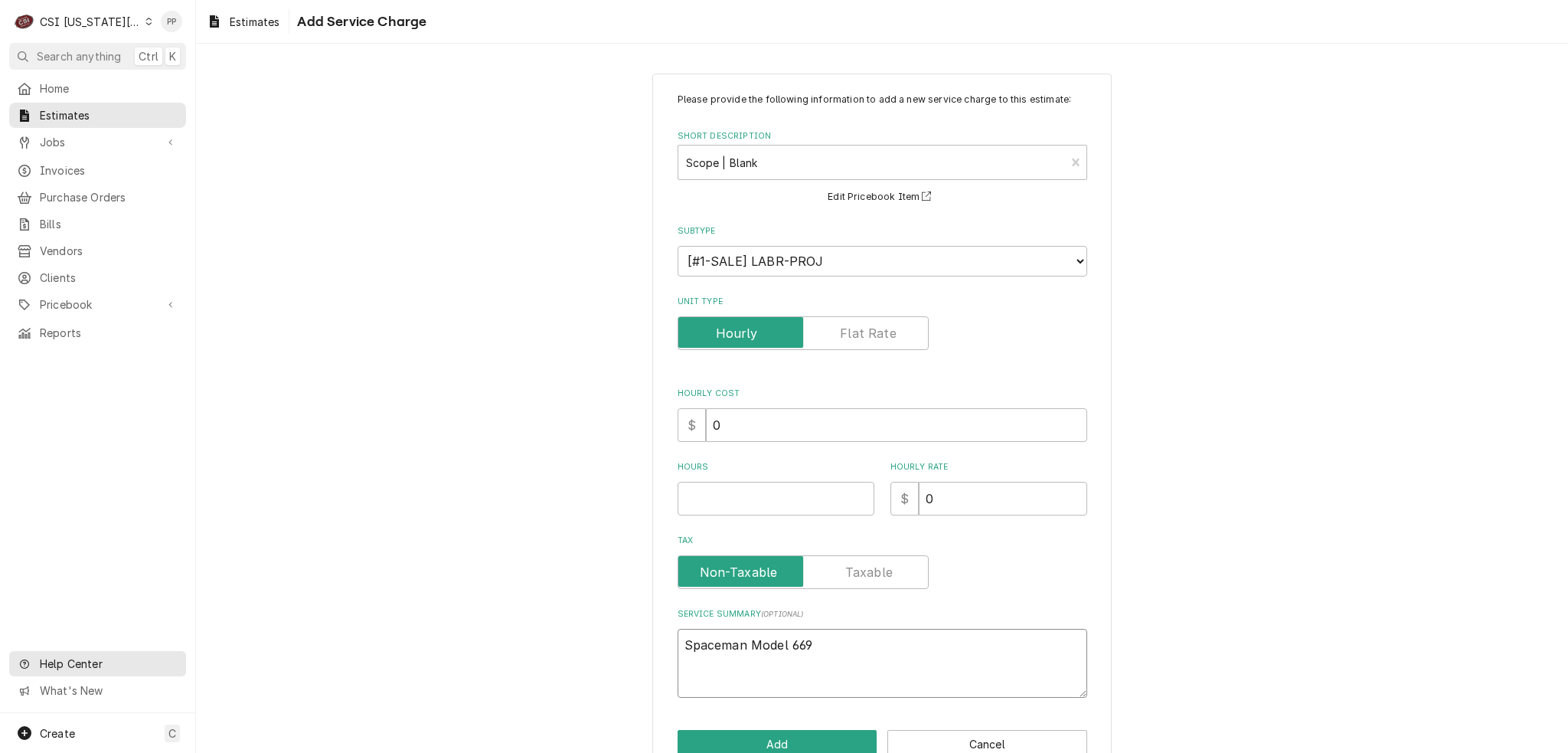
type textarea "x"
type textarea "Spaceman Model 6695"
type textarea "x"
type textarea "Spaceman Model 6695-"
type textarea "x"
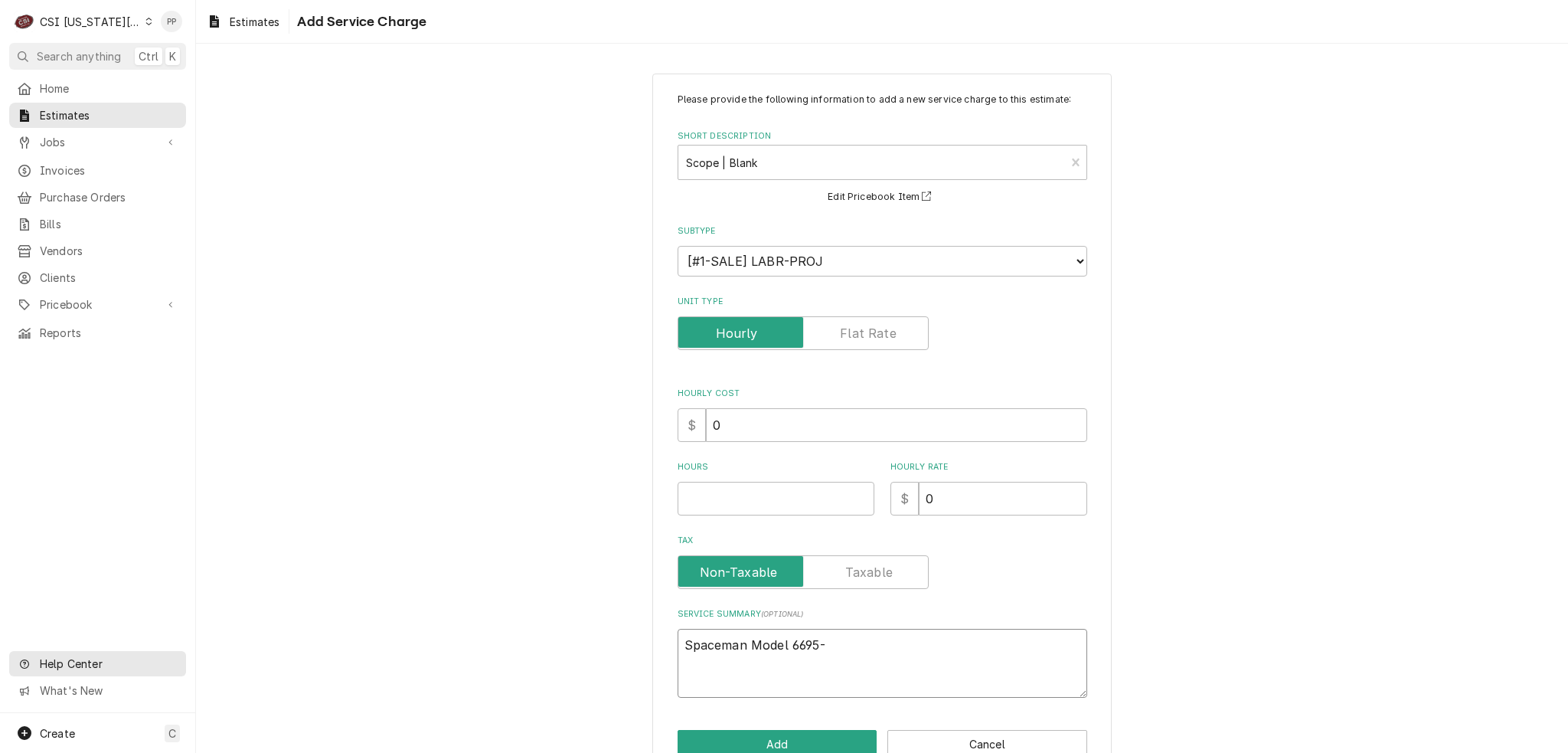
type textarea "Spaceman Model 6695-c"
type textarea "x"
type textarea "Spaceman Model 6695-c"
type textarea "x"
type textarea "Spaceman Model 6695-c S"
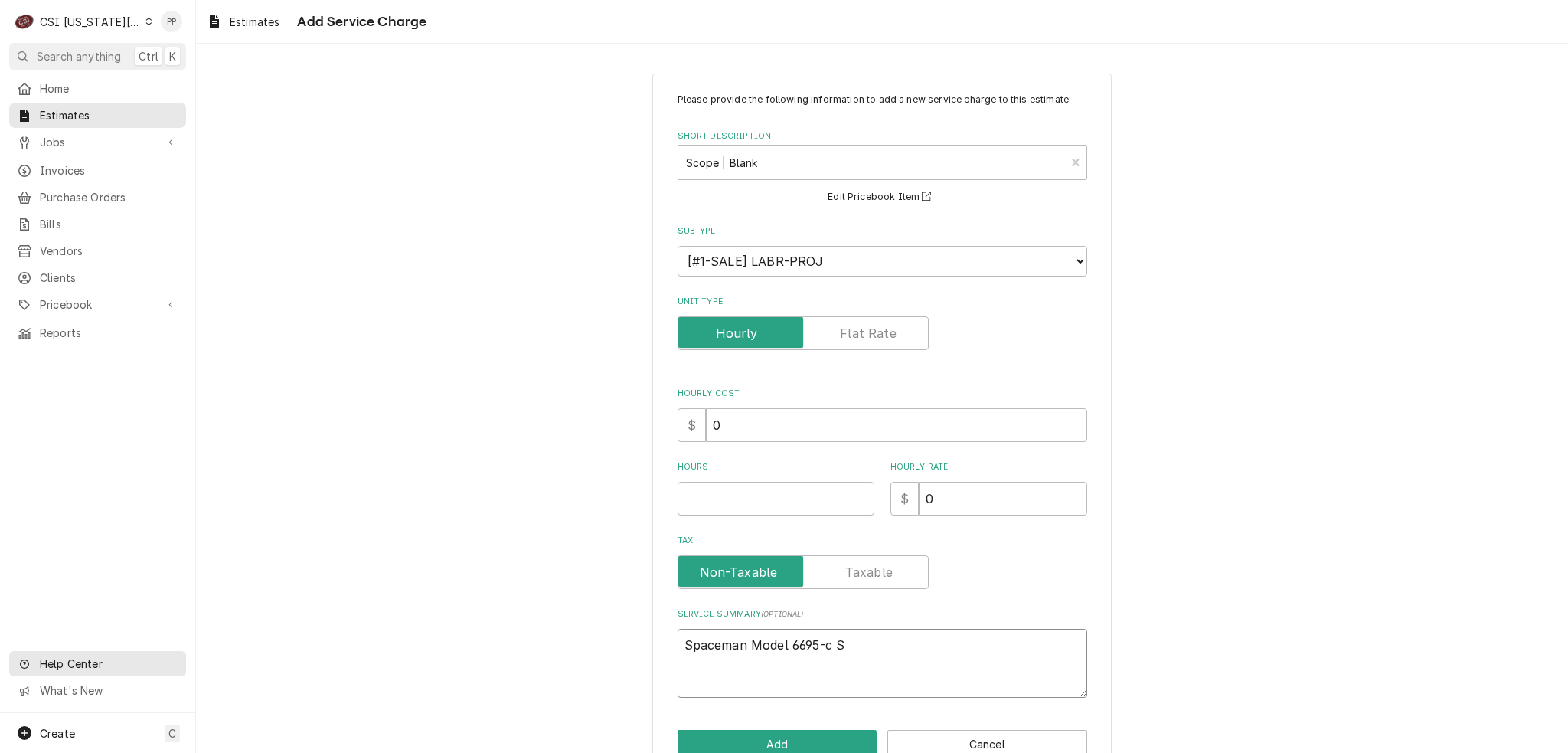
type textarea "x"
type textarea "Spaceman Model 6695-c Se"
type textarea "x"
type textarea "Spaceman Model 6695-c Ser"
type textarea "x"
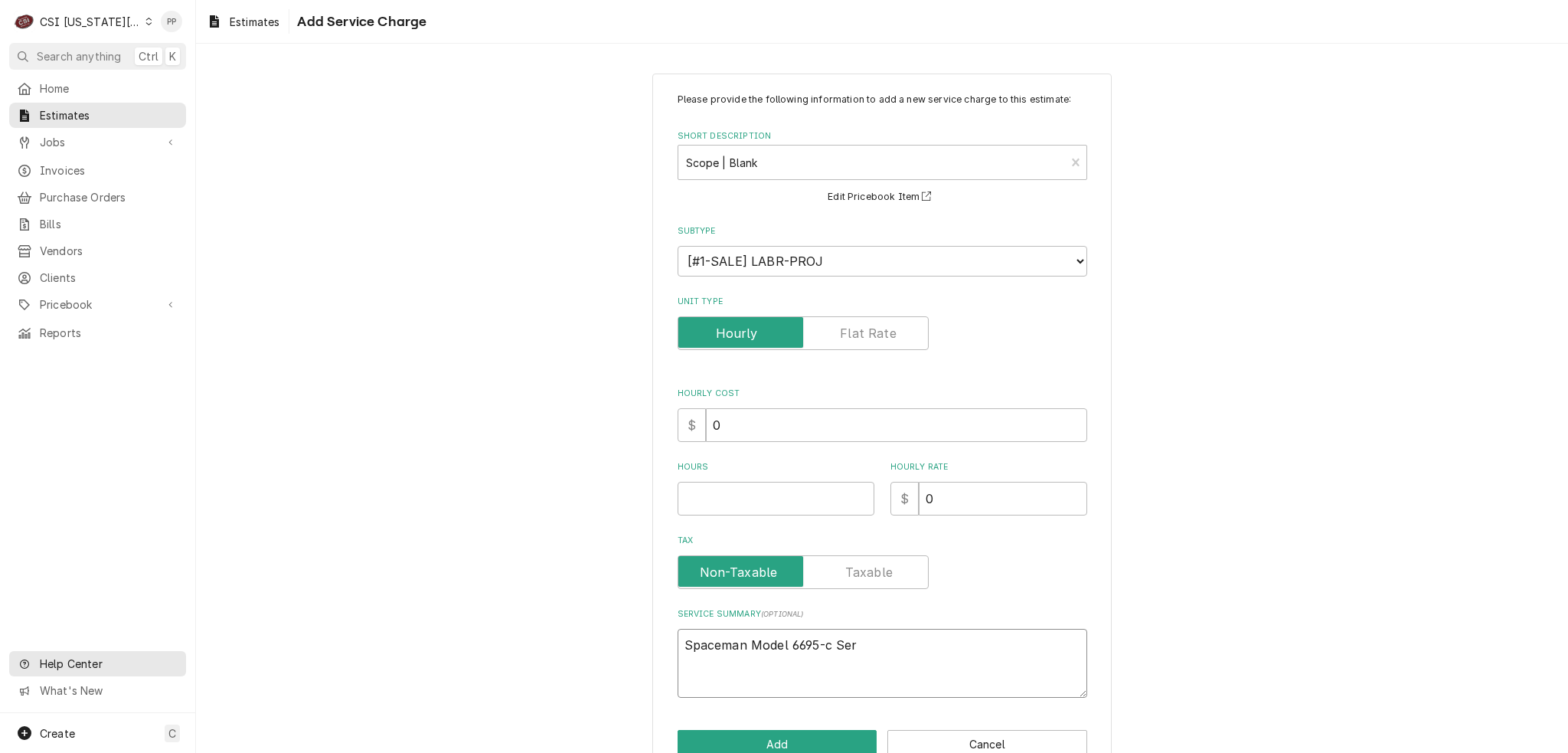
type textarea "Spaceman Model 6695-c Seri"
type textarea "x"
type textarea "Spaceman Model 6695-c Seria"
type textarea "x"
type textarea "Spaceman Model 6695-c Serial"
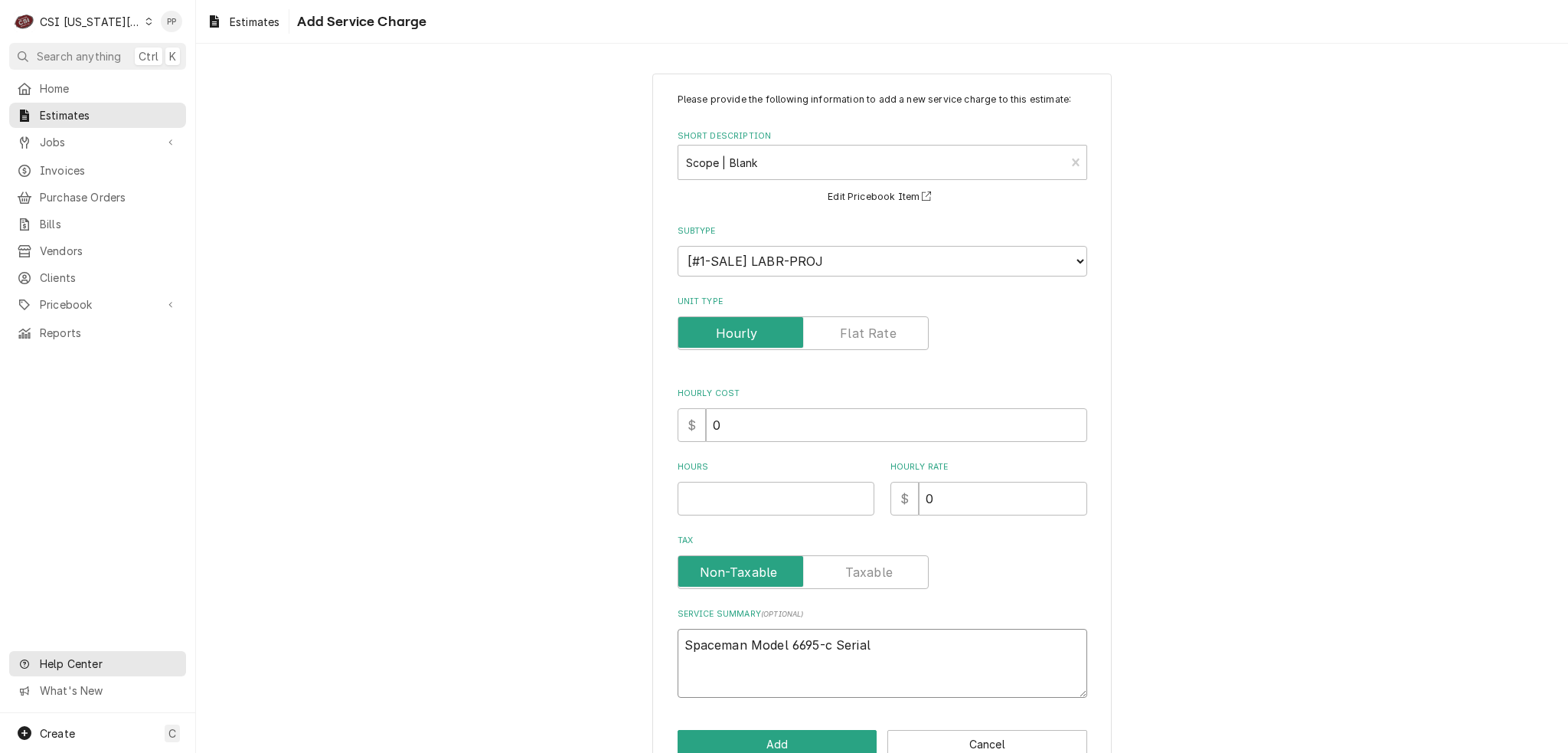
type textarea "x"
type textarea "Spaceman Model 6695-c Serial"
type textarea "x"
type textarea "Spaceman Model 6695-c Serial 2"
type textarea "x"
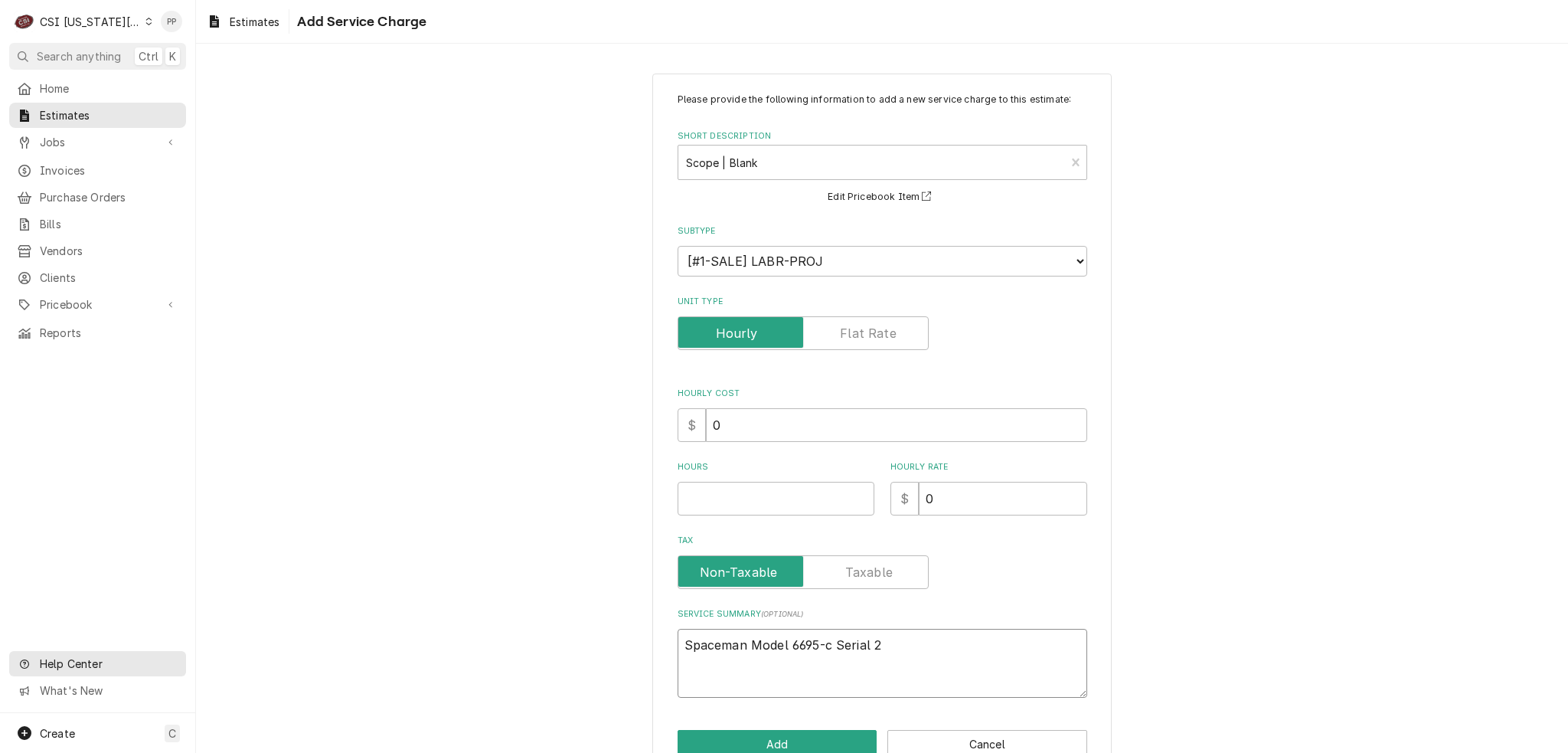
type textarea "Spaceman Model 6695-c Serial 20"
type textarea "x"
type textarea "Spaceman Model 6695-c Serial 201"
type textarea "x"
type textarea "Spaceman Model 6695-c Serial 2012"
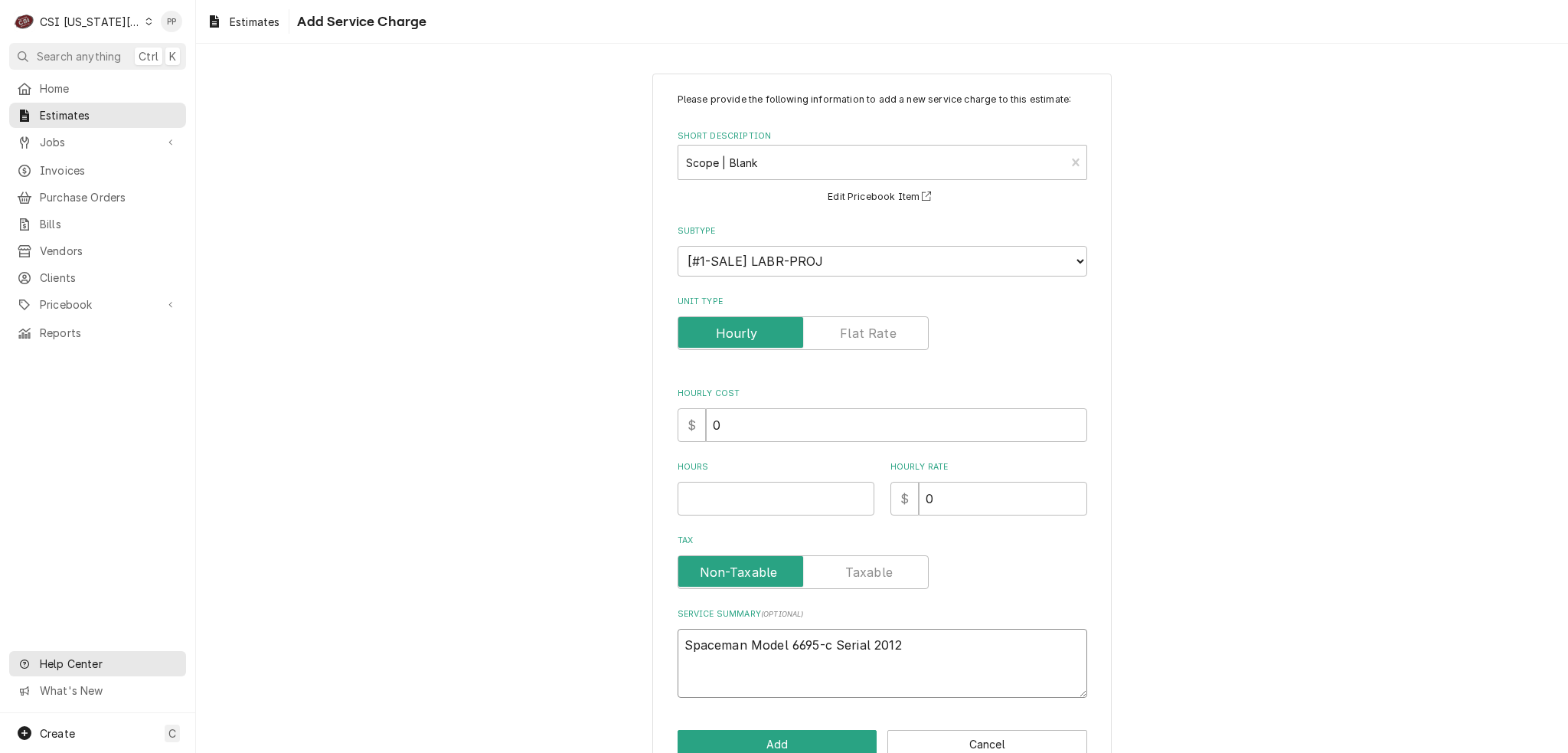
type textarea "x"
type textarea "Spaceman Model 6695-c Serial 20126"
type textarea "x"
type textarea "Spaceman Model 6695-c Serial 201268"
type textarea "x"
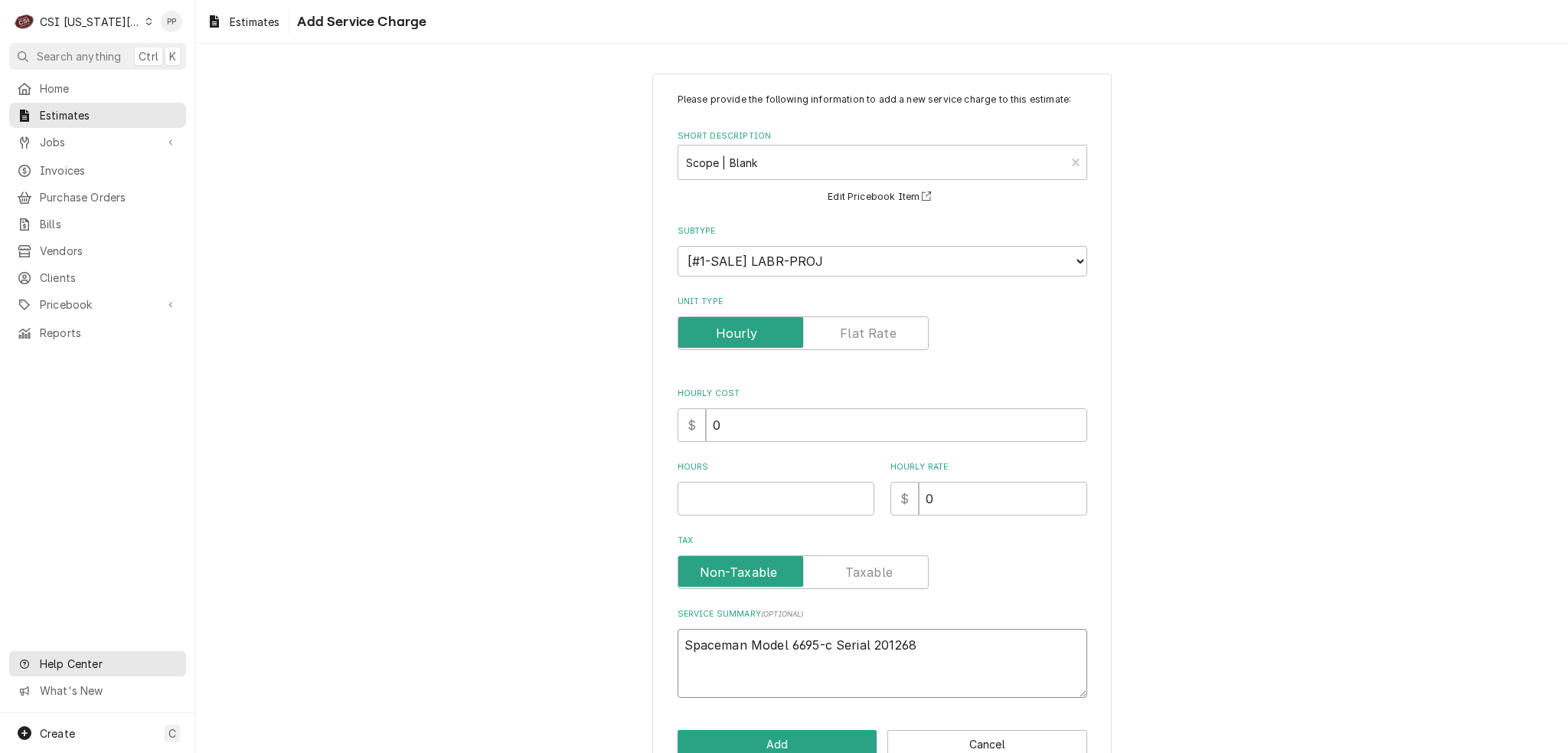
type textarea "Spaceman Model 6695-c Serial 201268"
type textarea "x"
type textarea "Spaceman Model 6695-c Serial 201268"
type textarea "x"
type textarea "Spaceman Model 6695-c Serial 201268"
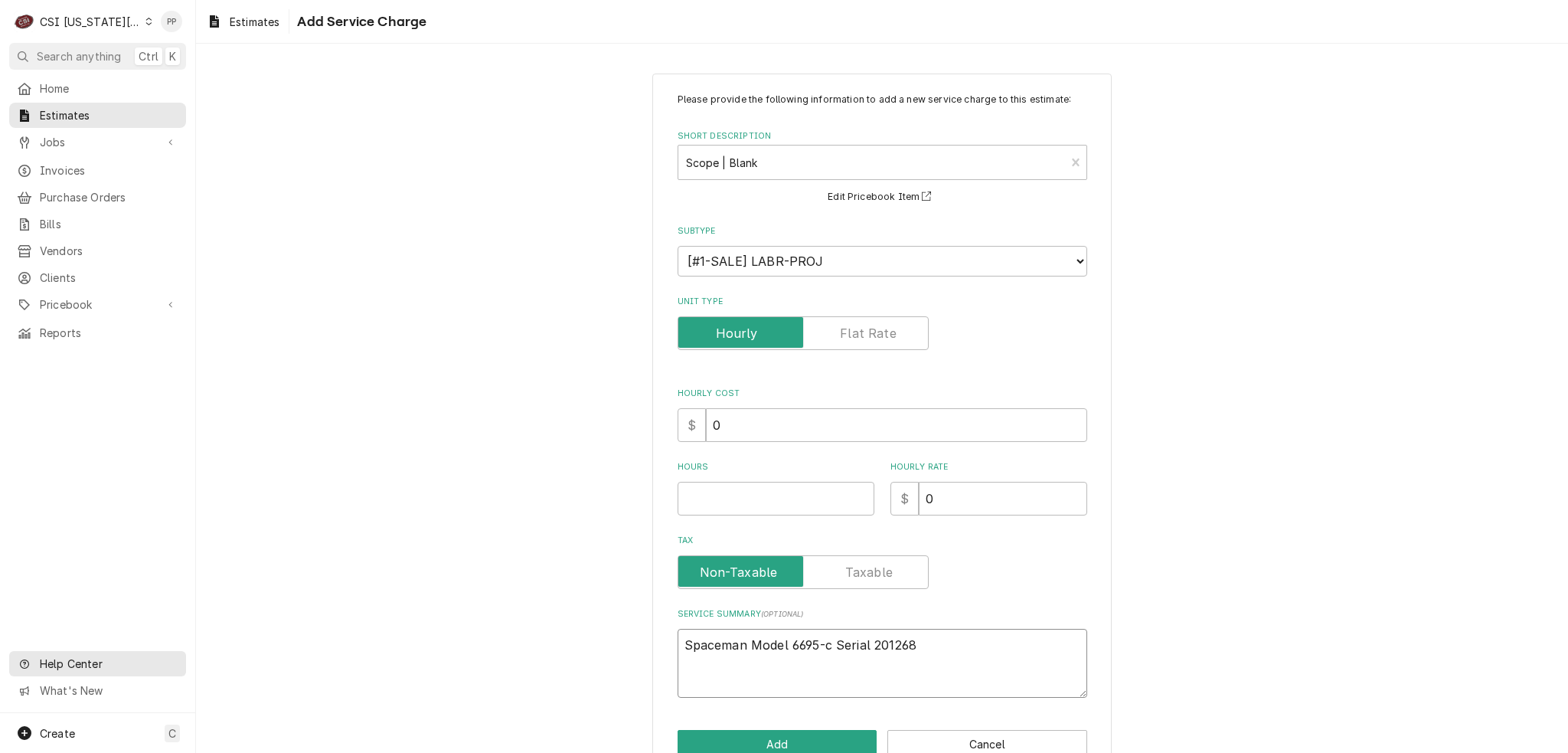
type textarea "x"
type textarea "Spaceman Model 6695-c Serial 201268"
click at [802, 686] on textarea "Spaceman Model 6695-c Serial 201268" at bounding box center [882, 663] width 409 height 69
paste textarea "First parts included 2 belts that were worn and needed replaced and a contacter…"
type textarea "x"
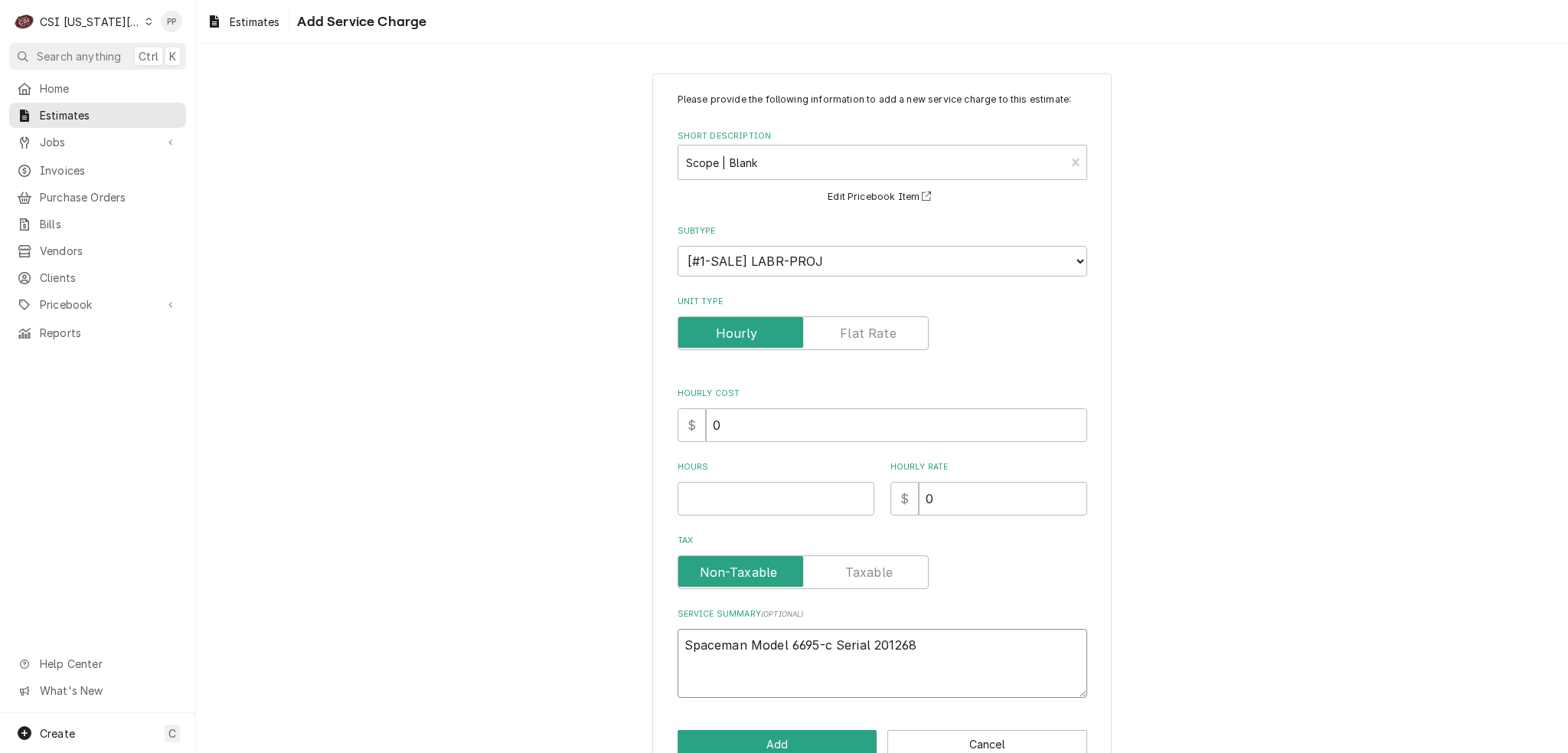
type textarea "Spaceman Model 6695-c Serial 201268 First parts included 2 belts that were worn…"
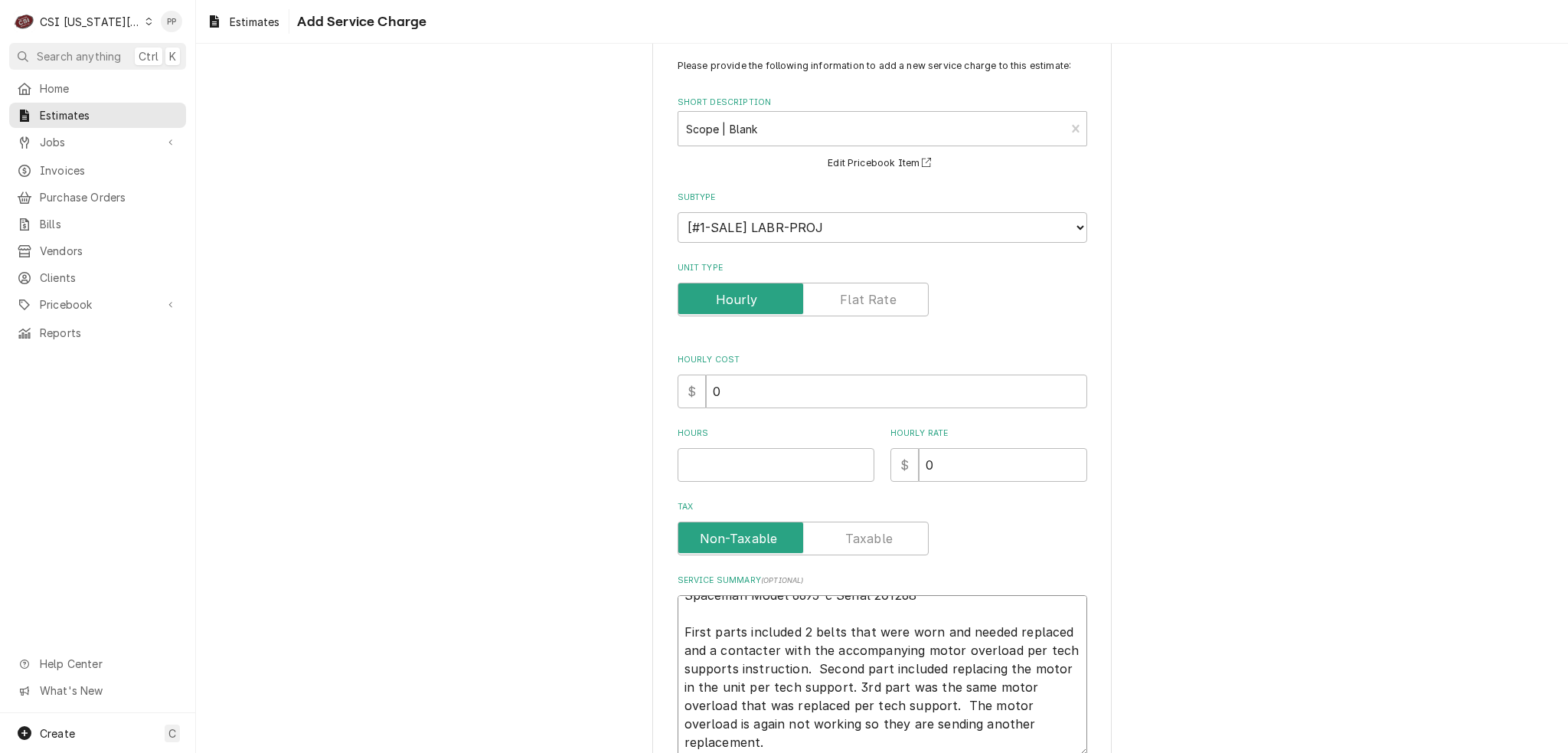
scroll to position [19, 0]
drag, startPoint x: 739, startPoint y: 642, endPoint x: 754, endPoint y: 645, distance: 15.3
click at [740, 642] on textarea "Spaceman Model 6695-c Serial 201268 First parts included 2 belts that were worn…" at bounding box center [882, 675] width 409 height 160
type textarea "x"
type textarea "Spaceman Model 6695-c Serial 201268 First parts included 2 belts that were worn…"
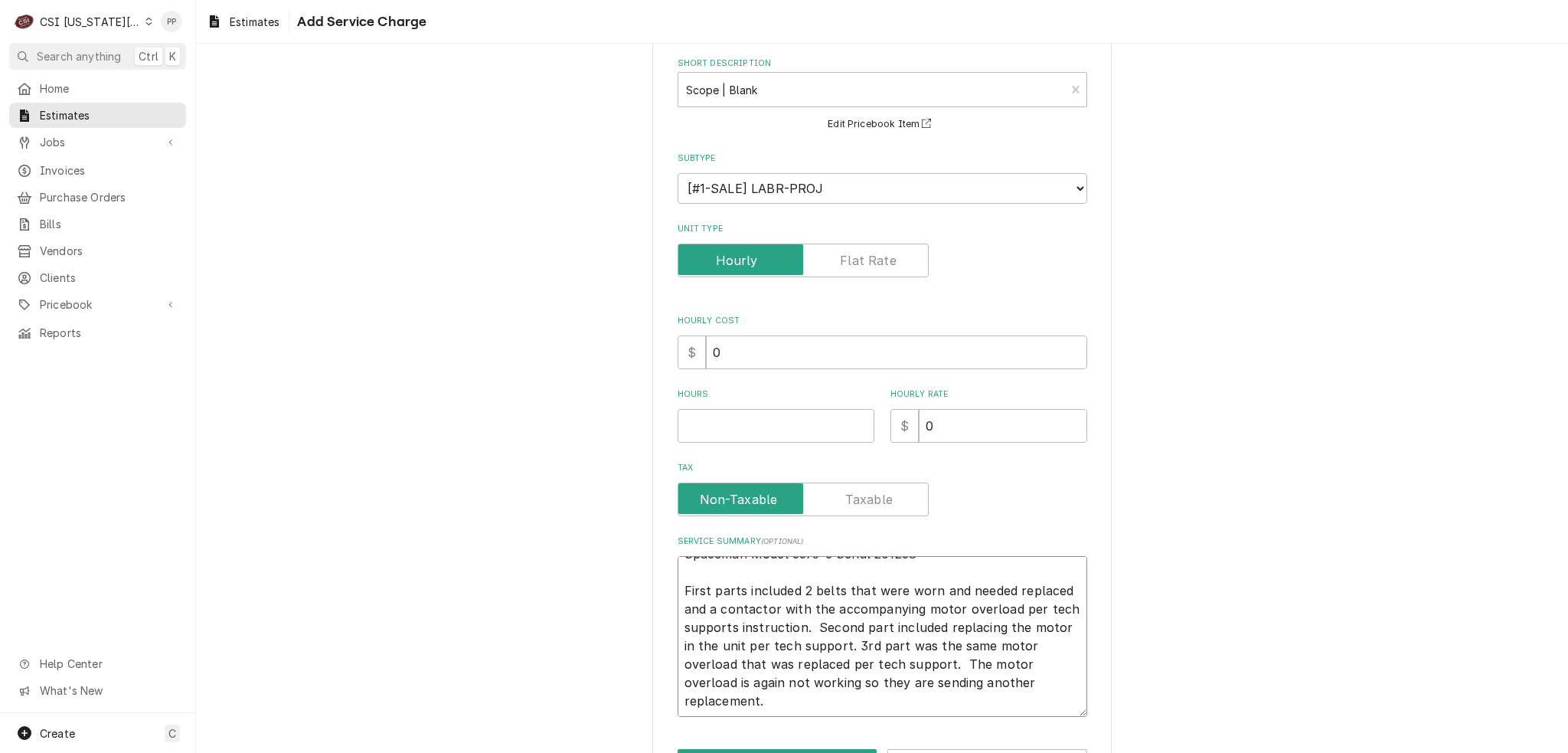
scroll to position [110, 0]
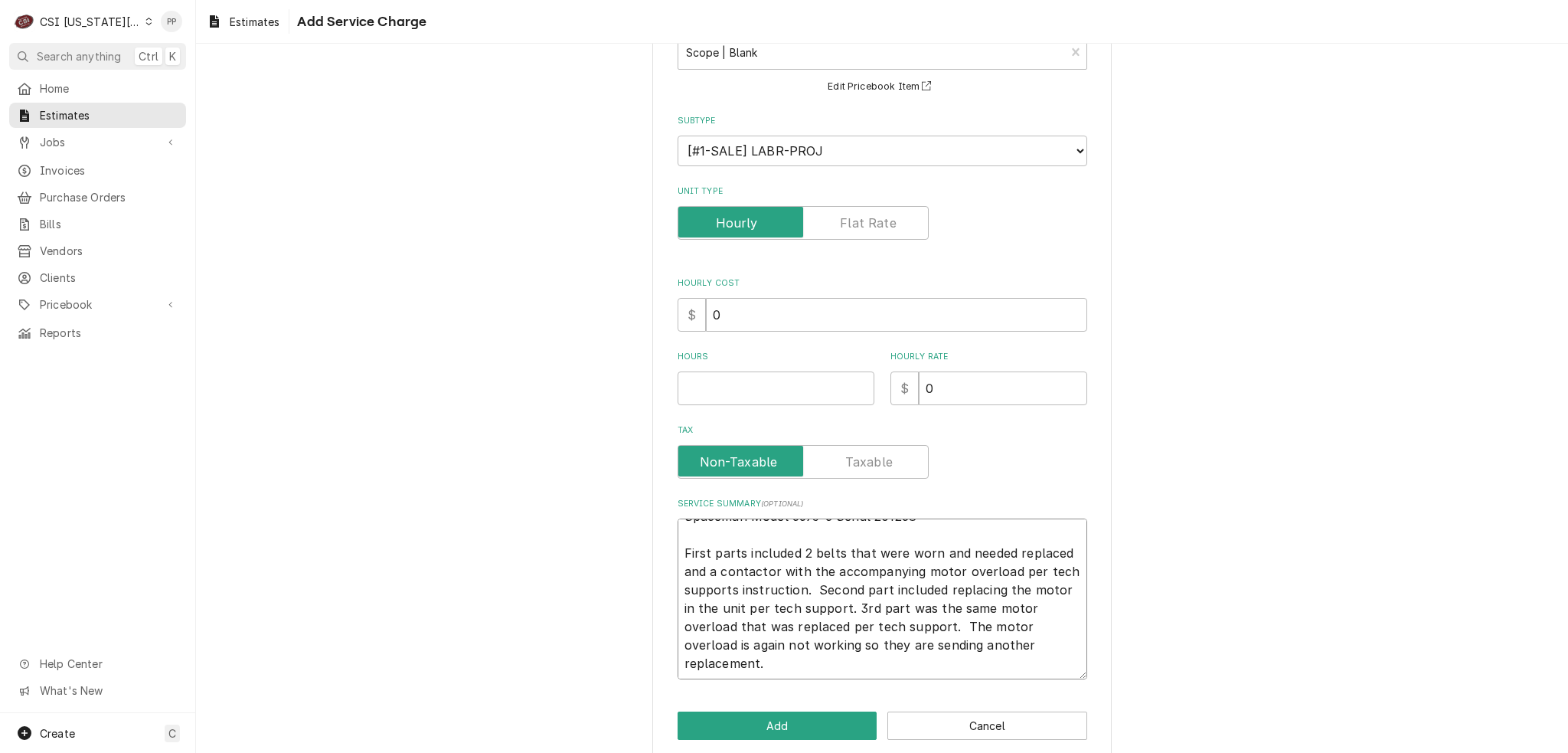
click at [827, 661] on textarea "Spaceman Model 6695-c Serial 201268 First parts included 2 belts that were worn…" at bounding box center [882, 598] width 409 height 160
type textarea "x"
type textarea "Spaceman Model 6695-c Serial 201268 First parts included 2 belts that were worn…"
type textarea "x"
type textarea "Spaceman Model 6695-c Serial 201268 First parts included 2 belts that were worn…"
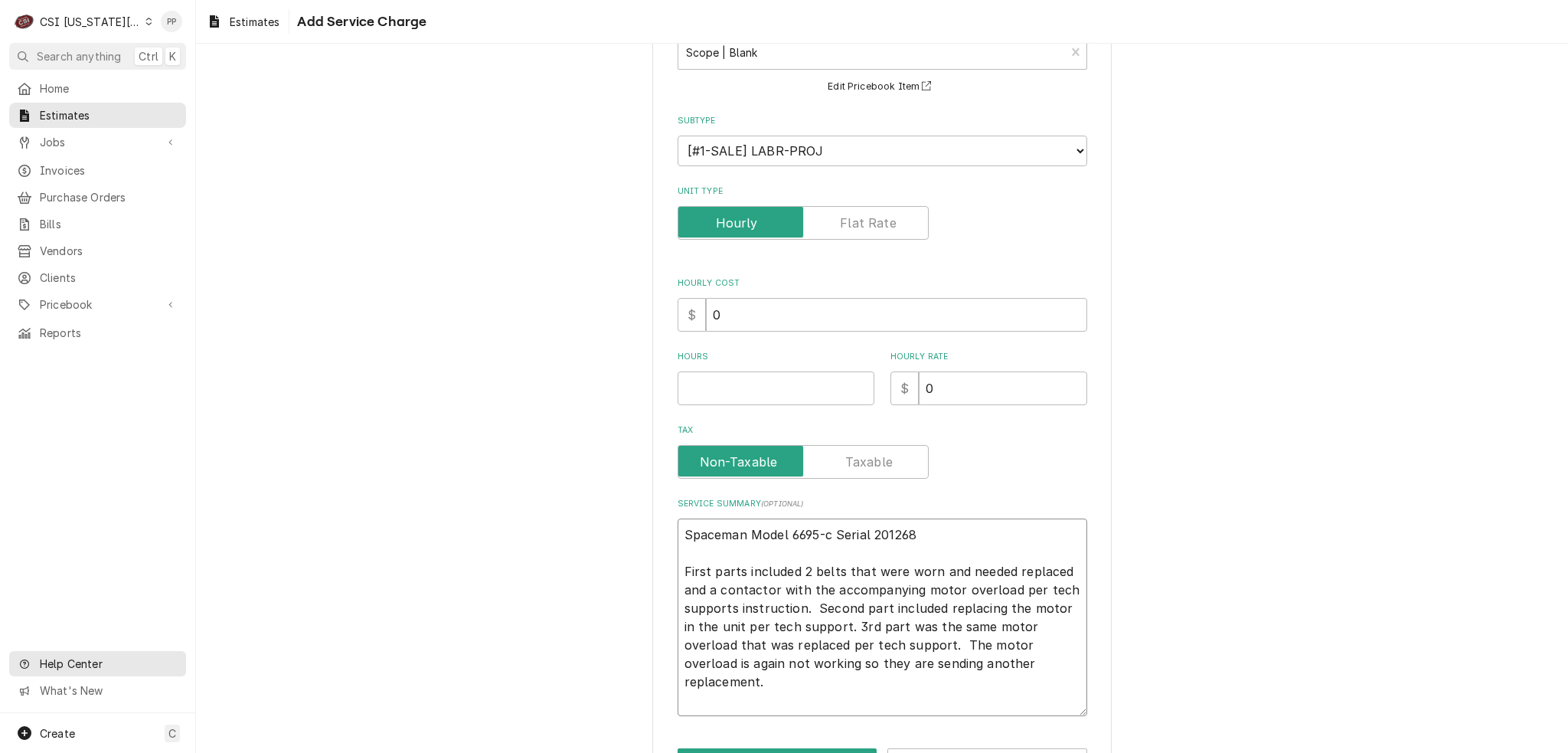
type textarea "x"
type textarea "Spaceman Model 6695-c Serial 201268 First parts included 2 belts that were worn…"
click at [771, 689] on textarea "Spaceman Model 6695-c Serial 201268 First parts included 2 belts that were worn…" at bounding box center [882, 617] width 409 height 198
type textarea "x"
type textarea "Spaceman Model 6695-c Serial 201268 First parts included 2 belts that were worn…"
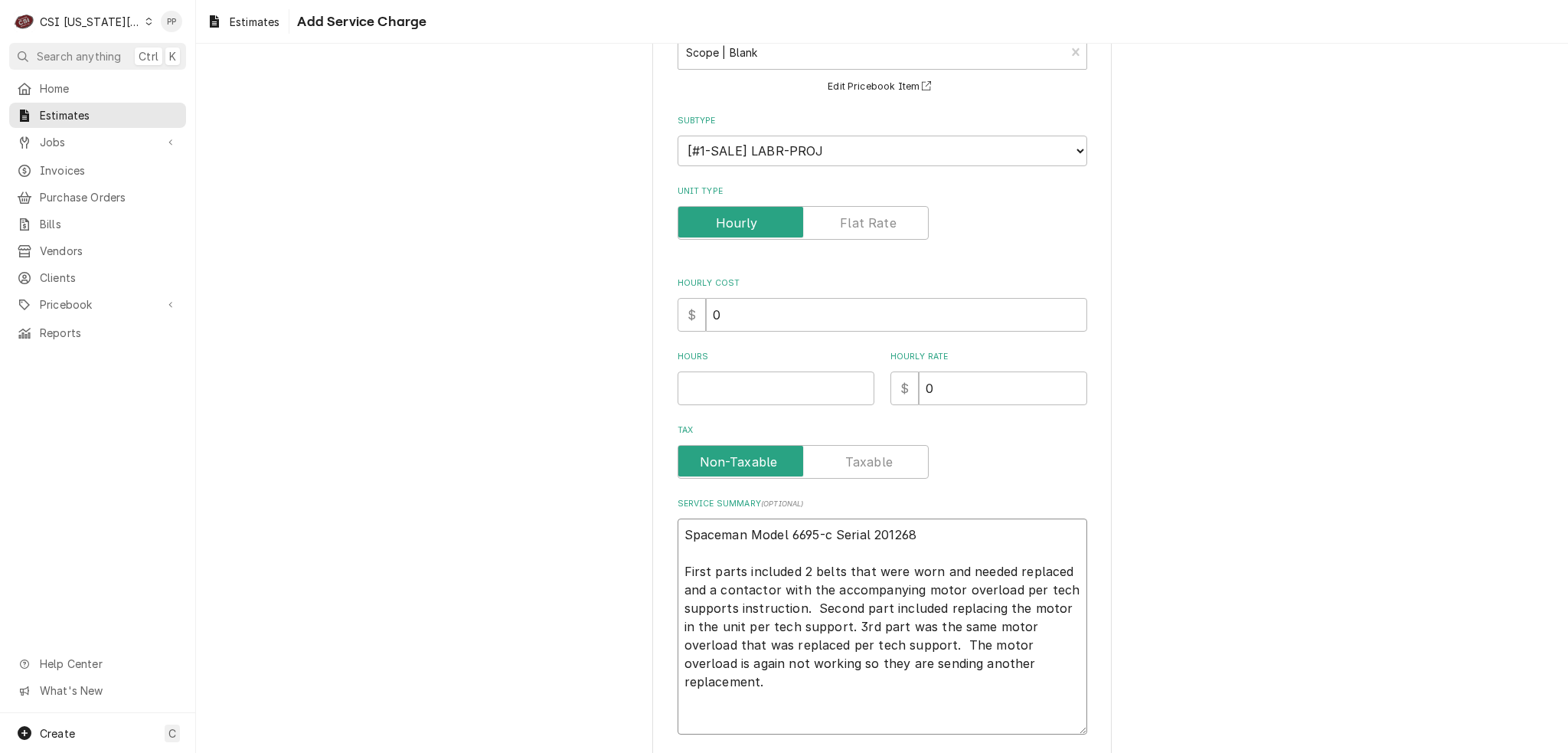
paste textarea "Speaking with tech support, we checking incoming voltage which was at 240v. Tra…"
type textarea "x"
type textarea "Spaceman Model 6695-c Serial 201268 First parts included 2 belts that were worn…"
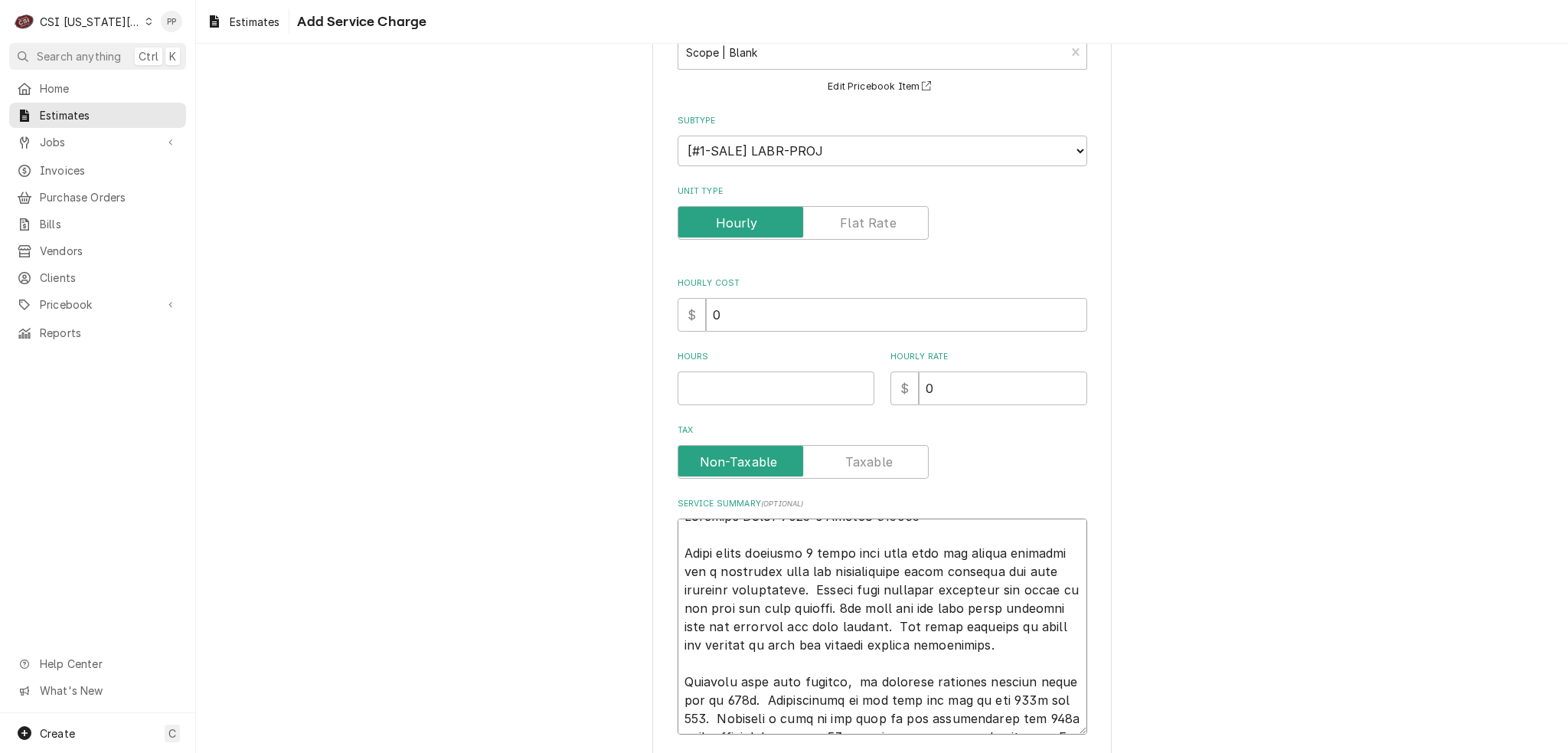
scroll to position [302, 0]
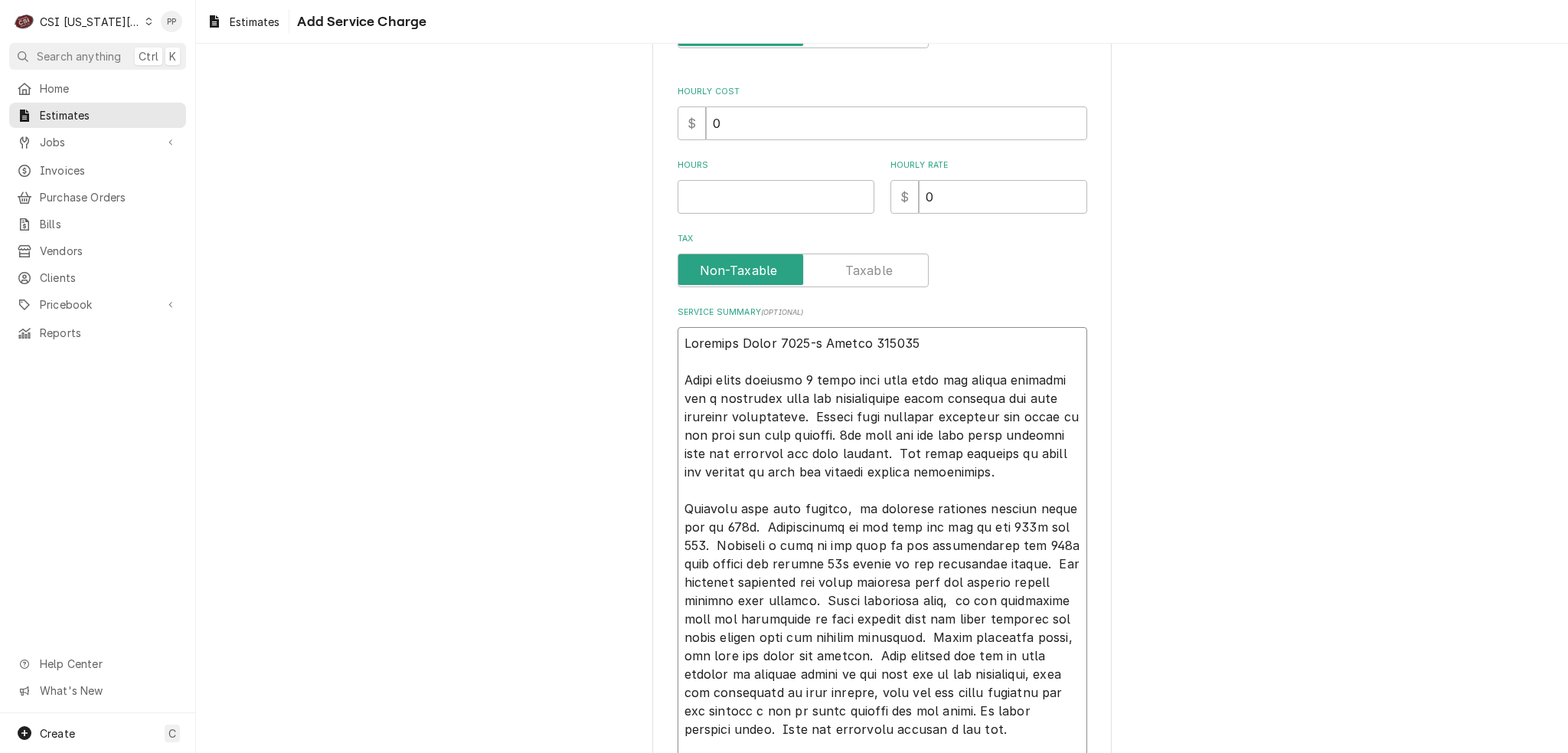
click at [833, 584] on textarea "Service Summary ( optional )" at bounding box center [882, 545] width 409 height 437
type textarea "x"
type textarea "Spaceman Model 6695-c Serial 201268 First parts included 2 belts that were worn…"
type textarea "x"
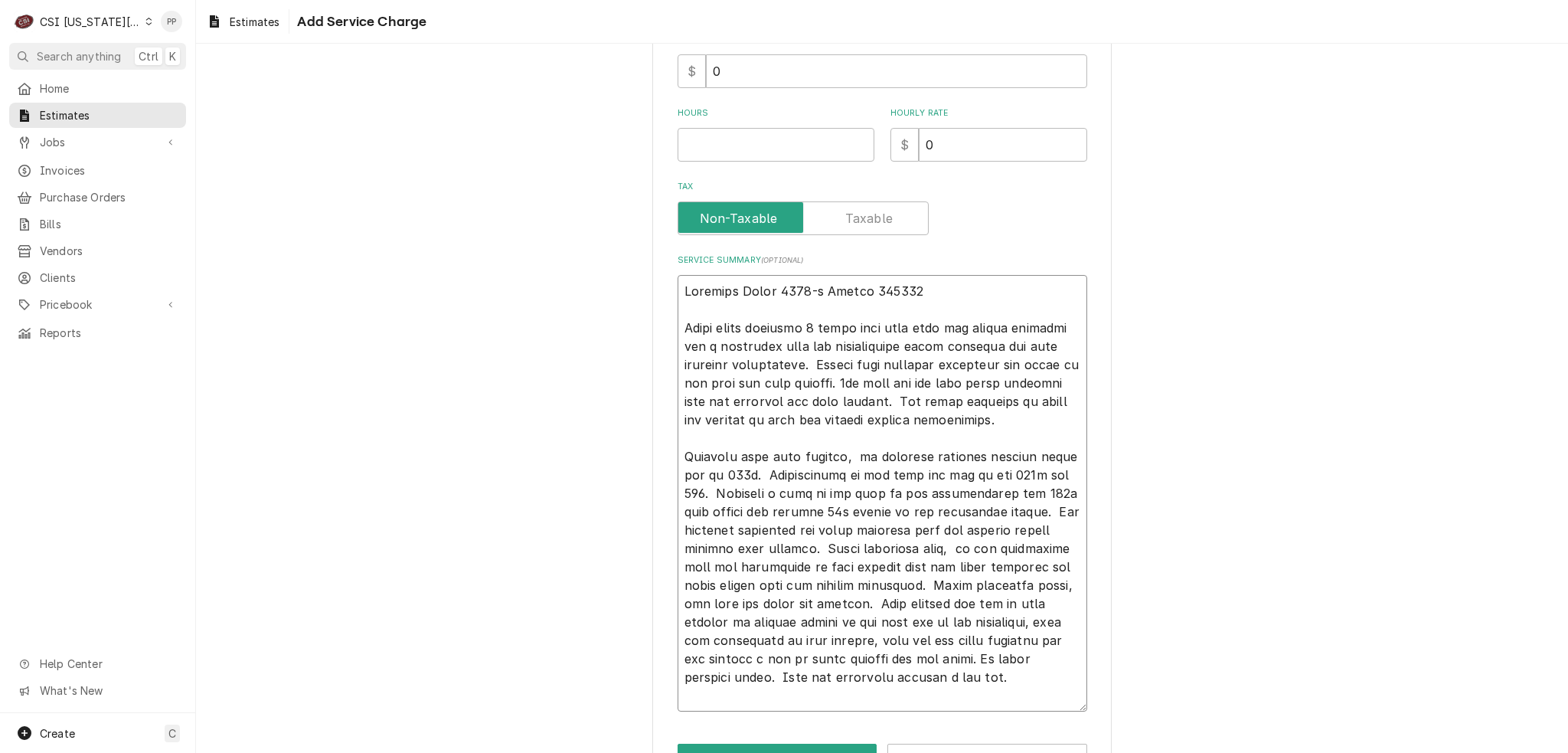
scroll to position [403, 0]
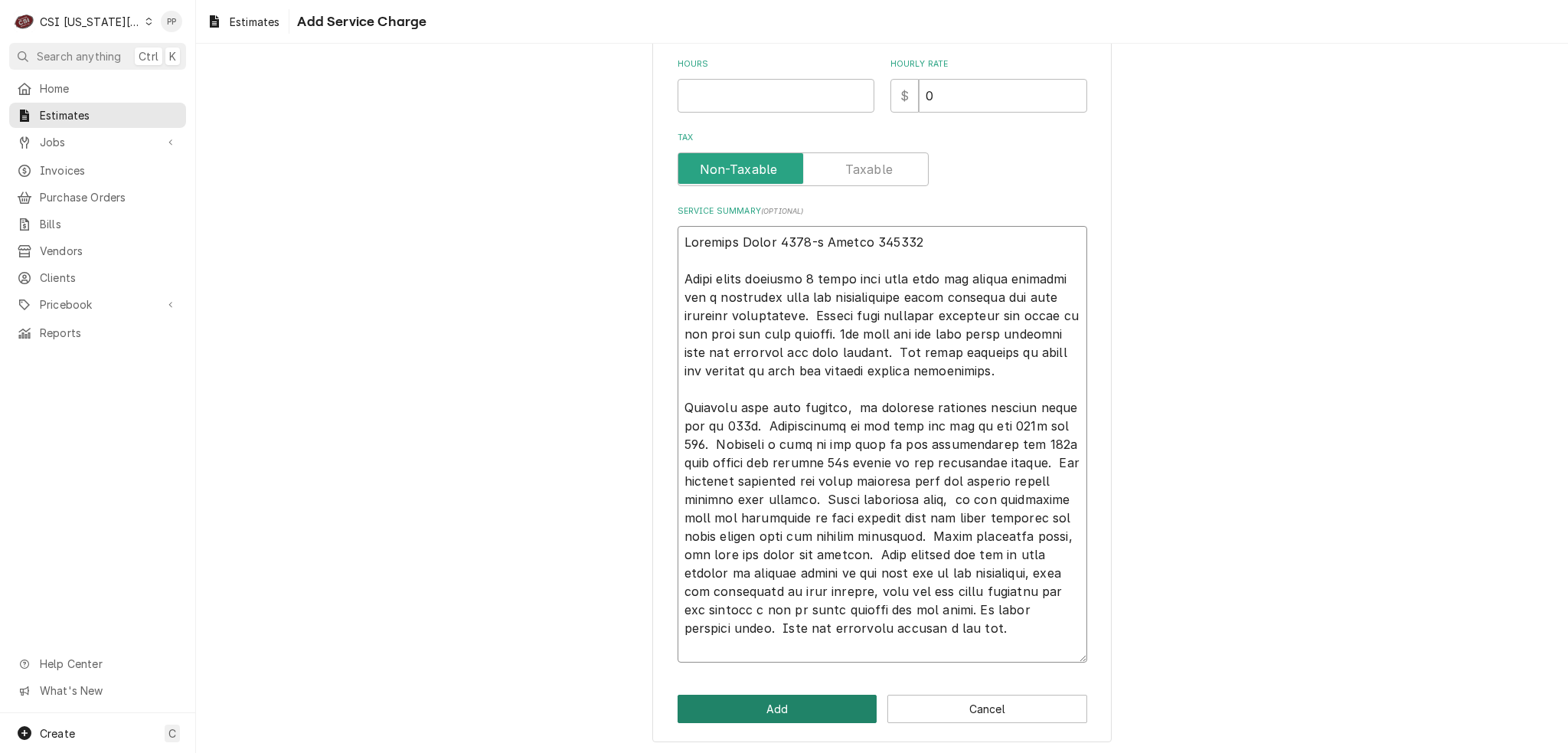
type textarea "Spaceman Model 6695-c Serial 201268 First parts included 2 belts that were worn…"
click at [782, 701] on button "Add" at bounding box center [777, 709] width 200 height 29
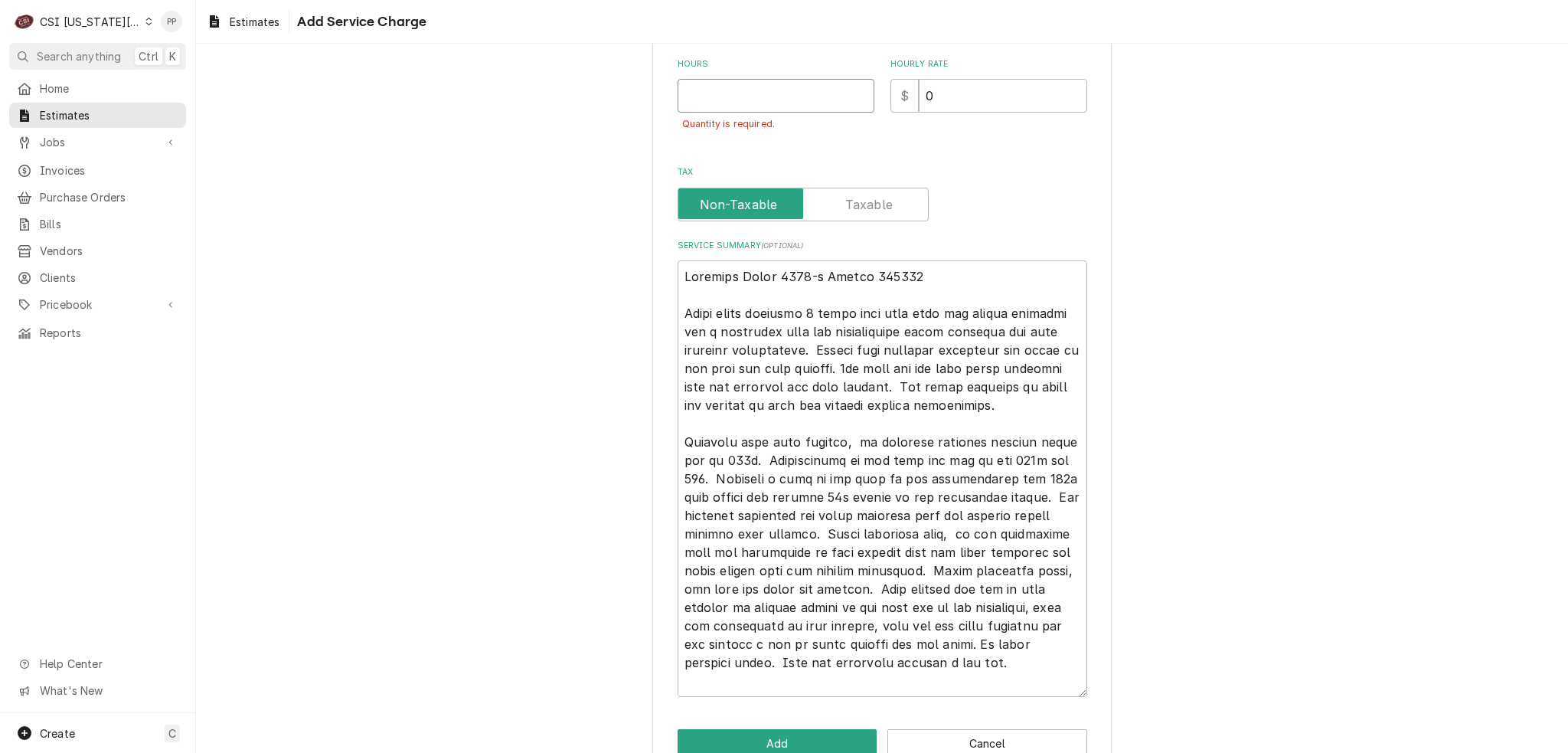
click at [723, 99] on input "Hours" at bounding box center [776, 95] width 197 height 33
type textarea "x"
type input "1"
type textarea "x"
type input "1"
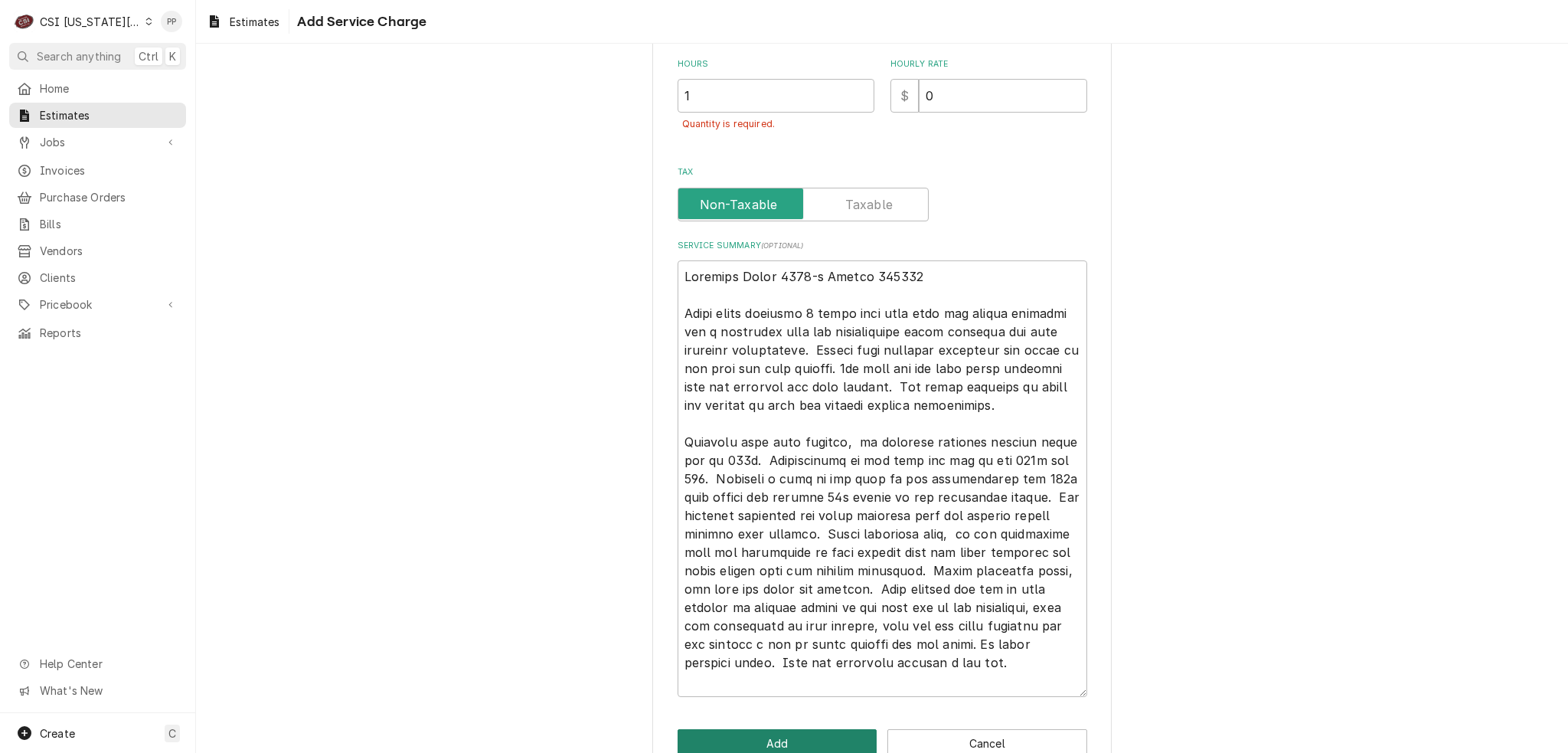
click at [774, 729] on button "Add" at bounding box center [777, 743] width 200 height 29
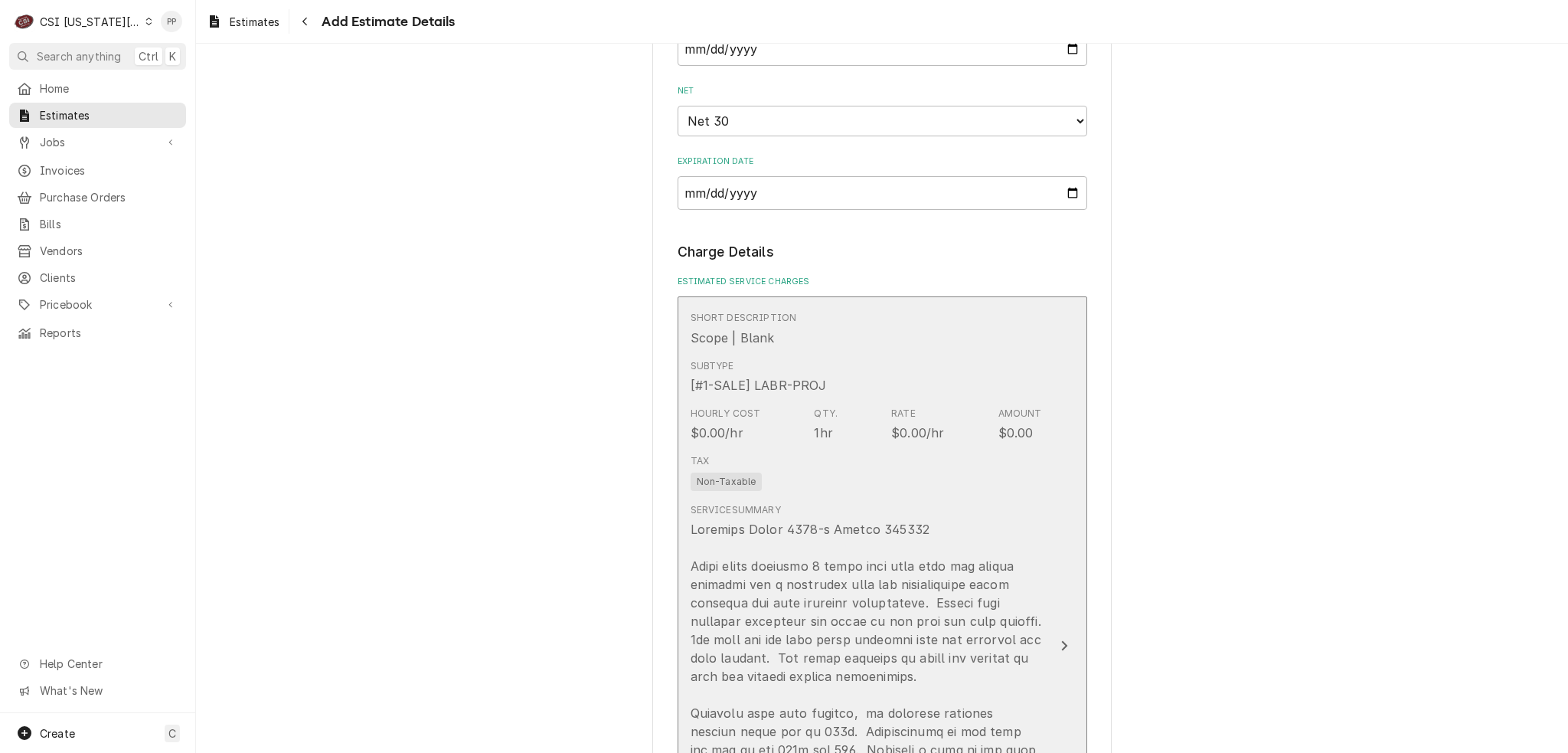
scroll to position [1969, 0]
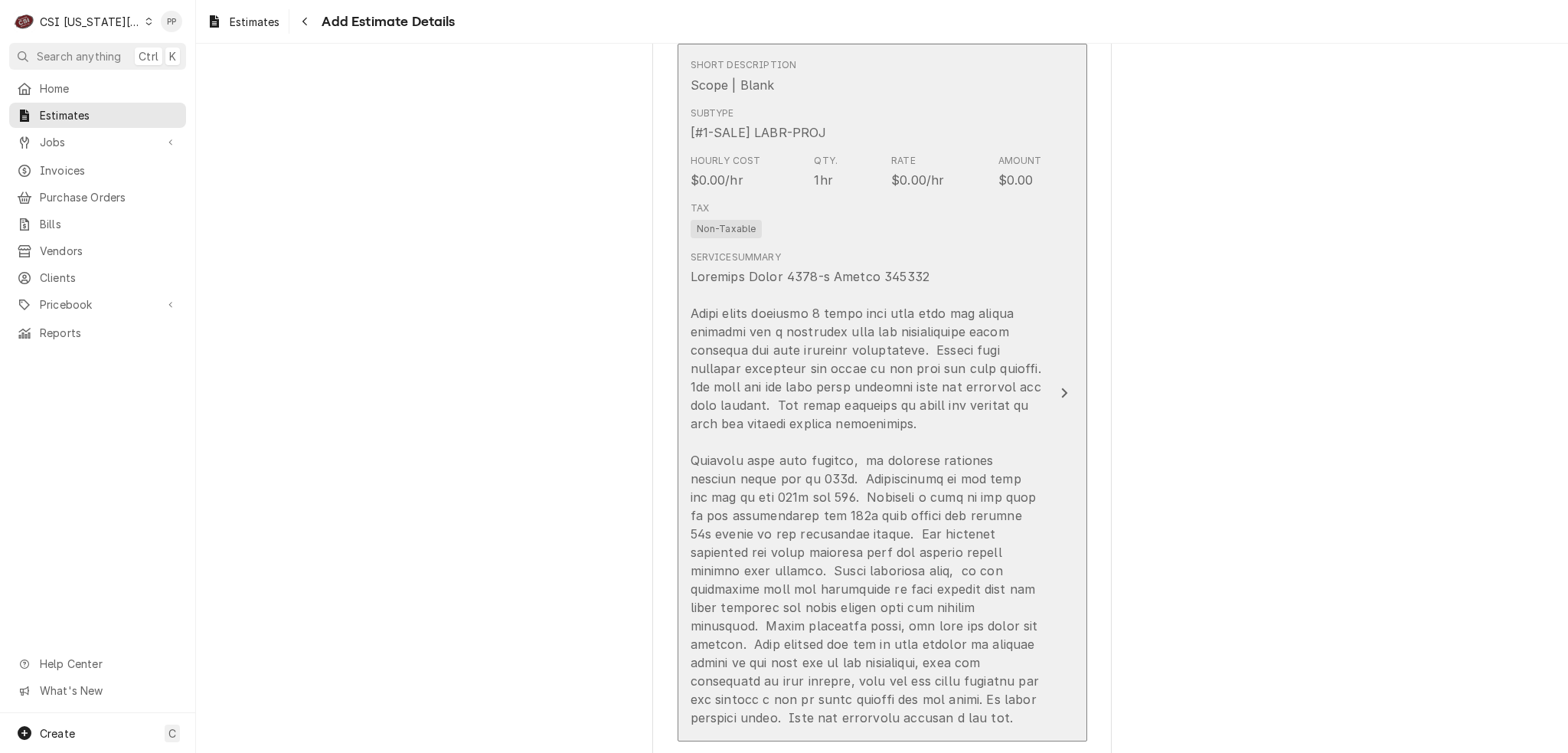
click at [1012, 489] on div "Update Line Item" at bounding box center [866, 497] width 351 height 460
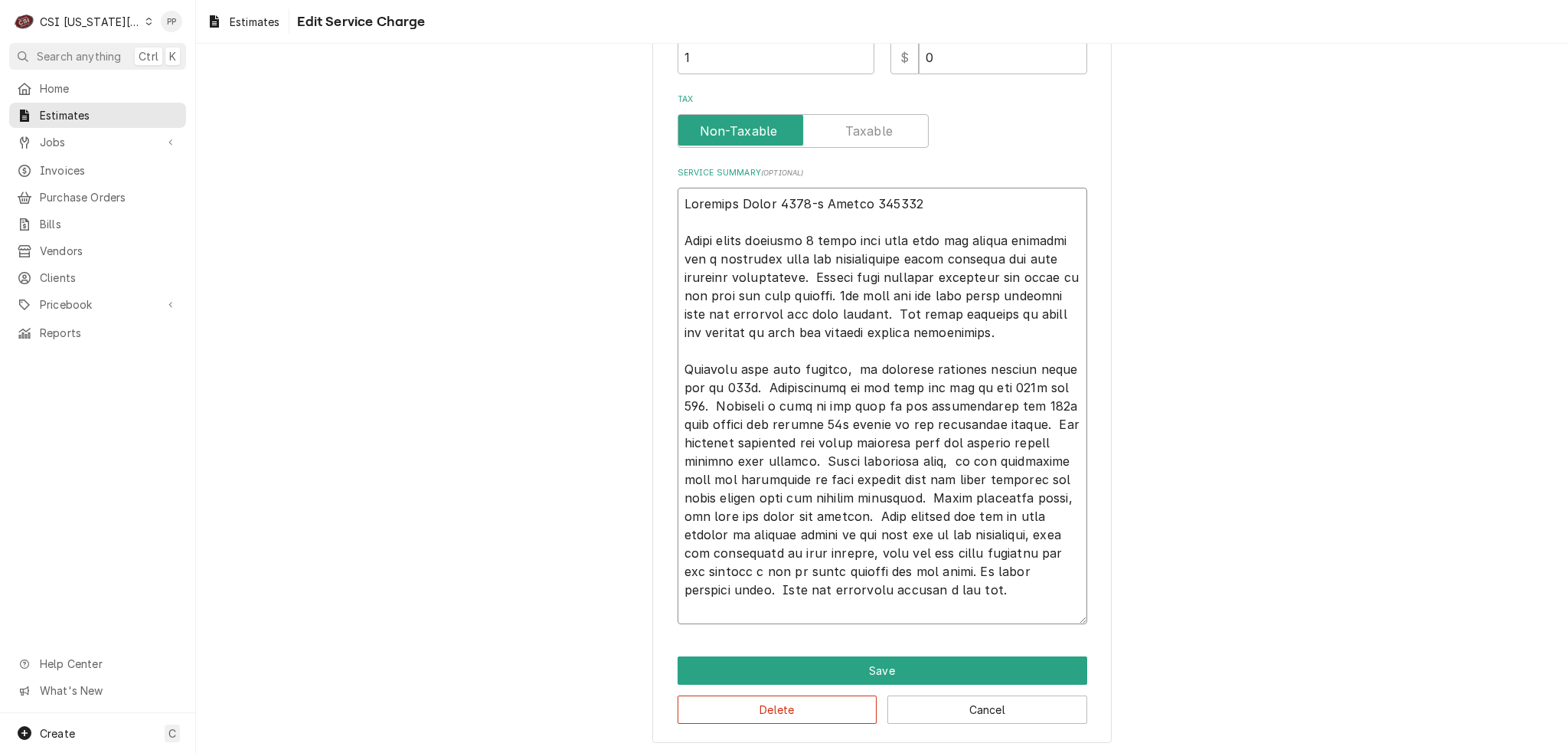
drag, startPoint x: 781, startPoint y: 610, endPoint x: 652, endPoint y: 226, distance: 405.1
click at [652, 226] on div "Use the fields below to edit this service charge Short Description Scope | Blan…" at bounding box center [881, 187] width 459 height 1111
type textarea "x"
type textarea "Spaceman Model 6695-c Serial 201268"
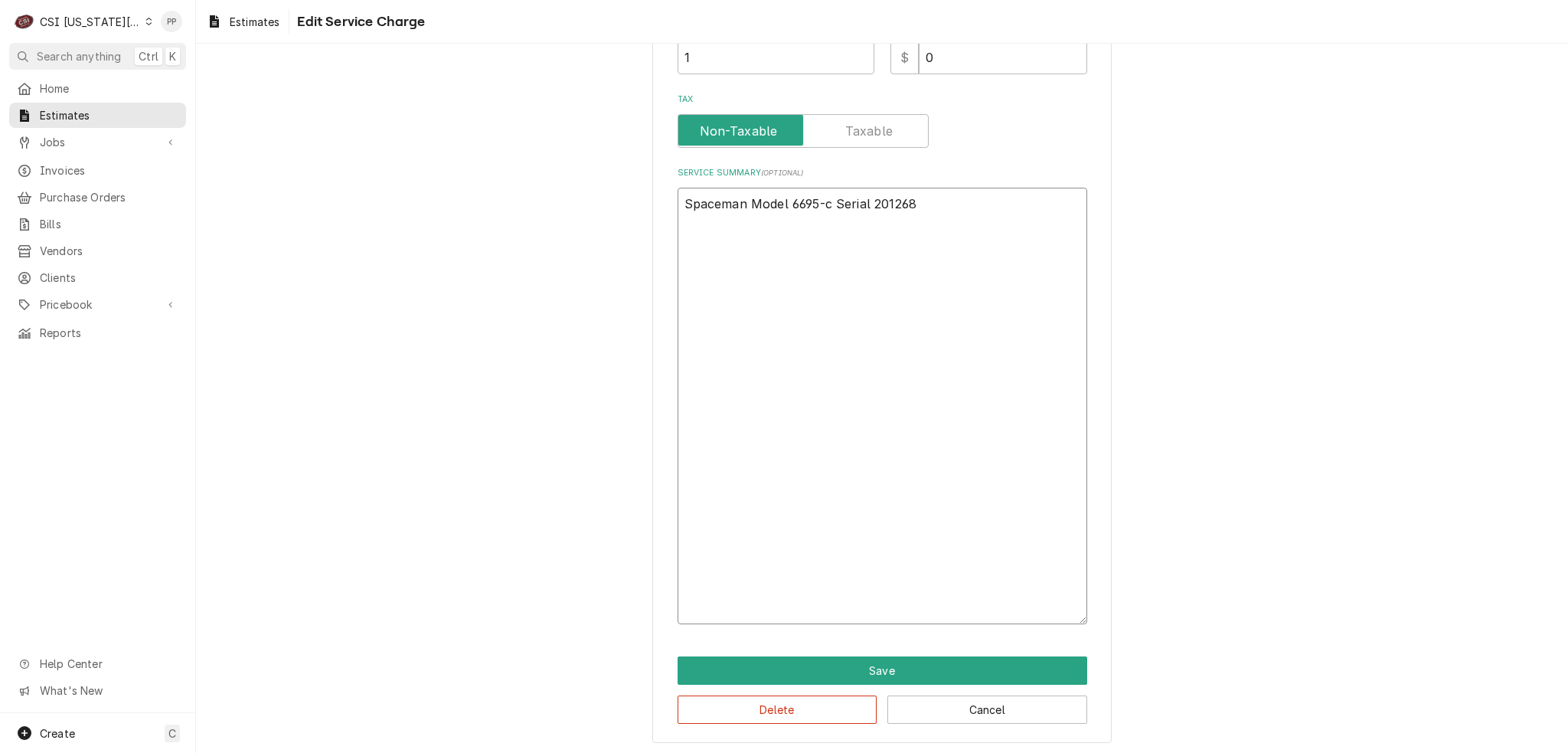
scroll to position [74, 0]
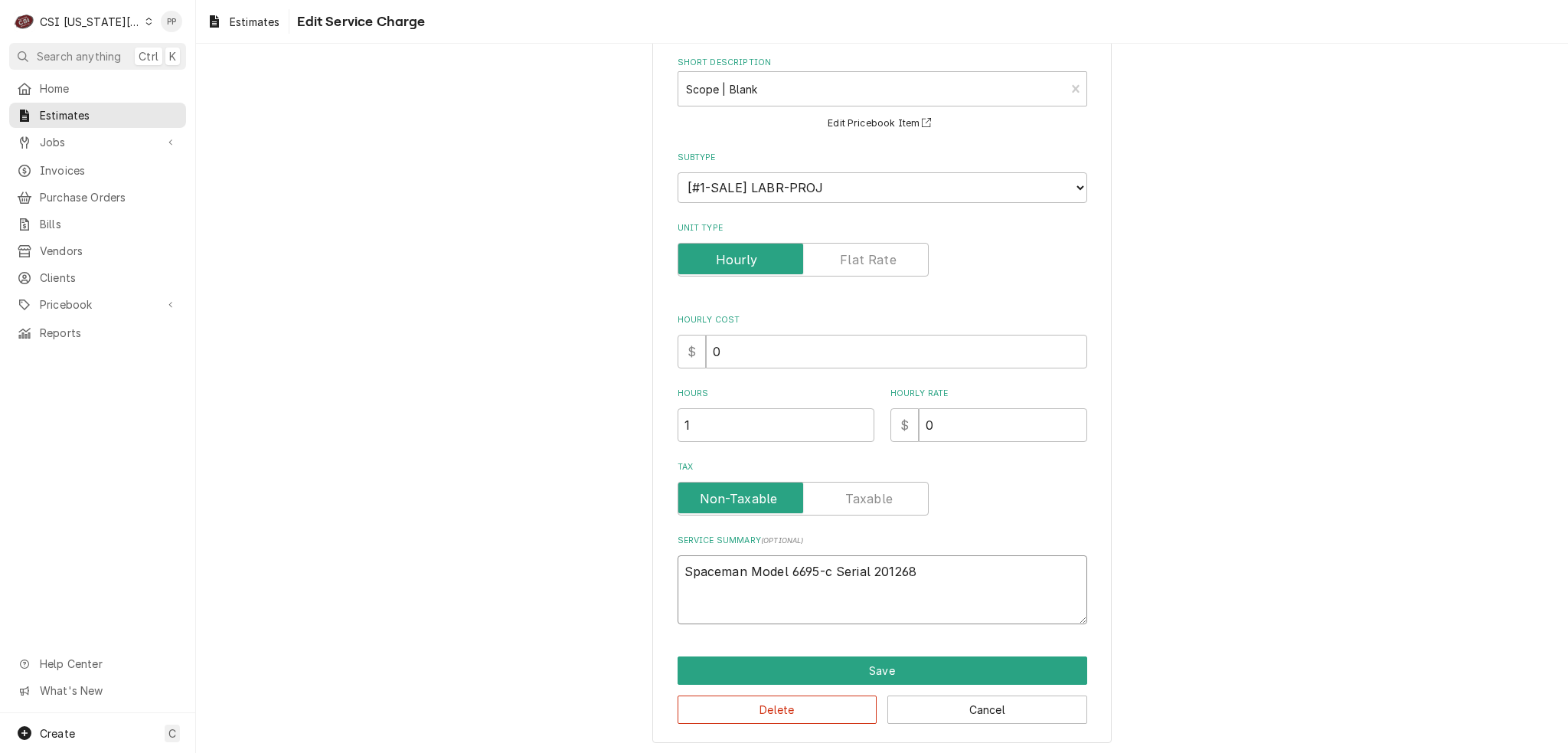
type textarea "x"
type textarea "Spaceman Model 6695-c Serial 201268"
paste textarea "9-22-25 installed warranty parts from Spaceman. Including 2 contacters and 2 be…"
type textarea "x"
type textarea "Spaceman Model 6695-c Serial 201268 9-22-25 installed warranty parts from Space…"
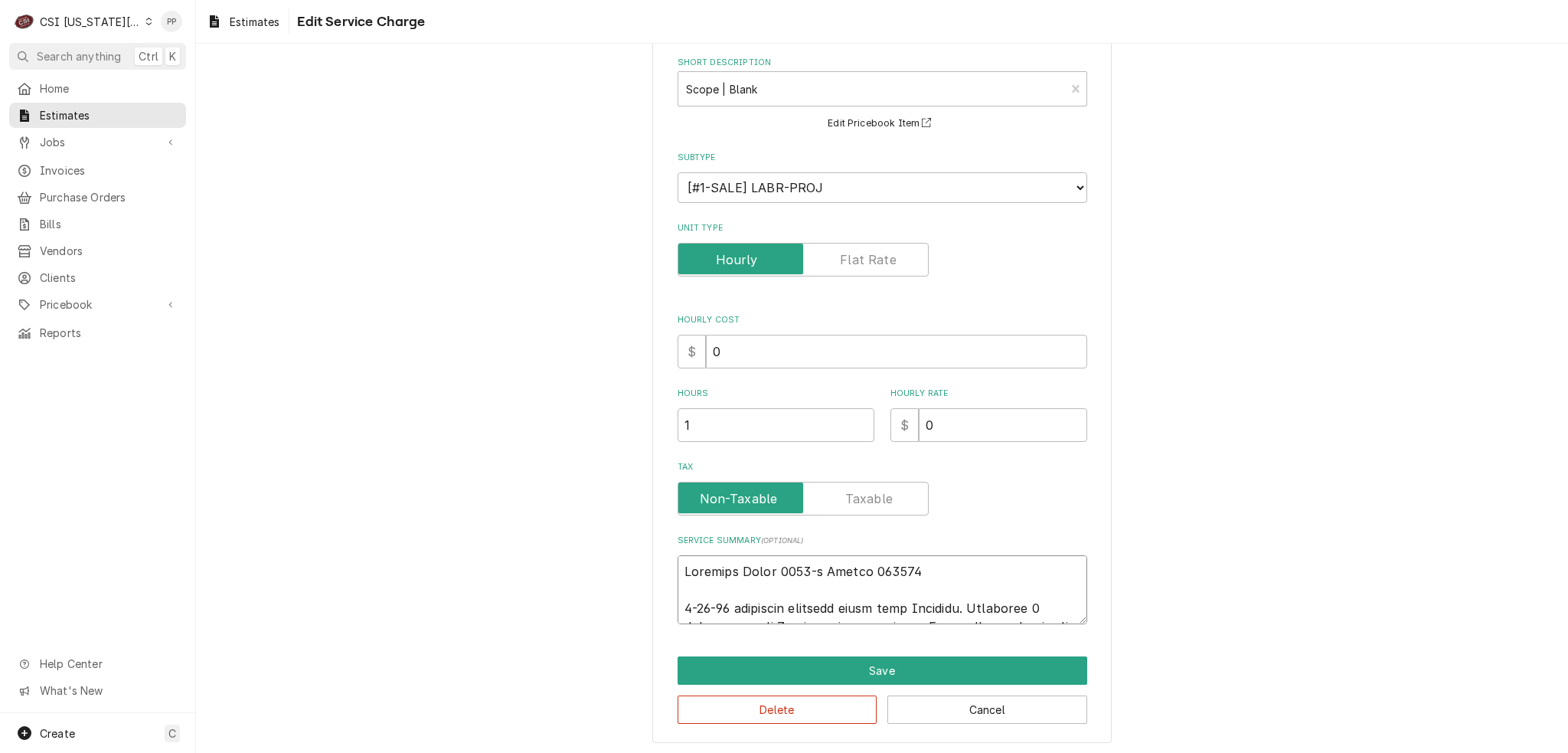
scroll to position [441, 0]
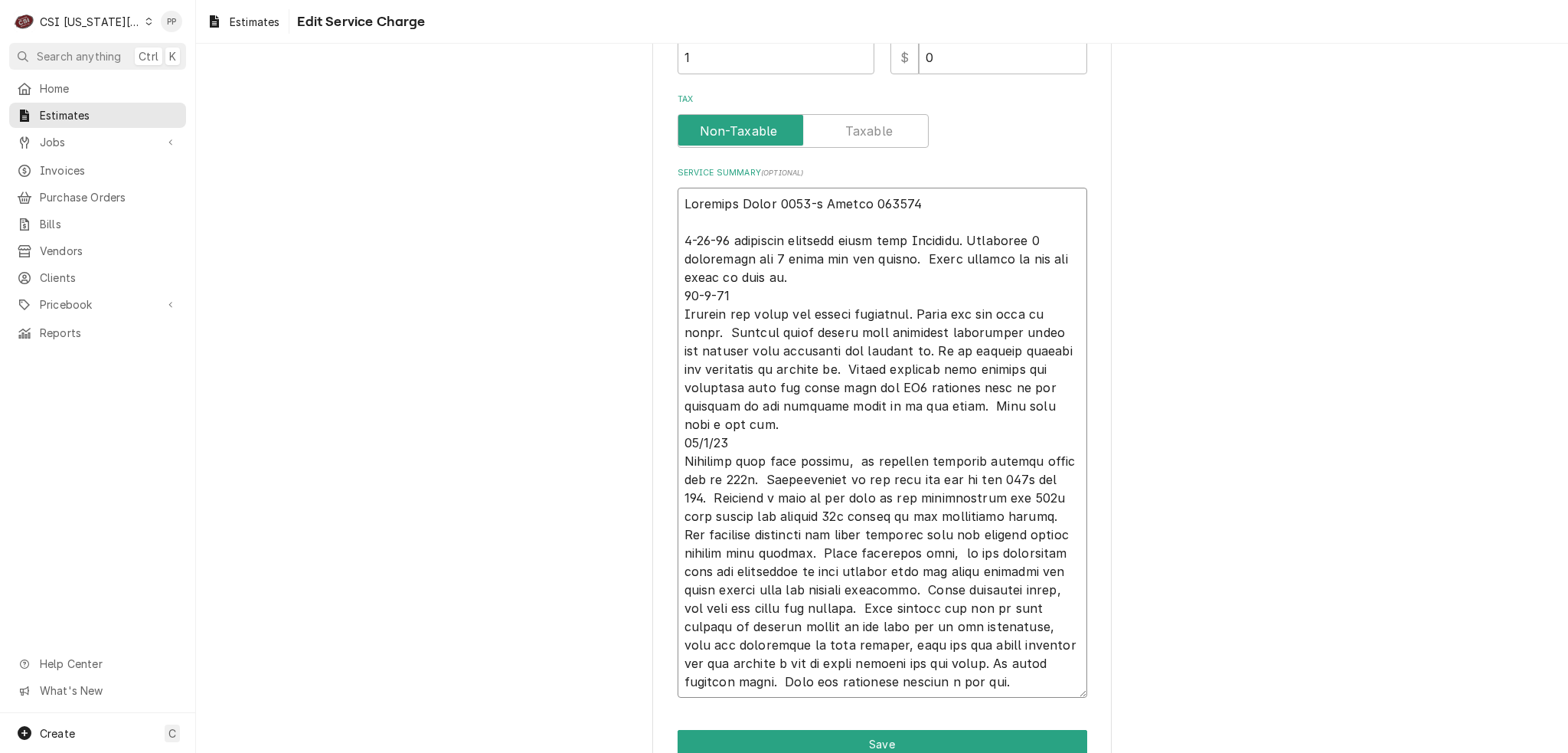
click at [726, 243] on textarea "Service Summary ( optional )" at bounding box center [882, 443] width 409 height 510
type textarea "x"
type textarea "Spaceman Model 6695-c Serial 201268 9-22-25 installed warranty parts from Space…"
click at [727, 226] on textarea "Service Summary ( optional )" at bounding box center [882, 443] width 409 height 510
click at [679, 297] on textarea "Service Summary ( optional )" at bounding box center [882, 443] width 409 height 510
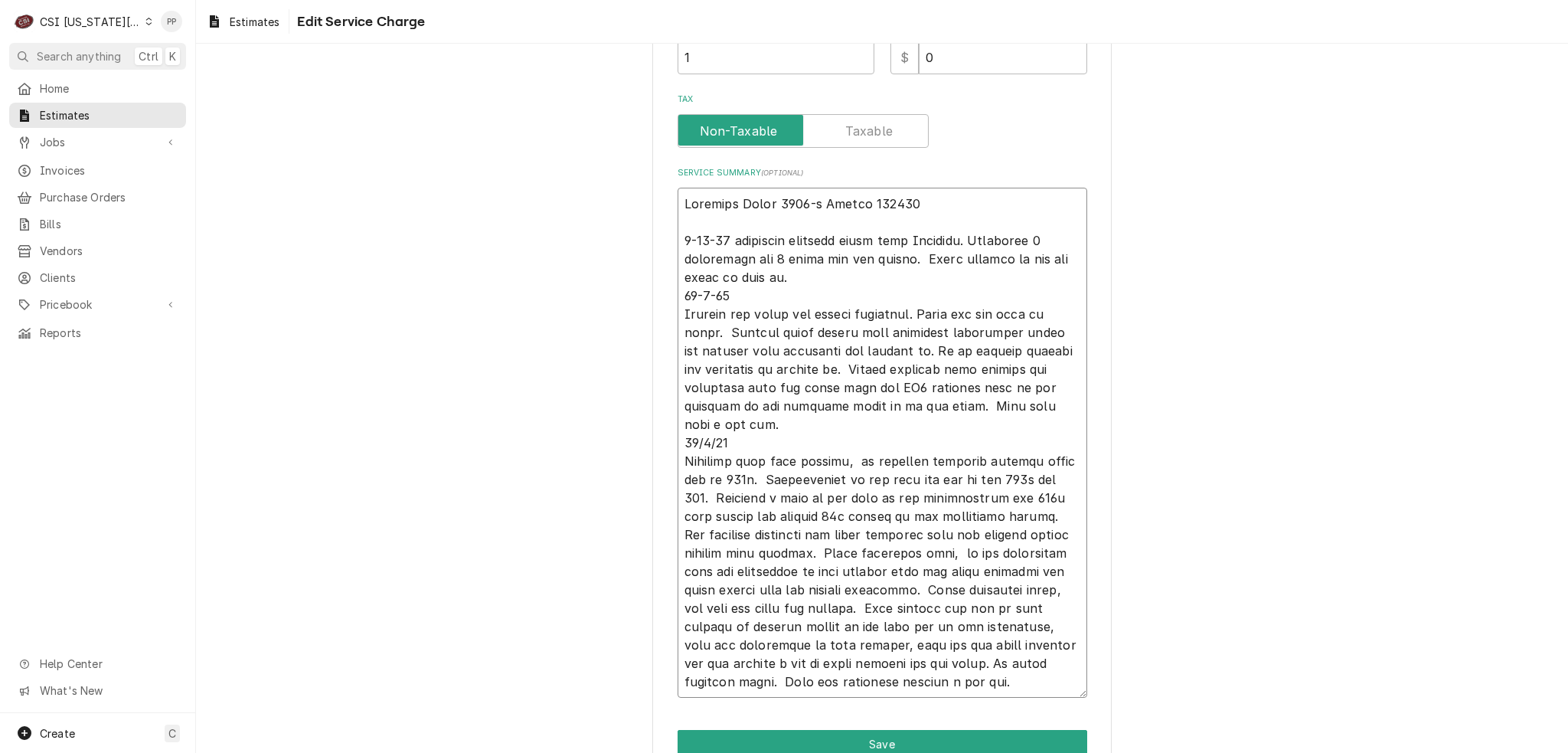
type textarea "x"
type textarea "Spaceman Model 6695-c Serial 201268 9-22-25 installed warranty parts from Space…"
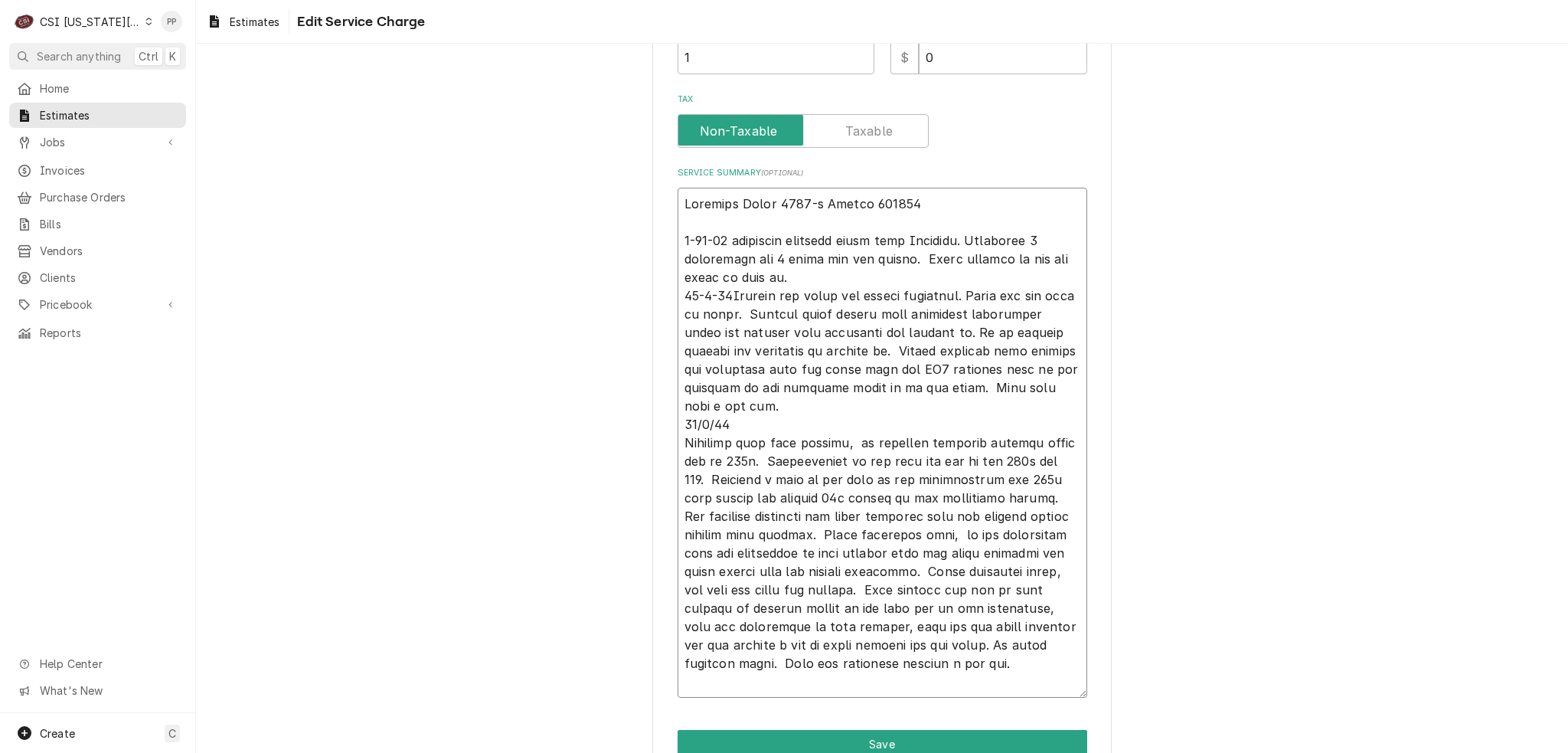
scroll to position [0, 0]
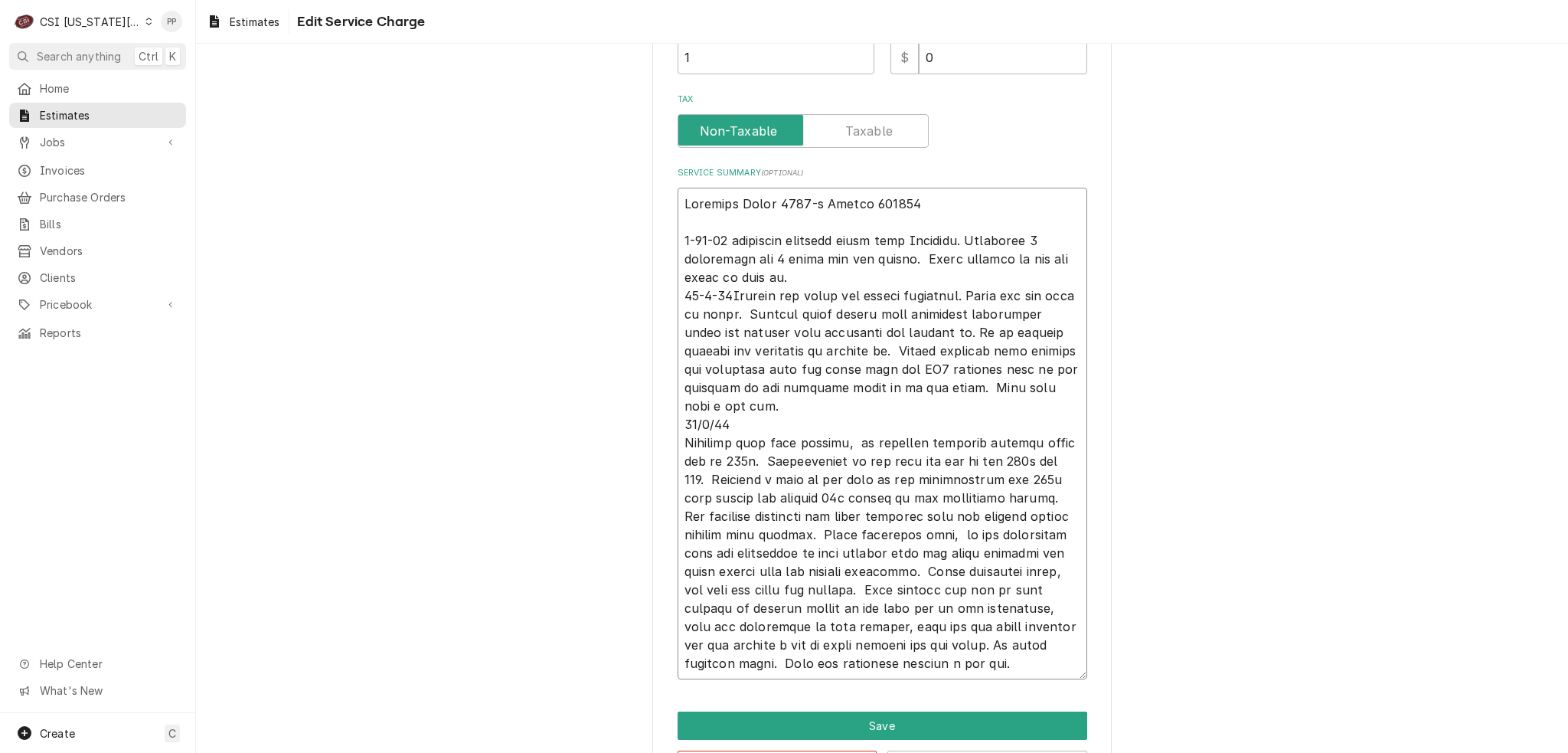
drag, startPoint x: 677, startPoint y: 293, endPoint x: 707, endPoint y: 304, distance: 32.0
click at [680, 293] on textarea "Service Summary ( optional )" at bounding box center [882, 434] width 409 height 492
click at [724, 292] on textarea "Service Summary ( optional )" at bounding box center [882, 434] width 409 height 492
type textarea "x"
type textarea "Spaceman Model 6695-c Serial 201268 9-22-25 installed warranty parts from Space…"
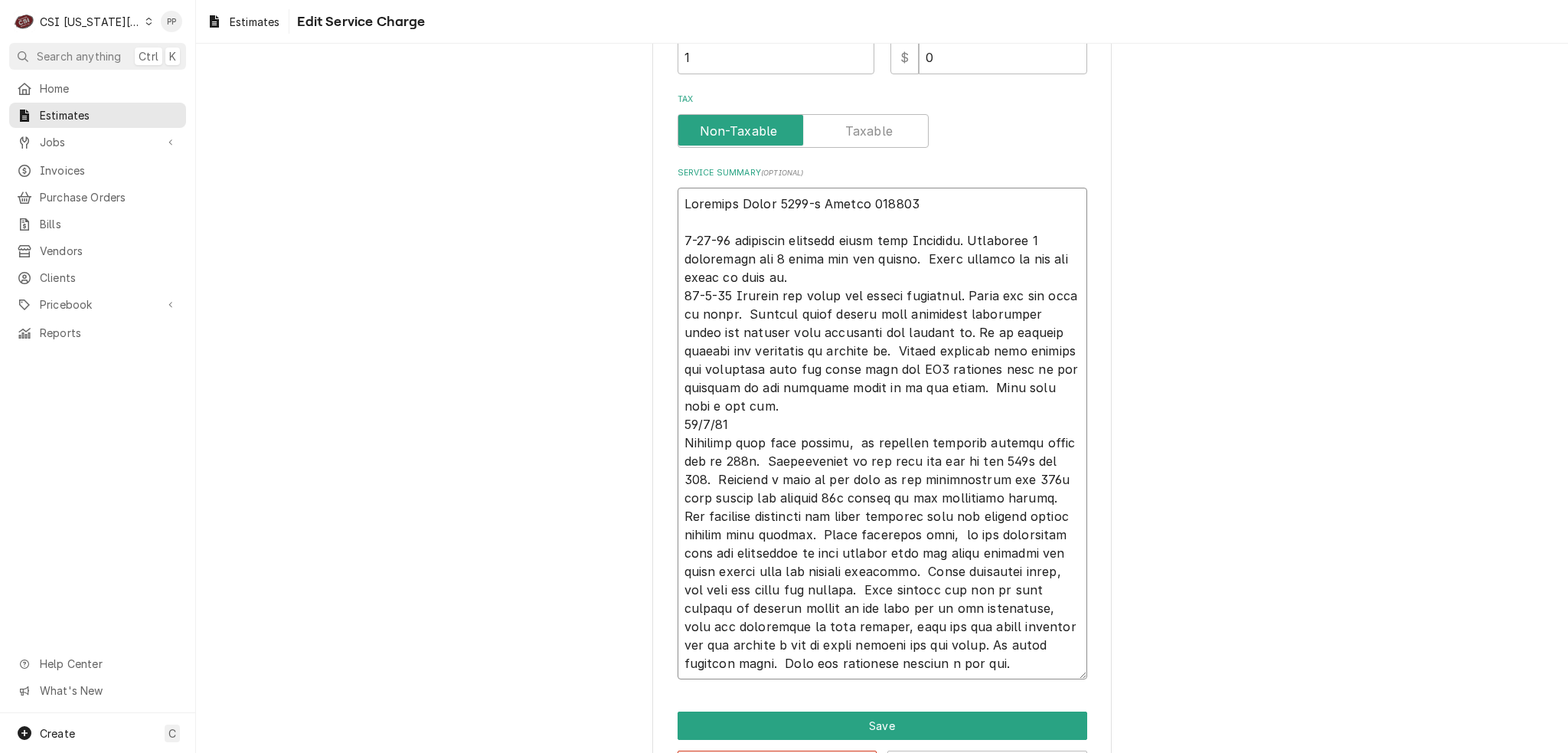
click at [678, 290] on textarea "Service Summary ( optional )" at bounding box center [882, 434] width 409 height 492
type textarea "x"
type textarea "Spaceman Model 6695-c Serial 201268 9-22-25 installed warranty parts from Space…"
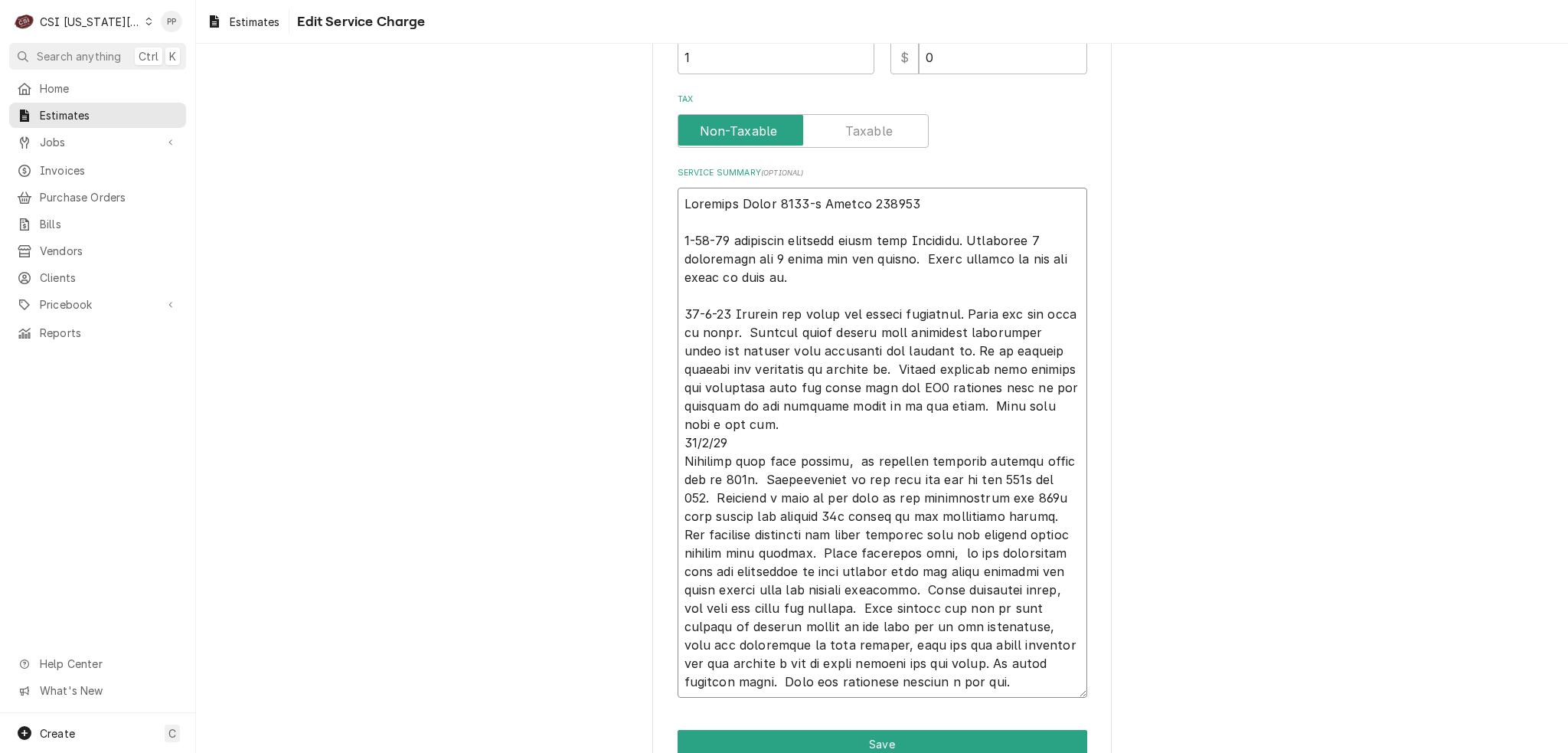
click at [678, 440] on textarea "Service Summary ( optional )" at bounding box center [882, 443] width 409 height 510
type textarea "x"
type textarea "Spaceman Model 6695-c Serial 201268 9-22-25 installed warranty parts from Space…"
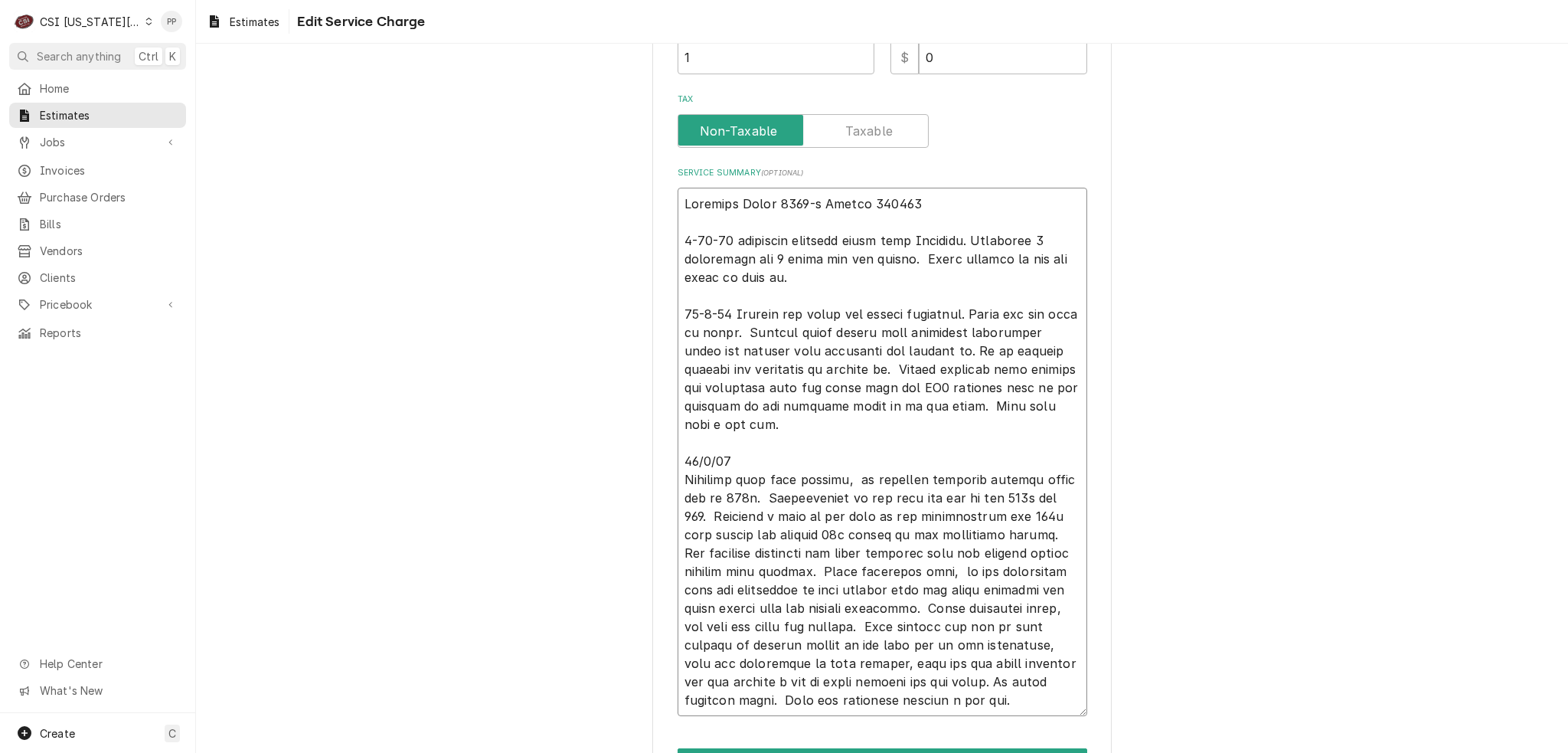
click at [680, 478] on textarea "Service Summary ( optional )" at bounding box center [882, 452] width 409 height 529
type textarea "x"
type textarea "Spaceman Model 6695-c Serial 201268 9-22-25 installed warranty parts from Space…"
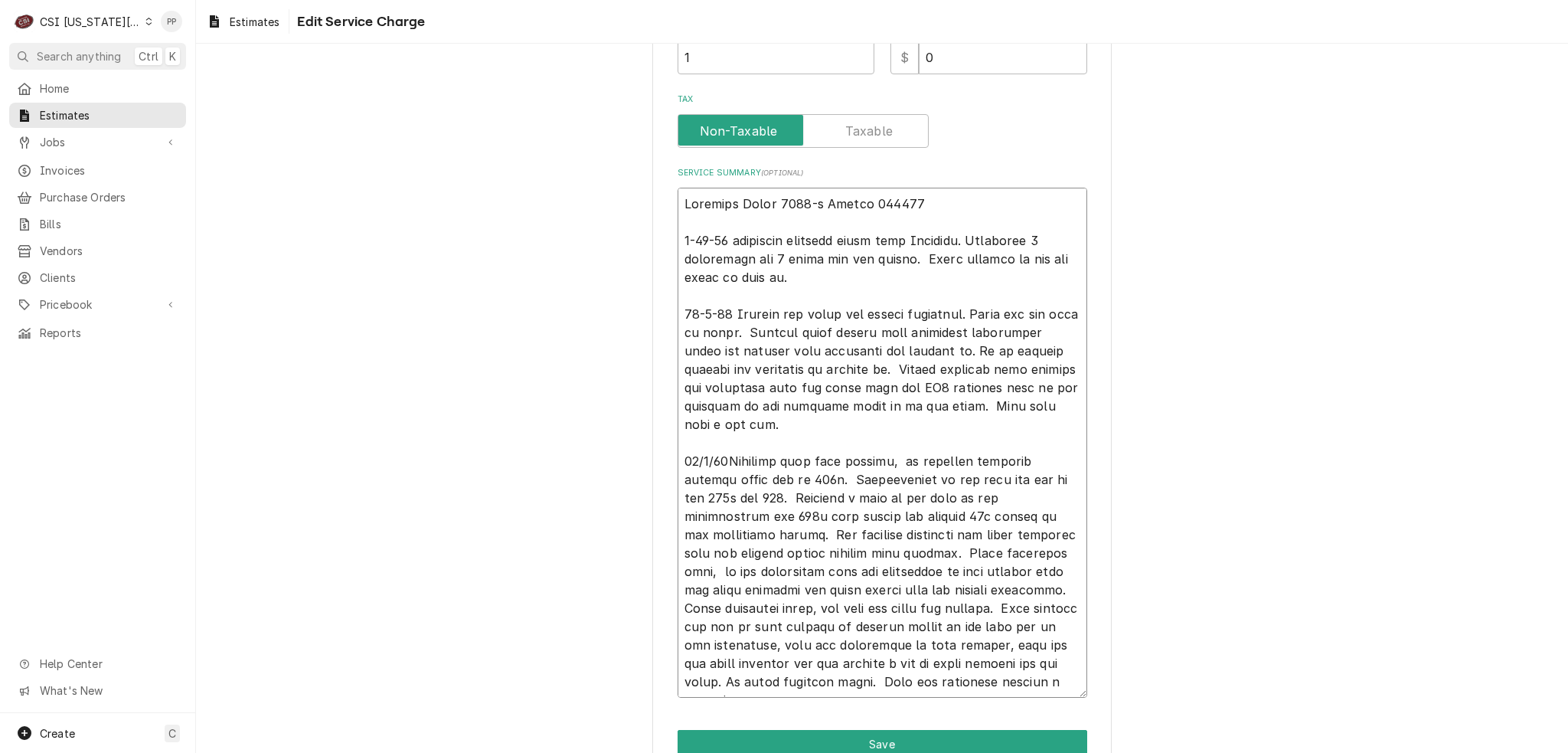
type textarea "x"
click at [914, 330] on textarea "Service Summary ( optional )" at bounding box center [882, 443] width 409 height 510
click at [944, 329] on textarea "Service Summary ( optional )" at bounding box center [882, 443] width 409 height 510
click at [962, 387] on textarea "Service Summary ( optional )" at bounding box center [882, 443] width 409 height 510
drag, startPoint x: 970, startPoint y: 385, endPoint x: 937, endPoint y: 462, distance: 83.8
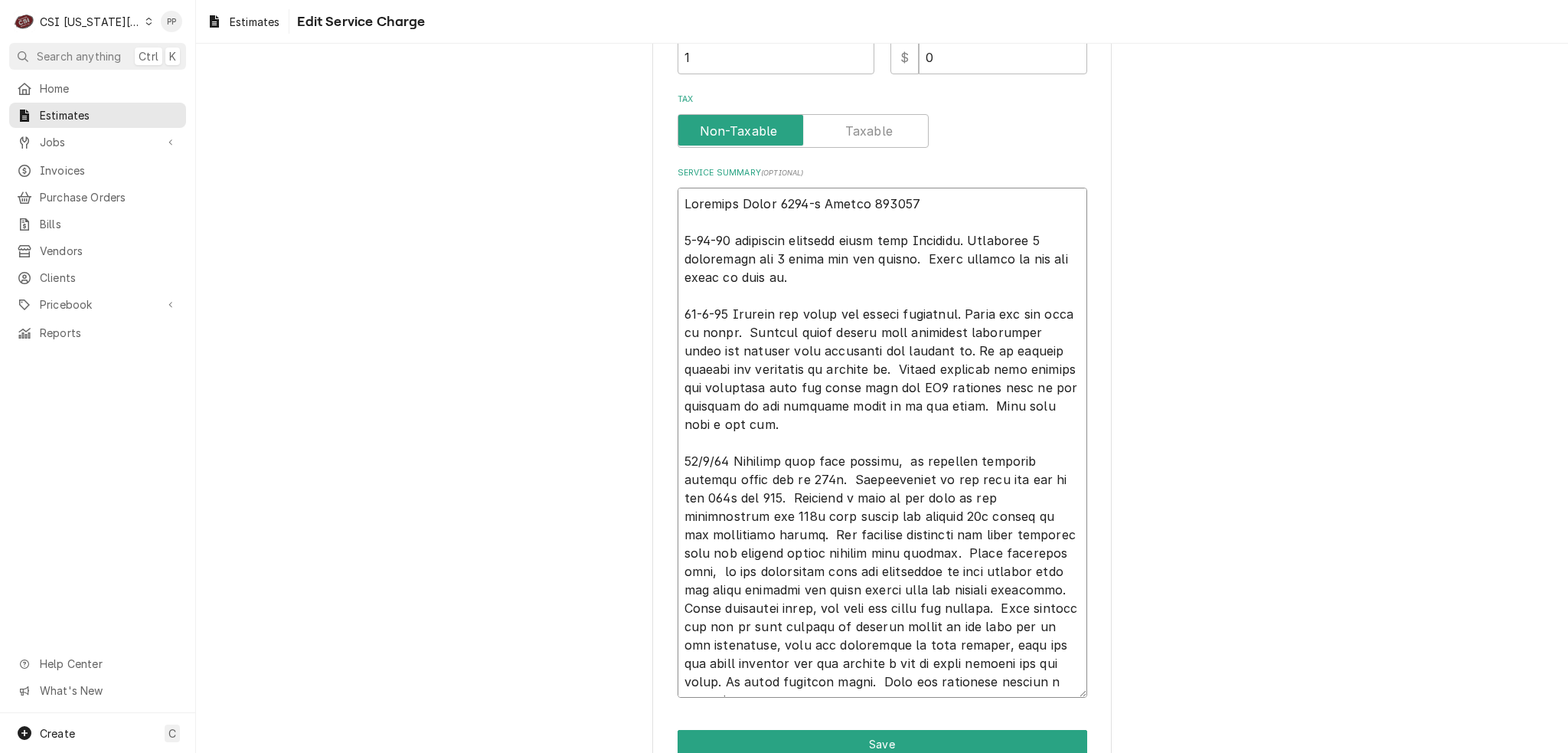
click at [900, 498] on textarea "Service Summary ( optional )" at bounding box center [882, 443] width 409 height 510
drag, startPoint x: 980, startPoint y: 382, endPoint x: 939, endPoint y: 383, distance: 41.0
click at [939, 383] on textarea "Service Summary ( optional )" at bounding box center [882, 443] width 409 height 510
click at [928, 440] on textarea "Service Summary ( optional )" at bounding box center [882, 443] width 409 height 510
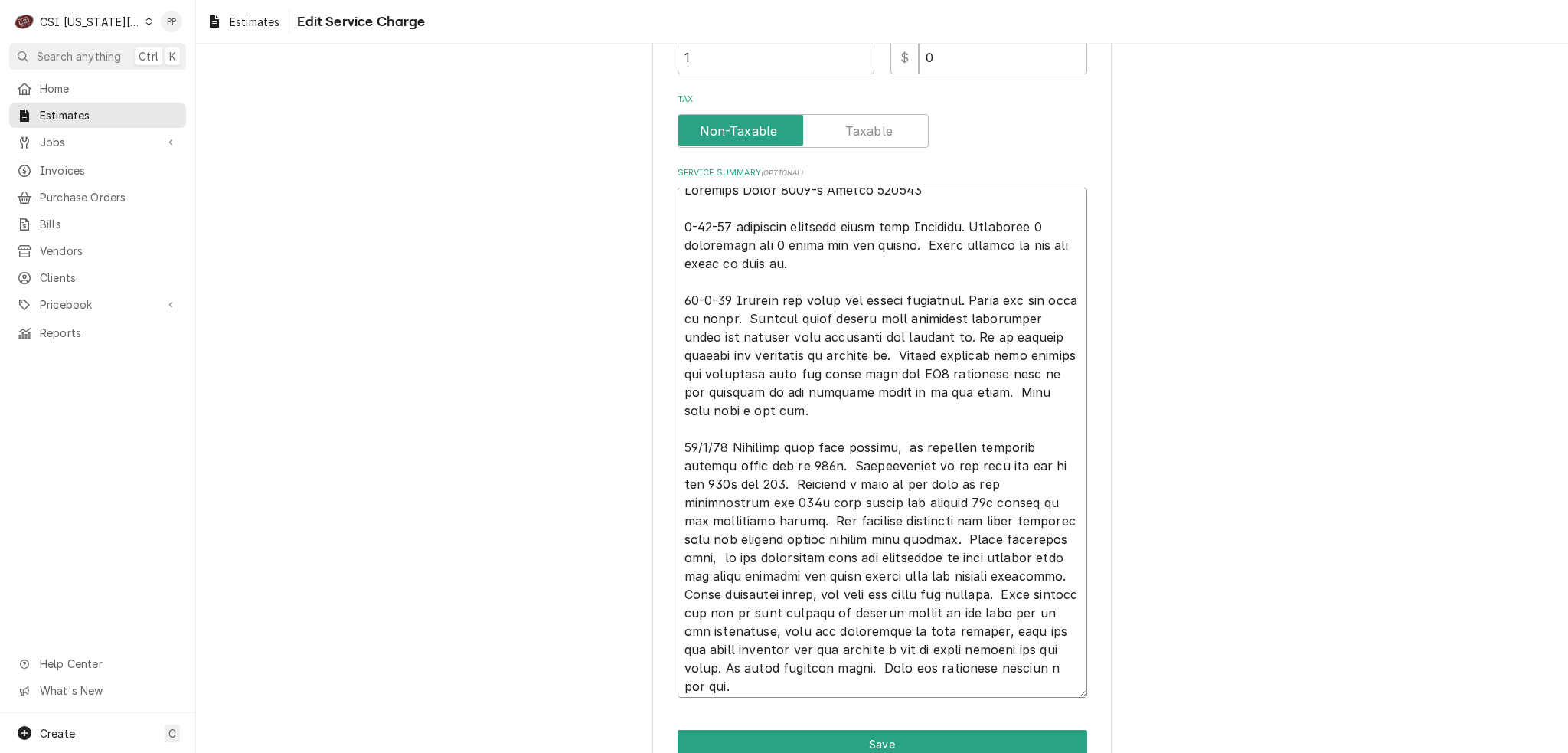
scroll to position [19, 0]
click at [905, 511] on textarea "Service Summary ( optional )" at bounding box center [882, 443] width 409 height 510
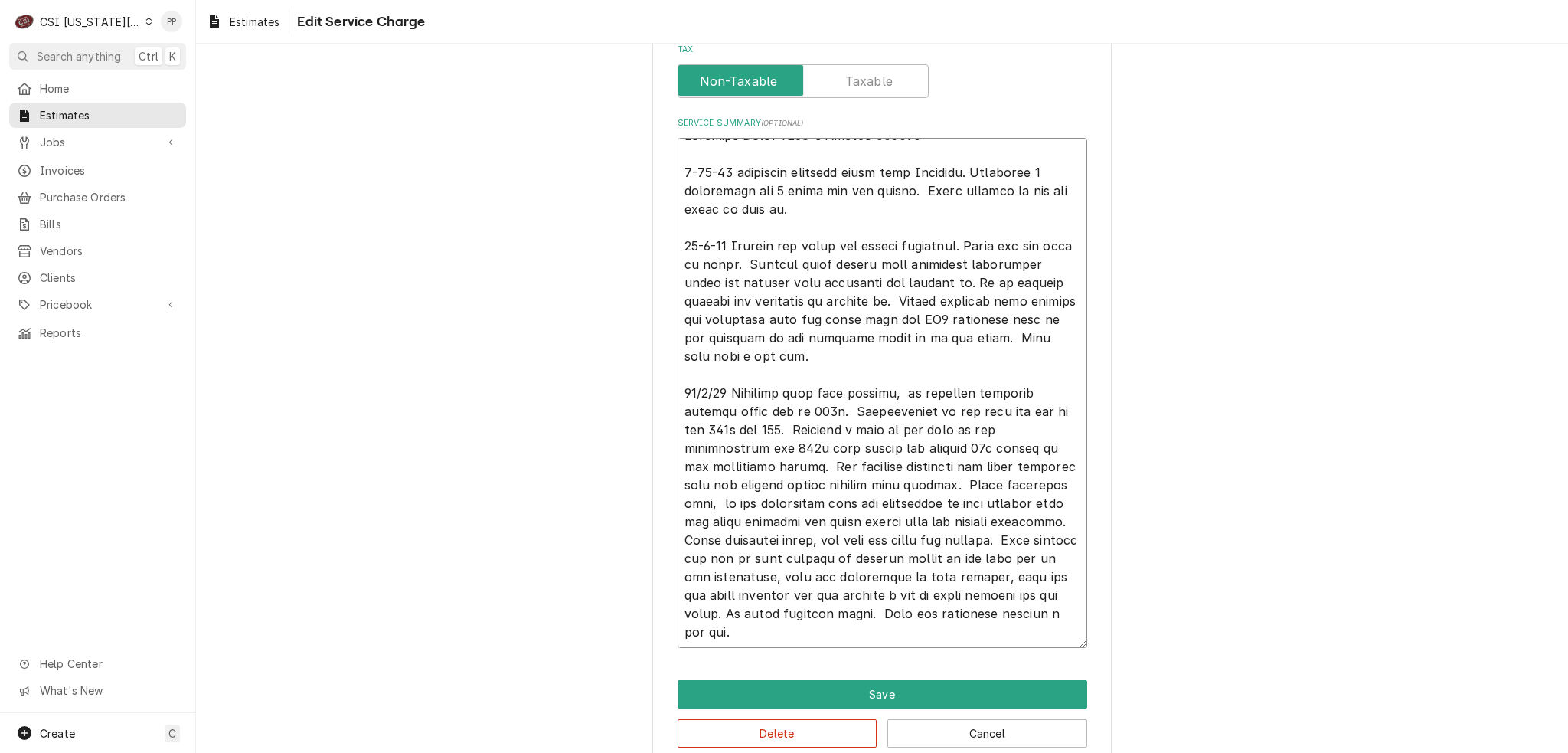
scroll to position [515, 0]
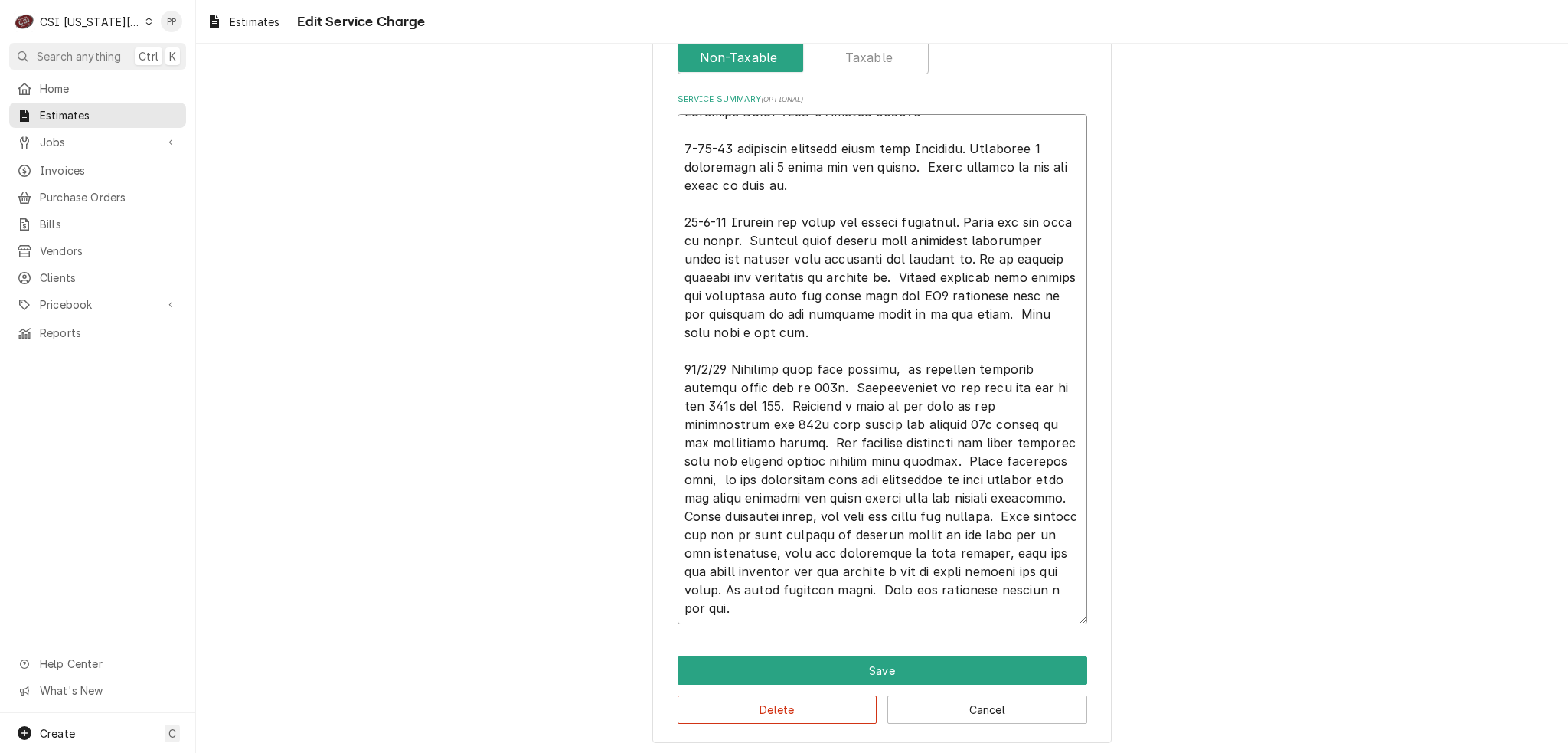
click at [888, 608] on textarea "Service Summary ( optional )" at bounding box center [882, 369] width 409 height 510
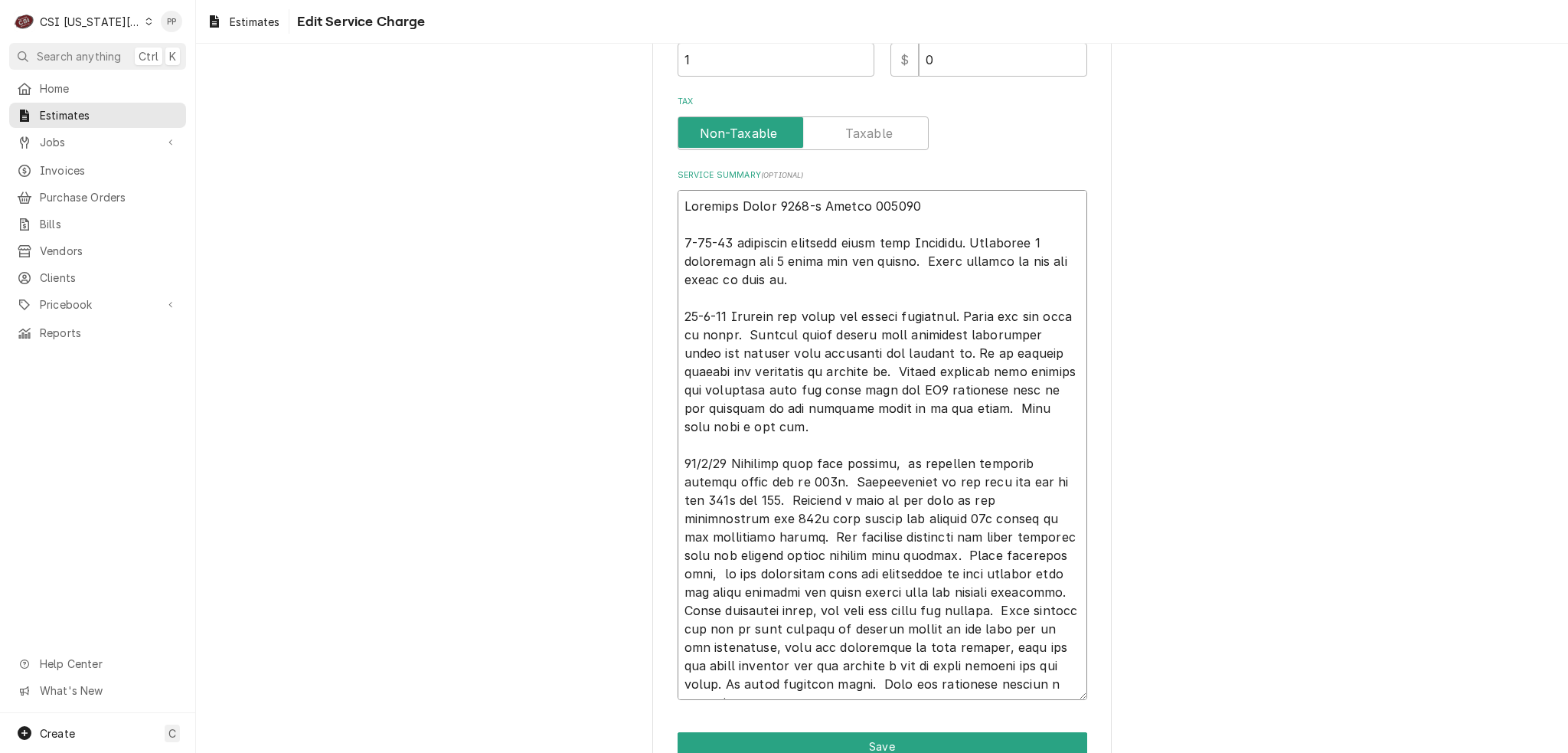
scroll to position [438, 0]
click at [678, 236] on textarea "Service Summary ( optional )" at bounding box center [882, 446] width 409 height 510
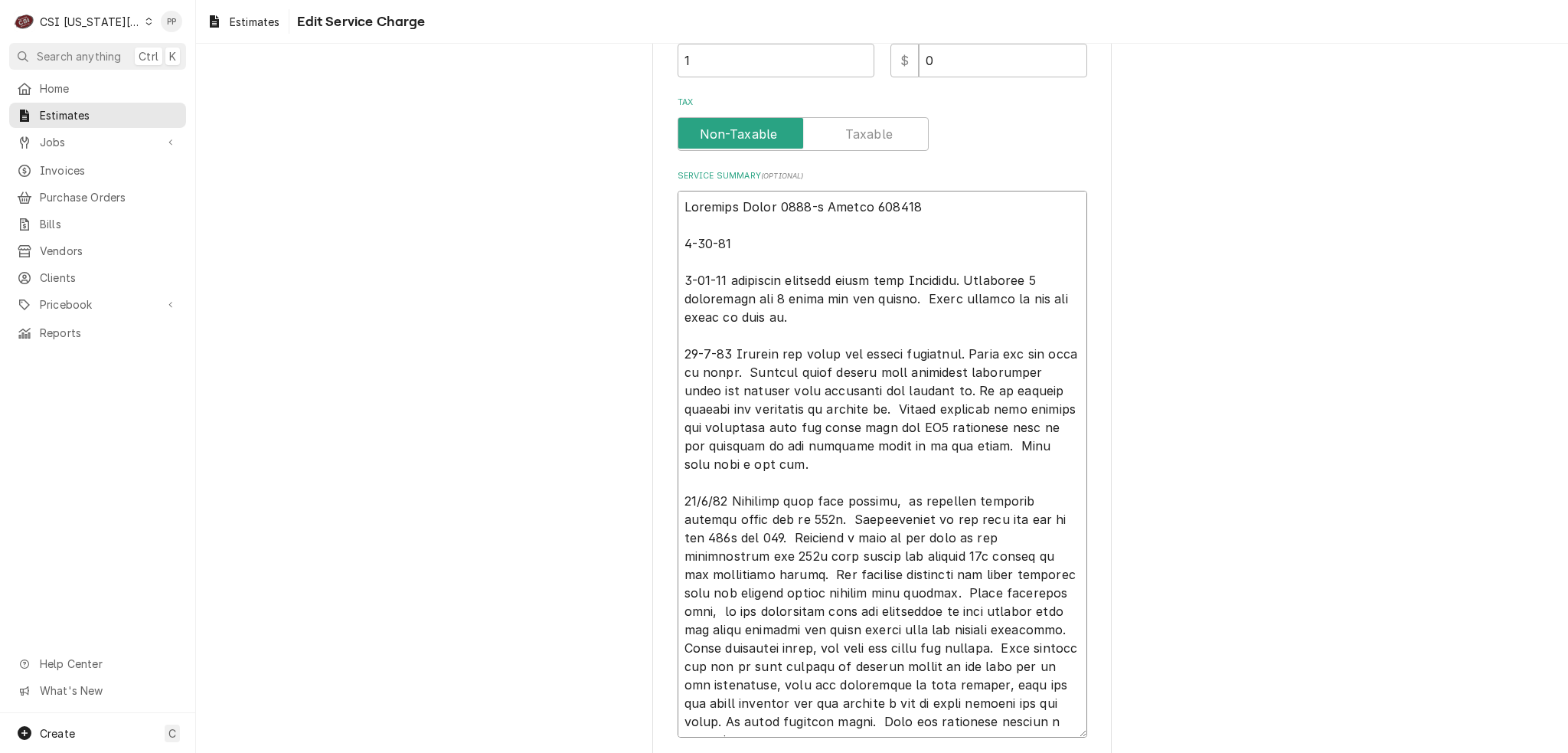
paste textarea "ollowed diagnostic steps provided and it was determined that the contacter and …"
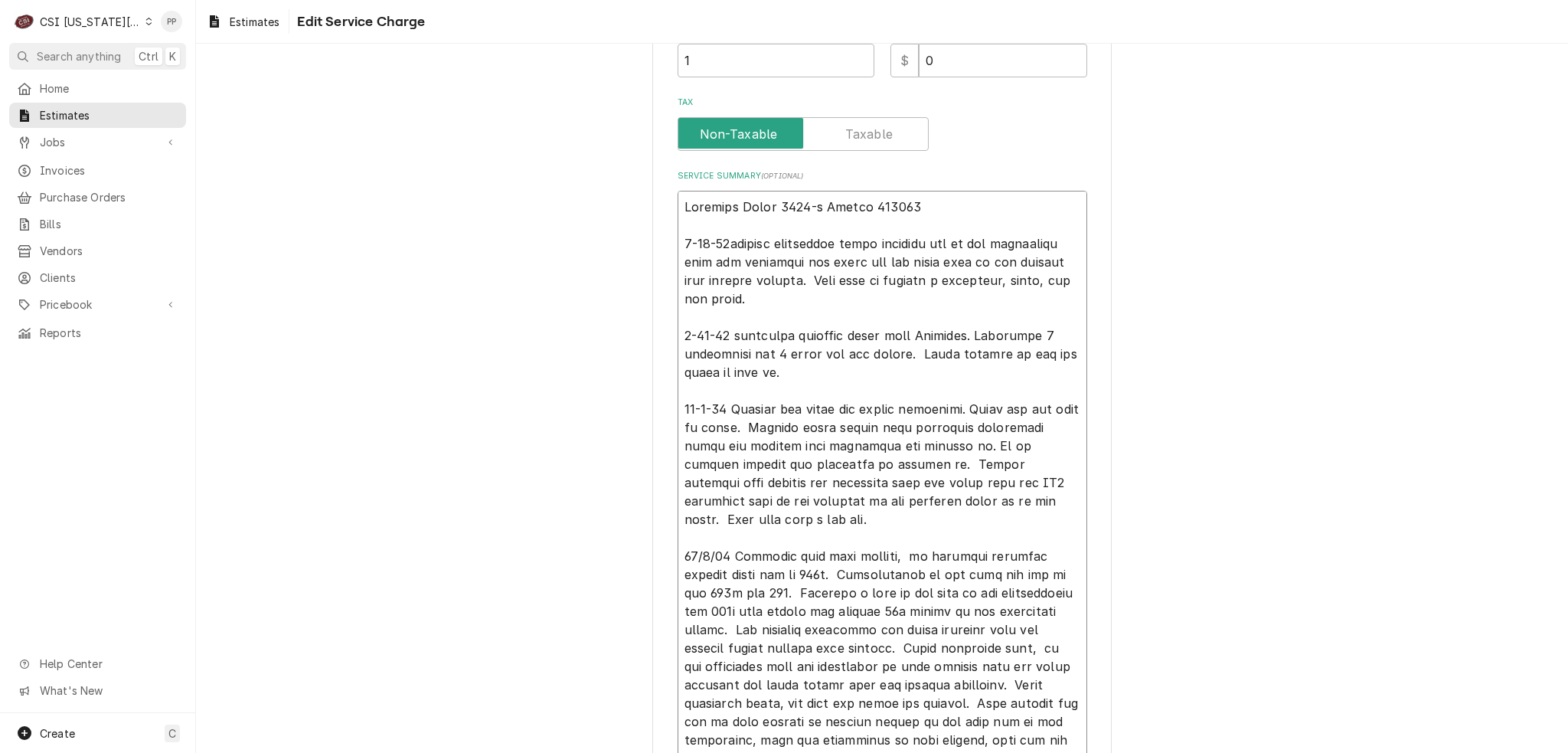
click at [729, 240] on textarea "Service Summary ( optional )" at bounding box center [882, 492] width 409 height 602
drag, startPoint x: 723, startPoint y: 240, endPoint x: 731, endPoint y: 243, distance: 8.5
click at [723, 241] on textarea "Service Summary ( optional )" at bounding box center [882, 492] width 409 height 602
click at [851, 266] on textarea "Service Summary ( optional )" at bounding box center [882, 492] width 409 height 602
click at [901, 325] on textarea "Service Summary ( optional )" at bounding box center [882, 492] width 409 height 602
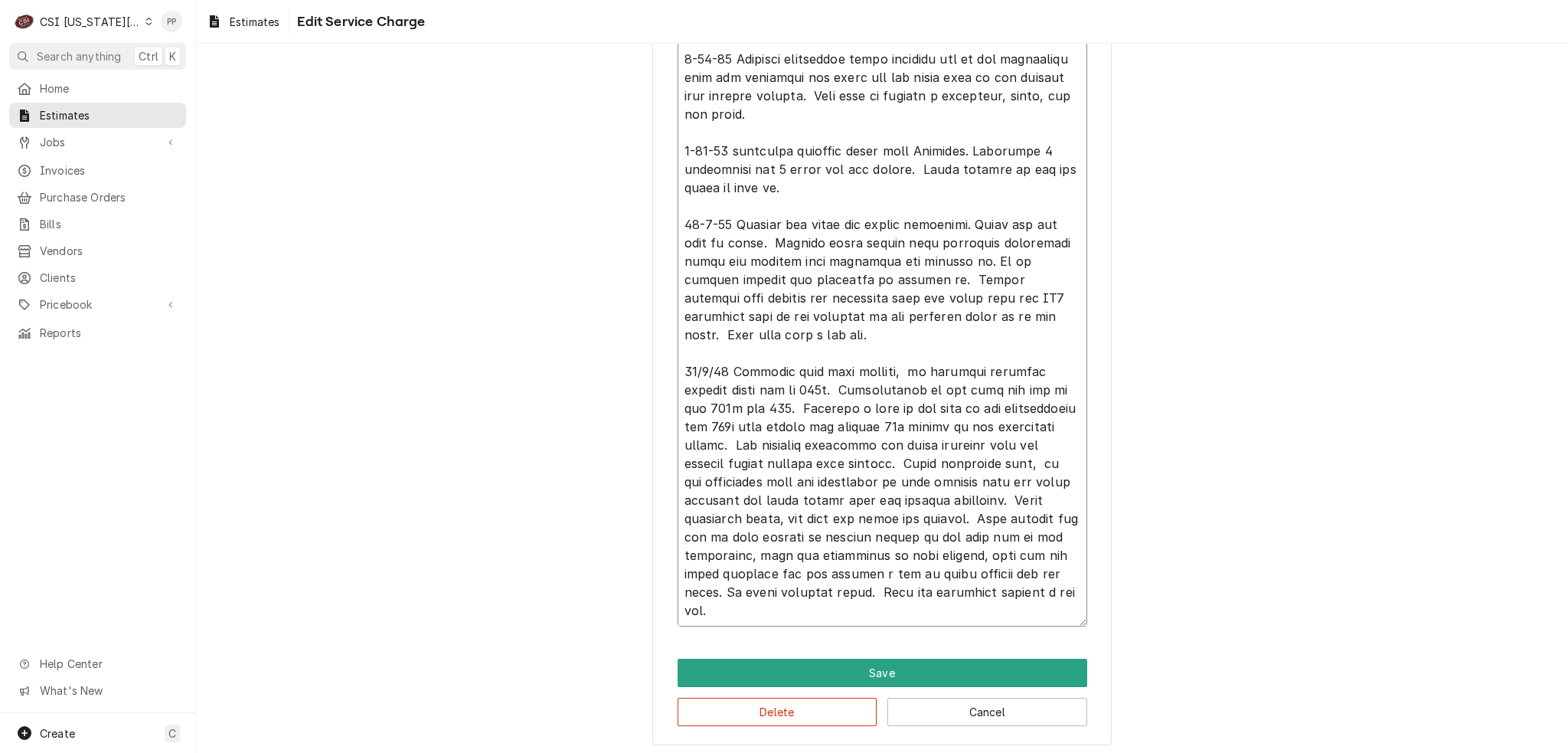
scroll to position [606, 0]
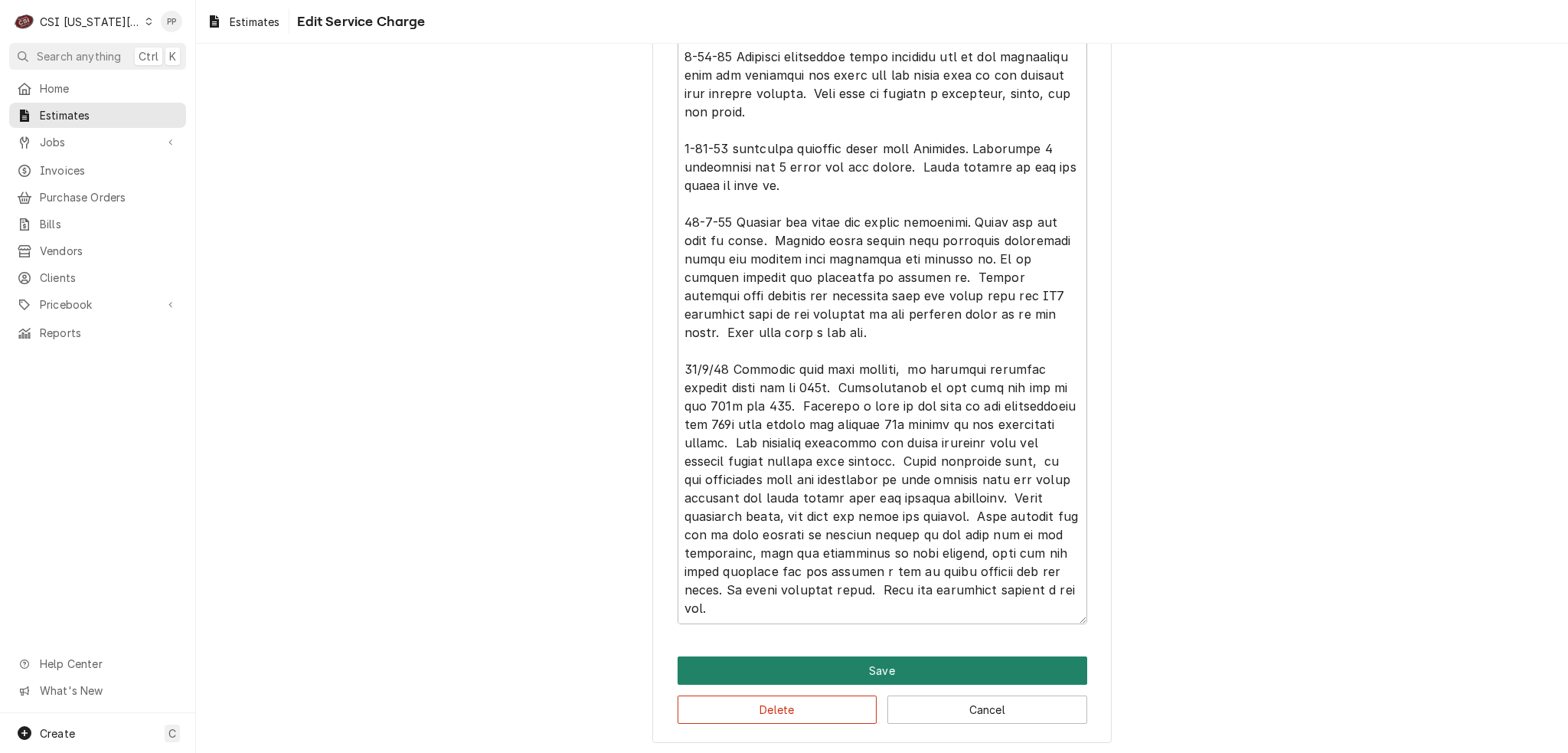
click at [874, 664] on button "Save" at bounding box center [882, 670] width 409 height 29
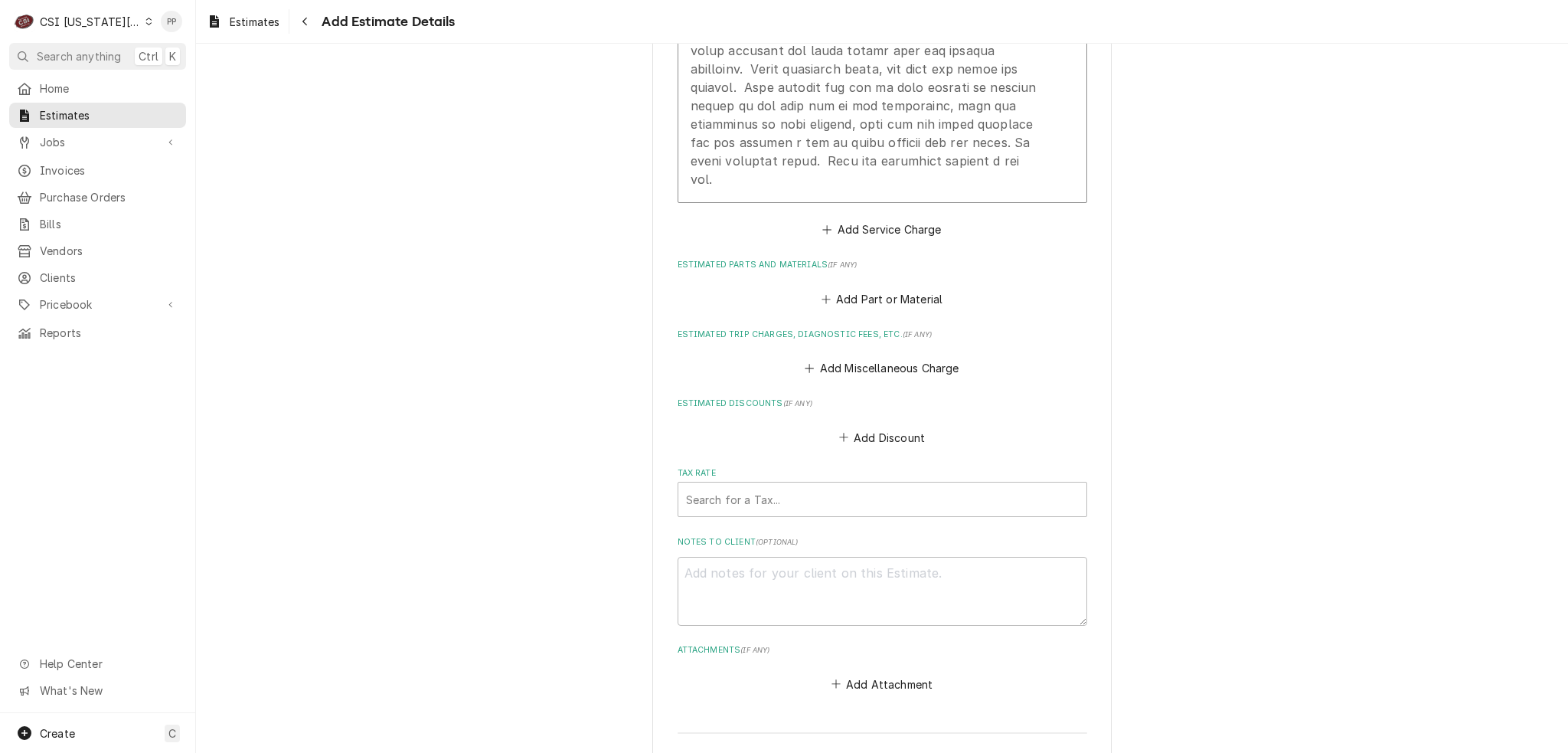
scroll to position [2764, 0]
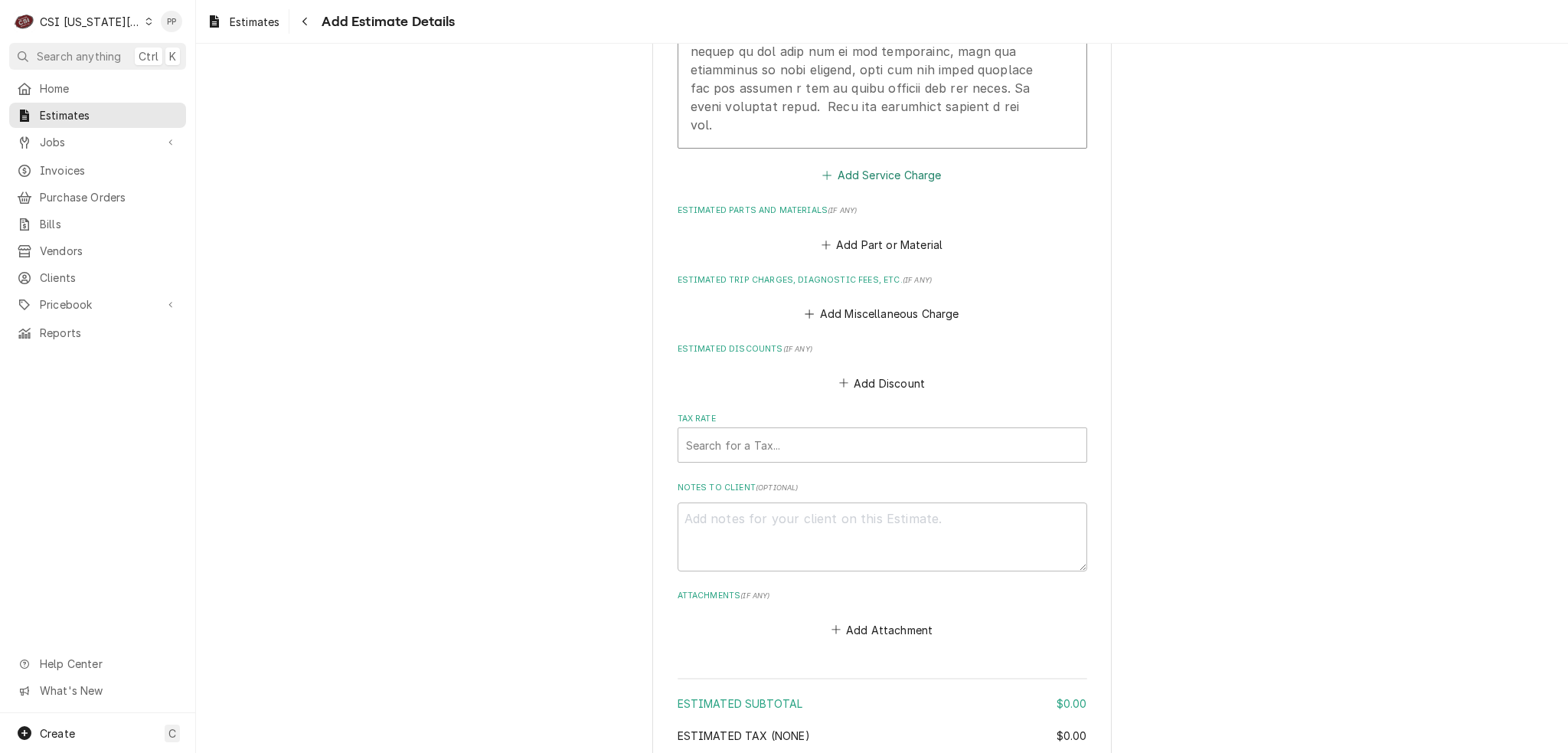
click at [878, 164] on button "Add Service Charge" at bounding box center [882, 175] width 124 height 22
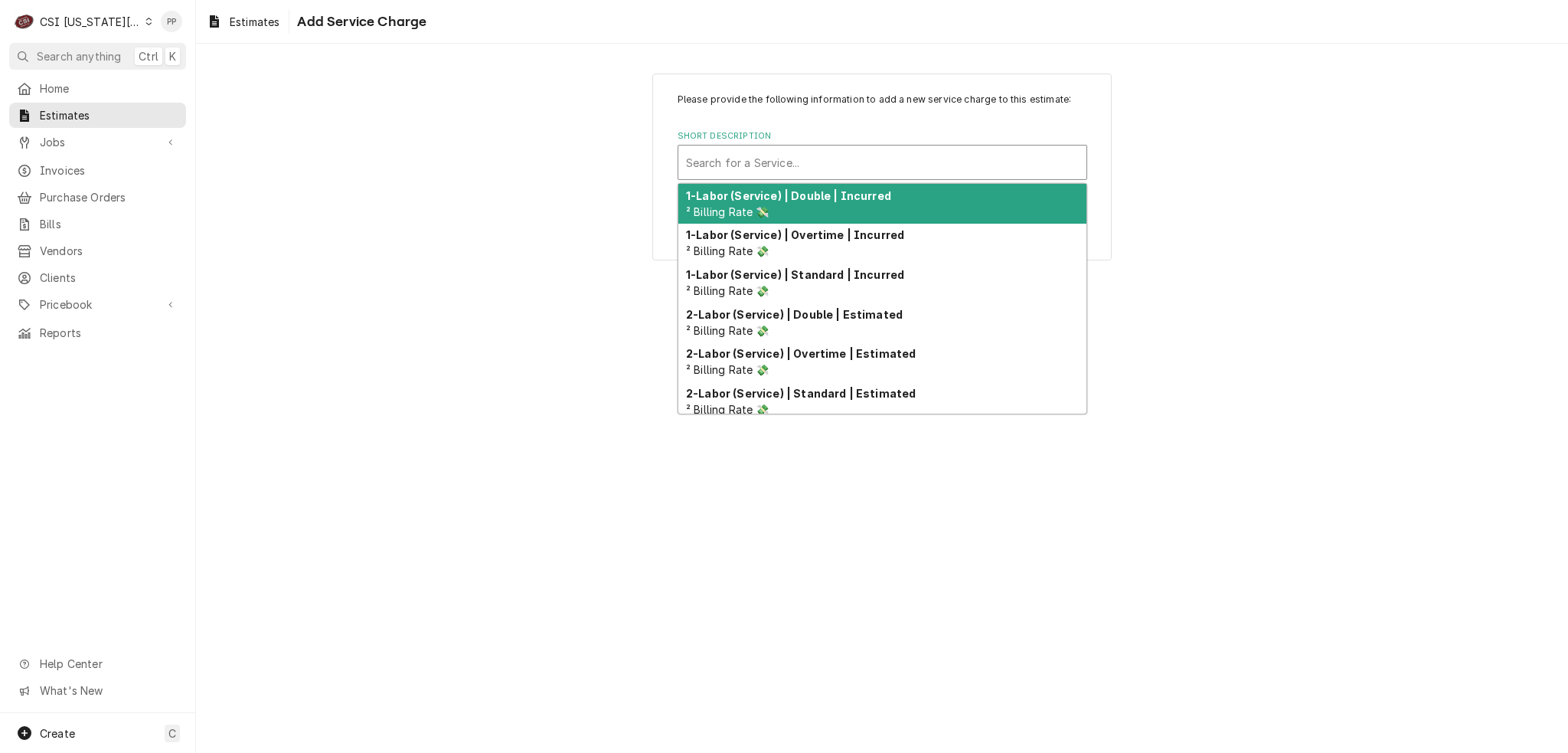
click at [848, 166] on div "Short Description" at bounding box center [881, 162] width 392 height 28
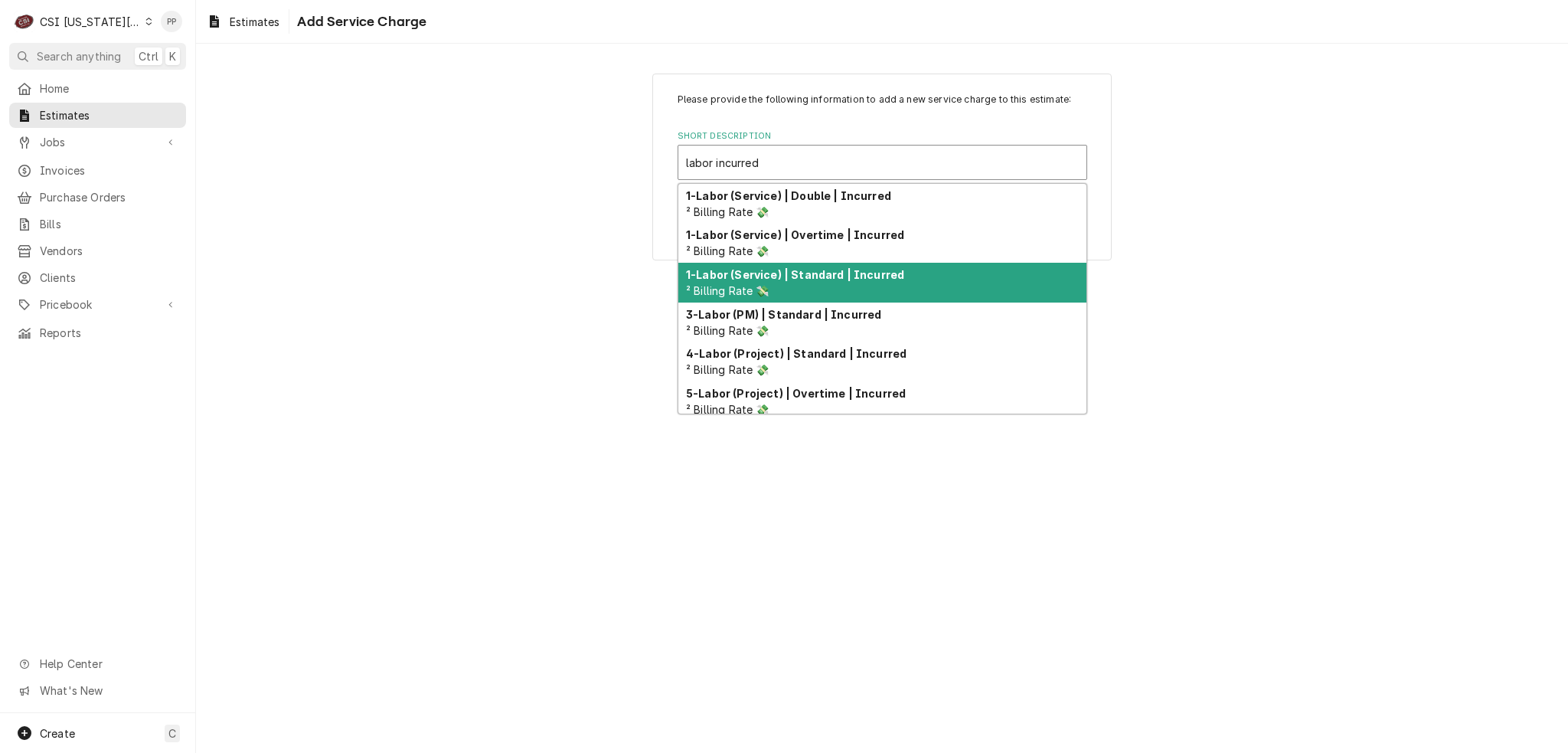
click at [845, 268] on strong "1-Labor (Service) | Standard | Incurred" at bounding box center [795, 274] width 218 height 13
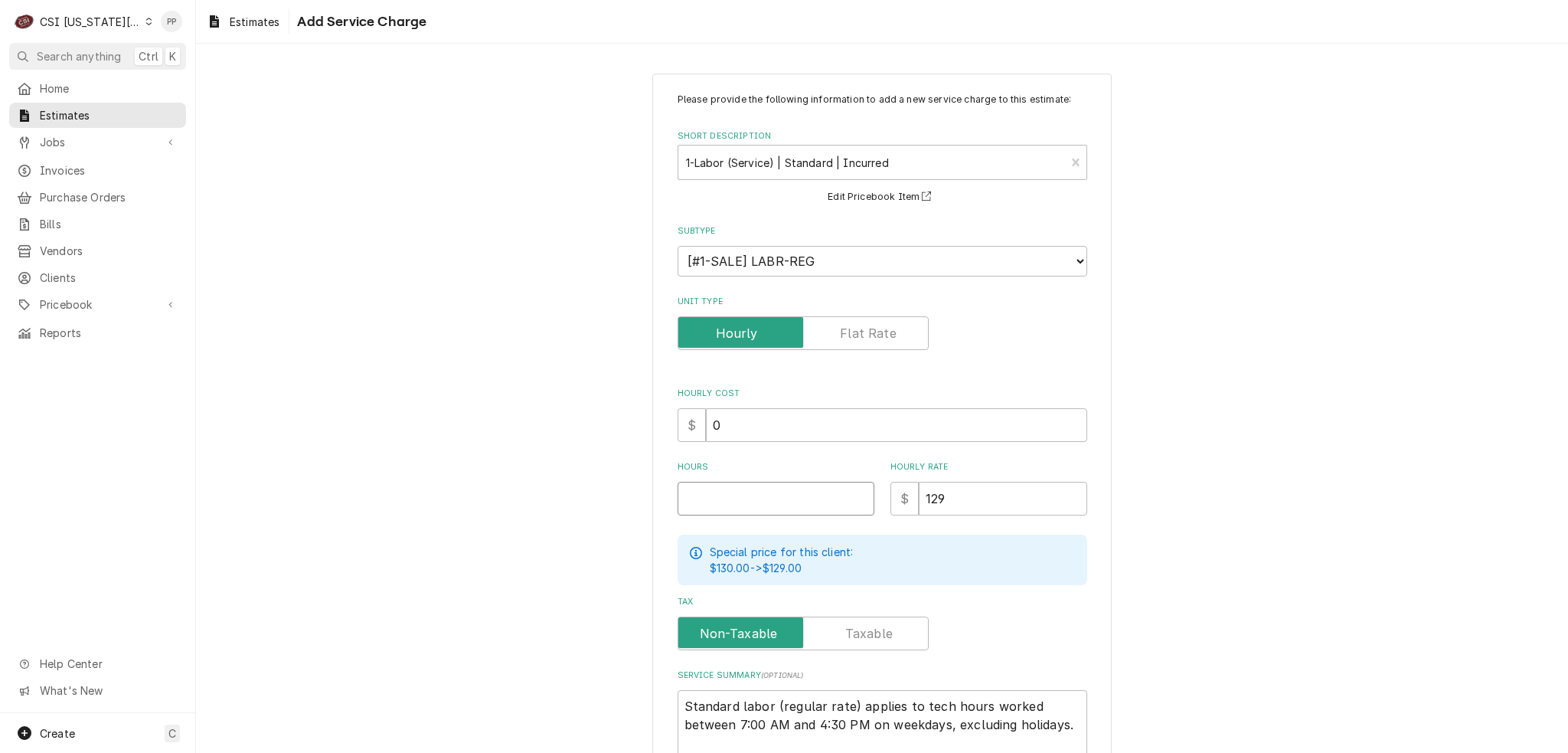
click at [789, 506] on input "Hours" at bounding box center [776, 499] width 197 height 33
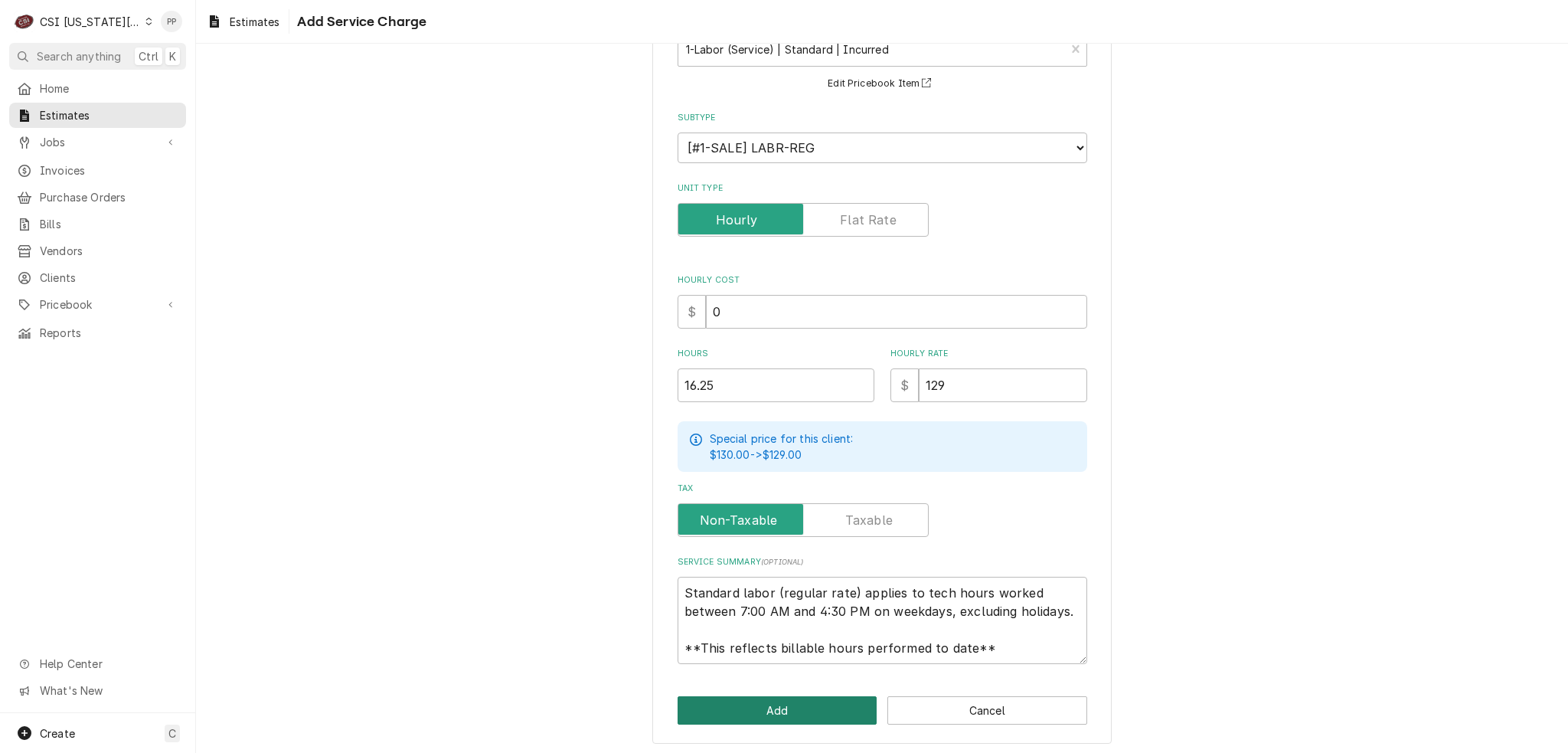
click at [776, 710] on button "Add" at bounding box center [777, 710] width 200 height 29
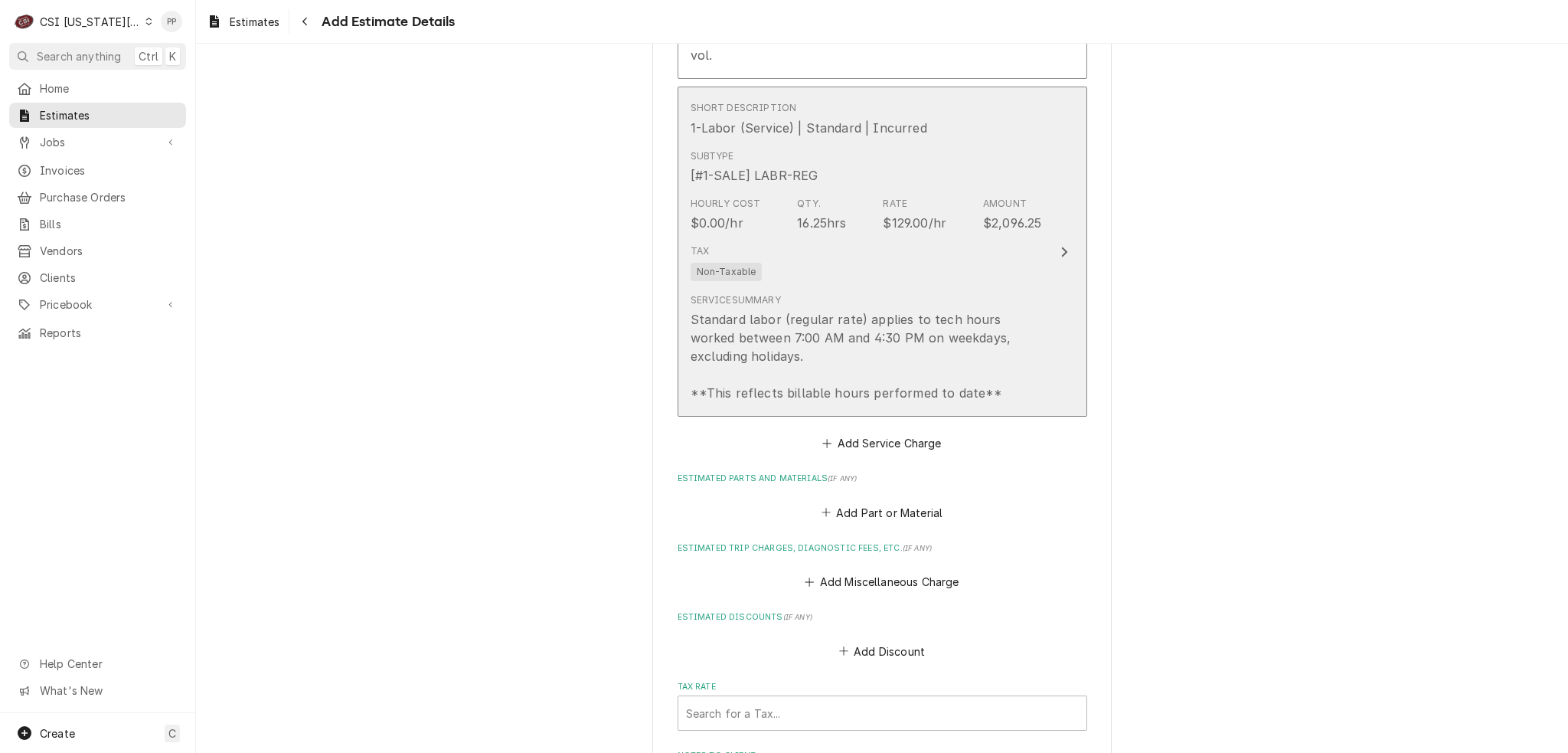
scroll to position [2964, 0]
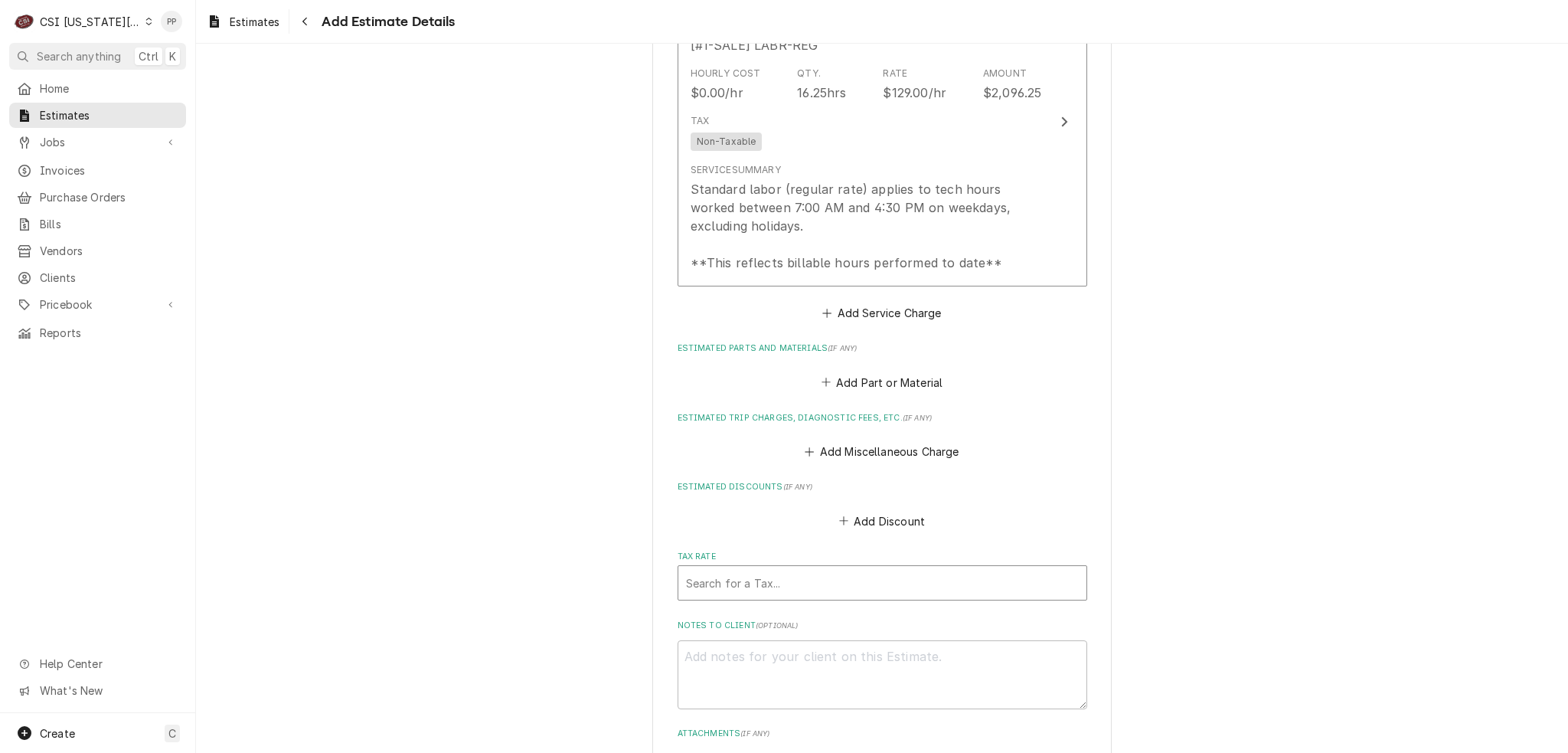
click at [931, 569] on div "Tax Rate" at bounding box center [881, 583] width 392 height 28
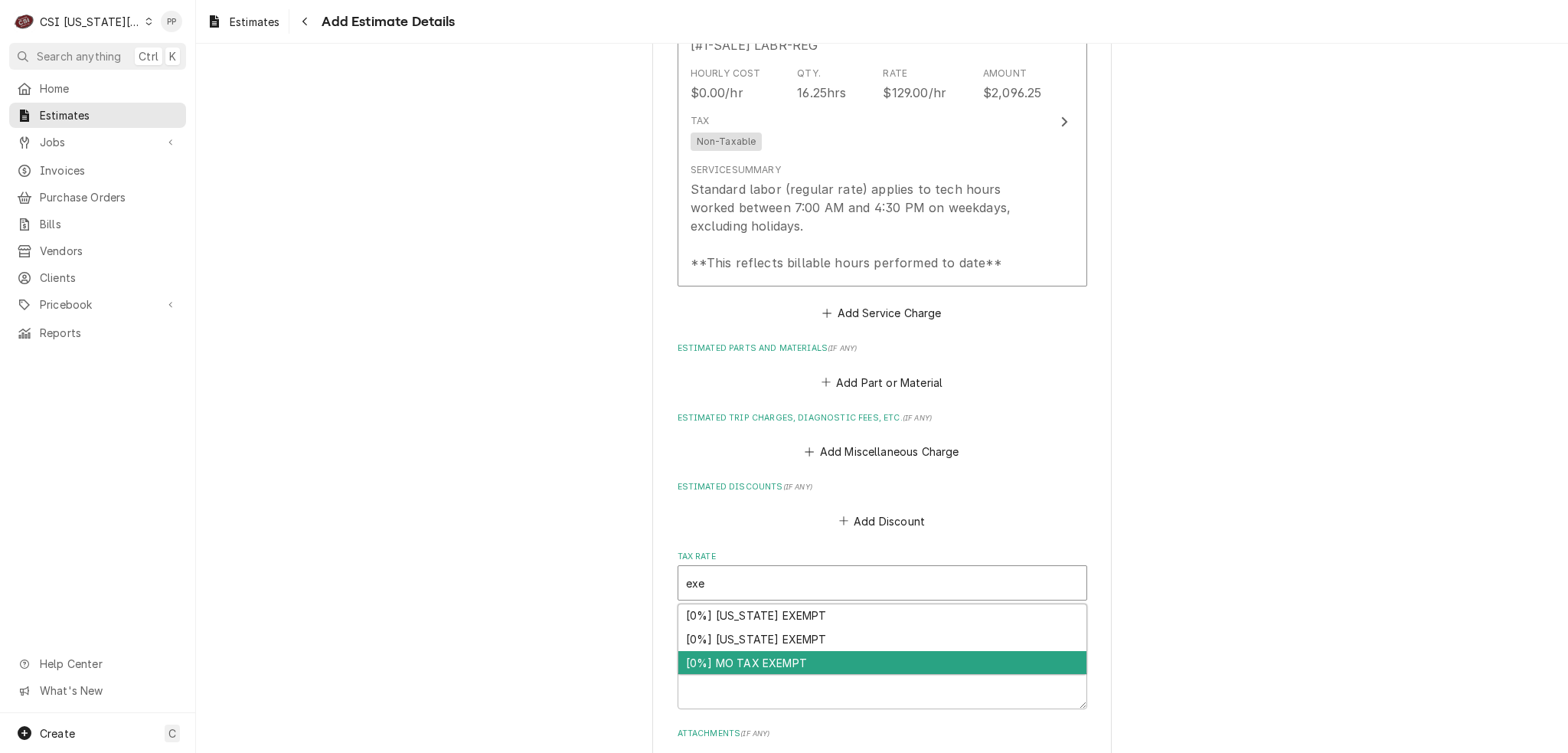
click at [870, 652] on div "[0%] MO TAX EXEMPT" at bounding box center [882, 663] width 408 height 24
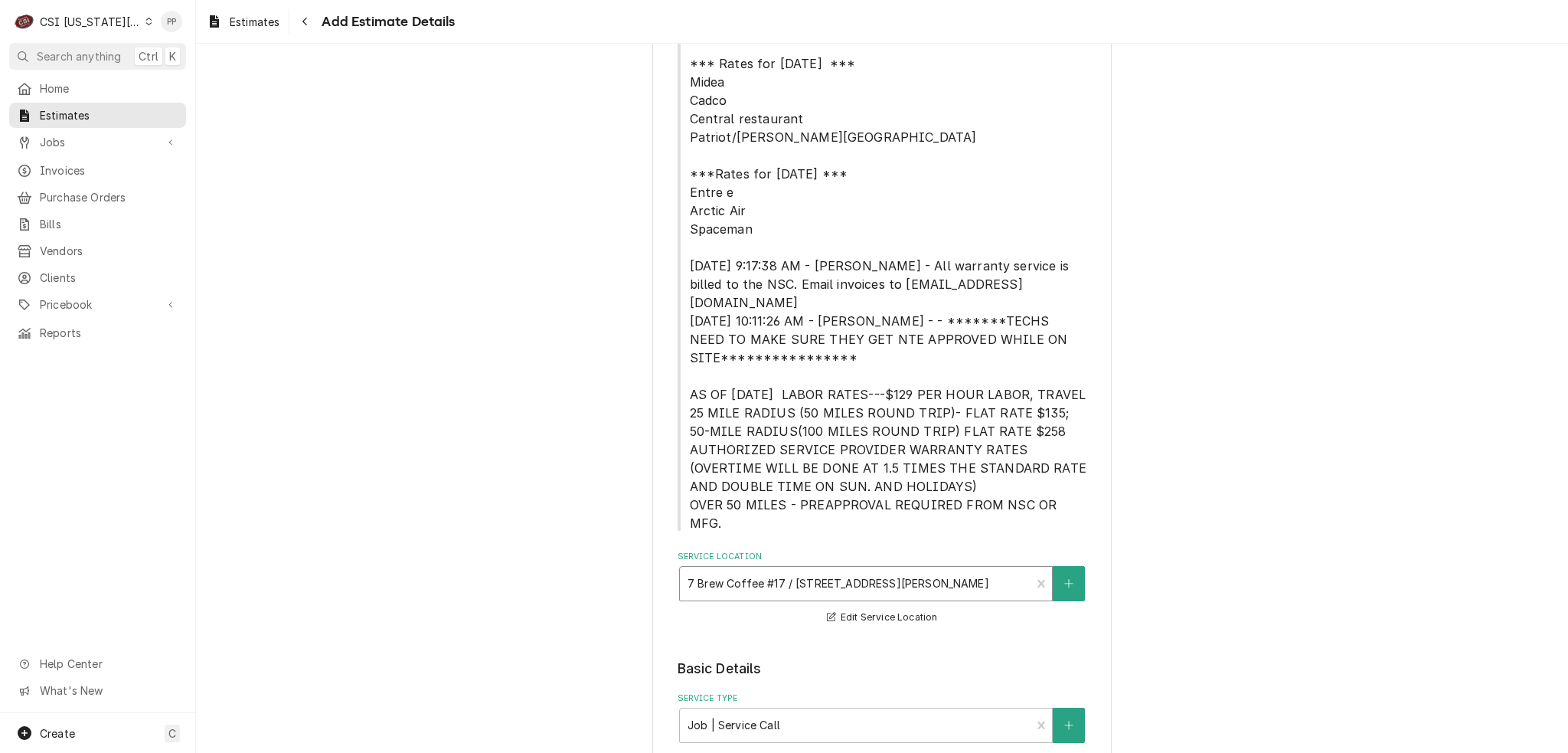
scroll to position [383, 0]
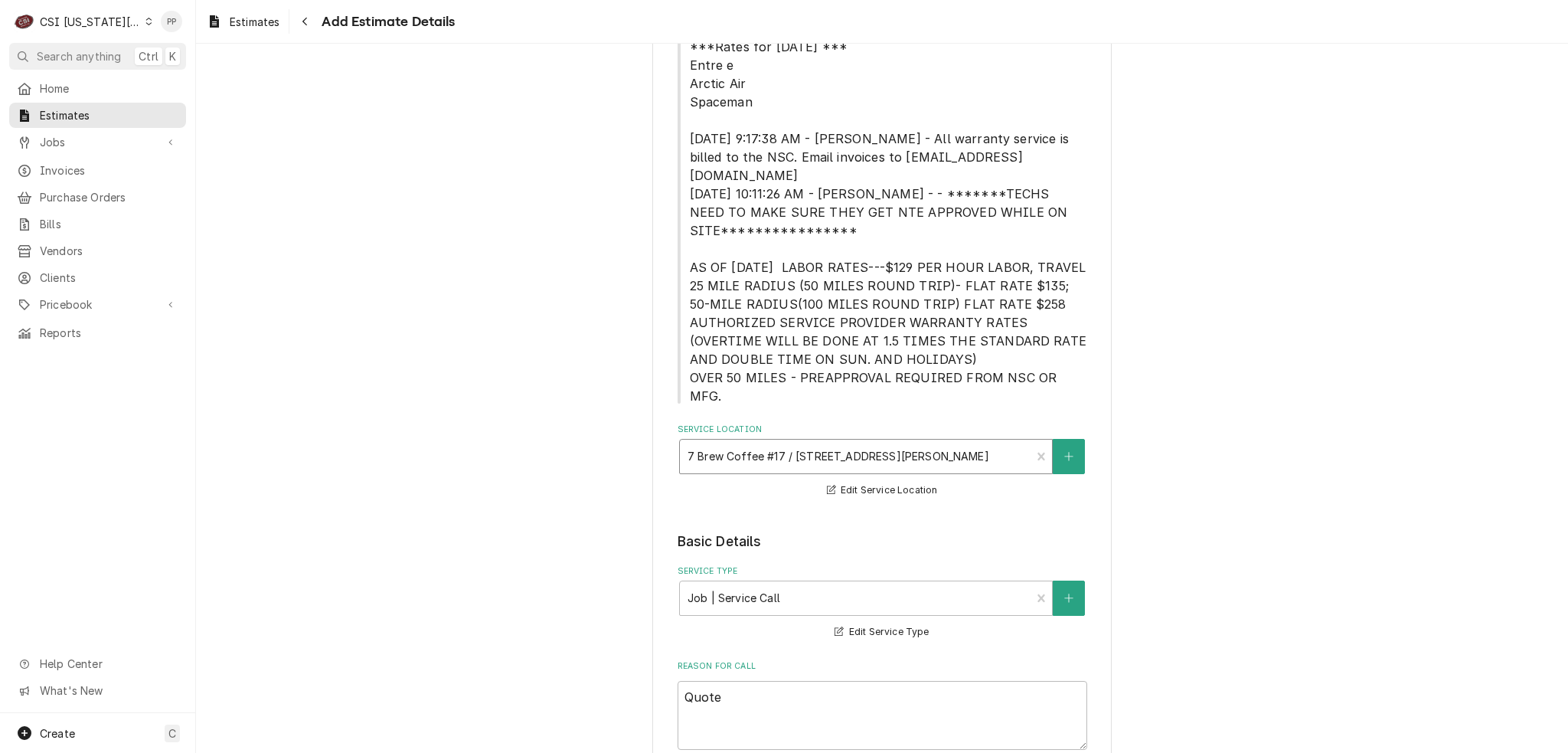
click at [946, 443] on div "Service Location" at bounding box center [856, 457] width 336 height 28
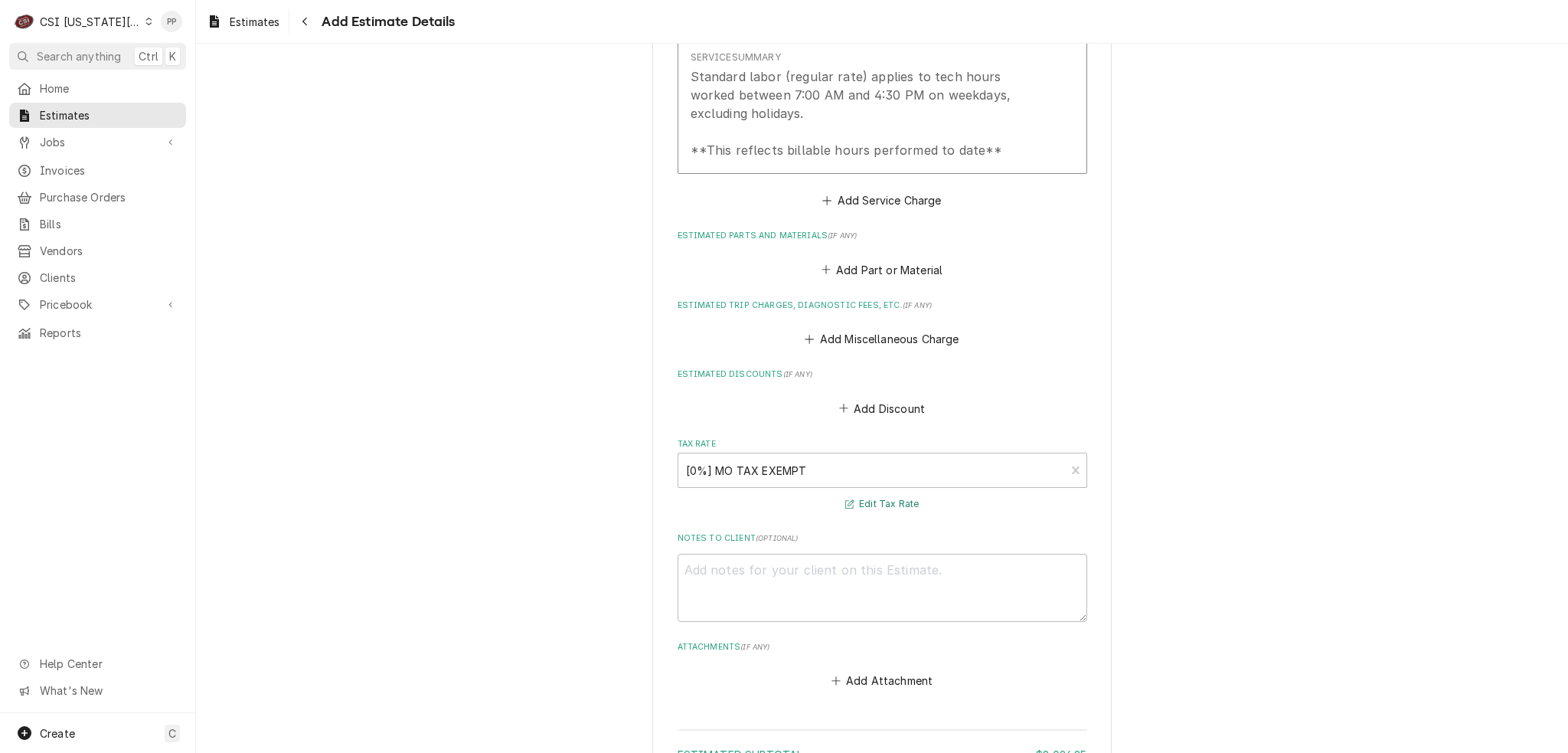
scroll to position [3141, 0]
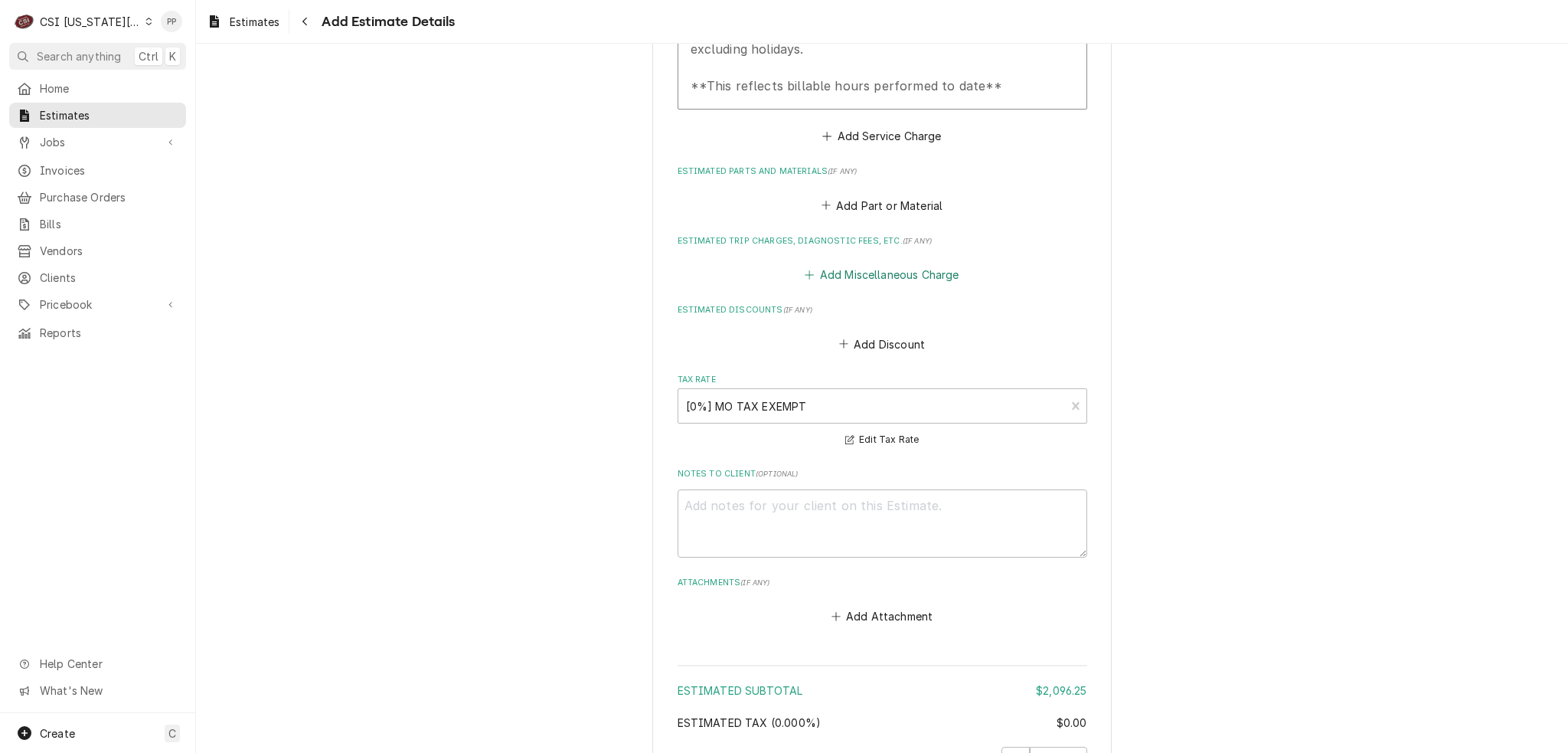
click at [891, 265] on button "Add Miscellaneous Charge" at bounding box center [882, 276] width 159 height 22
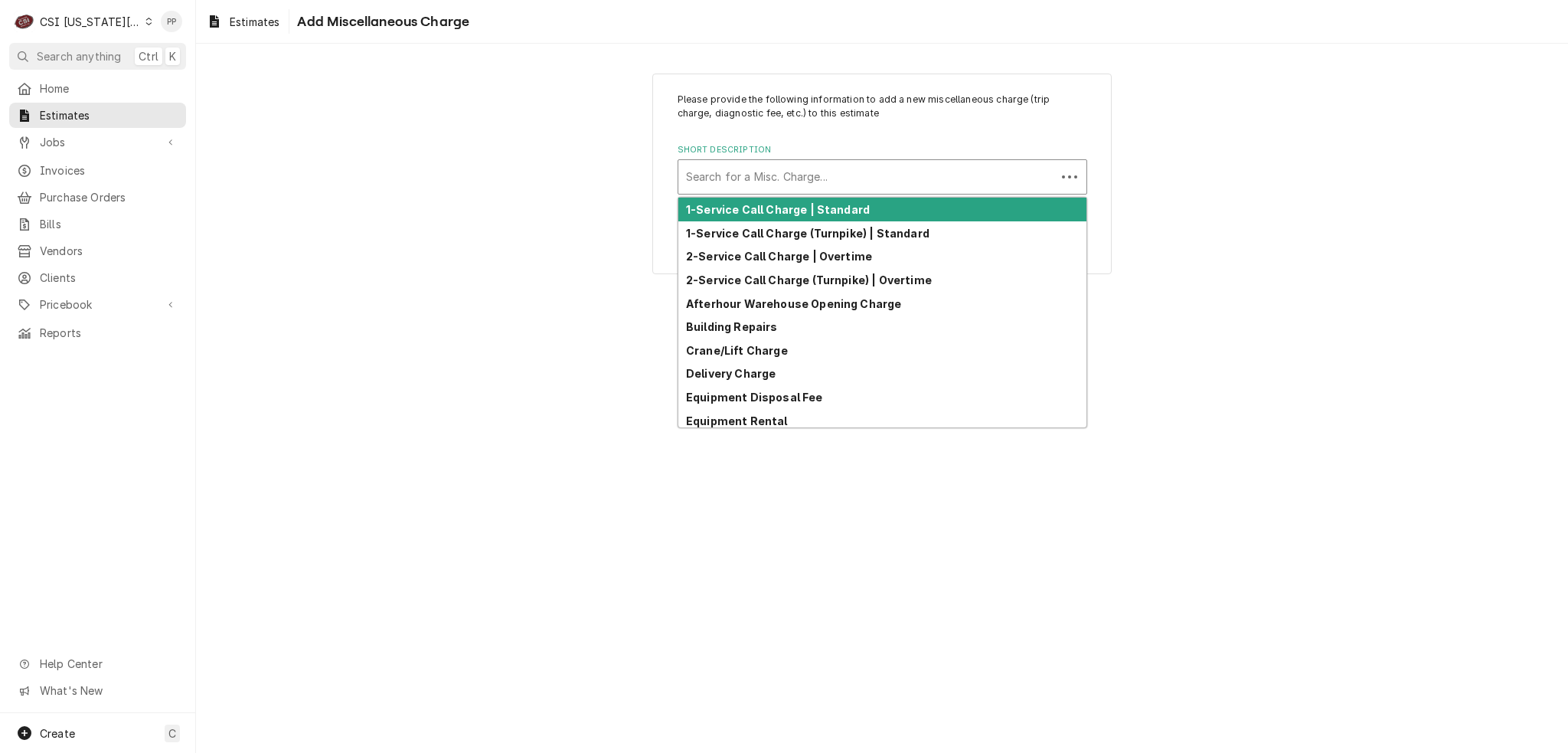
click at [860, 174] on div "Short Description" at bounding box center [867, 177] width 362 height 28
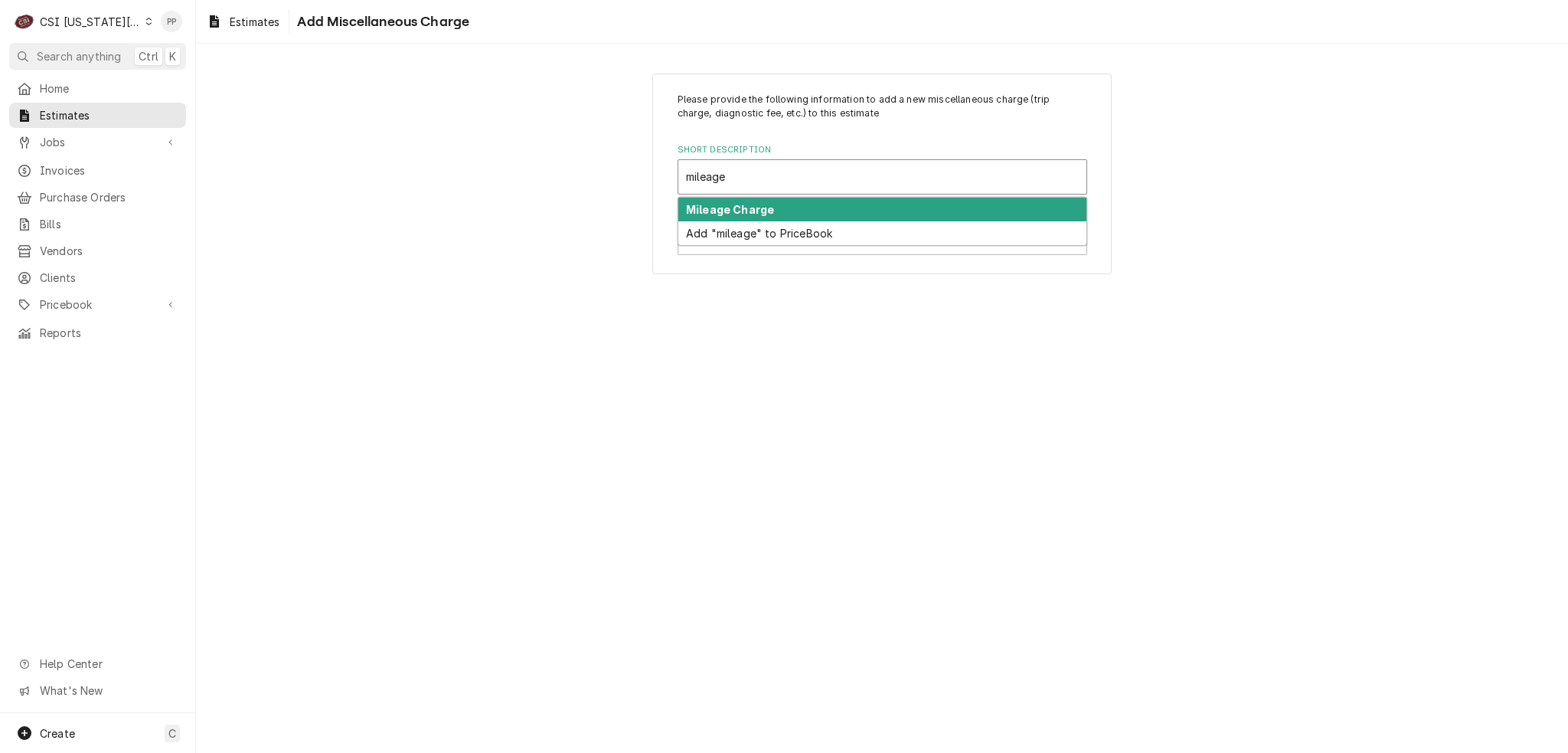
click at [850, 208] on div "Mileage Charge" at bounding box center [882, 210] width 408 height 24
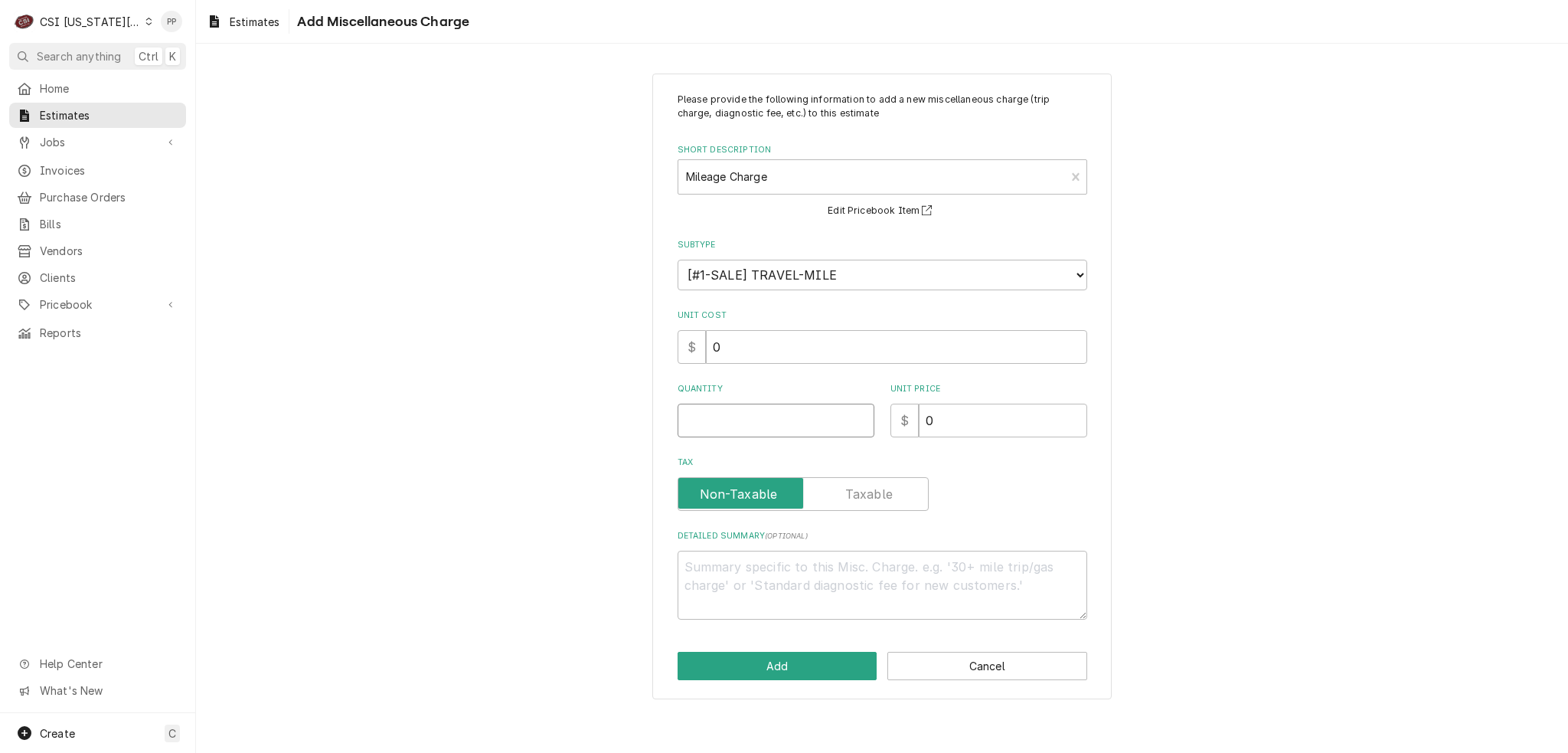
click at [785, 412] on input "Quantity" at bounding box center [776, 420] width 197 height 33
click at [791, 672] on button "Add" at bounding box center [777, 665] width 200 height 29
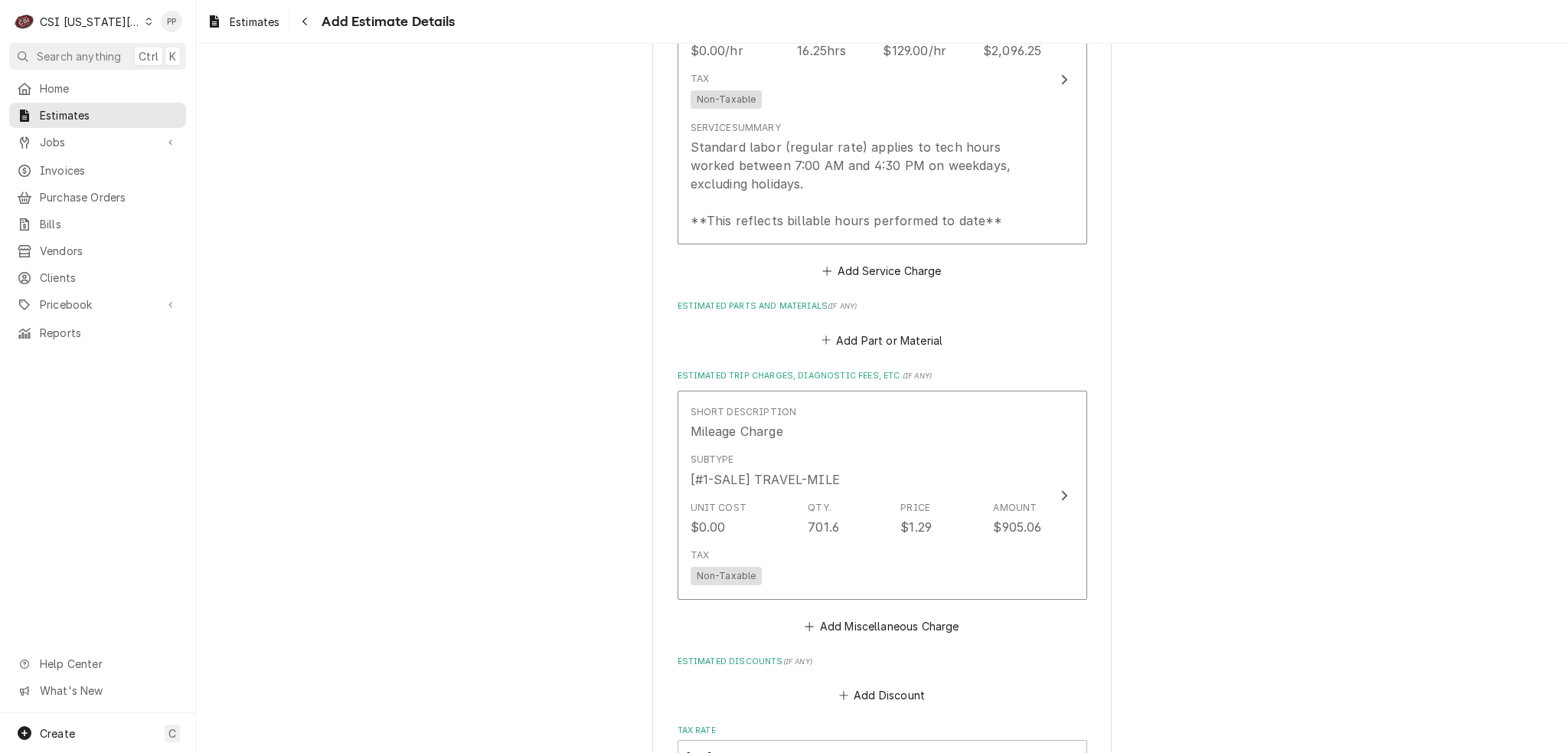
scroll to position [2929, 0]
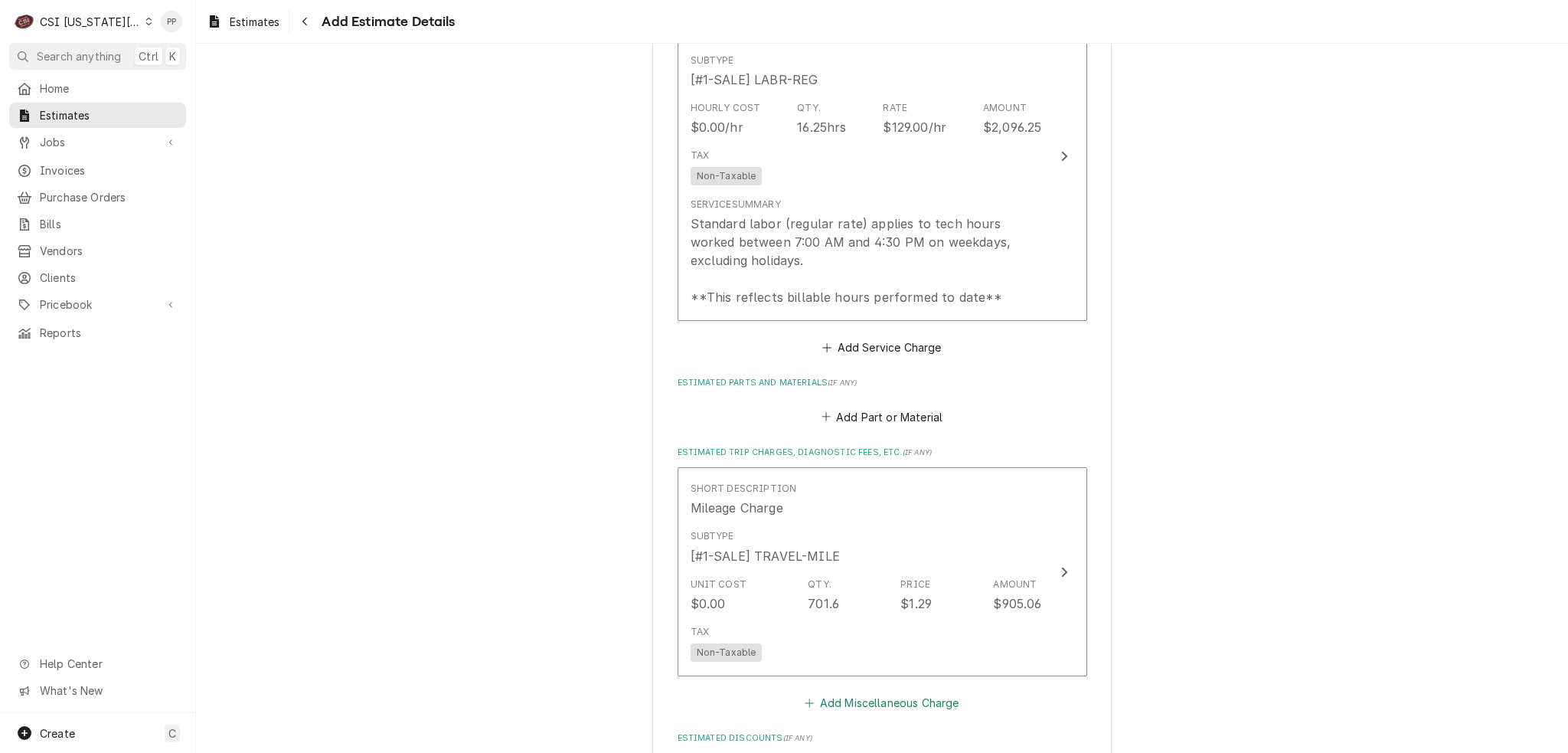
click at [900, 692] on button "Add Miscellaneous Charge" at bounding box center [882, 703] width 159 height 22
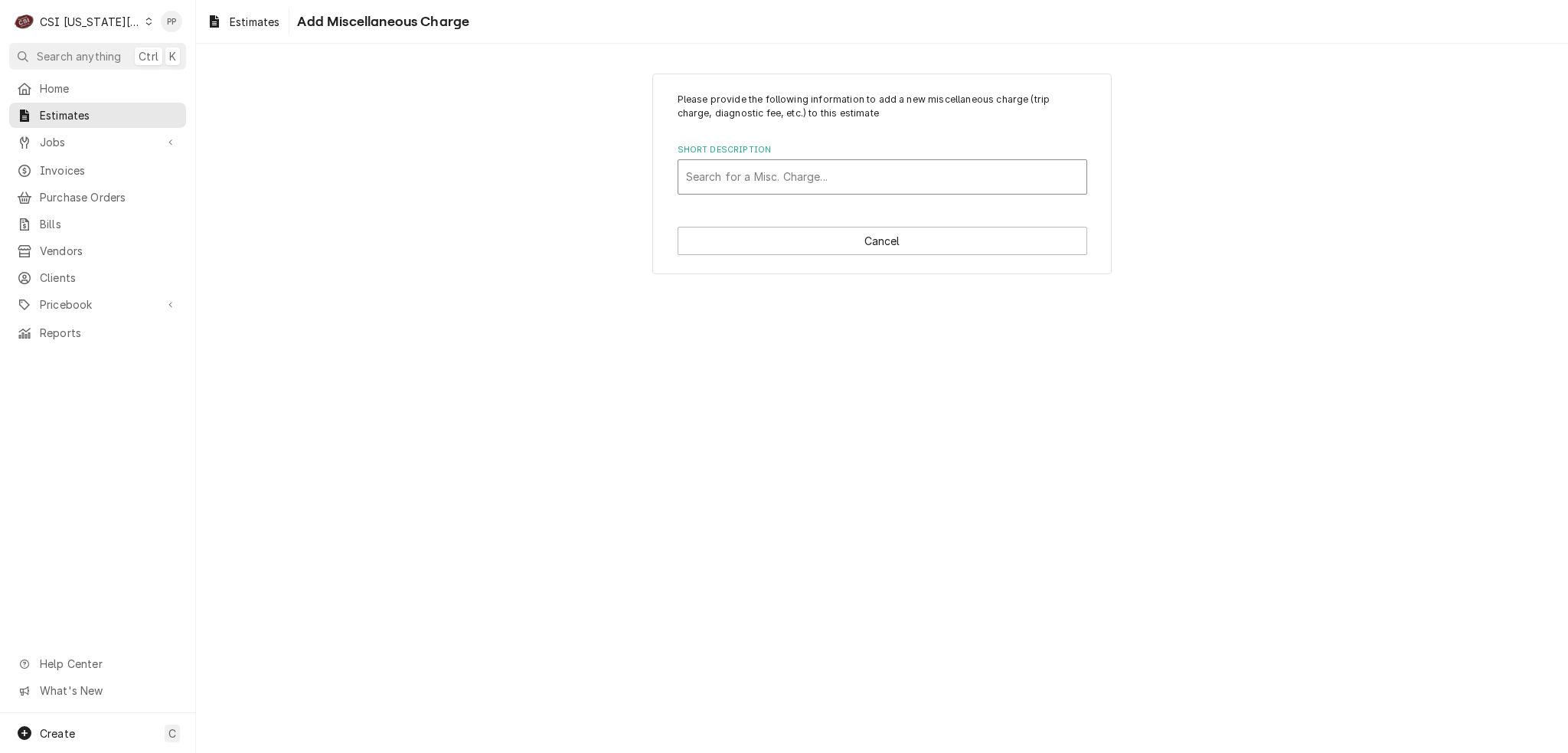
click at [811, 178] on div "Short Description" at bounding box center [881, 177] width 392 height 28
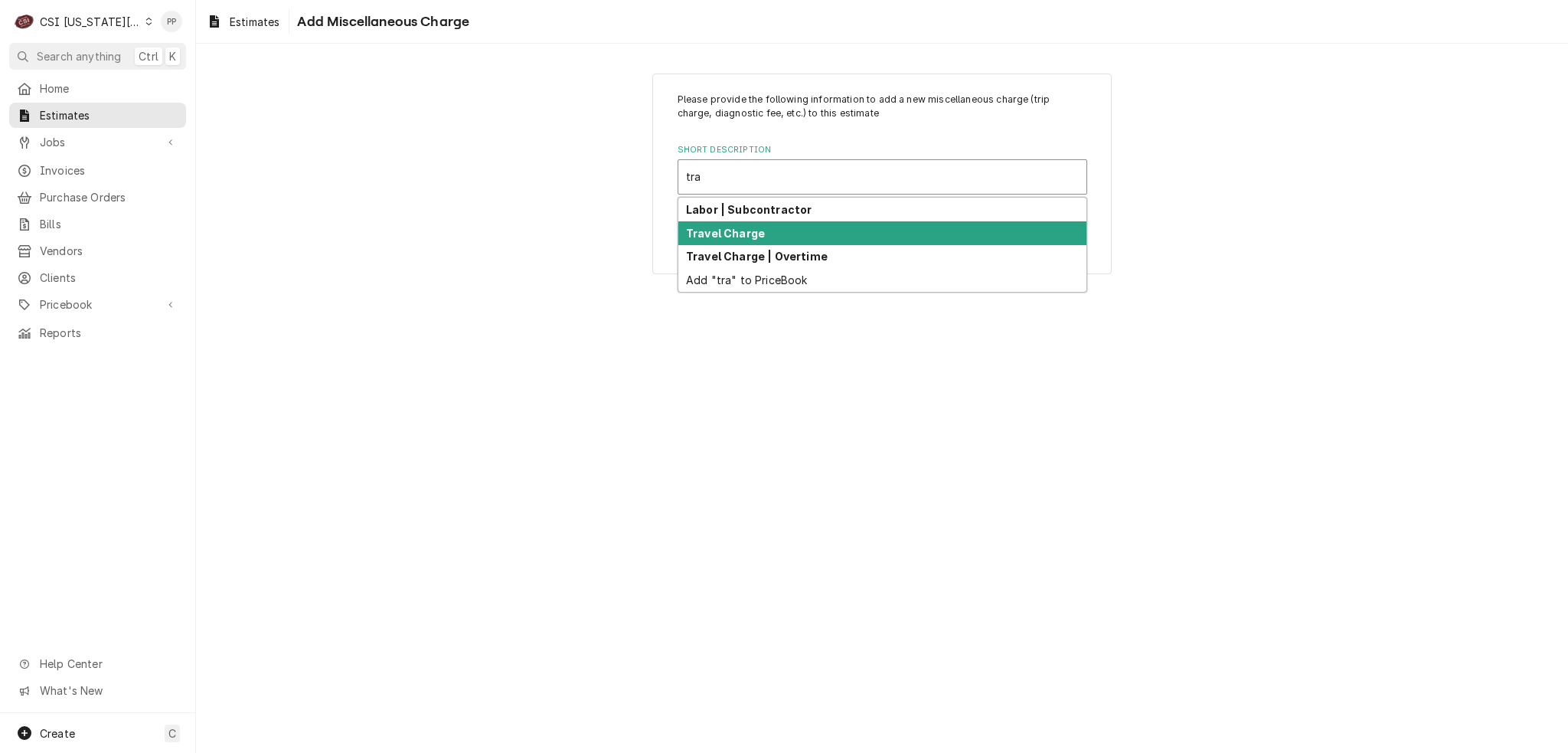
click at [817, 233] on div "Travel Charge" at bounding box center [882, 233] width 408 height 24
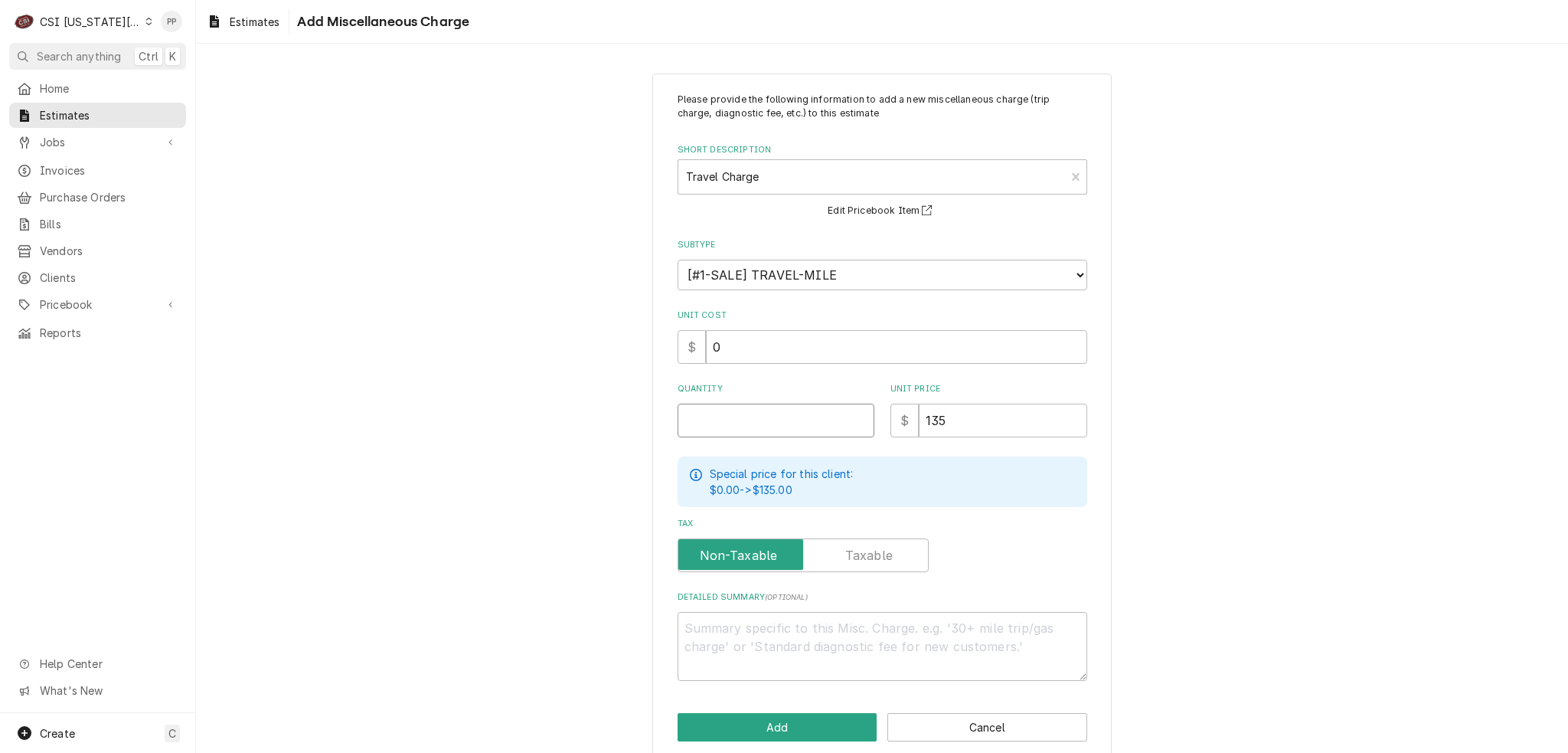
click at [781, 416] on input "Quantity" at bounding box center [776, 420] width 197 height 33
click at [772, 725] on button "Add" at bounding box center [777, 727] width 200 height 29
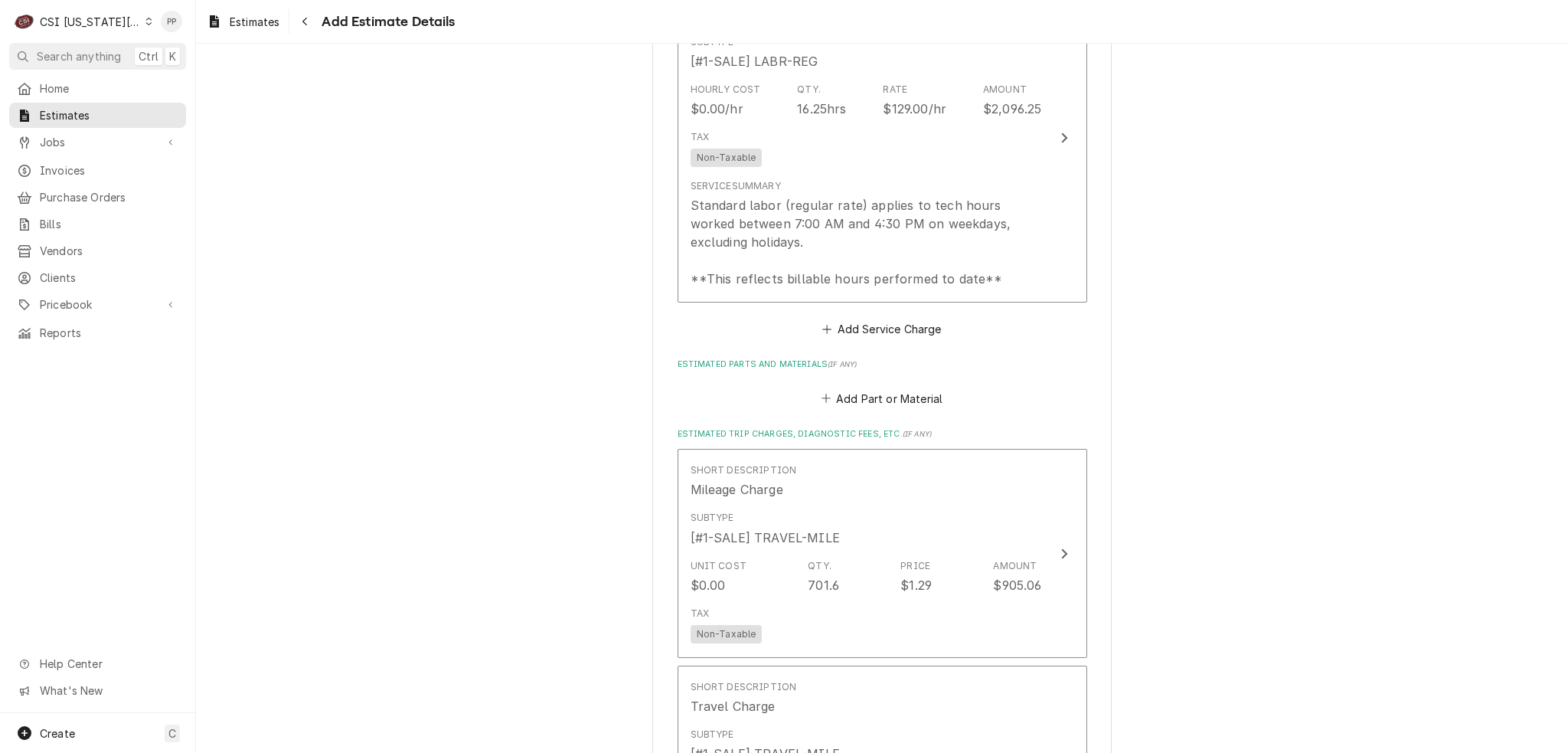
scroll to position [3025, 0]
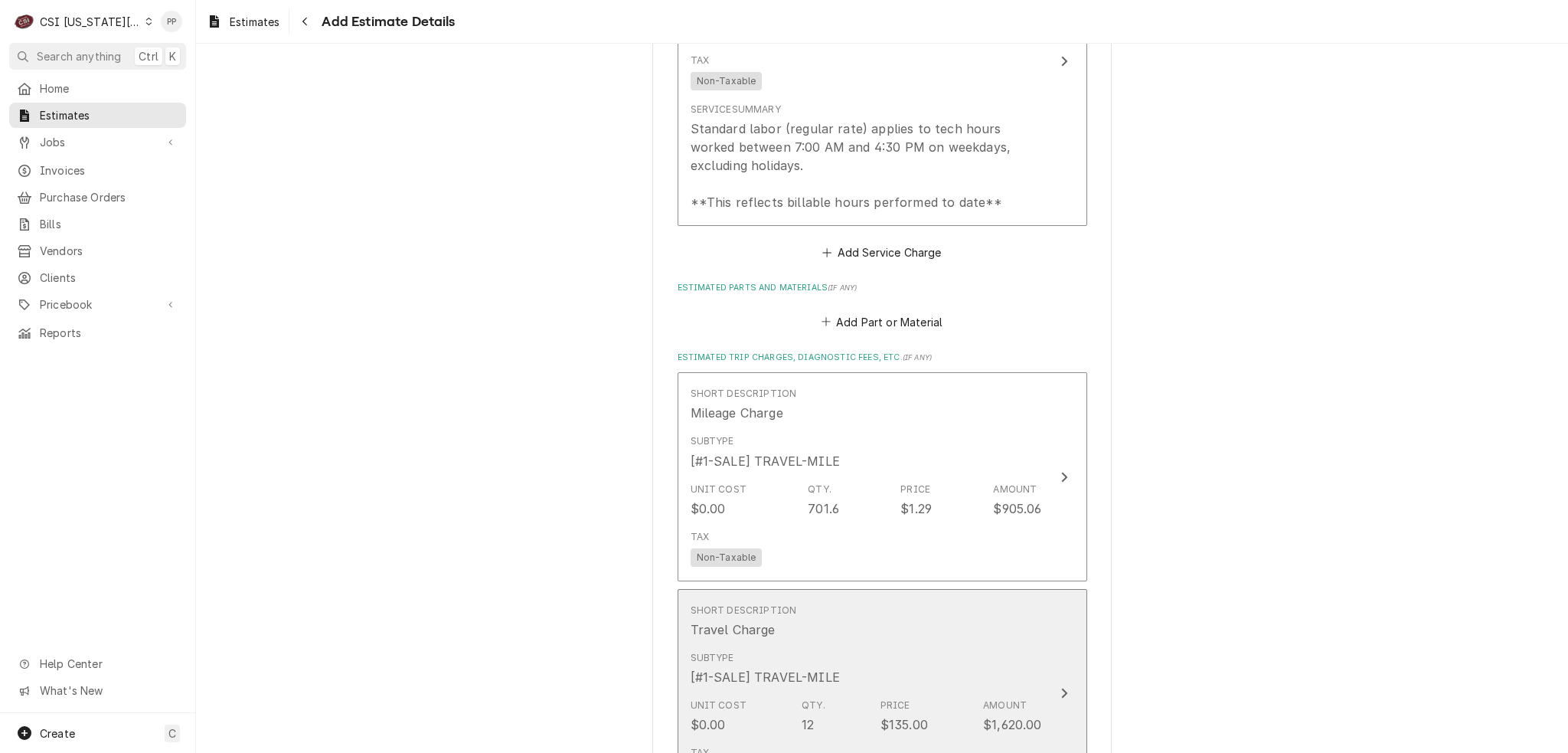
click at [973, 645] on div "Subtype [#1-SALE] TRAVEL-MILE" at bounding box center [866, 668] width 351 height 47
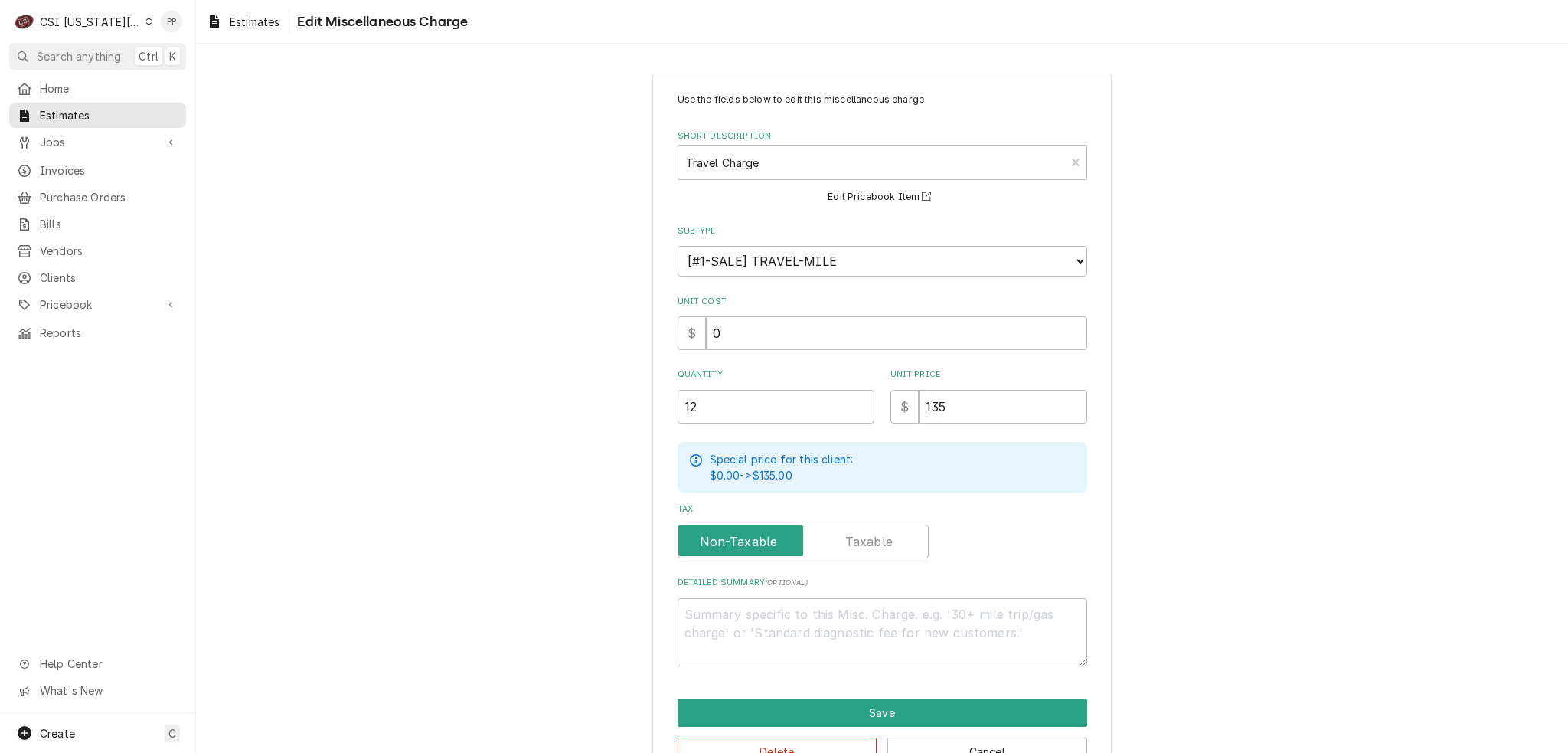
drag, startPoint x: 976, startPoint y: 422, endPoint x: 917, endPoint y: 407, distance: 60.9
click at [972, 421] on div "Use the fields below to edit this miscellaneous charge Short Description Travel…" at bounding box center [882, 379] width 409 height 574
click at [919, 407] on input "135" at bounding box center [1002, 407] width 168 height 33
click at [910, 405] on div "$ 135" at bounding box center [989, 407] width 197 height 33
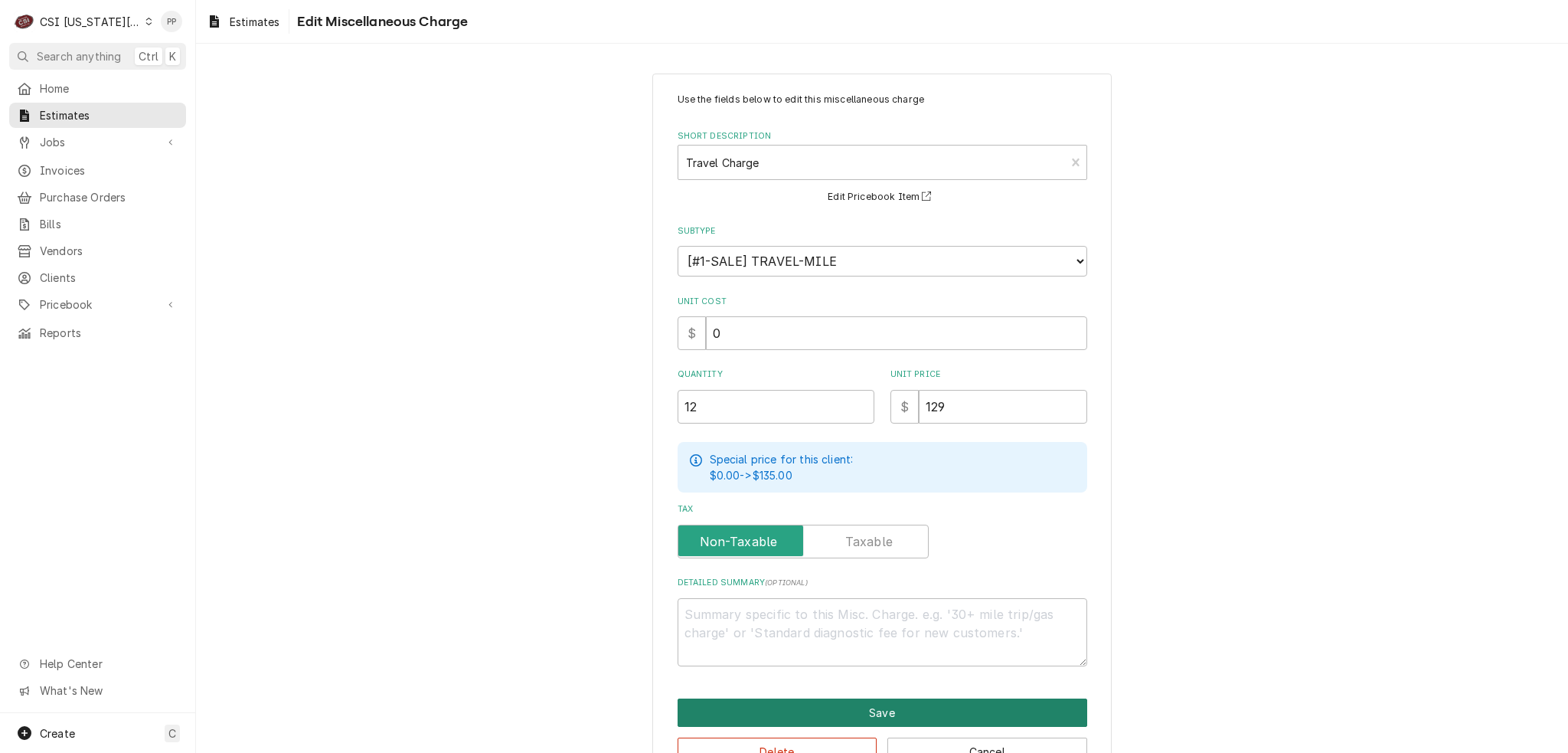
click at [881, 707] on button "Save" at bounding box center [882, 713] width 409 height 29
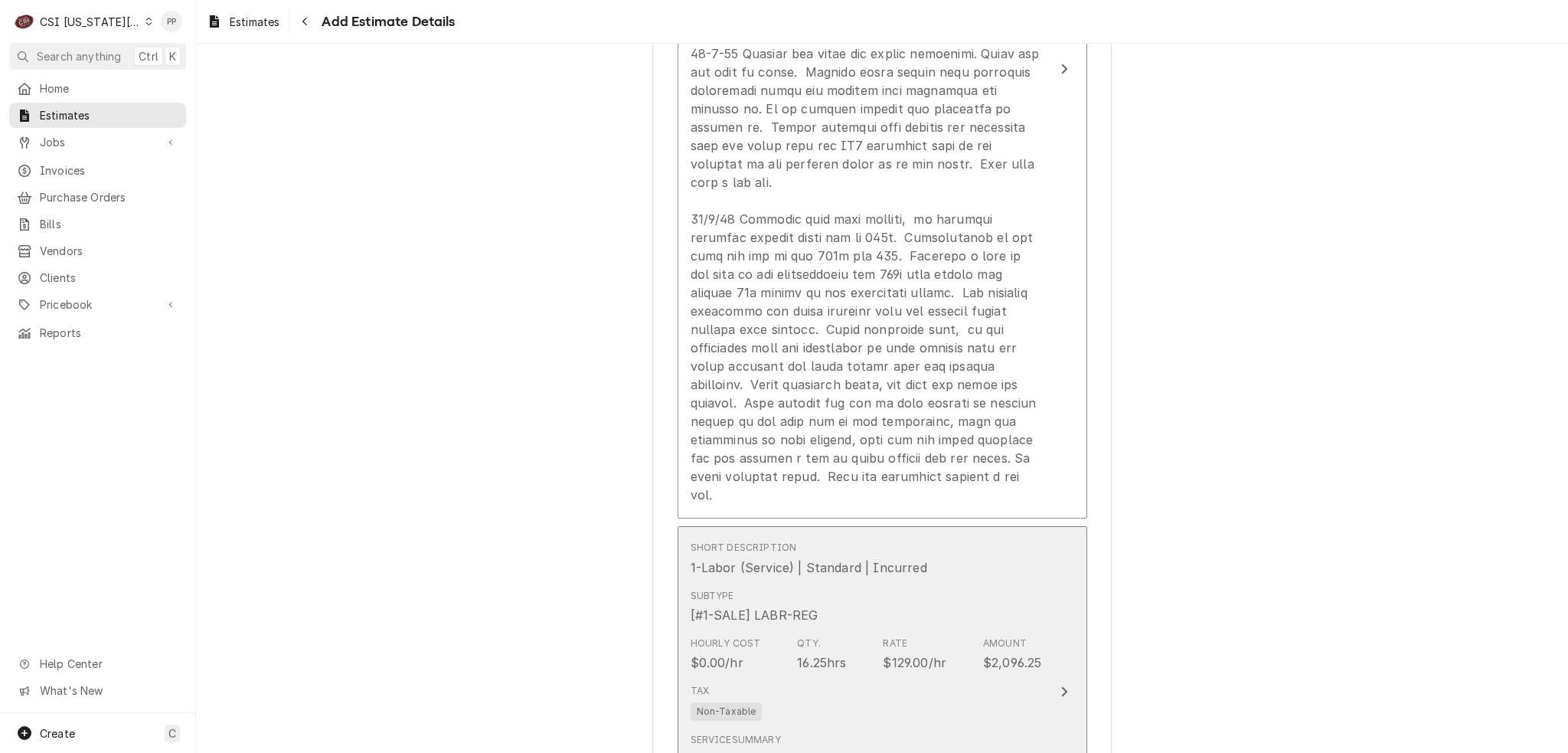
scroll to position [2381, 0]
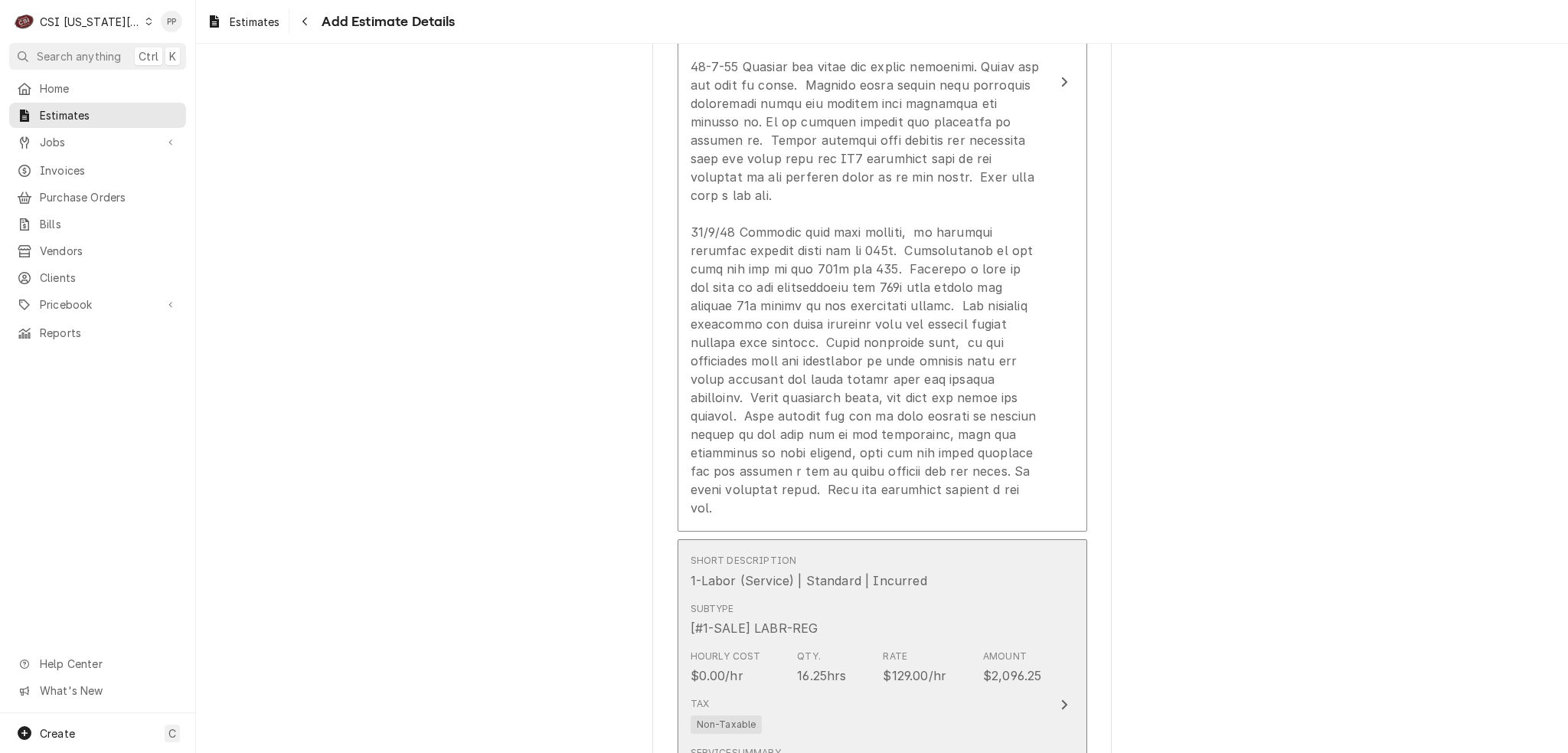
click at [999, 691] on div "Tax Non-Taxable" at bounding box center [866, 716] width 351 height 49
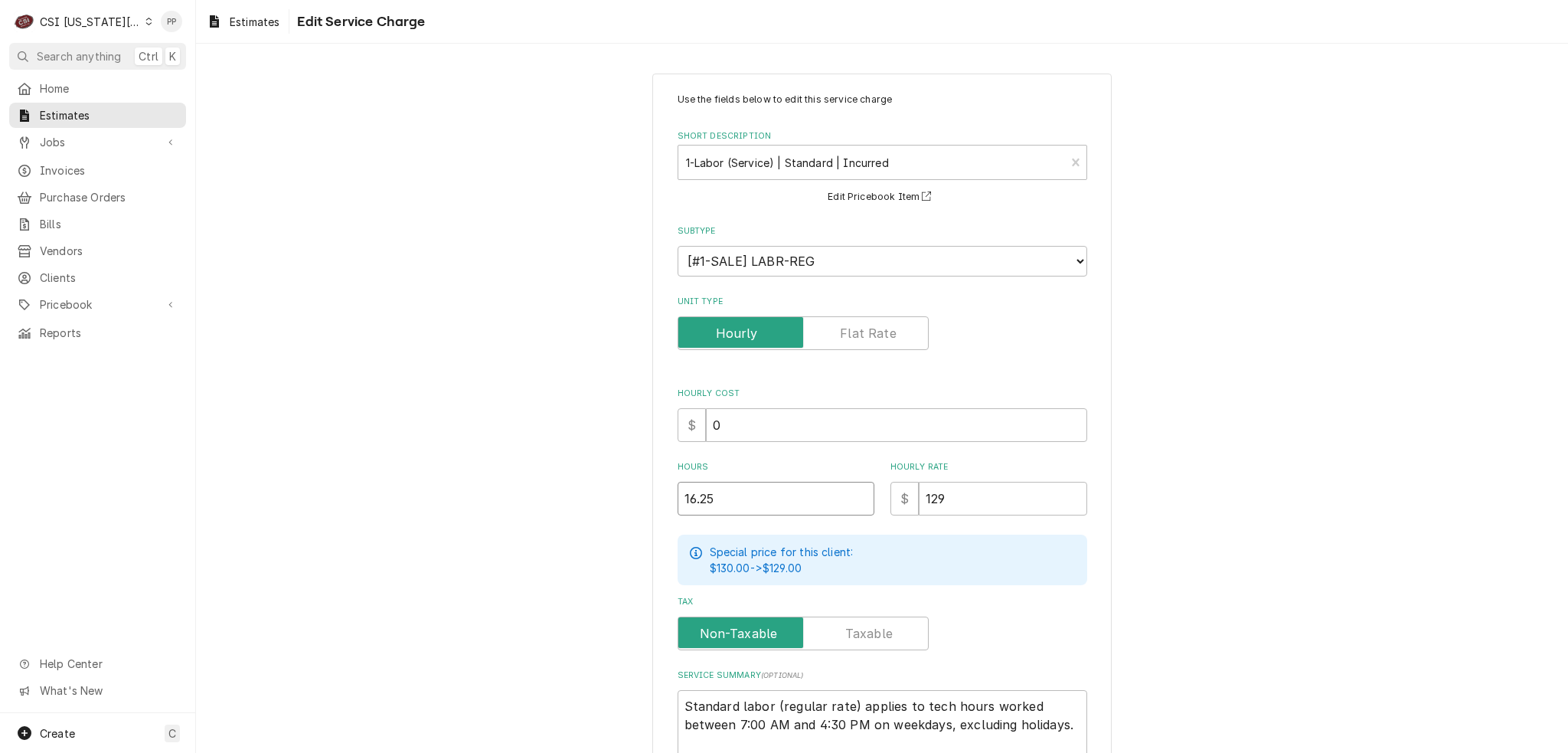
drag, startPoint x: 745, startPoint y: 498, endPoint x: 672, endPoint y: 493, distance: 73.2
click at [688, 494] on input "16.25" at bounding box center [776, 499] width 197 height 33
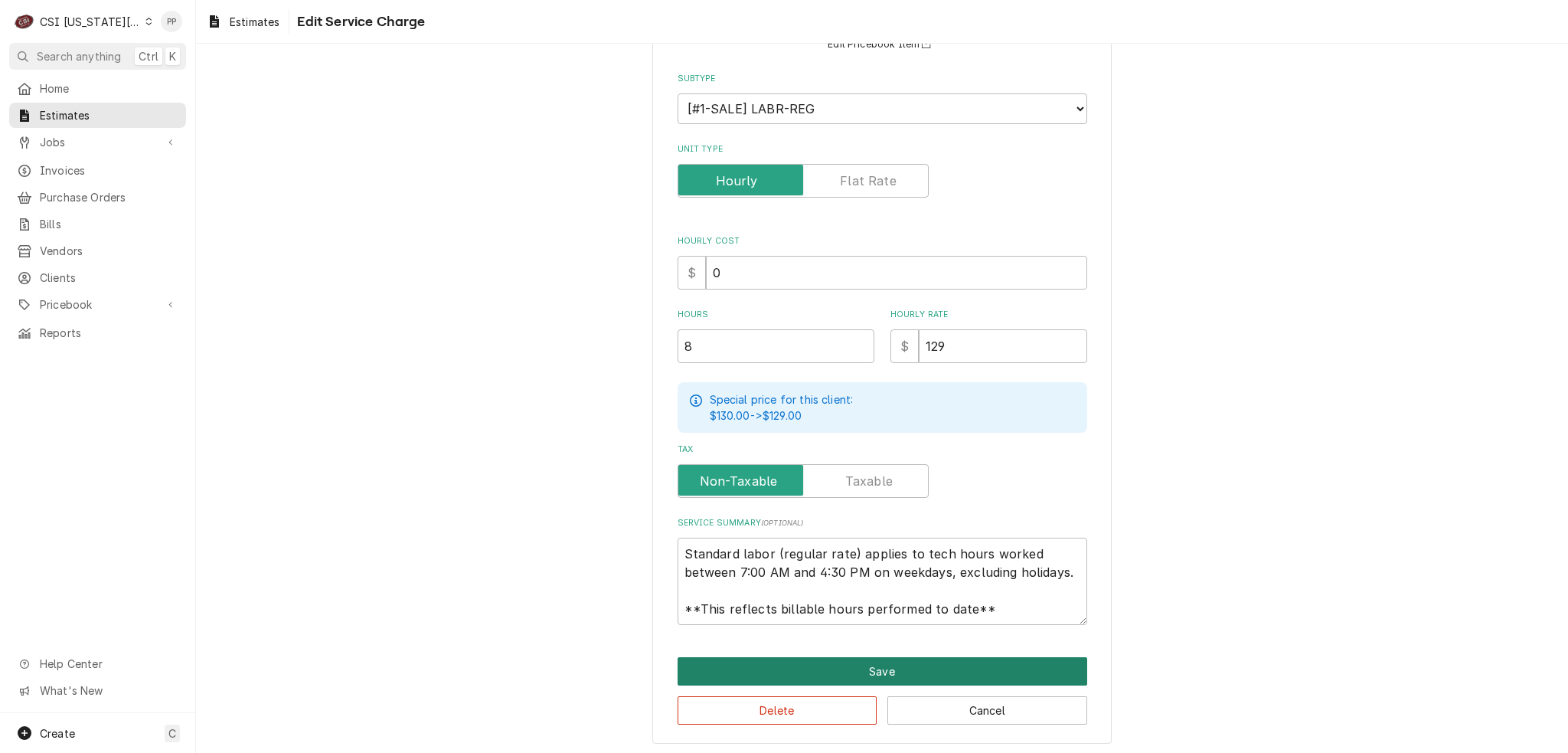
click at [913, 668] on button "Save" at bounding box center [882, 671] width 409 height 29
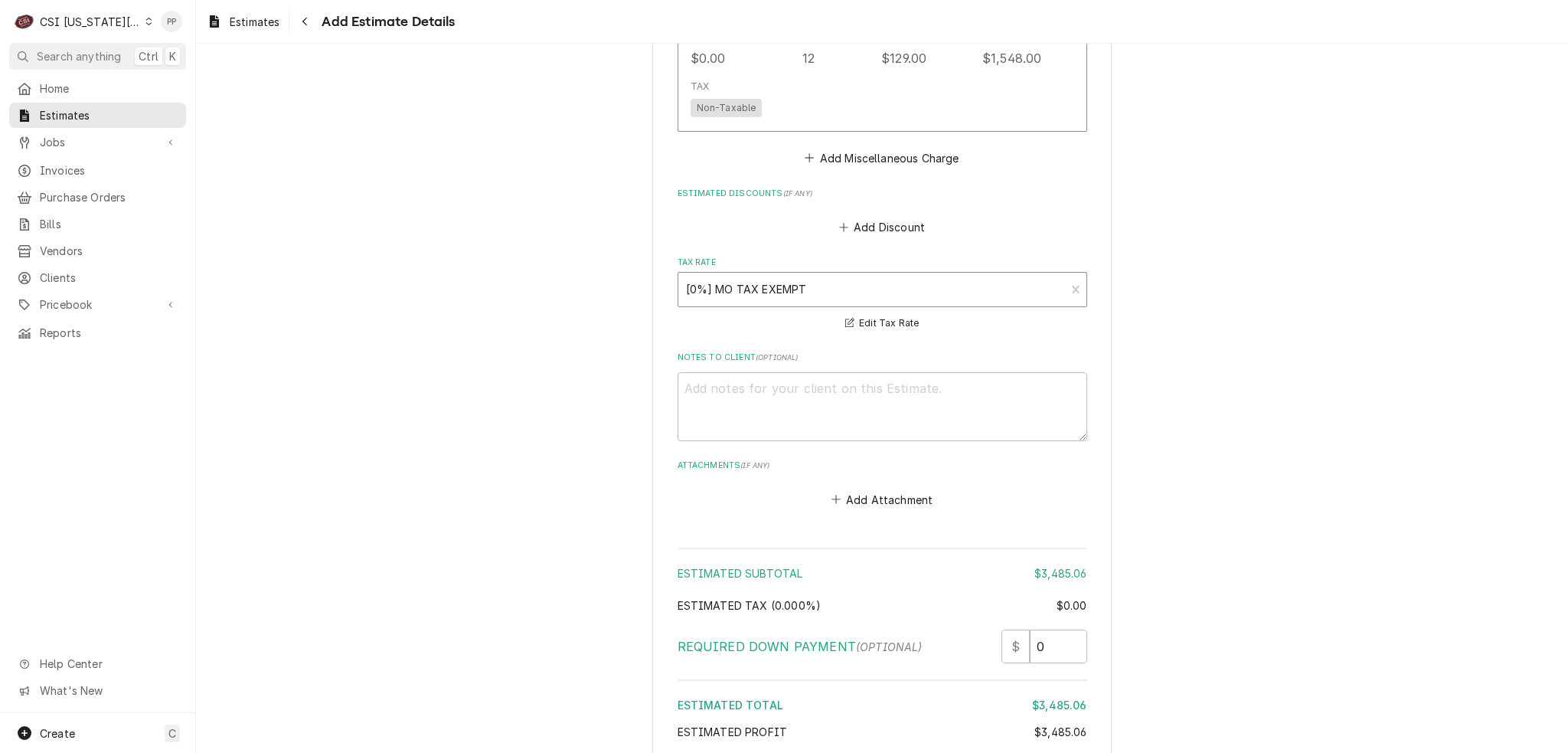
scroll to position [3760, 0]
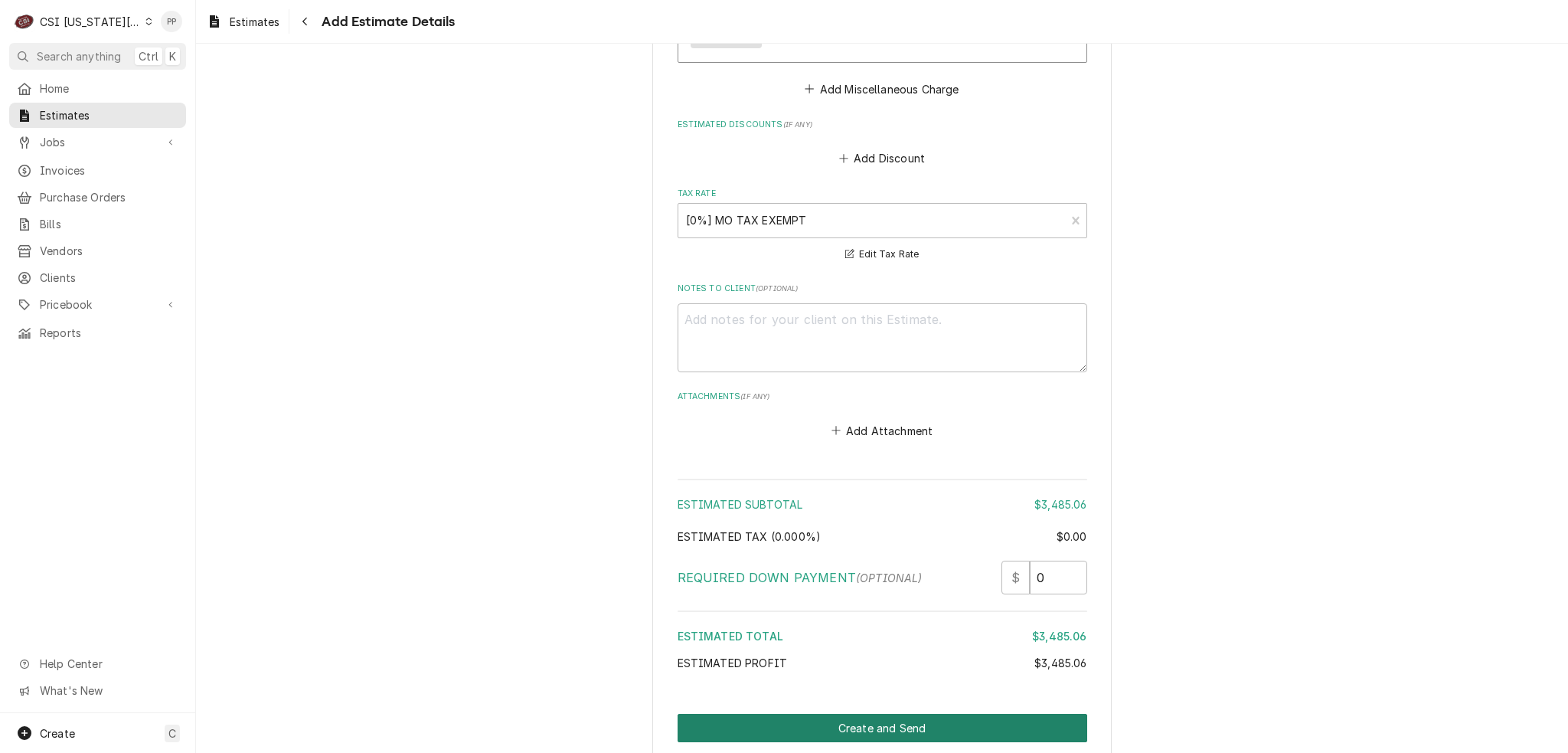
click at [861, 714] on button "Create and Send" at bounding box center [882, 727] width 409 height 29
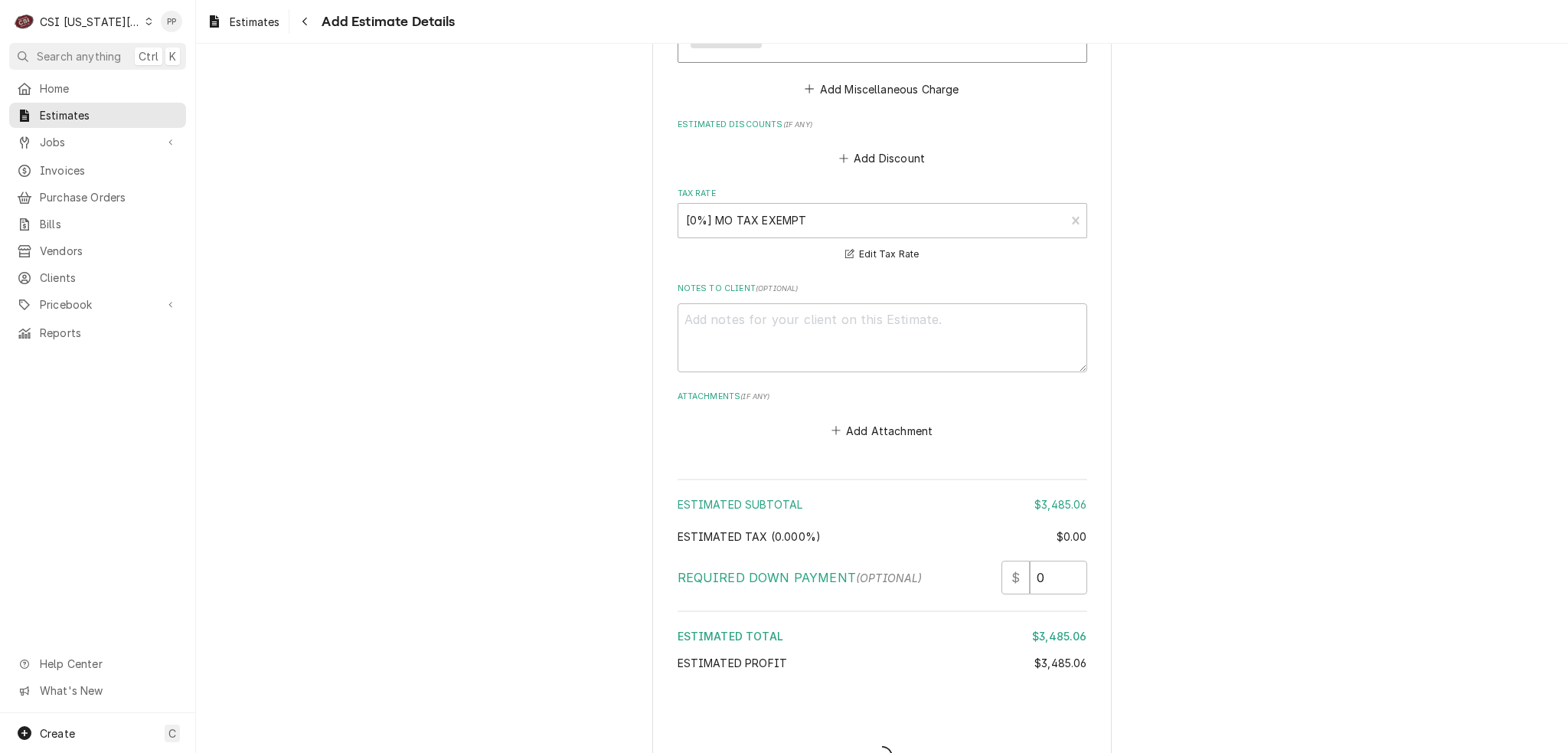
scroll to position [3752, 0]
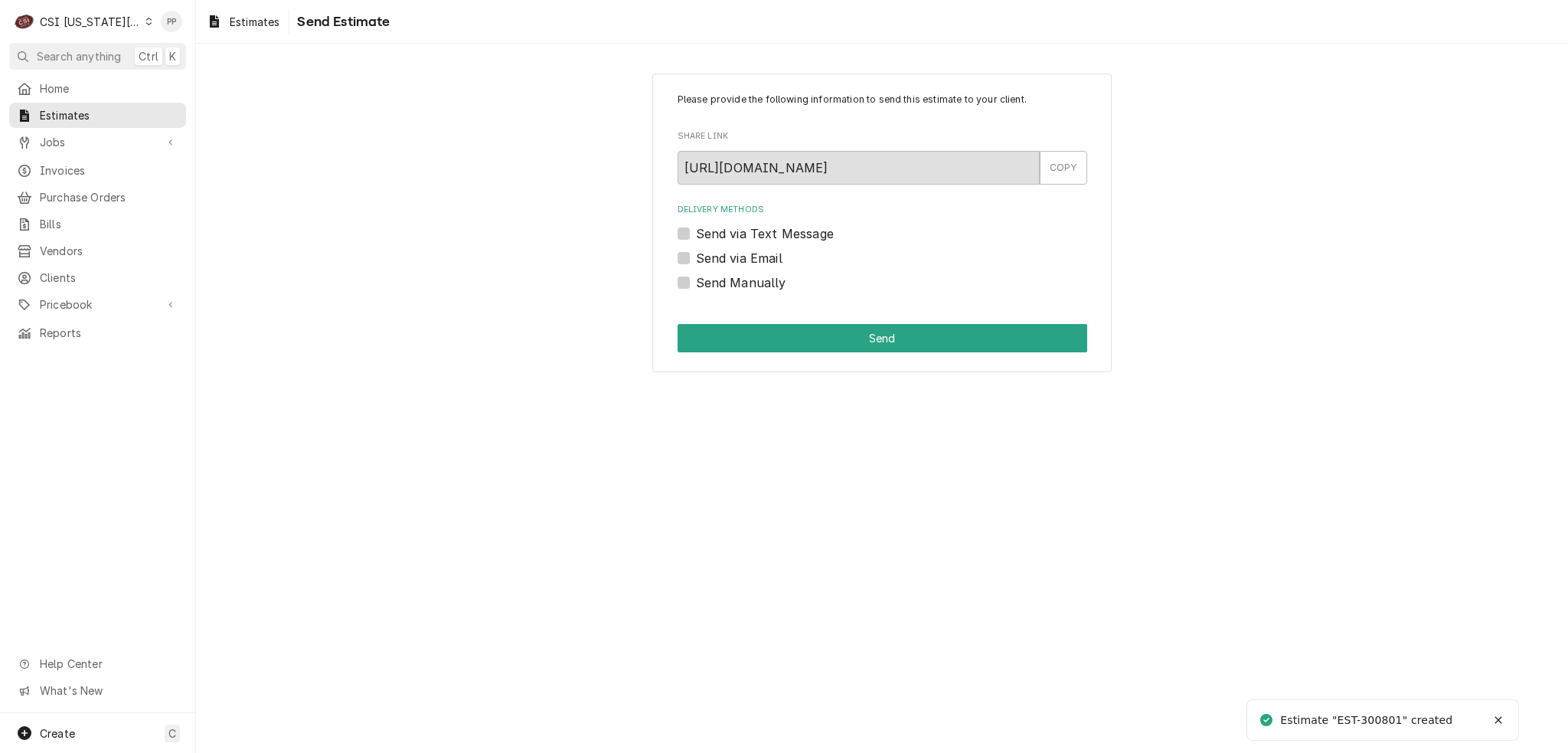
click at [675, 255] on div "Please provide the following information to send this estimate to your client. …" at bounding box center [881, 223] width 459 height 299
click at [695, 261] on label "Send via Email" at bounding box center [739, 258] width 87 height 19
click at [695, 261] on input "Send via Email" at bounding box center [900, 266] width 409 height 33
checkbox input "true"
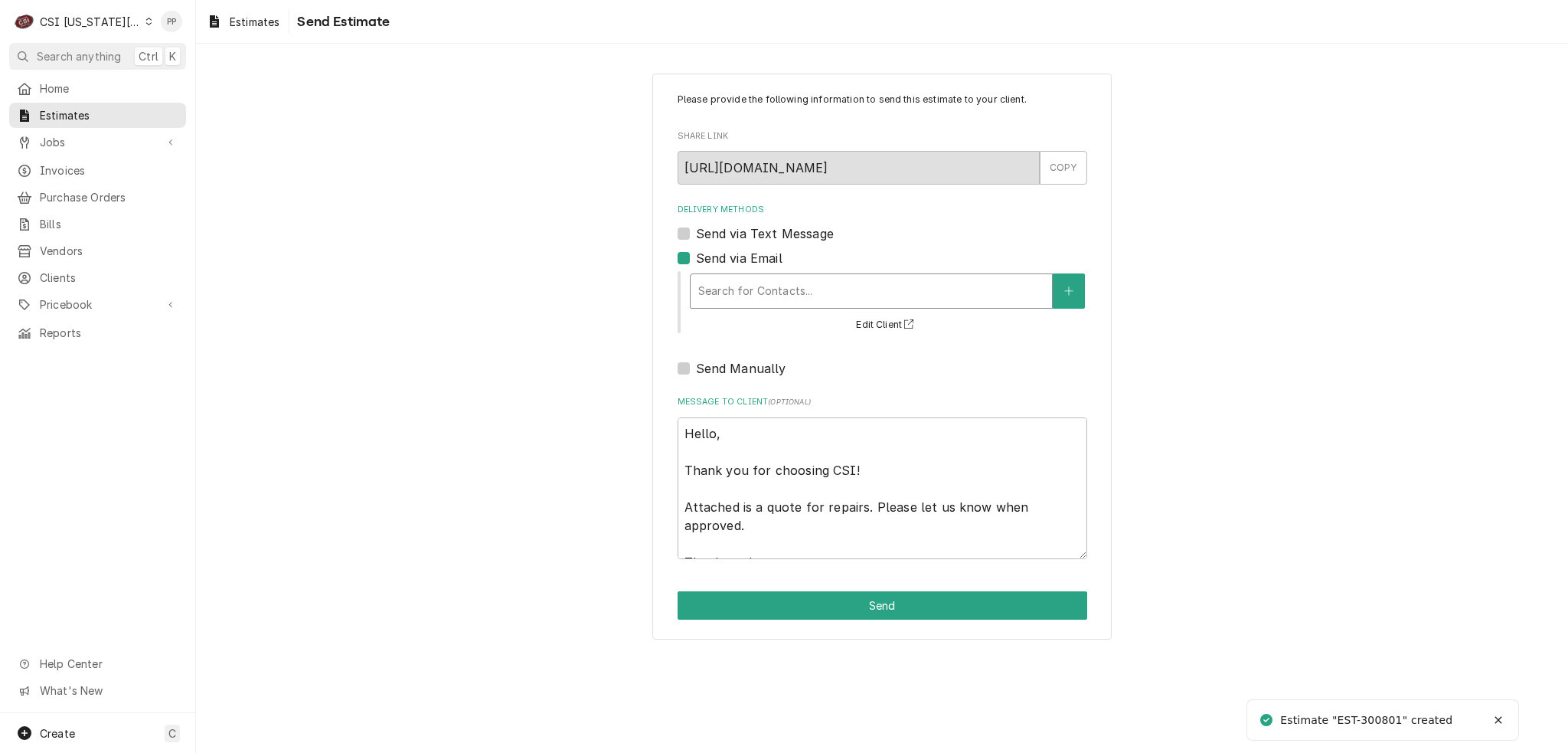
drag, startPoint x: 735, startPoint y: 295, endPoint x: 744, endPoint y: 295, distance: 9.0
click at [737, 295] on div "Delivery Methods" at bounding box center [872, 291] width 346 height 28
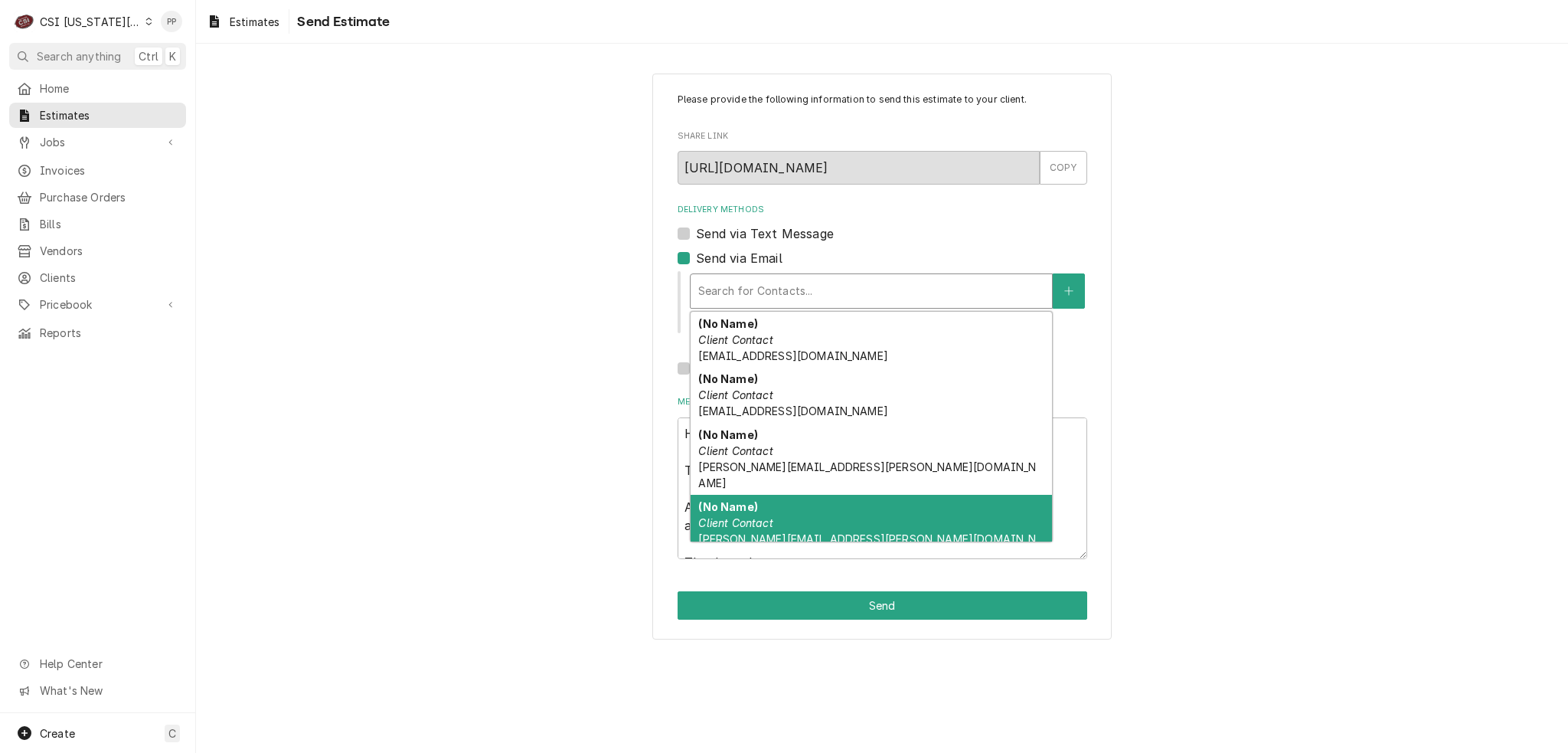
scroll to position [103, 0]
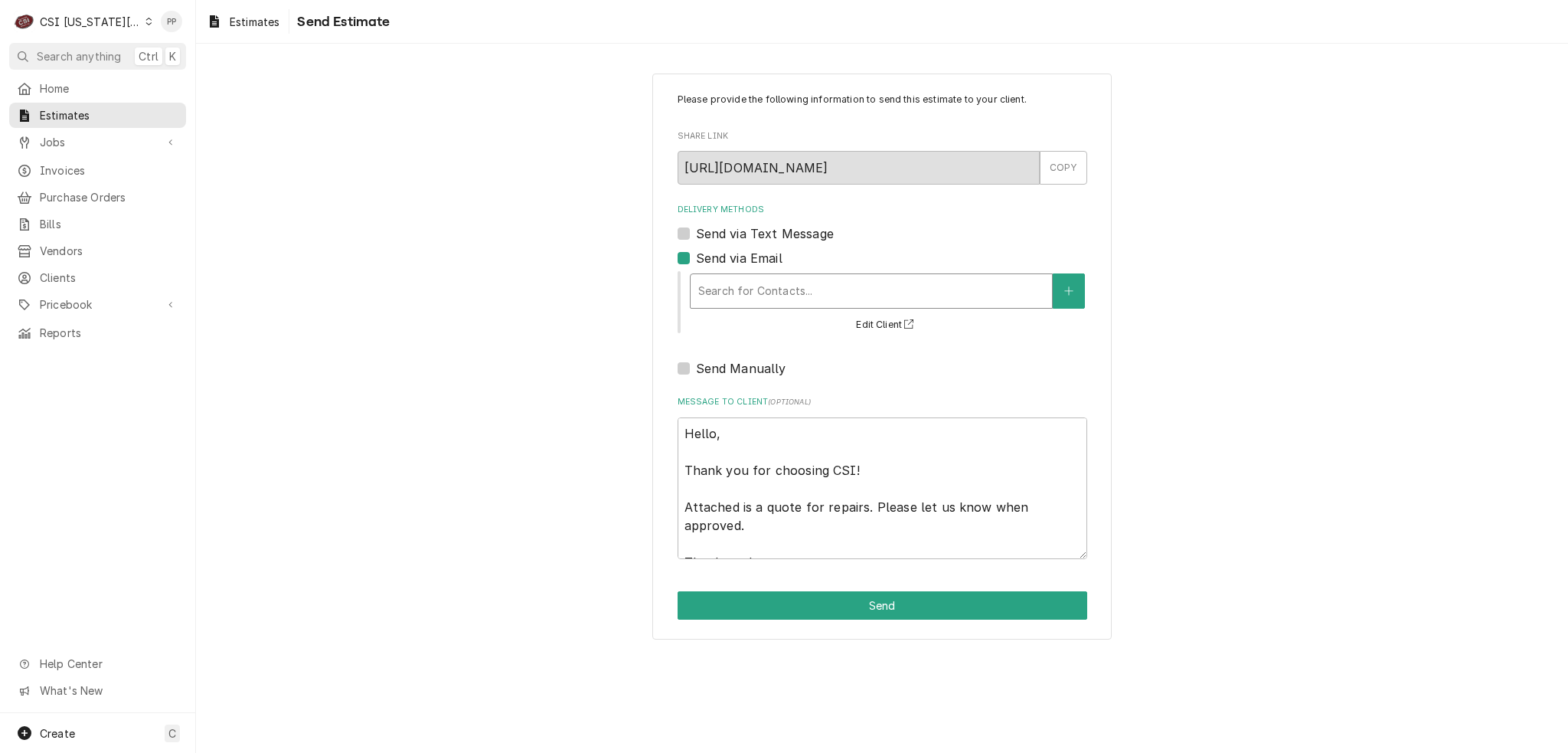
click at [993, 291] on div "Delivery Methods" at bounding box center [872, 291] width 346 height 28
click at [1060, 292] on button "Delivery Methods" at bounding box center [1068, 291] width 32 height 35
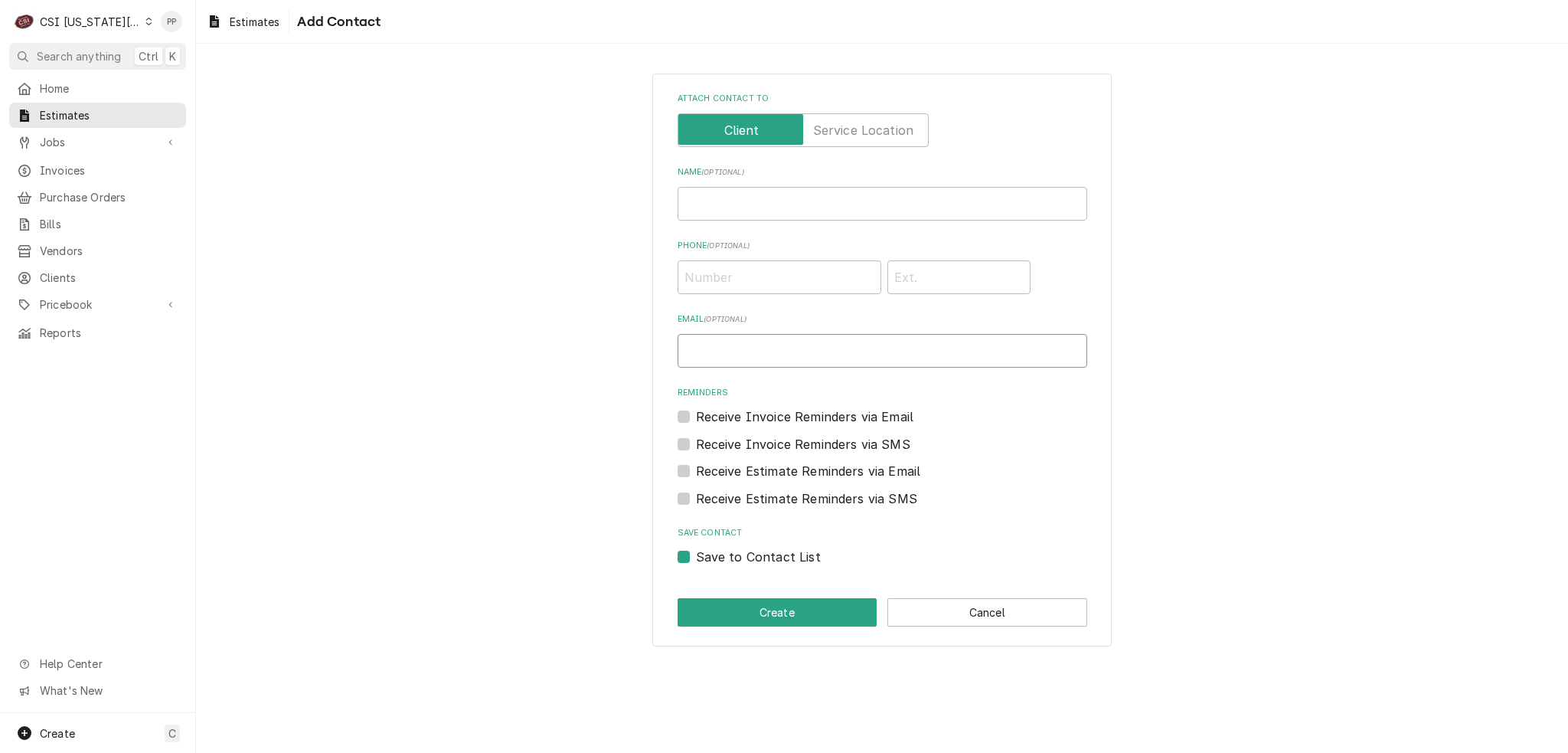
click at [837, 346] on input "Email ( optional )" at bounding box center [882, 350] width 409 height 33
type input "[EMAIL_ADDRESS][DOMAIN_NAME]"
click at [772, 591] on div "Attach contact to Name ( optional ) Phone ( optional ) Email ( optional ) [EMAI…" at bounding box center [881, 360] width 459 height 573
click at [768, 608] on button "Create" at bounding box center [777, 612] width 200 height 29
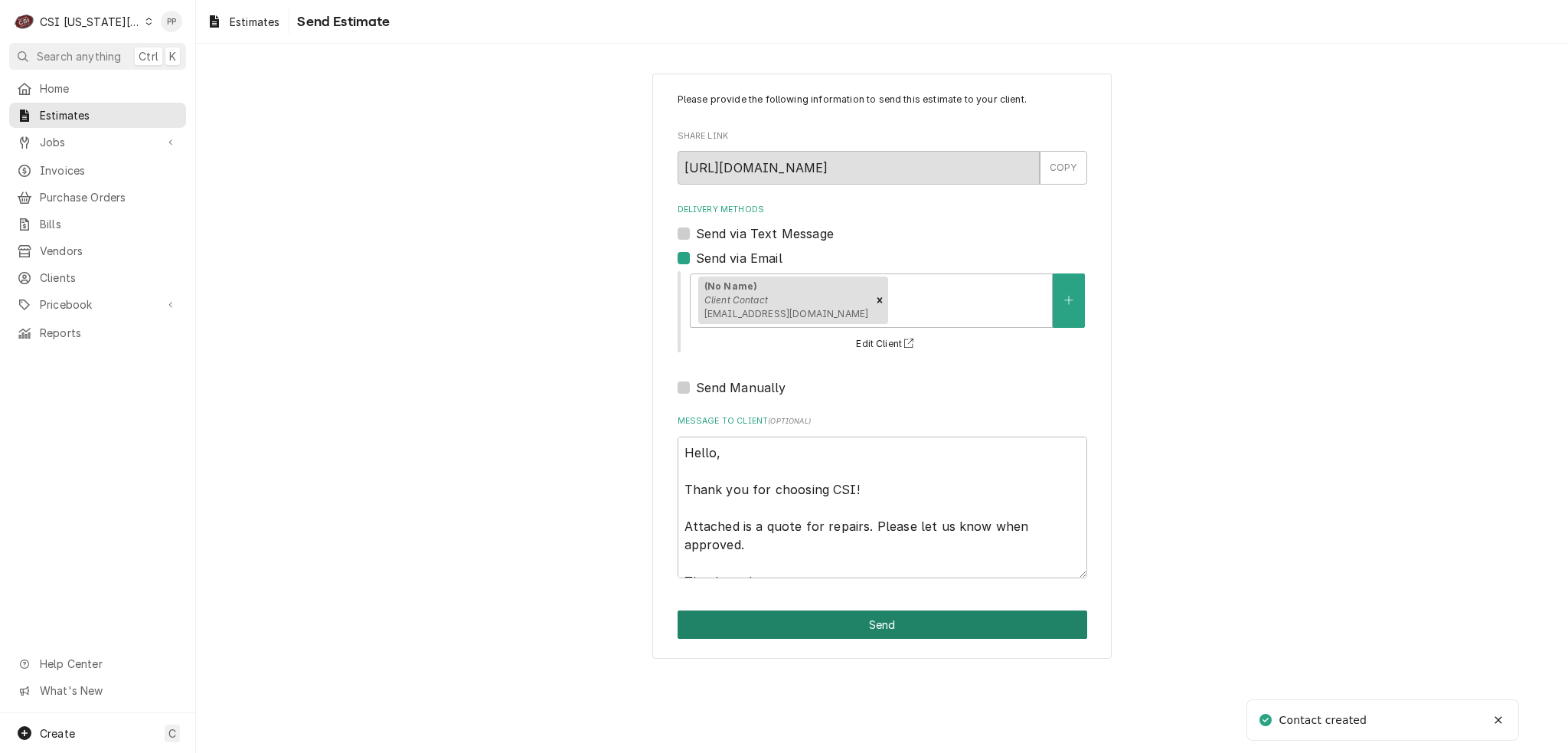
click at [851, 616] on button "Send" at bounding box center [882, 624] width 409 height 29
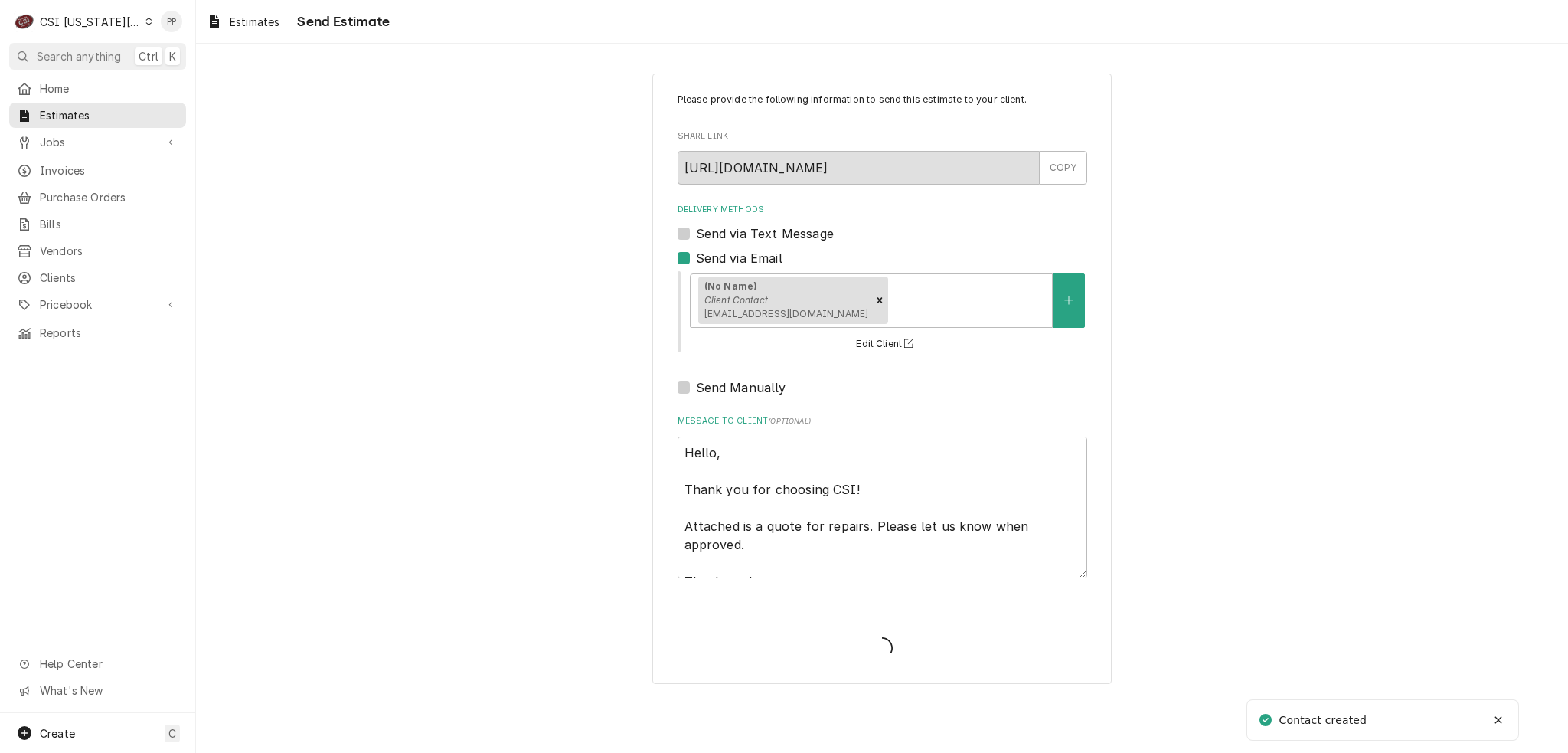
type textarea "x"
